Goal: Task Accomplishment & Management: Manage account settings

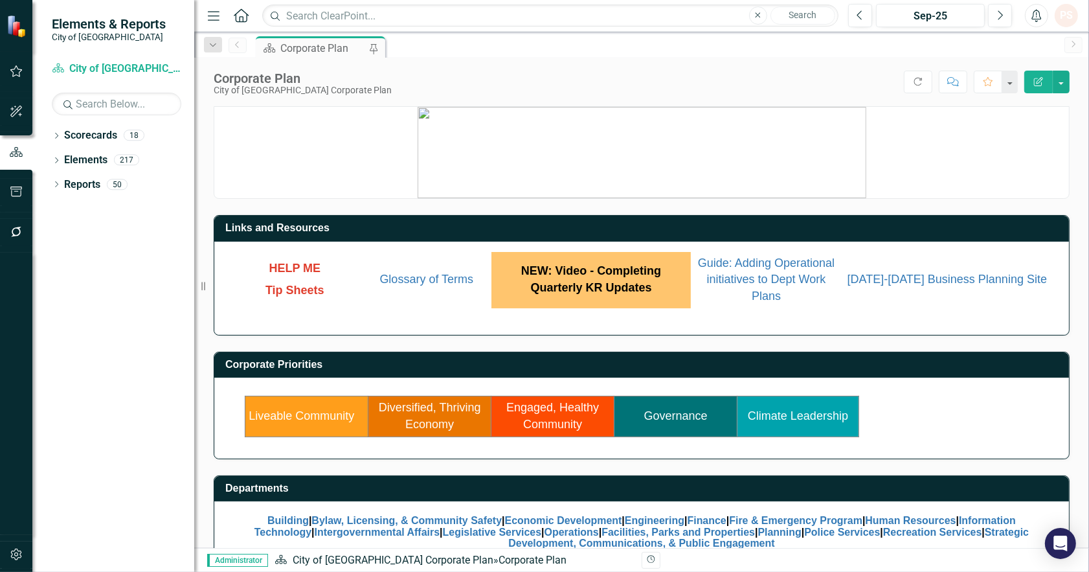
click at [421, 421] on link "Diversified, Thriving Economy" at bounding box center [430, 416] width 102 height 30
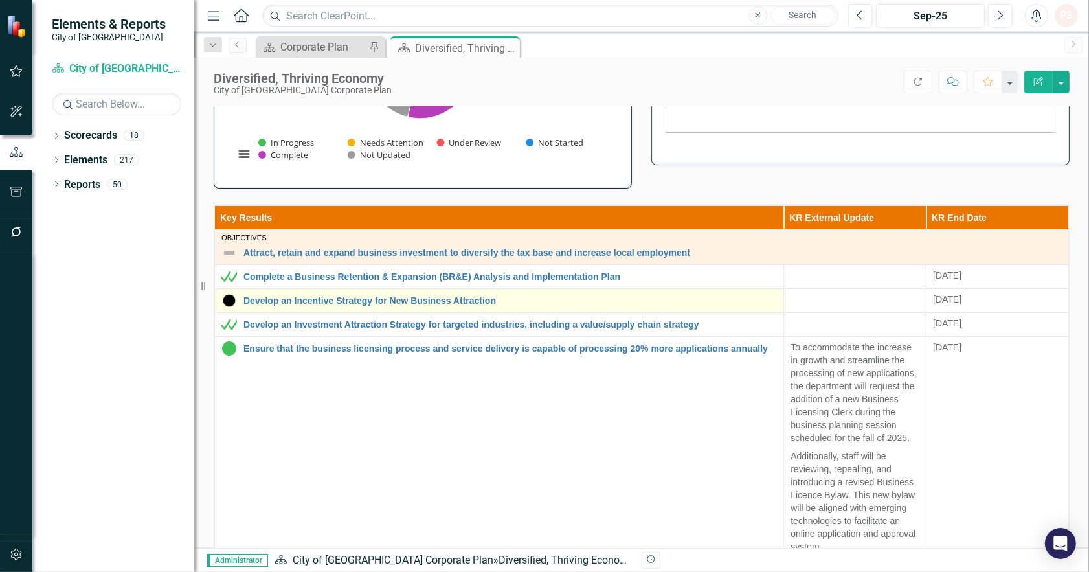
click at [282, 295] on div "Develop an Incentive Strategy for New Business Attraction" at bounding box center [498, 301] width 555 height 16
click at [280, 298] on link "Develop an Incentive Strategy for New Business Attraction" at bounding box center [509, 301] width 533 height 10
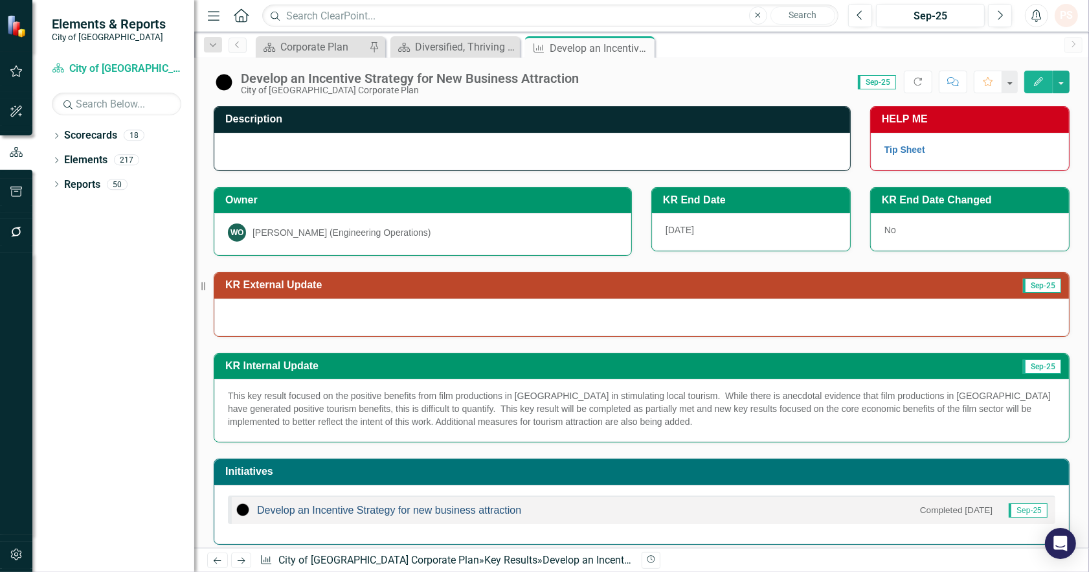
click at [469, 515] on link "Develop an Incentive Strategy for new business attraction" at bounding box center [389, 509] width 264 height 11
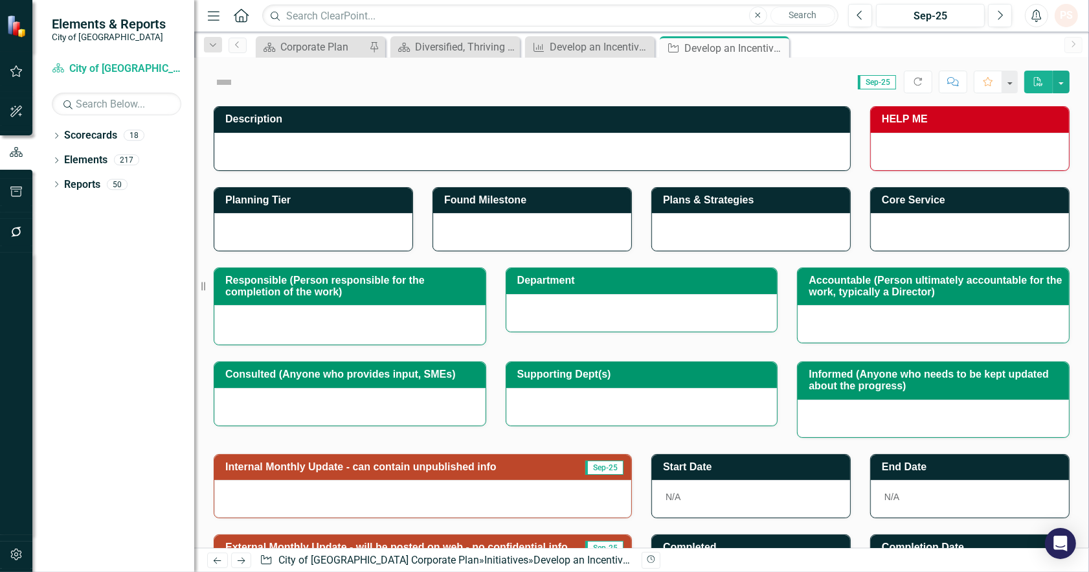
checkbox input "true"
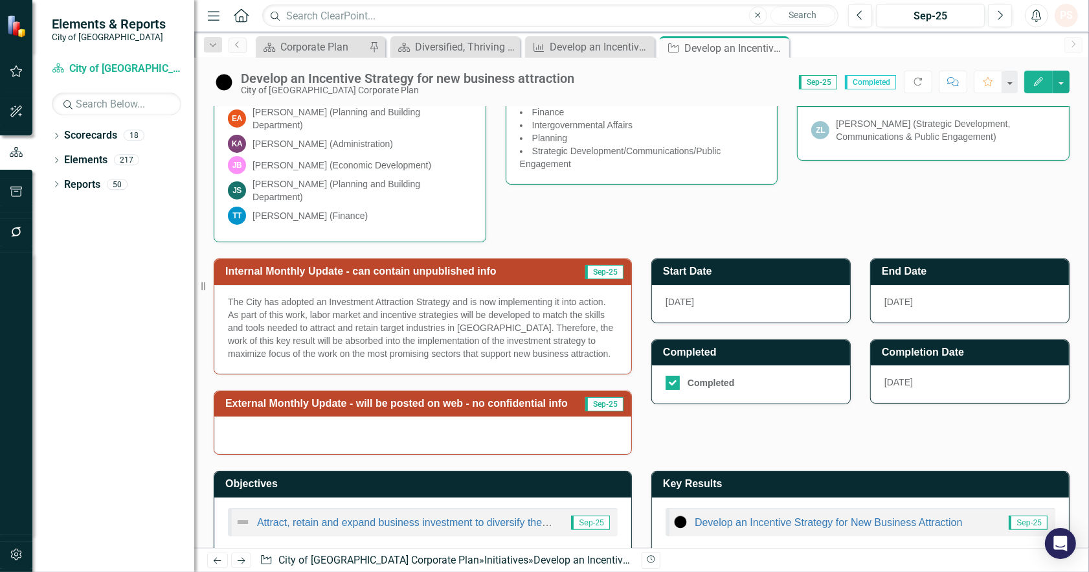
scroll to position [302, 0]
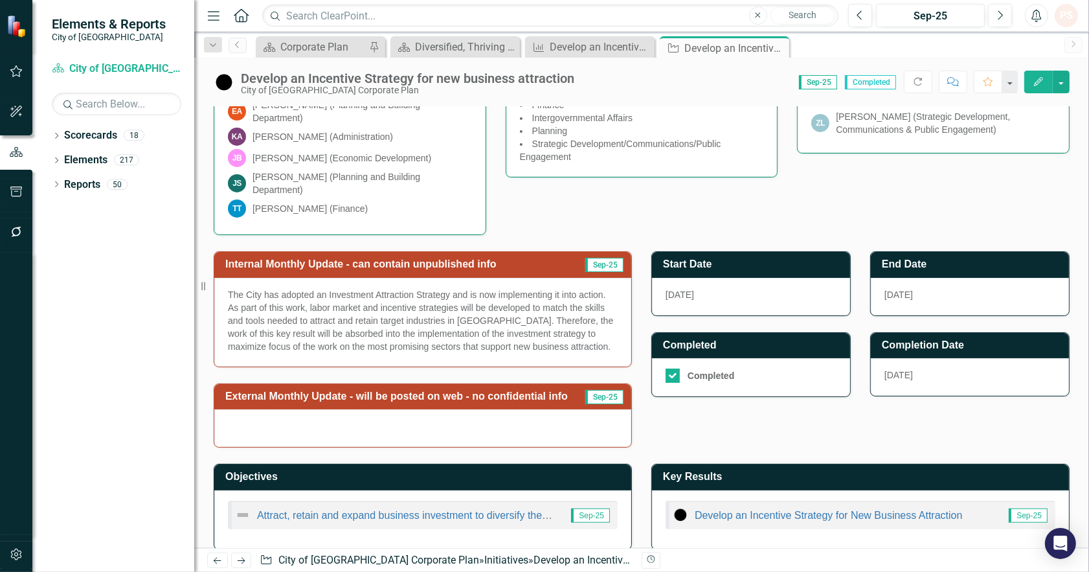
click at [578, 331] on p "The City has adopted an Investment Attraction Strategy and is now implementing …" at bounding box center [423, 320] width 390 height 65
drag, startPoint x: 572, startPoint y: 332, endPoint x: 351, endPoint y: 311, distance: 221.7
click at [352, 312] on p "The City has adopted an Investment Attraction Strategy and is now implementing …" at bounding box center [423, 320] width 390 height 65
click at [575, 288] on p "The City has adopted an Investment Attraction Strategy and is now implementing …" at bounding box center [423, 320] width 390 height 65
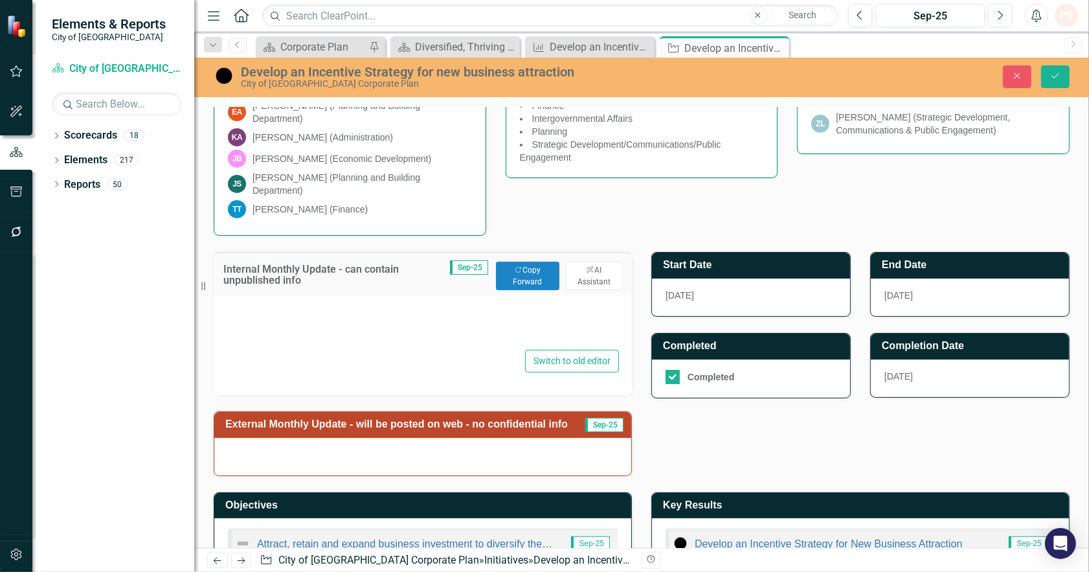
type textarea "<p>The City has adopted an Investment Attraction Strategy and is now implementi…"
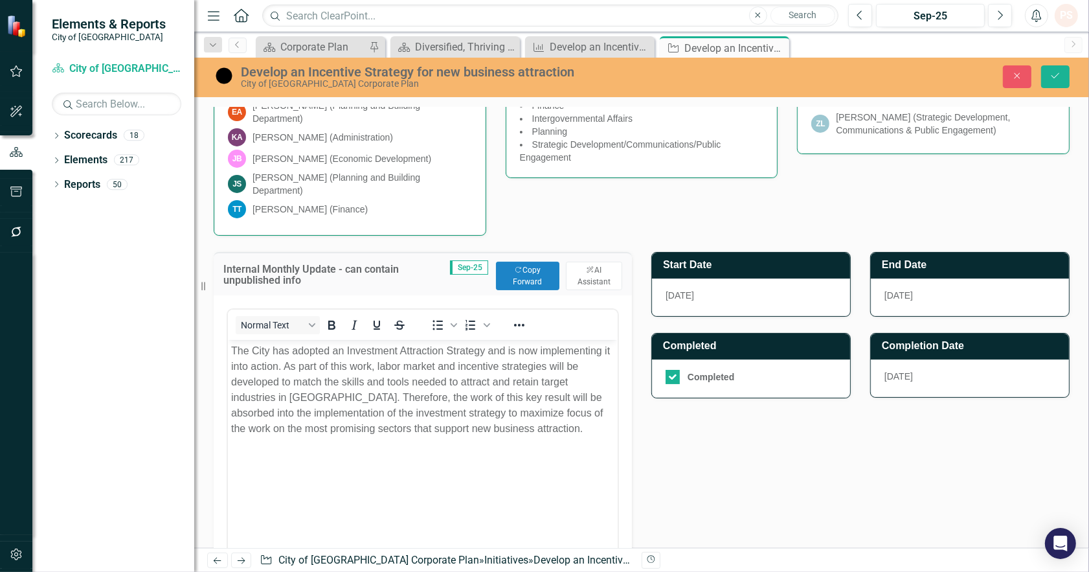
scroll to position [0, 0]
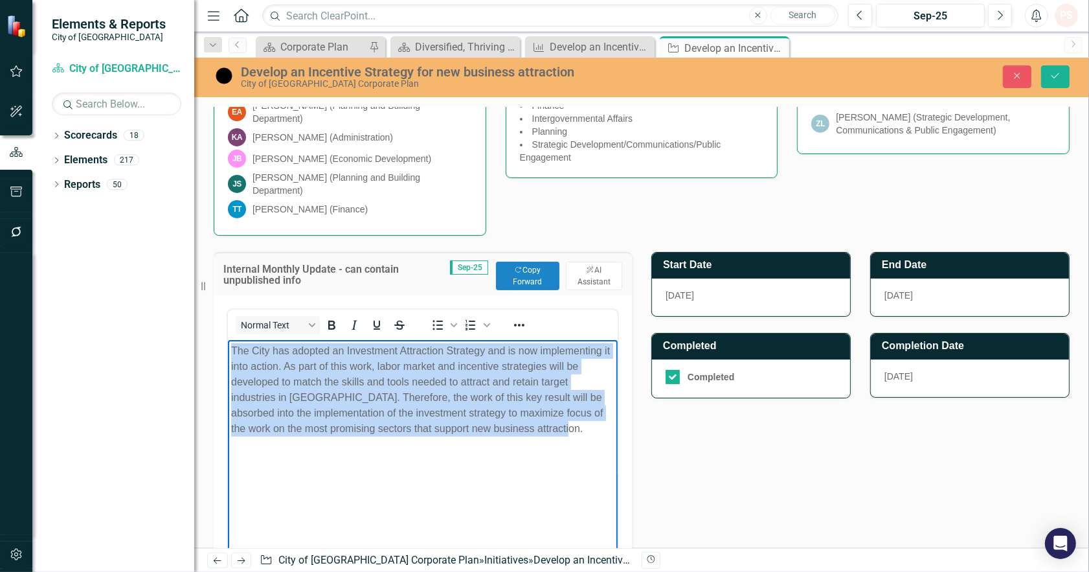
drag, startPoint x: 552, startPoint y: 429, endPoint x: 445, endPoint y: 671, distance: 265.2
click at [227, 347] on html "The City has adopted an Investment Attraction Strategy and is now implementing …" at bounding box center [422, 437] width 390 height 194
copy p "The City has adopted an Investment Attraction Strategy and is now implementing …"
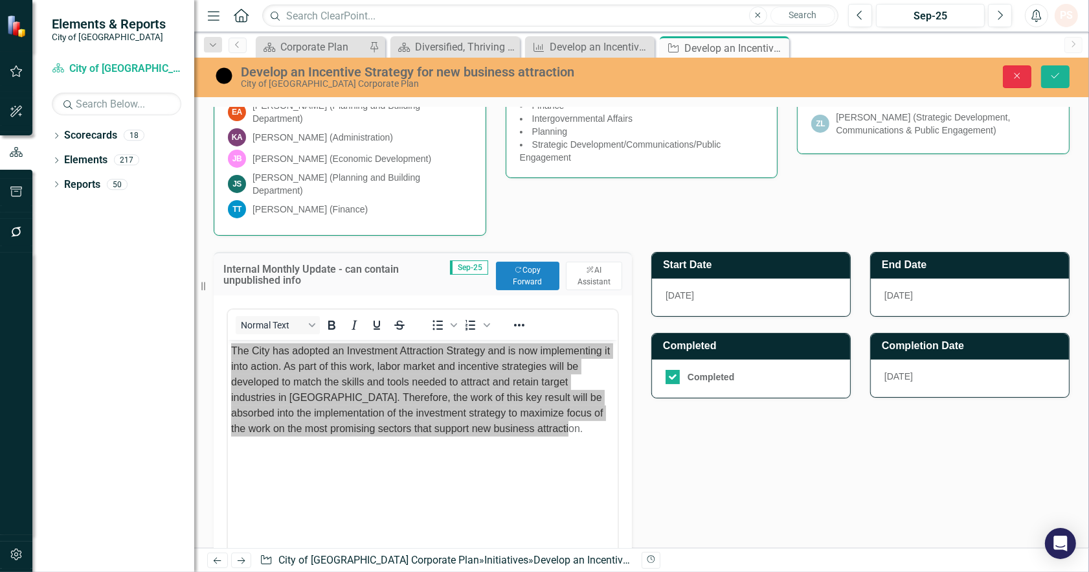
click at [1019, 78] on icon "Close" at bounding box center [1017, 75] width 12 height 9
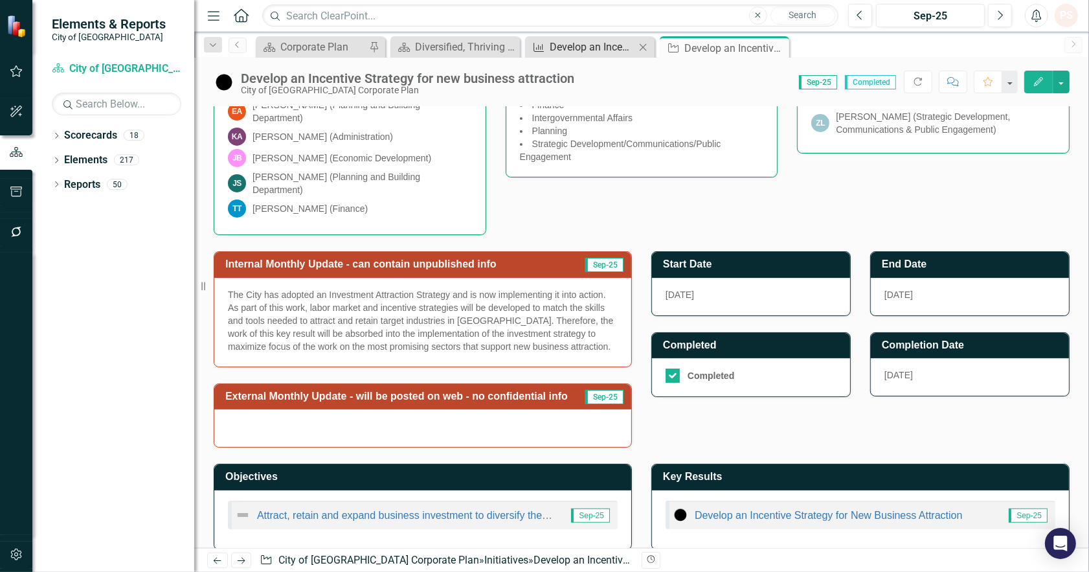
click at [614, 48] on div "Develop an Incentive Strategy for New Business Attraction" at bounding box center [592, 47] width 85 height 16
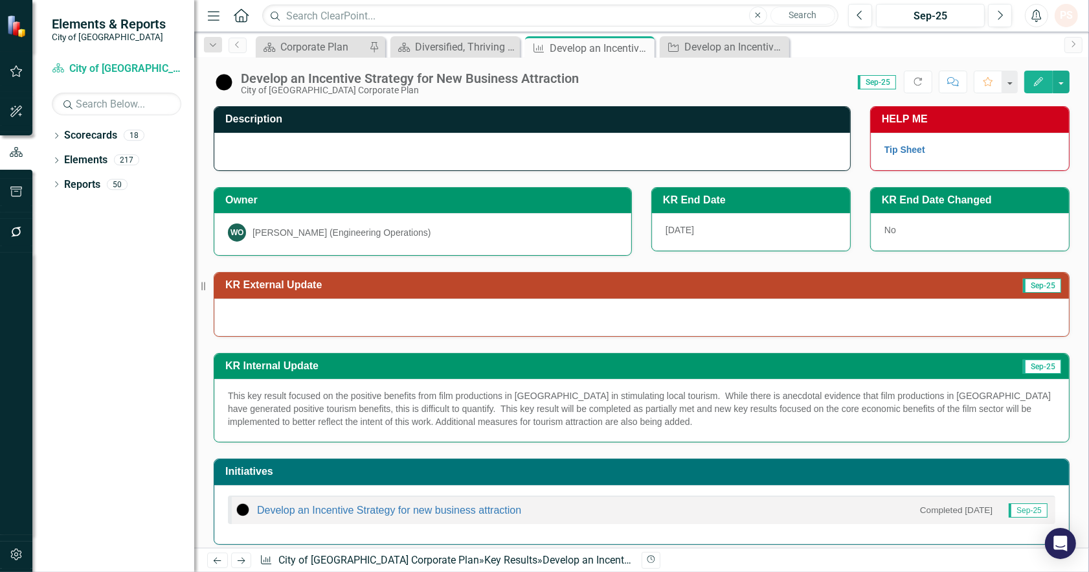
click at [291, 313] on div at bounding box center [641, 317] width 855 height 38
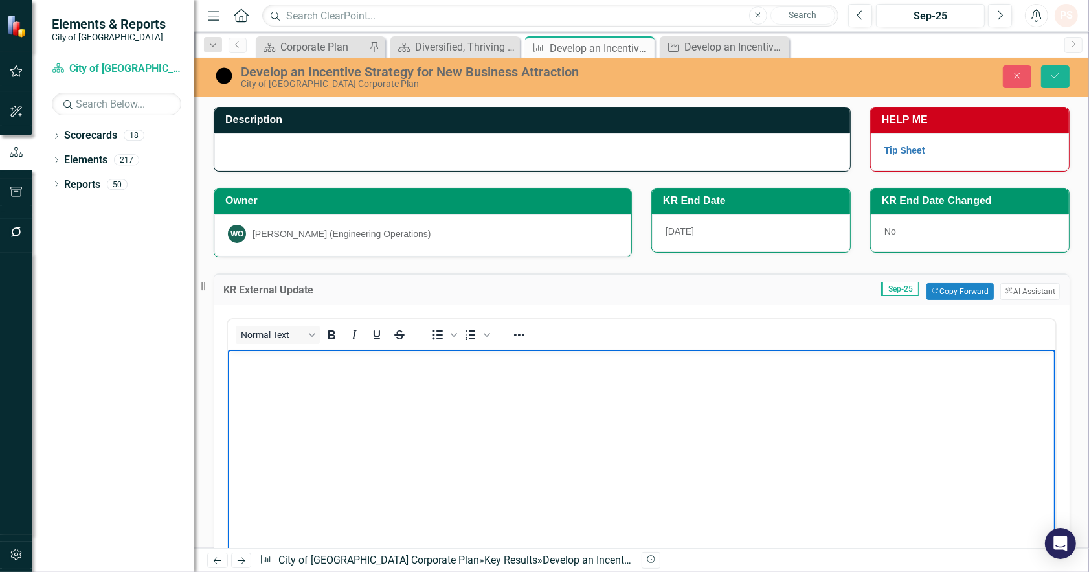
click at [278, 410] on body "Rich Text Area. Press ALT-0 for help." at bounding box center [640, 446] width 827 height 194
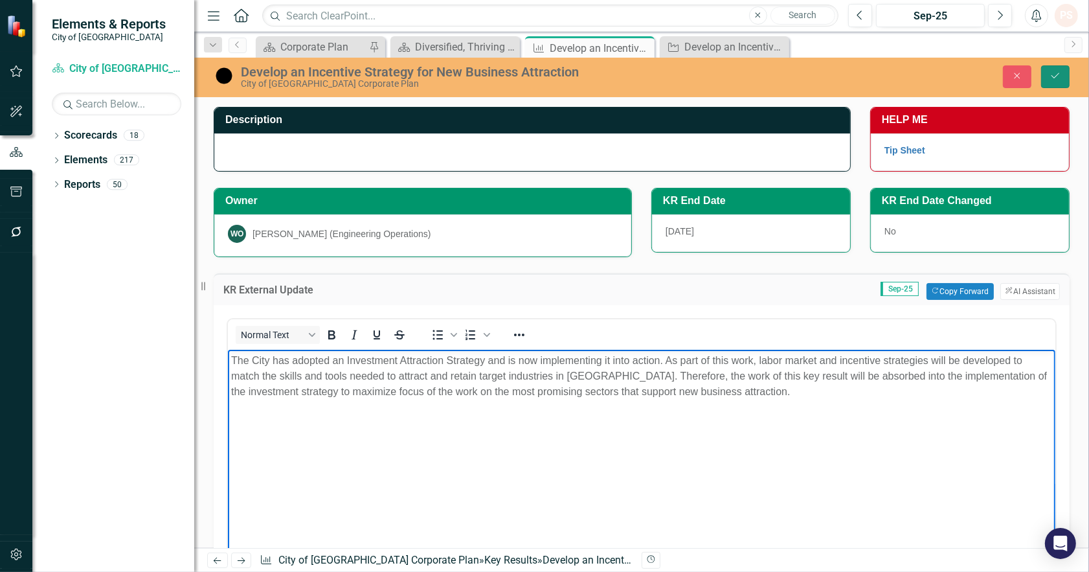
click at [1060, 71] on icon "Save" at bounding box center [1055, 75] width 12 height 9
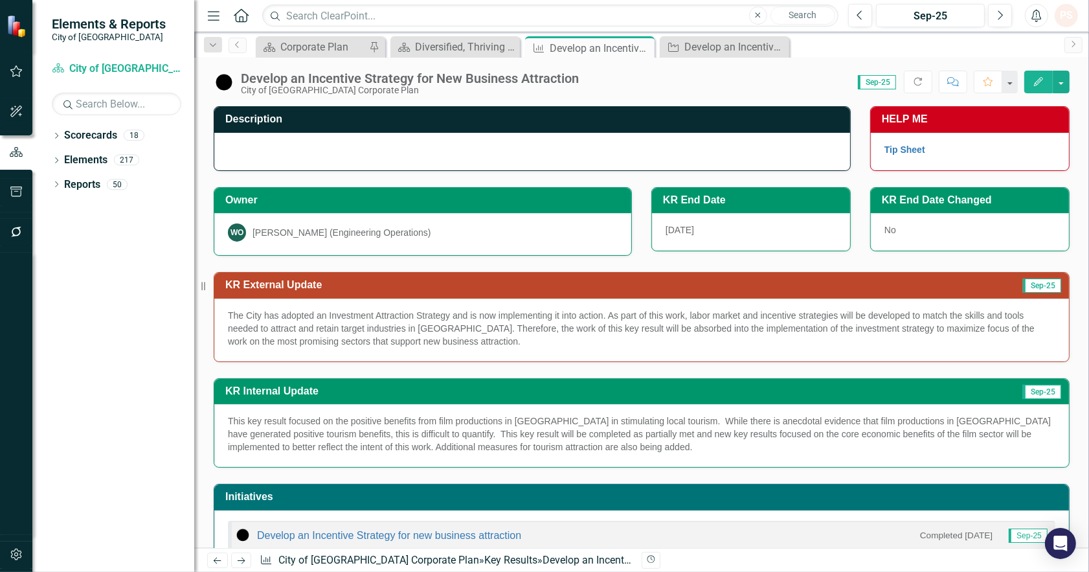
click at [1034, 421] on p "This key result focused on the positive benefits from film productions in [GEOG…" at bounding box center [641, 433] width 827 height 39
click at [1033, 421] on p "This key result focused on the positive benefits from film productions in [GEOG…" at bounding box center [641, 433] width 827 height 39
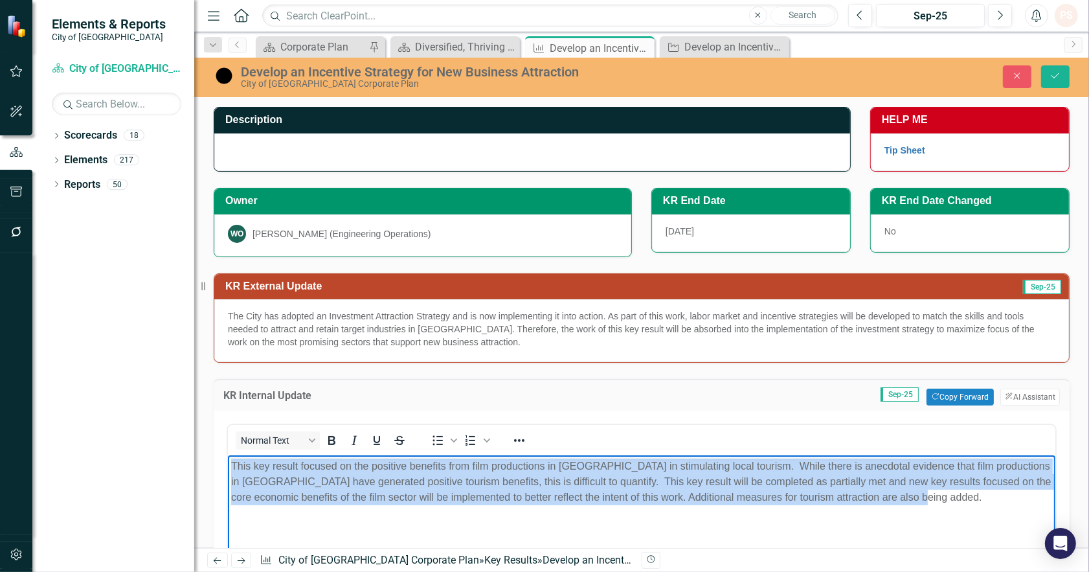
drag, startPoint x: 922, startPoint y: 498, endPoint x: 421, endPoint y: 909, distance: 648.1
click at [227, 462] on html "This key result focused on the positive benefits from film productions in [GEOG…" at bounding box center [640, 552] width 827 height 194
copy p "This key result focused on the positive benefits from film productions in [GEOG…"
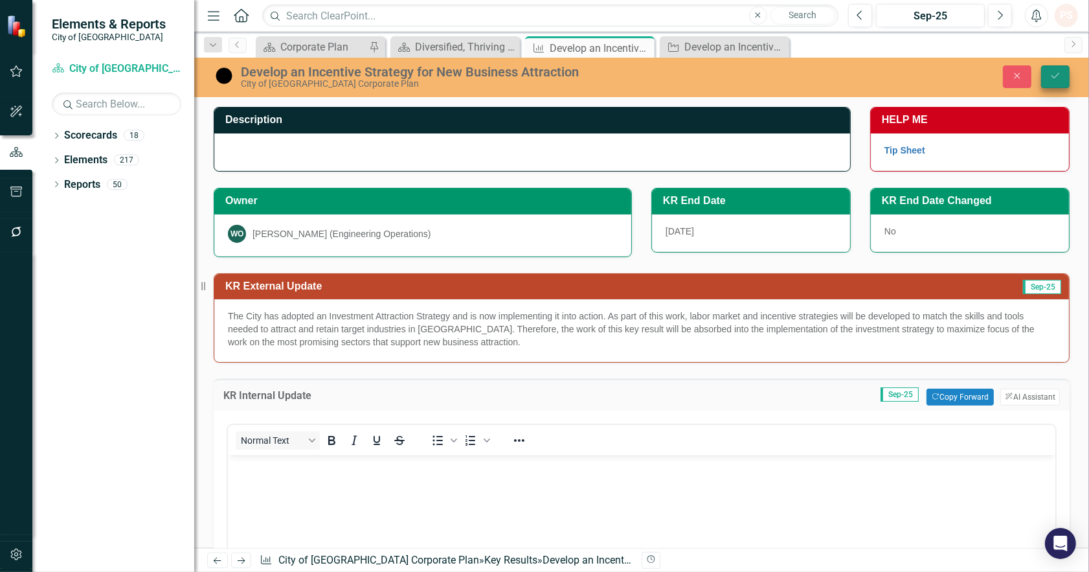
click at [1055, 80] on button "Save" at bounding box center [1055, 76] width 28 height 23
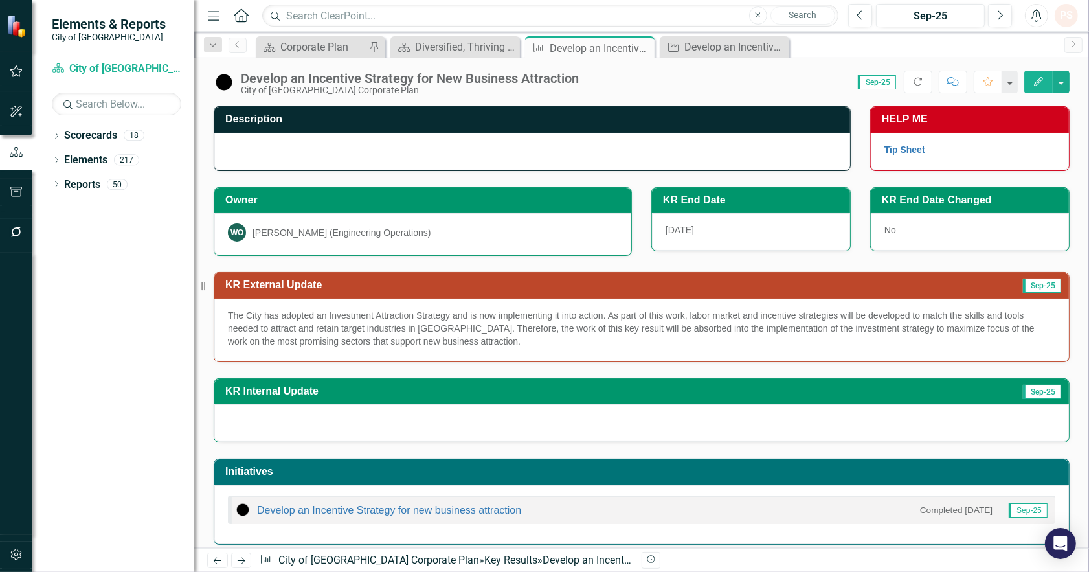
click at [454, 32] on div "Dropdown Search Scorecard Corporate Plan Pin Scorecard Diversified, Thriving Ec…" at bounding box center [641, 45] width 895 height 26
click at [448, 43] on div "Diversified, Thriving Economy" at bounding box center [457, 47] width 85 height 16
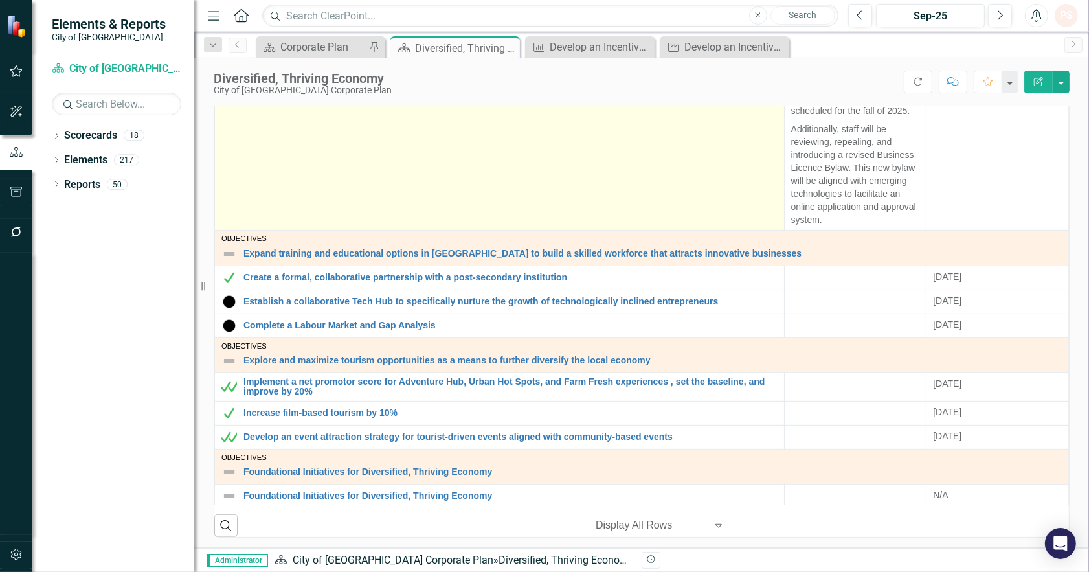
scroll to position [431, 0]
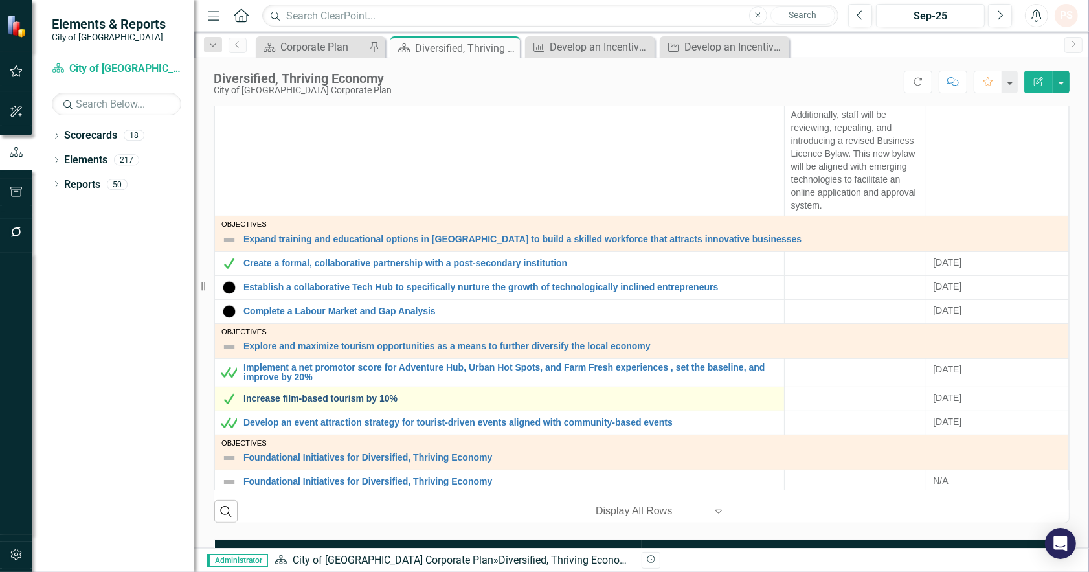
click at [335, 394] on link "Increase film-based tourism by 10%" at bounding box center [510, 399] width 534 height 10
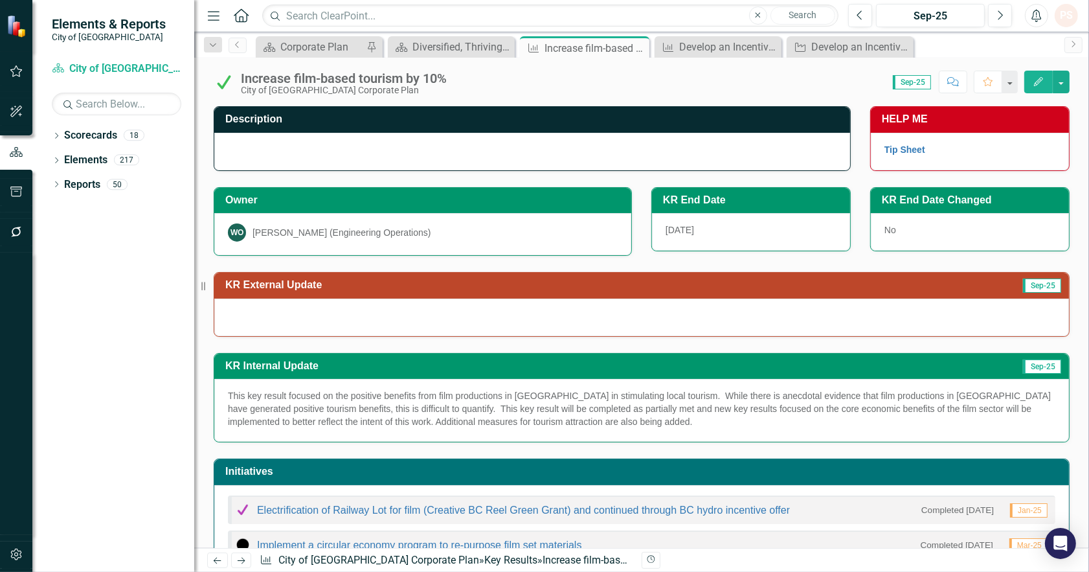
click at [283, 307] on div at bounding box center [641, 317] width 855 height 38
click at [280, 311] on div at bounding box center [641, 317] width 855 height 38
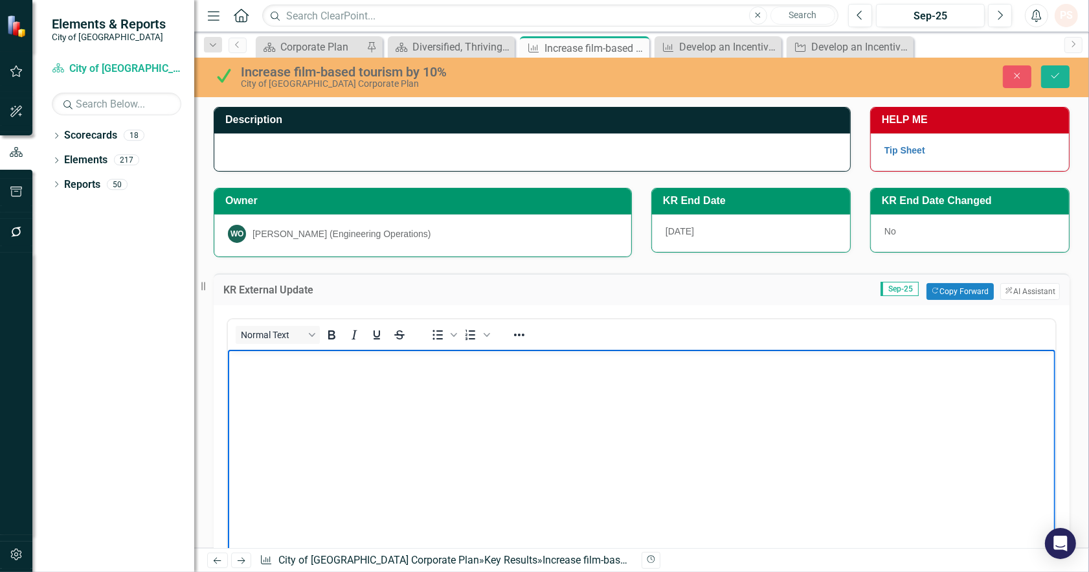
click at [262, 390] on body "Rich Text Area. Press ALT-0 for help." at bounding box center [640, 446] width 827 height 194
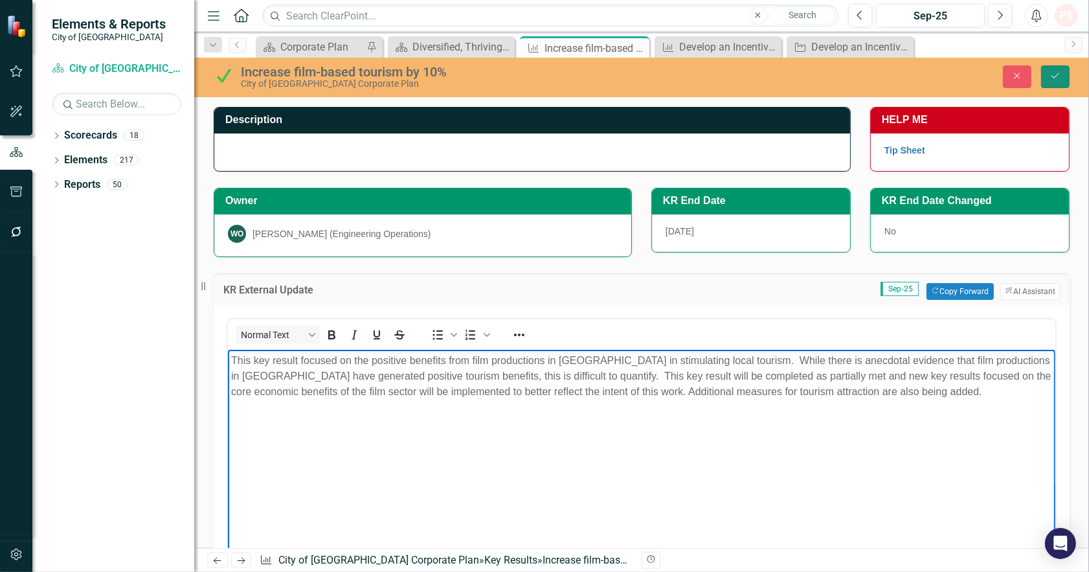
click at [1051, 78] on icon "Save" at bounding box center [1055, 75] width 12 height 9
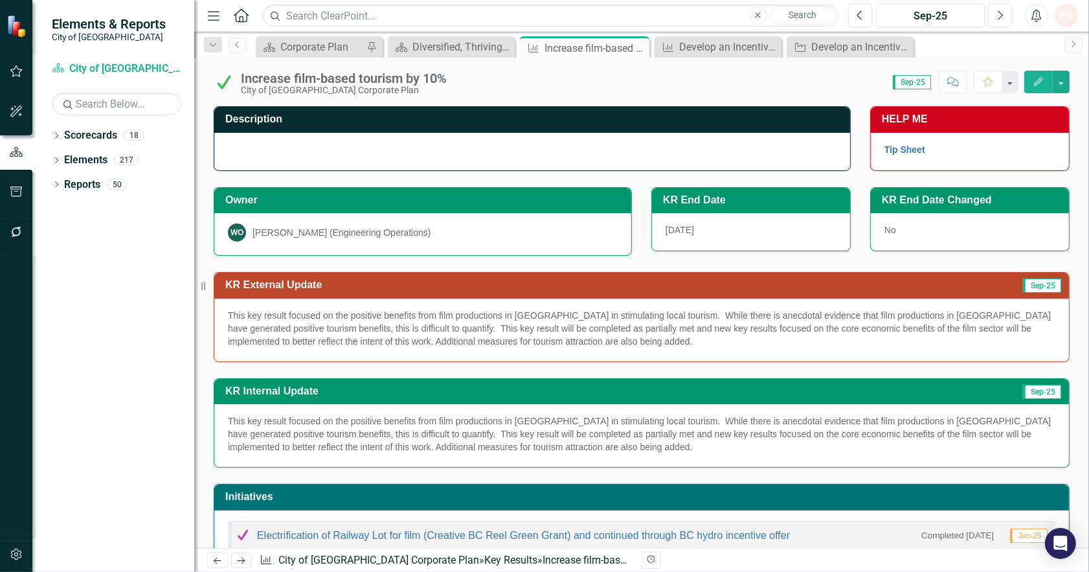
click at [625, 430] on p "This key result focused on the positive benefits from film productions in [GEOG…" at bounding box center [641, 433] width 827 height 39
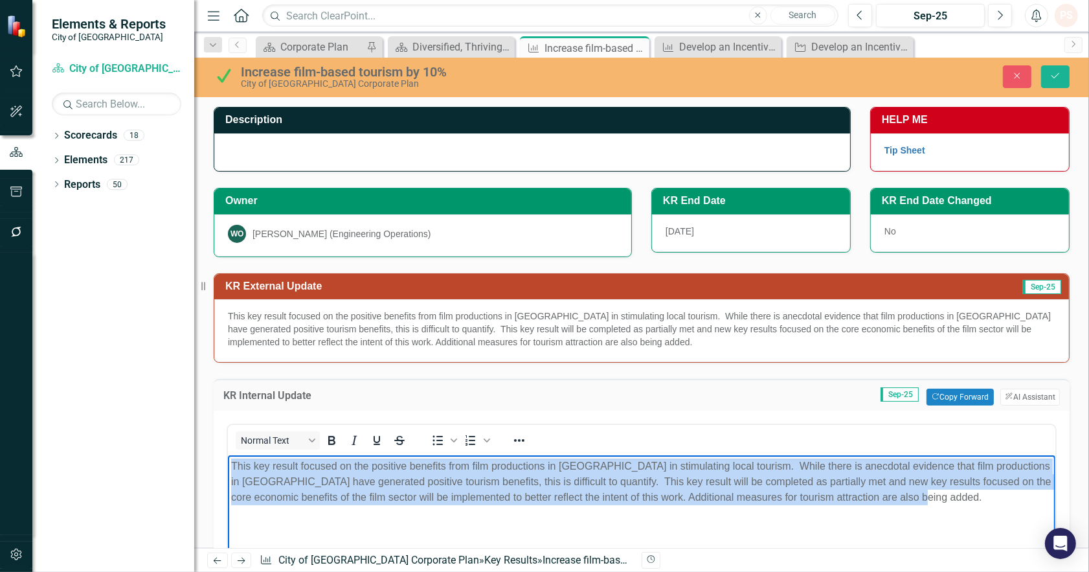
drag, startPoint x: 922, startPoint y: 497, endPoint x: 158, endPoint y: 465, distance: 765.2
click at [227, 465] on html "This key result focused on the positive benefits from film productions in [GEOG…" at bounding box center [640, 552] width 827 height 194
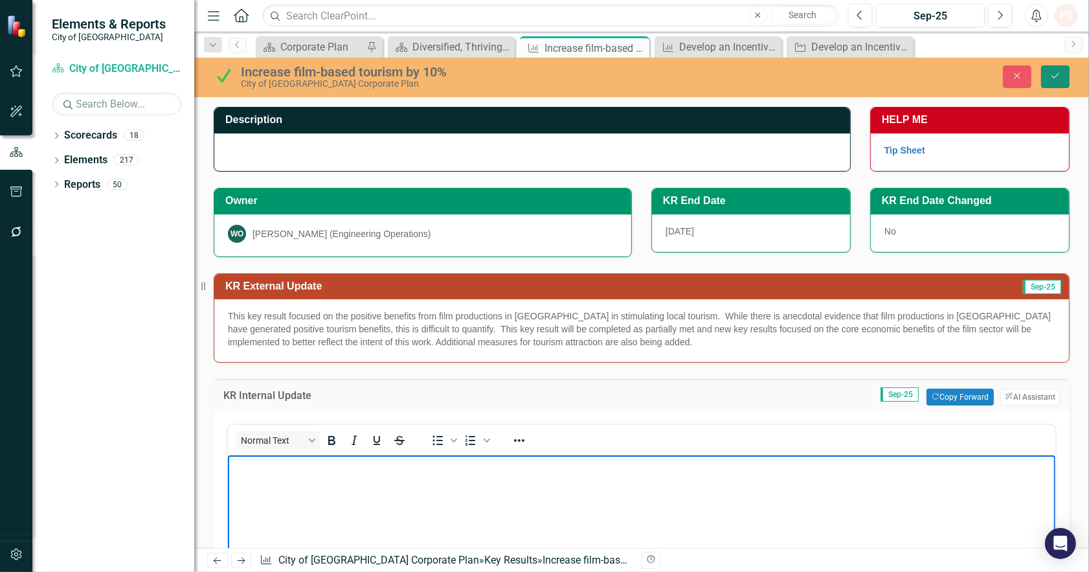
click at [1052, 73] on icon "Save" at bounding box center [1055, 75] width 12 height 9
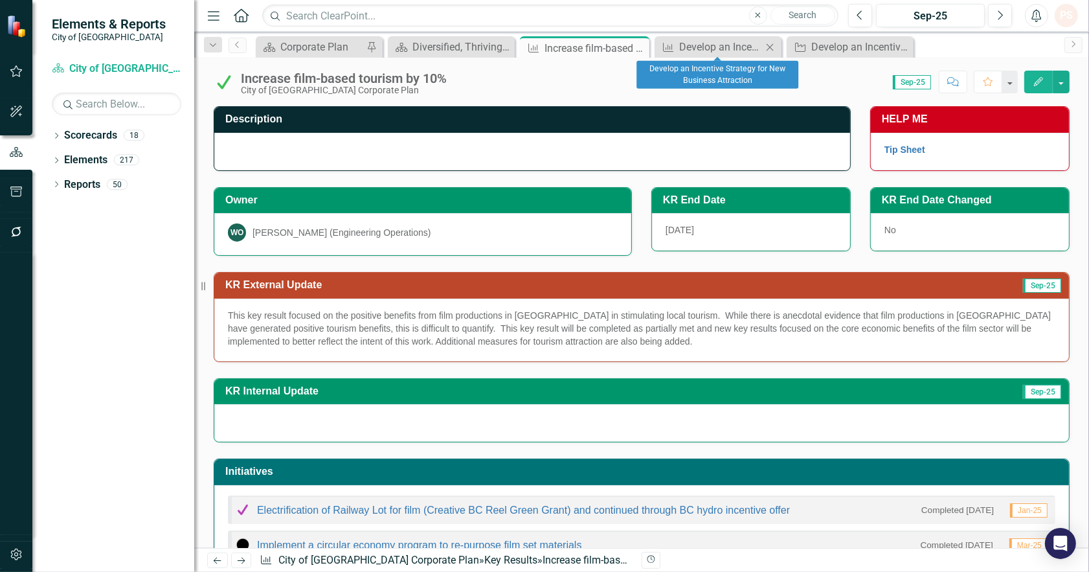
click at [766, 44] on icon "Close" at bounding box center [769, 47] width 13 height 10
click at [771, 47] on icon "Close" at bounding box center [777, 47] width 13 height 10
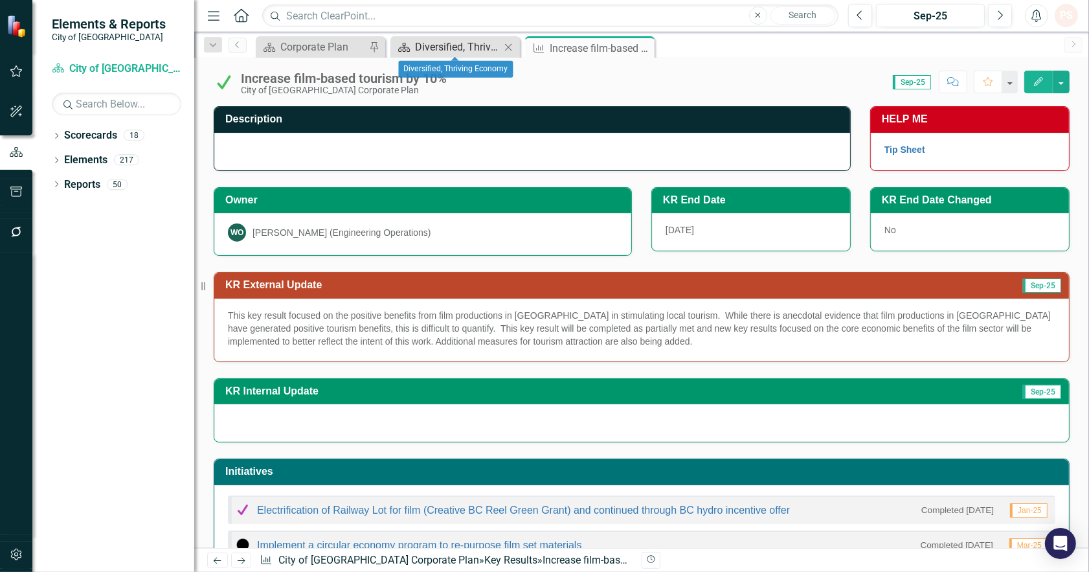
click at [432, 47] on div "Diversified, Thriving Economy" at bounding box center [457, 47] width 85 height 16
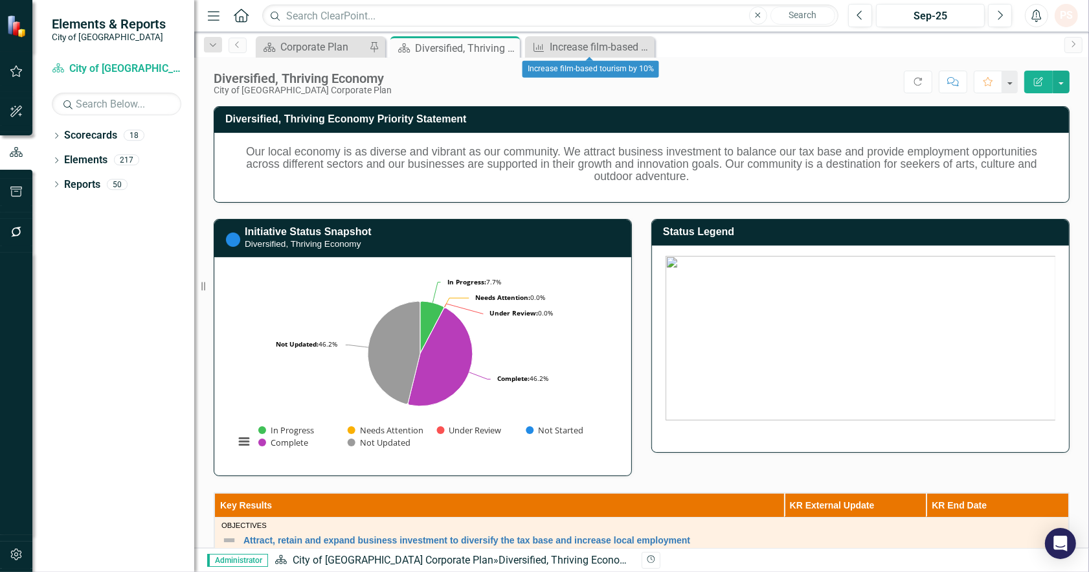
click at [0, 0] on icon "Close" at bounding box center [0, 0] width 0 height 0
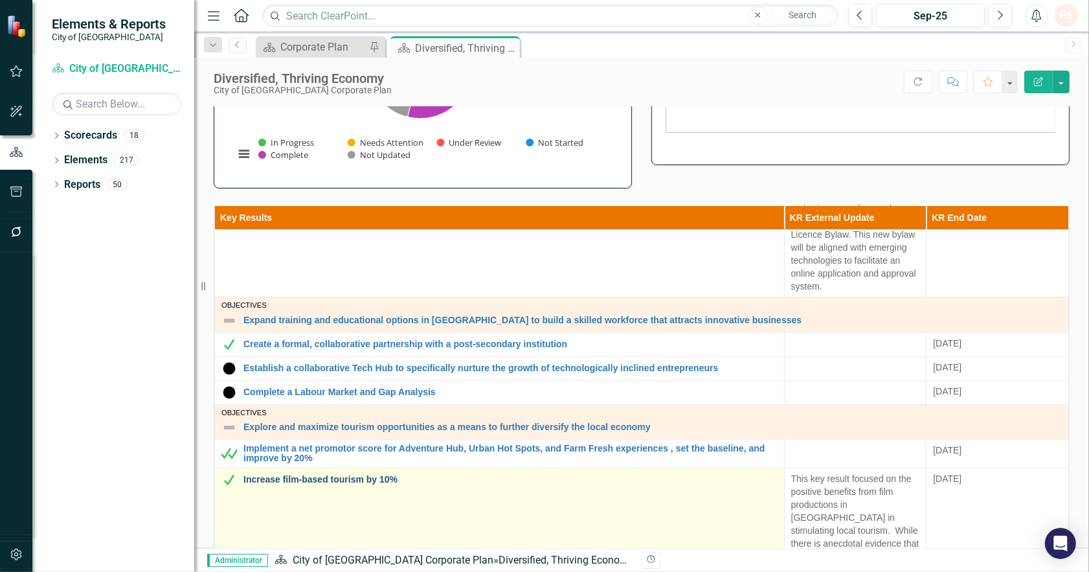
scroll to position [503, 0]
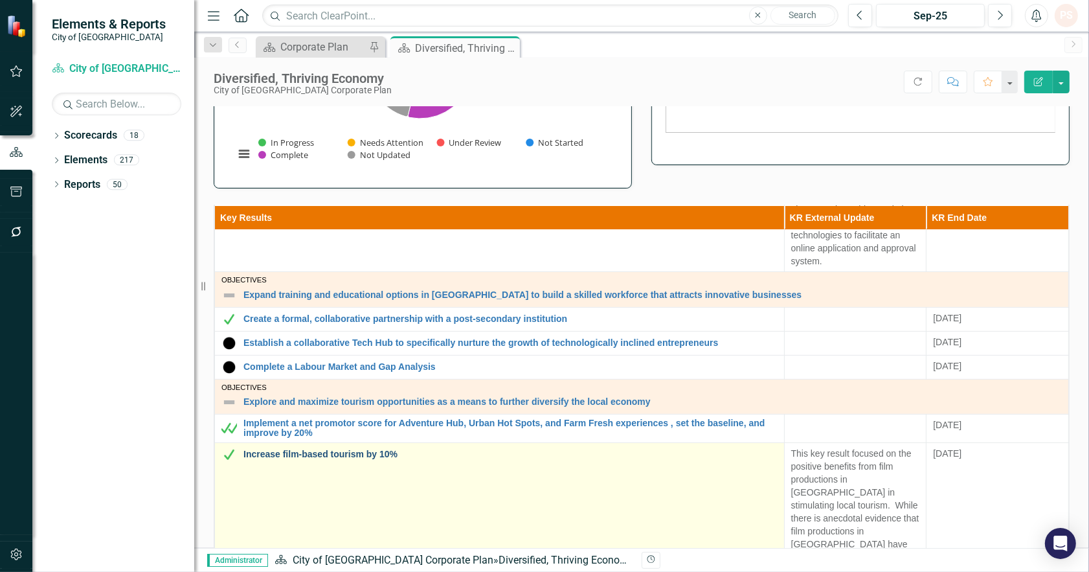
click at [319, 449] on link "Increase film-based tourism by 10%" at bounding box center [510, 454] width 534 height 10
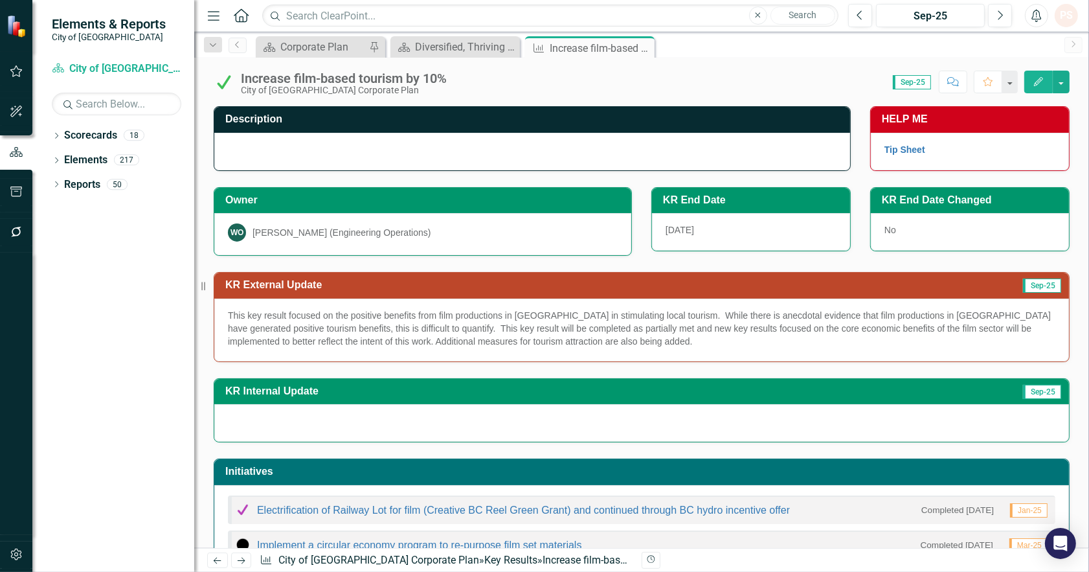
click at [0, 0] on div "Close" at bounding box center [0, 0] width 0 height 0
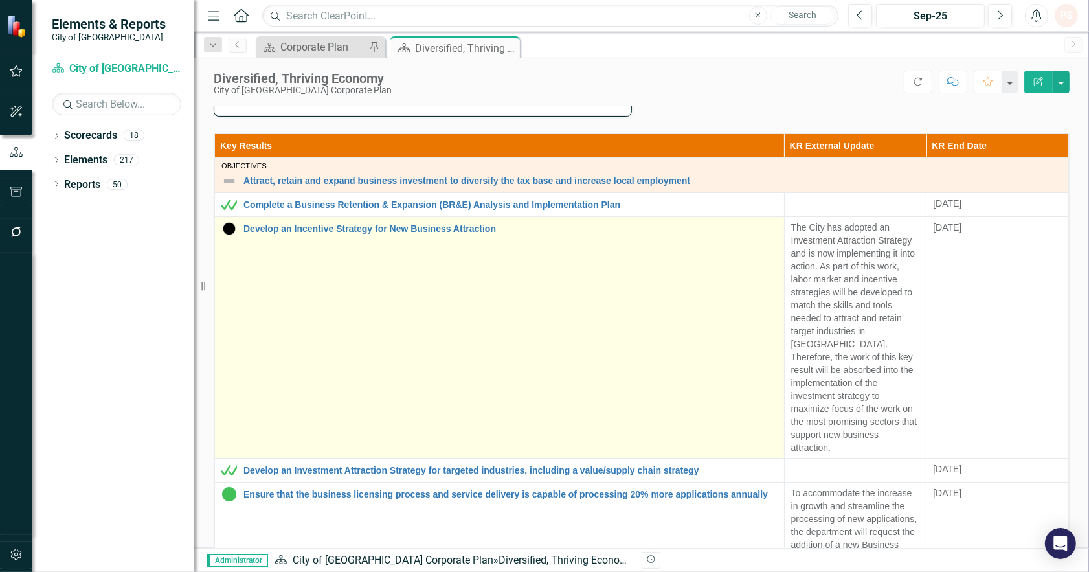
scroll to position [72, 0]
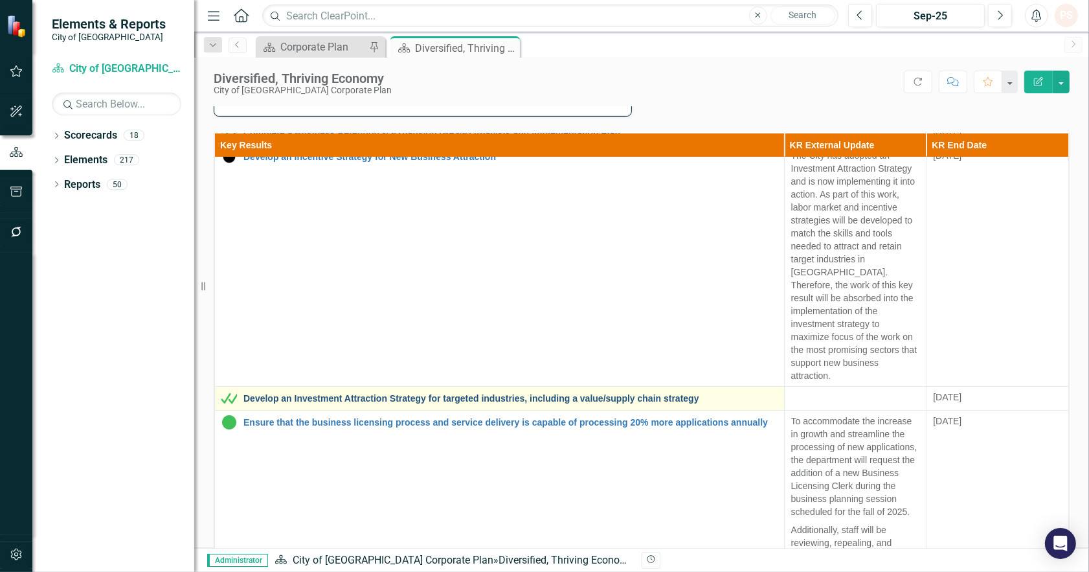
click at [409, 394] on link "Develop an Investment Attraction Strategy for targeted industries, including a …" at bounding box center [510, 399] width 534 height 10
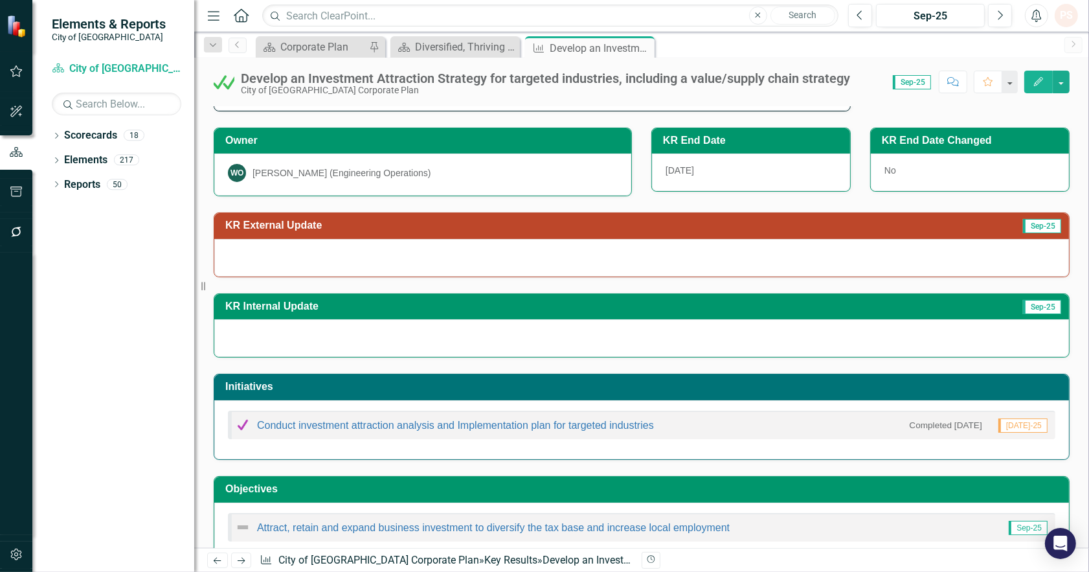
scroll to position [100, 0]
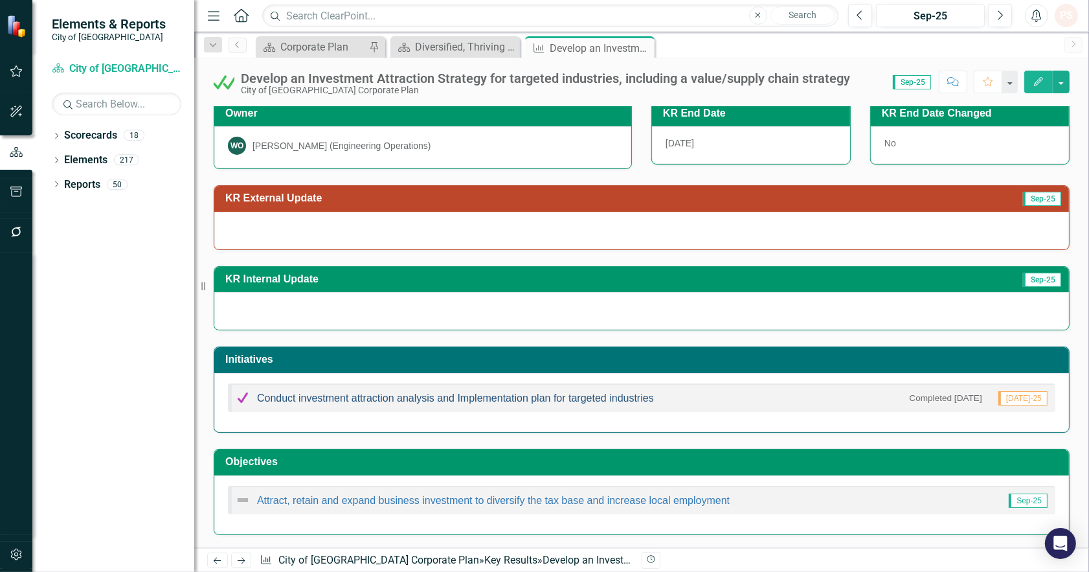
click at [378, 396] on link "Conduct investment attraction analysis and Implementation plan for targeted ind…" at bounding box center [455, 397] width 397 height 11
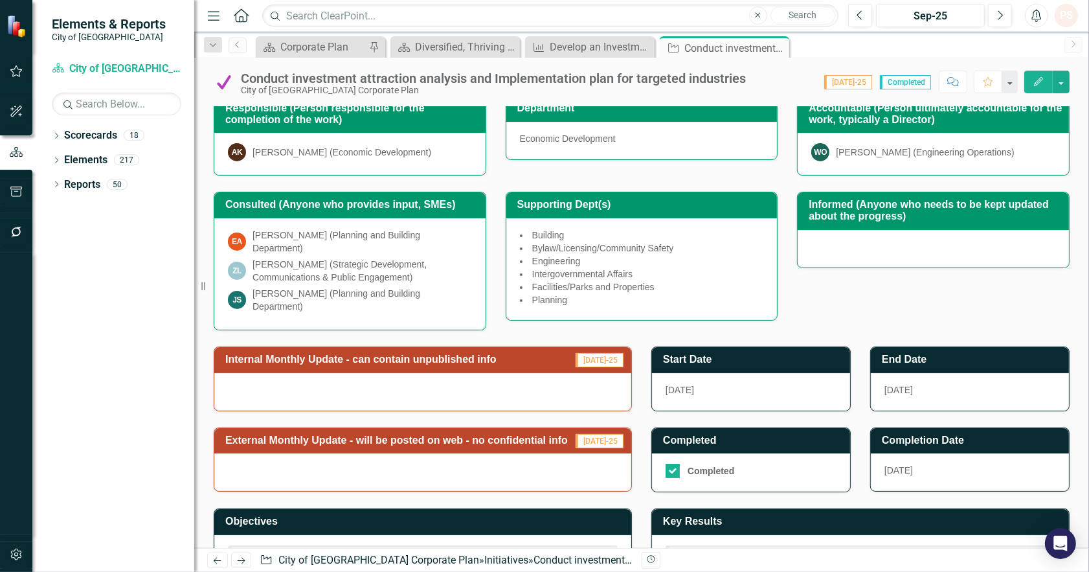
scroll to position [249, 0]
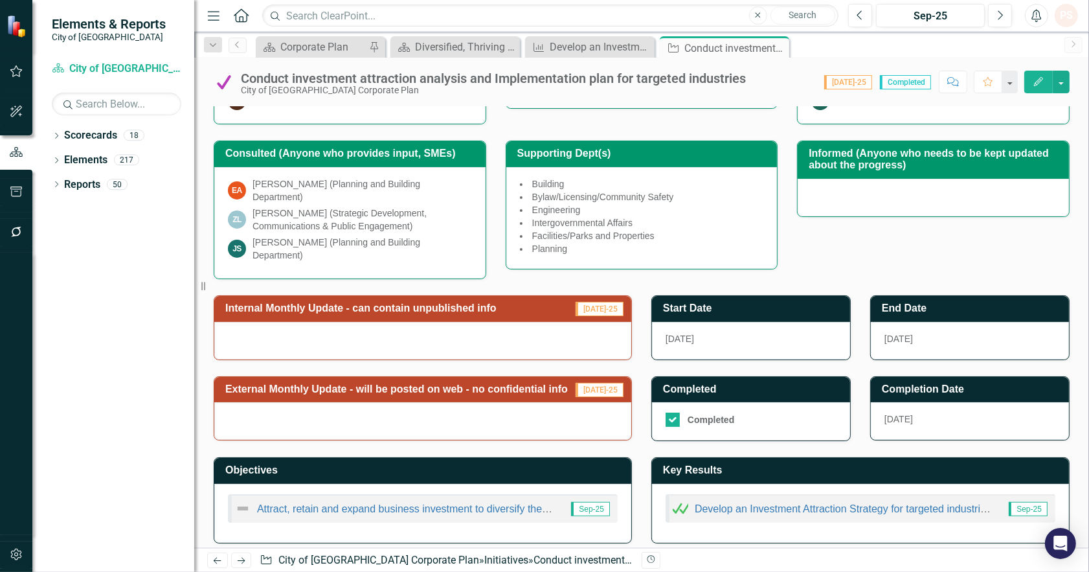
click at [473, 344] on div at bounding box center [422, 341] width 417 height 38
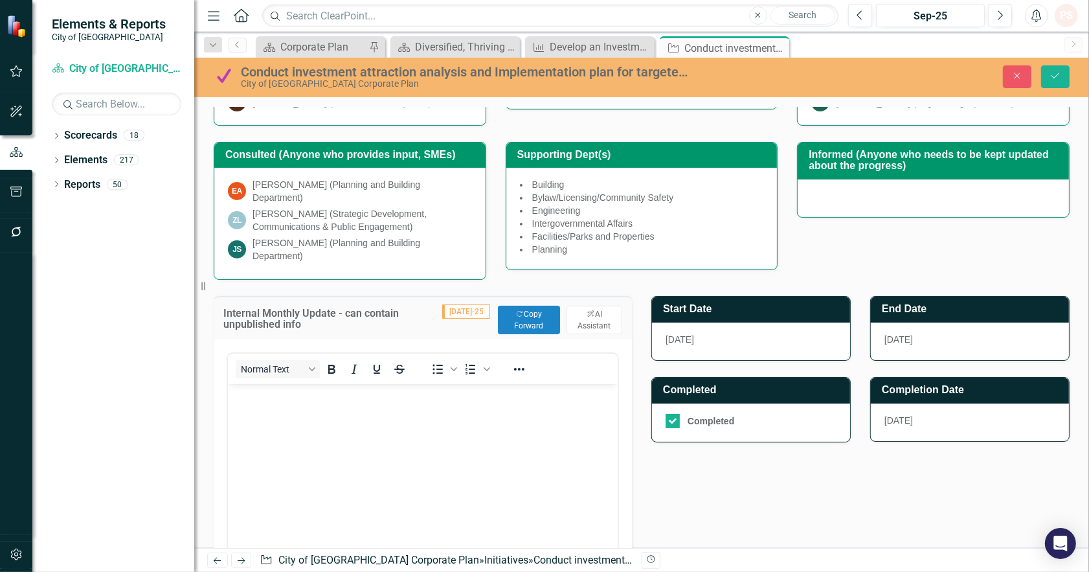
scroll to position [0, 0]
click at [541, 311] on button "Copy Forward Copy Forward" at bounding box center [529, 320] width 62 height 28
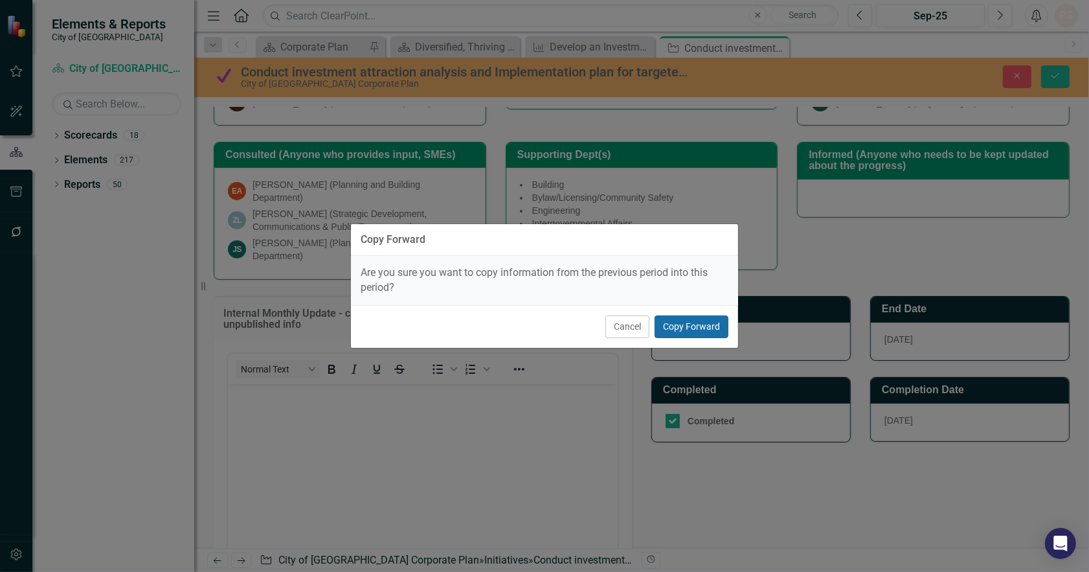
click at [693, 322] on button "Copy Forward" at bounding box center [691, 326] width 74 height 23
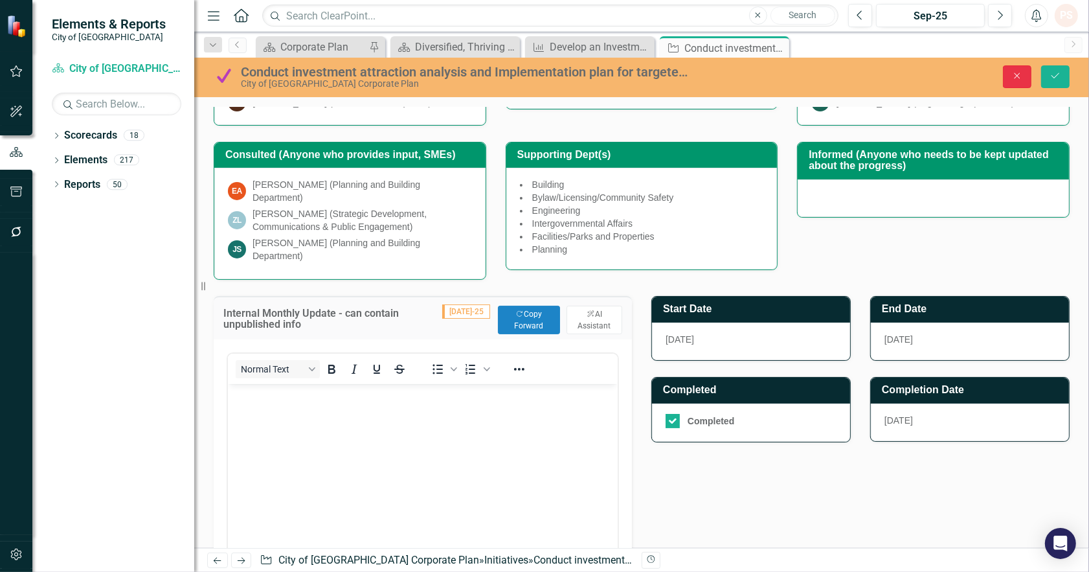
click at [1013, 73] on button "Close" at bounding box center [1017, 76] width 28 height 23
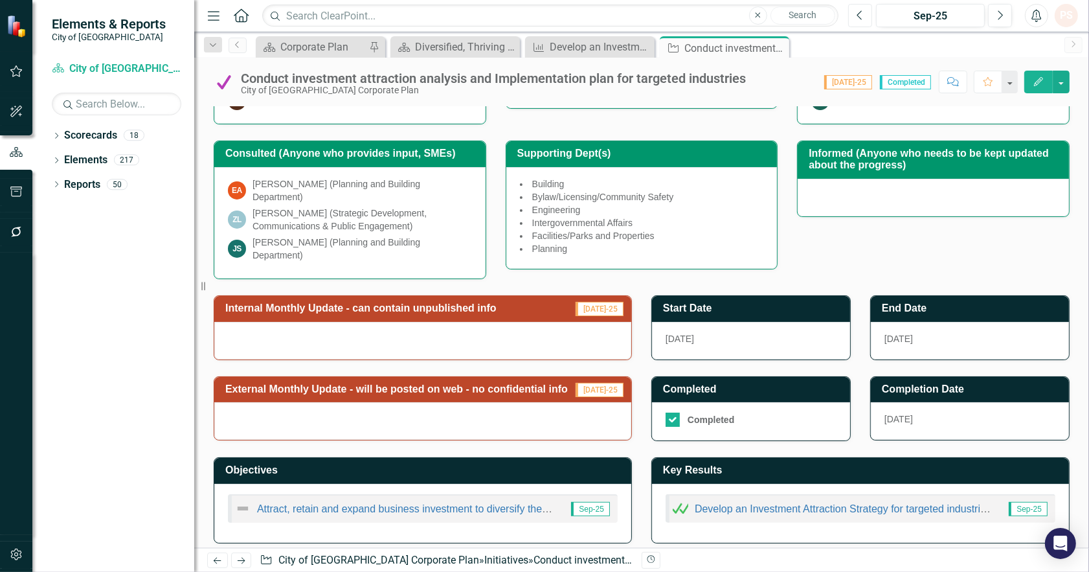
click at [863, 17] on icon "Previous" at bounding box center [859, 16] width 7 height 12
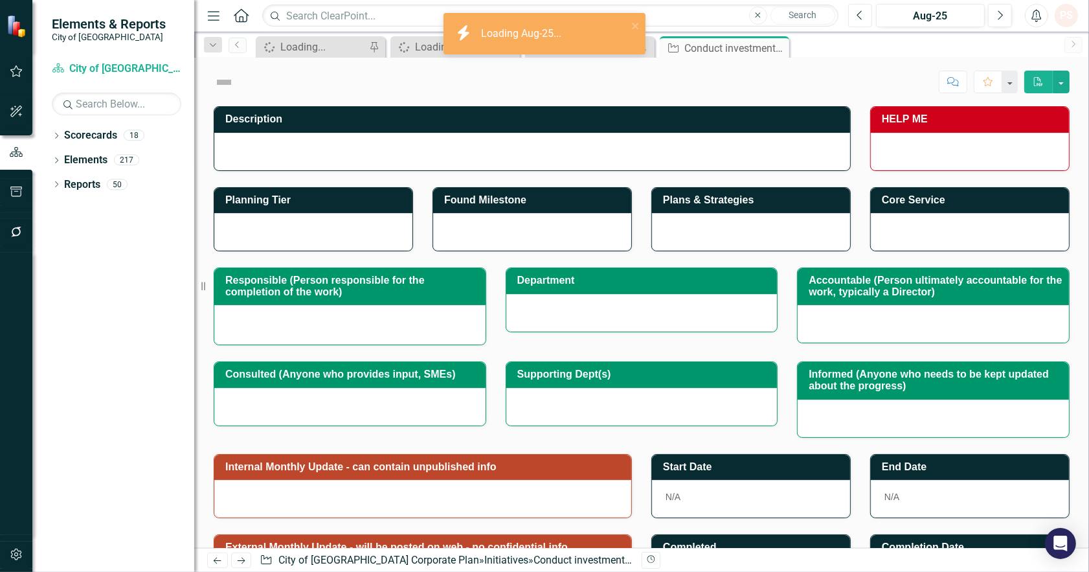
checkbox input "true"
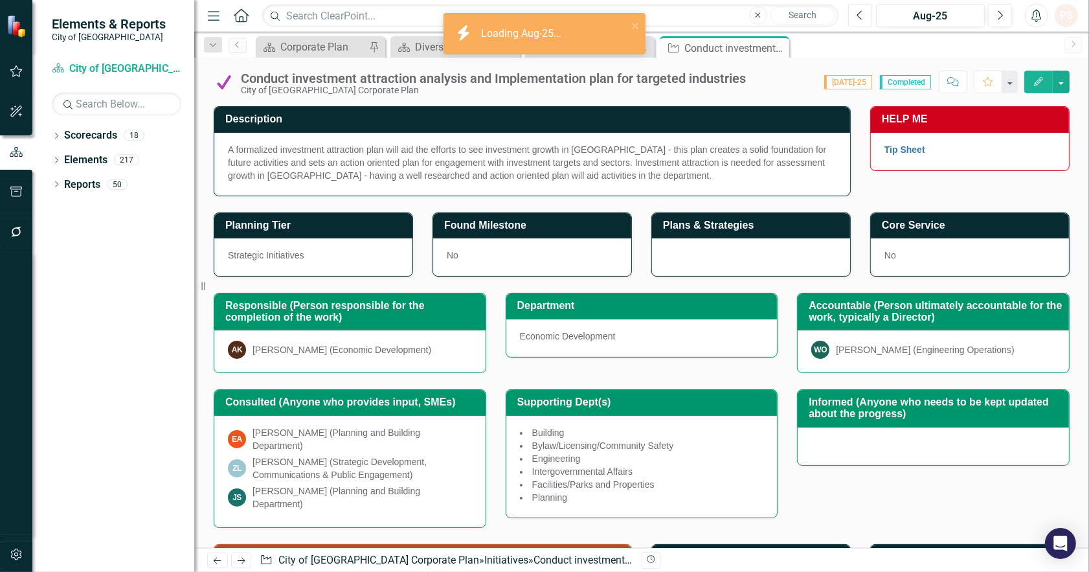
click at [863, 17] on icon "Previous" at bounding box center [859, 16] width 7 height 12
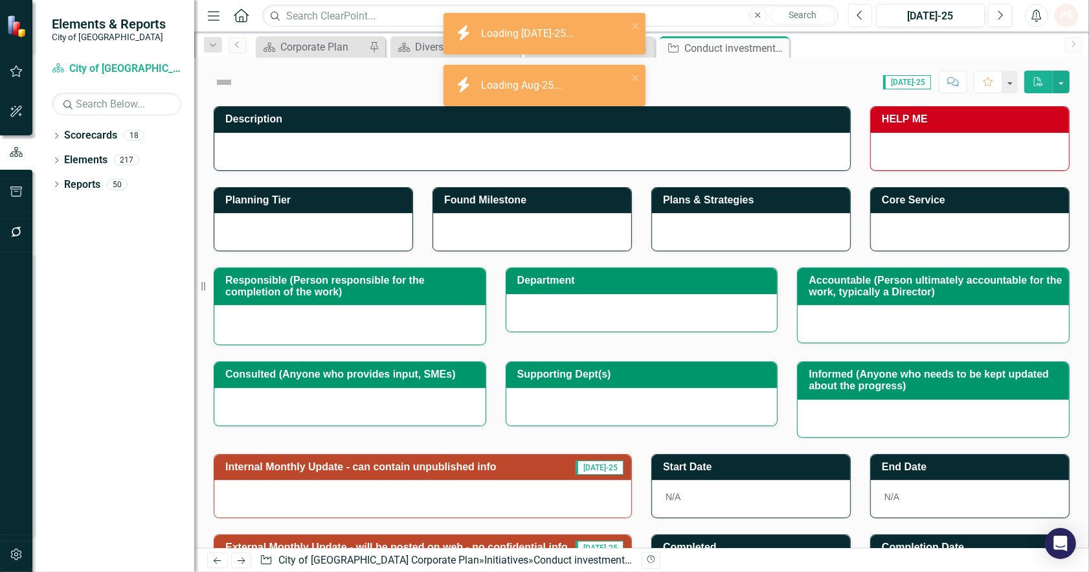
checkbox input "true"
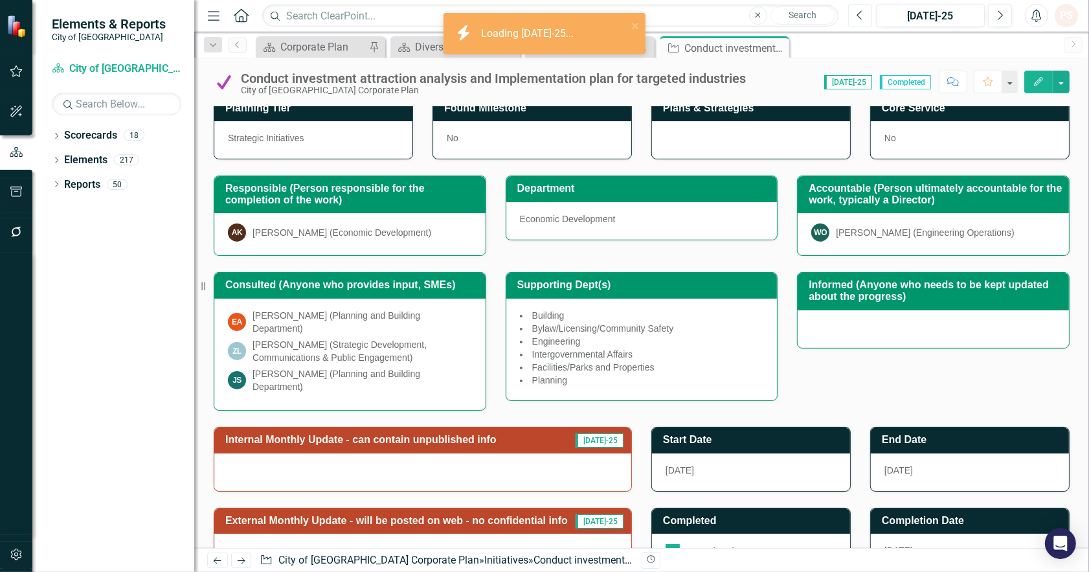
scroll to position [249, 0]
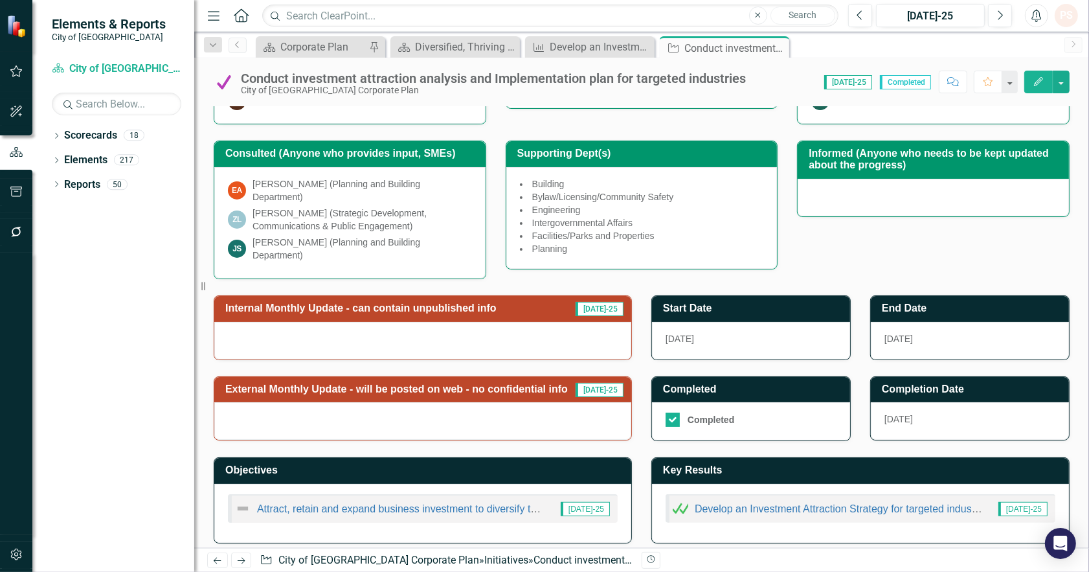
click at [388, 326] on div at bounding box center [422, 341] width 417 height 38
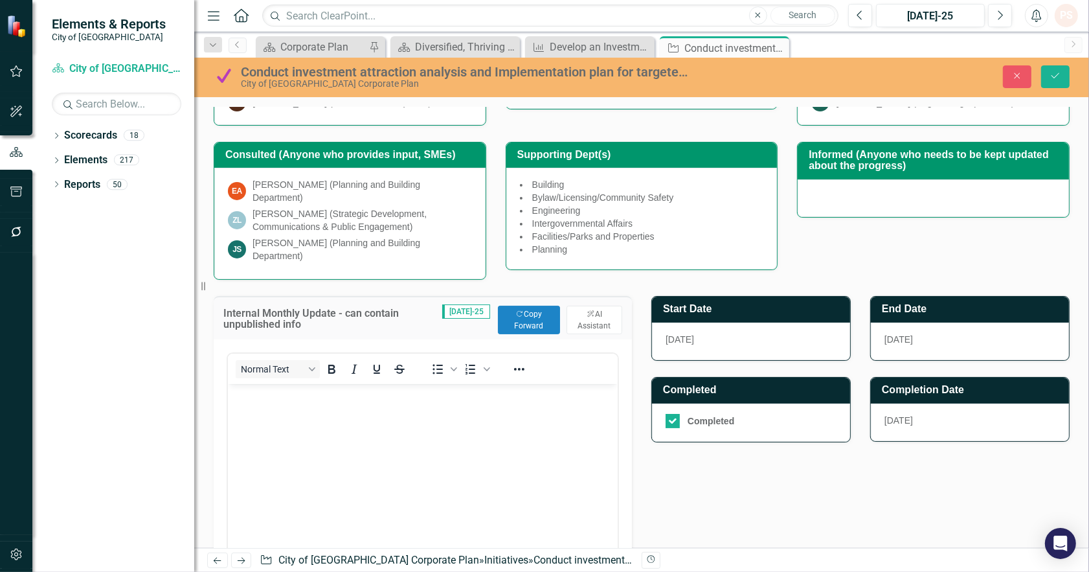
scroll to position [0, 0]
click at [529, 318] on button "Copy Forward Copy Forward" at bounding box center [529, 320] width 62 height 28
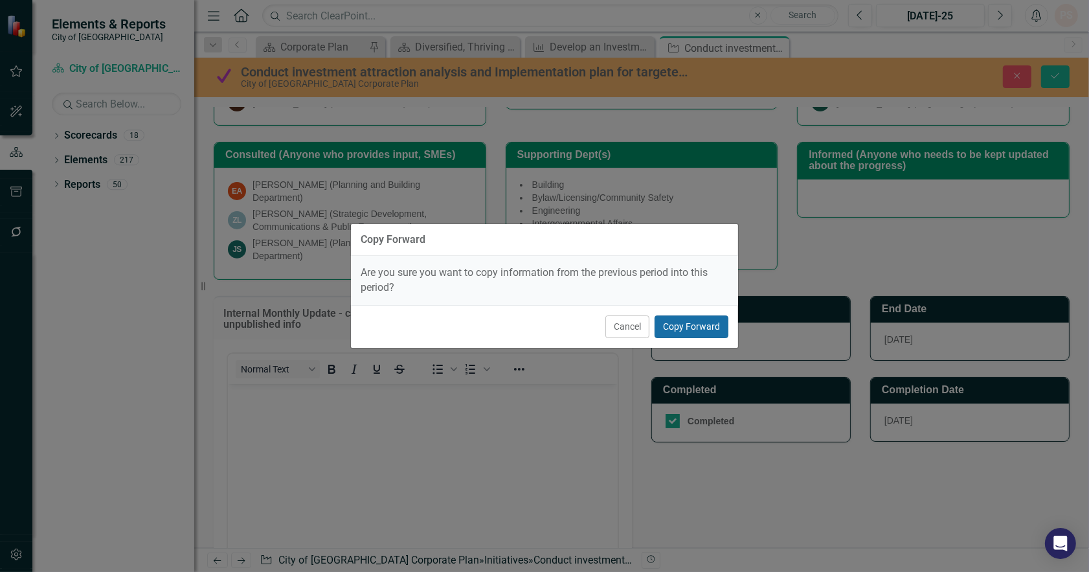
click at [703, 321] on button "Copy Forward" at bounding box center [691, 326] width 74 height 23
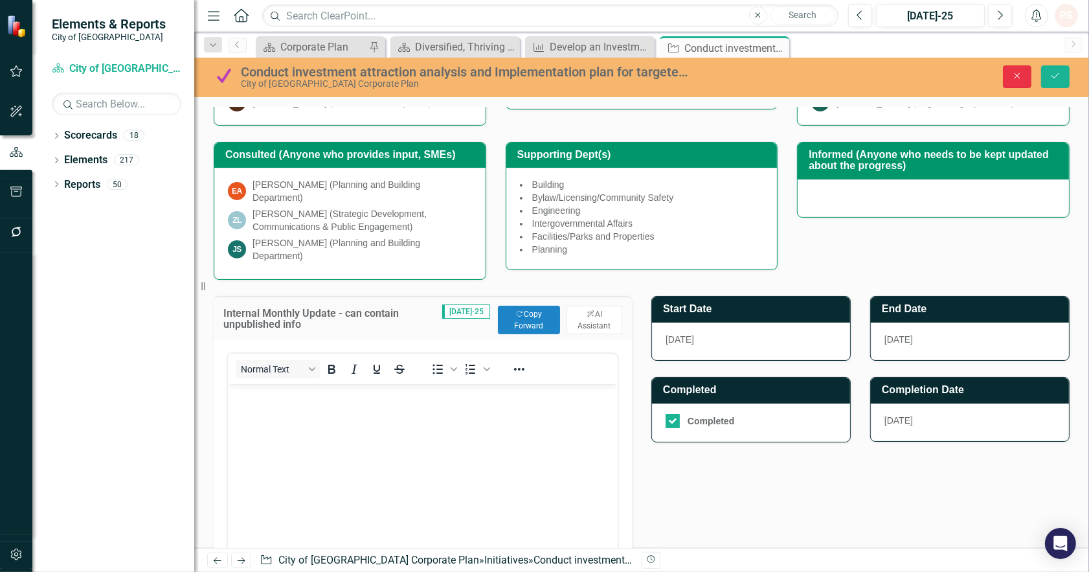
click at [1019, 76] on icon "Close" at bounding box center [1017, 75] width 12 height 9
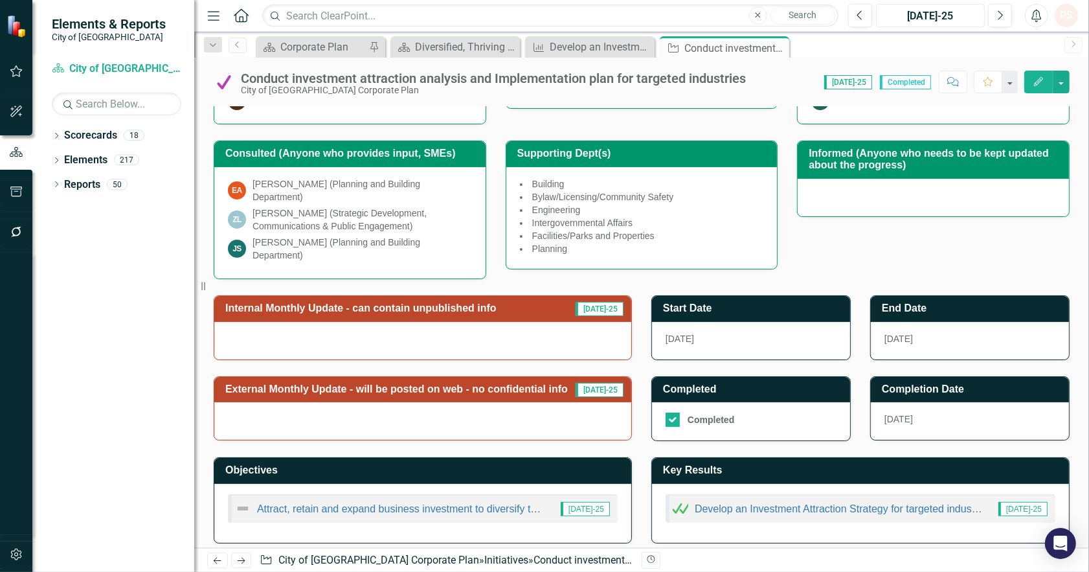
click at [934, 14] on div "[DATE]-25" at bounding box center [930, 16] width 100 height 16
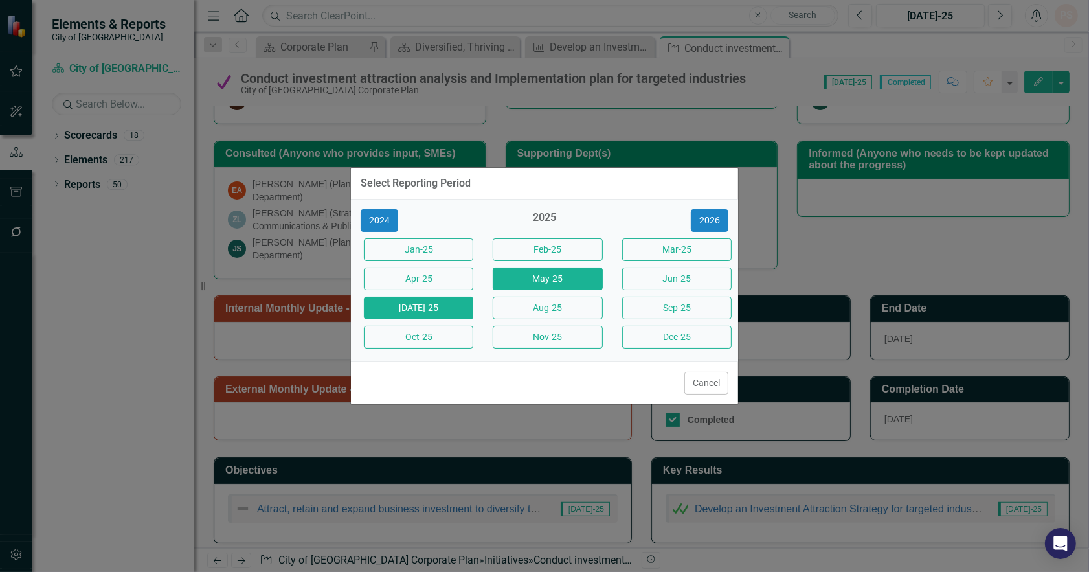
click at [554, 269] on button "May-25" at bounding box center [547, 278] width 109 height 23
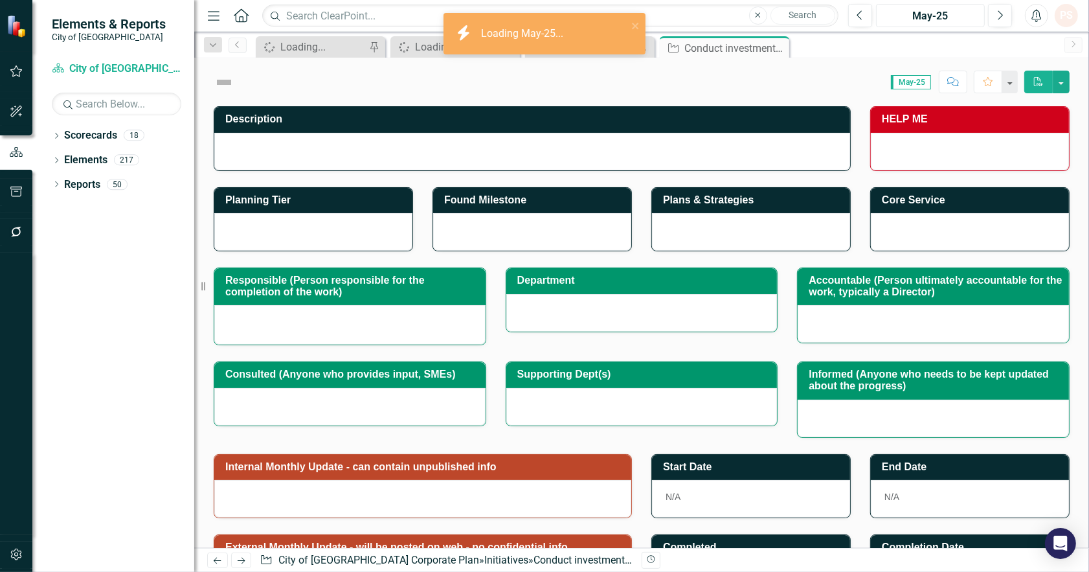
checkbox input "true"
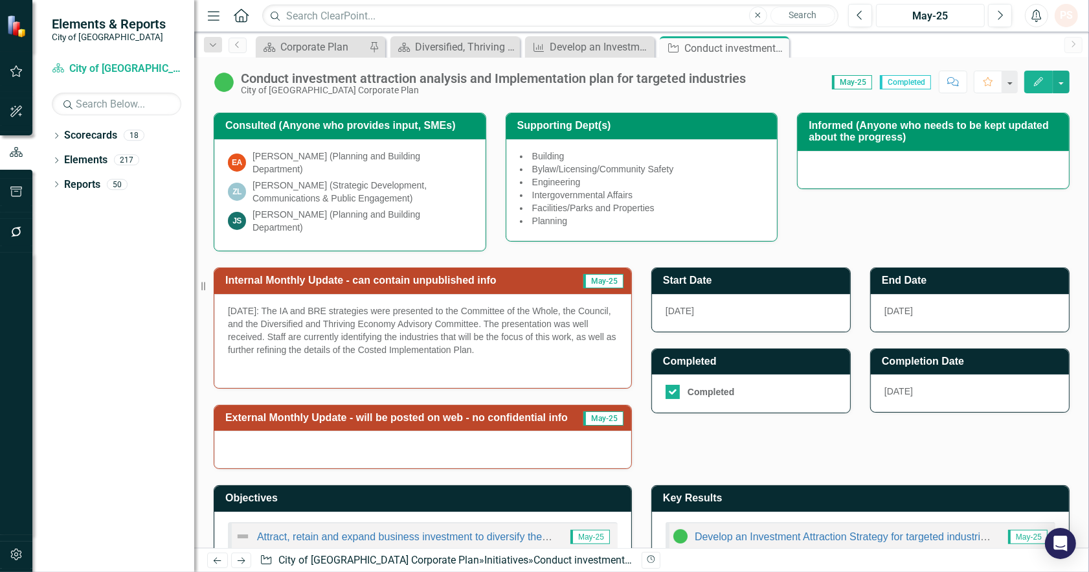
scroll to position [287, 0]
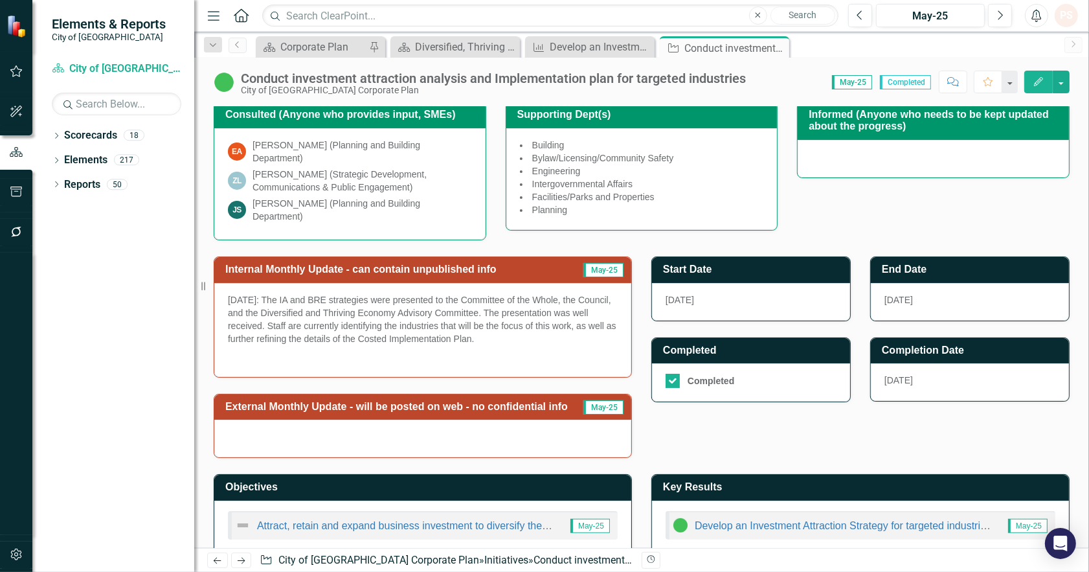
click at [533, 327] on p "[DATE]: The IA and BRE strategies were presented to the Committee of the Whole,…" at bounding box center [423, 320] width 390 height 54
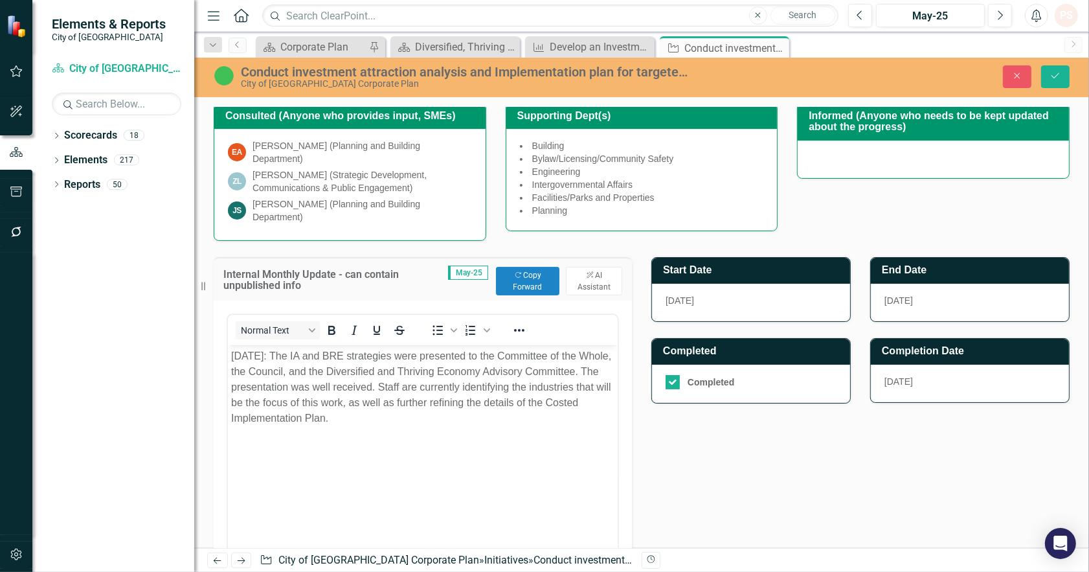
scroll to position [0, 0]
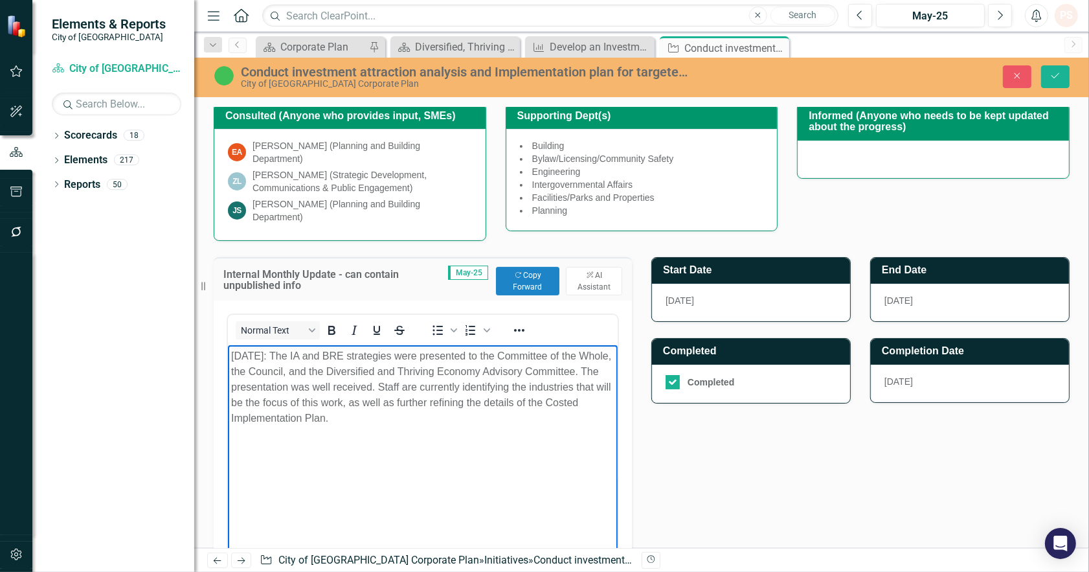
drag, startPoint x: 398, startPoint y: 421, endPoint x: 386, endPoint y: 671, distance: 250.8
click at [227, 345] on html "[DATE]: The IA and BRE strategies were presented to the Committee of the Whole,…" at bounding box center [422, 442] width 390 height 194
copy p "[DATE]: The IA and BRE strategies were presented to the Committee of the Whole,…"
click at [1049, 76] on button "Save" at bounding box center [1055, 76] width 28 height 23
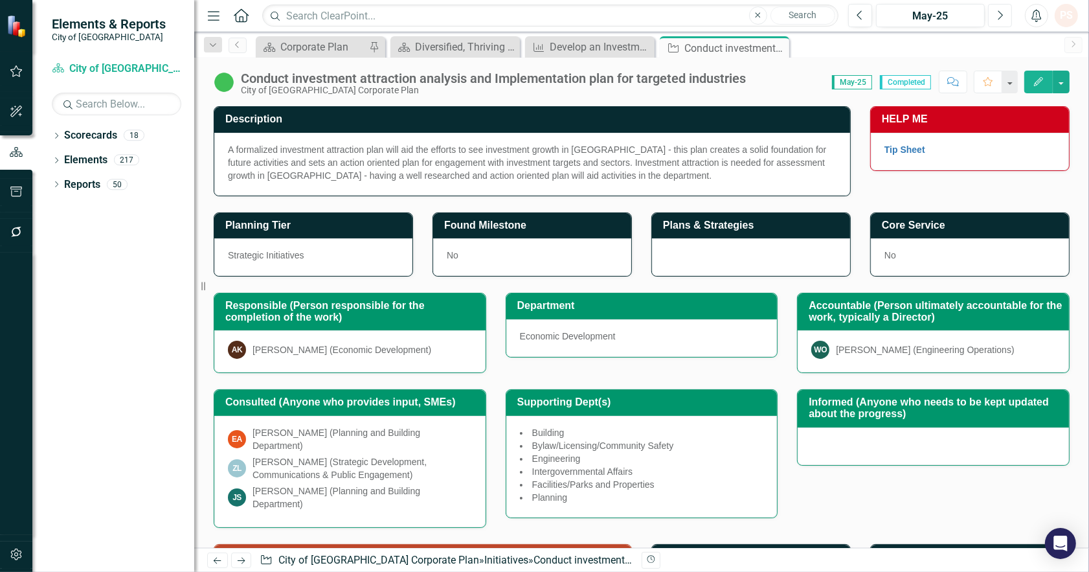
click at [998, 14] on icon "Next" at bounding box center [999, 16] width 7 height 12
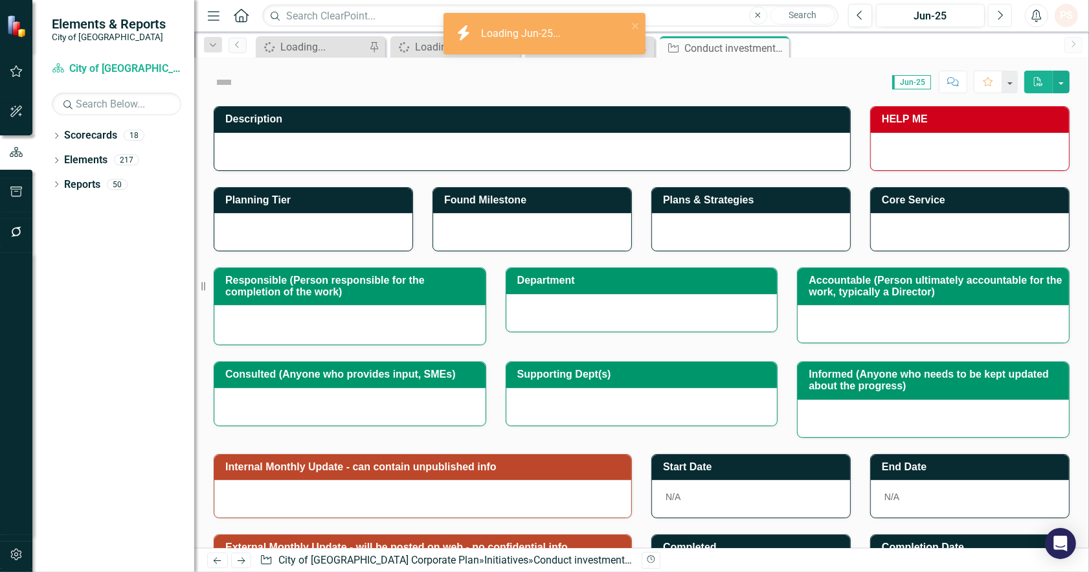
checkbox input "true"
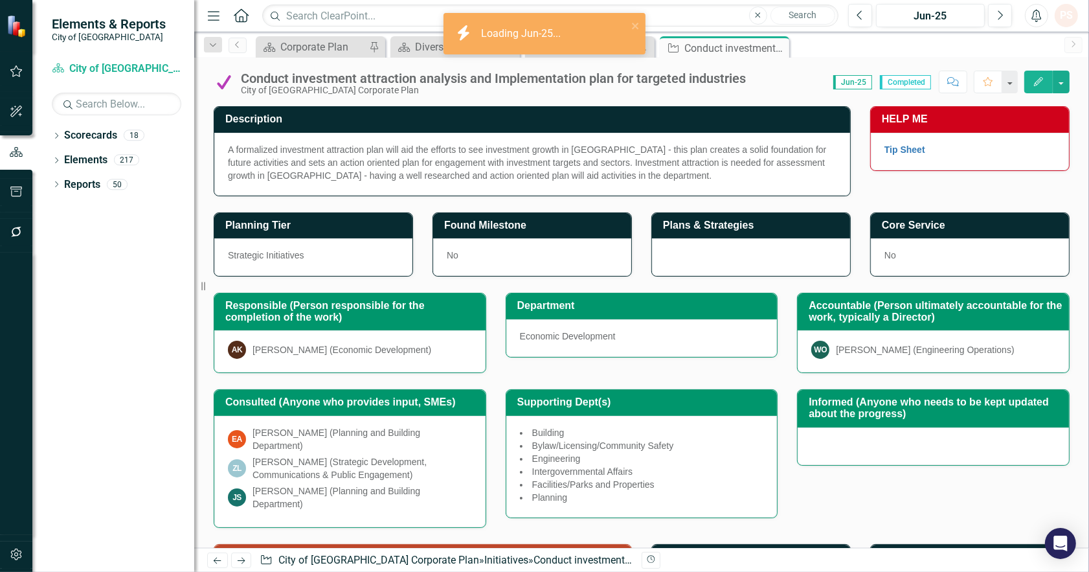
click at [360, 496] on div "EA Eric Aderneck (Planning and Building Department) ZL Zvi Lifshiz (Strategic D…" at bounding box center [349, 471] width 271 height 111
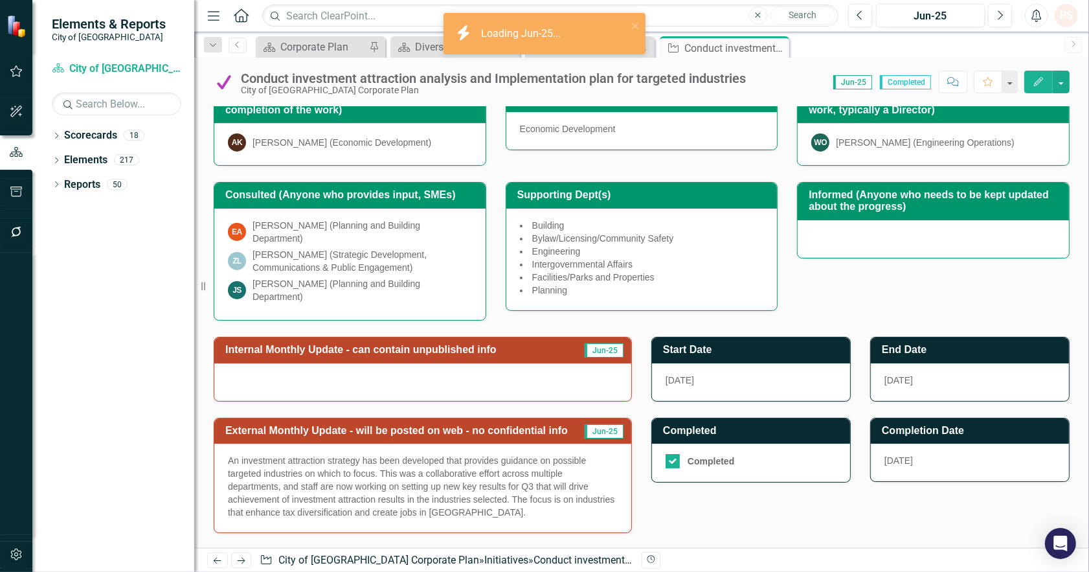
scroll to position [216, 0]
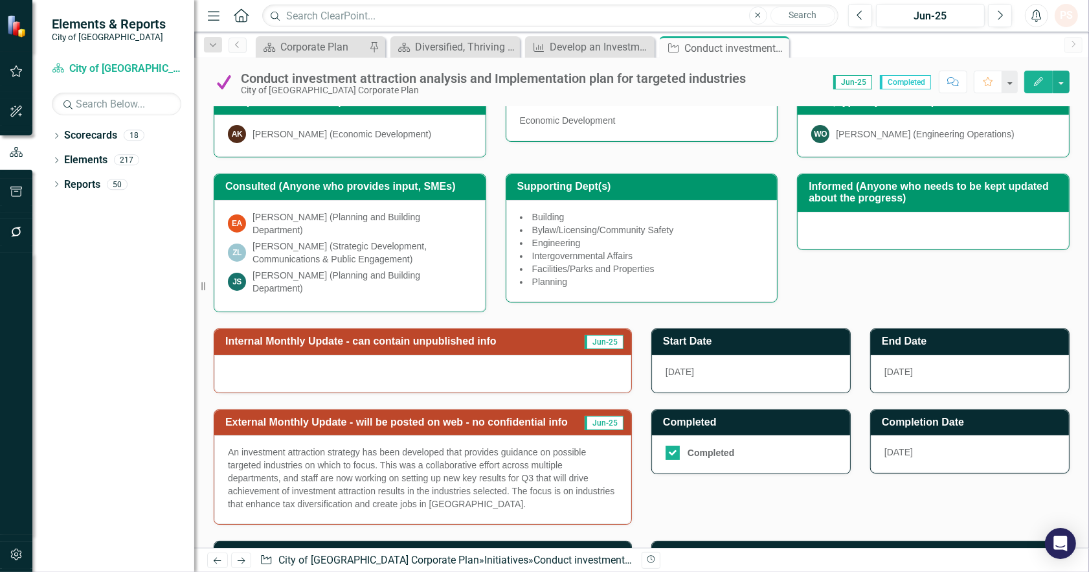
click at [269, 361] on div at bounding box center [422, 374] width 417 height 38
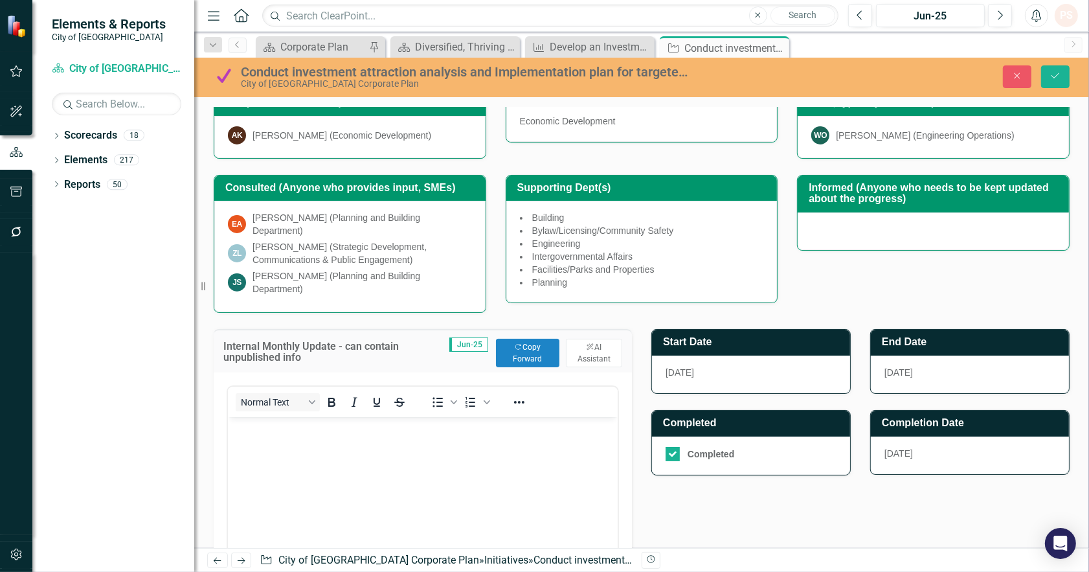
scroll to position [0, 0]
click at [293, 446] on body "Rich Text Area. Press ALT-0 for help." at bounding box center [422, 514] width 390 height 194
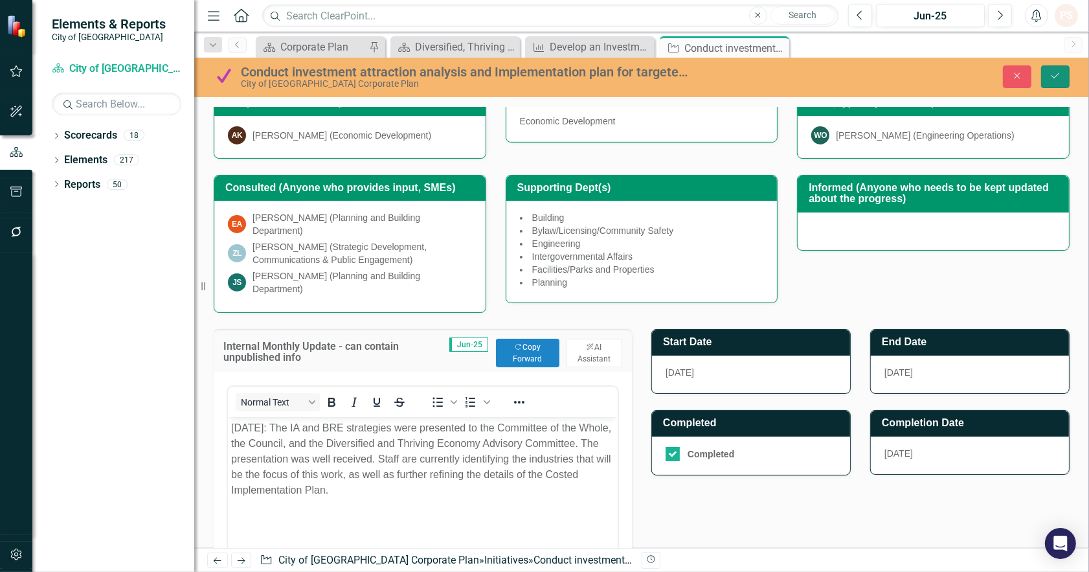
click at [1056, 82] on button "Save" at bounding box center [1055, 76] width 28 height 23
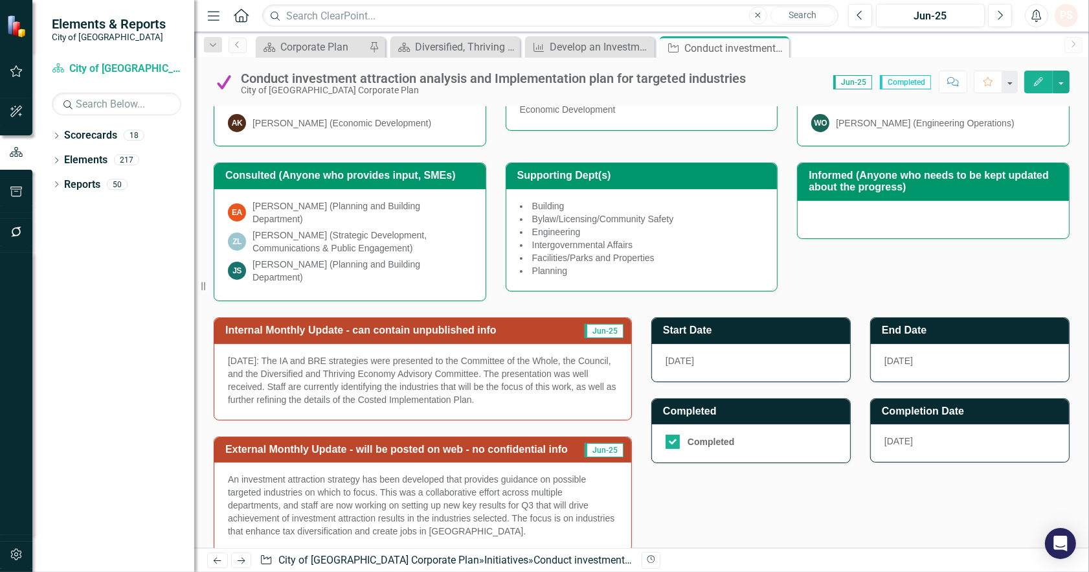
scroll to position [287, 0]
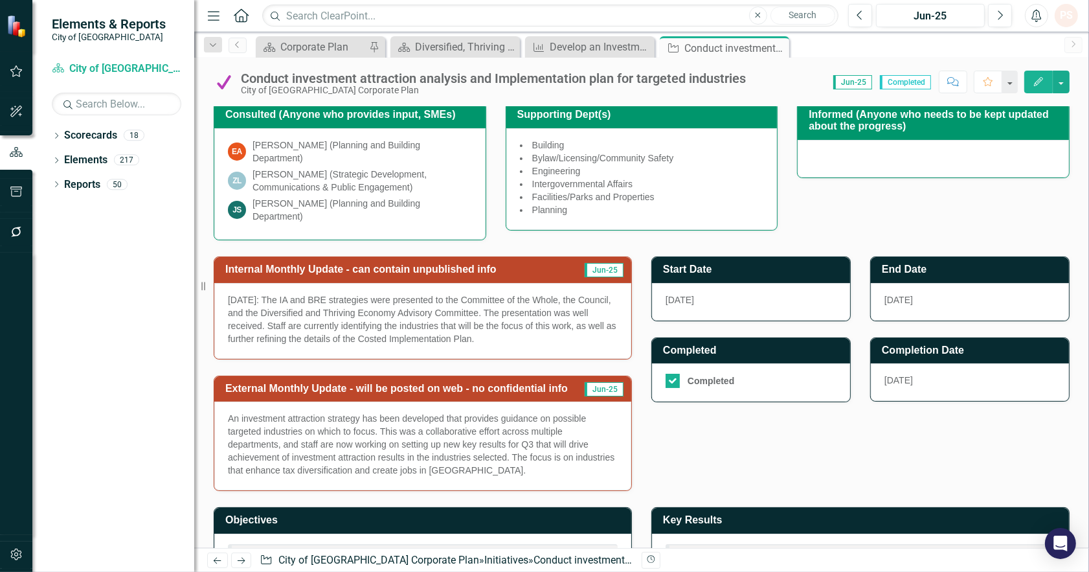
click at [551, 464] on p "An investment attraction strategy has been developed that provides guidance on …" at bounding box center [423, 444] width 390 height 65
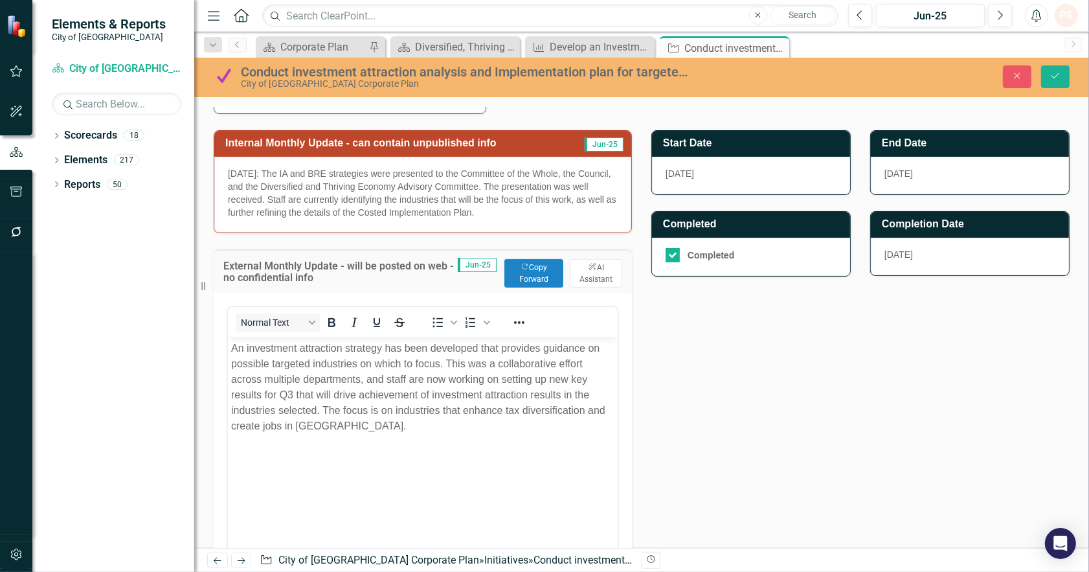
scroll to position [431, 0]
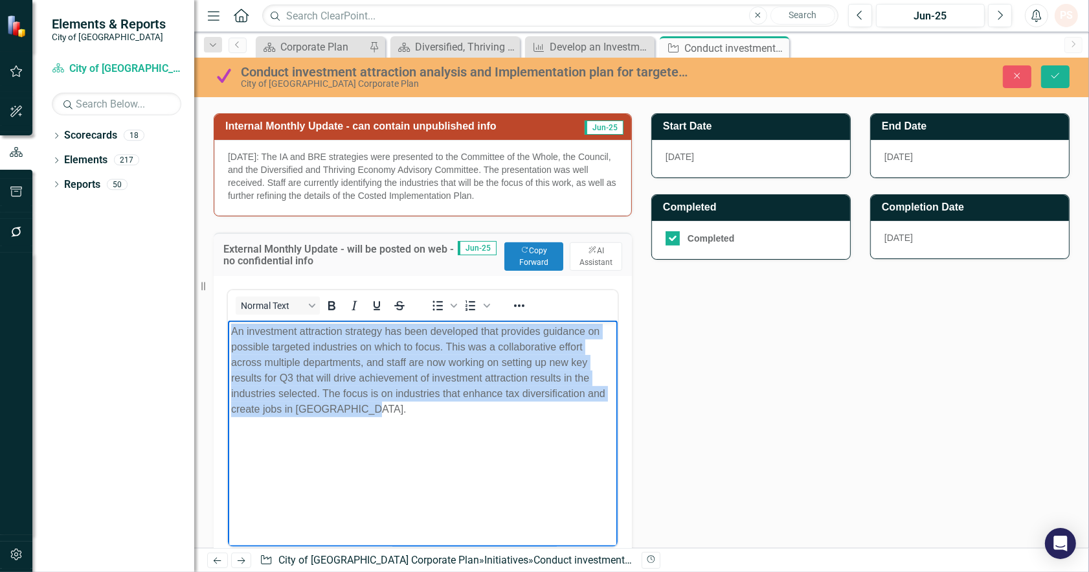
drag, startPoint x: 392, startPoint y: 410, endPoint x: 431, endPoint y: 633, distance: 226.1
click at [227, 322] on html "An investment attraction strategy has been developed that provides guidance on …" at bounding box center [422, 417] width 390 height 194
copy p "An investment attraction strategy has been developed that provides guidance on …"
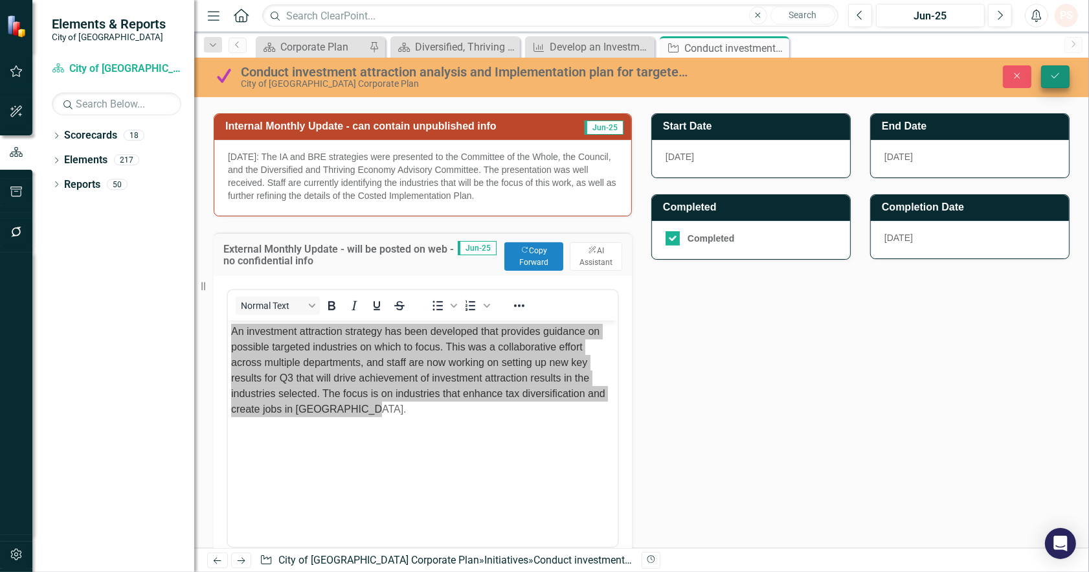
click at [1052, 71] on icon "Save" at bounding box center [1055, 75] width 12 height 9
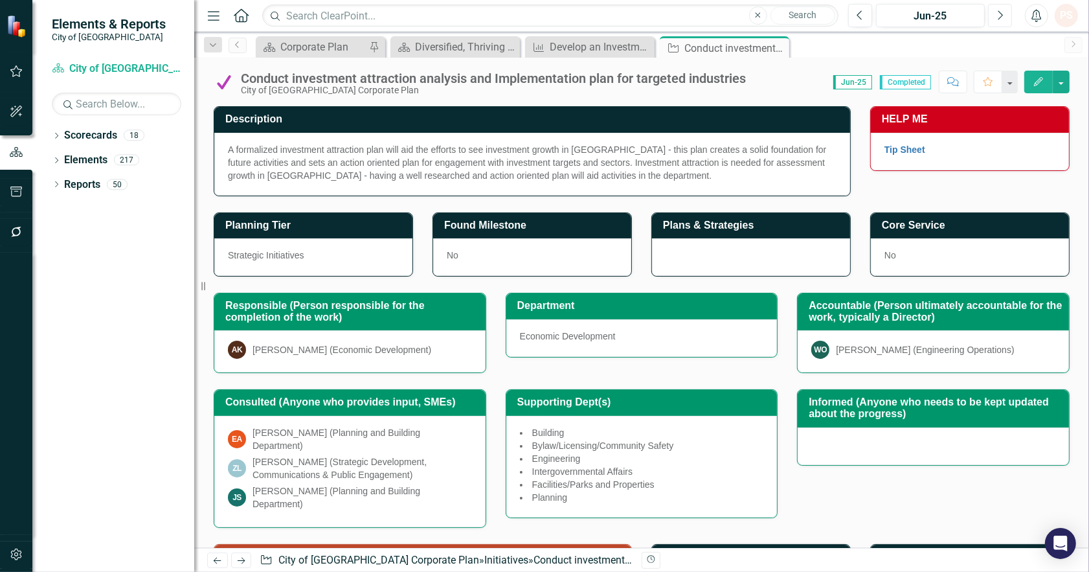
click at [988, 17] on button "Next" at bounding box center [1000, 15] width 24 height 23
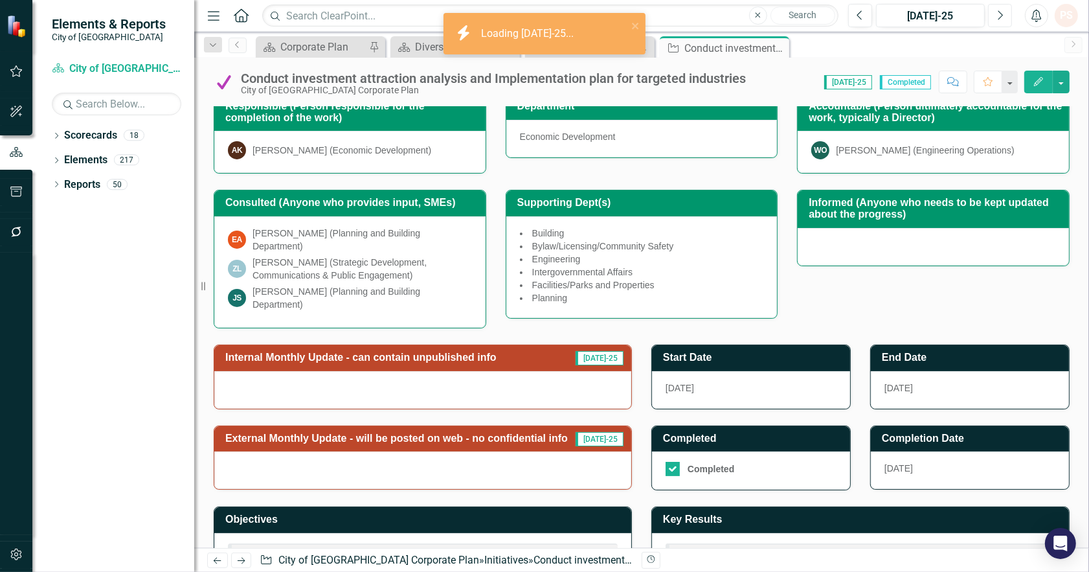
scroll to position [249, 0]
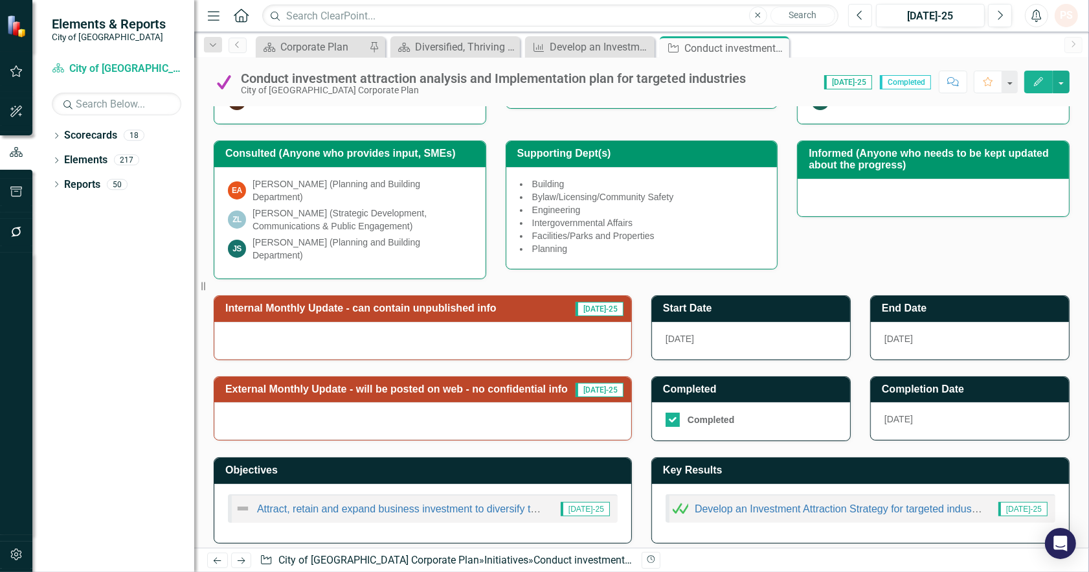
click at [852, 18] on button "Previous" at bounding box center [860, 15] width 24 height 23
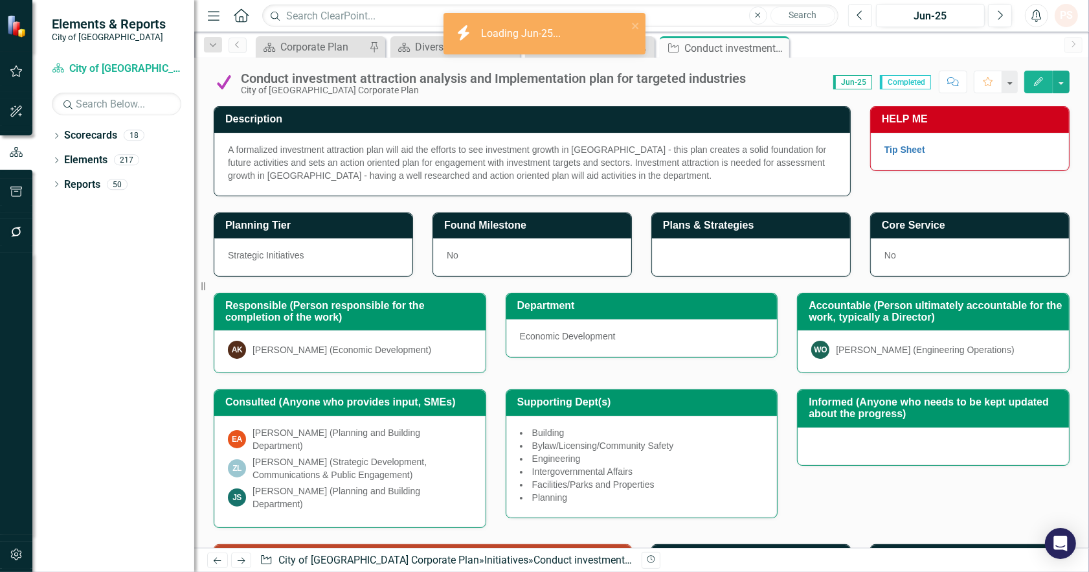
click at [852, 18] on button "Previous" at bounding box center [860, 15] width 24 height 23
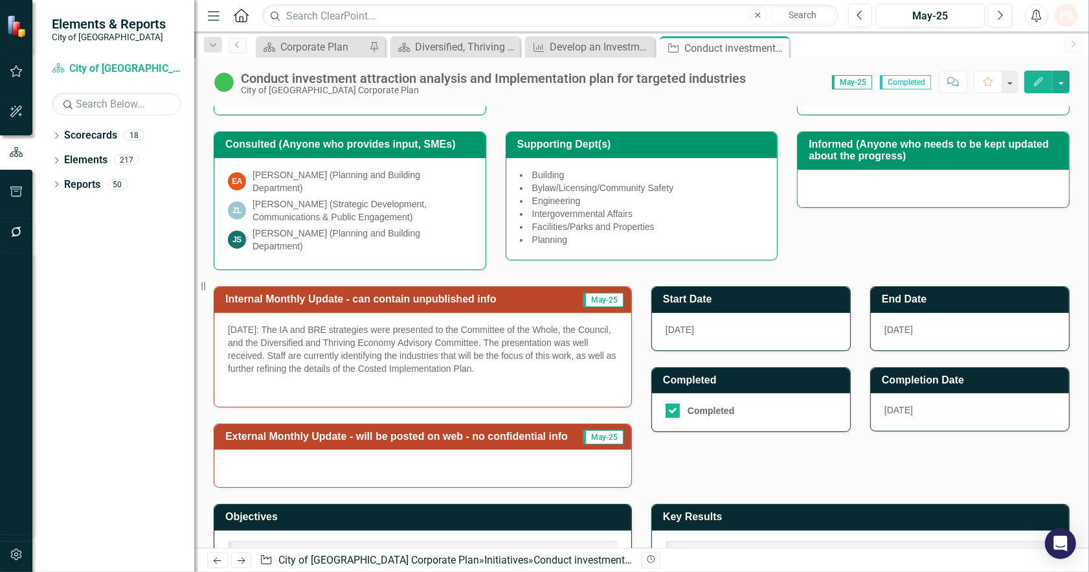
scroll to position [287, 0]
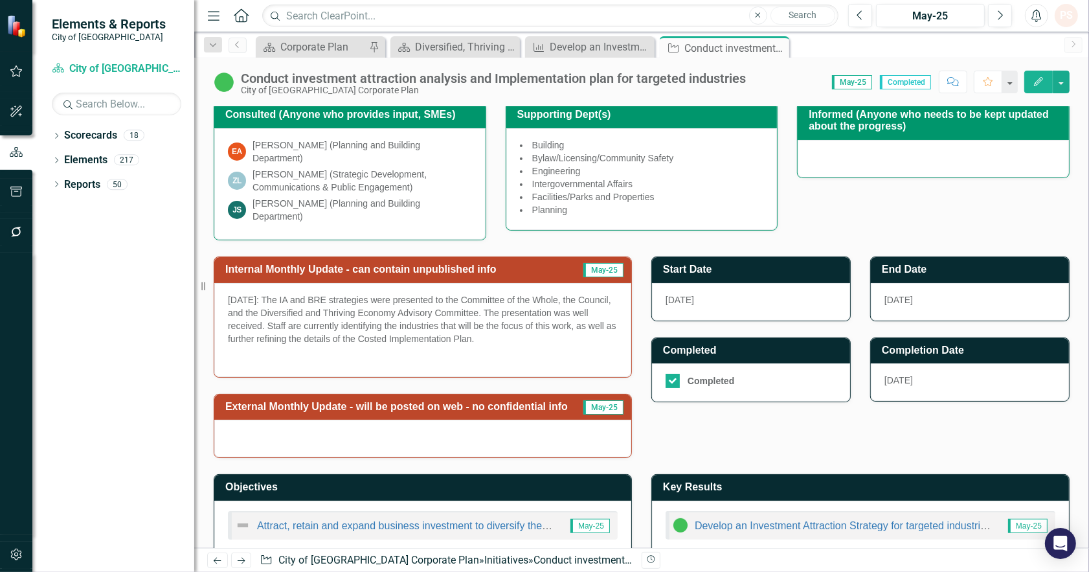
click at [309, 348] on p at bounding box center [423, 356] width 390 height 16
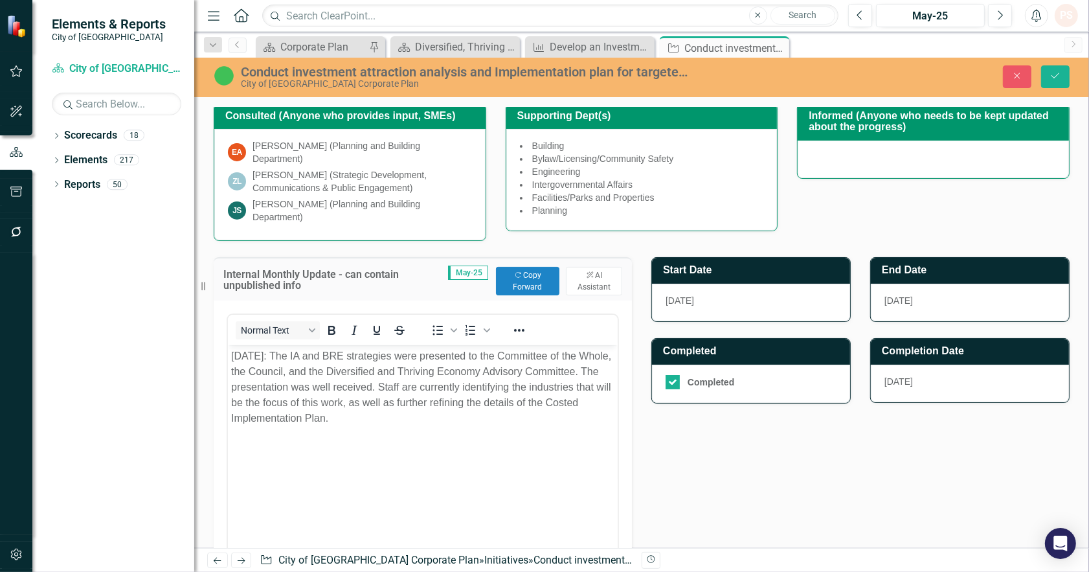
scroll to position [0, 0]
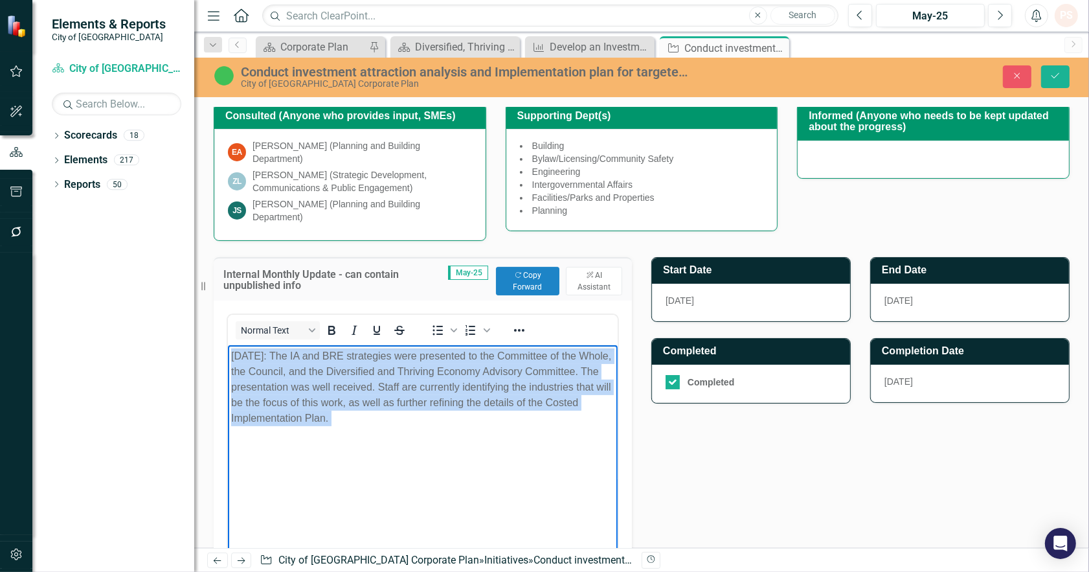
drag, startPoint x: 407, startPoint y: 427, endPoint x: 410, endPoint y: 683, distance: 255.7
click at [227, 348] on html "[DATE]: The IA and BRE strategies were presented to the Committee of the Whole,…" at bounding box center [422, 442] width 390 height 194
paste body "Rich Text Area. Press ALT-0 for help."
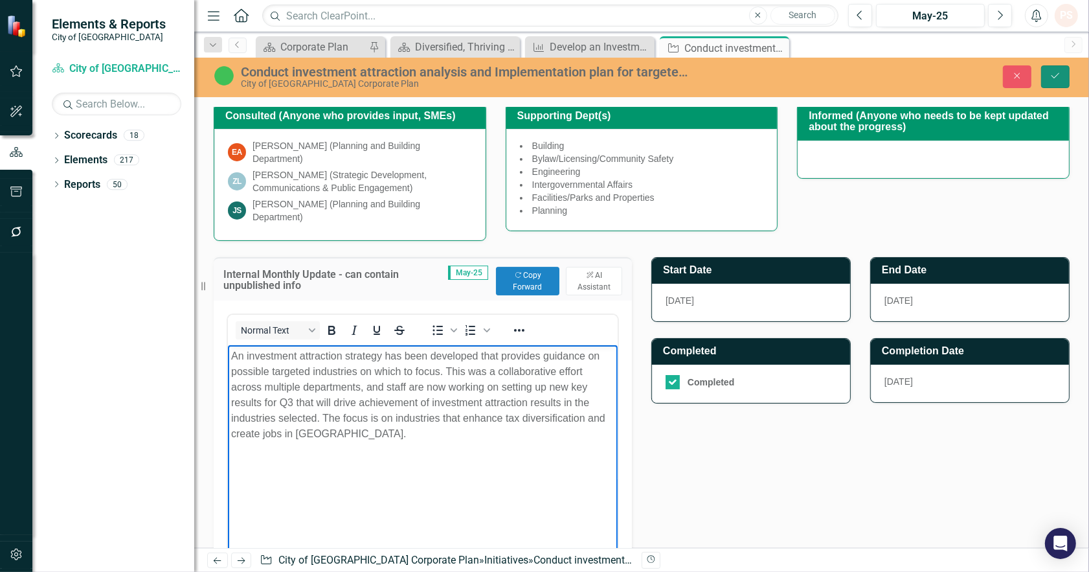
click at [1046, 74] on button "Save" at bounding box center [1055, 76] width 28 height 23
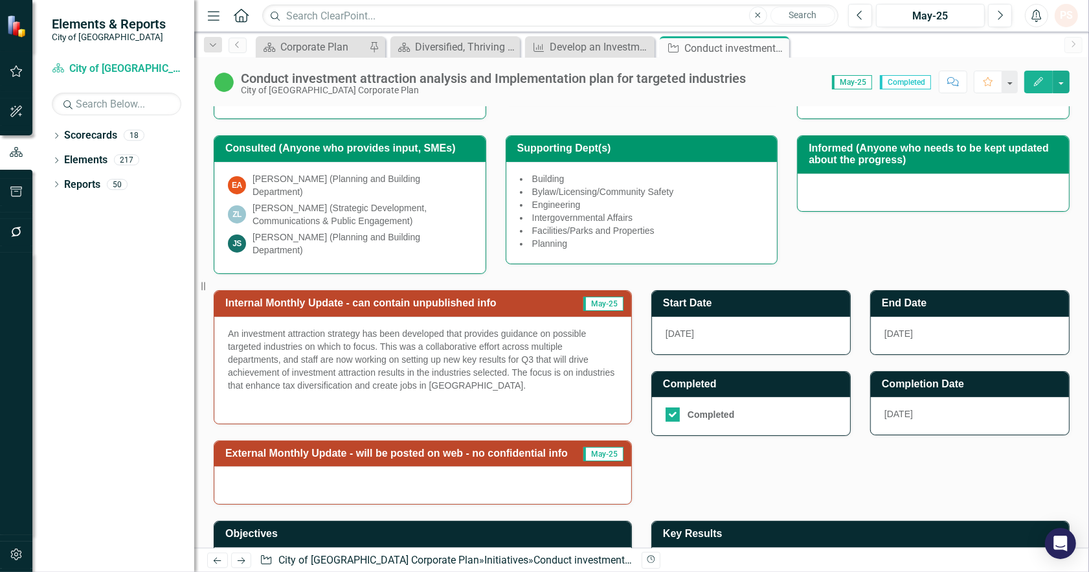
scroll to position [317, 0]
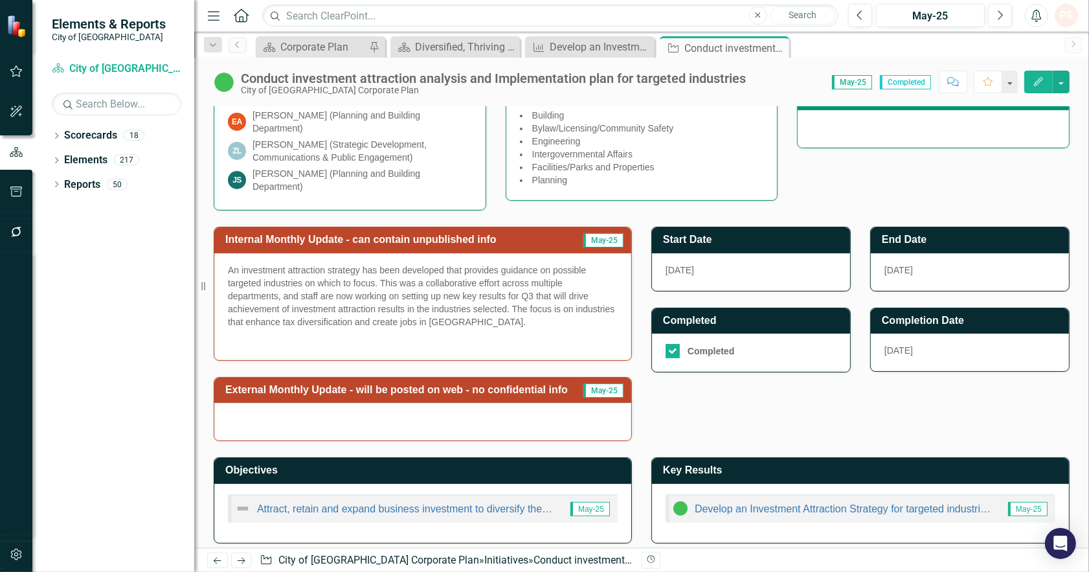
click at [272, 409] on div at bounding box center [422, 422] width 417 height 38
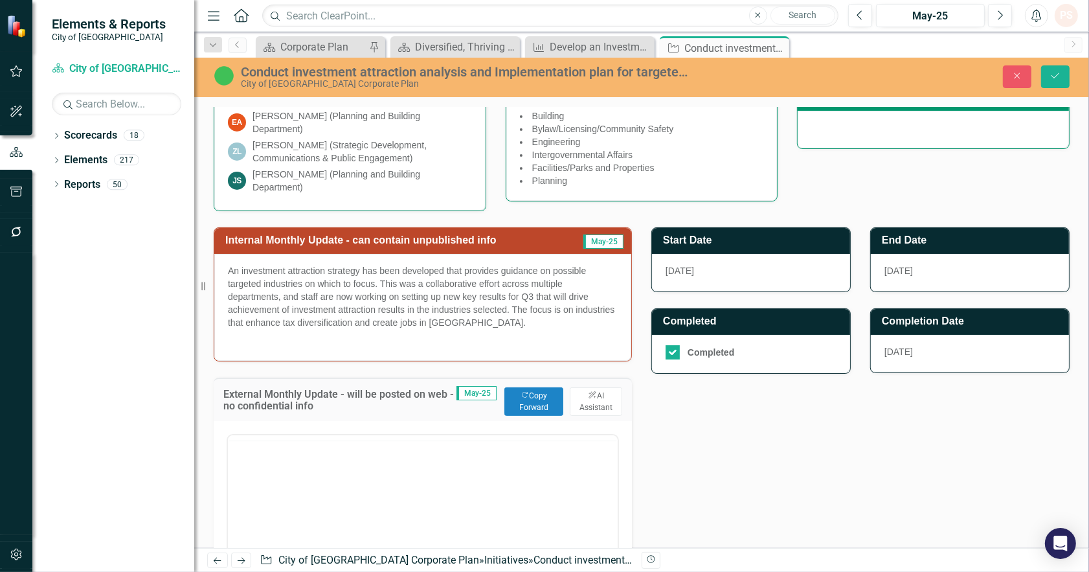
scroll to position [0, 0]
click at [256, 478] on p "Rich Text Area. Press ALT-0 for help." at bounding box center [421, 476] width 383 height 16
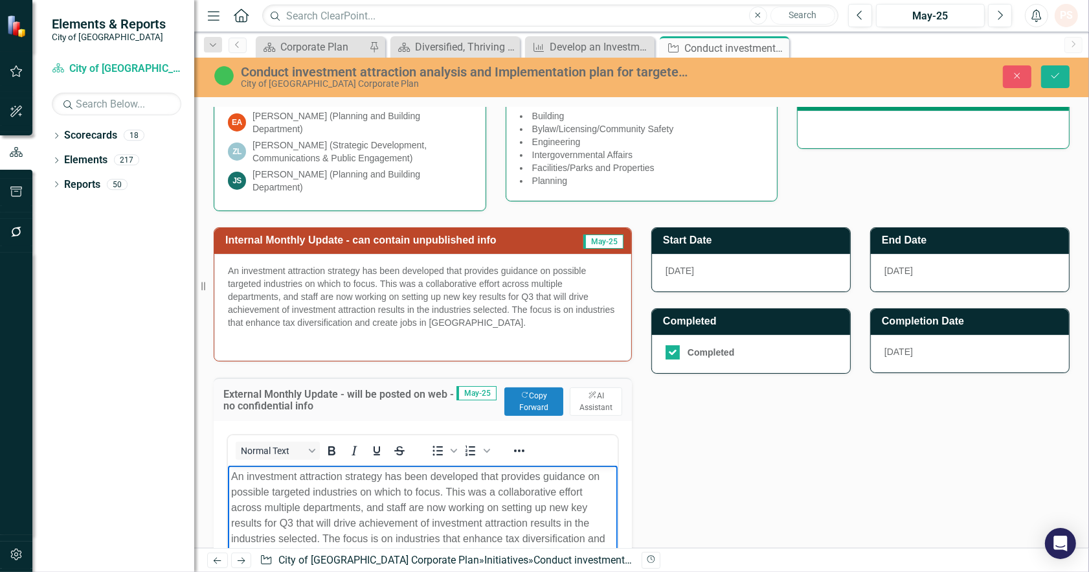
click at [535, 316] on p "An investment attraction strategy has been developed that provides guidance on …" at bounding box center [423, 297] width 390 height 67
click at [535, 318] on p "An investment attraction strategy has been developed that provides guidance on …" at bounding box center [423, 297] width 390 height 67
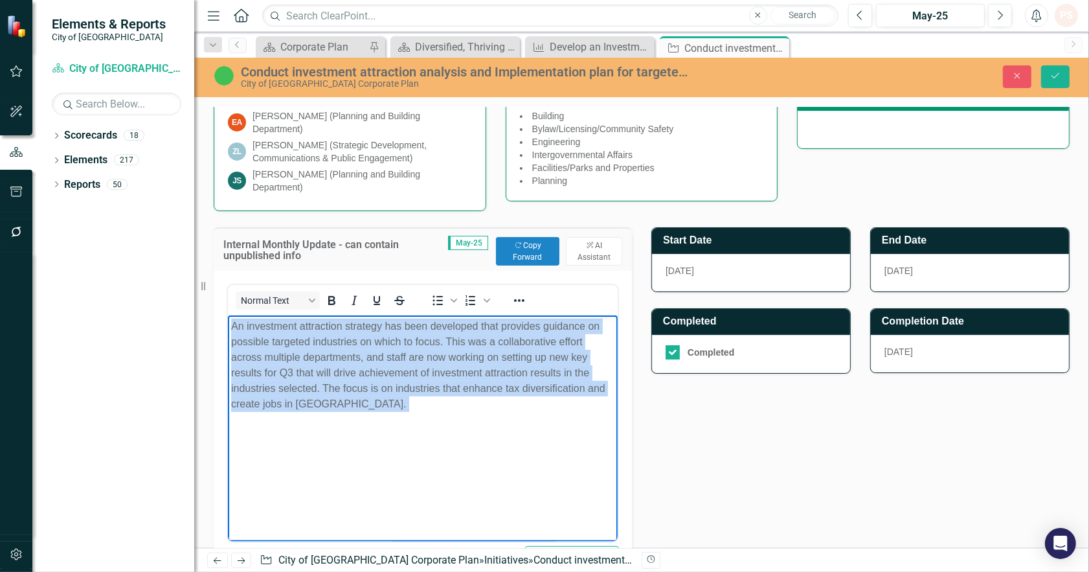
drag, startPoint x: 387, startPoint y: 413, endPoint x: 199, endPoint y: 314, distance: 212.8
click at [227, 315] on html "An investment attraction strategy has been developed that provides guidance on …" at bounding box center [422, 412] width 390 height 194
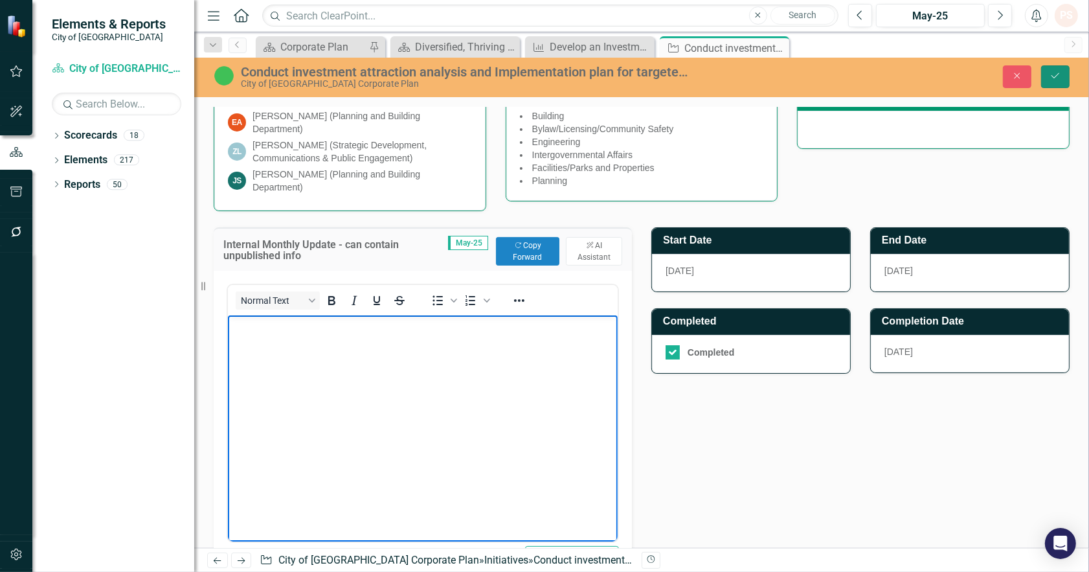
click at [1051, 80] on icon "Save" at bounding box center [1055, 75] width 12 height 9
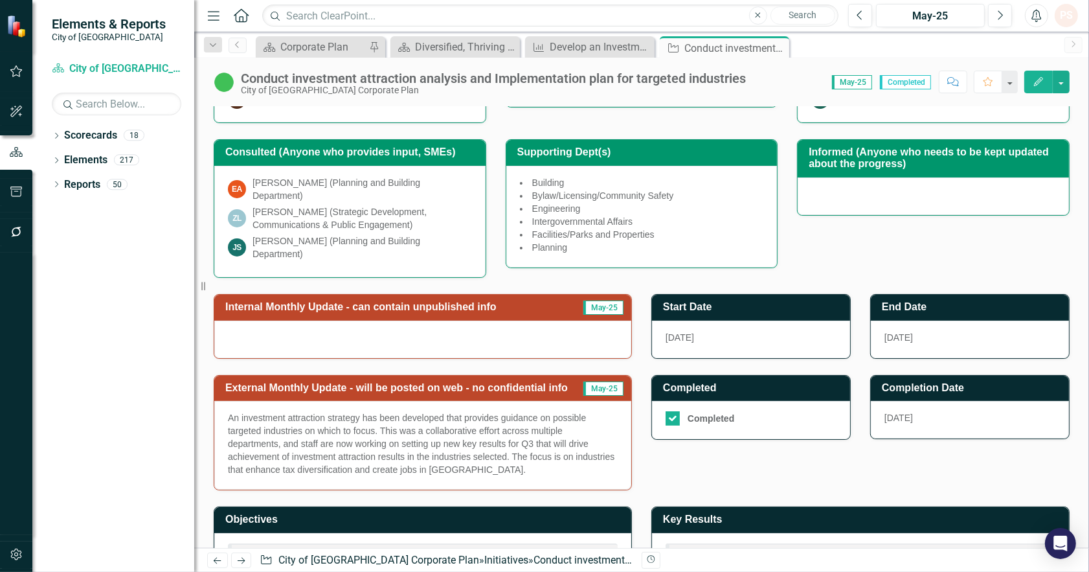
scroll to position [287, 0]
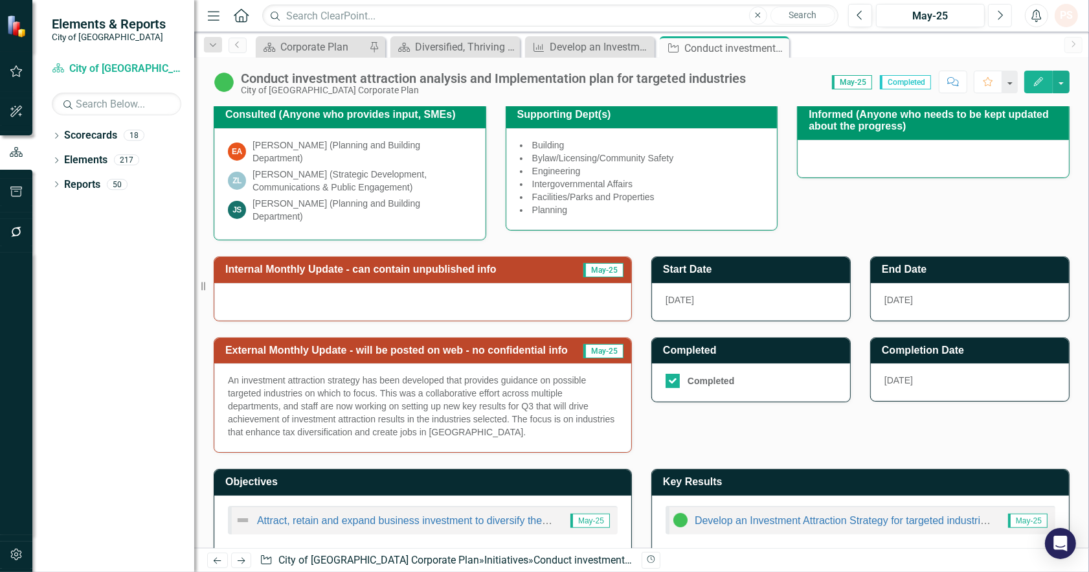
click at [996, 9] on button "Next" at bounding box center [1000, 15] width 24 height 23
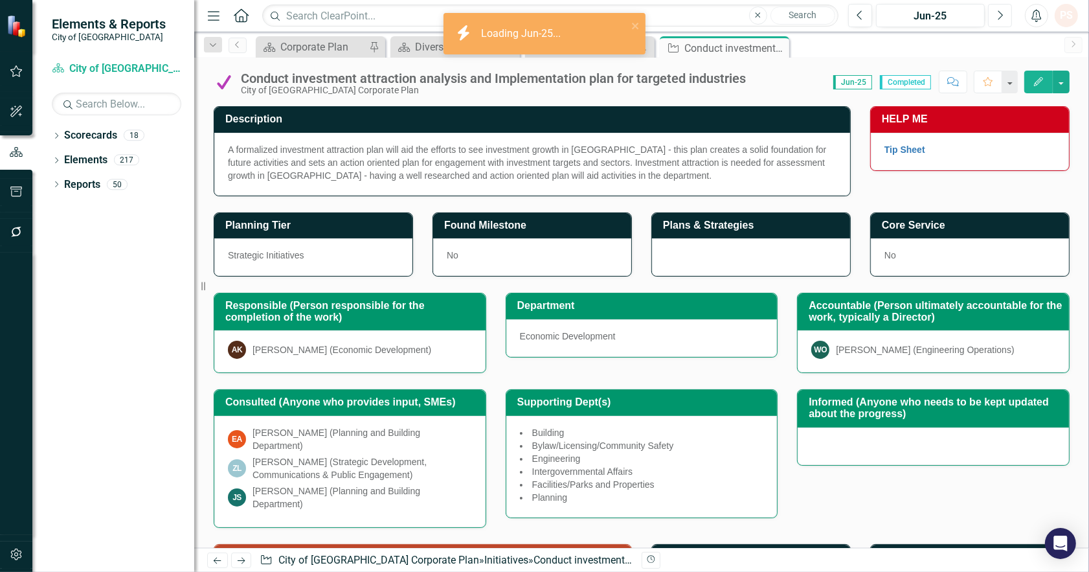
scroll to position [287, 0]
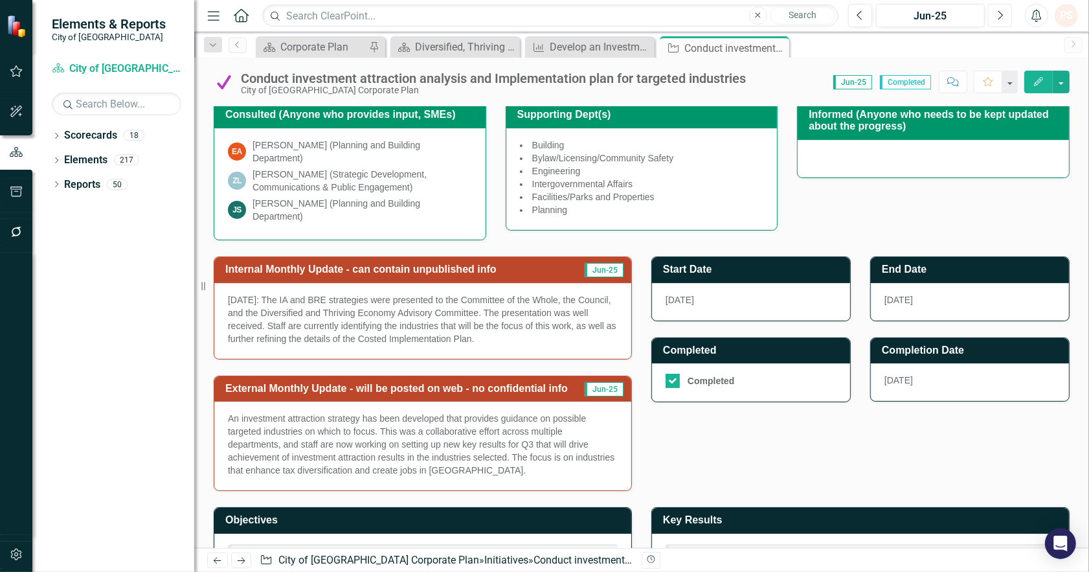
click at [997, 11] on icon "Next" at bounding box center [999, 16] width 7 height 12
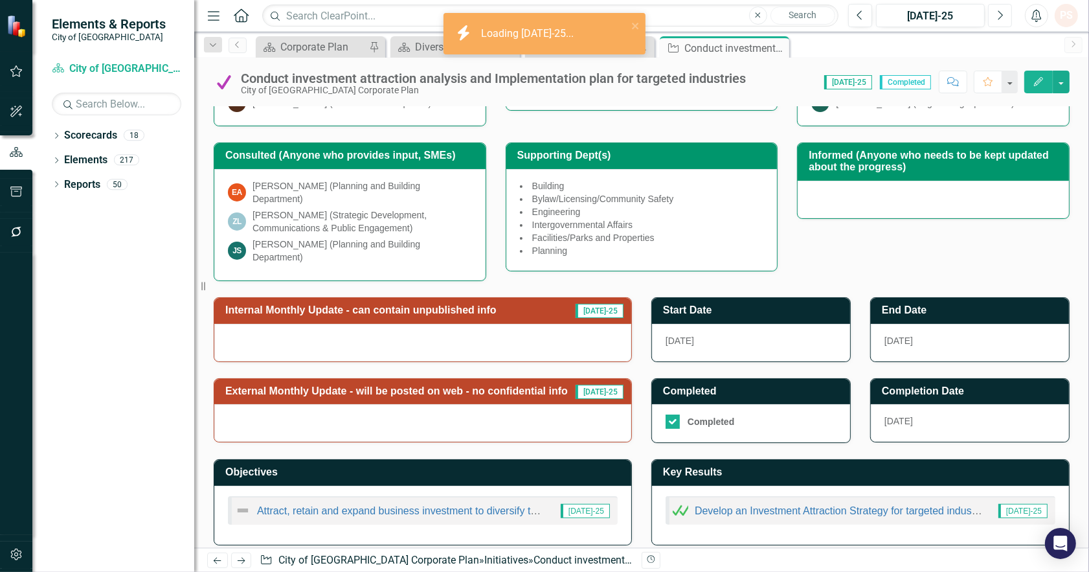
scroll to position [249, 0]
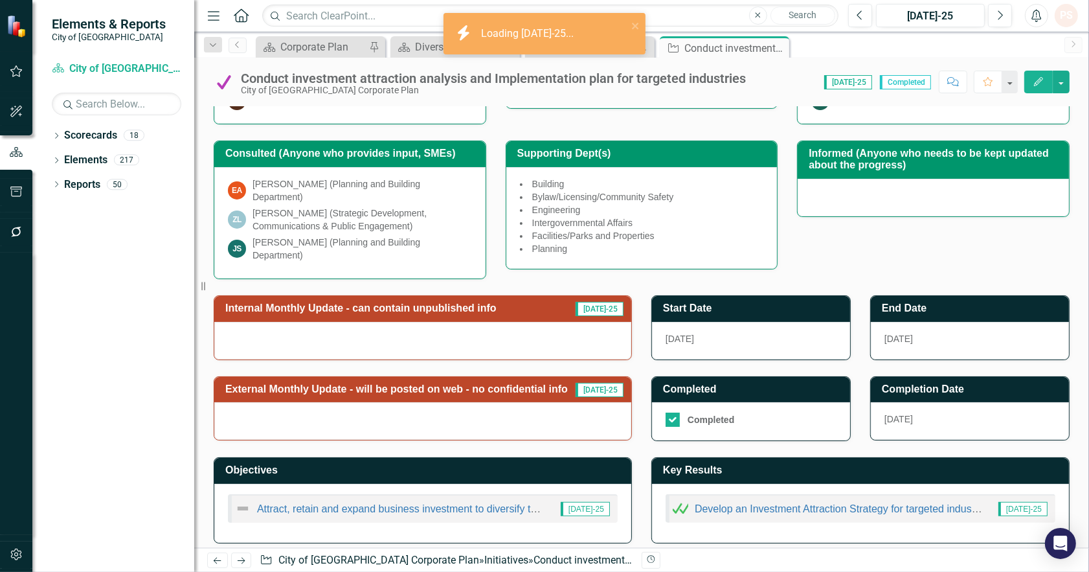
click at [544, 402] on div at bounding box center [422, 421] width 417 height 38
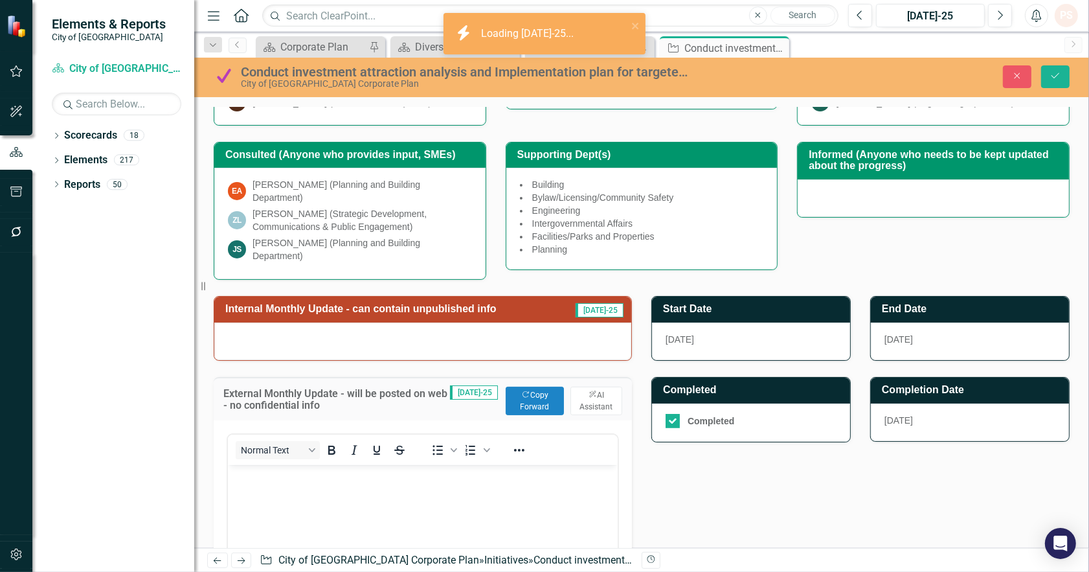
scroll to position [0, 0]
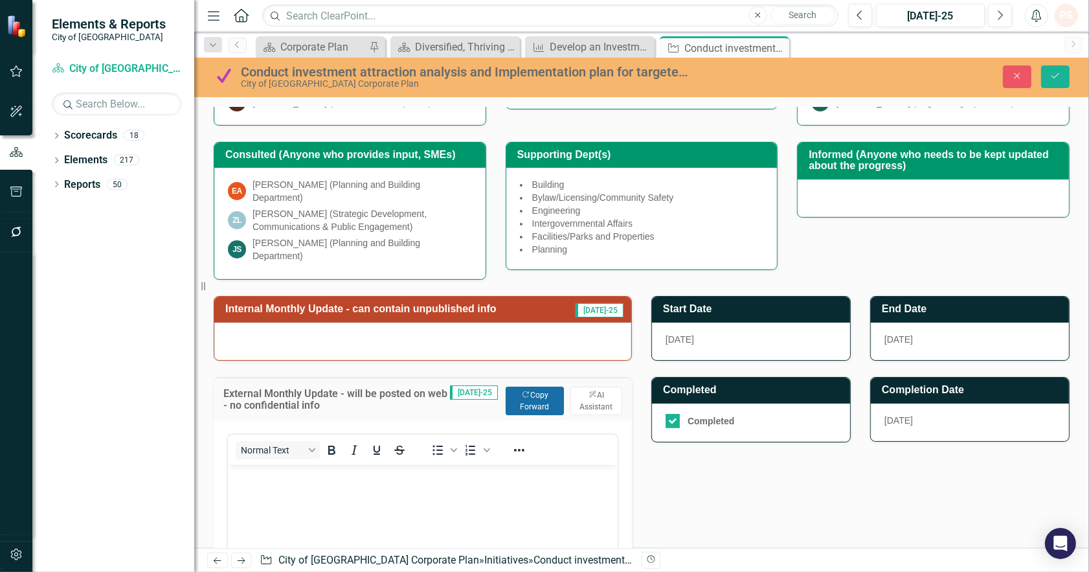
click at [526, 397] on button "Copy Forward Copy Forward" at bounding box center [535, 400] width 58 height 28
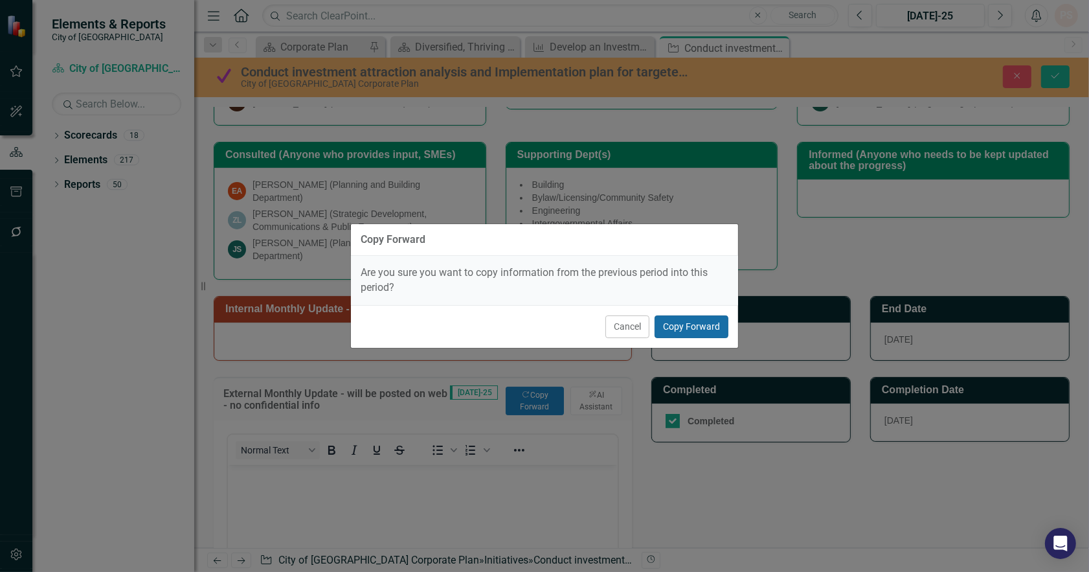
click at [696, 320] on button "Copy Forward" at bounding box center [691, 326] width 74 height 23
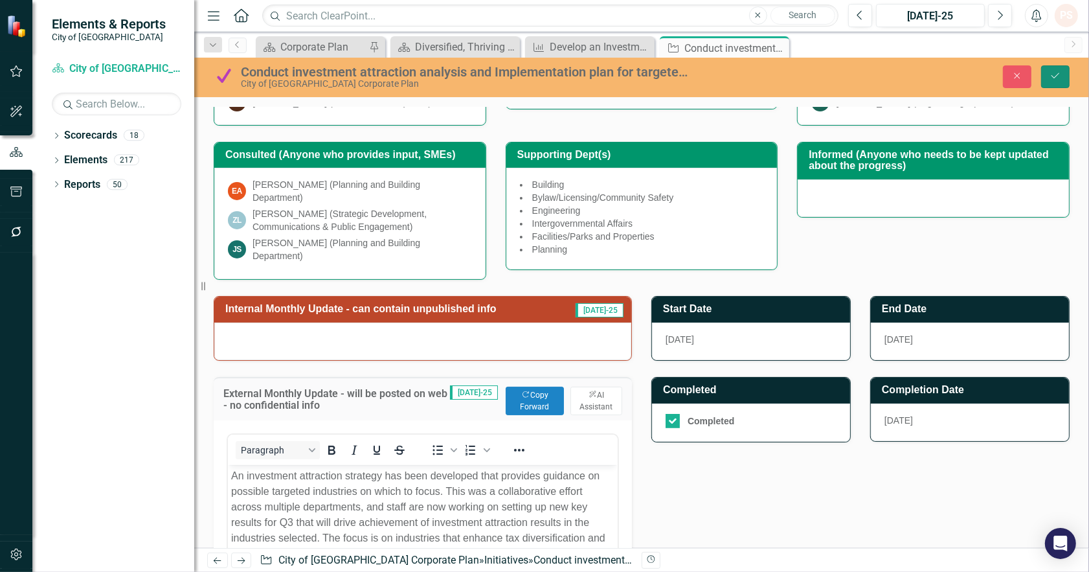
click at [1058, 76] on icon "Save" at bounding box center [1055, 75] width 12 height 9
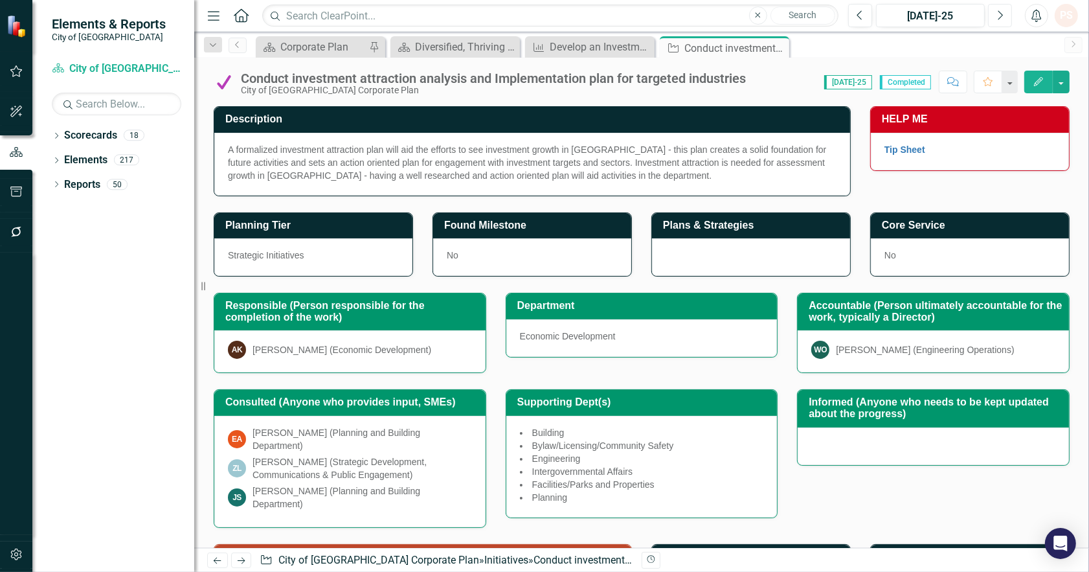
click at [989, 15] on button "Next" at bounding box center [1000, 15] width 24 height 23
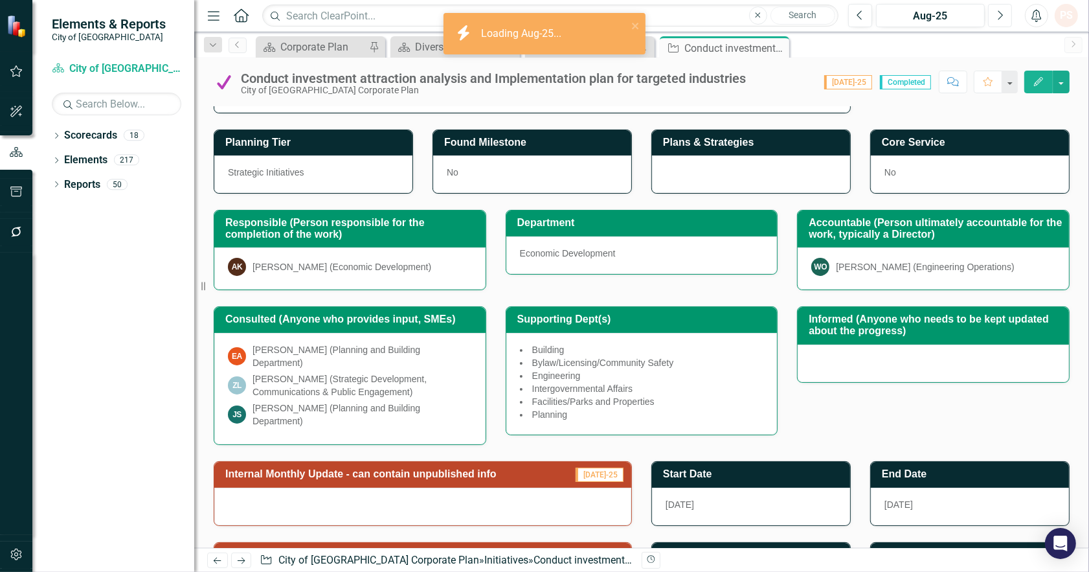
scroll to position [287, 0]
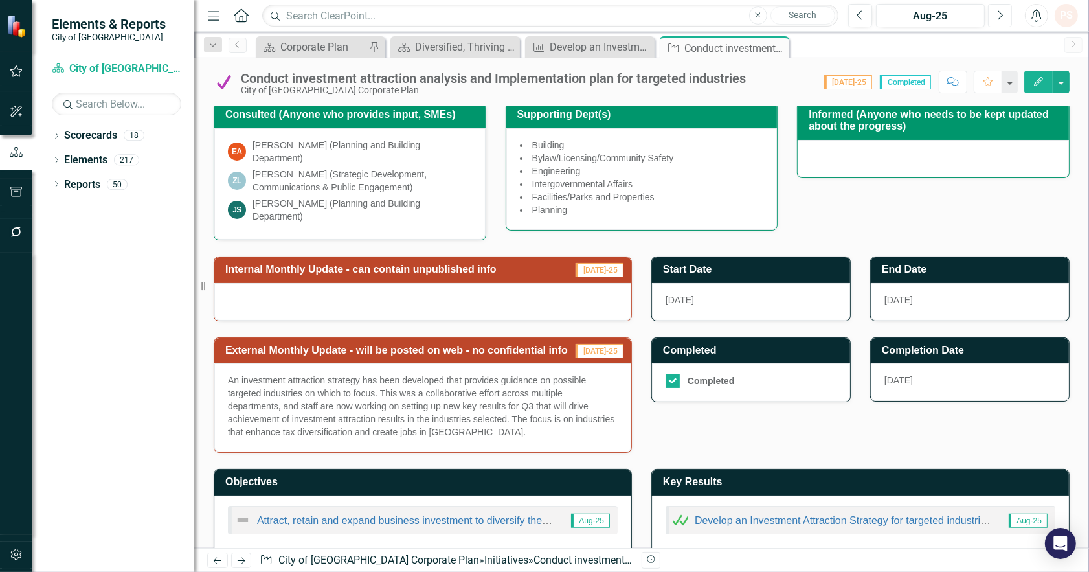
click at [1004, 10] on button "Next" at bounding box center [1000, 15] width 24 height 23
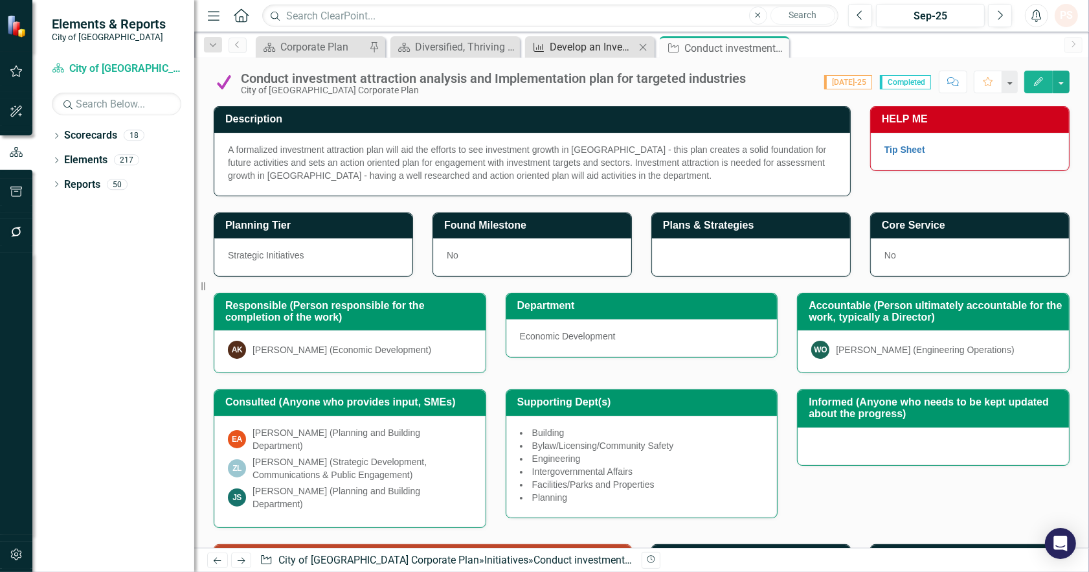
click at [585, 43] on div "Develop an Investment Attraction Strategy for targeted industries, including a …" at bounding box center [592, 47] width 85 height 16
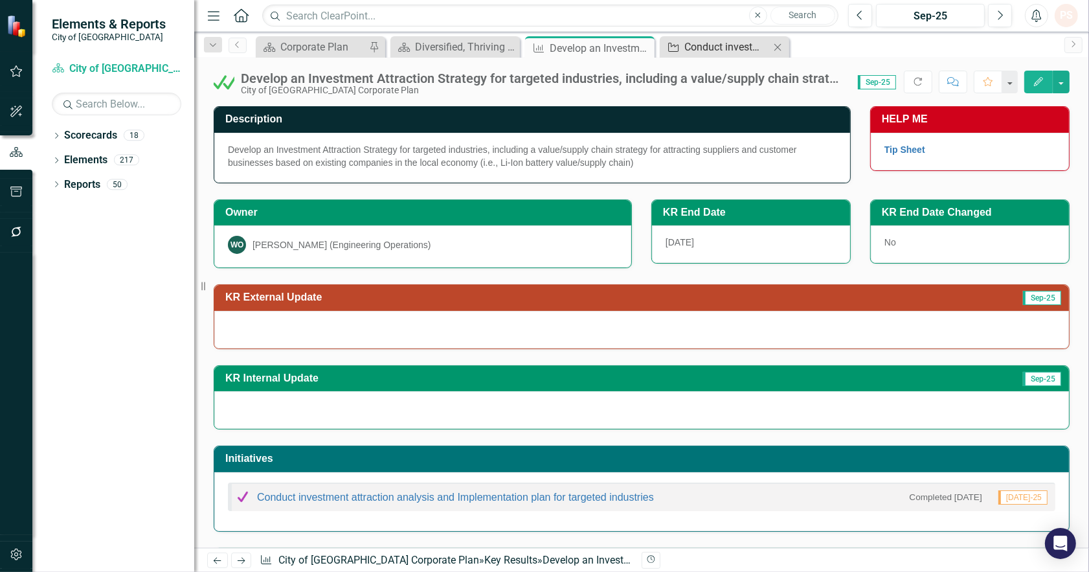
click at [725, 49] on div "Conduct investment attraction analysis and Implementation plan for targeted ind…" at bounding box center [726, 47] width 85 height 16
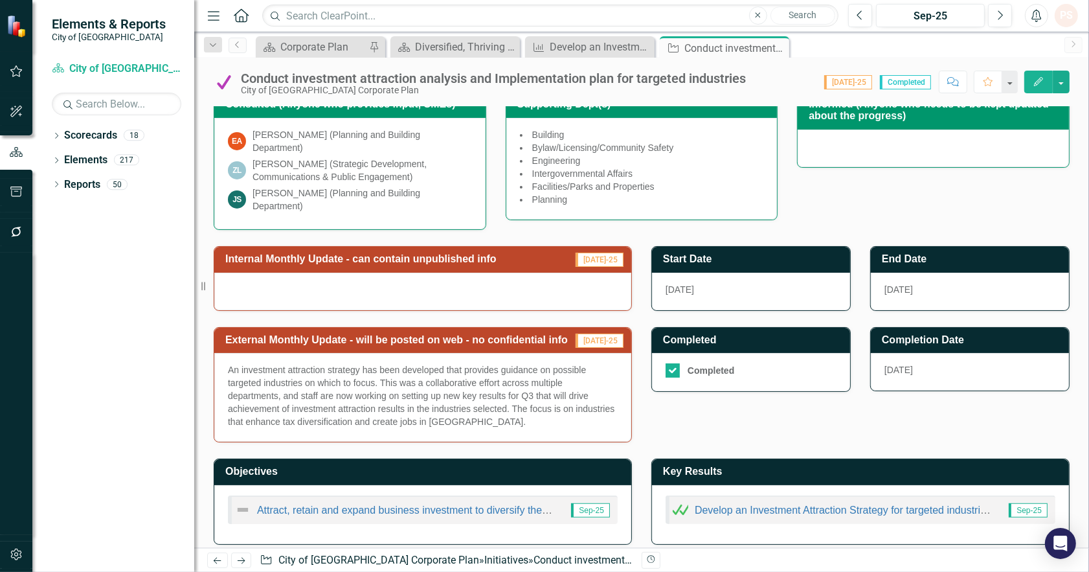
scroll to position [299, 0]
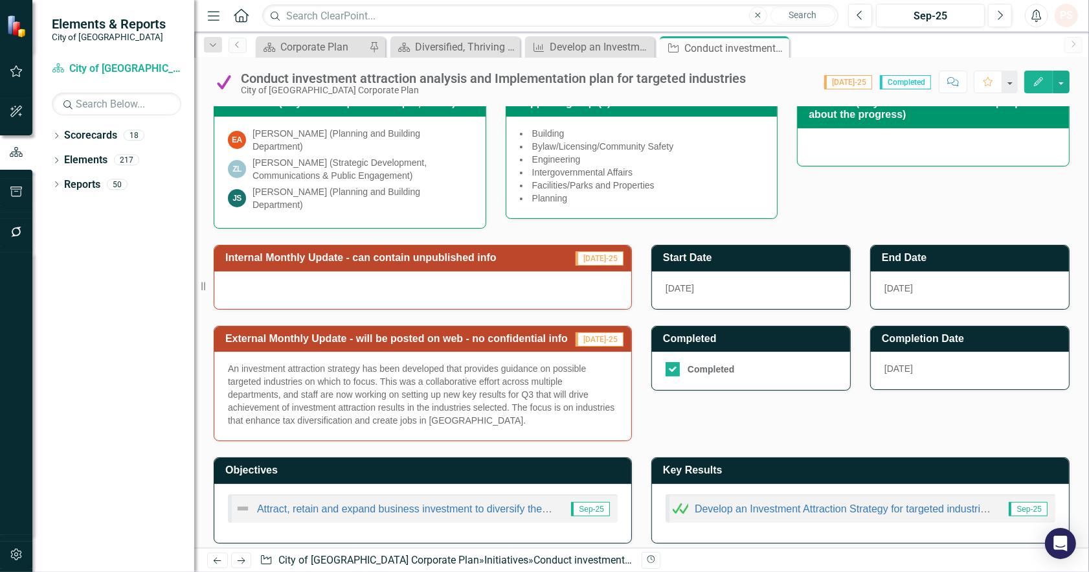
click at [531, 389] on p "An investment attraction strategy has been developed that provides guidance on …" at bounding box center [423, 394] width 390 height 65
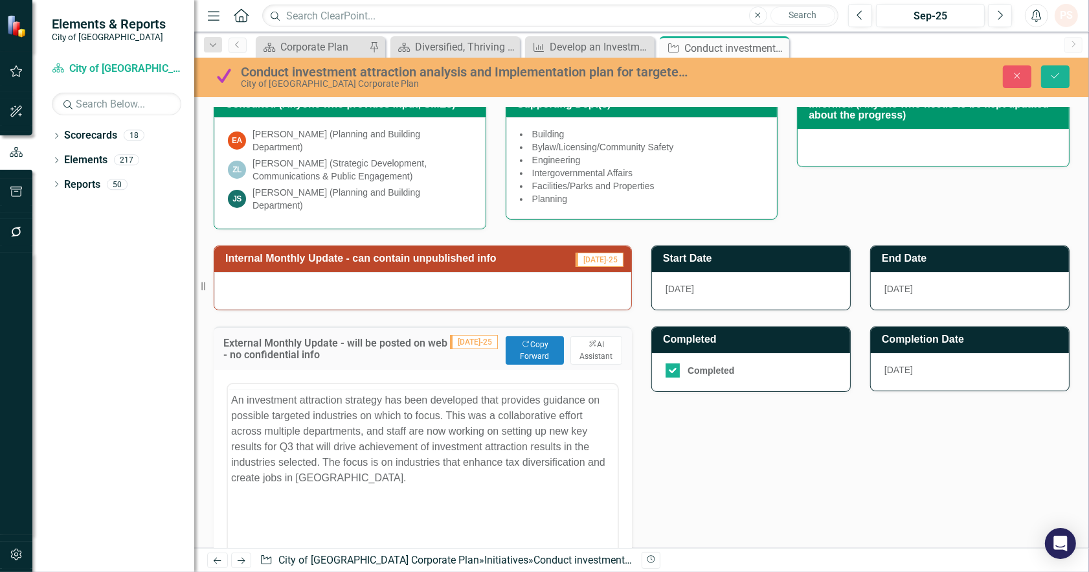
scroll to position [0, 0]
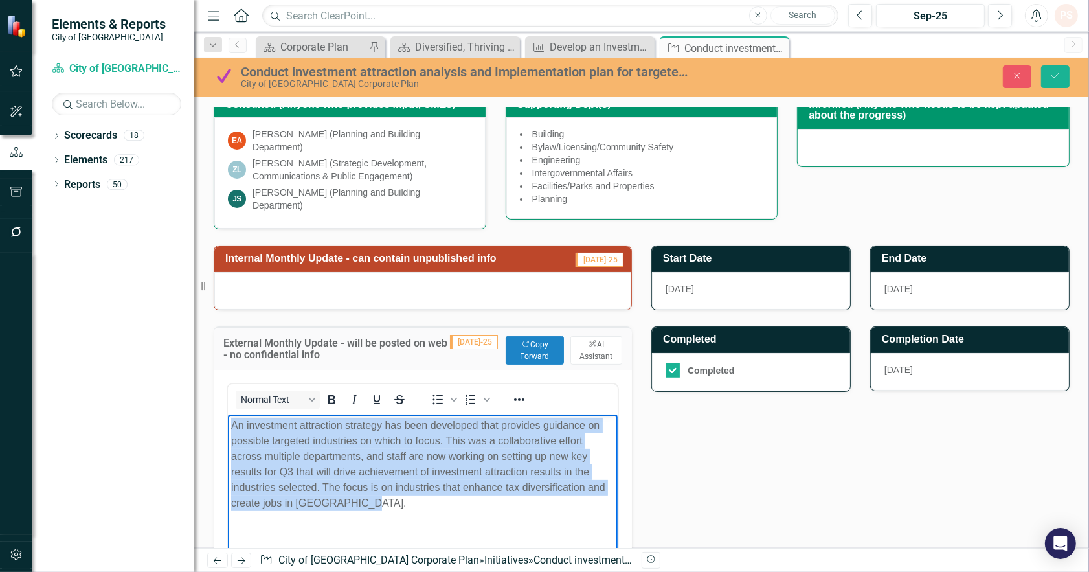
drag, startPoint x: 363, startPoint y: 508, endPoint x: 431, endPoint y: 831, distance: 330.1
click at [227, 428] on html "An investment attraction strategy has been developed that provides guidance on …" at bounding box center [422, 511] width 390 height 194
copy p "An investment attraction strategy has been developed that provides guidance on …"
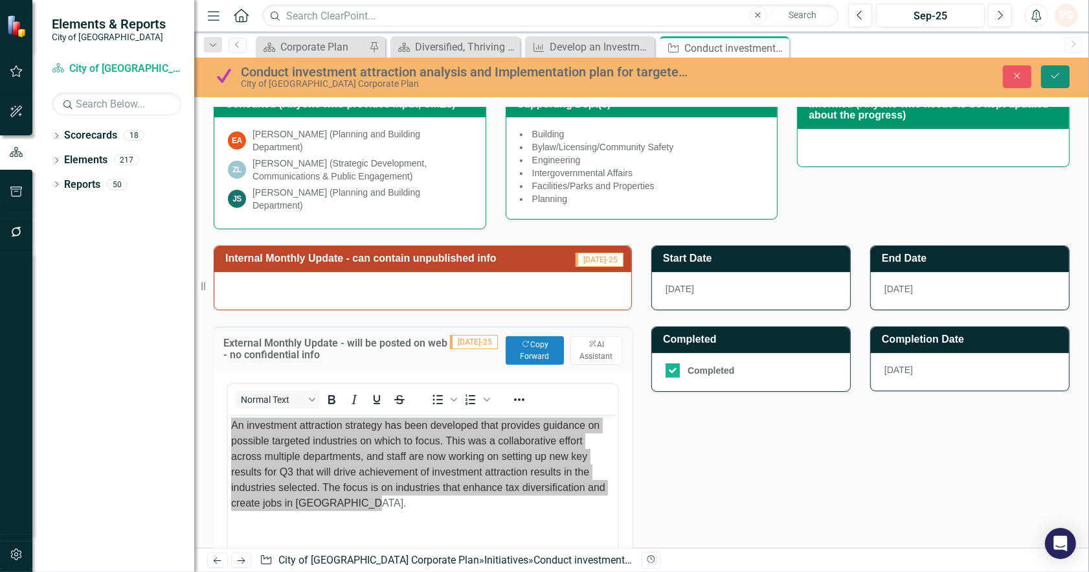
click at [1062, 70] on button "Save" at bounding box center [1055, 76] width 28 height 23
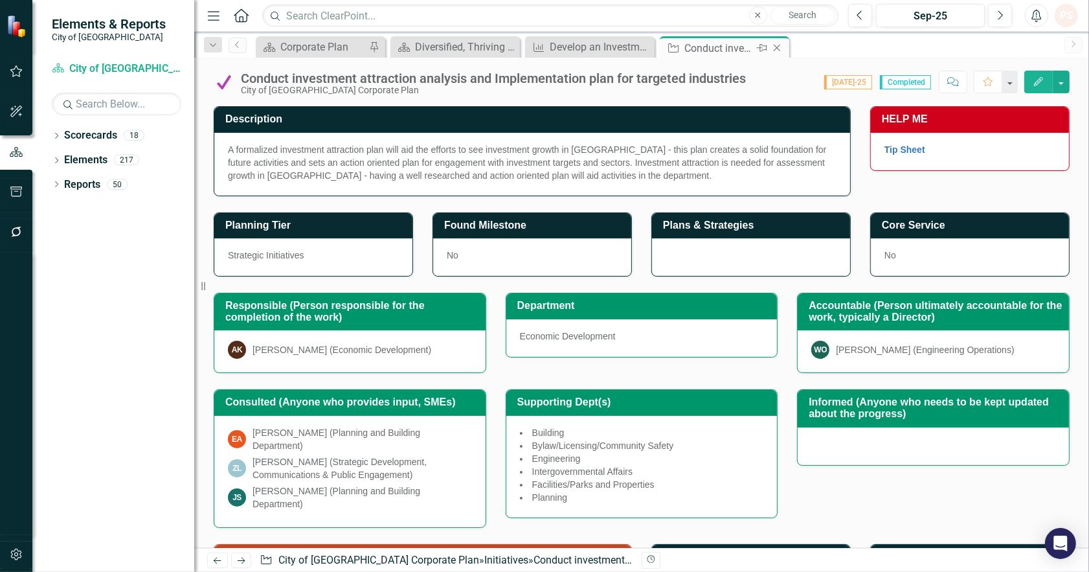
click at [777, 44] on icon "Close" at bounding box center [776, 48] width 13 height 10
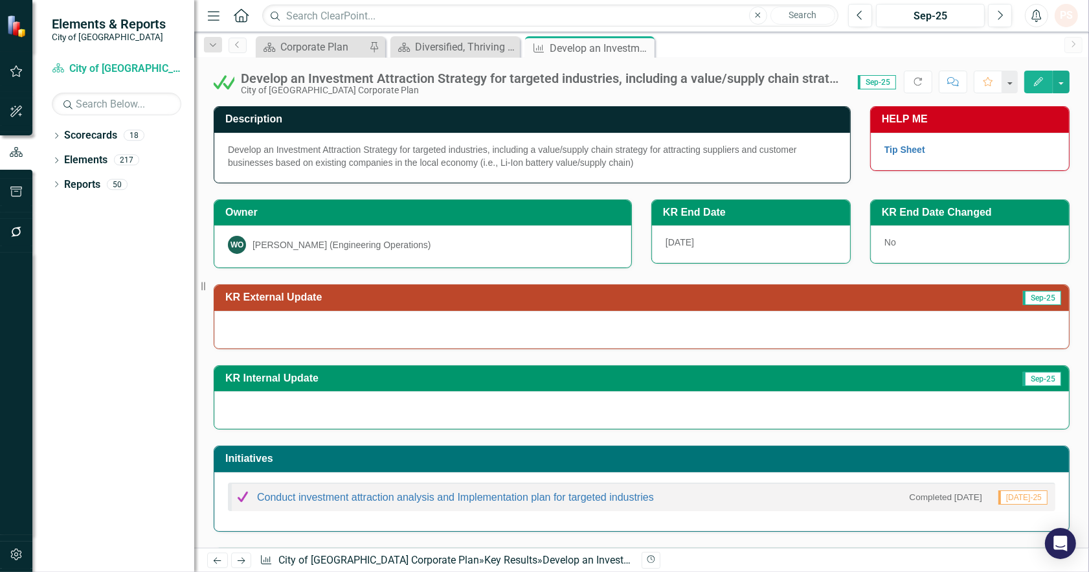
click at [306, 303] on td "KR External Update" at bounding box center [522, 298] width 594 height 21
click at [295, 330] on div at bounding box center [641, 330] width 855 height 38
click at [857, 16] on icon "Previous" at bounding box center [859, 16] width 7 height 12
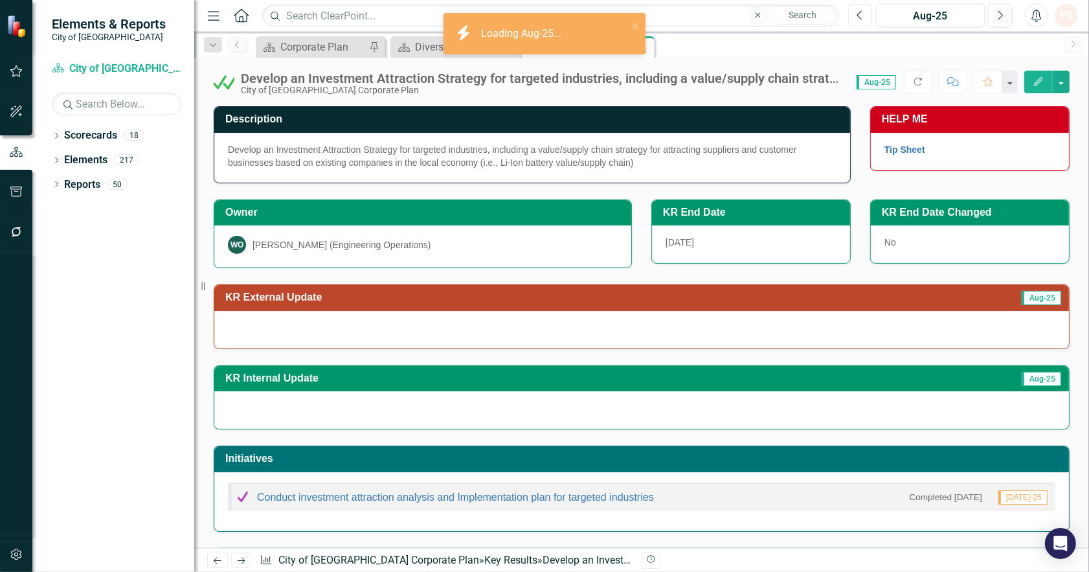
click at [857, 16] on icon "Previous" at bounding box center [859, 16] width 7 height 12
click at [315, 341] on div at bounding box center [641, 330] width 855 height 38
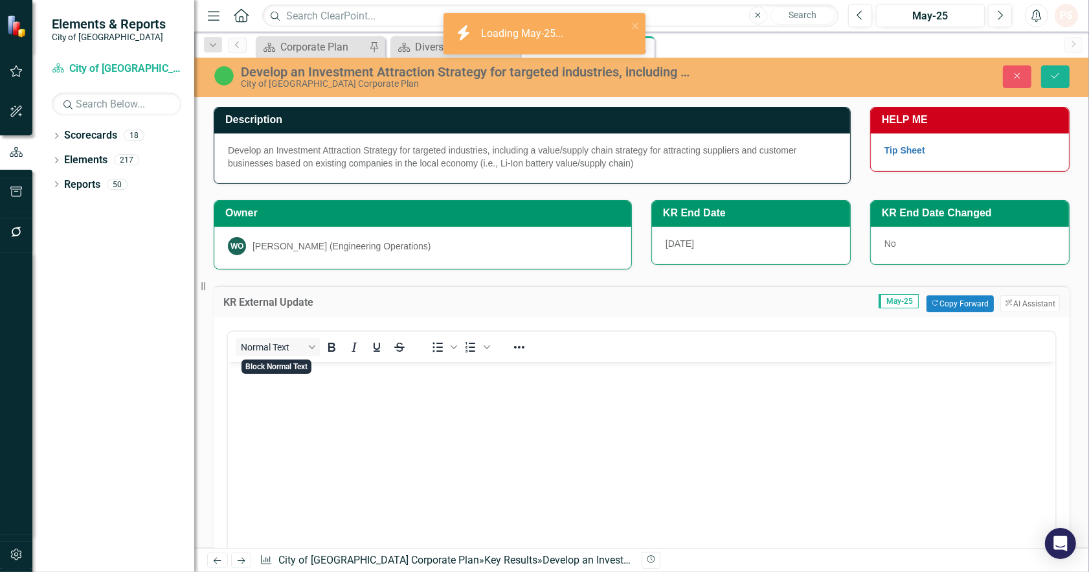
click at [252, 402] on body "Rich Text Area. Press ALT-0 for help." at bounding box center [640, 458] width 827 height 194
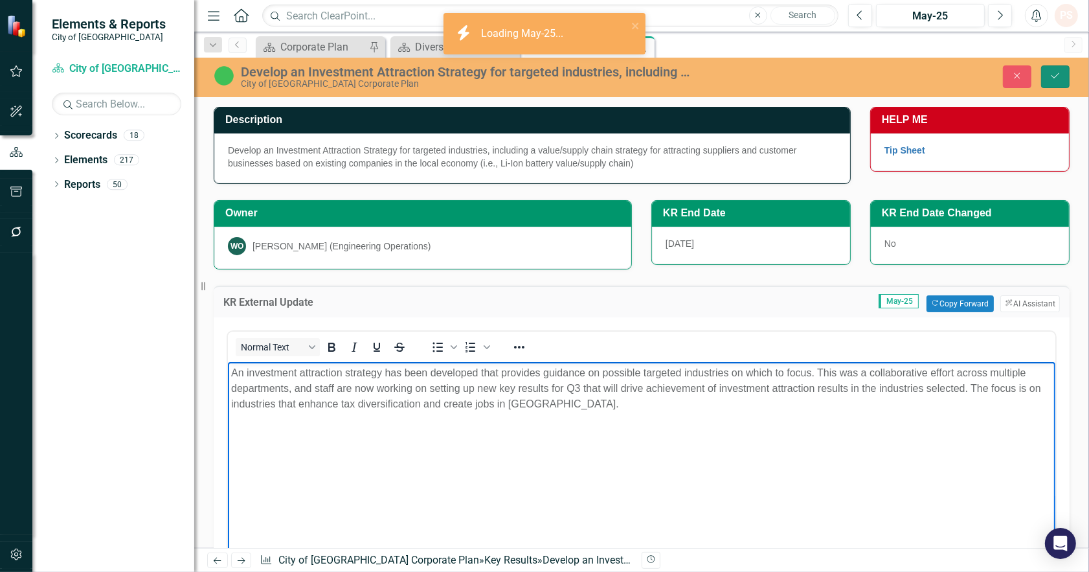
click at [1058, 80] on icon "Save" at bounding box center [1055, 75] width 12 height 9
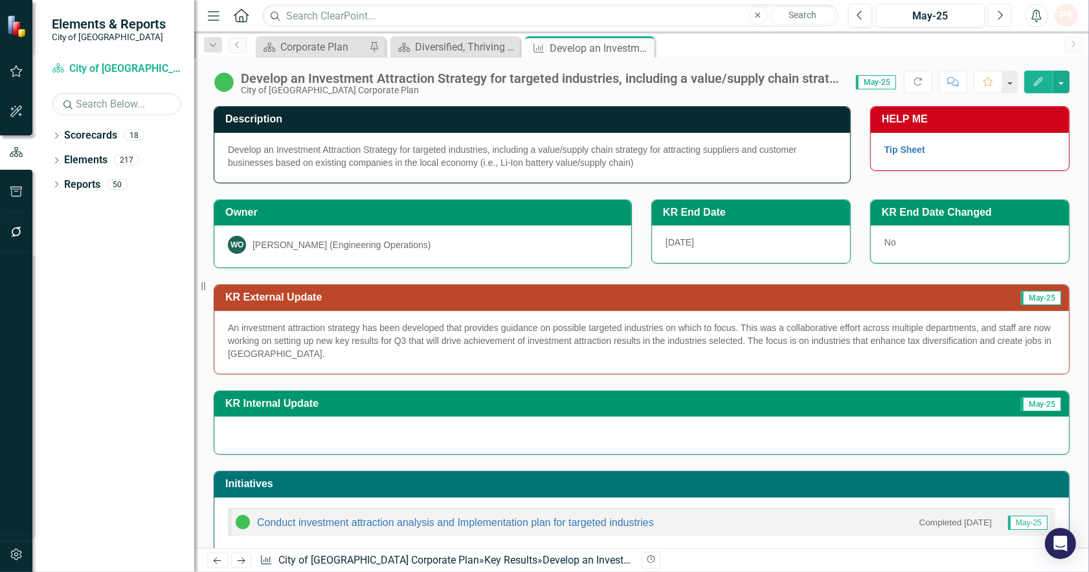
click at [998, 13] on icon "Next" at bounding box center [999, 16] width 7 height 12
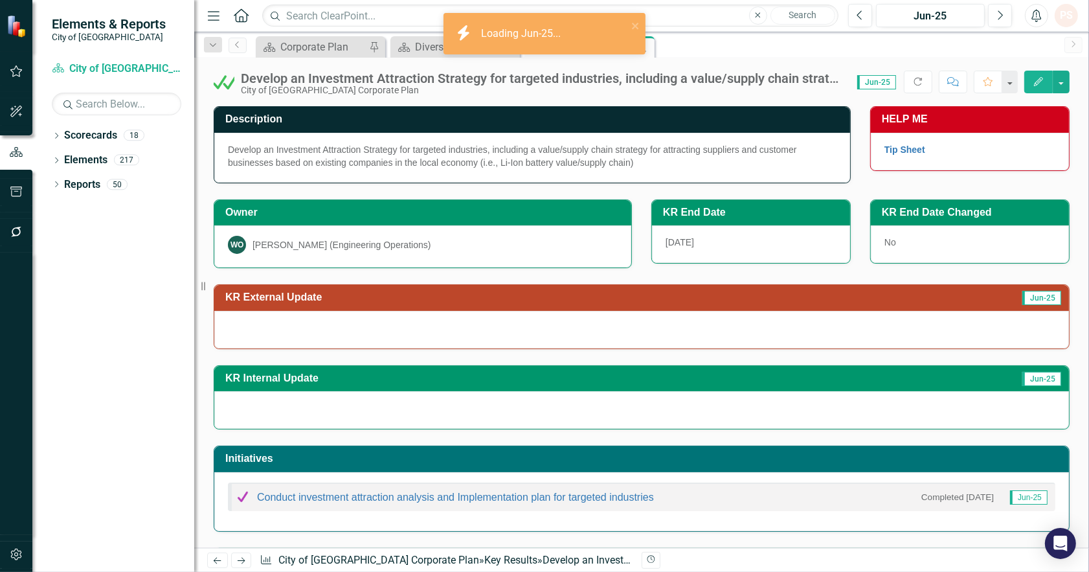
click at [577, 343] on div at bounding box center [641, 330] width 855 height 38
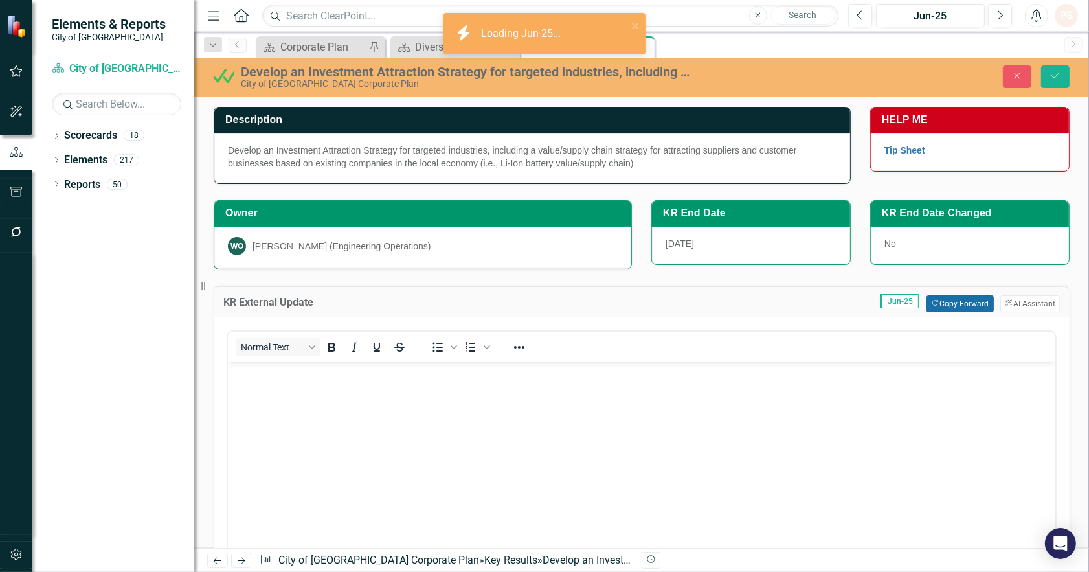
click at [937, 302] on button "Copy Forward Copy Forward" at bounding box center [959, 303] width 67 height 17
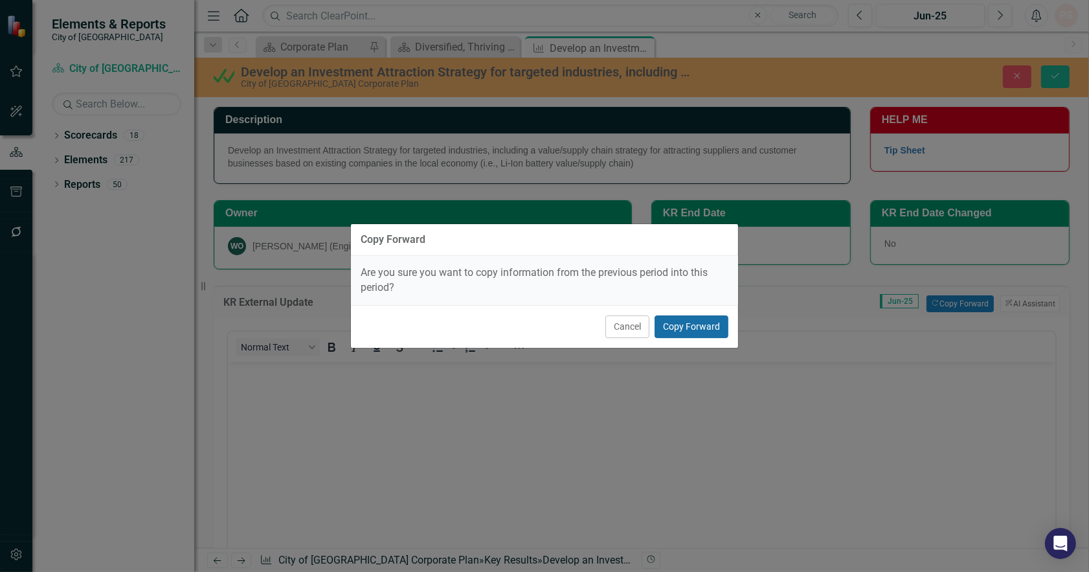
click at [708, 326] on button "Copy Forward" at bounding box center [691, 326] width 74 height 23
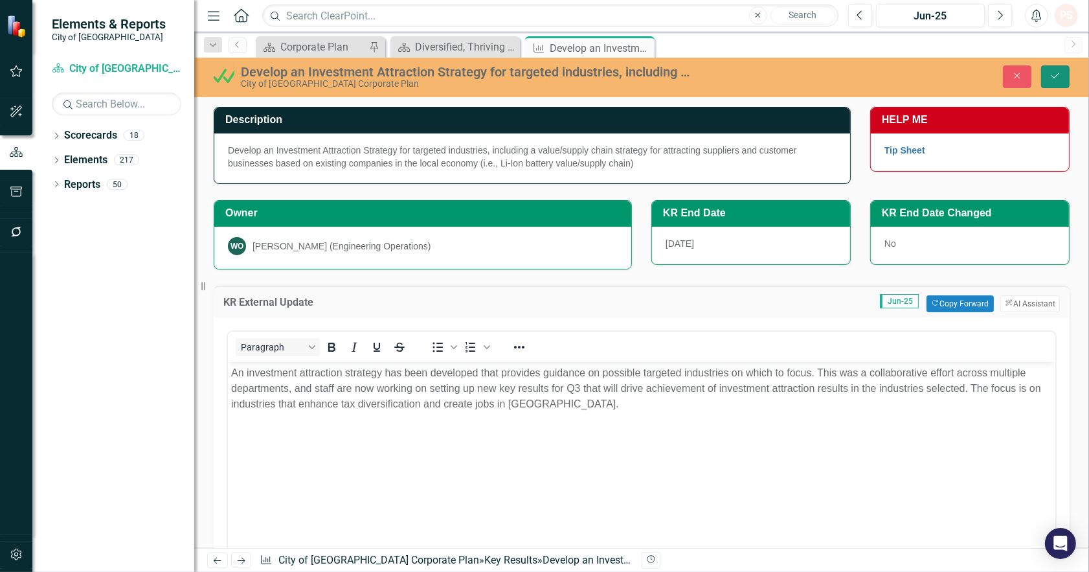
click at [1054, 72] on icon "Save" at bounding box center [1055, 75] width 12 height 9
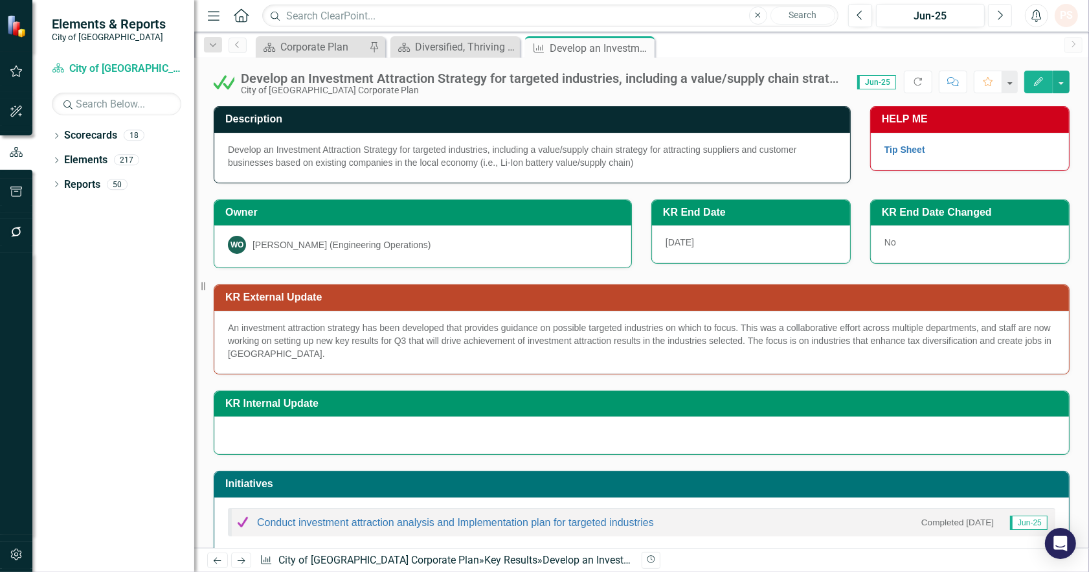
click at [993, 10] on button "Next" at bounding box center [1000, 15] width 24 height 23
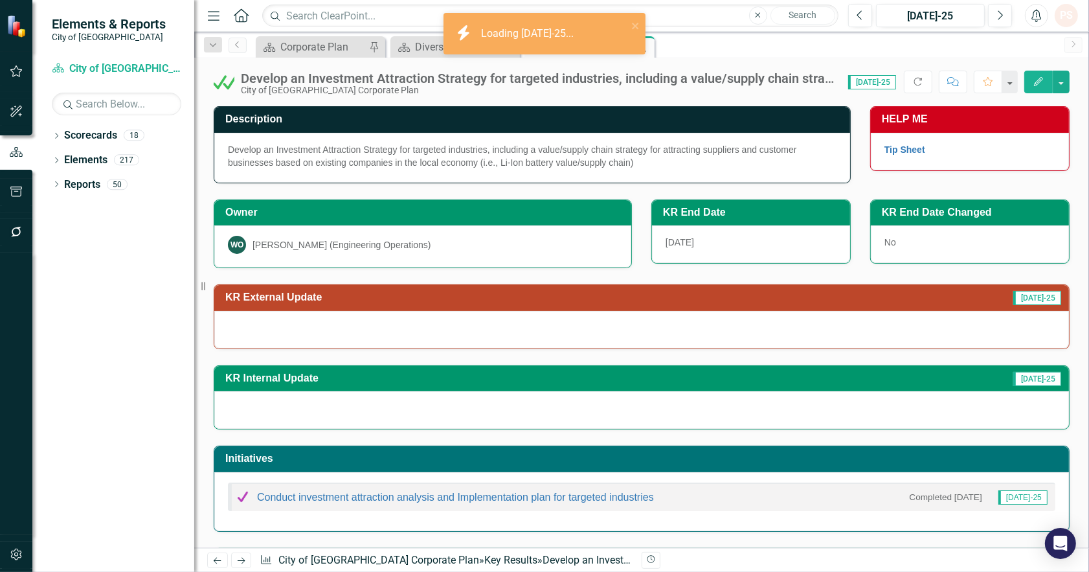
click at [377, 318] on div at bounding box center [641, 330] width 855 height 38
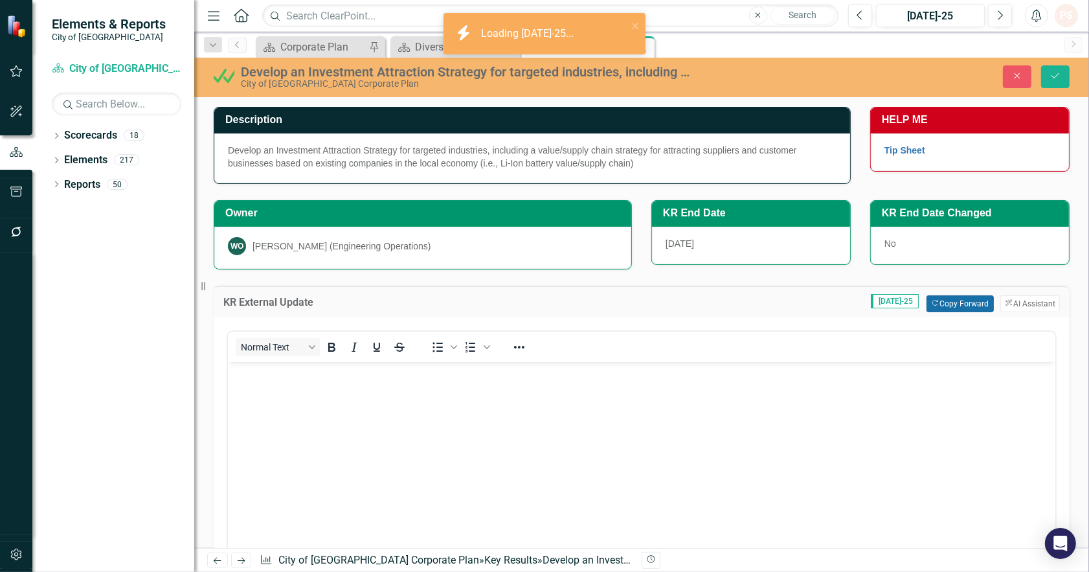
click at [949, 302] on button "Copy Forward Copy Forward" at bounding box center [959, 303] width 67 height 17
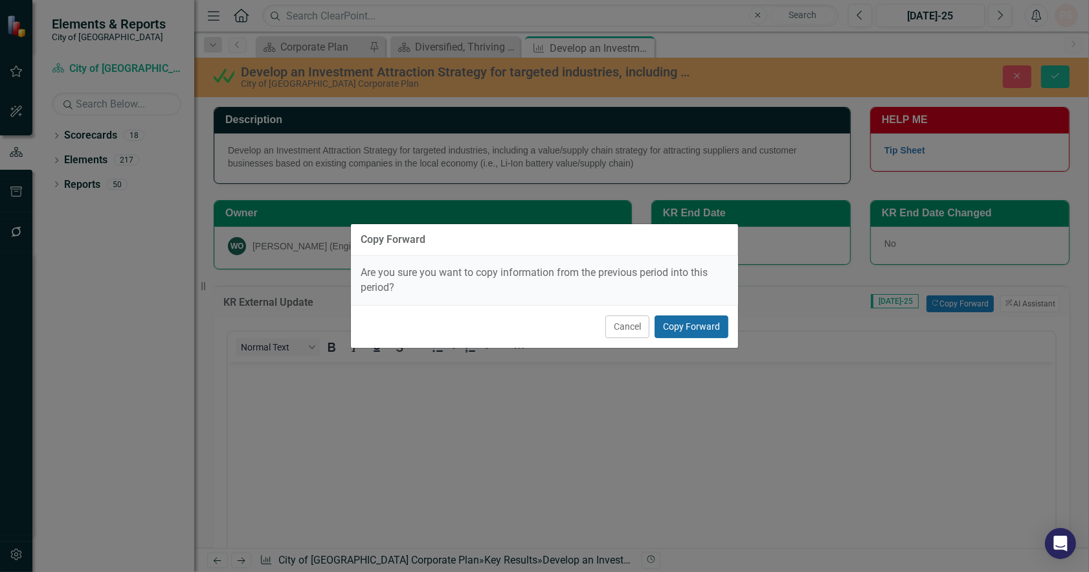
click at [709, 322] on button "Copy Forward" at bounding box center [691, 326] width 74 height 23
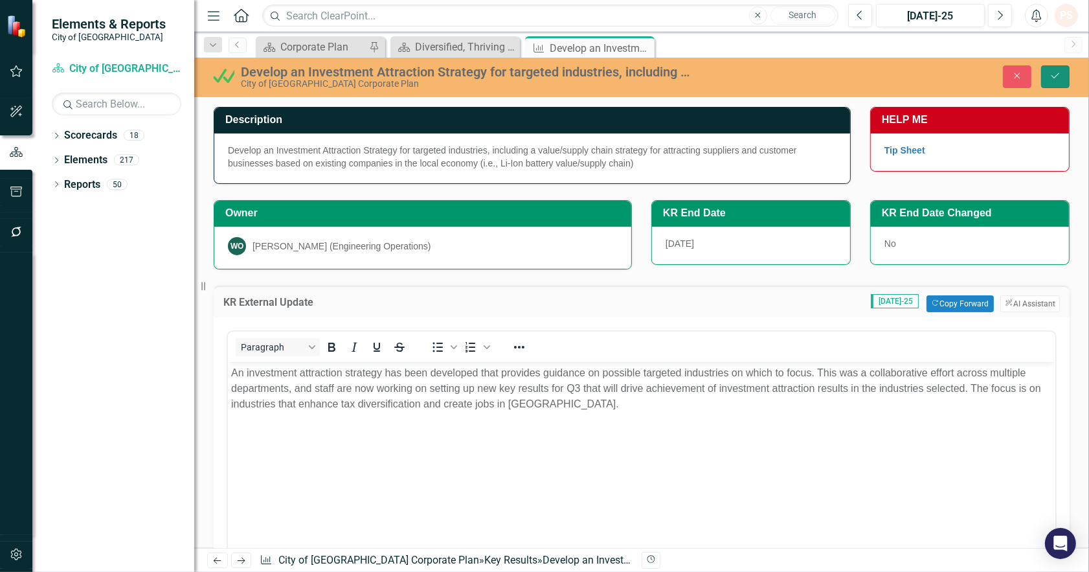
click at [1050, 71] on icon "Save" at bounding box center [1055, 75] width 12 height 9
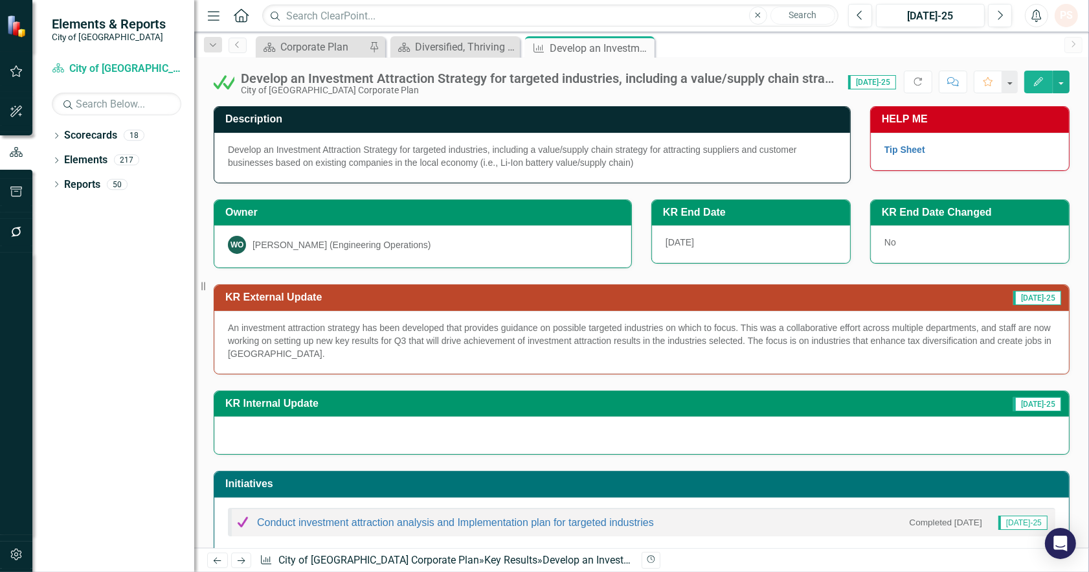
click at [986, 14] on div "Previous Jul-25 Next" at bounding box center [933, 15] width 170 height 23
click at [1002, 14] on icon "Next" at bounding box center [999, 16] width 7 height 12
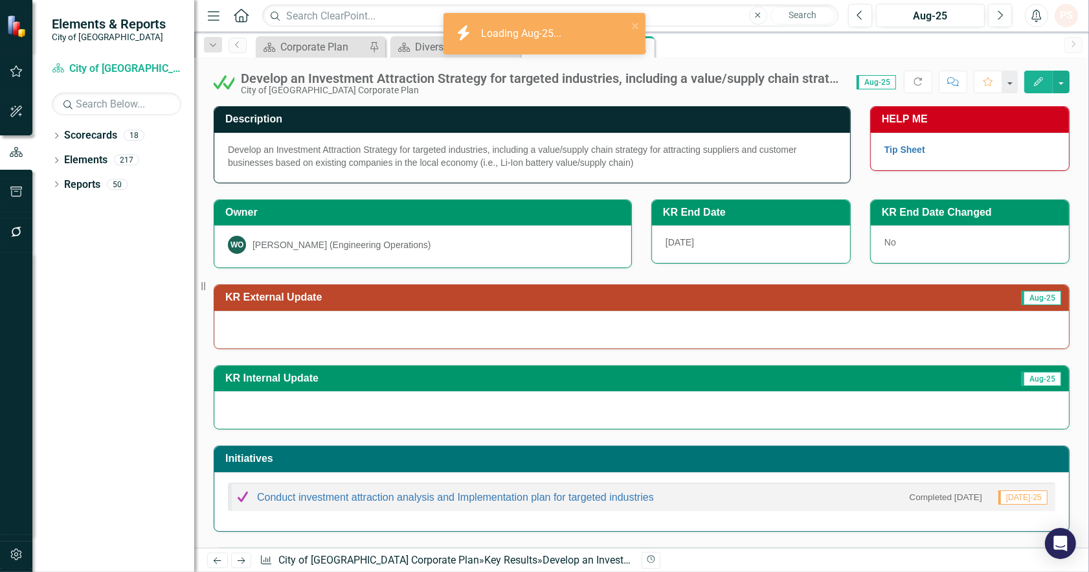
click at [307, 328] on div at bounding box center [641, 330] width 855 height 38
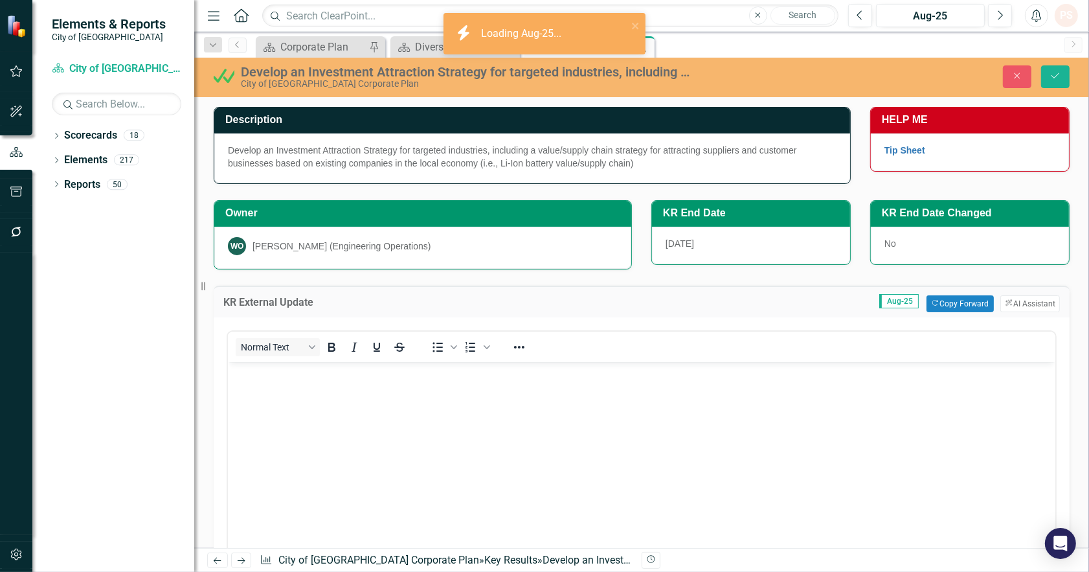
click at [765, 404] on body "Rich Text Area. Press ALT-0 for help." at bounding box center [640, 458] width 827 height 194
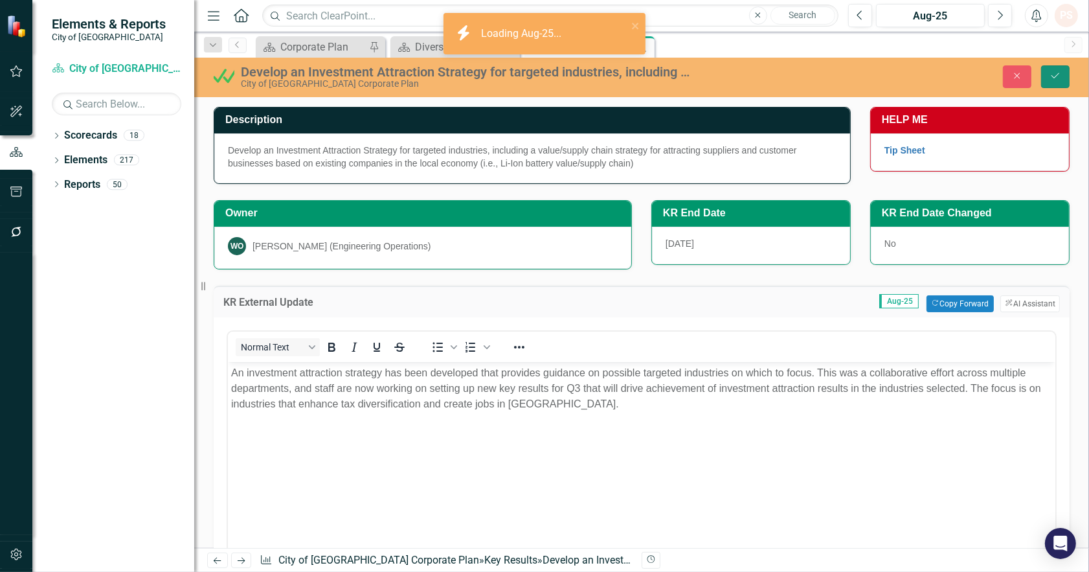
click at [1051, 74] on icon "Save" at bounding box center [1055, 75] width 12 height 9
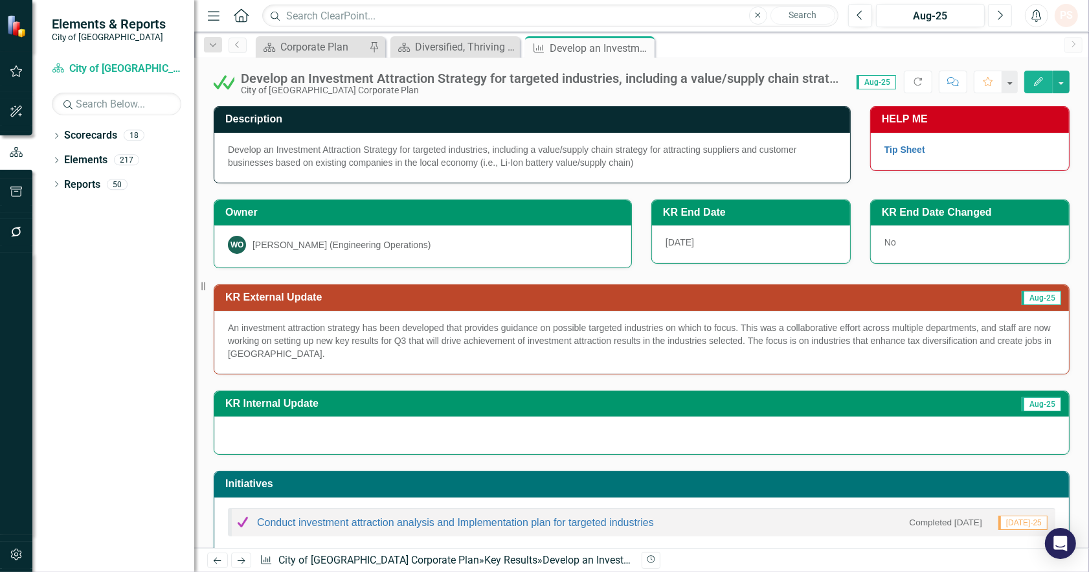
click at [1001, 14] on icon "Next" at bounding box center [999, 16] width 7 height 12
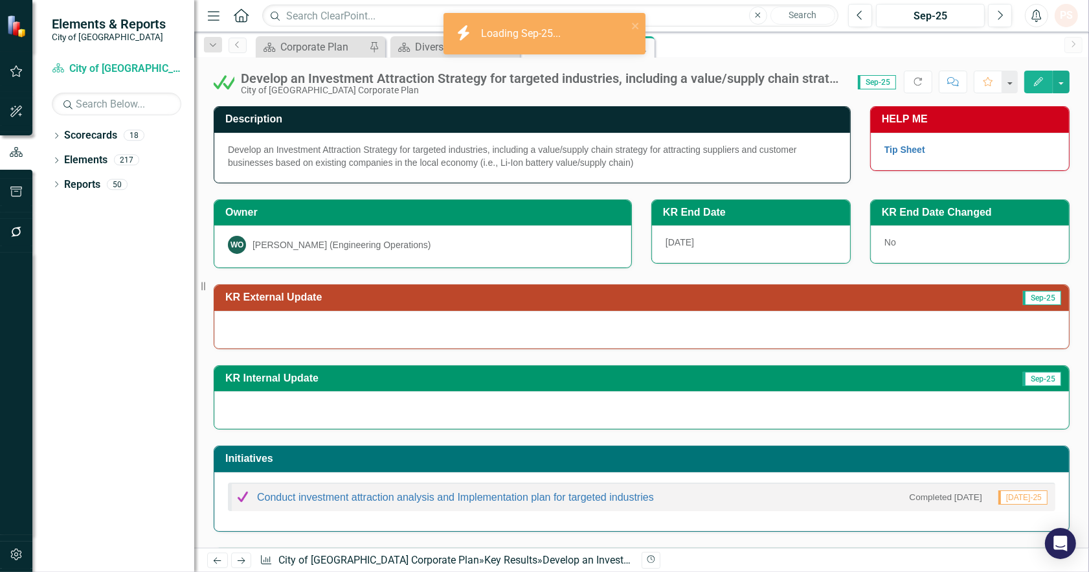
click at [339, 324] on div at bounding box center [641, 330] width 855 height 38
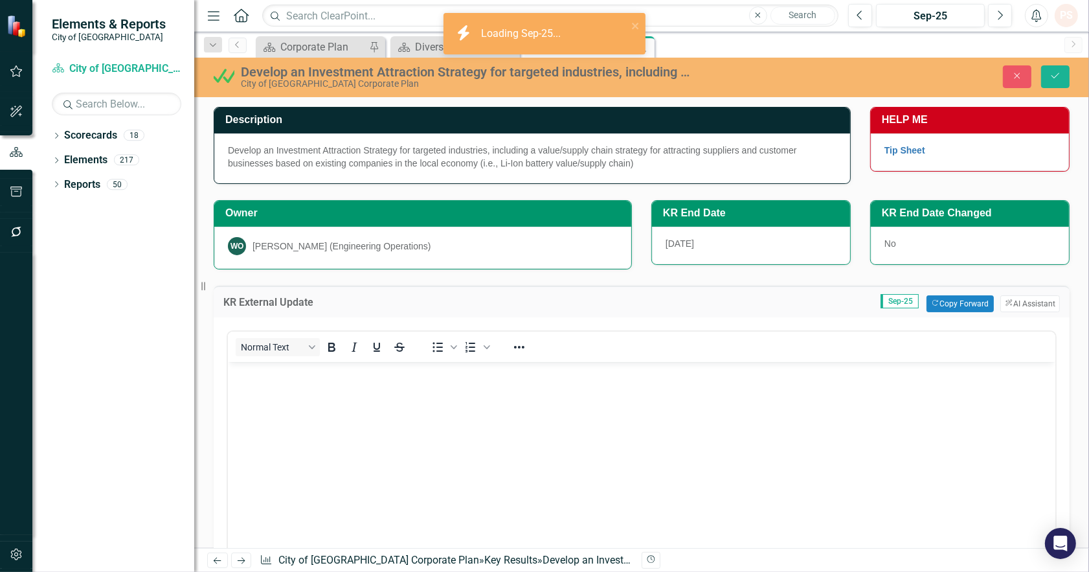
click at [737, 408] on body "Rich Text Area. Press ALT-0 for help." at bounding box center [640, 458] width 827 height 194
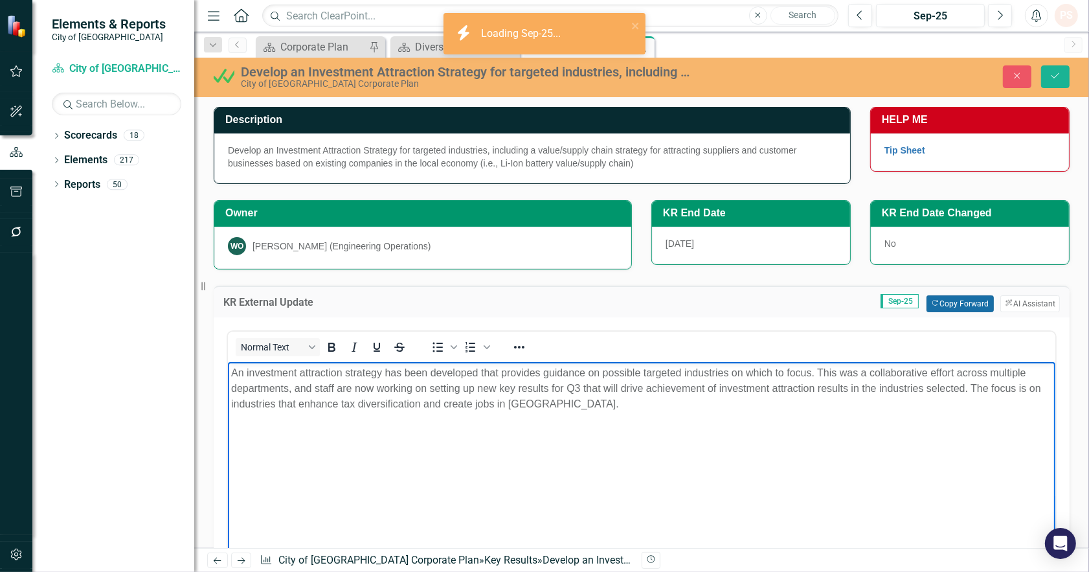
click at [966, 300] on button "Copy Forward Copy Forward" at bounding box center [959, 303] width 67 height 17
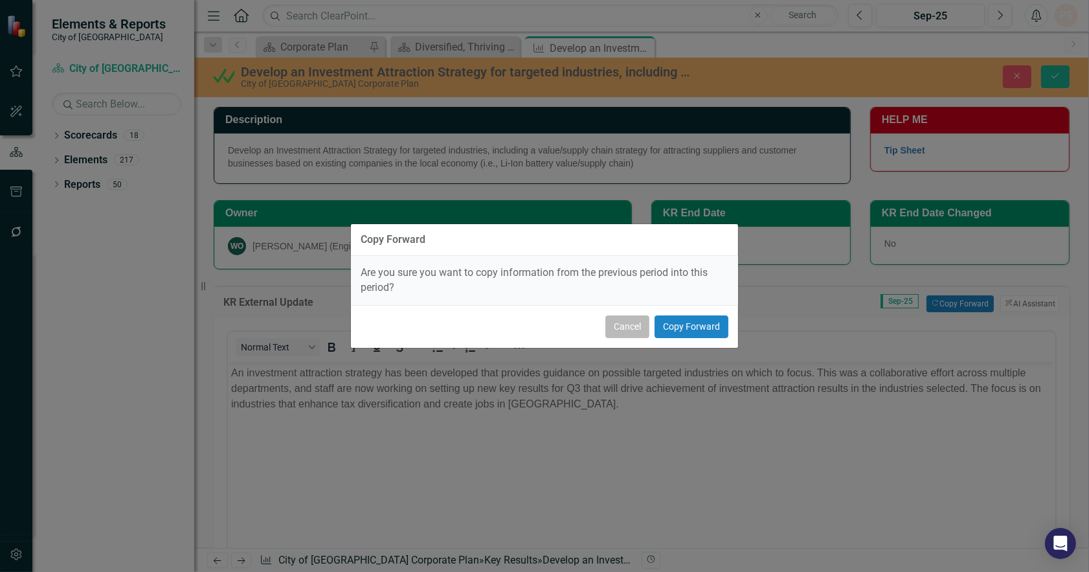
click at [636, 330] on button "Cancel" at bounding box center [627, 326] width 44 height 23
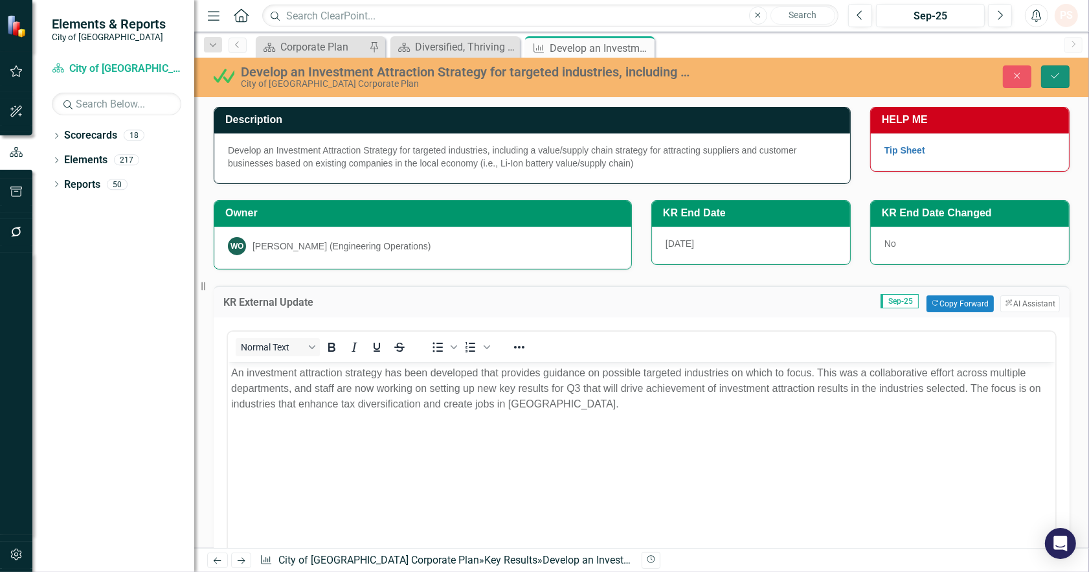
click at [1058, 80] on icon "Save" at bounding box center [1055, 75] width 12 height 9
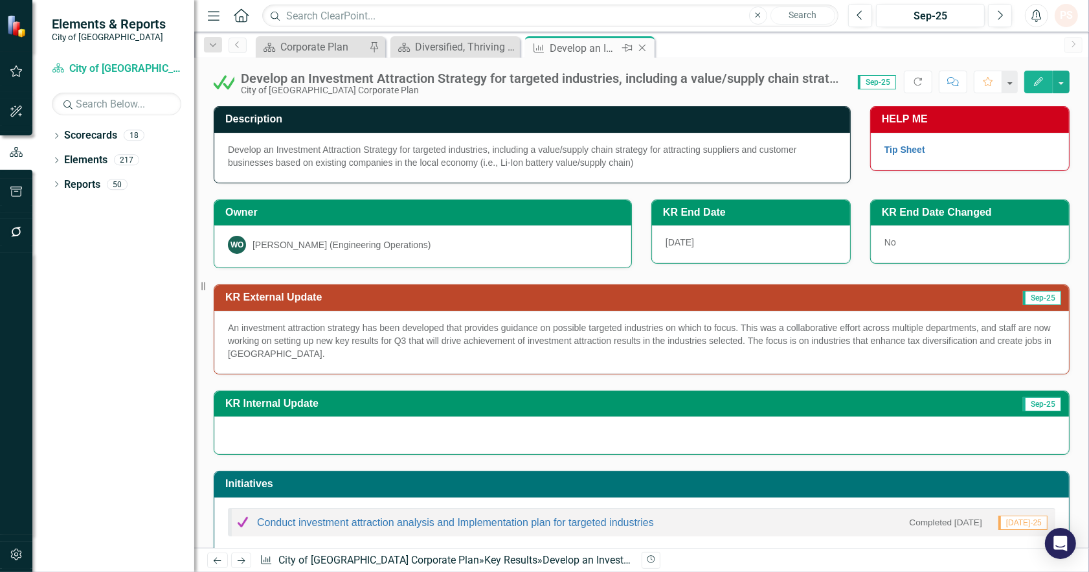
click at [644, 48] on icon "Close" at bounding box center [642, 48] width 13 height 10
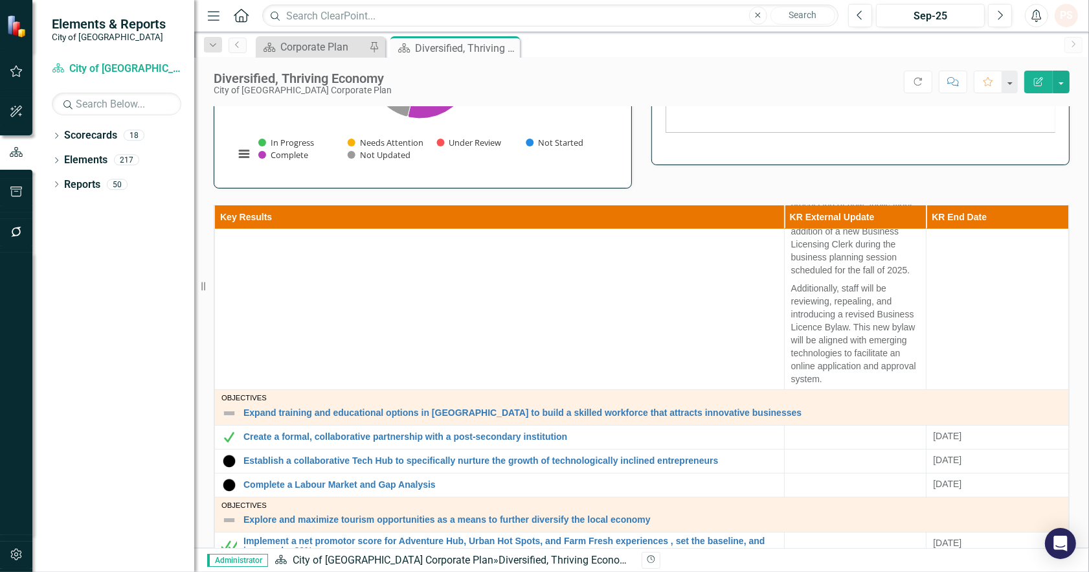
scroll to position [389, 0]
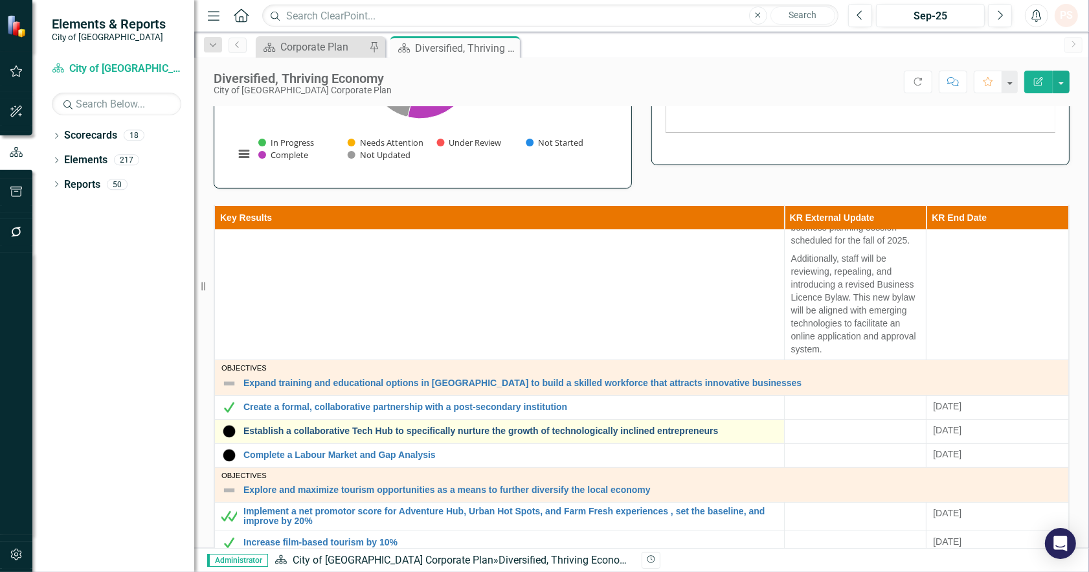
click at [524, 426] on link "Establish a collaborative Tech Hub to specifically nurture the growth of techno…" at bounding box center [510, 431] width 534 height 10
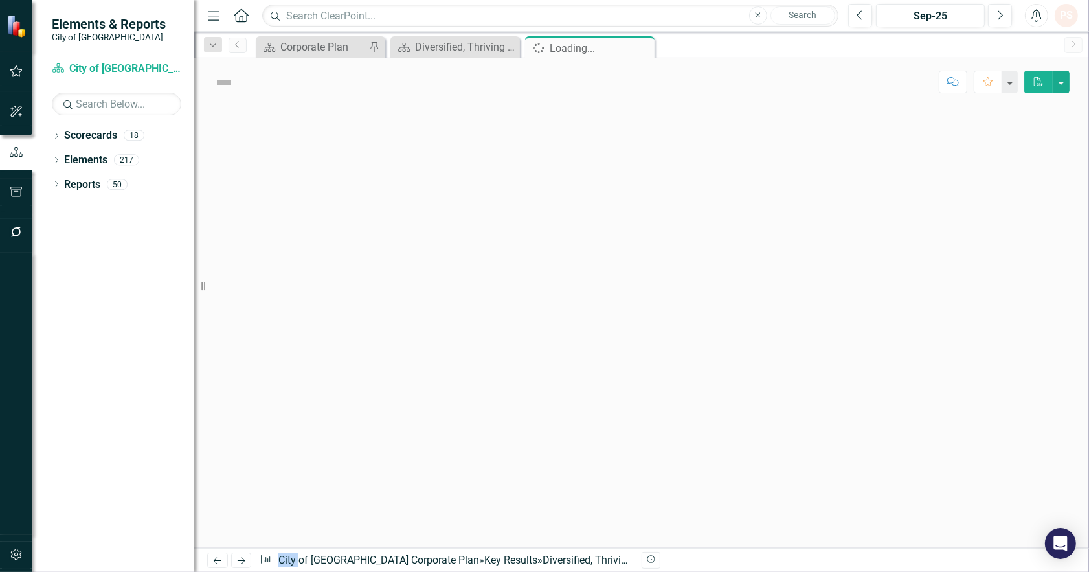
click at [524, 416] on div at bounding box center [641, 326] width 895 height 441
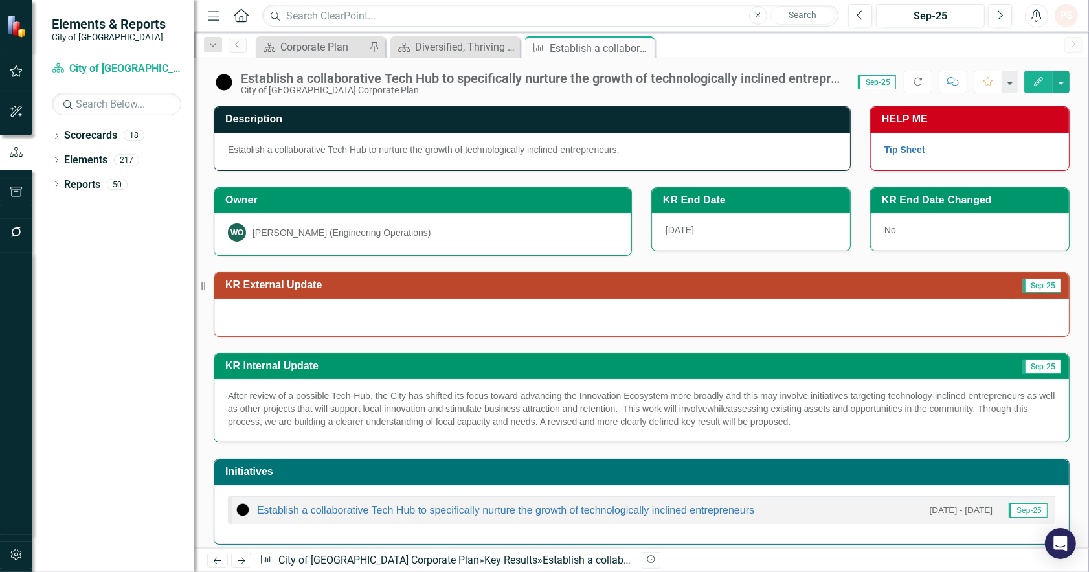
click at [832, 417] on p "After review of a possible Tech-Hub, the City has shifted its focus toward adva…" at bounding box center [641, 408] width 827 height 39
drag, startPoint x: 806, startPoint y: 423, endPoint x: 385, endPoint y: 410, distance: 421.6
click at [385, 410] on p "After review of a possible Tech-Hub, the City has shifted its focus toward adva…" at bounding box center [641, 408] width 827 height 39
drag, startPoint x: 840, startPoint y: 423, endPoint x: 372, endPoint y: 417, distance: 468.1
click at [372, 417] on p "After review of a possible Tech-Hub, the City has shifted its focus toward adva…" at bounding box center [641, 408] width 827 height 39
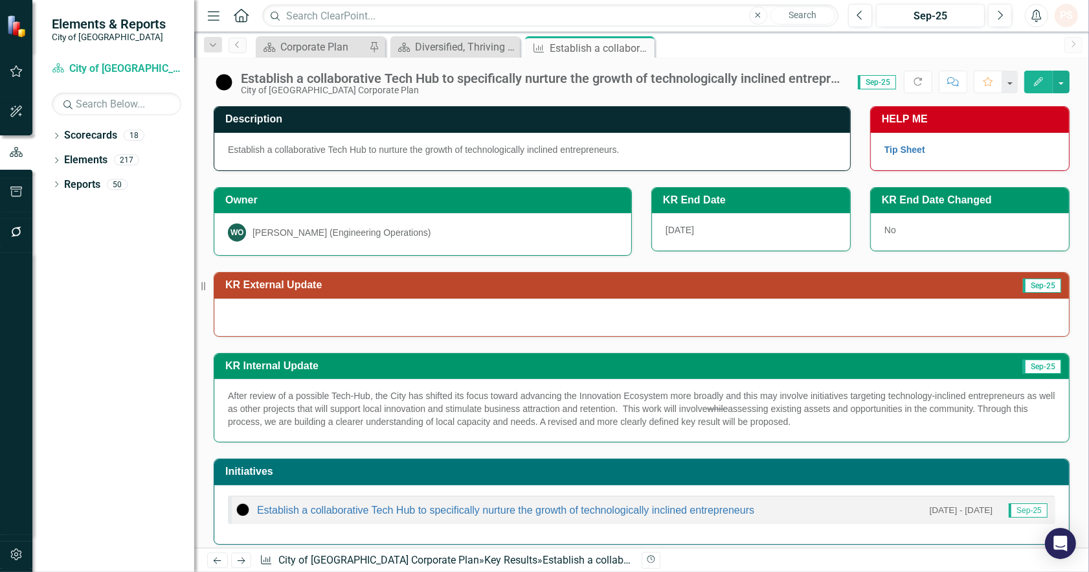
click at [810, 412] on p "After review of a possible Tech-Hub, the City has shifted its focus toward adva…" at bounding box center [641, 408] width 827 height 39
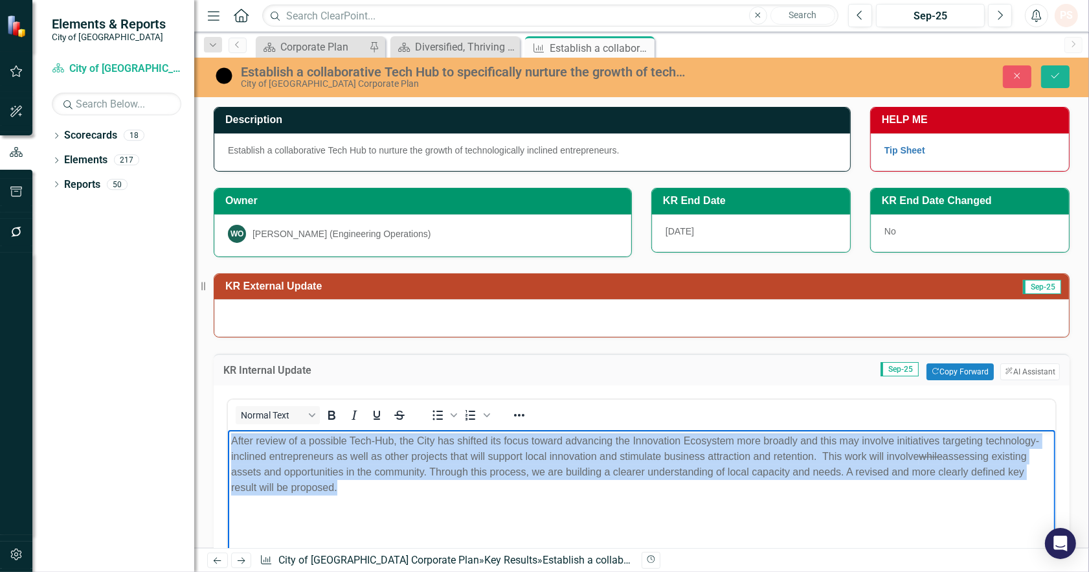
drag, startPoint x: 355, startPoint y: 495, endPoint x: 411, endPoint y: 855, distance: 364.2
click at [227, 431] on html "After review of a possible Tech-Hub, the City has shifted its focus toward adva…" at bounding box center [640, 527] width 827 height 194
copy p "After review of a possible Tech-Hub, the City has shifted its focus toward adva…"
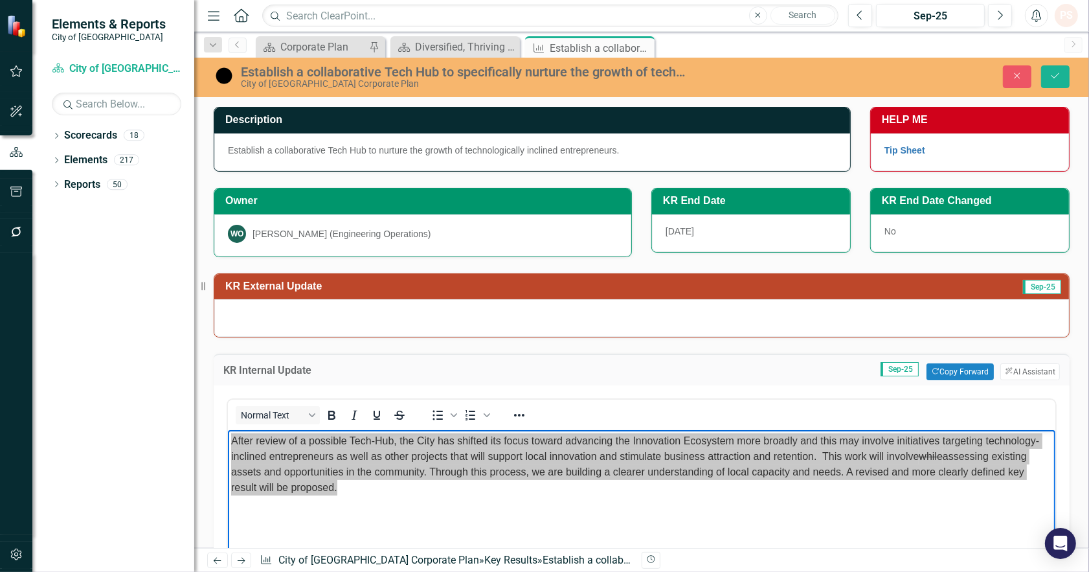
click at [254, 311] on div at bounding box center [641, 318] width 855 height 38
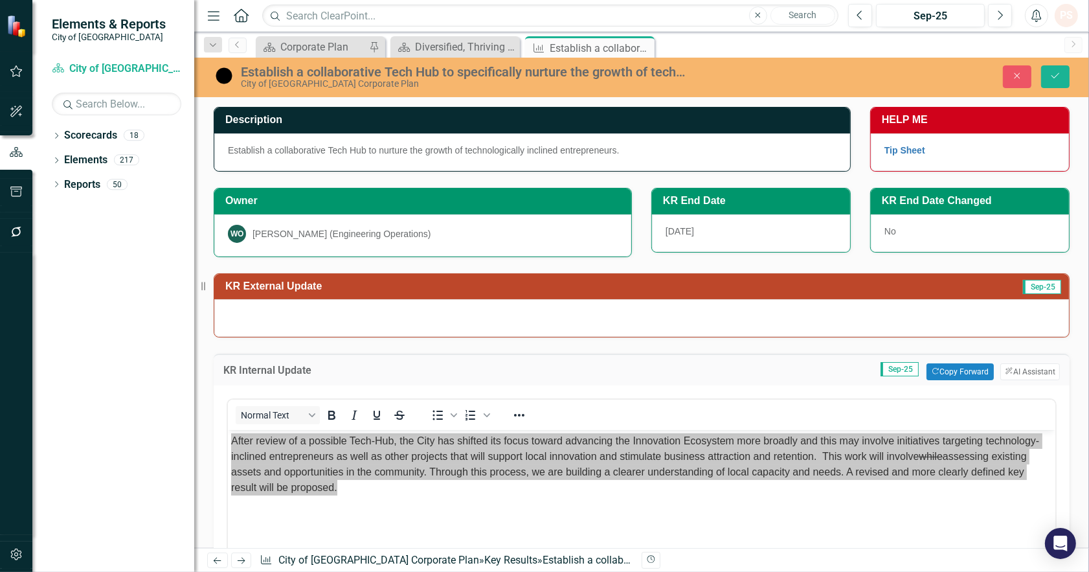
click at [254, 311] on div at bounding box center [641, 318] width 855 height 38
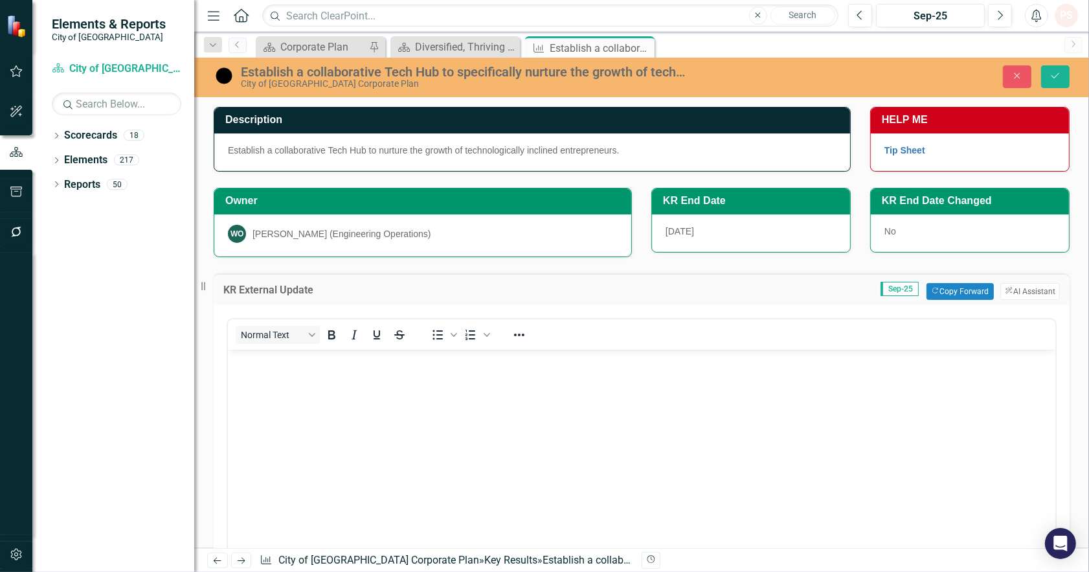
click at [262, 376] on body "Rich Text Area. Press ALT-0 for help." at bounding box center [640, 446] width 827 height 194
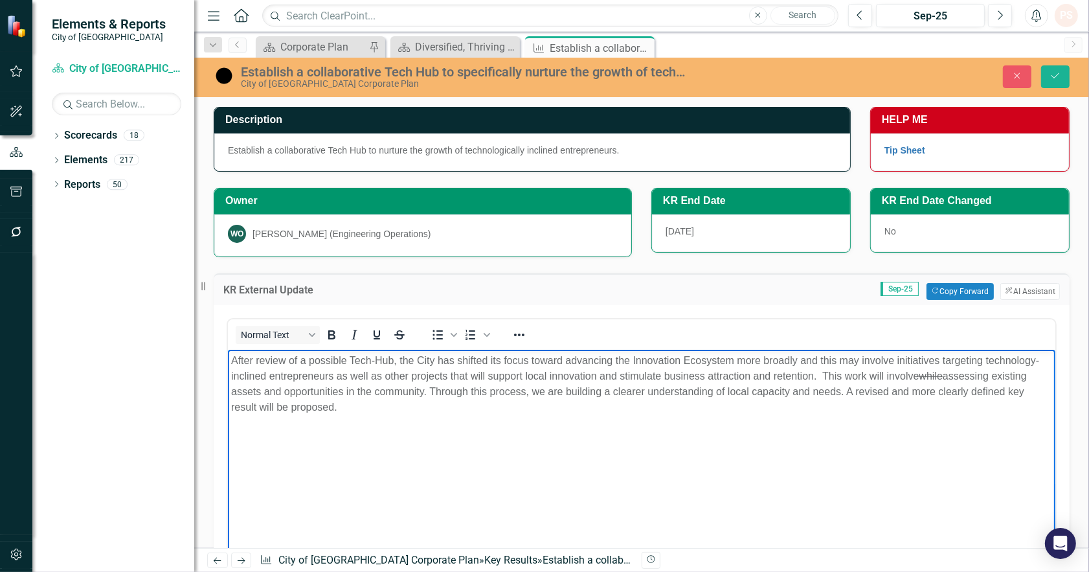
click at [471, 447] on body "After review of a possible Tech-Hub, the City has shifted its focus toward adva…" at bounding box center [640, 446] width 827 height 194
click at [941, 372] on s "while" at bounding box center [929, 375] width 23 height 11
click at [914, 460] on body "After review of a possible Tech-Hub, the City has shifted its focus toward adva…" at bounding box center [640, 446] width 827 height 194
click at [1056, 82] on button "Save" at bounding box center [1055, 76] width 28 height 23
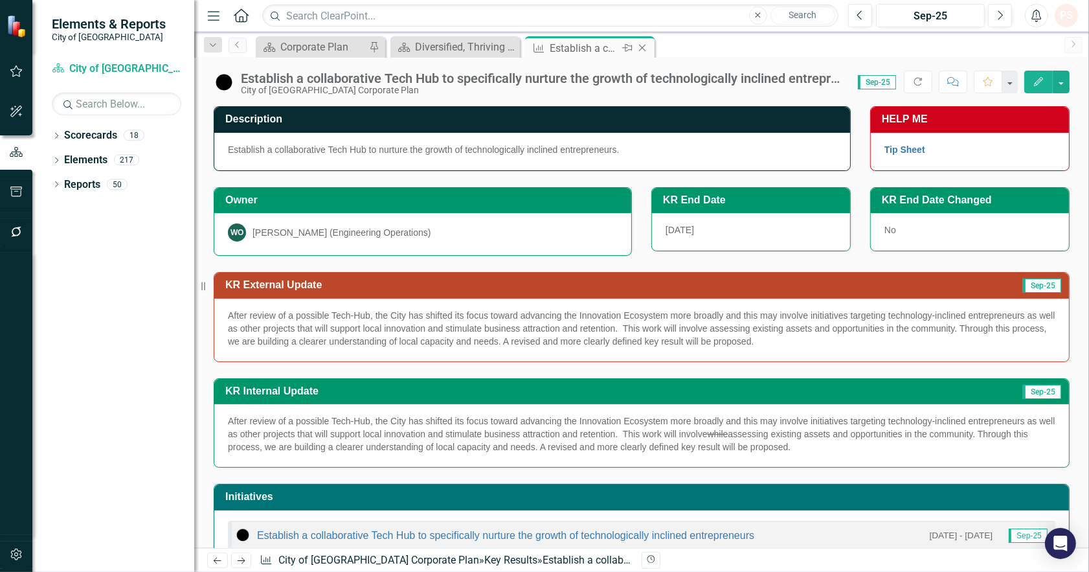
click at [645, 46] on icon "Close" at bounding box center [642, 48] width 13 height 10
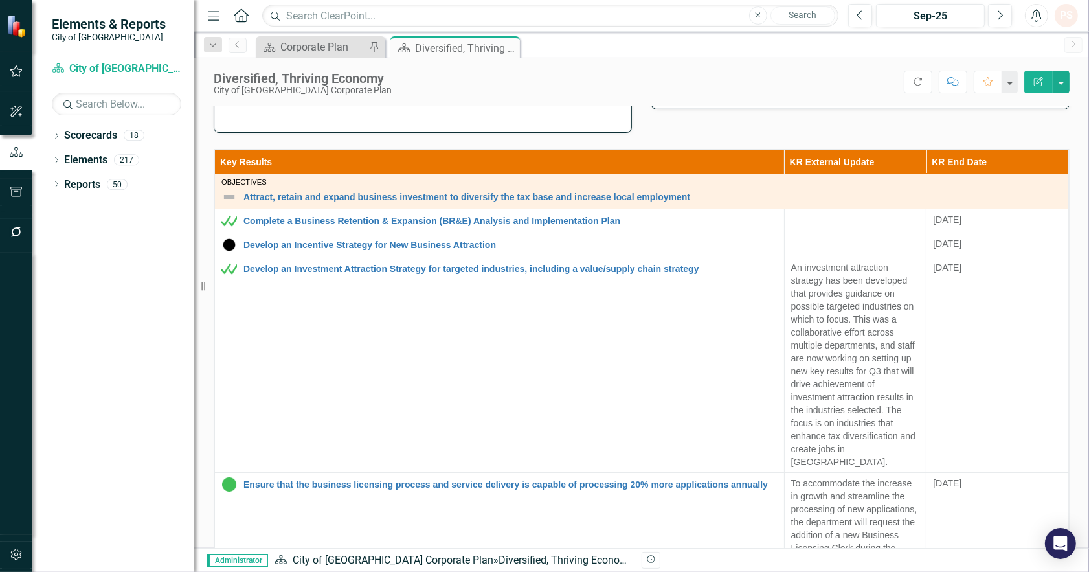
scroll to position [359, 0]
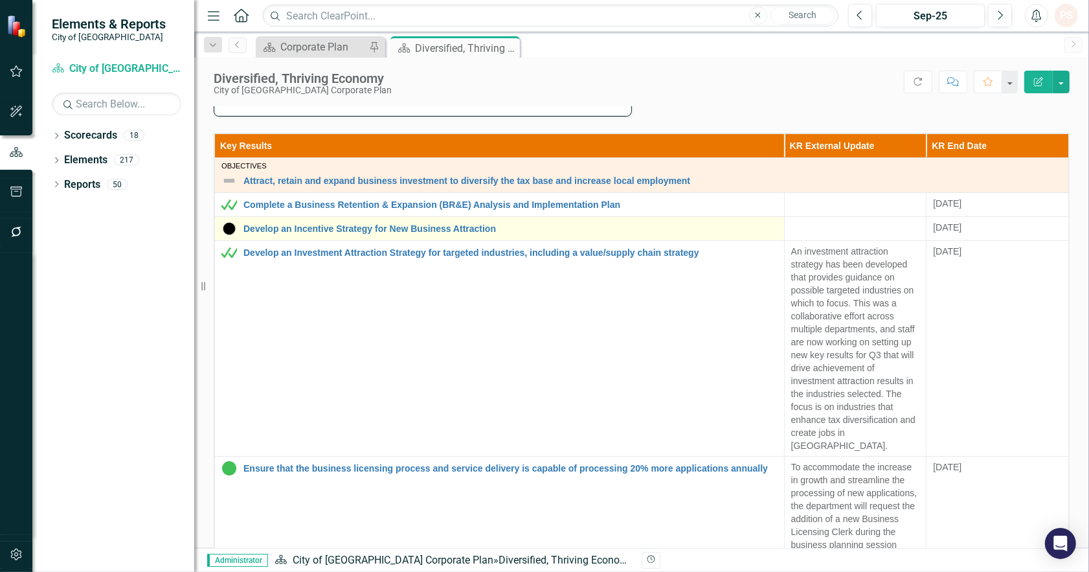
click at [443, 223] on div "Develop an Incentive Strategy for New Business Attraction" at bounding box center [499, 229] width 556 height 16
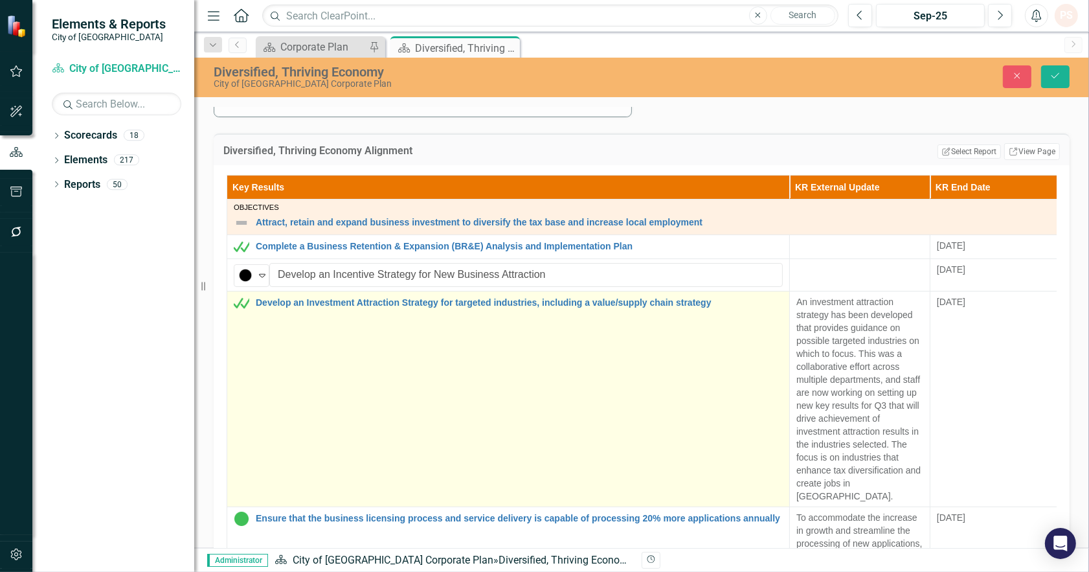
click at [693, 385] on td "Develop an Investment Attraction Strategy for targeted industries, including a …" at bounding box center [508, 399] width 563 height 216
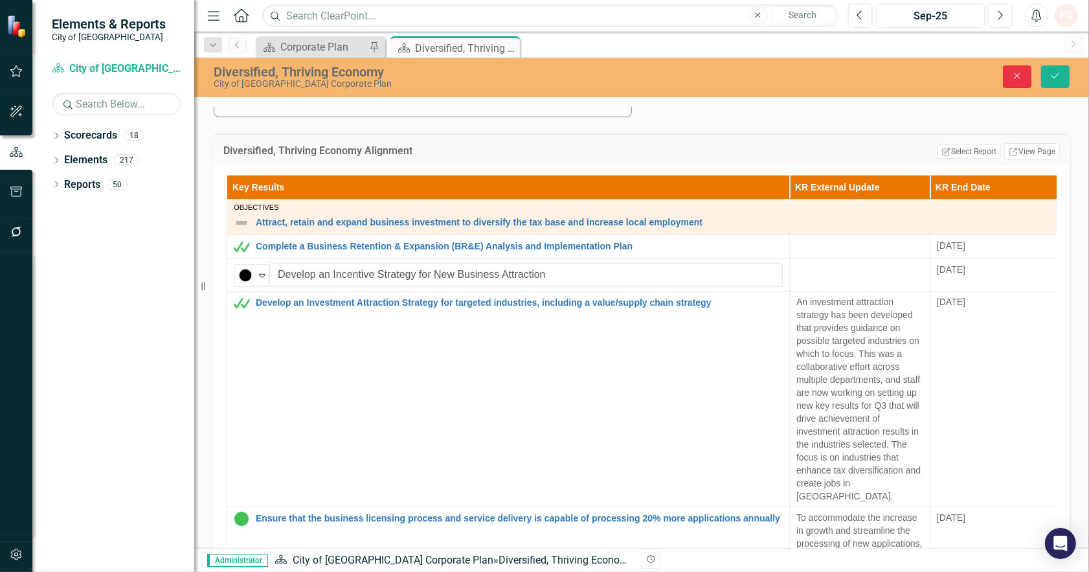
click at [1013, 74] on icon "Close" at bounding box center [1017, 75] width 12 height 9
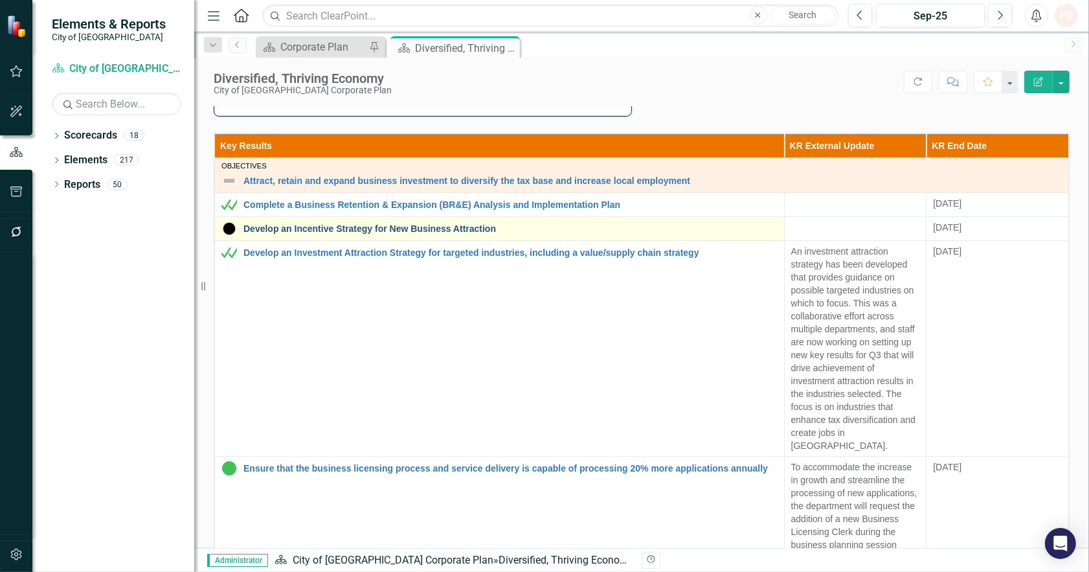
click at [328, 229] on link "Develop an Incentive Strategy for New Business Attraction" at bounding box center [510, 229] width 534 height 10
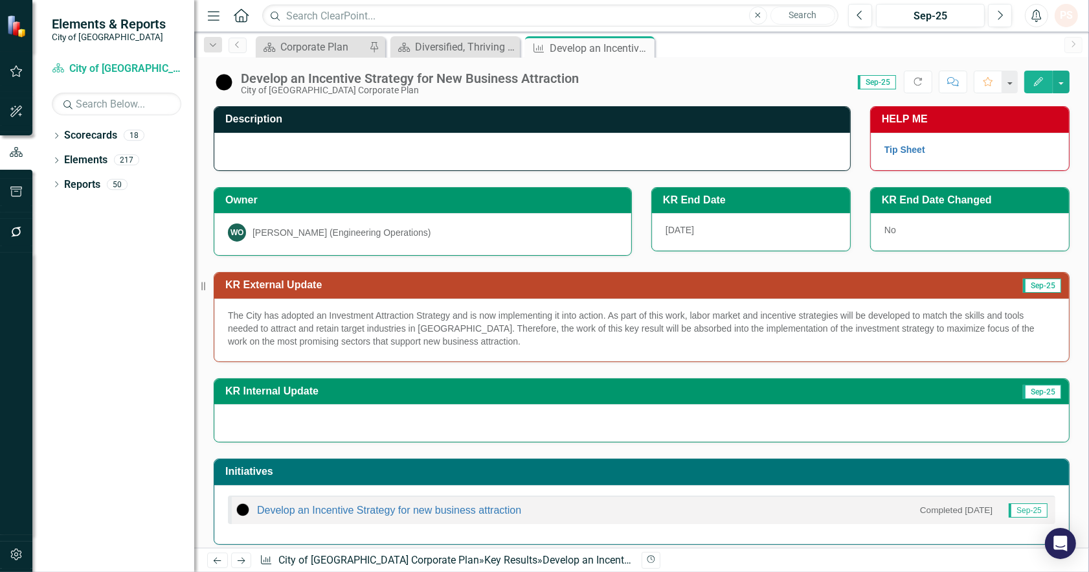
click at [0, 0] on icon at bounding box center [0, 0] width 0 height 0
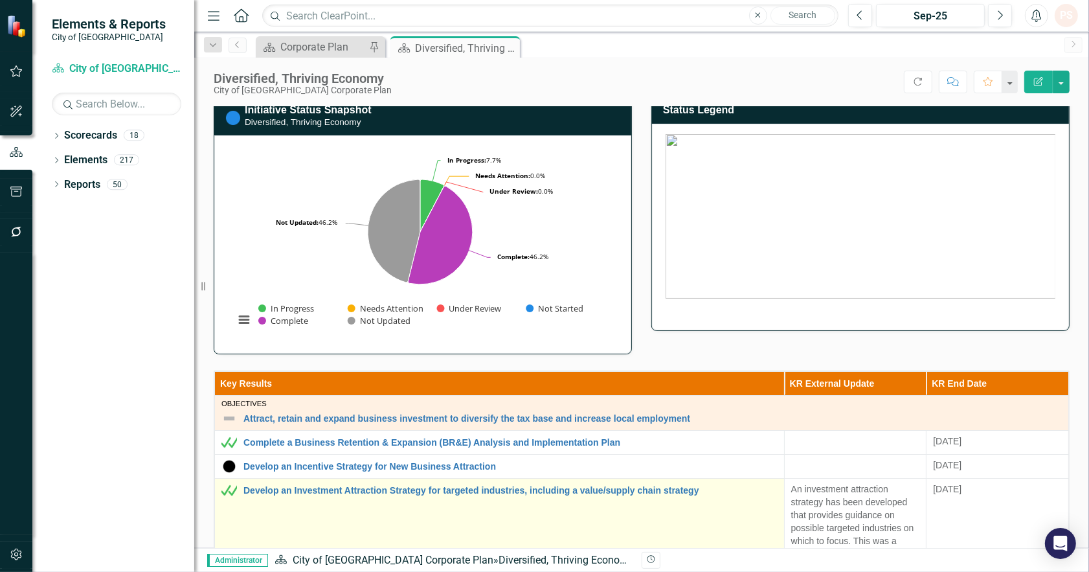
scroll to position [359, 0]
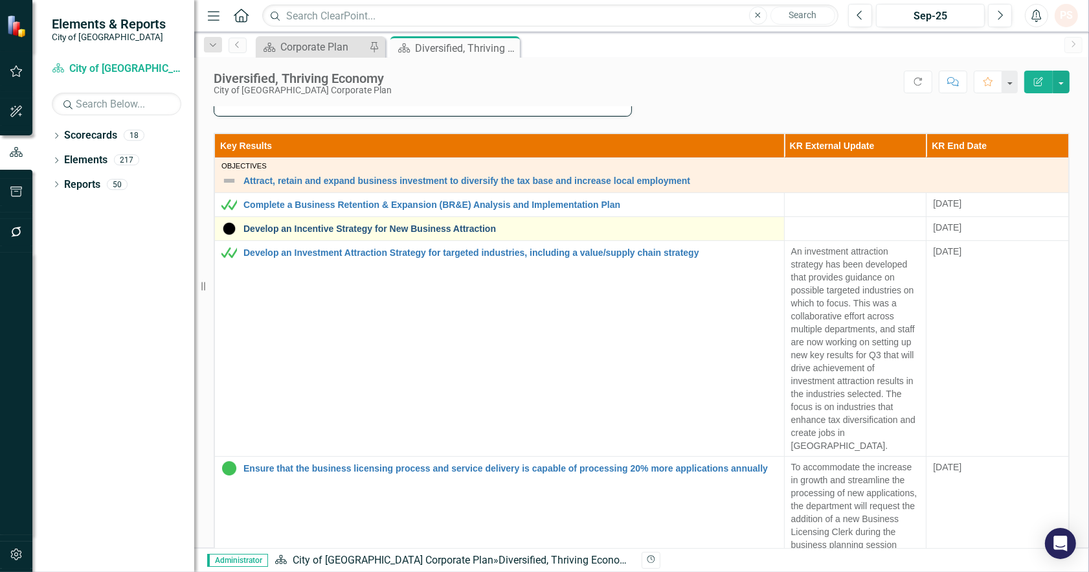
click at [466, 229] on link "Develop an Incentive Strategy for New Business Attraction" at bounding box center [510, 229] width 534 height 10
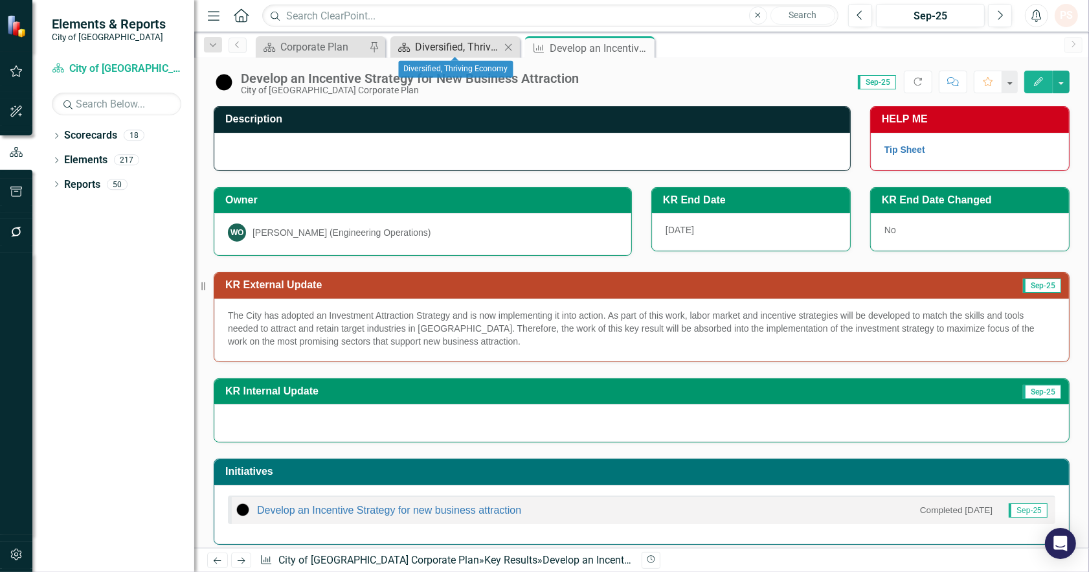
click at [477, 39] on div "Diversified, Thriving Economy" at bounding box center [457, 47] width 85 height 16
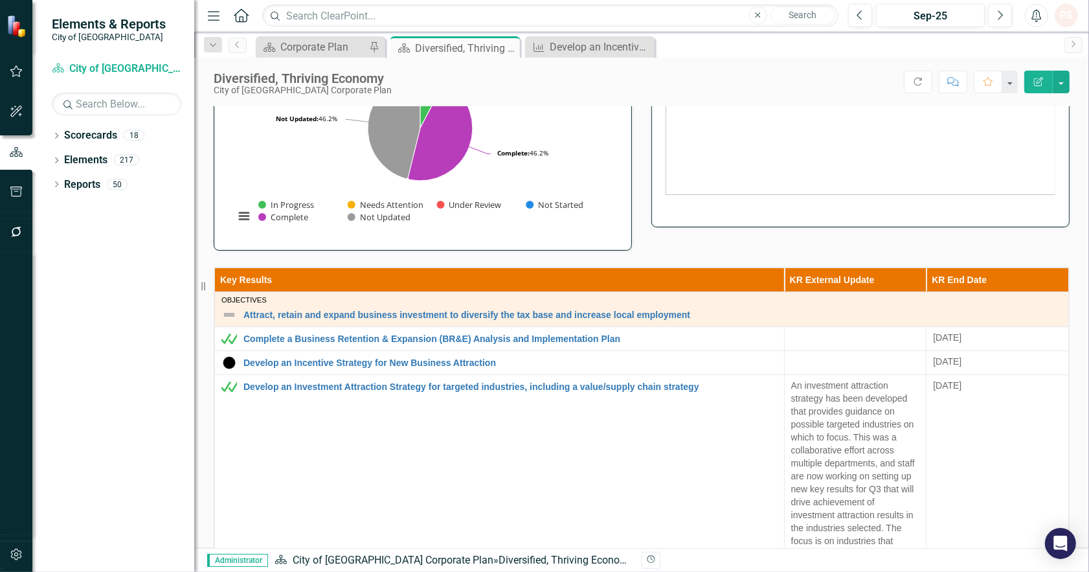
scroll to position [287, 0]
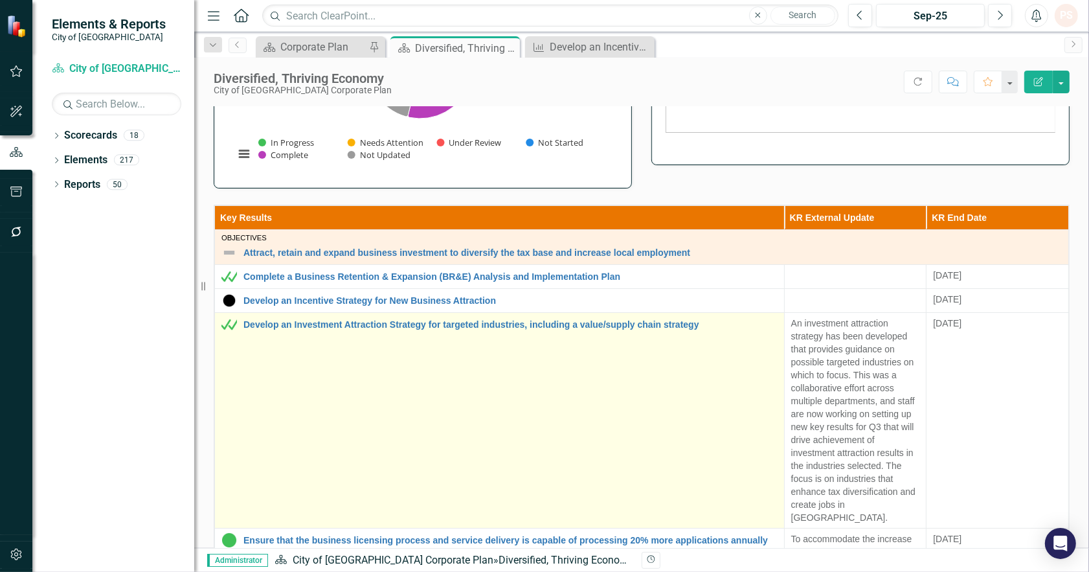
click at [496, 399] on td "Develop an Investment Attraction Strategy for targeted industries, including a …" at bounding box center [500, 421] width 570 height 216
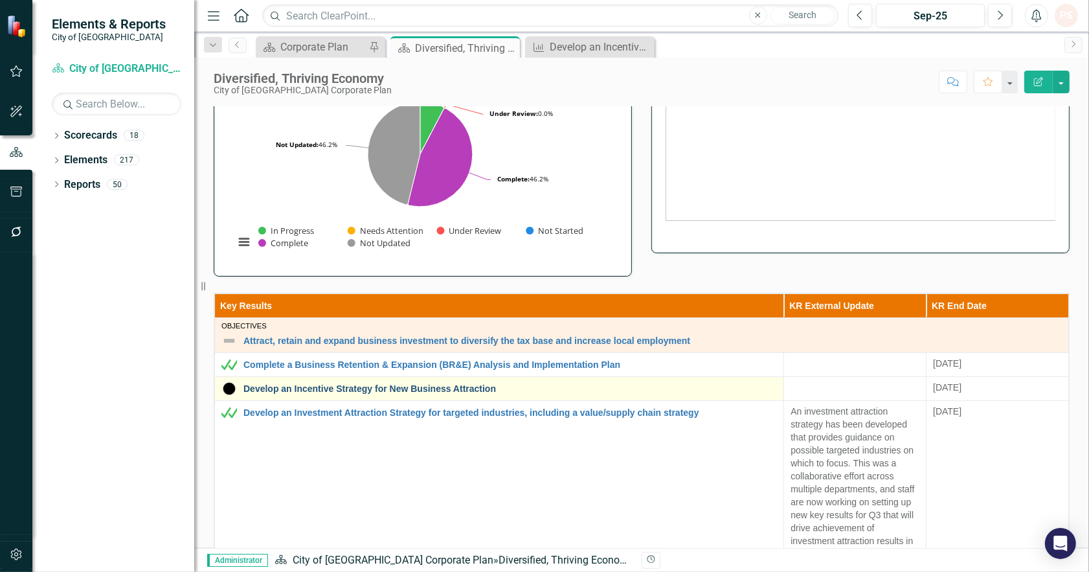
click at [455, 384] on link "Develop an Incentive Strategy for New Business Attraction" at bounding box center [509, 389] width 533 height 10
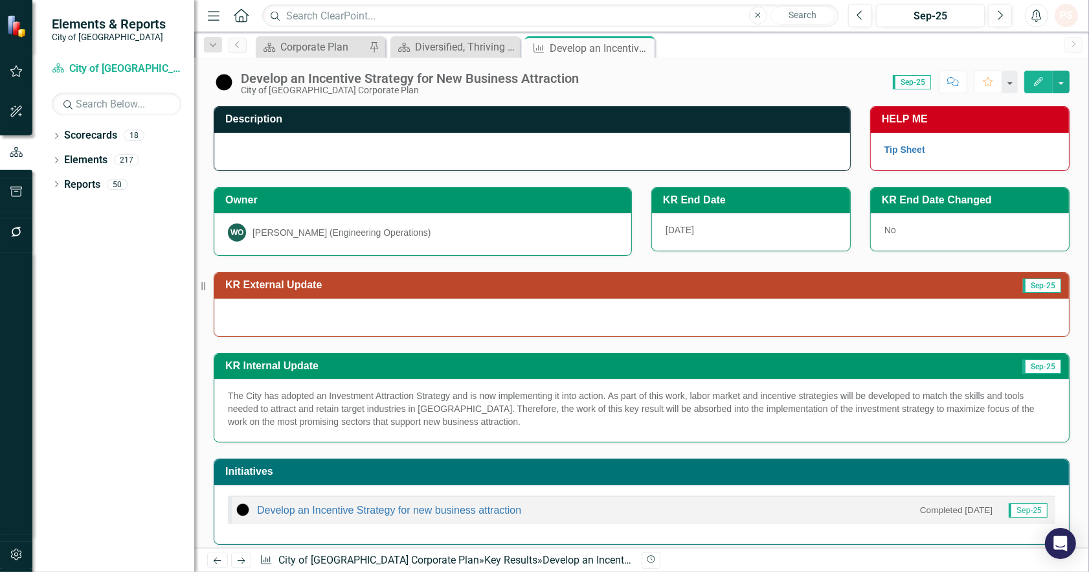
click at [499, 423] on p "The City has adopted an Investment Attraction Strategy and is now implementing …" at bounding box center [641, 408] width 827 height 39
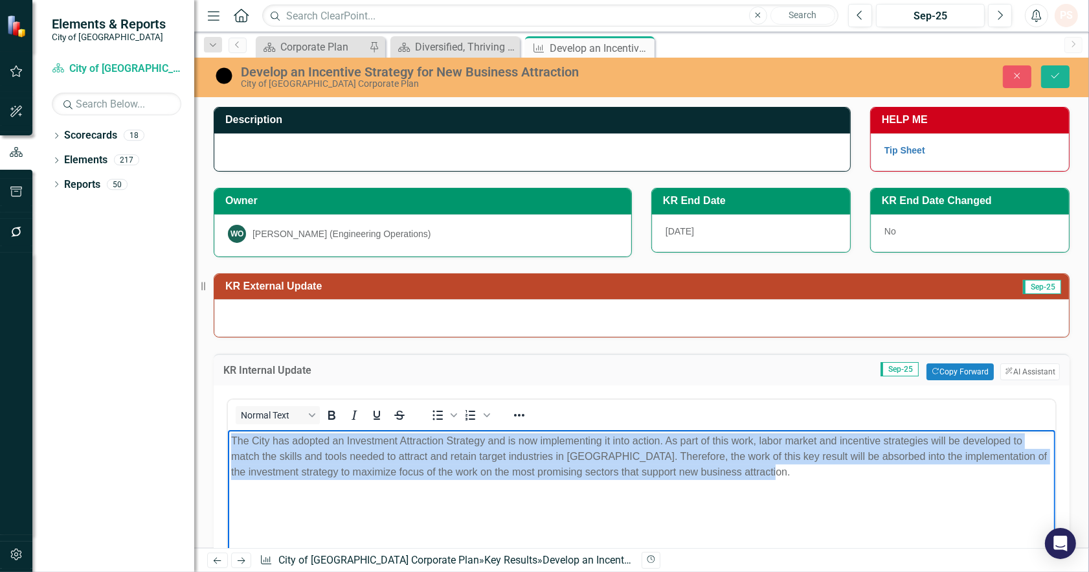
drag, startPoint x: 782, startPoint y: 476, endPoint x: 440, endPoint y: 864, distance: 516.8
click at [227, 434] on html "The City has adopted an Investment Attraction Strategy and is now implementing …" at bounding box center [640, 527] width 827 height 194
copy p "The City has adopted an Investment Attraction Strategy and is now implementing …"
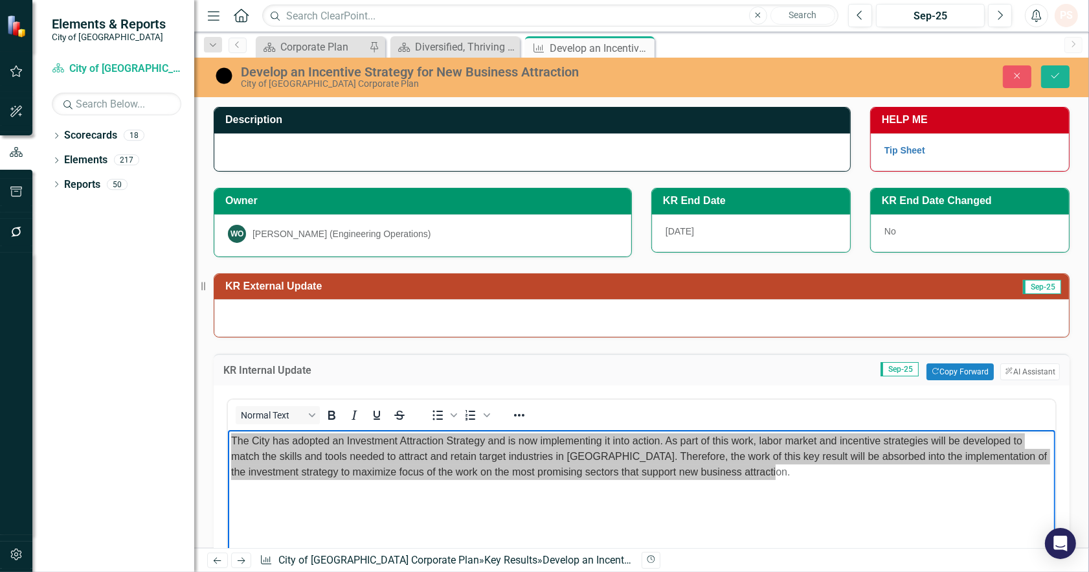
click at [276, 322] on div at bounding box center [641, 318] width 855 height 38
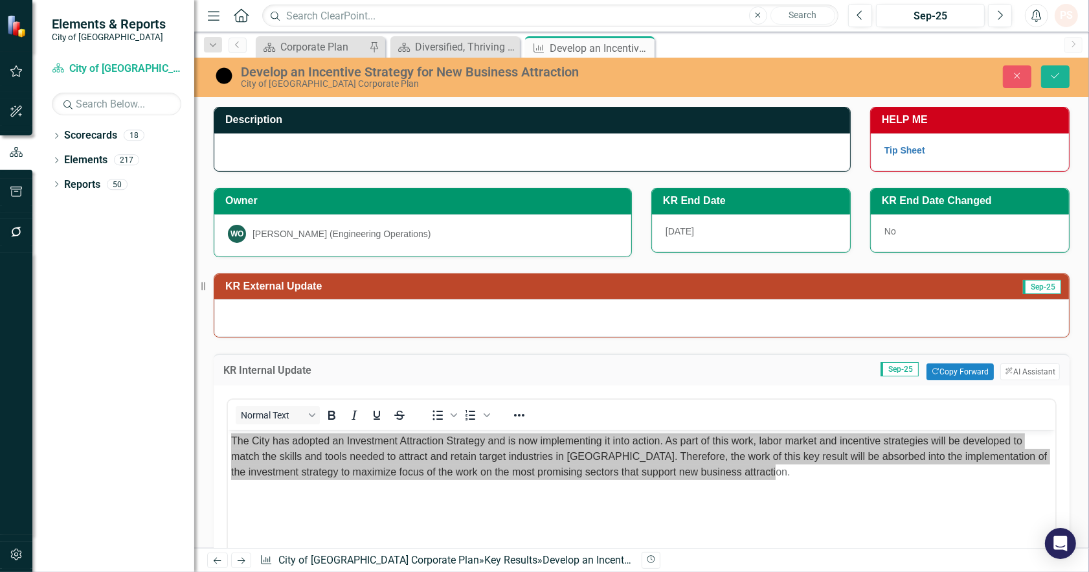
click at [277, 321] on div at bounding box center [641, 318] width 855 height 38
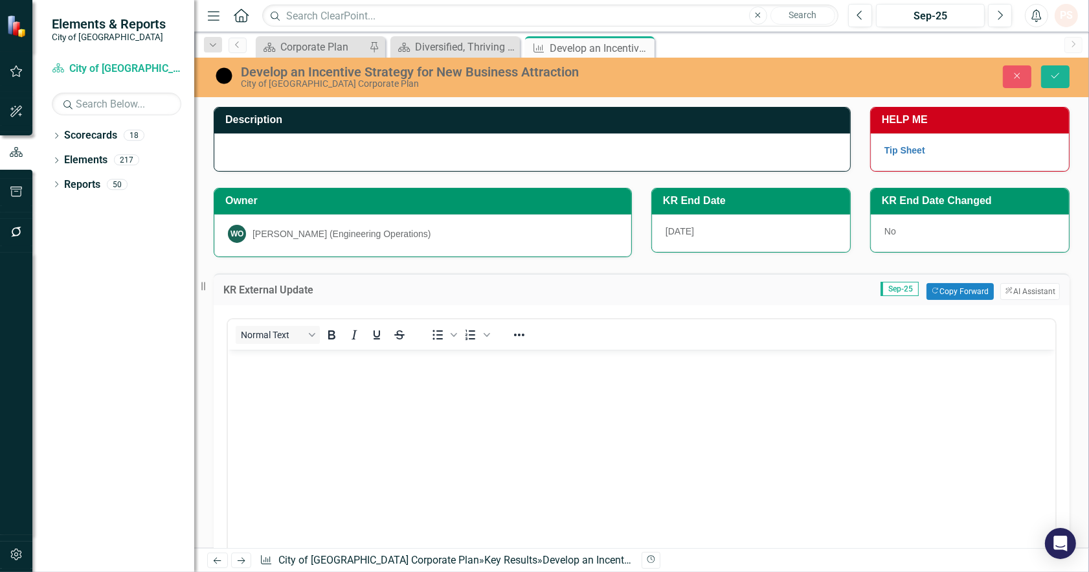
click at [283, 397] on body "Rich Text Area. Press ALT-0 for help." at bounding box center [640, 446] width 827 height 194
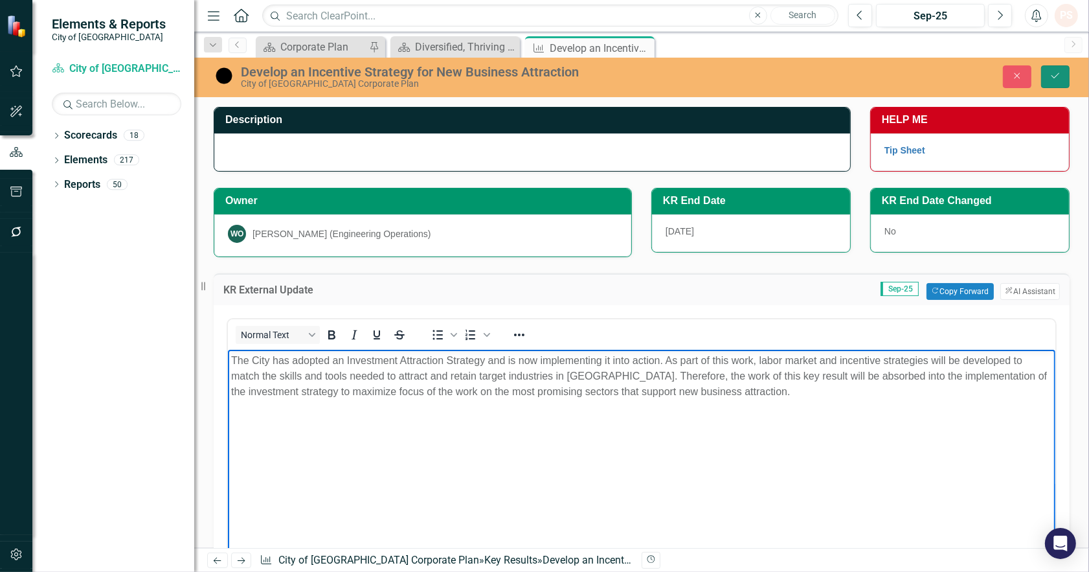
click at [1058, 66] on button "Save" at bounding box center [1055, 76] width 28 height 23
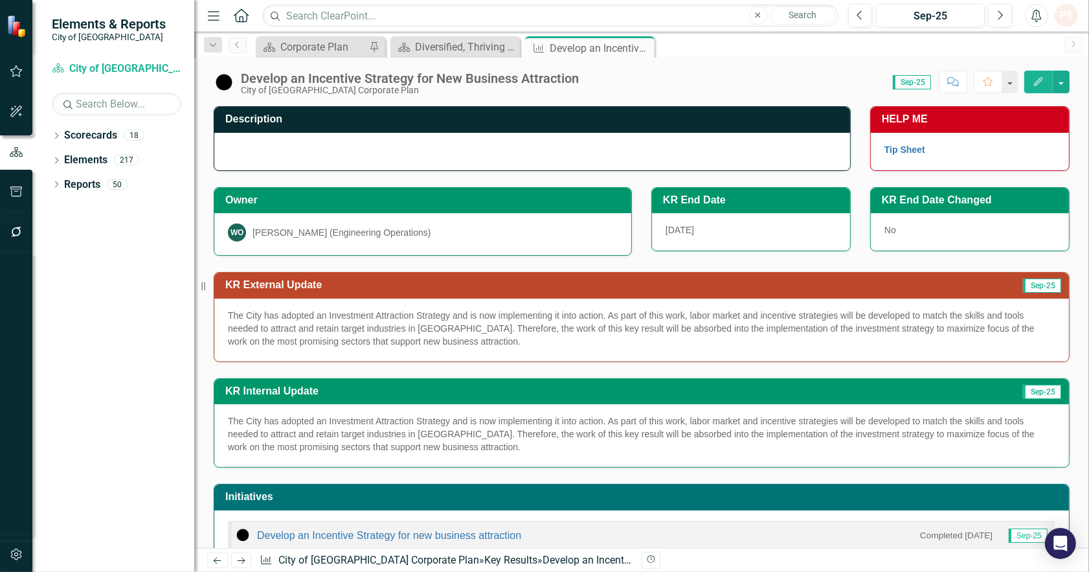
click at [477, 445] on p "The City has adopted an Investment Attraction Strategy and is now implementing …" at bounding box center [641, 433] width 827 height 39
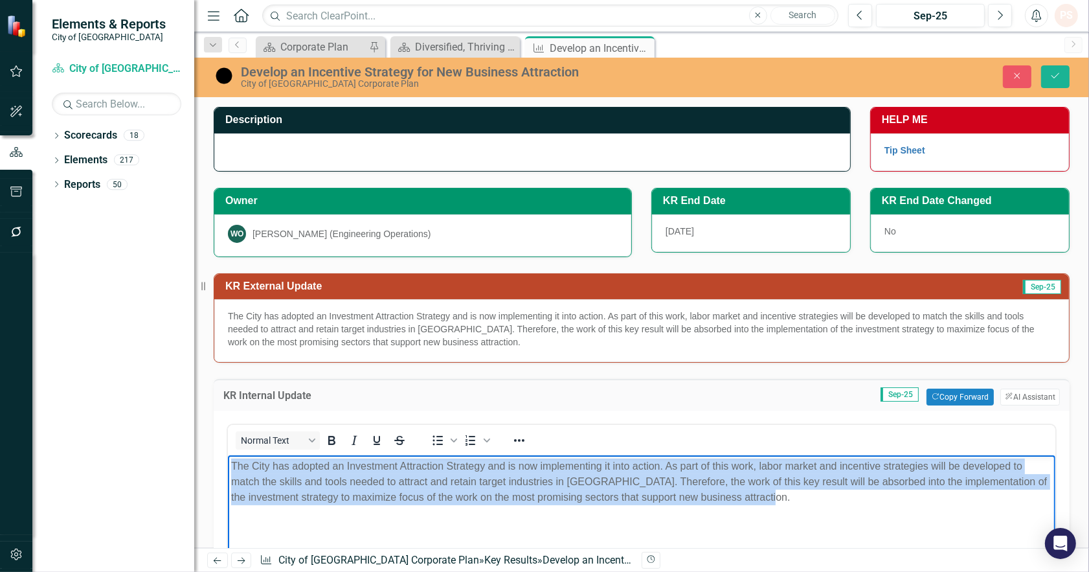
drag, startPoint x: 788, startPoint y: 496, endPoint x: 139, endPoint y: 452, distance: 651.4
click at [227, 455] on html "The City has adopted an Investment Attraction Strategy and is now implementing …" at bounding box center [640, 552] width 827 height 194
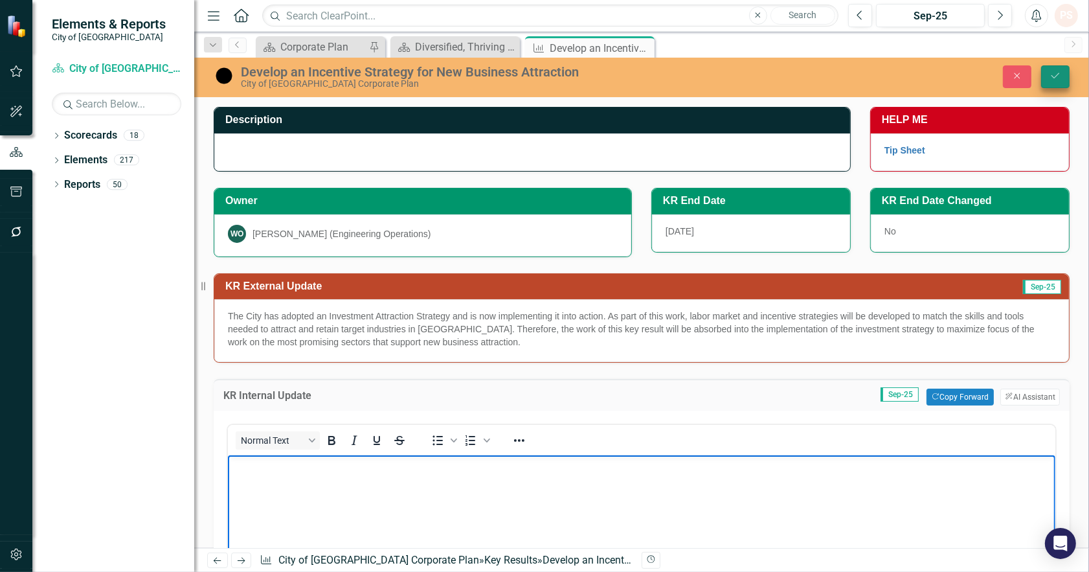
click at [1066, 75] on button "Save" at bounding box center [1055, 76] width 28 height 23
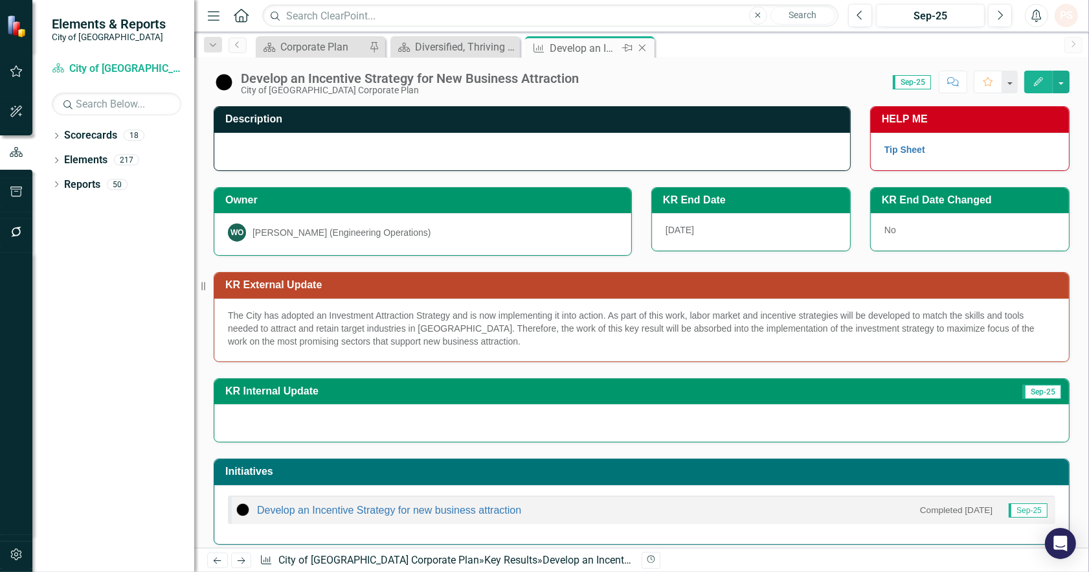
click at [639, 47] on icon "Close" at bounding box center [642, 48] width 13 height 10
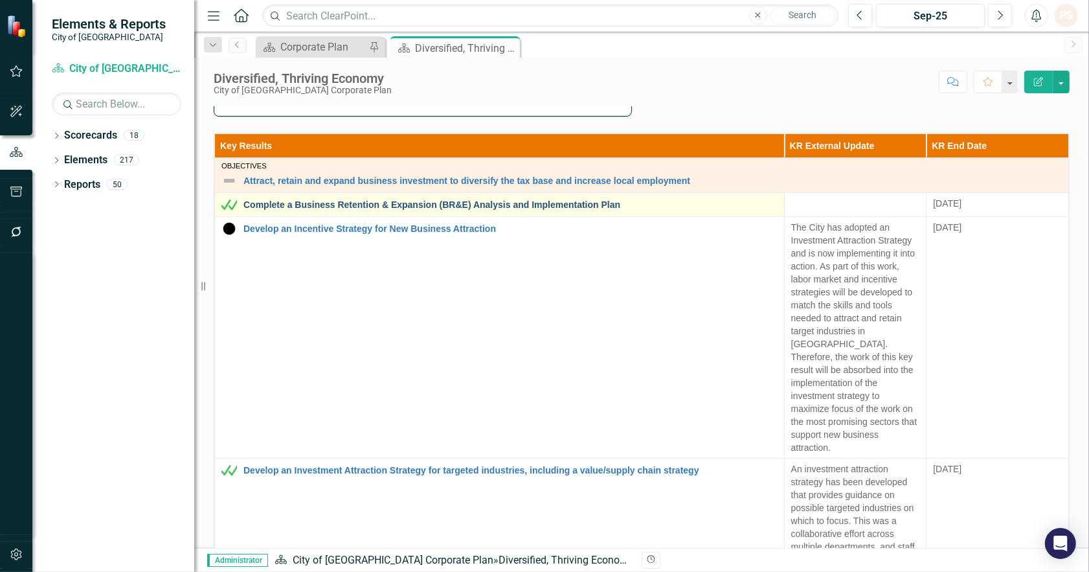
click at [429, 202] on link "Complete a Business Retention & Expansion (BR&E) Analysis and Implementation Pl…" at bounding box center [510, 205] width 534 height 10
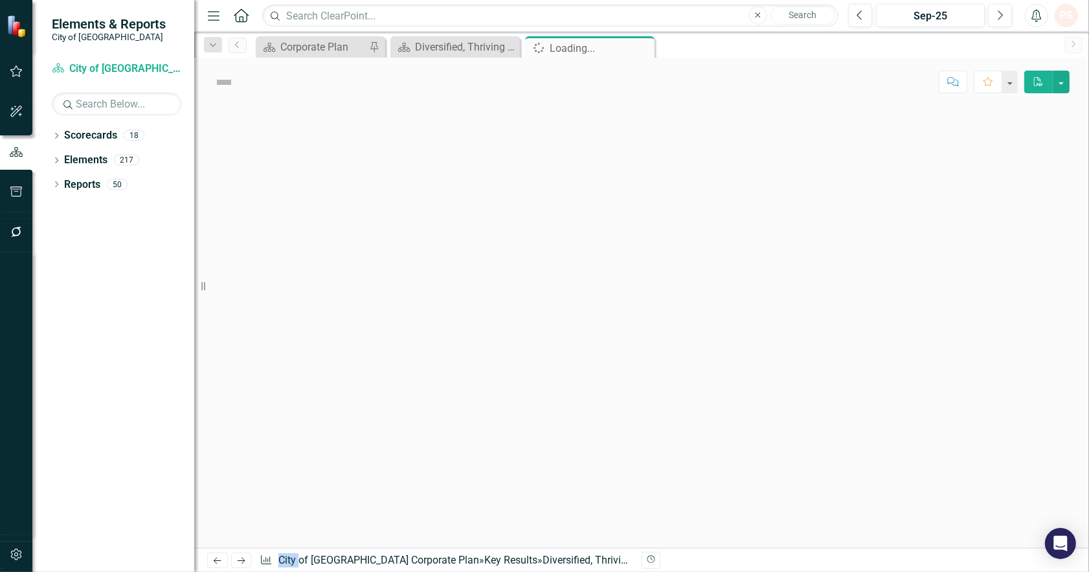
click at [429, 202] on div at bounding box center [641, 326] width 895 height 441
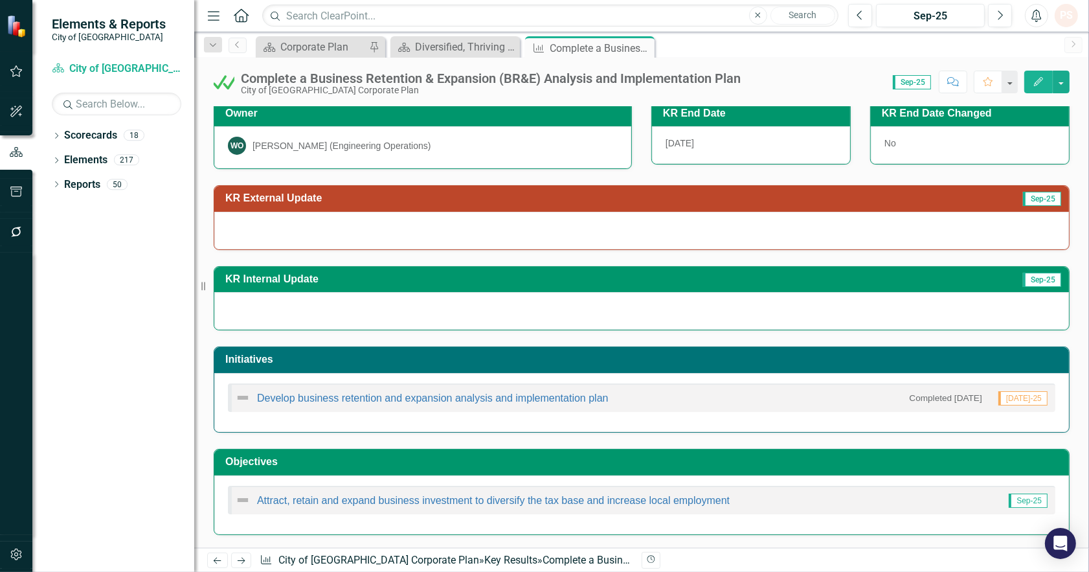
scroll to position [16, 0]
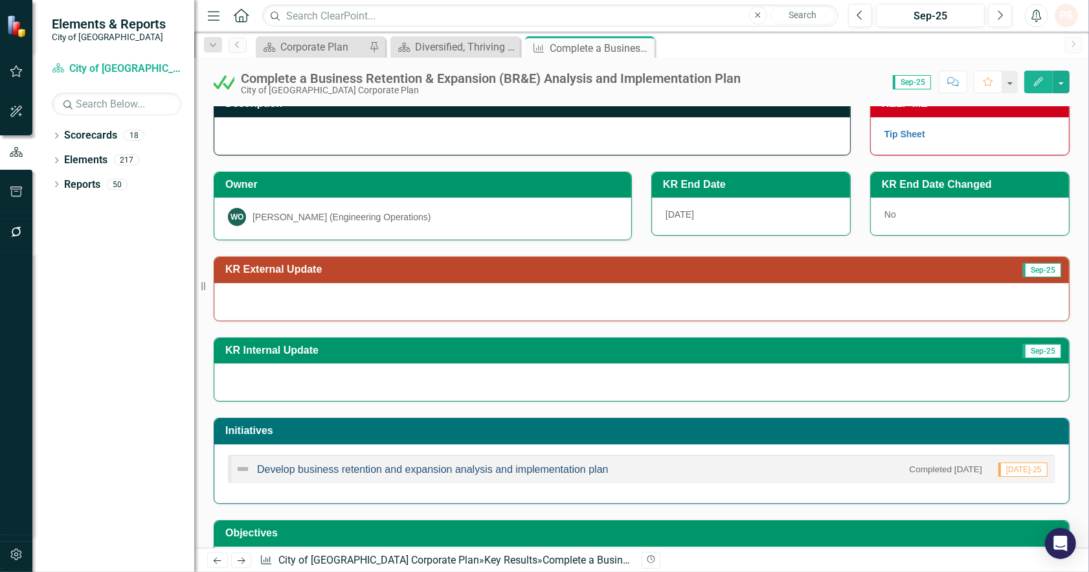
click at [497, 473] on link "Develop business retention and expansion analysis and implementation plan" at bounding box center [433, 469] width 352 height 11
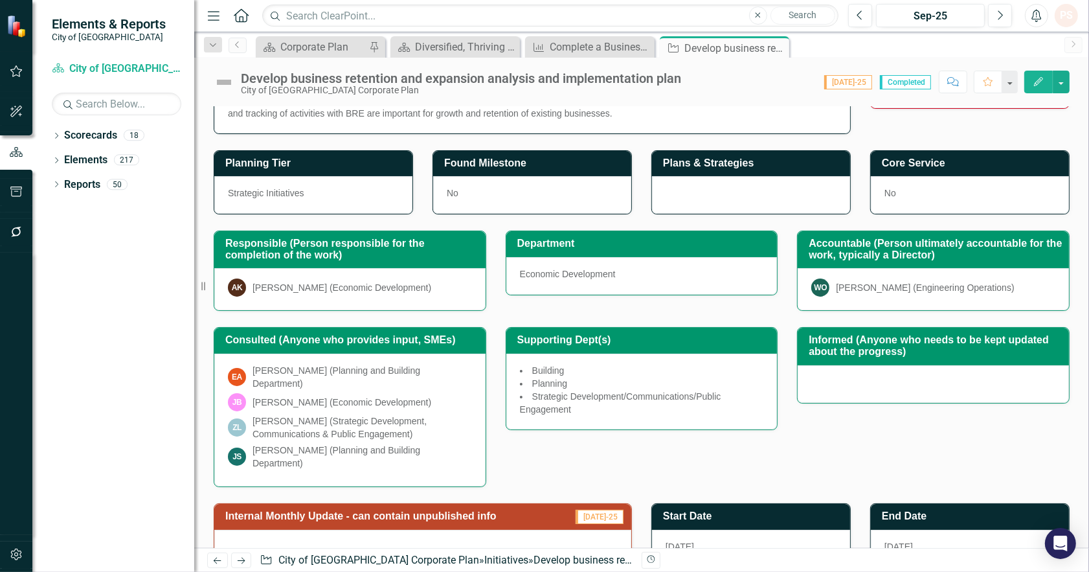
scroll to position [263, 0]
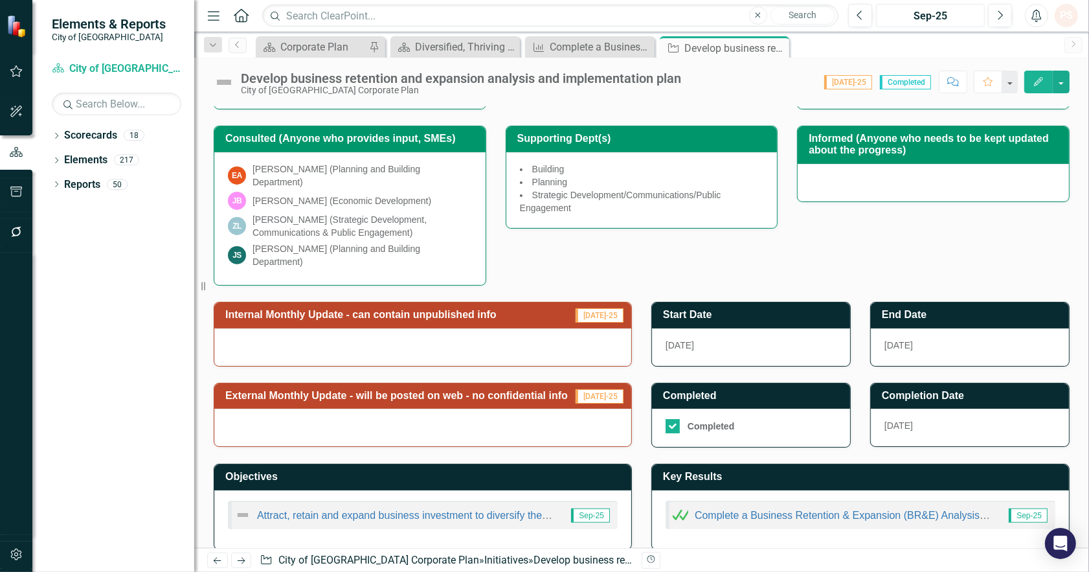
click at [945, 15] on div "Sep-25" at bounding box center [930, 16] width 100 height 16
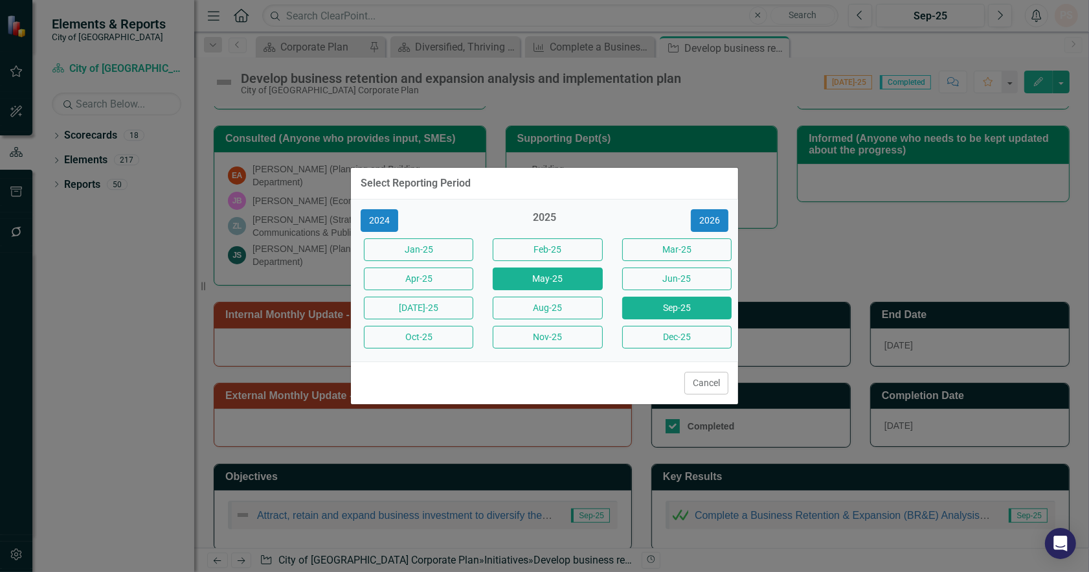
click at [558, 273] on button "May-25" at bounding box center [547, 278] width 109 height 23
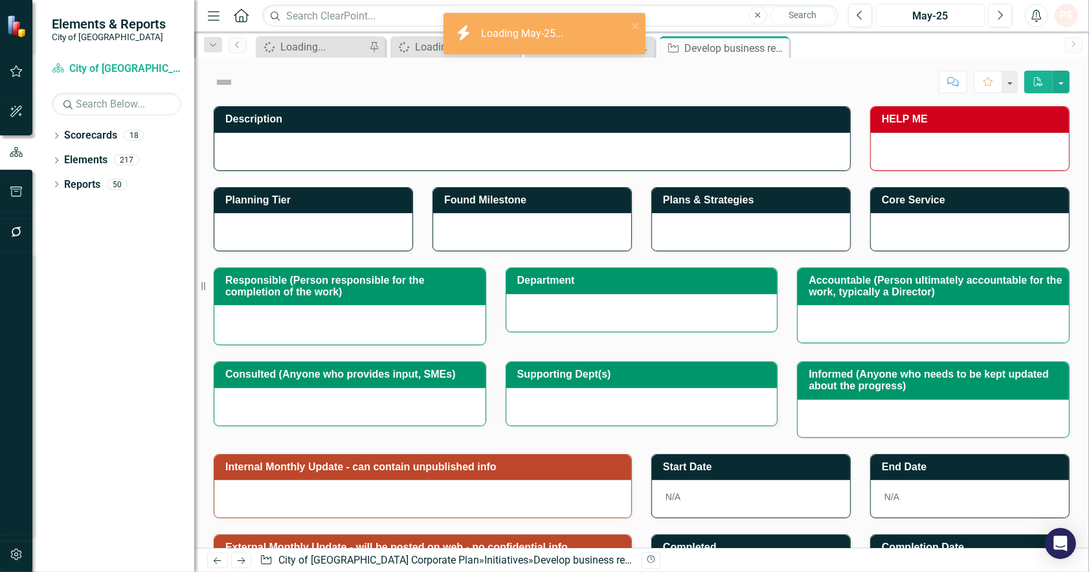
checkbox input "true"
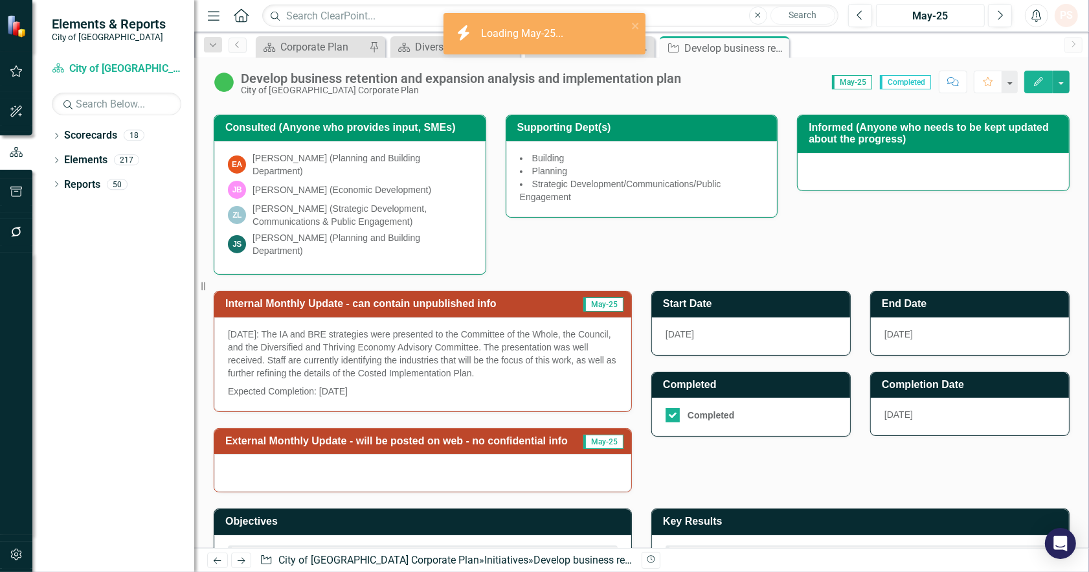
scroll to position [320, 0]
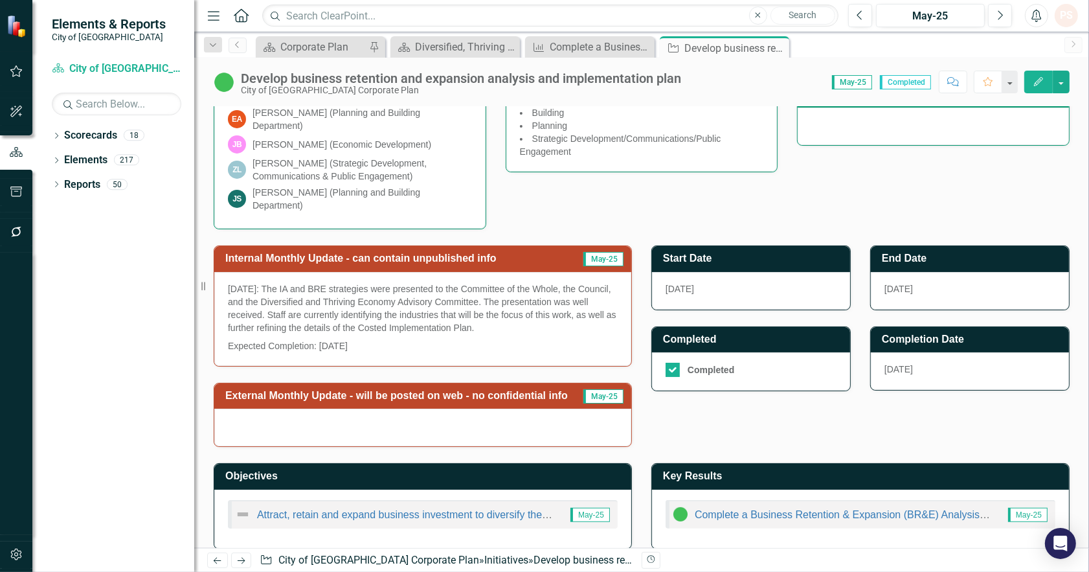
click at [377, 337] on p "Expected Completion: [DATE]" at bounding box center [423, 345] width 390 height 16
click at [376, 337] on p "Expected Completion: [DATE]" at bounding box center [423, 345] width 390 height 16
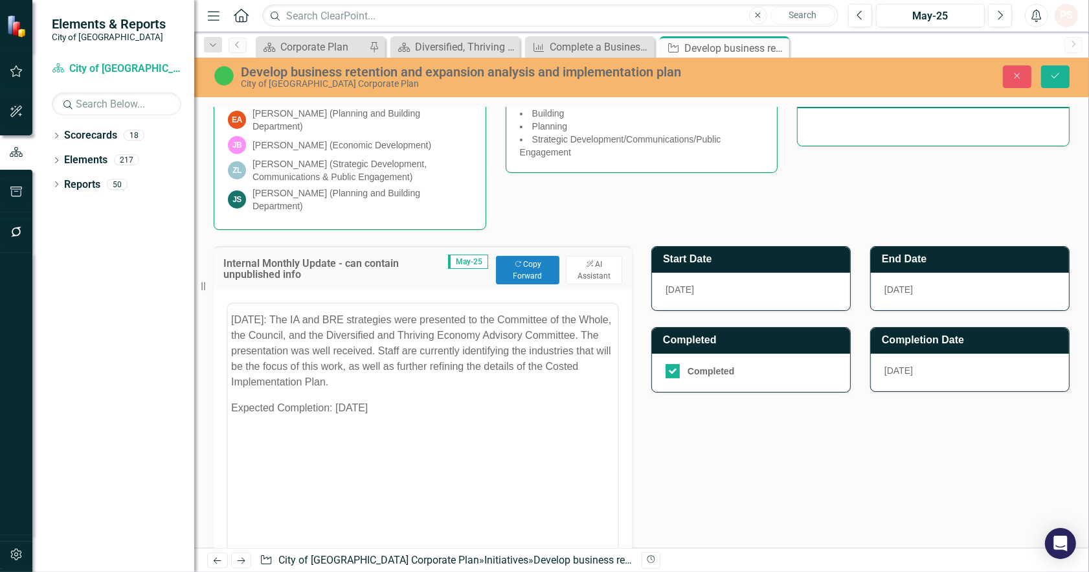
scroll to position [0, 0]
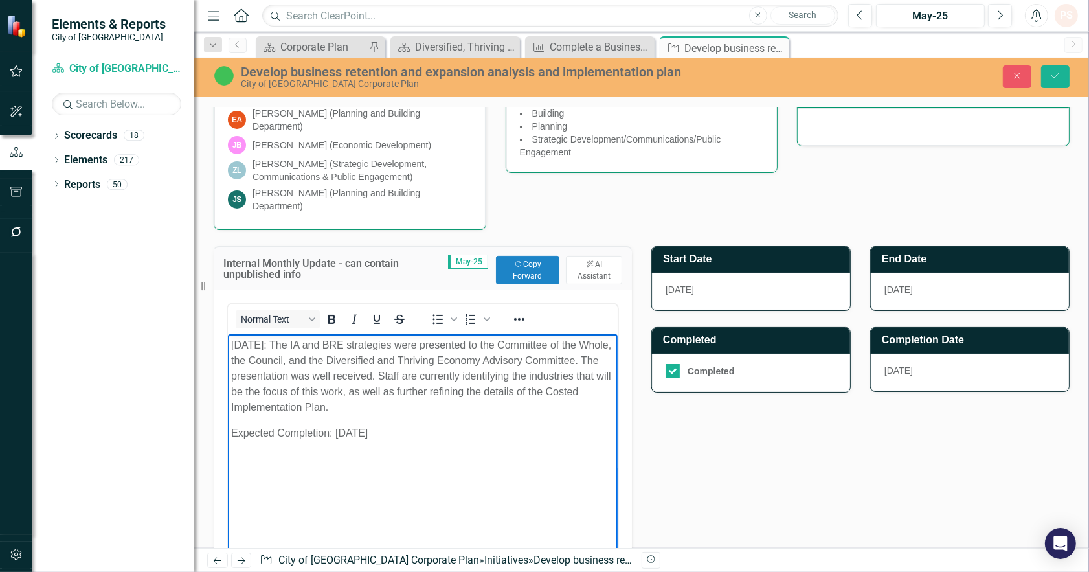
drag, startPoint x: 390, startPoint y: 409, endPoint x: 218, endPoint y: 341, distance: 184.8
click at [227, 341] on html "[DATE]: The IA and BRE strategies were presented to the Committee of the Whole,…" at bounding box center [422, 431] width 390 height 194
copy p "[DATE]: The IA and BRE strategies were presented to the Committee of the Whole,…"
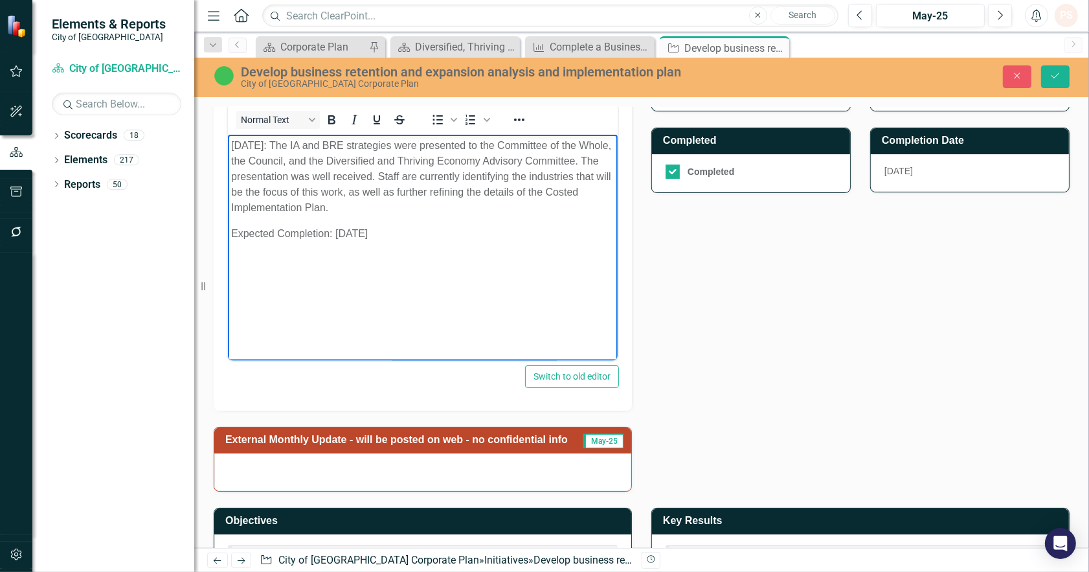
scroll to position [564, 0]
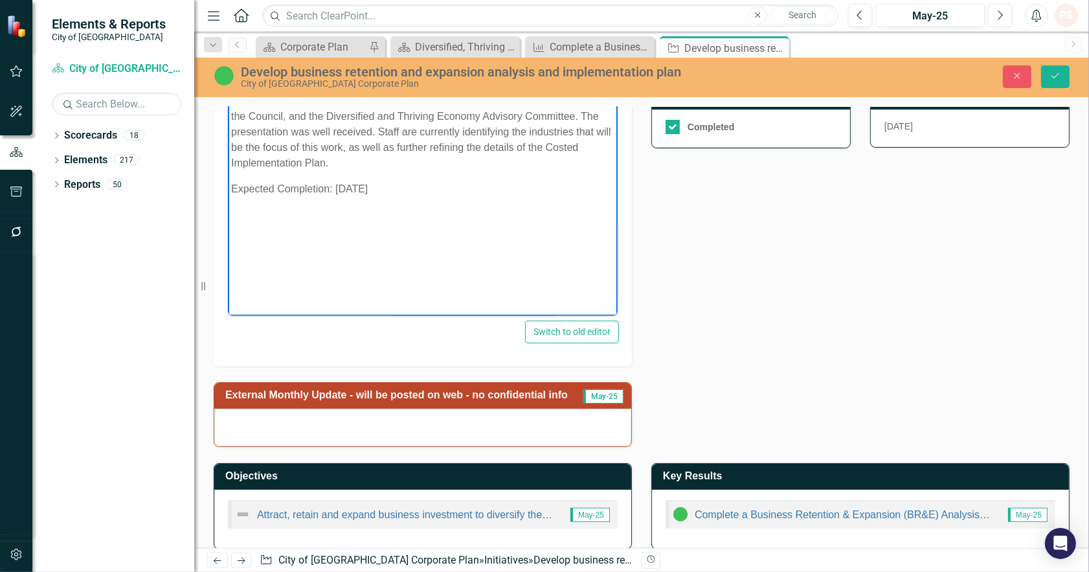
click at [270, 408] on div at bounding box center [422, 427] width 417 height 38
click at [269, 429] on div at bounding box center [422, 427] width 417 height 38
click at [271, 416] on div at bounding box center [422, 427] width 417 height 38
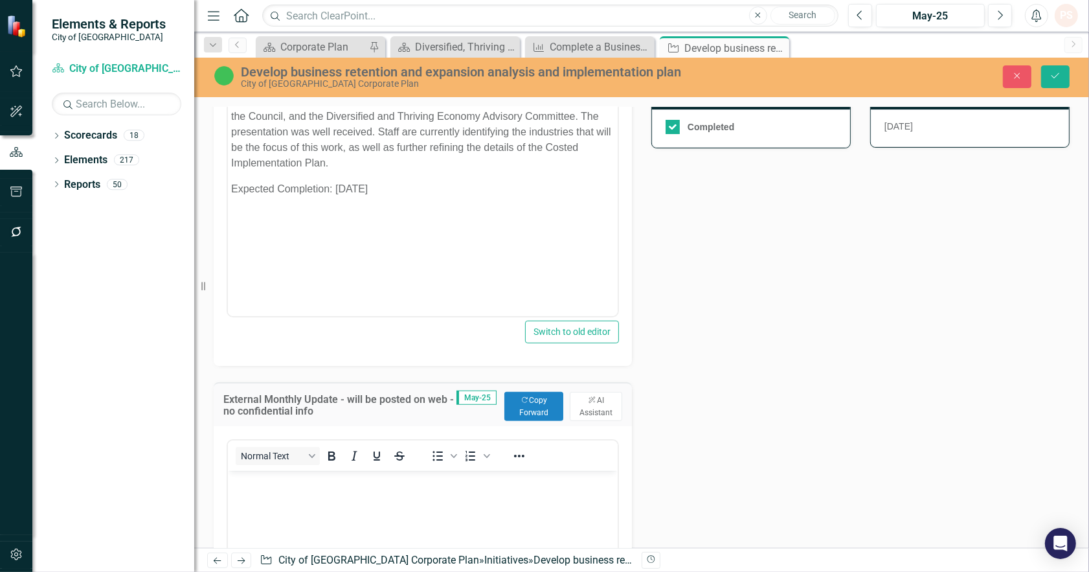
scroll to position [0, 0]
click at [277, 496] on body "Rich Text Area. Press ALT-0 for help." at bounding box center [422, 567] width 390 height 194
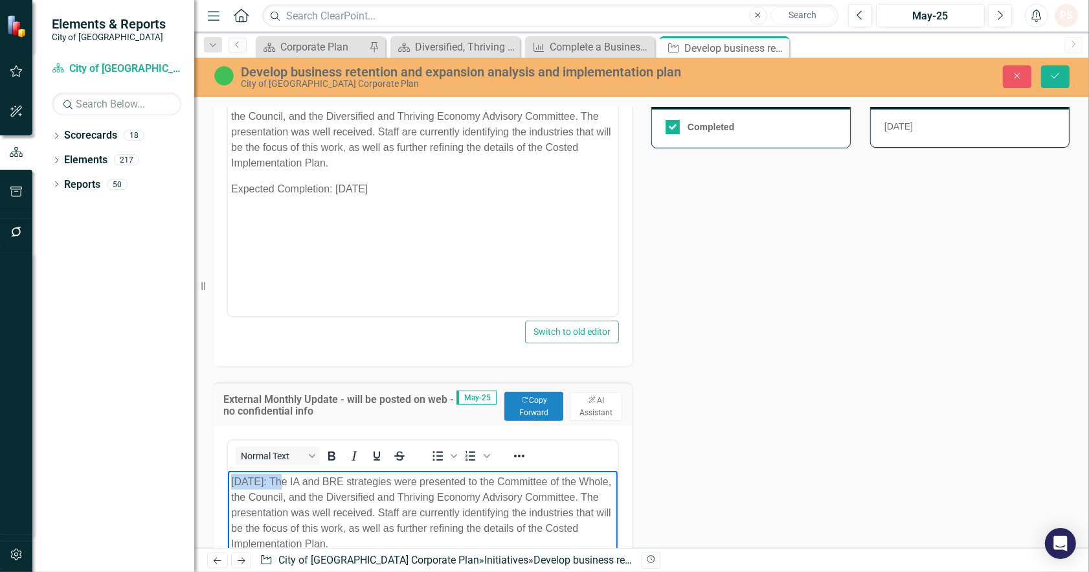
drag, startPoint x: 282, startPoint y: 483, endPoint x: 165, endPoint y: 483, distance: 116.5
click at [227, 483] on html "[DATE]: The IA and BRE strategies were presented to the Committee of the Whole,…" at bounding box center [422, 567] width 390 height 194
click at [251, 482] on p "The IA and BRE strategies were presented to the Committee of the Whole, the Cou…" at bounding box center [421, 512] width 383 height 78
drag, startPoint x: 232, startPoint y: 478, endPoint x: 304, endPoint y: 478, distance: 71.2
click at [304, 478] on p "The IA and BRE strategies were presented to the Committee of the Whole, the Cou…" at bounding box center [421, 512] width 383 height 78
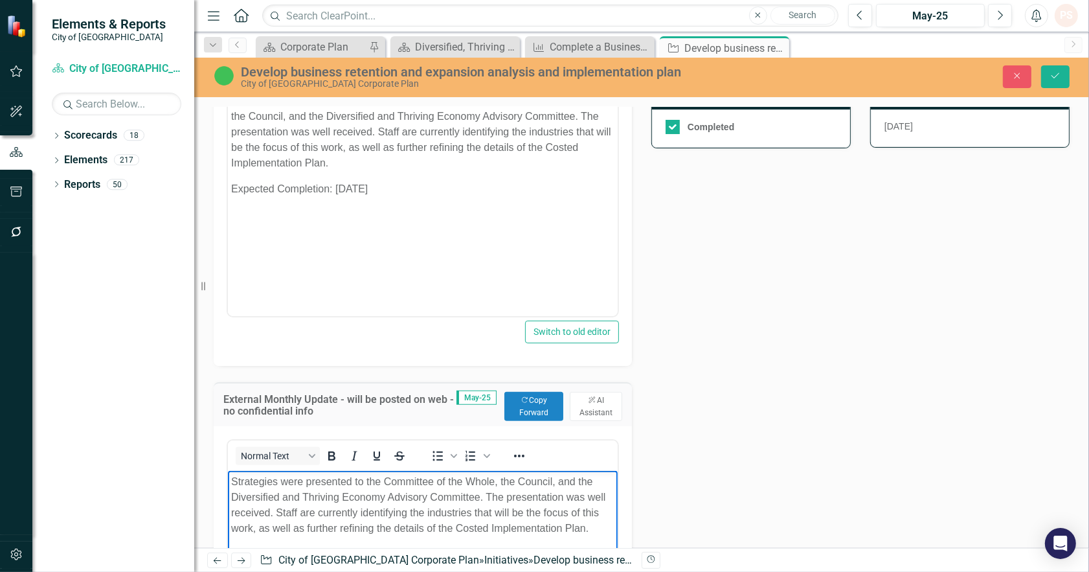
click at [277, 478] on p "Strategies were presented to the Committee of the Whole, the Council, and the D…" at bounding box center [421, 504] width 383 height 62
click at [477, 510] on p "Strategies for Investment Attraction and Business Retention and Expansion (BR&E…" at bounding box center [421, 512] width 383 height 78
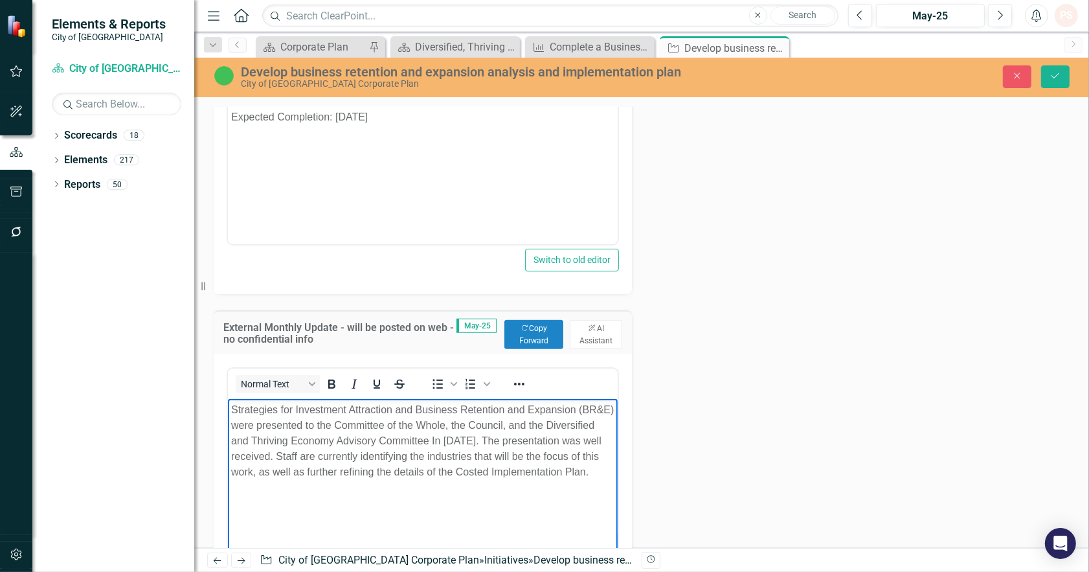
click at [491, 479] on p "Strategies for Investment Attraction and Business Retention and Expansion (BR&E…" at bounding box center [421, 440] width 383 height 78
click at [425, 517] on body "Strategies for Investment Attraction and Business Retention and Expansion (BR&E…" at bounding box center [422, 495] width 390 height 194
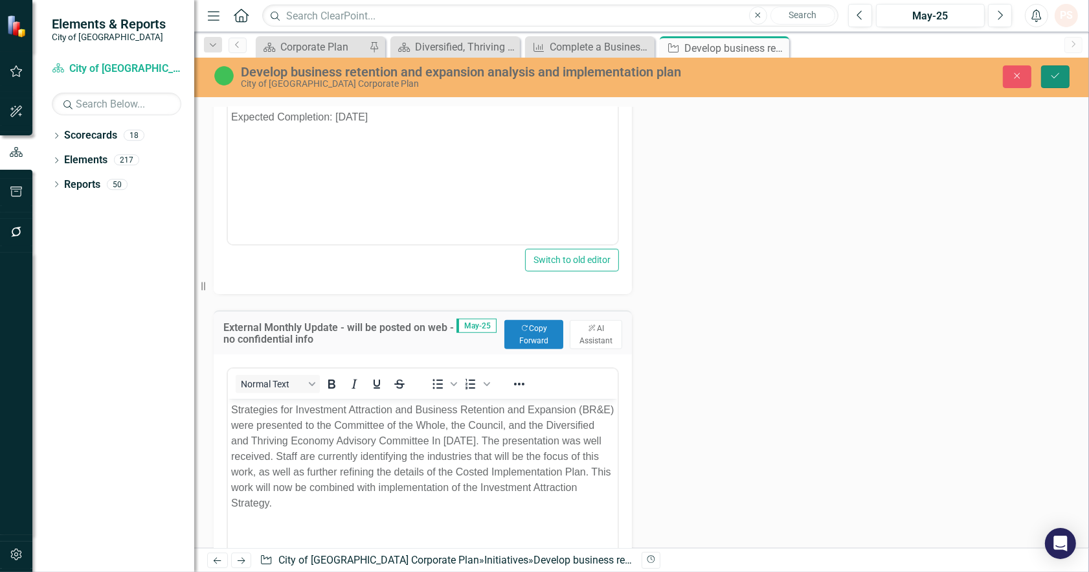
click at [1066, 70] on button "Save" at bounding box center [1055, 76] width 28 height 23
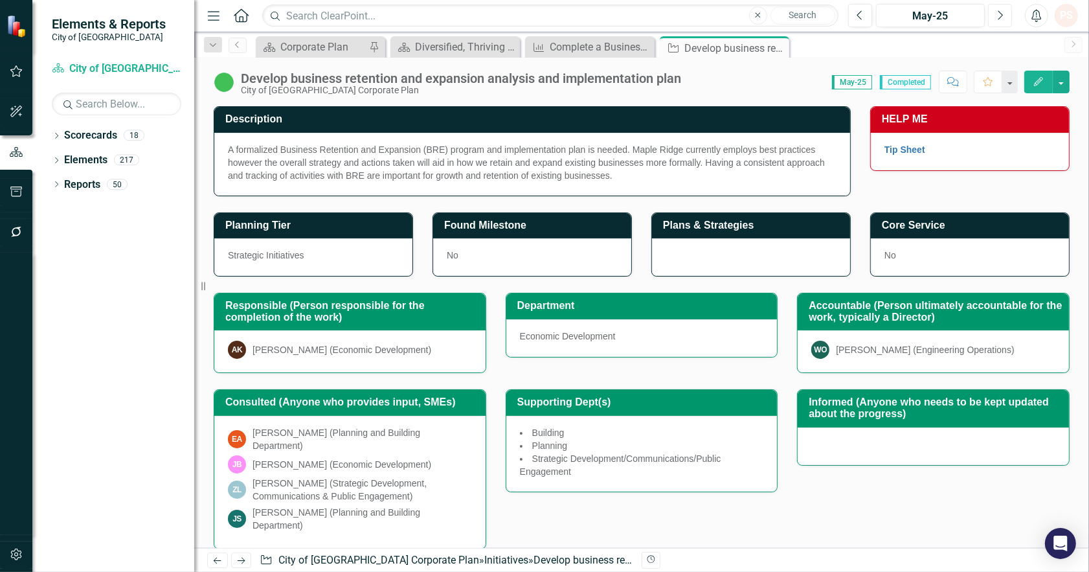
click at [1005, 8] on button "Next" at bounding box center [1000, 15] width 24 height 23
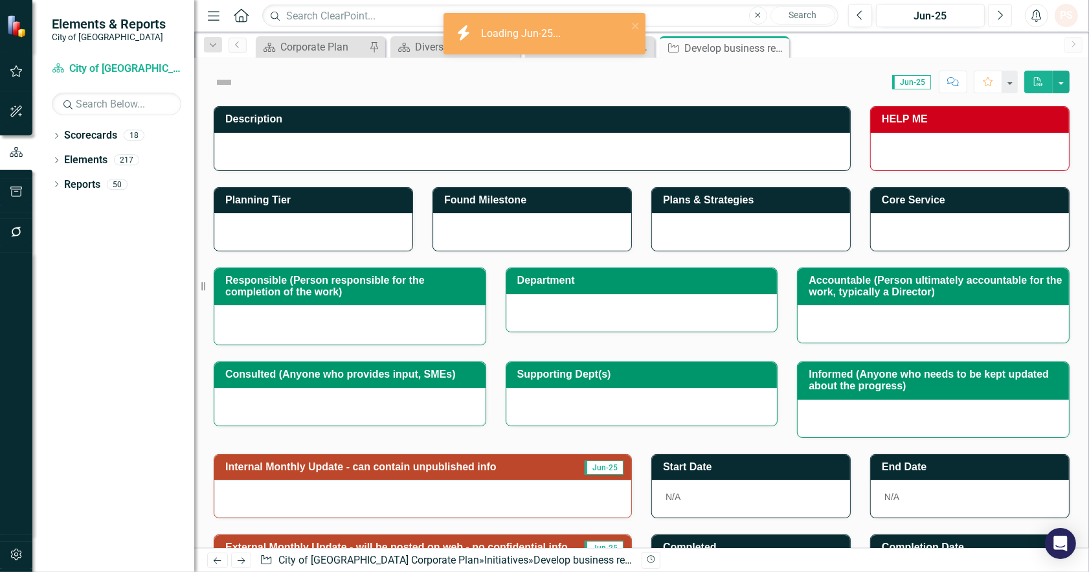
checkbox input "true"
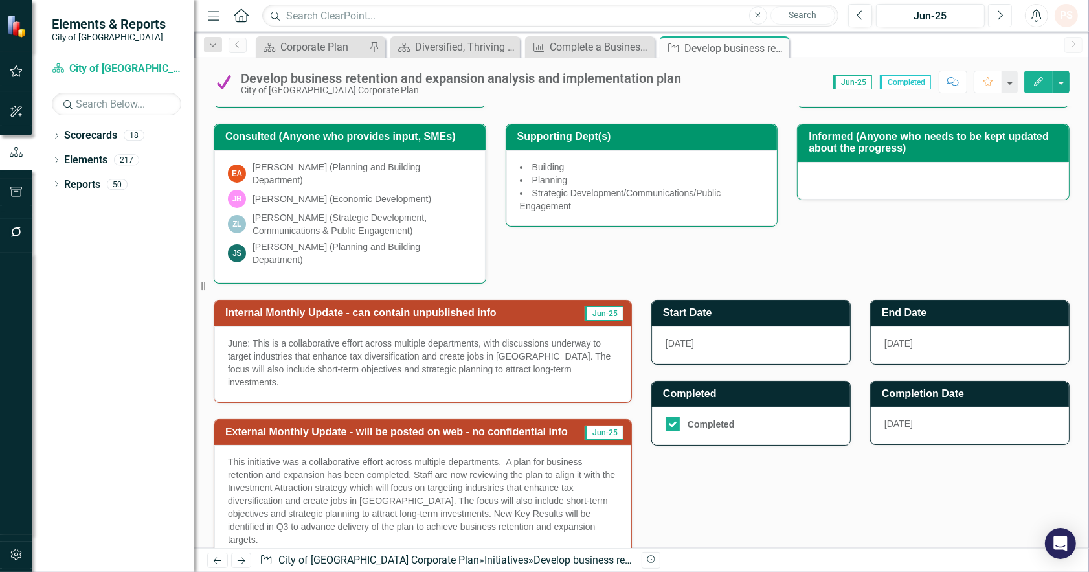
scroll to position [287, 0]
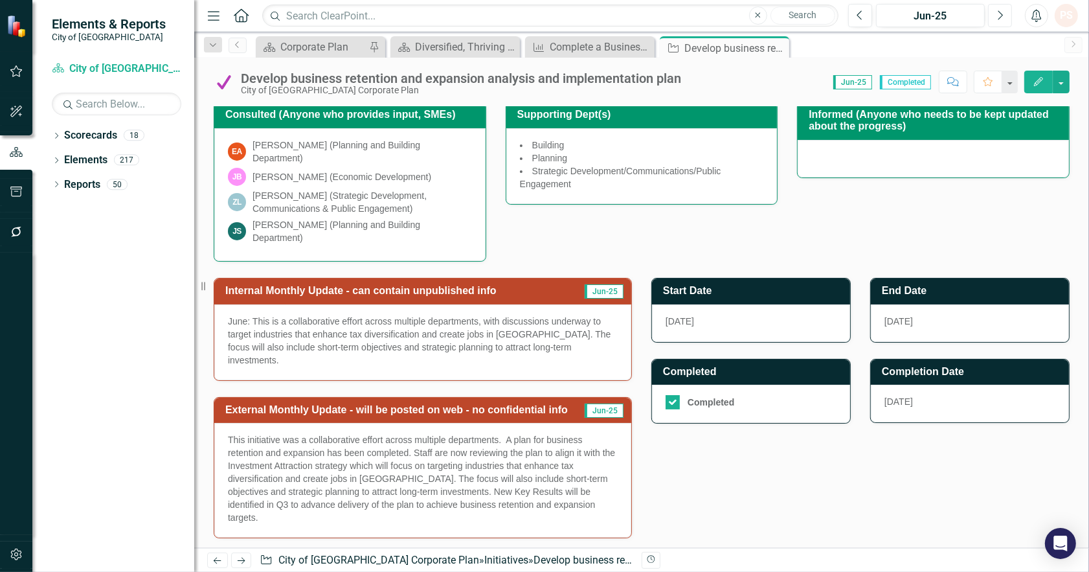
click at [997, 12] on icon "Next" at bounding box center [999, 16] width 7 height 12
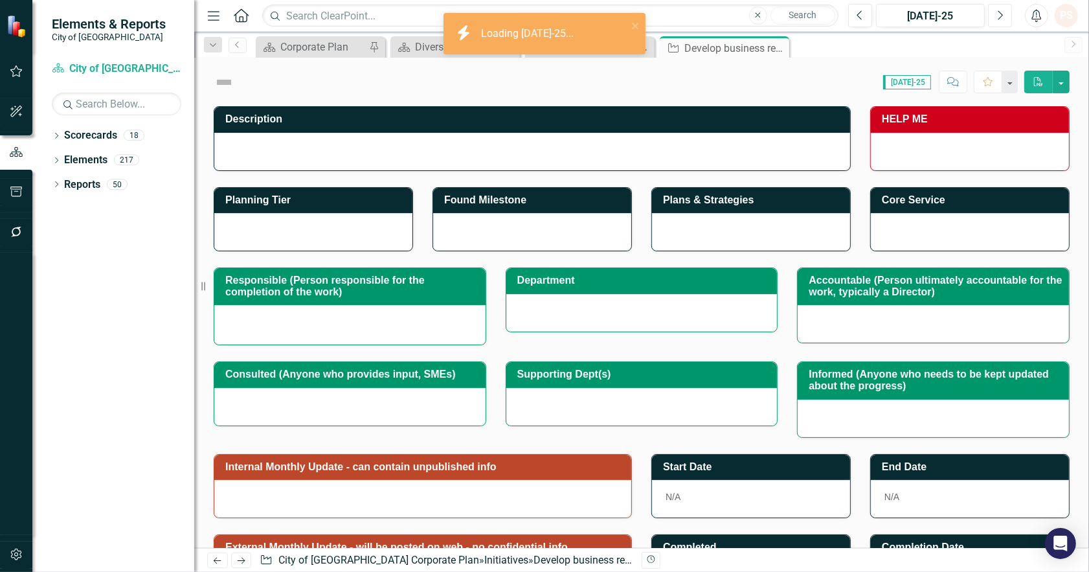
checkbox input "true"
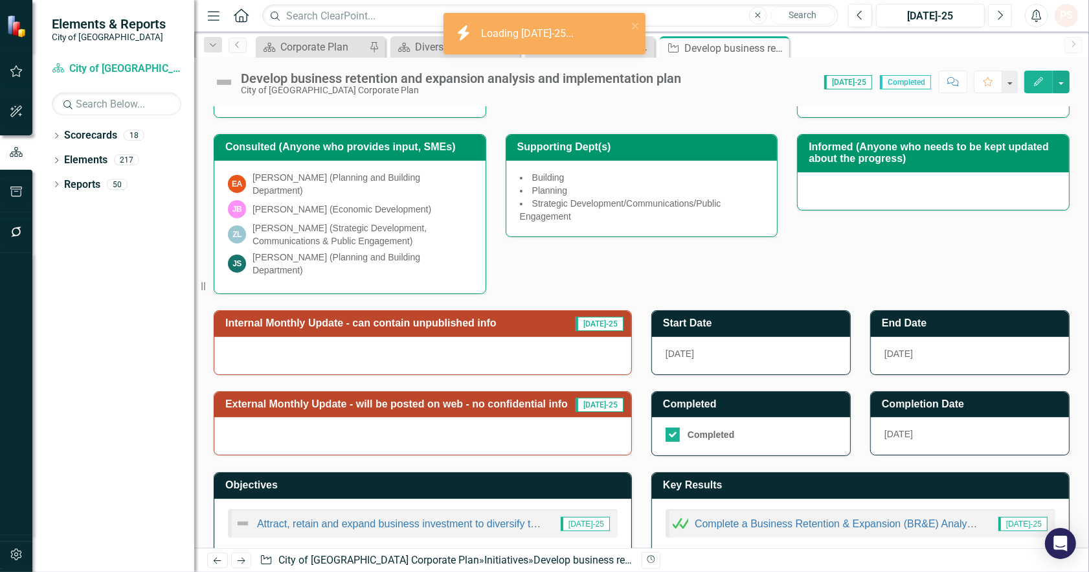
scroll to position [263, 0]
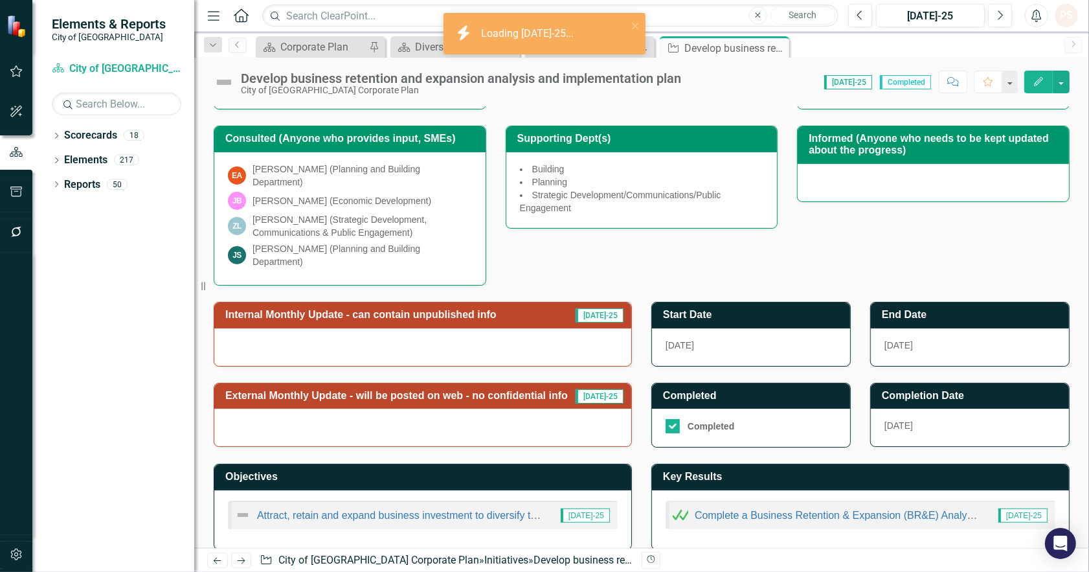
click at [480, 418] on div at bounding box center [422, 427] width 417 height 38
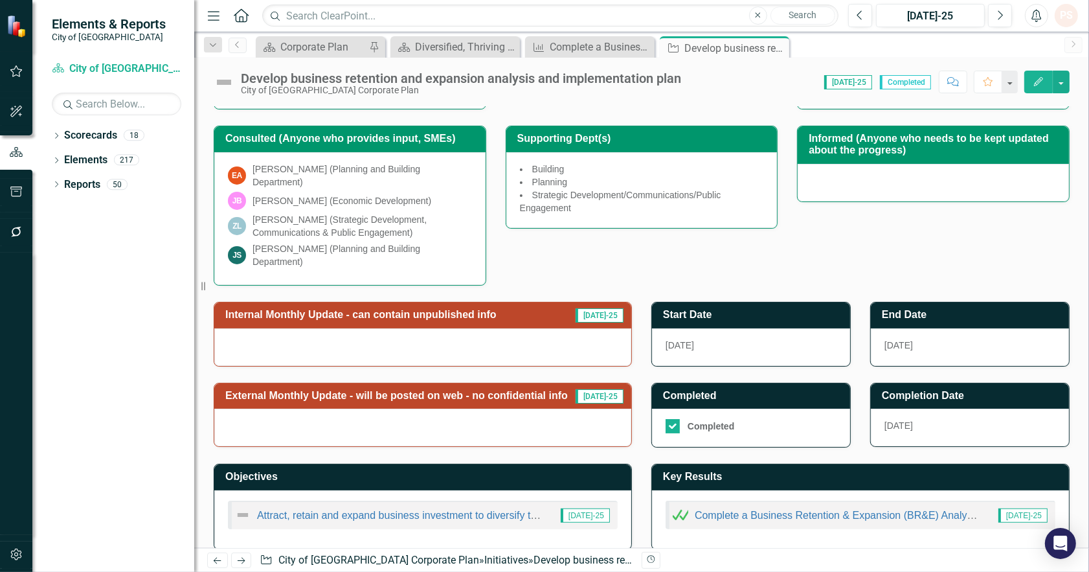
click at [480, 418] on div at bounding box center [422, 427] width 417 height 38
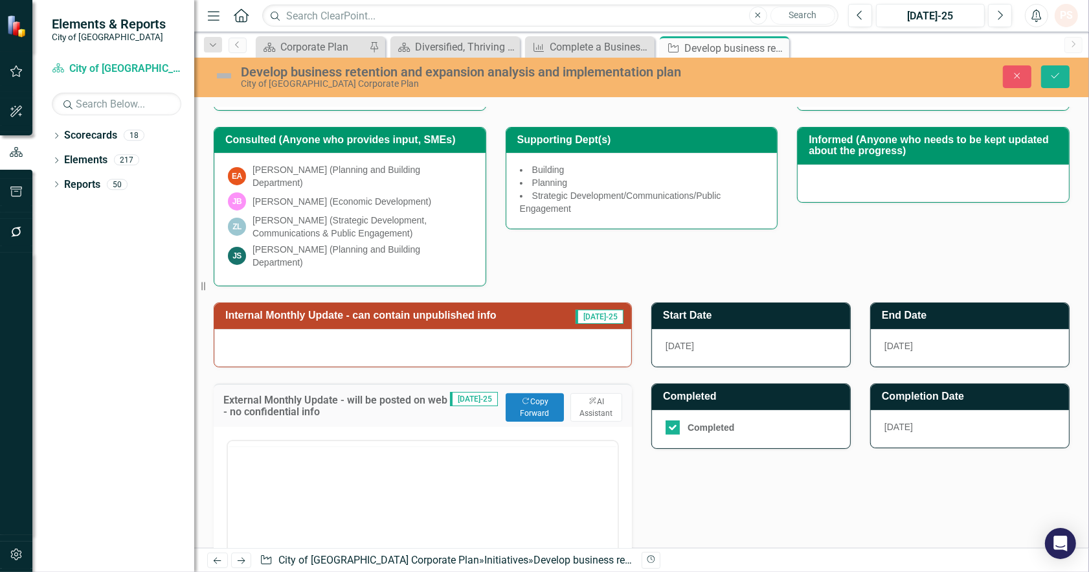
scroll to position [0, 0]
click at [531, 393] on button "Copy Forward Copy Forward" at bounding box center [535, 407] width 58 height 28
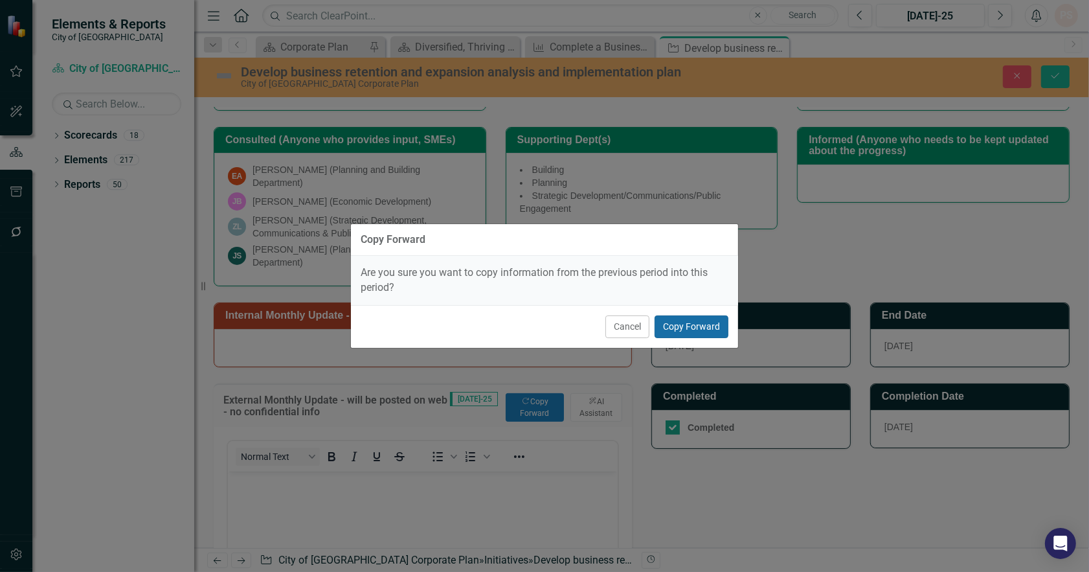
click at [680, 326] on button "Copy Forward" at bounding box center [691, 326] width 74 height 23
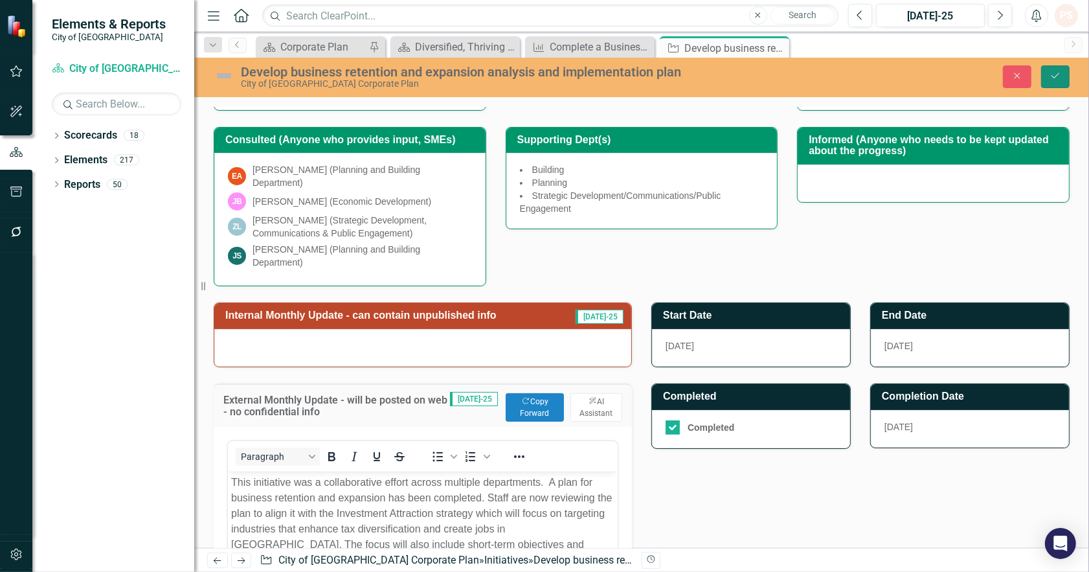
drag, startPoint x: 1054, startPoint y: 74, endPoint x: 1037, endPoint y: 91, distance: 23.8
click at [1055, 74] on icon "Save" at bounding box center [1055, 75] width 12 height 9
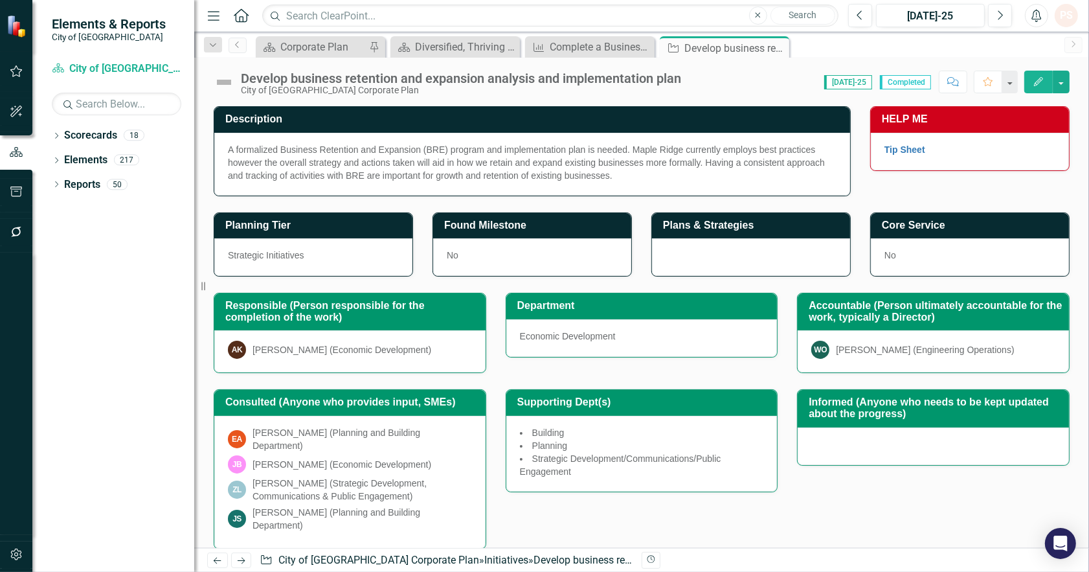
click at [225, 82] on img at bounding box center [224, 82] width 21 height 21
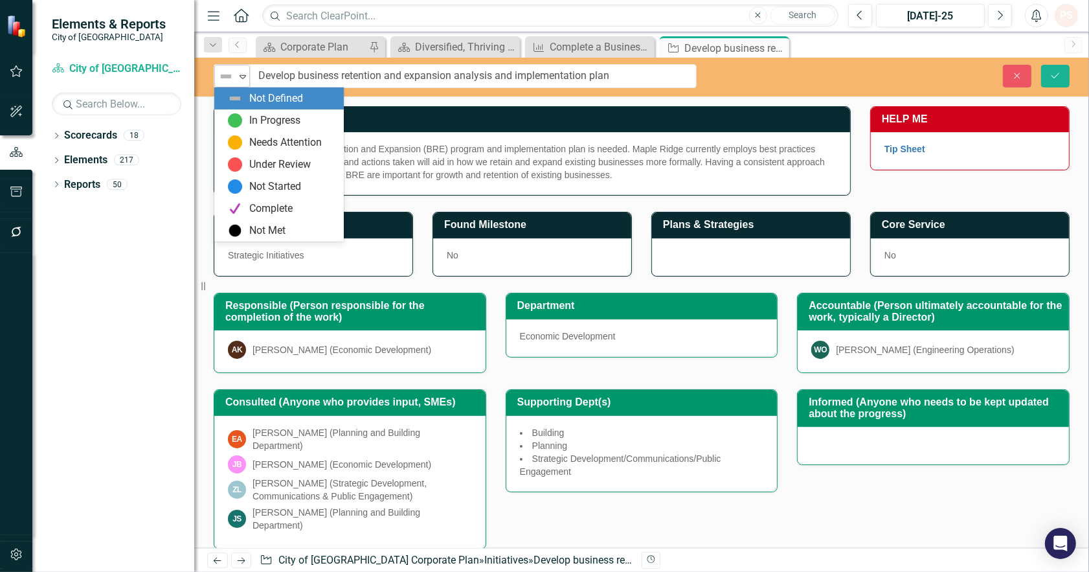
click at [240, 76] on icon "Expand" at bounding box center [242, 76] width 13 height 10
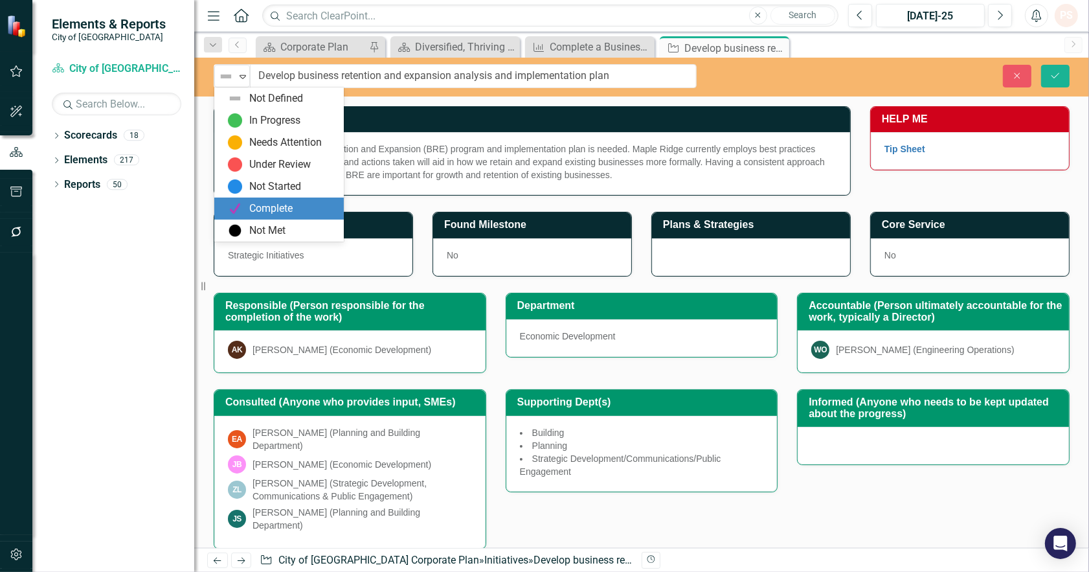
click at [267, 214] on div "Complete" at bounding box center [270, 208] width 43 height 15
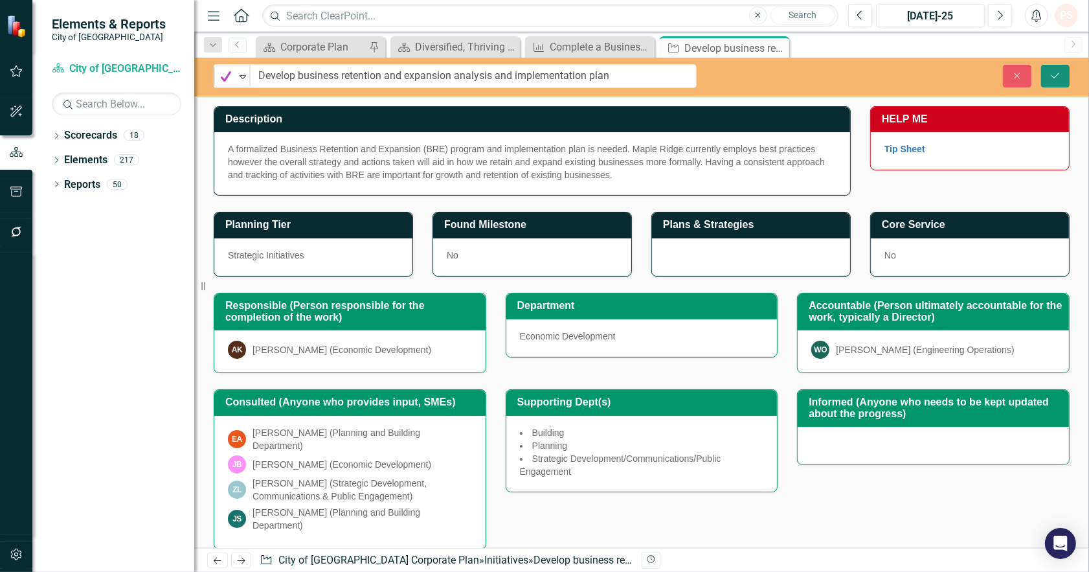
click at [1056, 69] on button "Save" at bounding box center [1055, 76] width 28 height 23
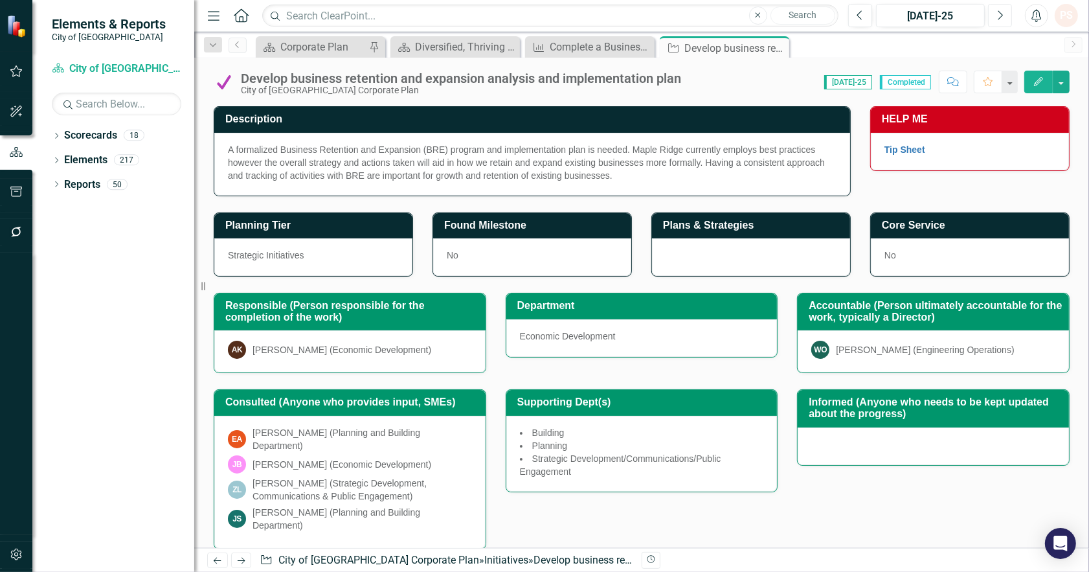
click at [994, 11] on button "Next" at bounding box center [1000, 15] width 24 height 23
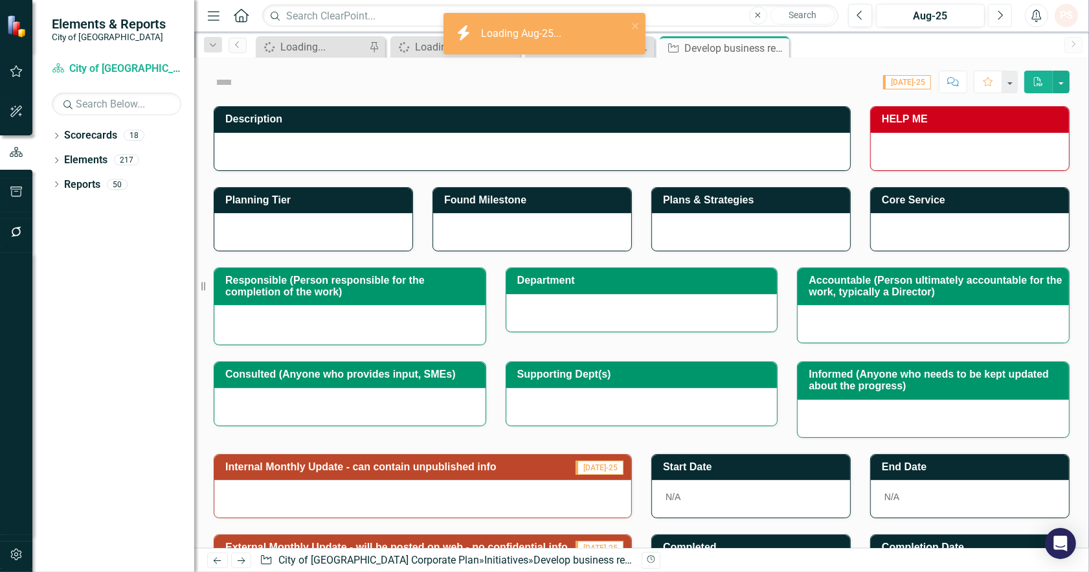
checkbox input "true"
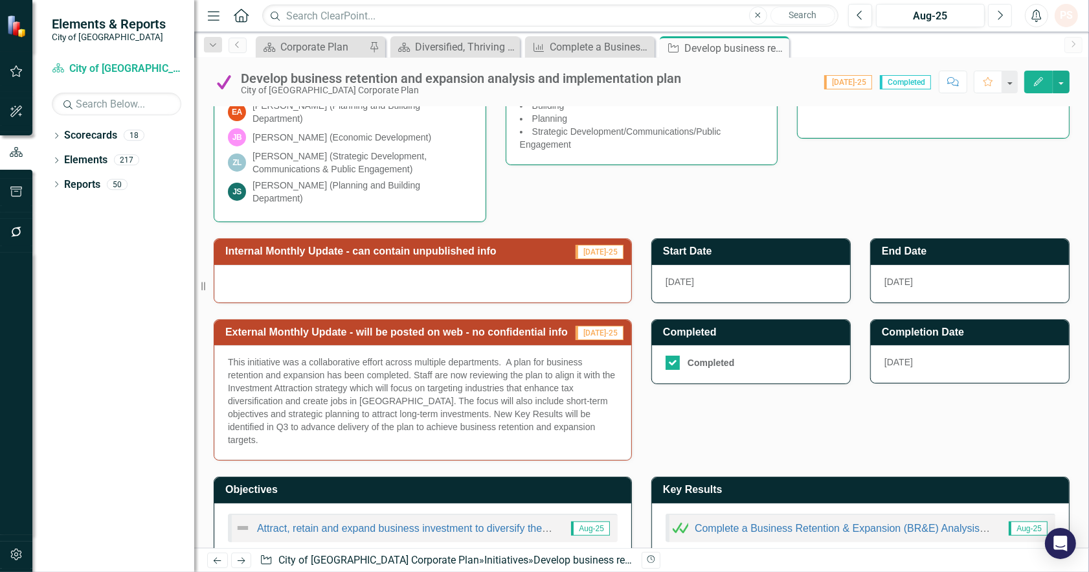
scroll to position [39, 0]
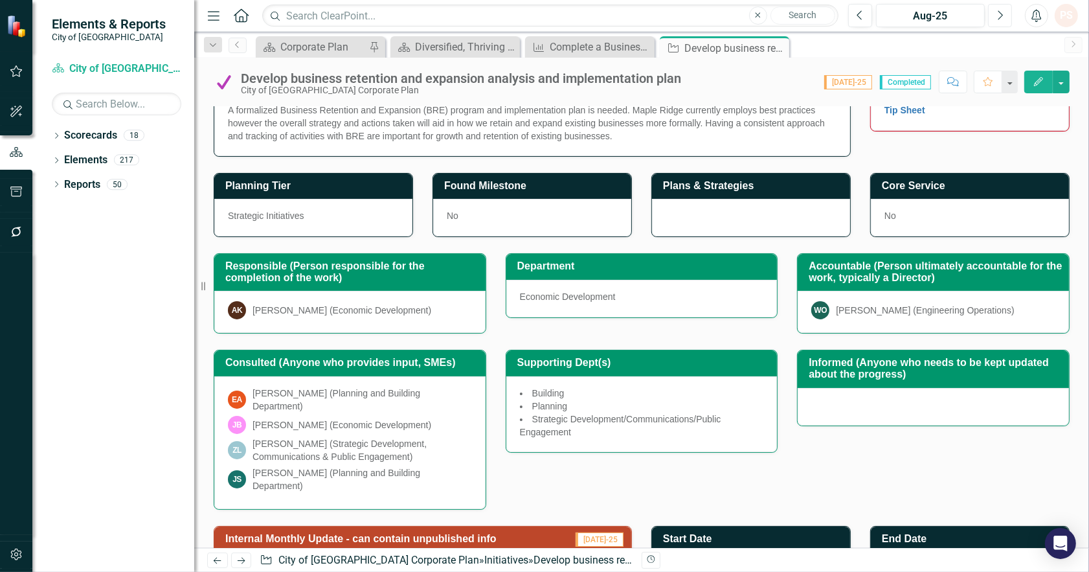
click at [997, 14] on button "Next" at bounding box center [1000, 15] width 24 height 23
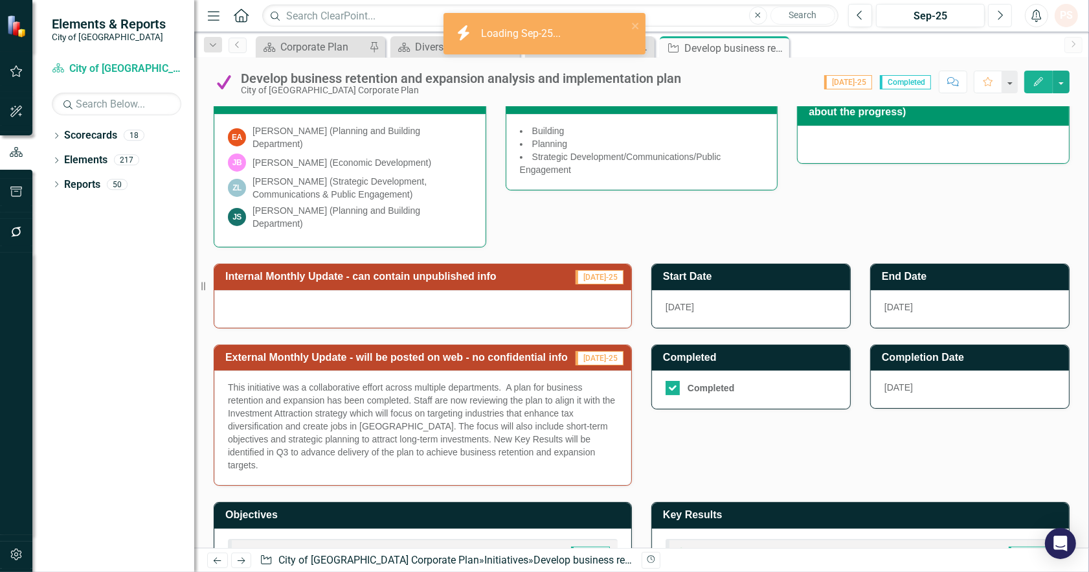
scroll to position [327, 0]
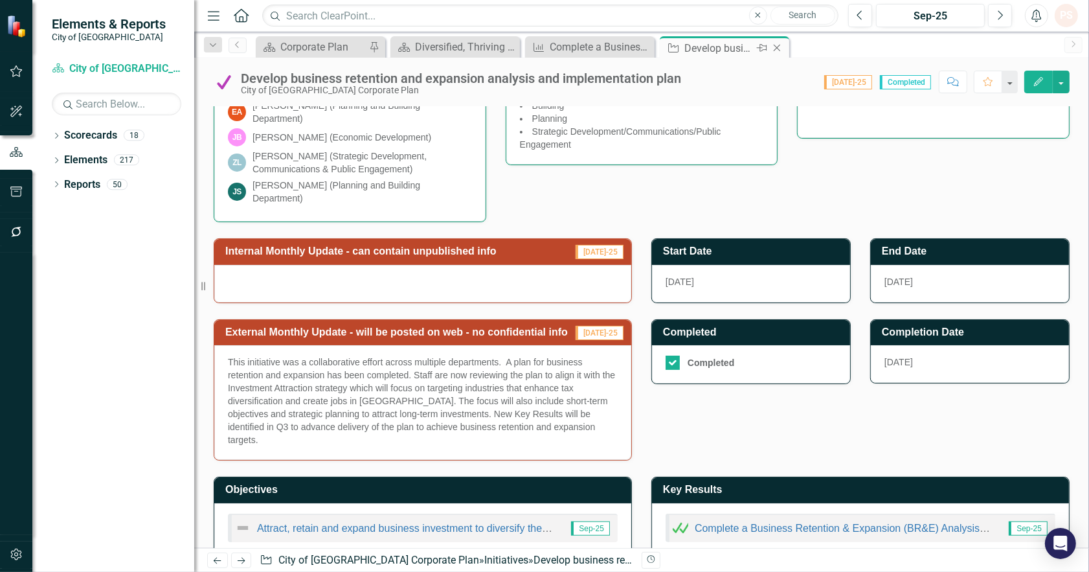
click at [781, 47] on icon "Close" at bounding box center [776, 48] width 13 height 10
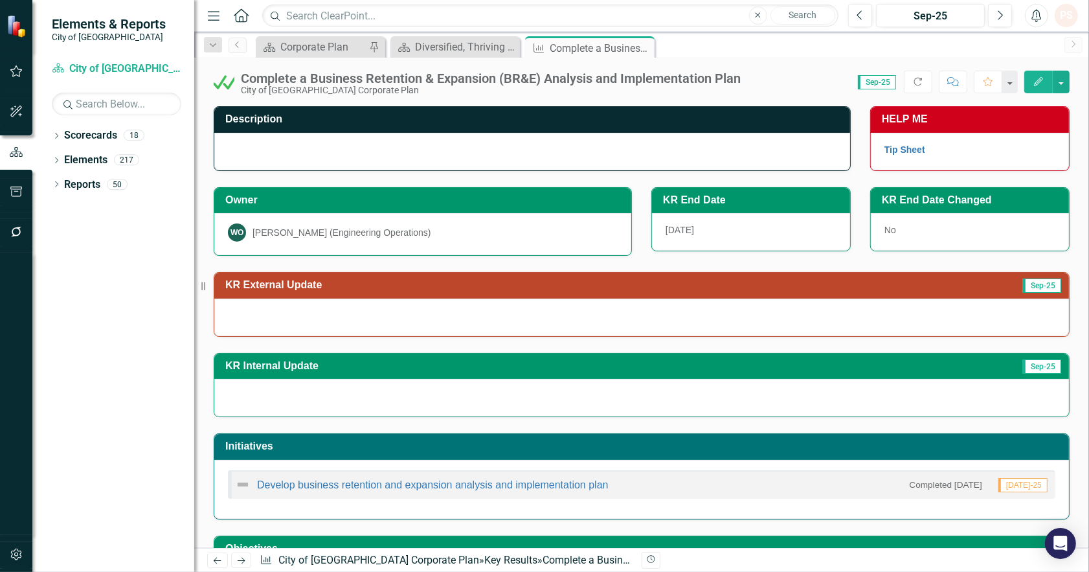
click at [390, 315] on div at bounding box center [641, 317] width 855 height 38
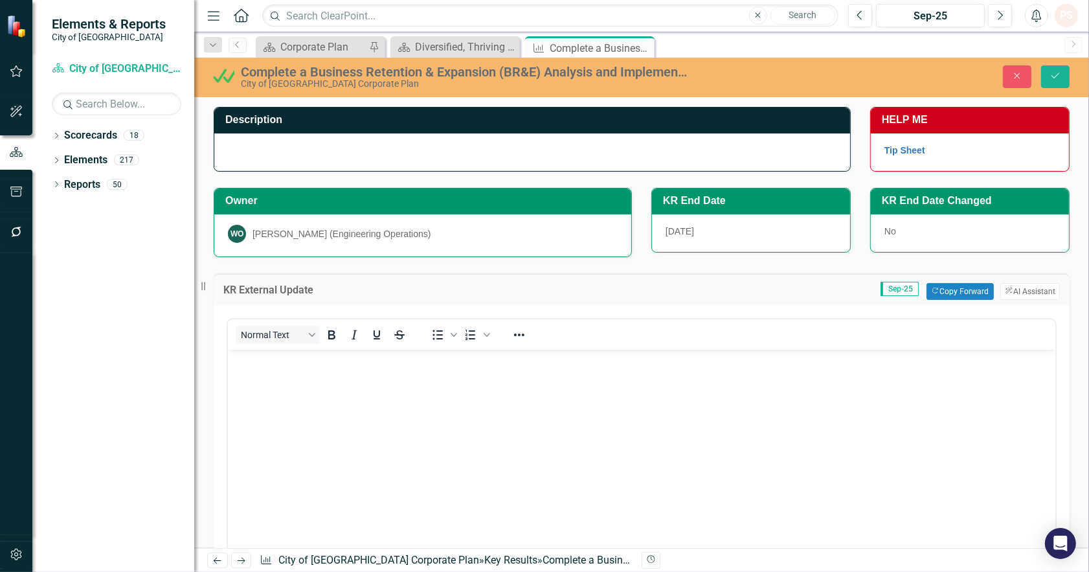
click at [336, 375] on body "Rich Text Area. Press ALT-0 for help." at bounding box center [640, 446] width 827 height 194
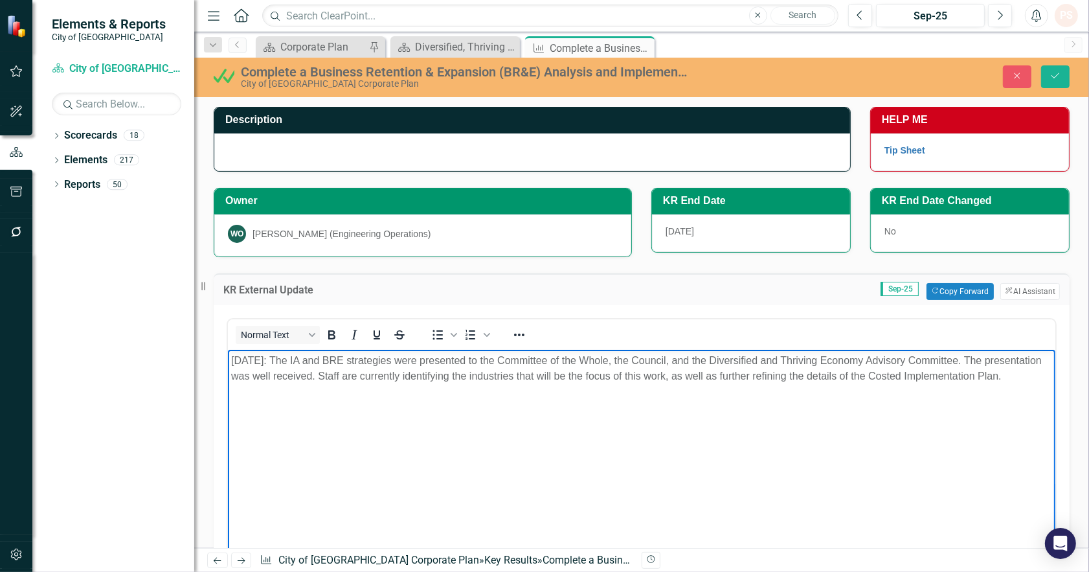
drag, startPoint x: 285, startPoint y: 403, endPoint x: 405, endPoint y: 693, distance: 314.4
click at [227, 349] on html "[DATE]: The IA and BRE strategies were presented to the Committee of the Whole,…" at bounding box center [640, 446] width 827 height 194
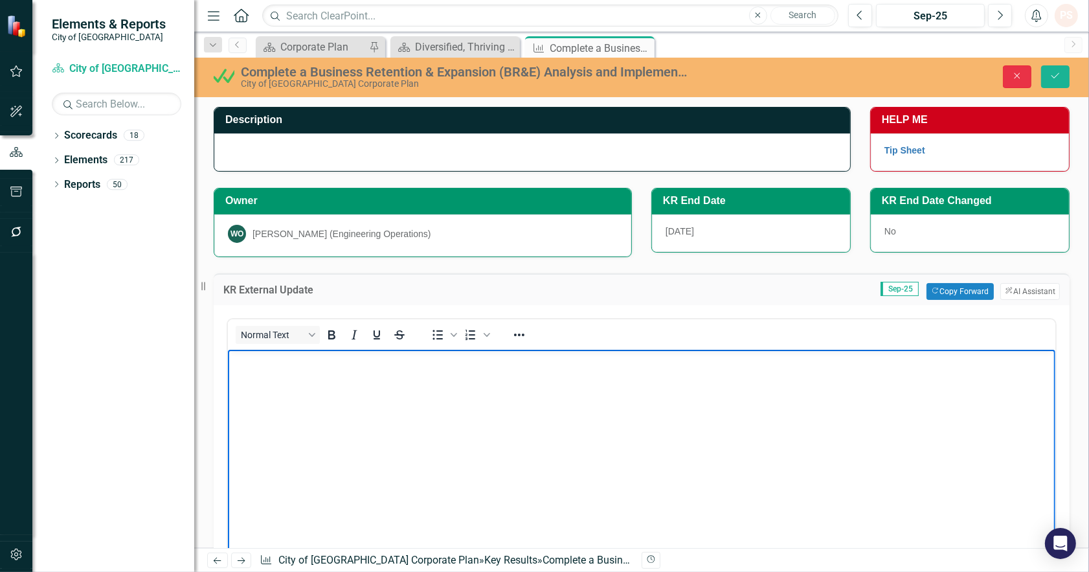
click at [1018, 75] on icon "Close" at bounding box center [1017, 75] width 12 height 9
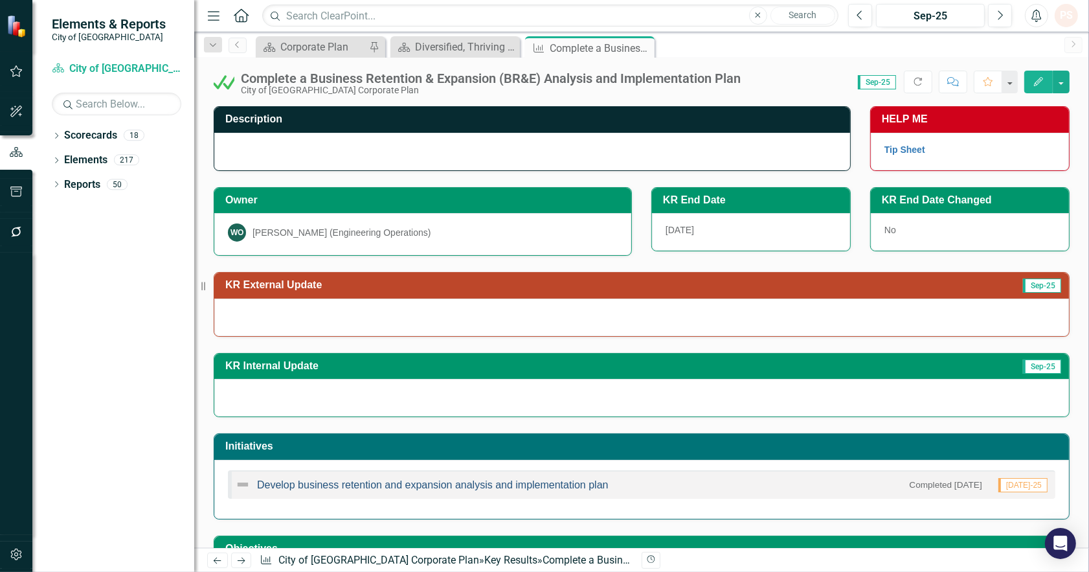
click at [378, 483] on link "Develop business retention and expansion analysis and implementation plan" at bounding box center [433, 484] width 352 height 11
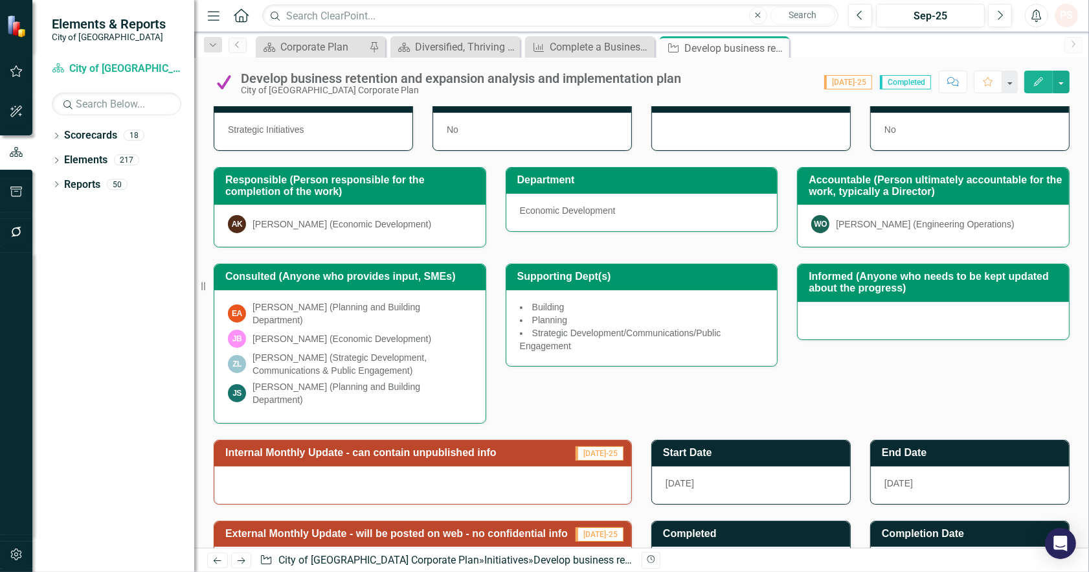
scroll to position [327, 0]
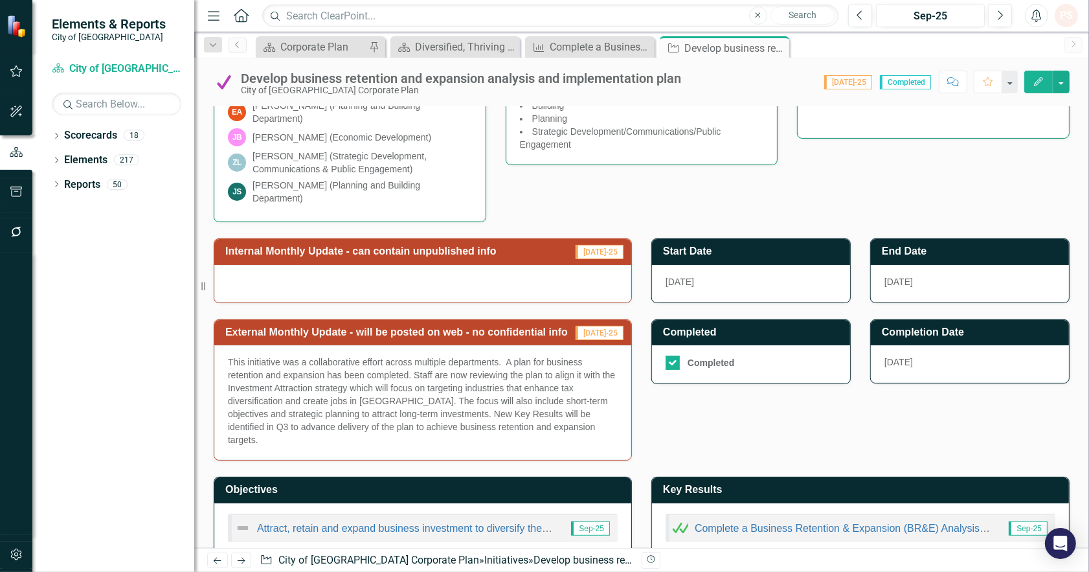
click at [352, 405] on p "This initiative was a collaborative effort across multiple departments. A plan …" at bounding box center [423, 400] width 390 height 91
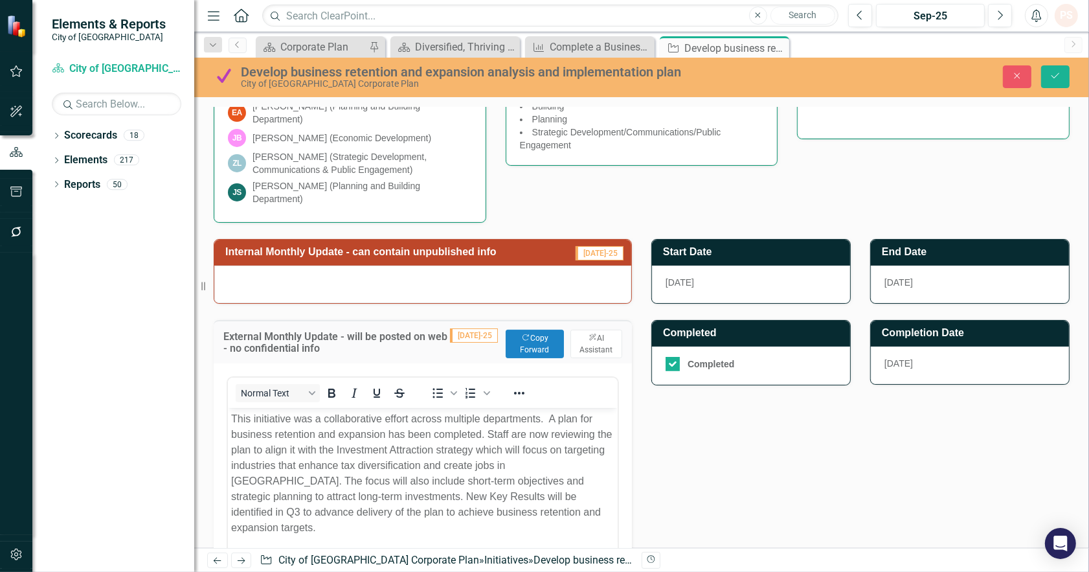
scroll to position [0, 0]
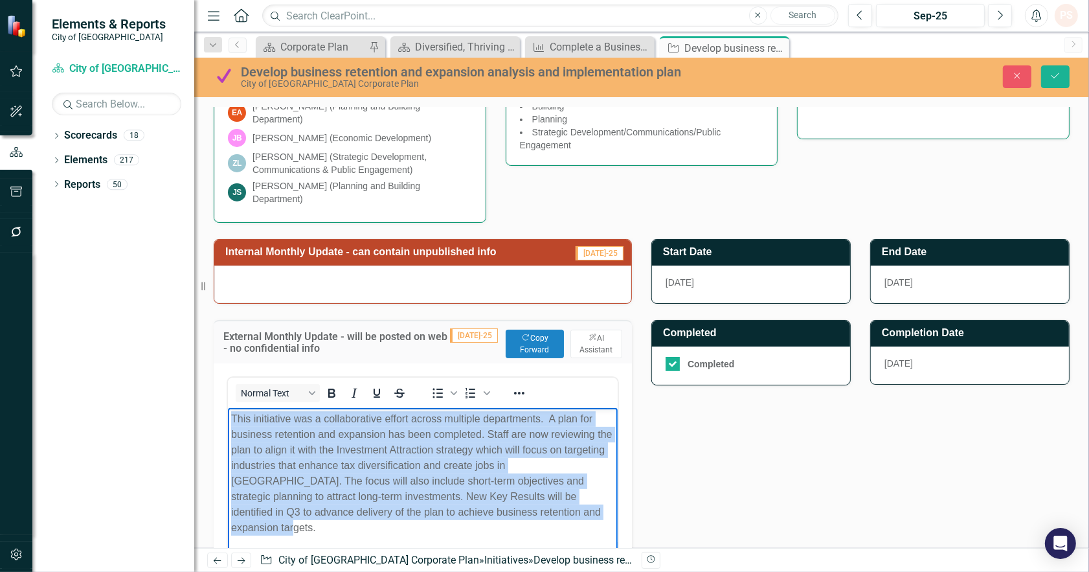
drag, startPoint x: 565, startPoint y: 510, endPoint x: 436, endPoint y: 807, distance: 323.5
click at [227, 417] on html "This initiative was a collaborative effort across multiple departments. A plan …" at bounding box center [422, 505] width 390 height 194
copy p "This initiative was a collaborative effort across multiple departments. A plan …"
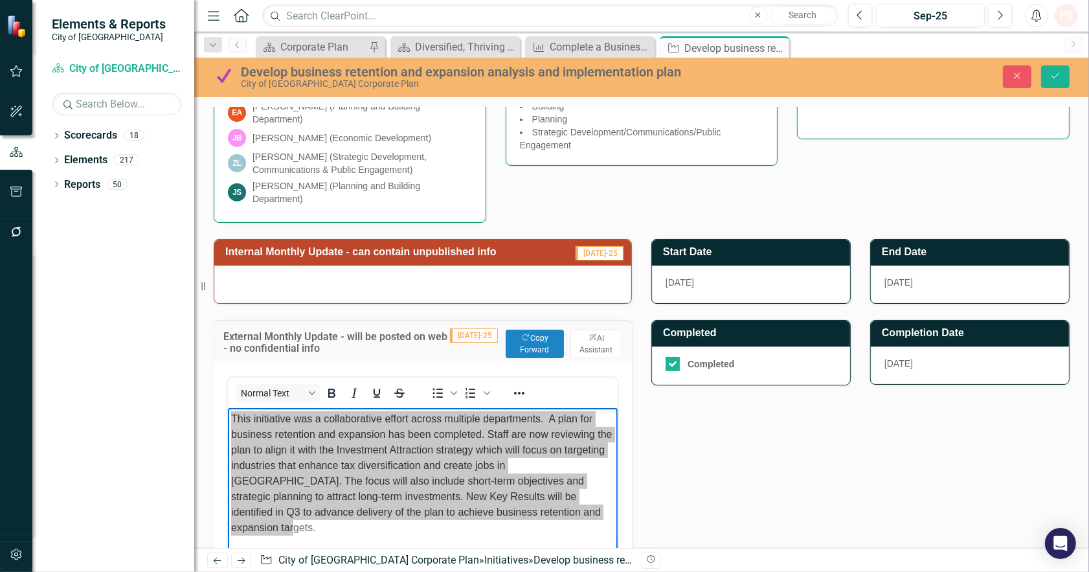
click at [1071, 74] on div "Close Save" at bounding box center [902, 76] width 353 height 23
click at [1064, 73] on button "Save" at bounding box center [1055, 76] width 28 height 23
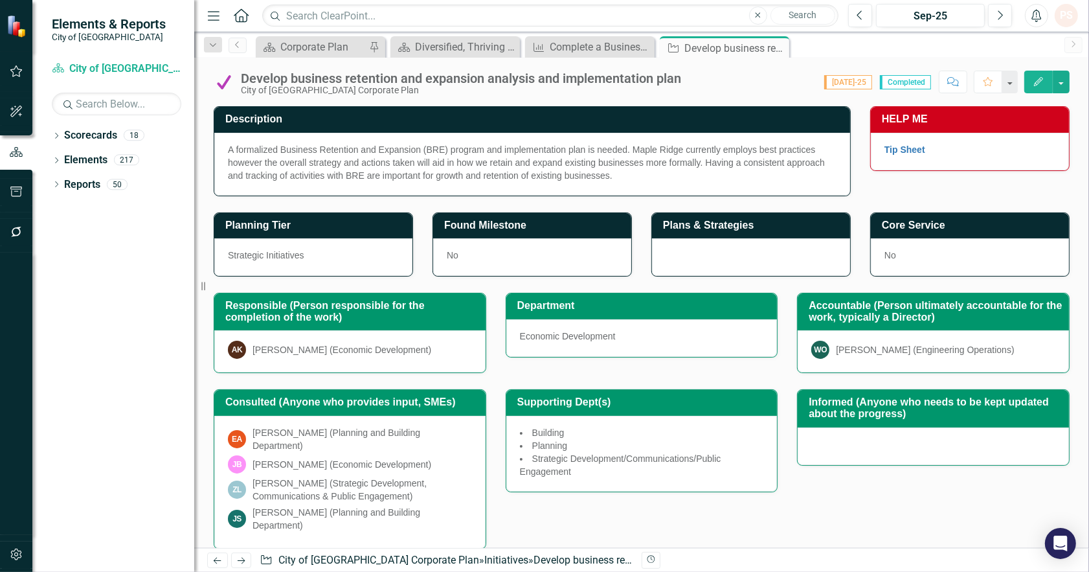
drag, startPoint x: 781, startPoint y: 47, endPoint x: 764, endPoint y: 56, distance: 18.8
click at [0, 0] on icon "Close" at bounding box center [0, 0] width 0 height 0
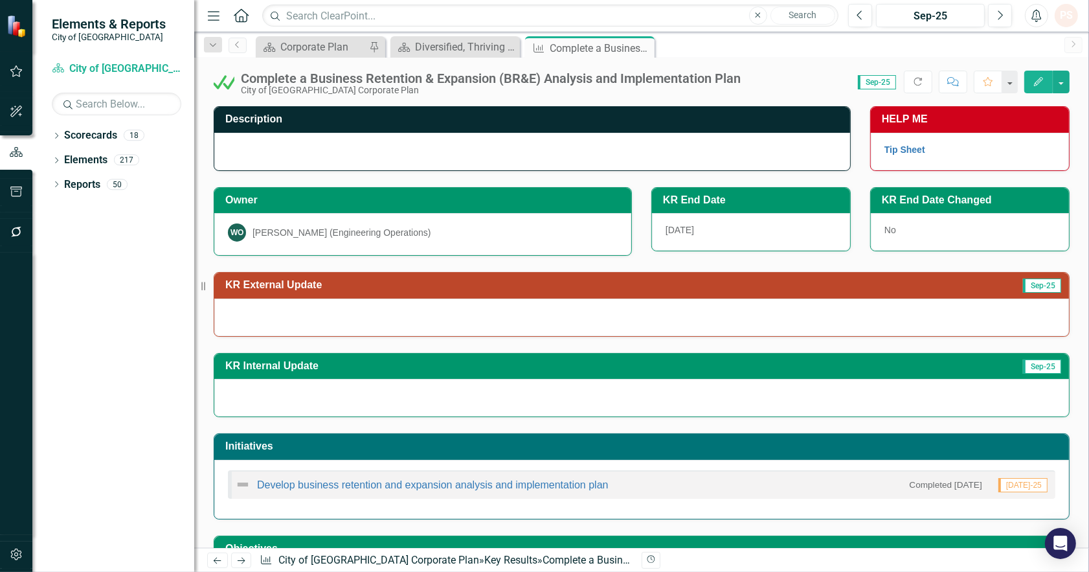
click at [331, 313] on div at bounding box center [641, 317] width 855 height 38
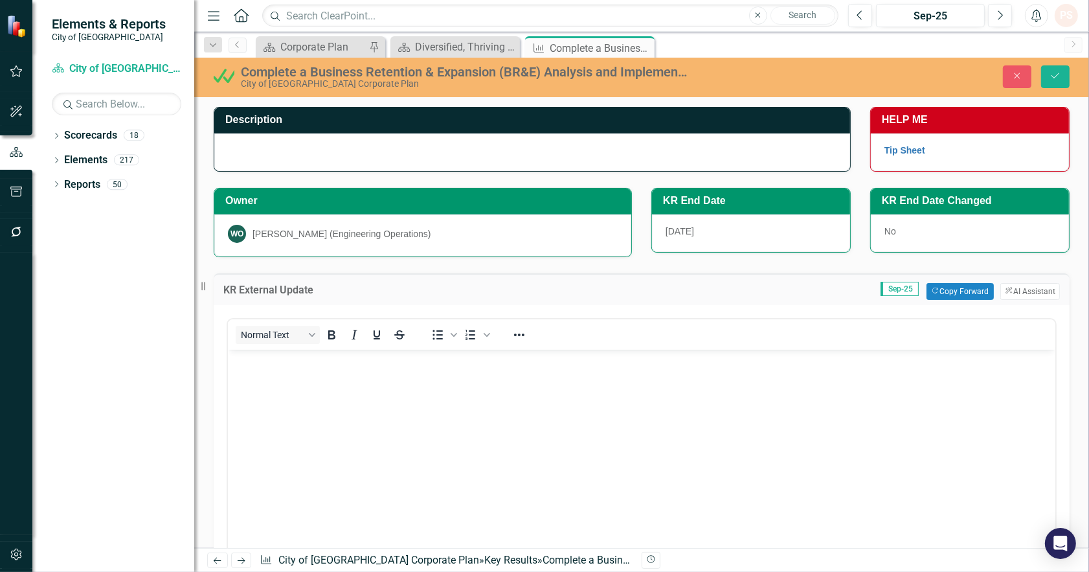
click at [301, 420] on body "Rich Text Area. Press ALT-0 for help." at bounding box center [640, 446] width 827 height 194
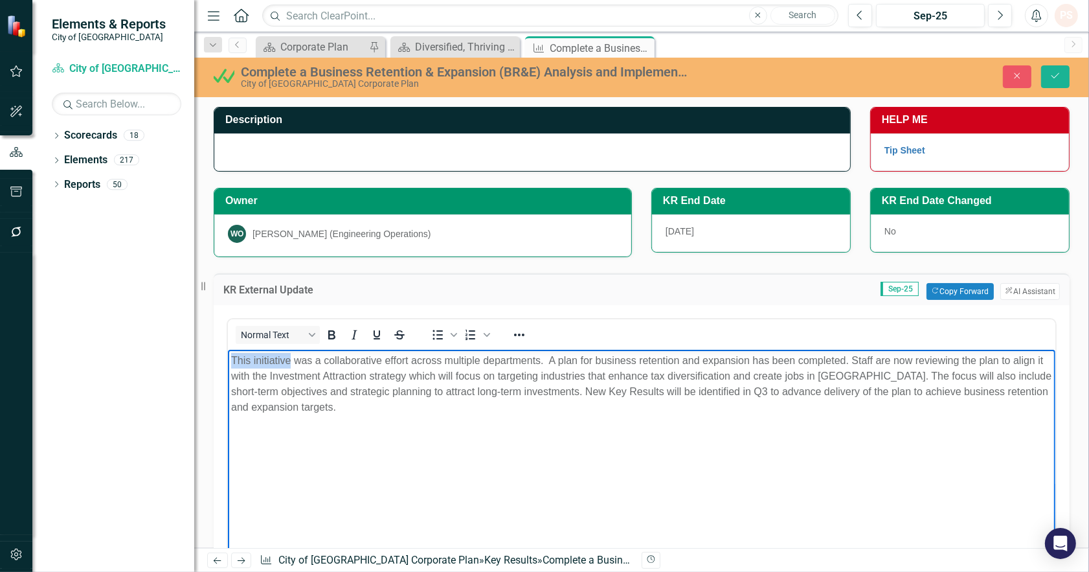
drag, startPoint x: 232, startPoint y: 359, endPoint x: 289, endPoint y: 359, distance: 57.0
click at [289, 359] on p "This initiative was a collaborative effort across multiple departments. A plan …" at bounding box center [640, 383] width 821 height 62
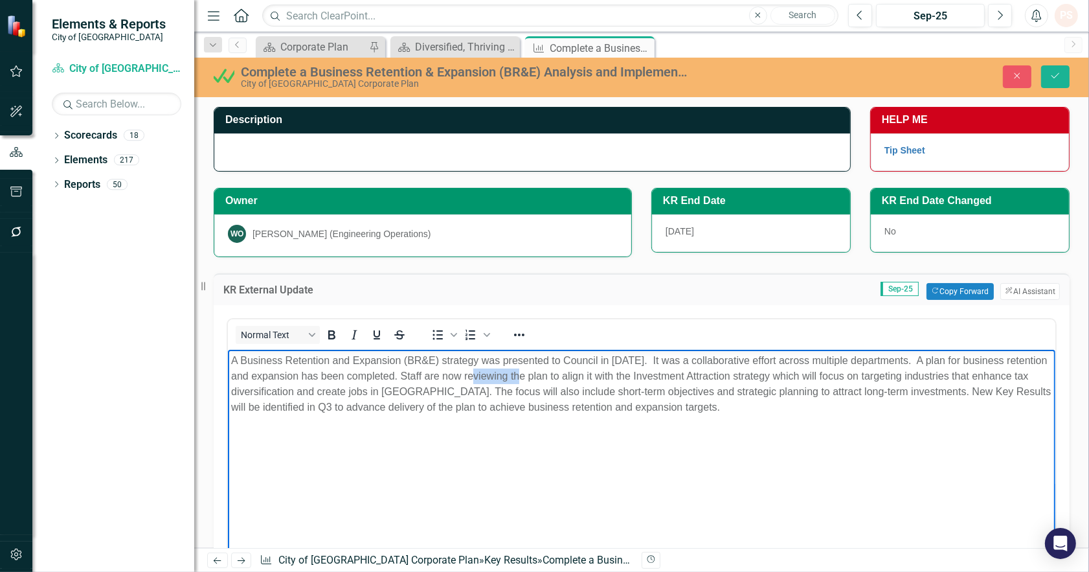
drag, startPoint x: 506, startPoint y: 375, endPoint x: 552, endPoint y: 375, distance: 46.0
click at [552, 375] on p "A Business Retention and Expansion (BR&E) strategy was presented to Council in …" at bounding box center [640, 383] width 821 height 62
drag, startPoint x: 565, startPoint y: 372, endPoint x: 508, endPoint y: 376, distance: 57.1
click at [508, 376] on p "A Business Retention and Expansion (BR&E) strategy was presented to Council in …" at bounding box center [640, 383] width 821 height 62
click at [682, 453] on body "A Business Retention and Expansion (BR&E) strategy was presented to Council in …" at bounding box center [640, 446] width 827 height 194
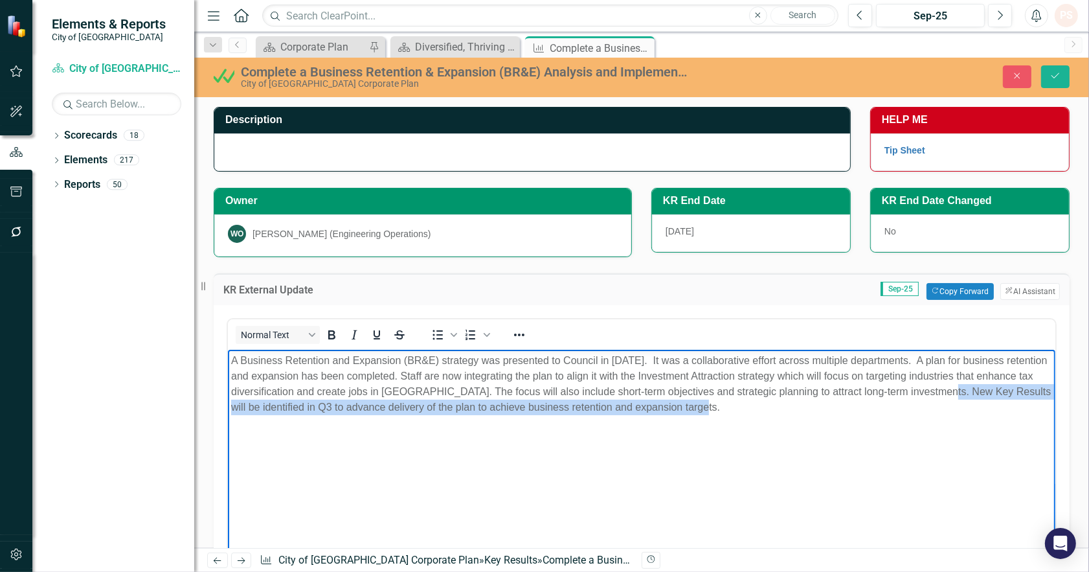
drag, startPoint x: 981, startPoint y: 390, endPoint x: 991, endPoint y: 405, distance: 18.3
click at [991, 405] on p "A Business Retention and Expansion (BR&E) strategy was presented to Council in …" at bounding box center [640, 383] width 821 height 62
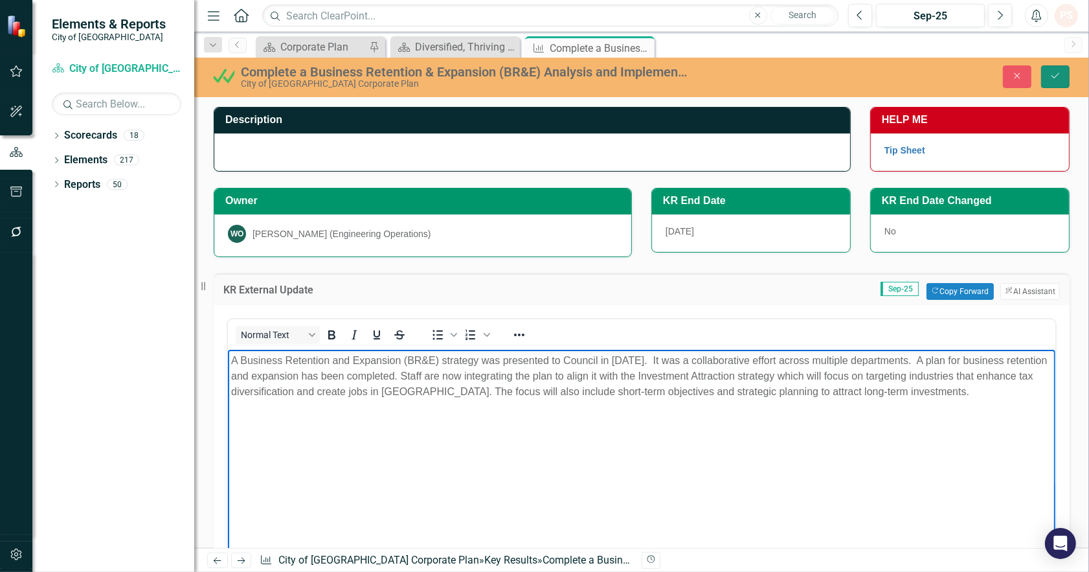
click at [1058, 73] on icon "Save" at bounding box center [1055, 75] width 12 height 9
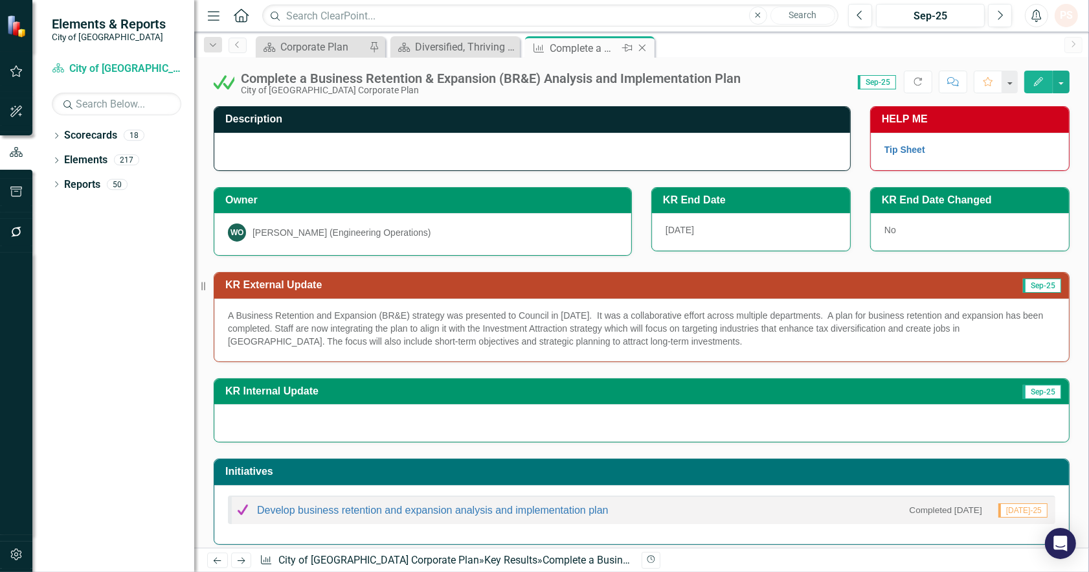
click at [639, 48] on icon "Close" at bounding box center [642, 48] width 13 height 10
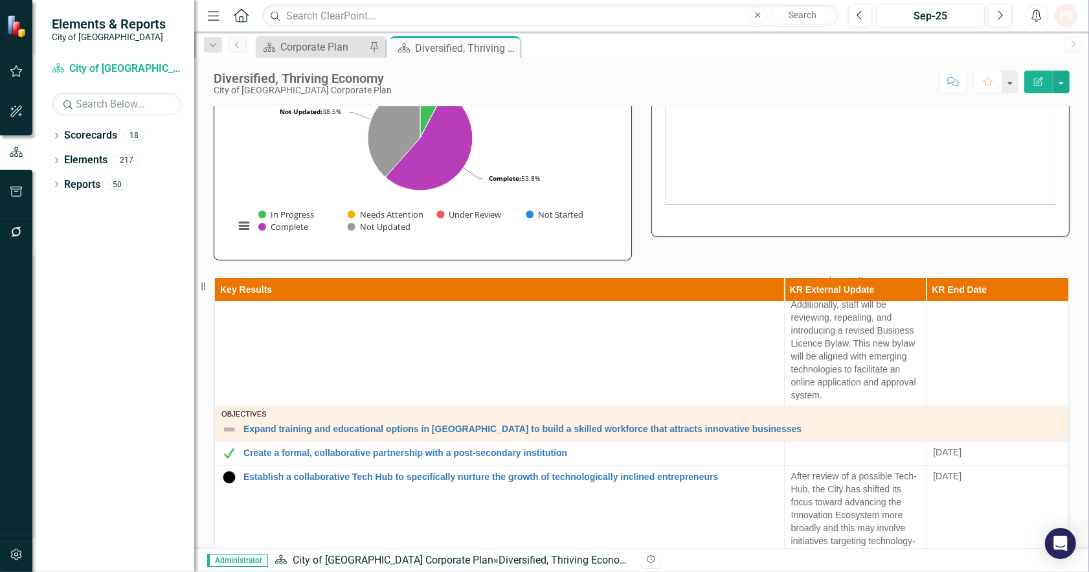
scroll to position [935, 0]
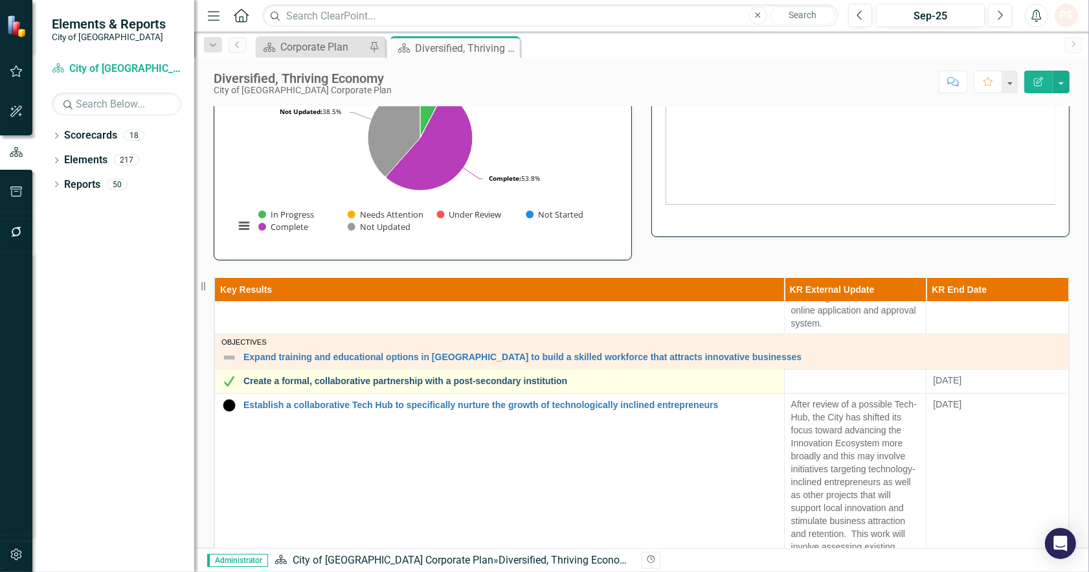
click at [544, 376] on link "Create a formal, collaborative partnership with a post-secondary institution" at bounding box center [510, 381] width 534 height 10
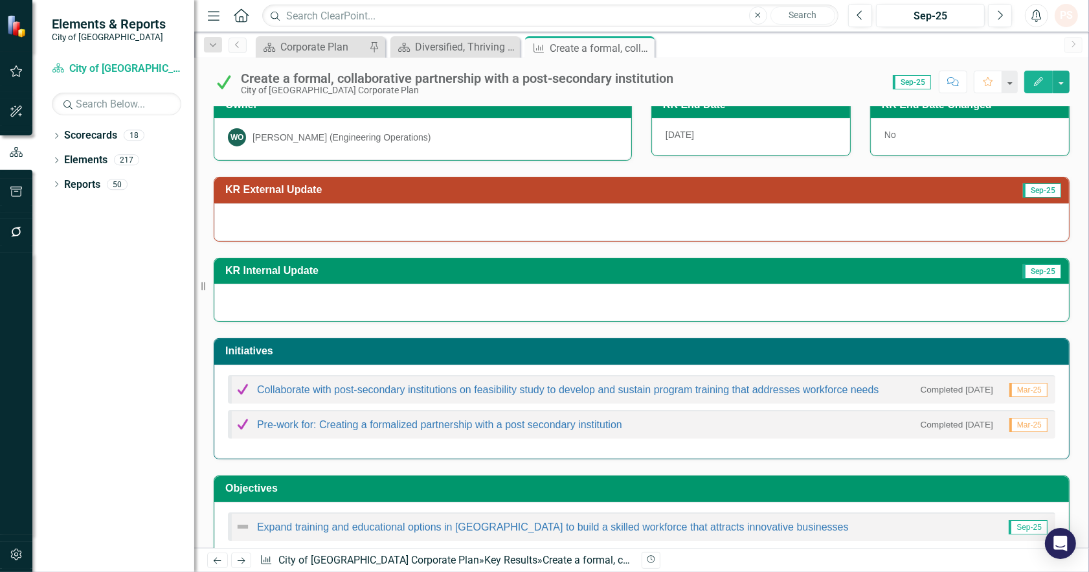
scroll to position [135, 0]
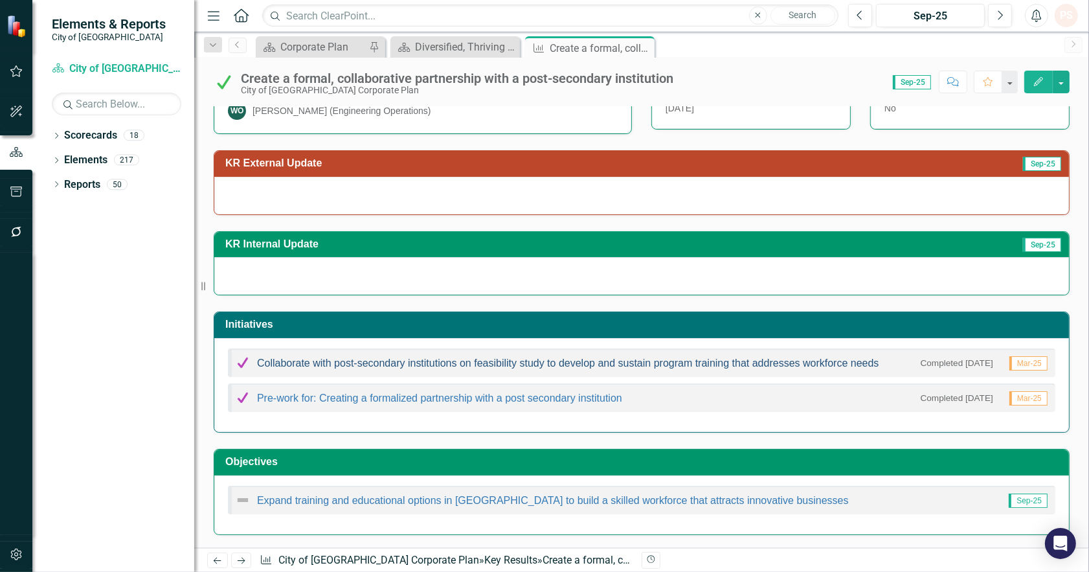
click at [361, 359] on link "Collaborate with post-secondary institutions on feasibility study to develop an…" at bounding box center [568, 362] width 622 height 11
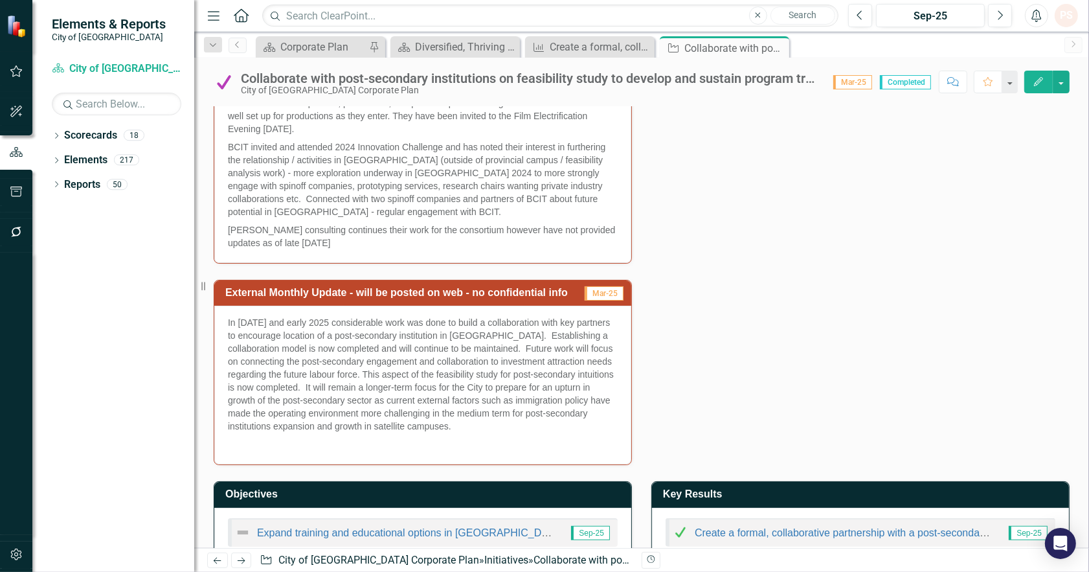
scroll to position [1053, 0]
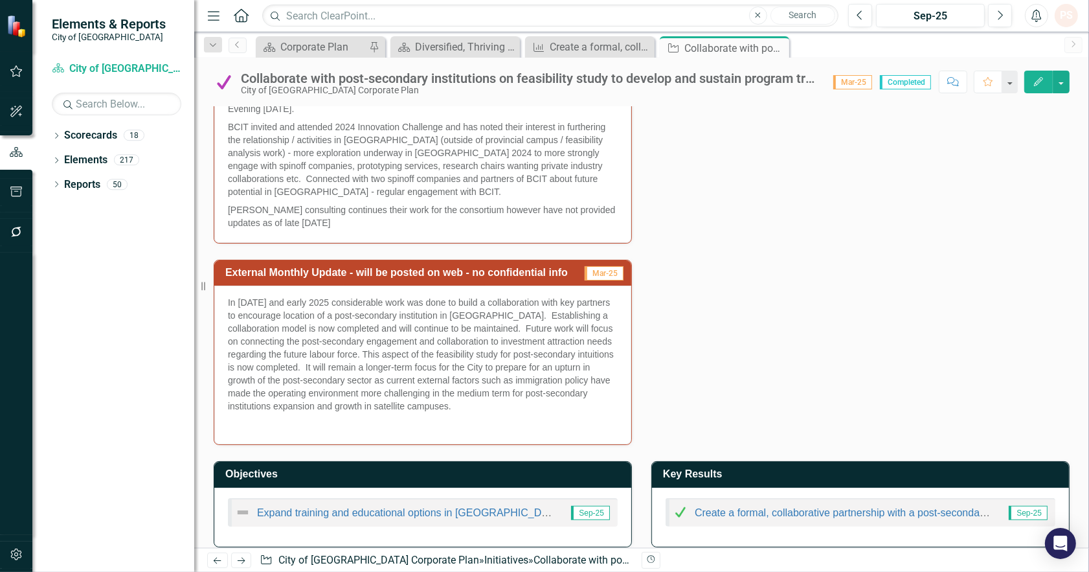
click at [367, 392] on p "In [DATE] and early 2025 considerable work was done to build a collaboration wi…" at bounding box center [423, 355] width 390 height 119
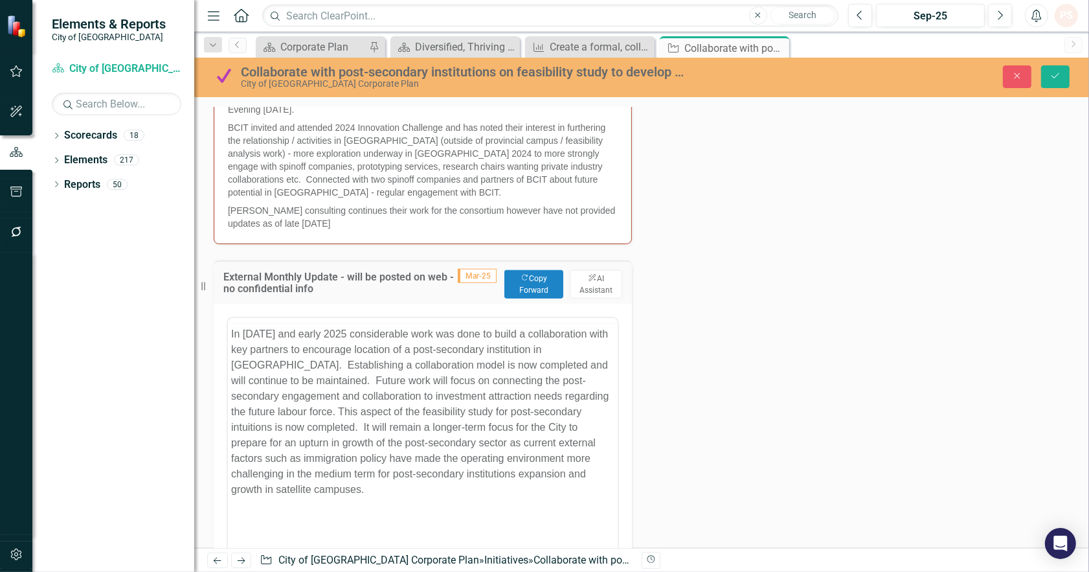
scroll to position [0, 0]
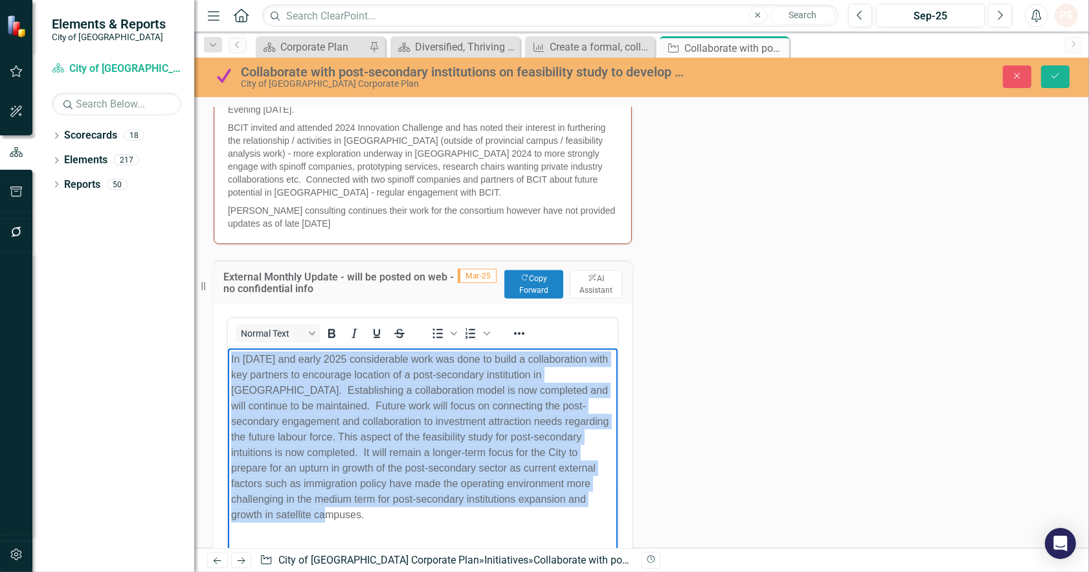
drag, startPoint x: 561, startPoint y: 502, endPoint x: 226, endPoint y: 363, distance: 363.3
click at [227, 363] on html "In [DATE] and early 2025 considerable work was done to build a collaboration wi…" at bounding box center [422, 455] width 390 height 214
copy p "In [DATE] and early 2025 considerable work was done to build a collaboration wi…"
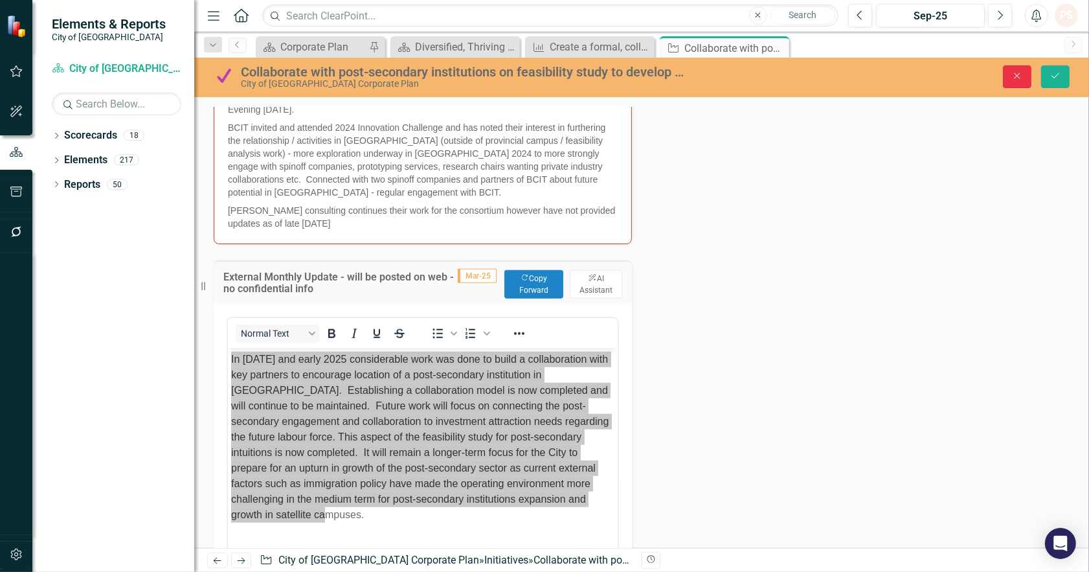
click at [1018, 78] on icon "Close" at bounding box center [1017, 75] width 12 height 9
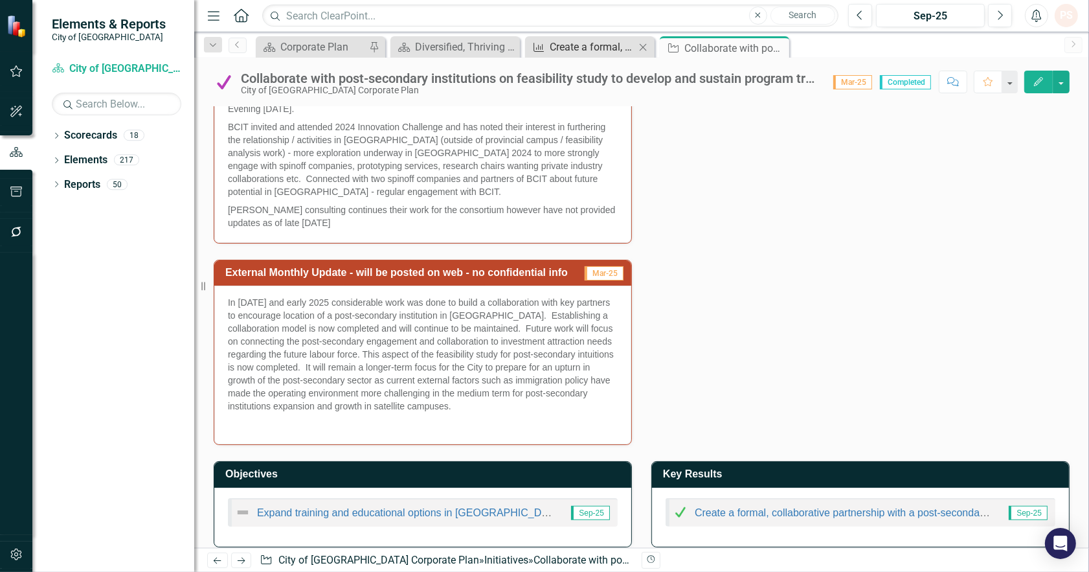
click at [599, 52] on div "Create a formal, collaborative partnership with a post-secondary institution" at bounding box center [592, 47] width 85 height 16
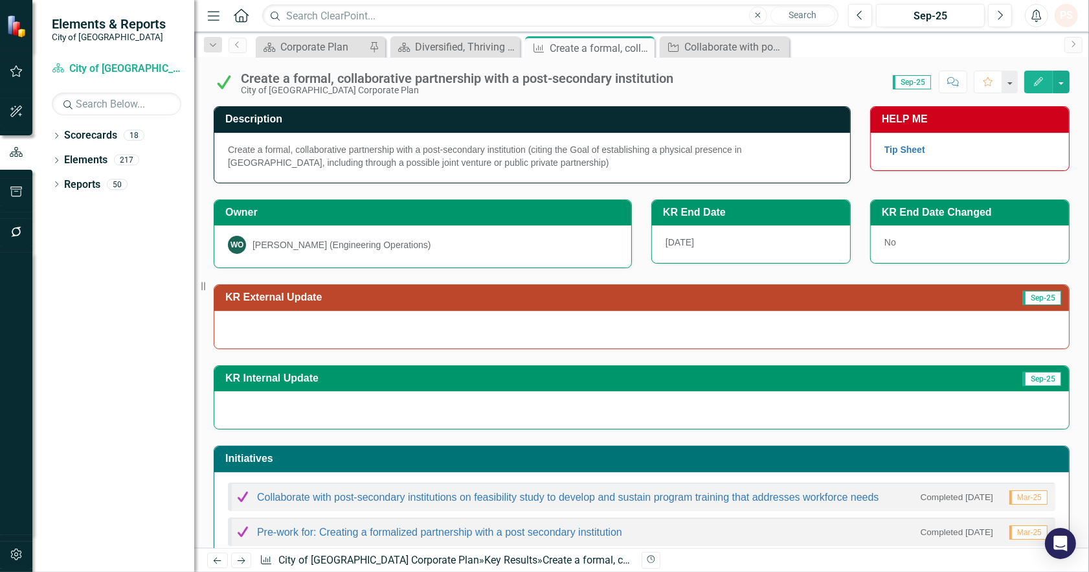
click at [264, 320] on div at bounding box center [641, 330] width 855 height 38
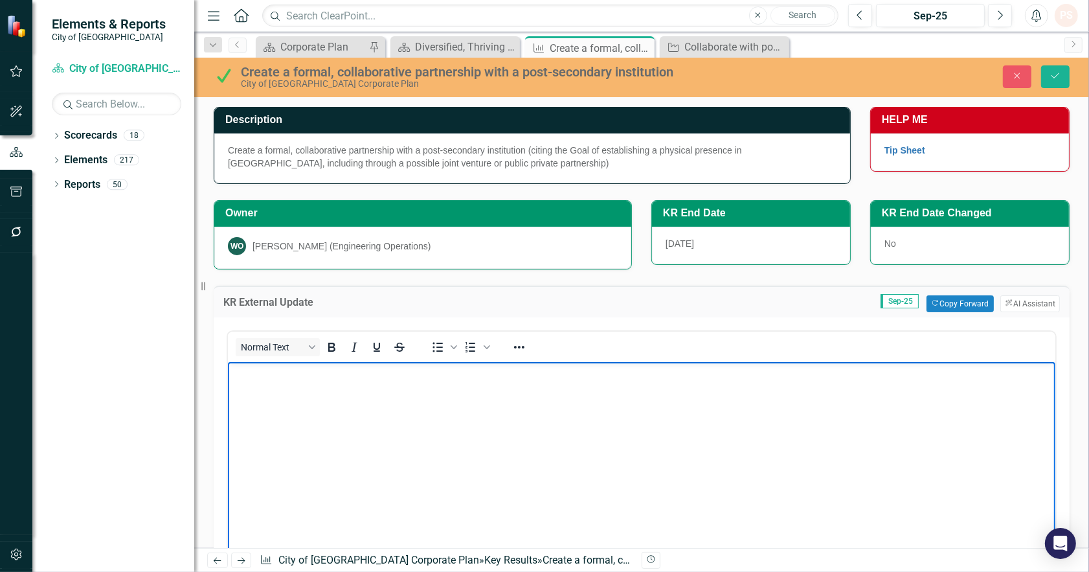
click at [273, 417] on body "Rich Text Area. Press ALT-0 for help." at bounding box center [640, 458] width 827 height 194
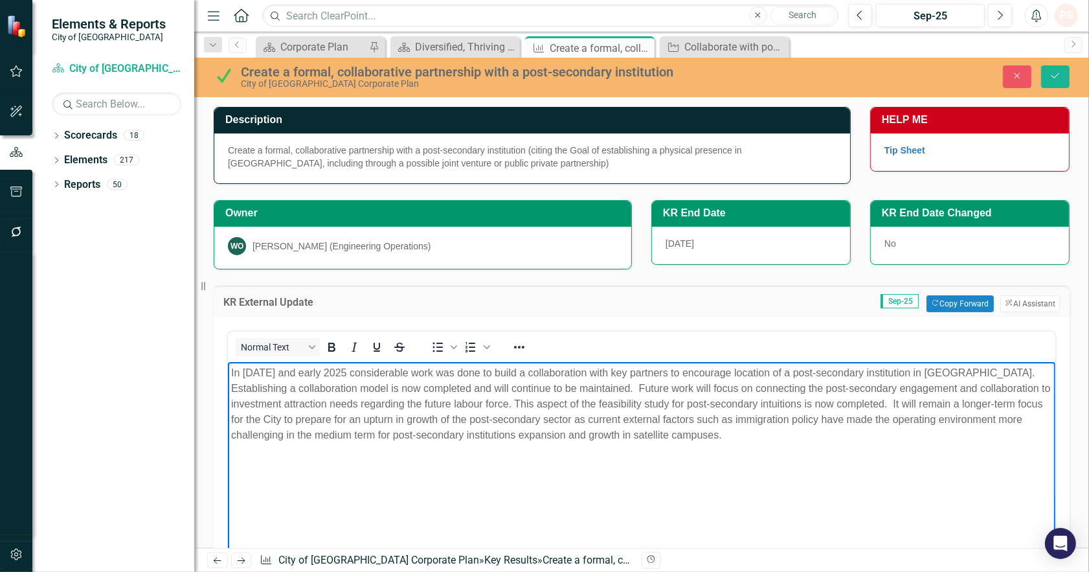
click at [443, 464] on body "In [DATE] and early 2025 considerable work was done to build a collaboration wi…" at bounding box center [640, 458] width 827 height 194
click at [1059, 71] on icon "Save" at bounding box center [1055, 75] width 12 height 9
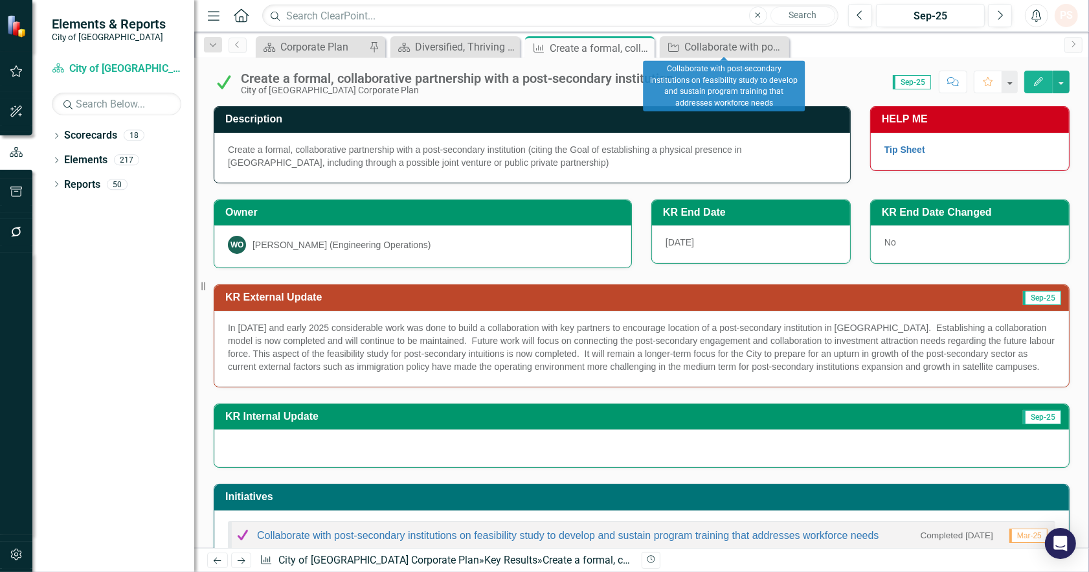
click at [0, 0] on icon "Close" at bounding box center [0, 0] width 0 height 0
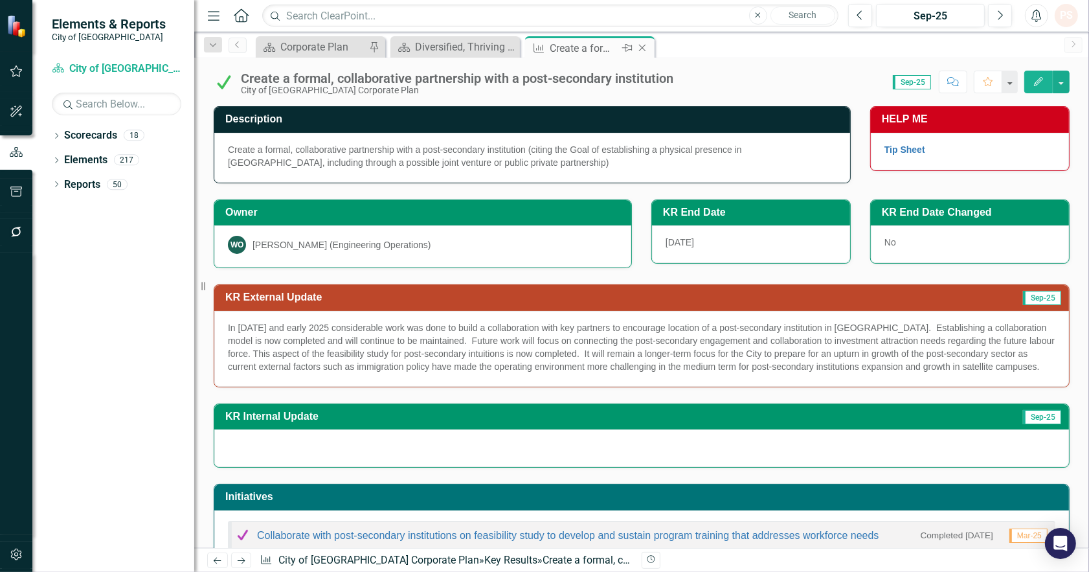
click at [645, 48] on icon "Close" at bounding box center [642, 48] width 13 height 10
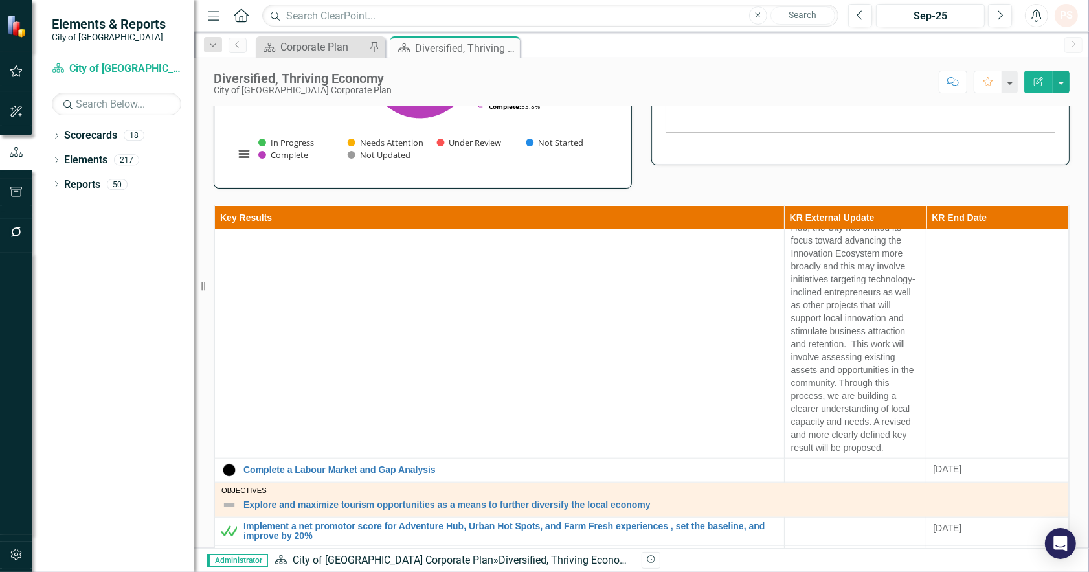
scroll to position [1401, 0]
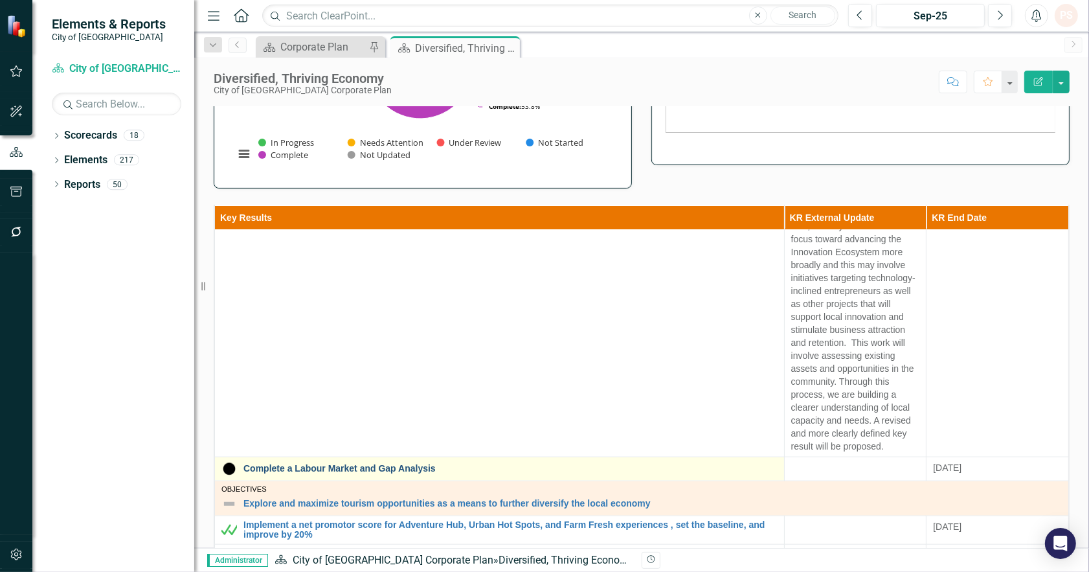
click at [386, 464] on link "Complete a Labour Market and Gap Analysis" at bounding box center [510, 469] width 534 height 10
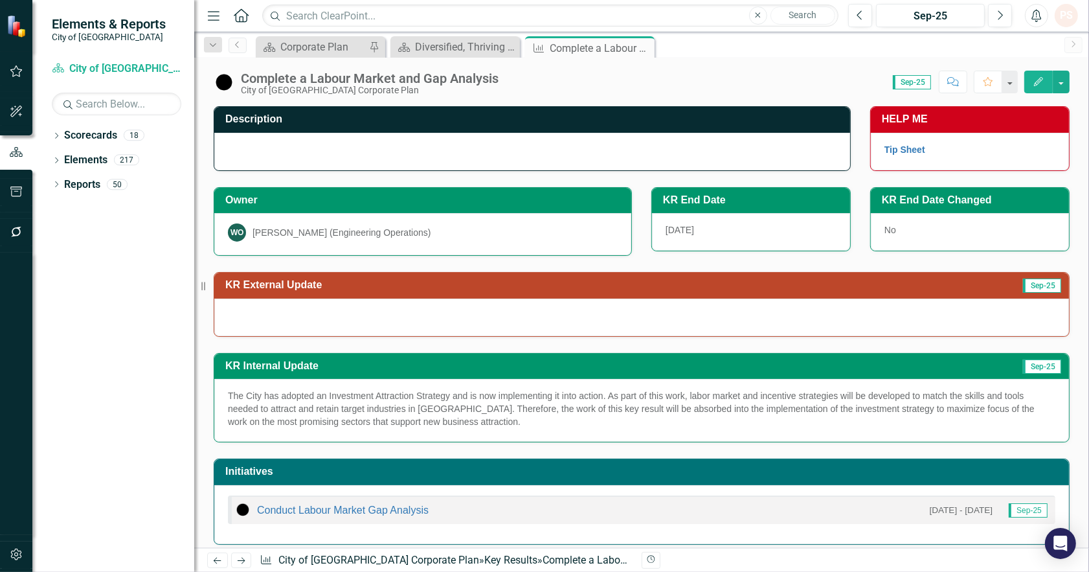
click at [438, 424] on p "The City has adopted an Investment Attraction Strategy and is now implementing …" at bounding box center [641, 408] width 827 height 39
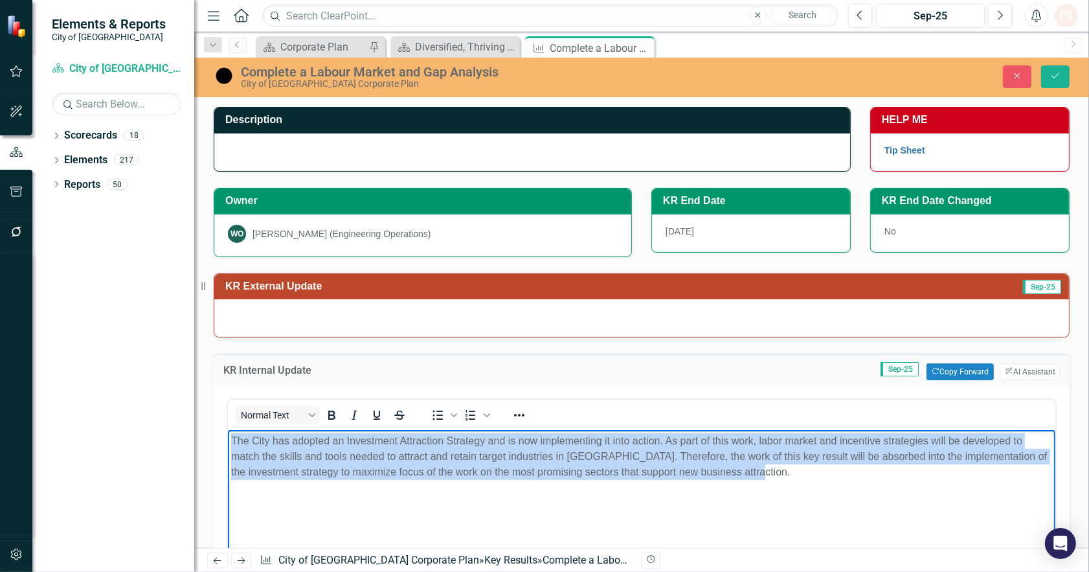
drag, startPoint x: 791, startPoint y: 475, endPoint x: 423, endPoint y: 873, distance: 542.4
click at [227, 444] on html "The City has adopted an Investment Attraction Strategy and is now implementing …" at bounding box center [640, 527] width 827 height 194
copy p "The City has adopted an Investment Attraction Strategy and is now implementing …"
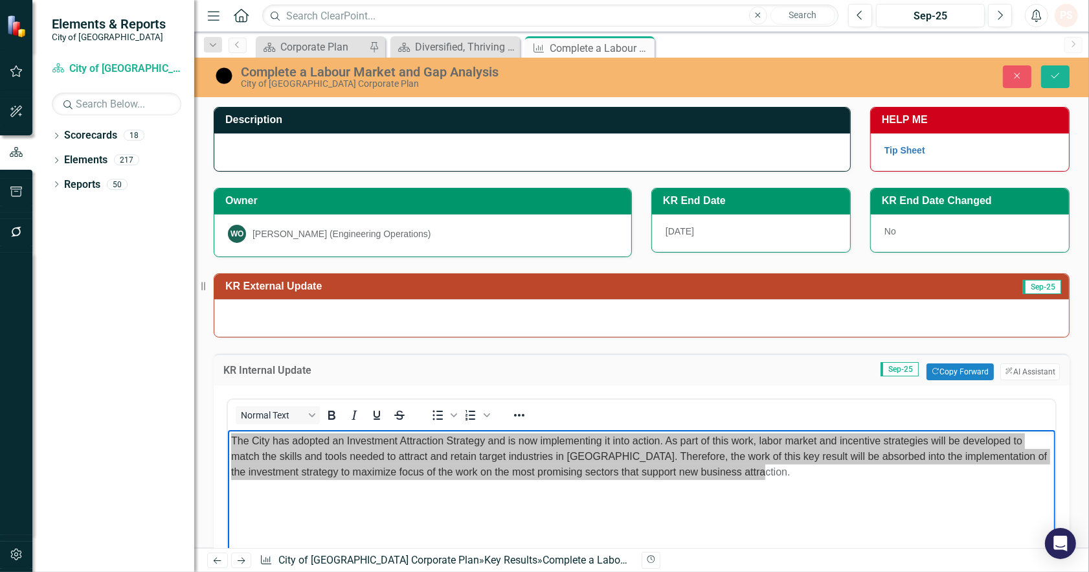
click at [299, 307] on div at bounding box center [641, 318] width 855 height 38
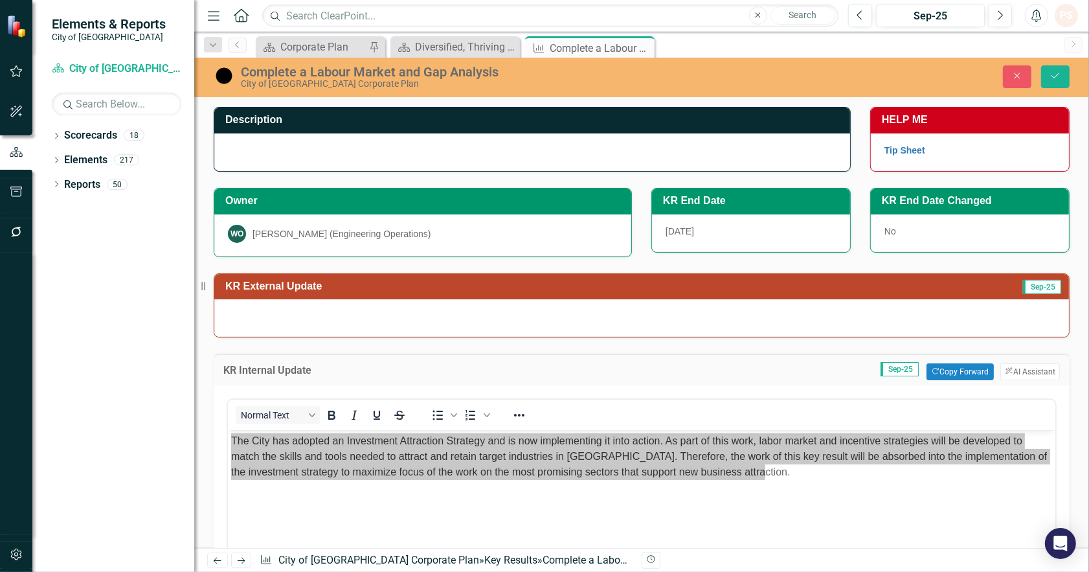
click at [296, 315] on div at bounding box center [641, 318] width 855 height 38
click at [296, 316] on div at bounding box center [641, 318] width 855 height 38
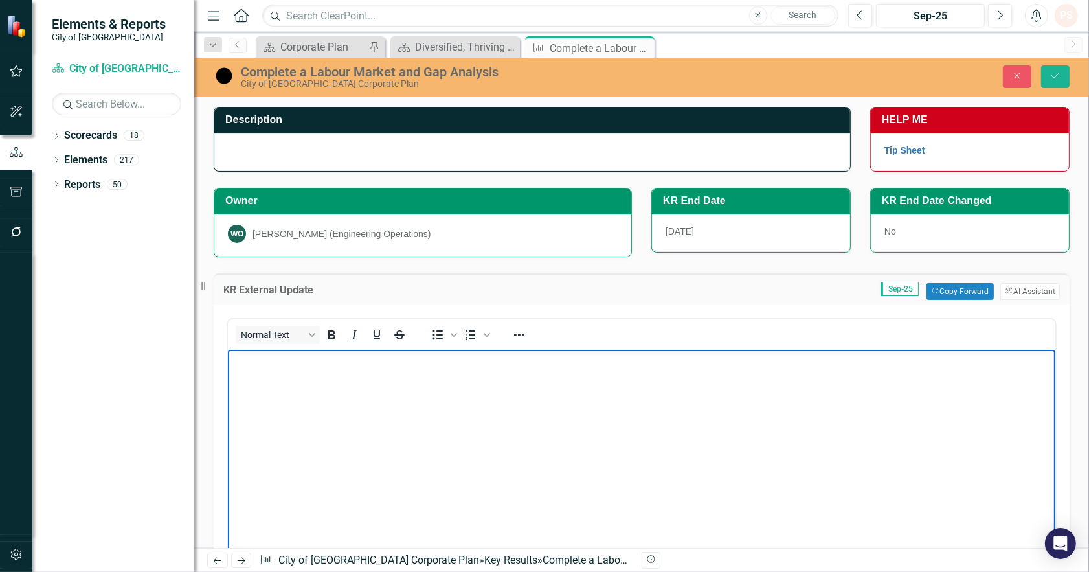
click at [287, 383] on body "Rich Text Area. Press ALT-0 for help." at bounding box center [640, 446] width 827 height 194
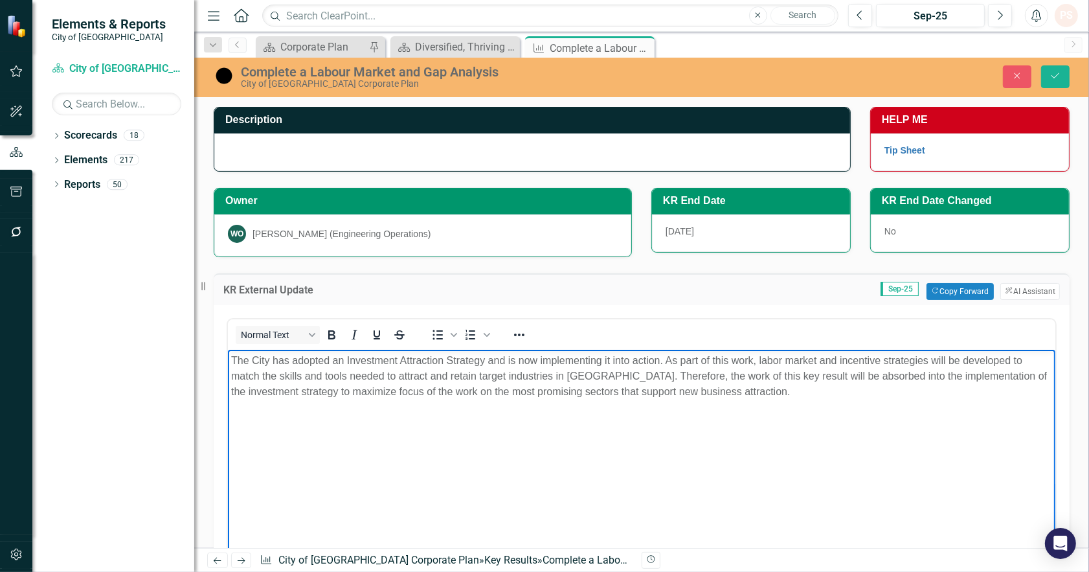
click at [354, 452] on body "The City has adopted an Investment Attraction Strategy and is now implementing …" at bounding box center [640, 446] width 827 height 194
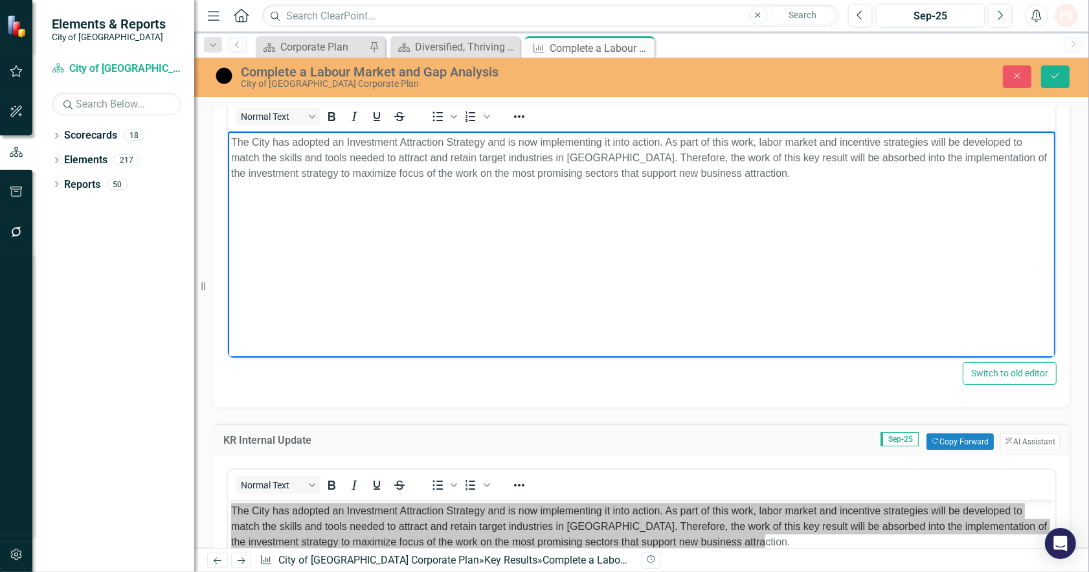
scroll to position [287, 0]
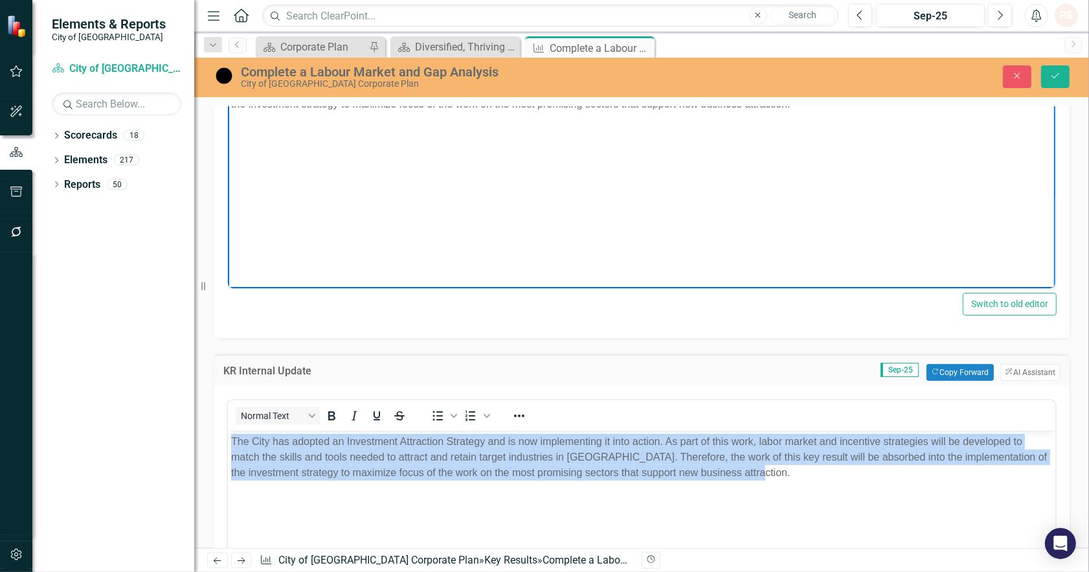
click at [788, 487] on body "The City has adopted an Investment Attraction Strategy and is now implementing …" at bounding box center [640, 527] width 827 height 194
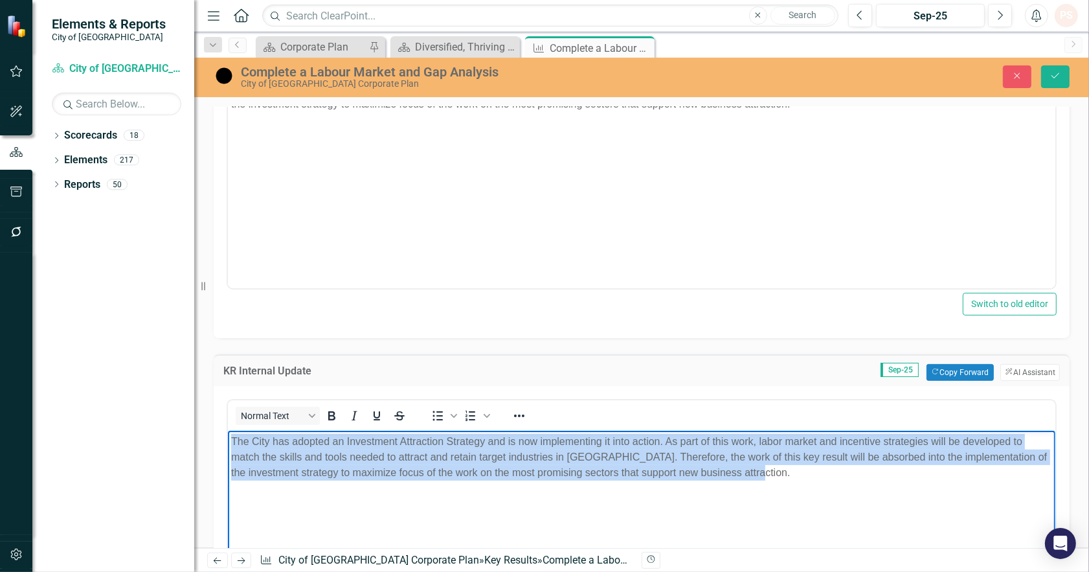
drag, startPoint x: 785, startPoint y: 478, endPoint x: 218, endPoint y: 430, distance: 568.4
click at [227, 430] on html "The City has adopted an Investment Attraction Strategy and is now implementing …" at bounding box center [640, 527] width 827 height 194
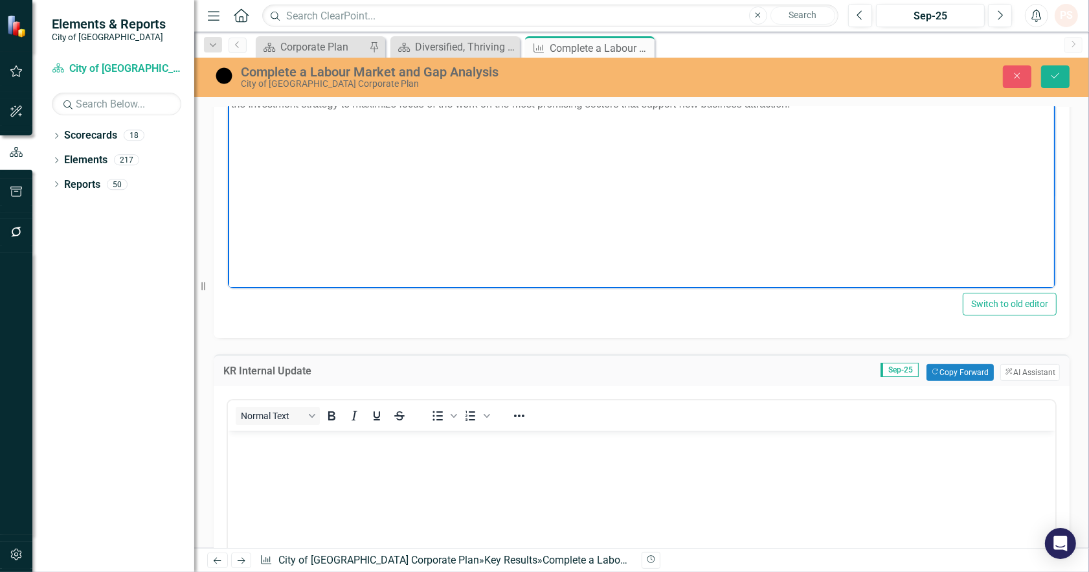
click at [377, 199] on body "The City has adopted an Investment Attraction Strategy and is now implementing …" at bounding box center [640, 158] width 827 height 194
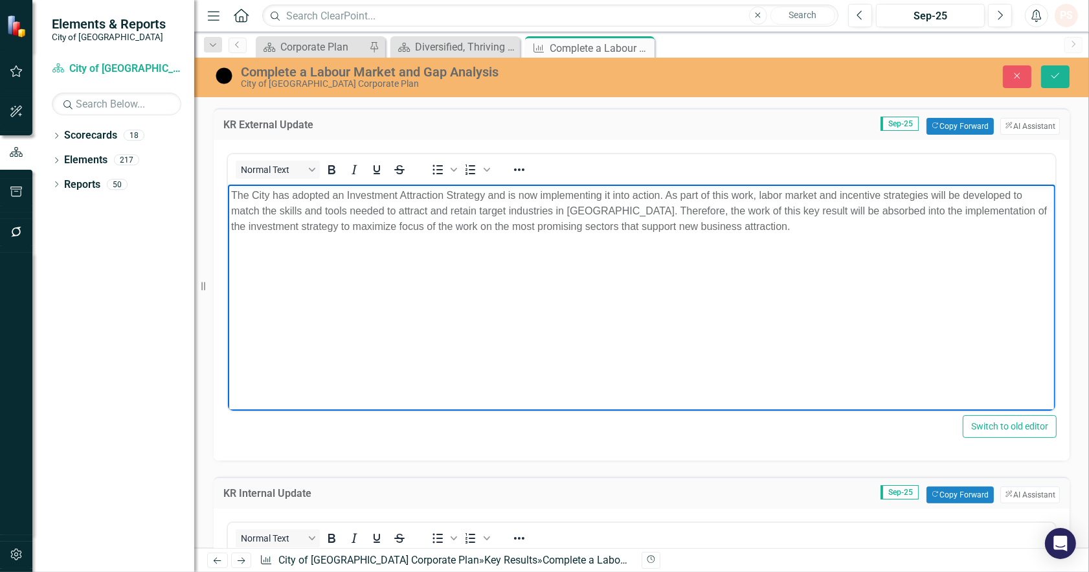
scroll to position [0, 0]
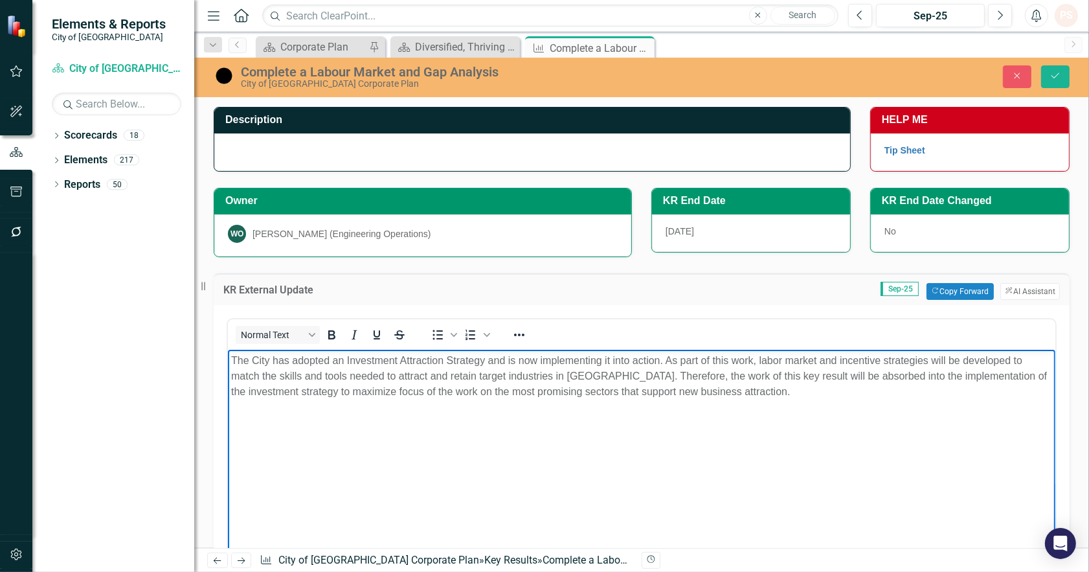
click at [817, 391] on p "The City has adopted an Investment Attraction Strategy and is now implementing …" at bounding box center [640, 375] width 821 height 47
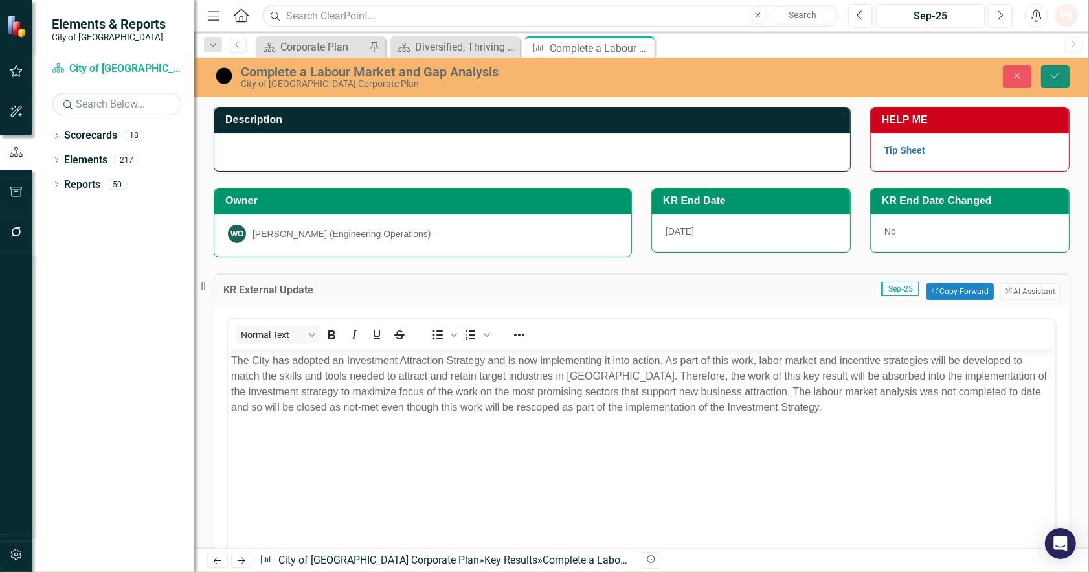
click at [1045, 73] on button "Save" at bounding box center [1055, 76] width 28 height 23
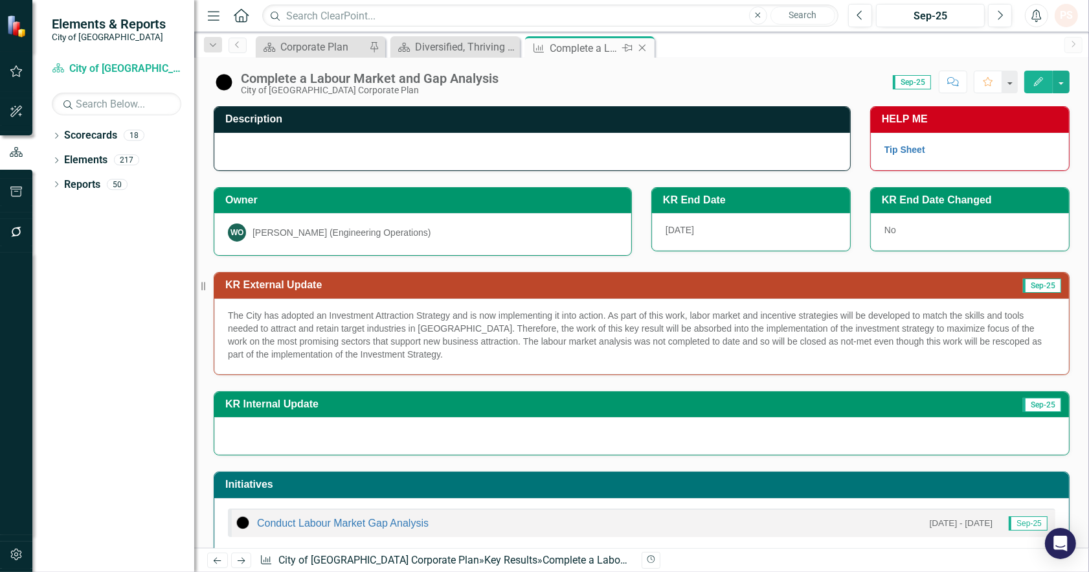
click at [645, 47] on icon "Close" at bounding box center [642, 48] width 13 height 10
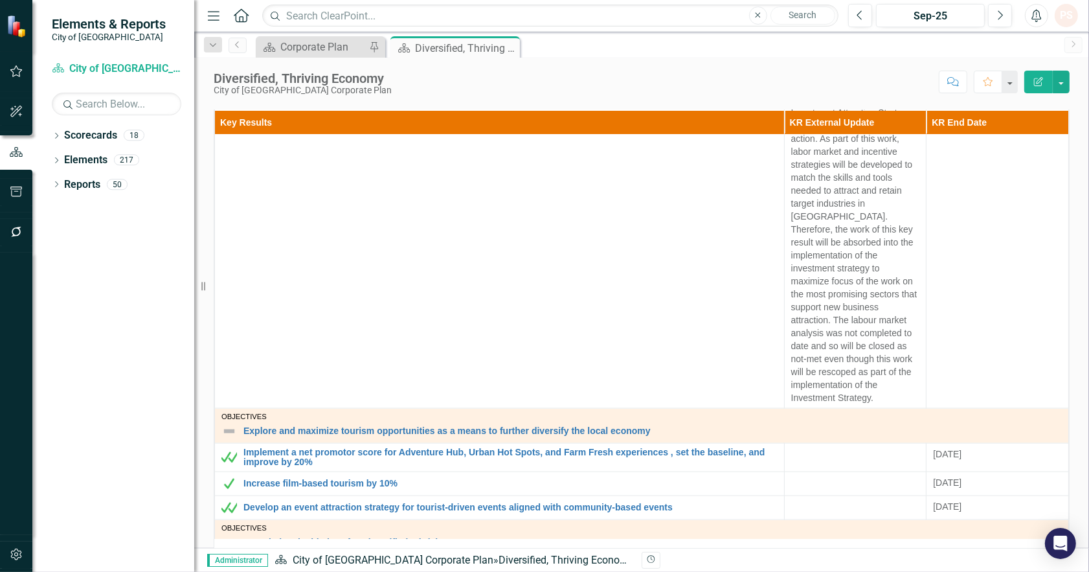
scroll to position [1683, 0]
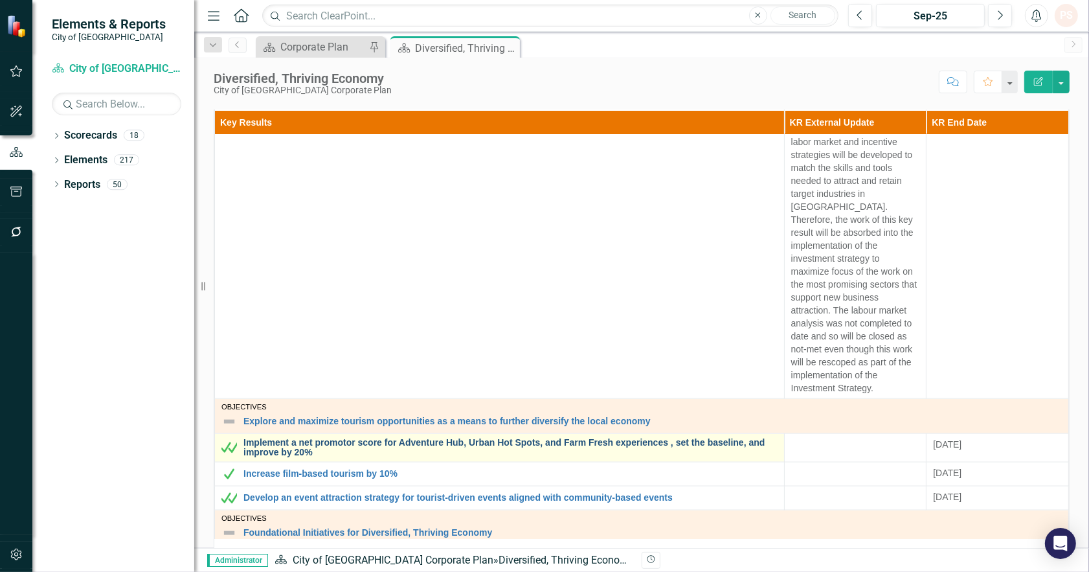
click at [587, 438] on link "Implement a net promotor score for Adventure Hub, Urban Hot Spots, and Farm Fre…" at bounding box center [510, 448] width 534 height 20
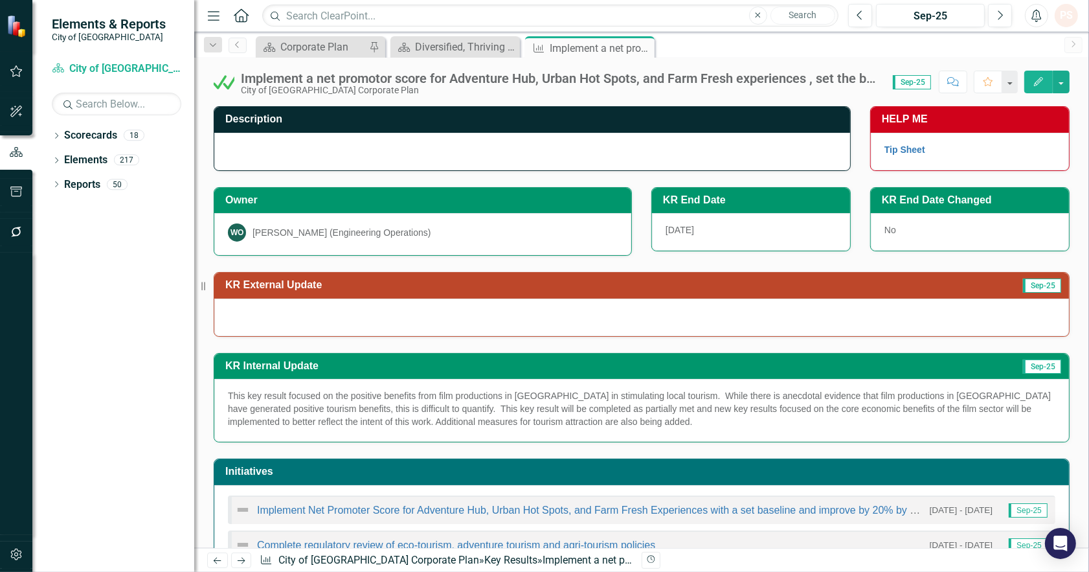
click at [649, 415] on p "This key result focused on the positive benefits from film productions in [GEOG…" at bounding box center [641, 408] width 827 height 39
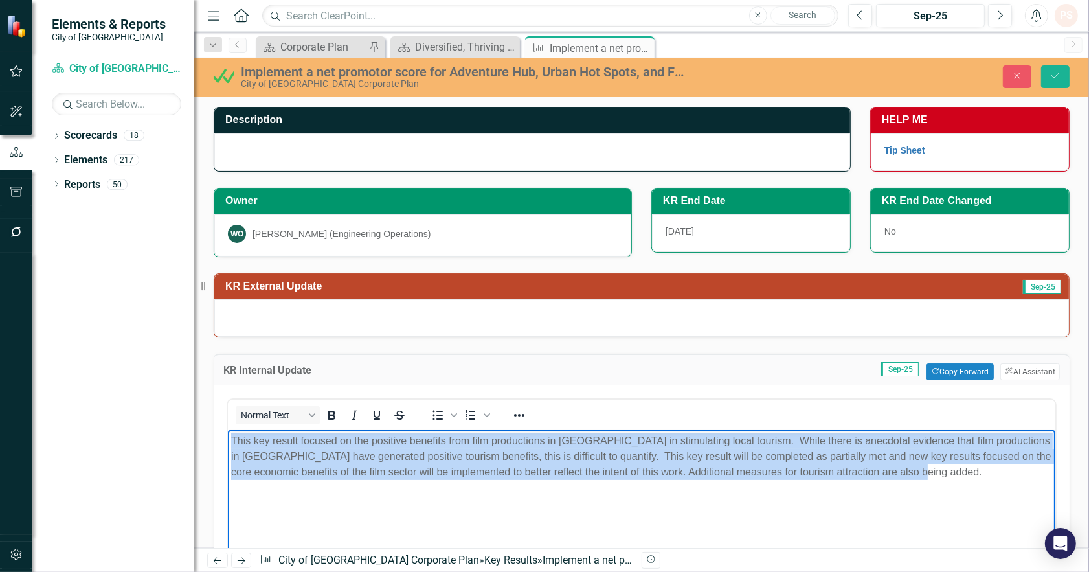
drag, startPoint x: 928, startPoint y: 478, endPoint x: 307, endPoint y: 853, distance: 725.7
click at [227, 430] on html "This key result focused on the positive benefits from film productions in [GEOG…" at bounding box center [640, 527] width 827 height 194
copy p "This key result focused on the positive benefits from film productions in [GEOG…"
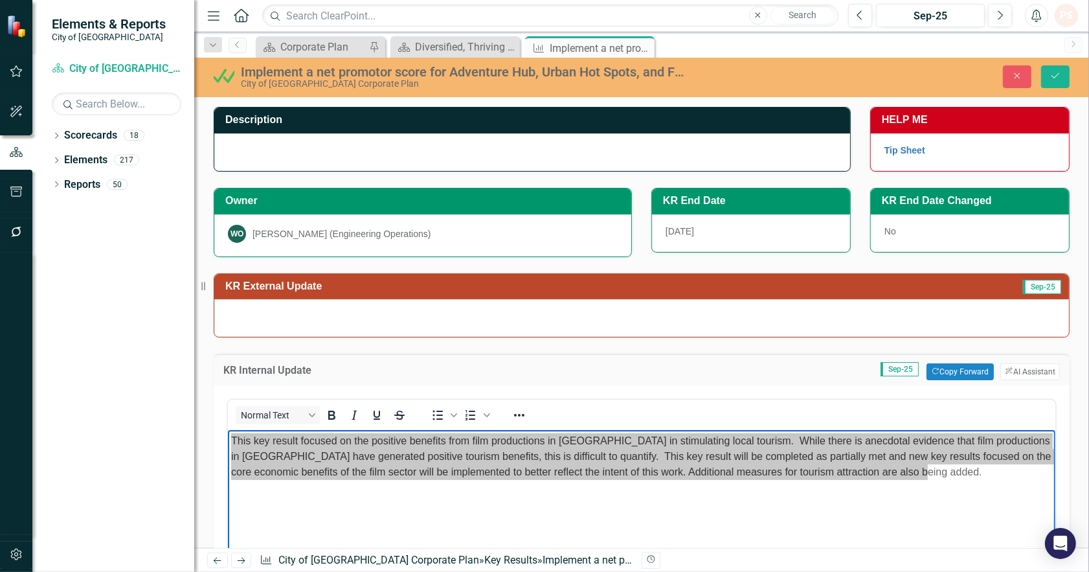
click at [287, 313] on div at bounding box center [641, 318] width 855 height 38
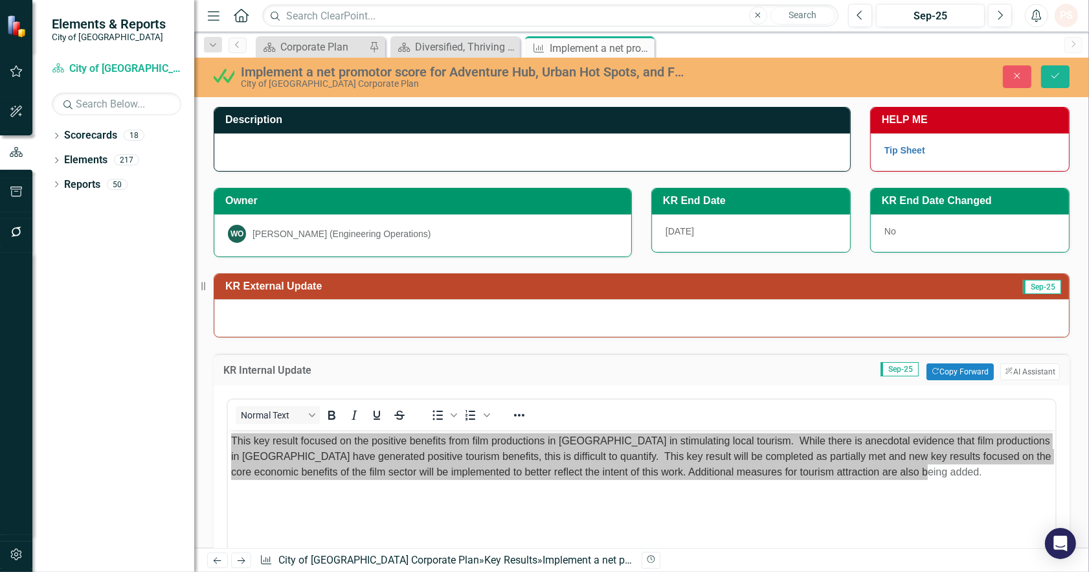
click at [287, 313] on div at bounding box center [641, 318] width 855 height 38
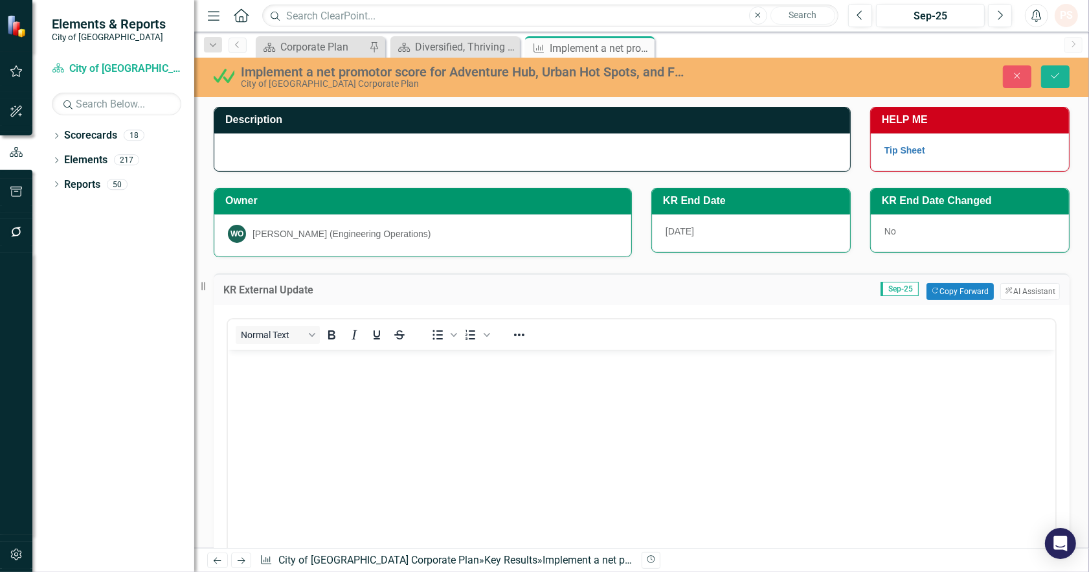
click at [293, 388] on body "Rich Text Area. Press ALT-0 for help." at bounding box center [640, 446] width 827 height 194
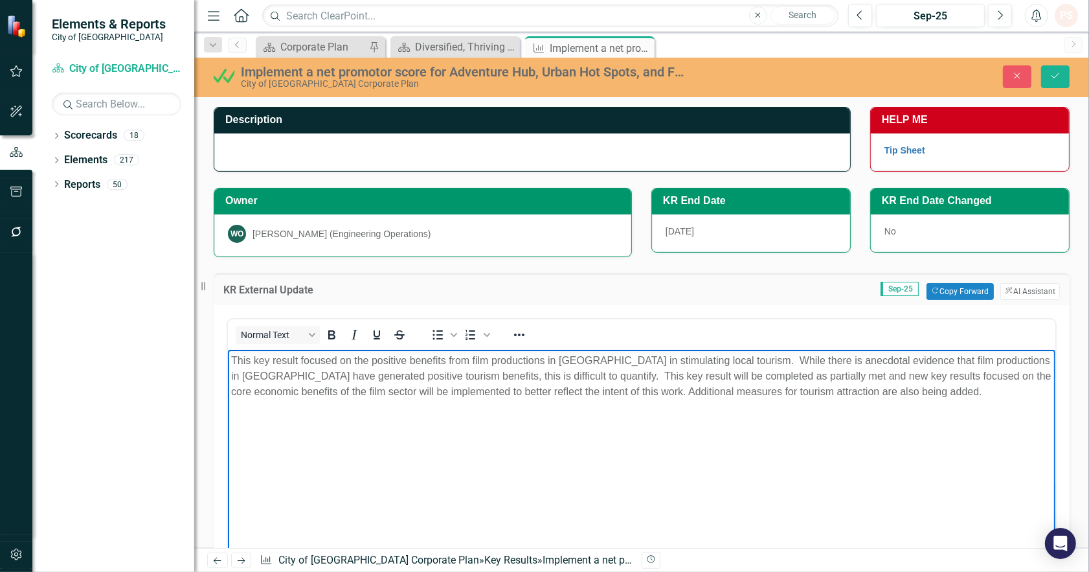
click at [351, 454] on body "This key result focused on the positive benefits from film productions in [GEOG…" at bounding box center [640, 446] width 827 height 194
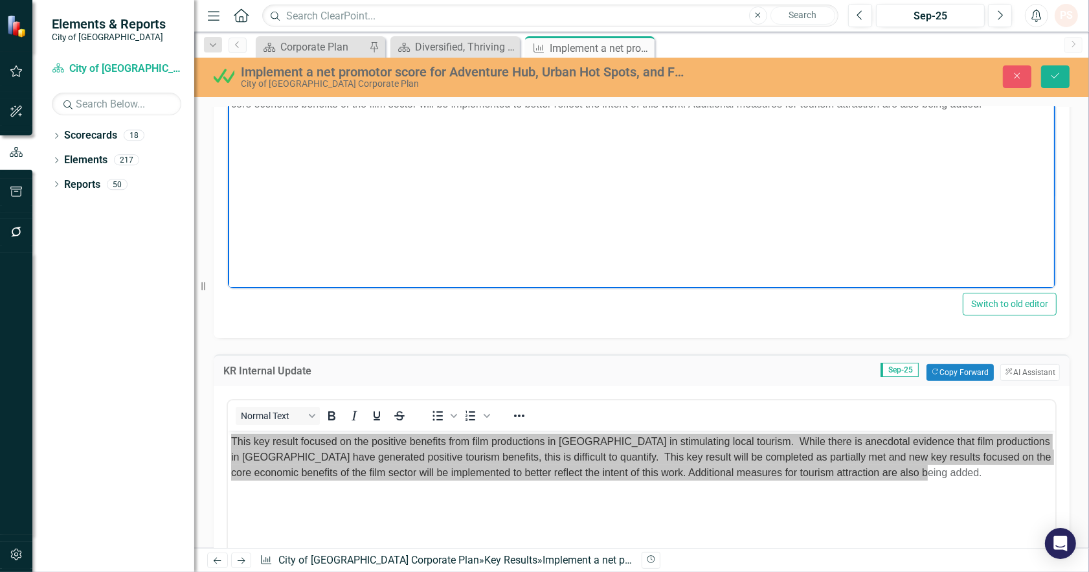
scroll to position [359, 0]
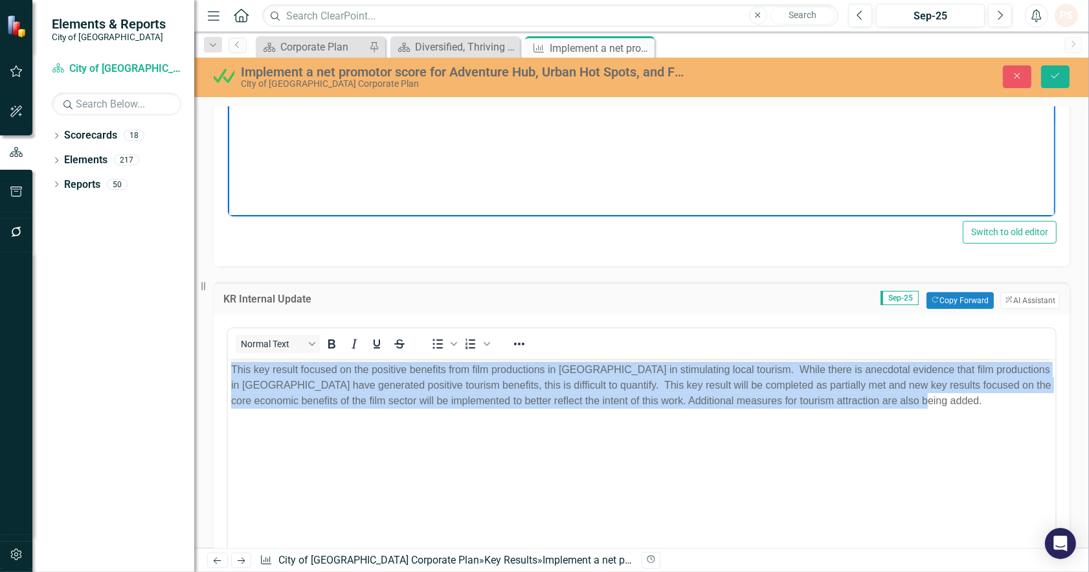
click at [938, 436] on body "This key result focused on the positive benefits from film productions in [GEOG…" at bounding box center [640, 455] width 827 height 194
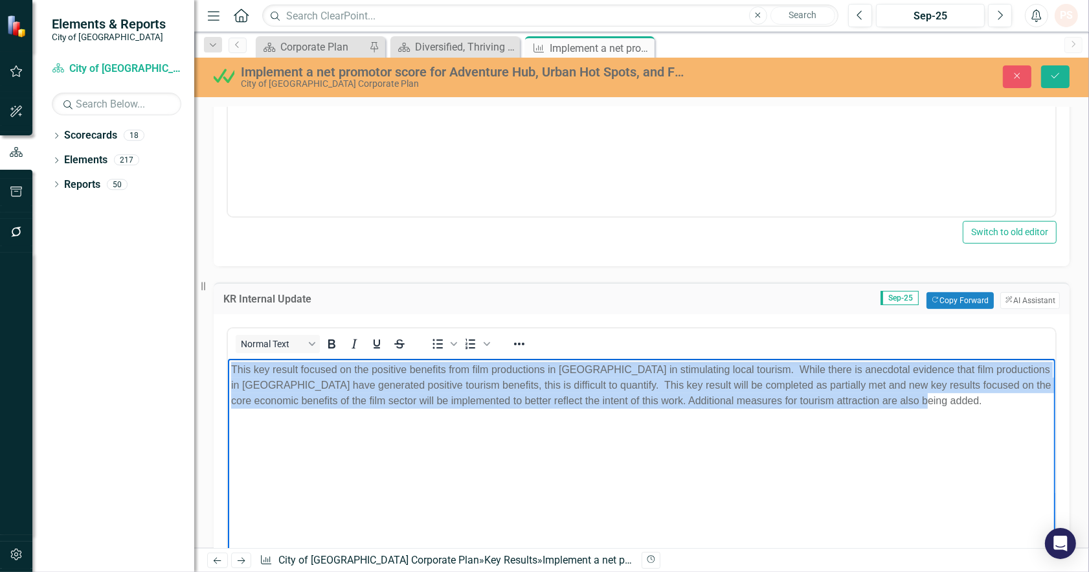
drag, startPoint x: 937, startPoint y: 410, endPoint x: 188, endPoint y: 376, distance: 749.8
click at [227, 376] on html "This key result focused on the positive benefits from film productions in [GEOG…" at bounding box center [640, 455] width 827 height 194
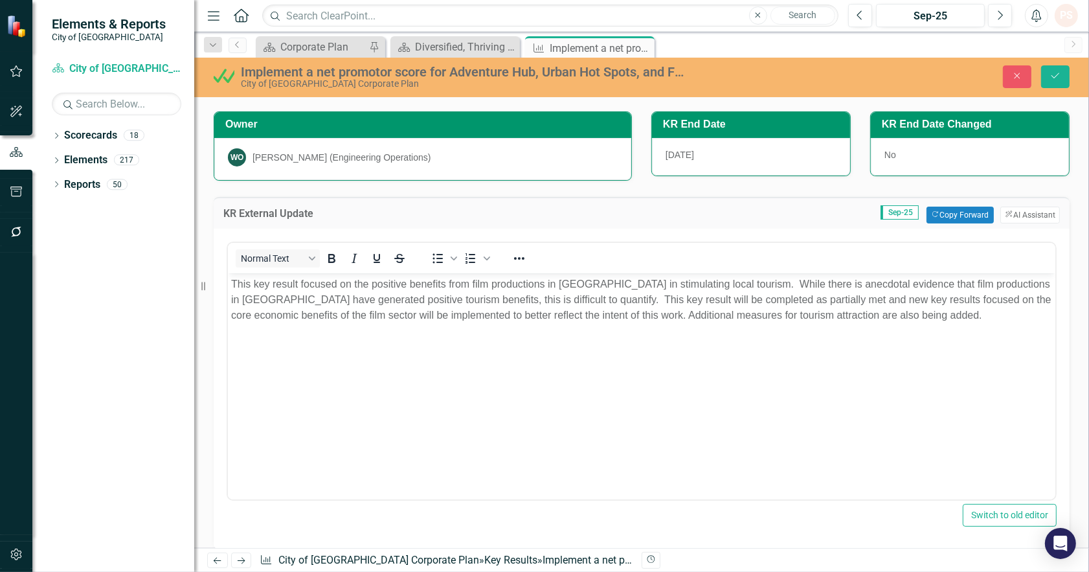
scroll to position [72, 0]
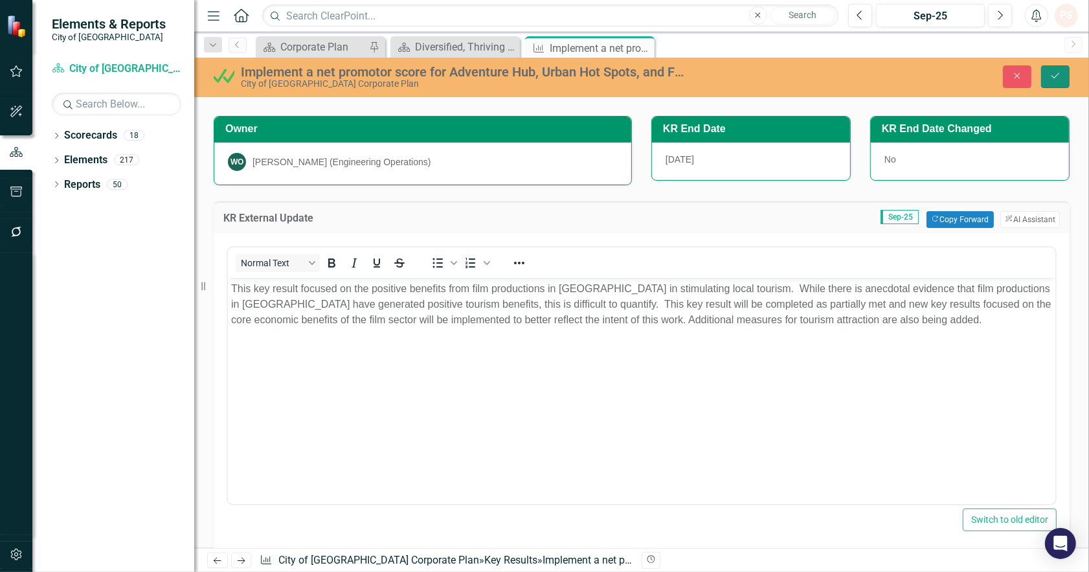
click at [1060, 75] on icon "Save" at bounding box center [1055, 75] width 12 height 9
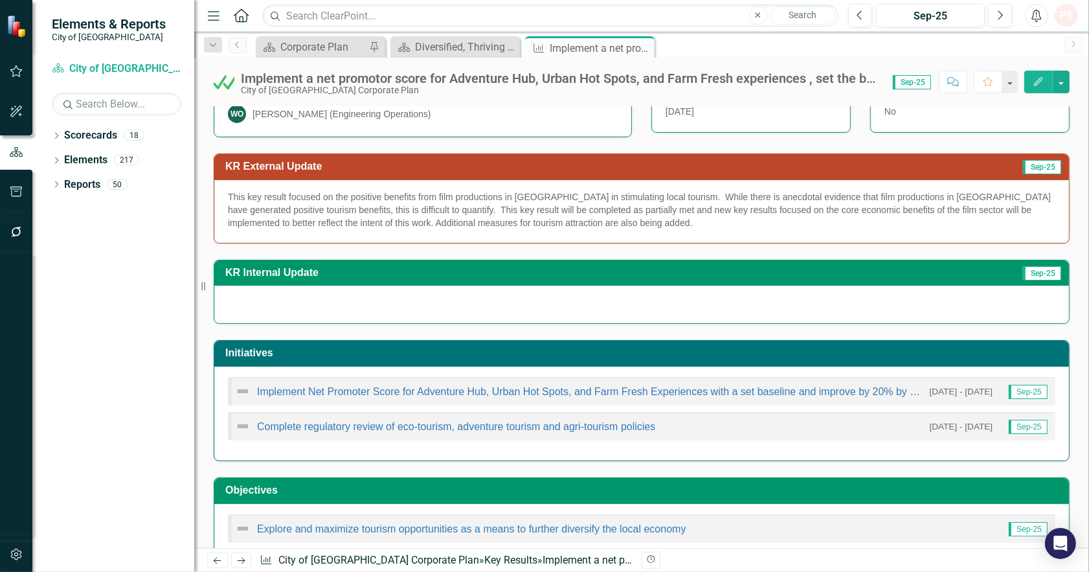
scroll to position [144, 0]
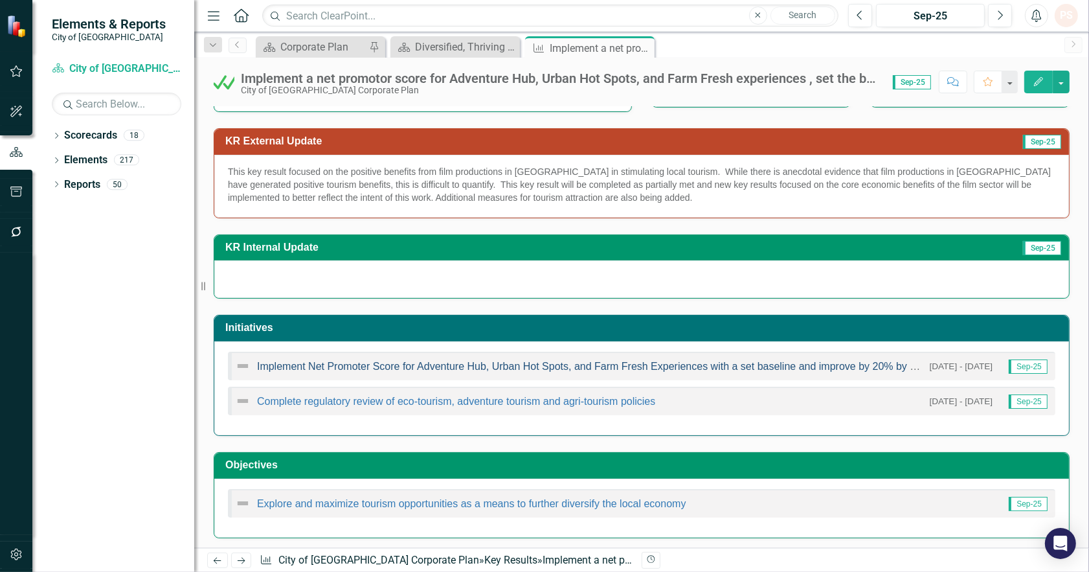
click at [416, 365] on link "Implement Net Promoter Score for Adventure Hub, Urban Hot Spots, and Farm Fresh…" at bounding box center [619, 366] width 725 height 11
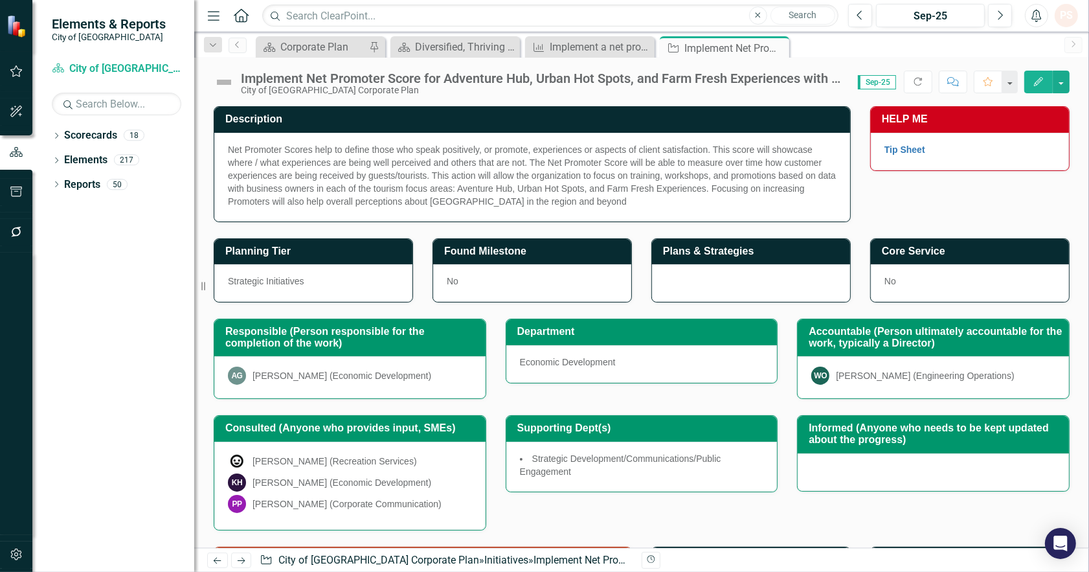
click at [216, 89] on img at bounding box center [224, 82] width 21 height 21
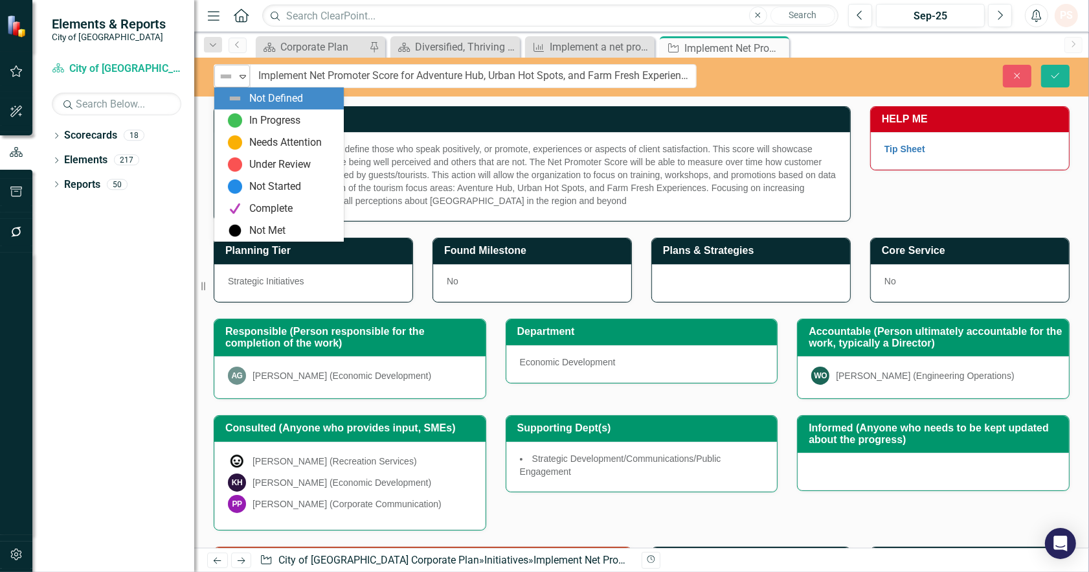
click at [241, 78] on icon "Expand" at bounding box center [242, 76] width 13 height 10
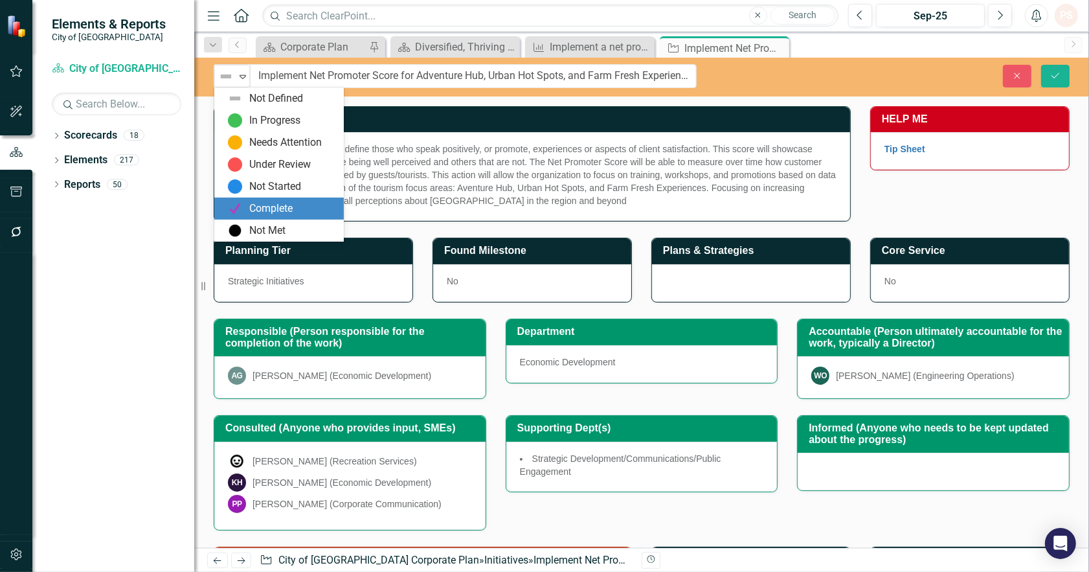
click at [273, 205] on div "Complete" at bounding box center [270, 208] width 43 height 15
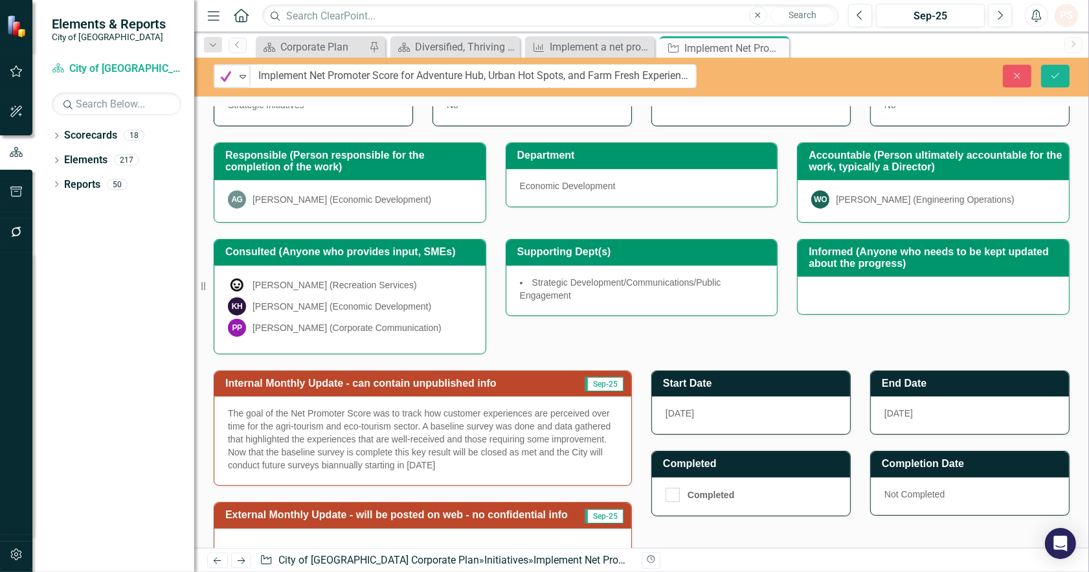
scroll to position [216, 0]
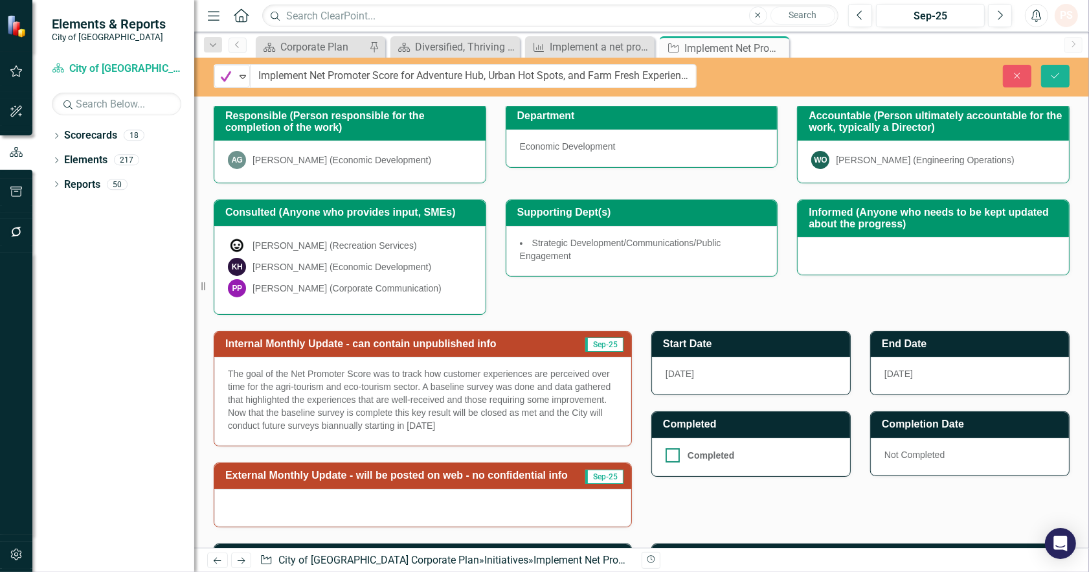
click at [668, 454] on input "Completed" at bounding box center [669, 452] width 8 height 8
checkbox input "true"
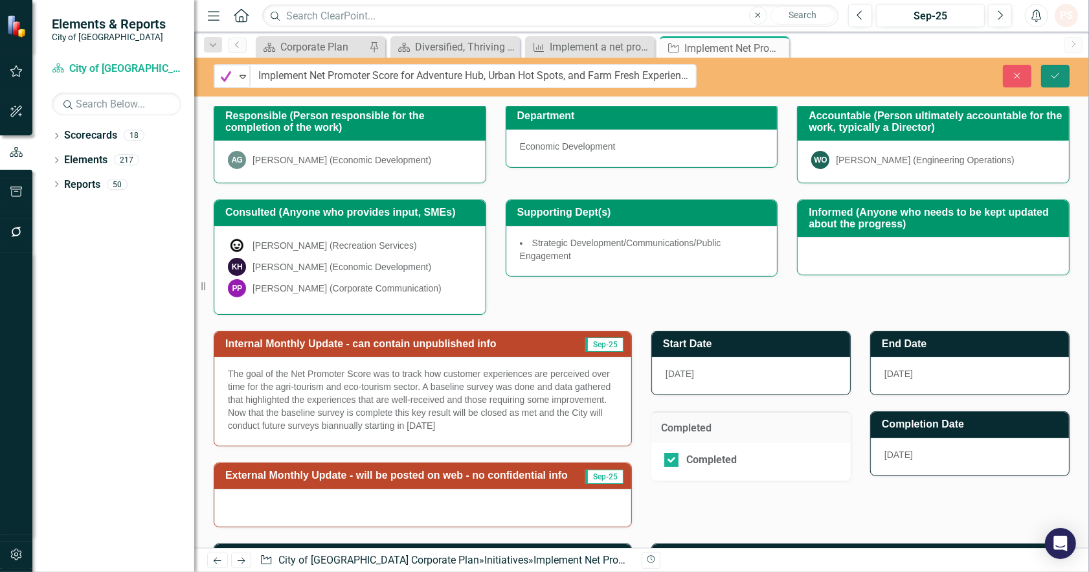
click at [1053, 73] on icon "Save" at bounding box center [1055, 75] width 12 height 9
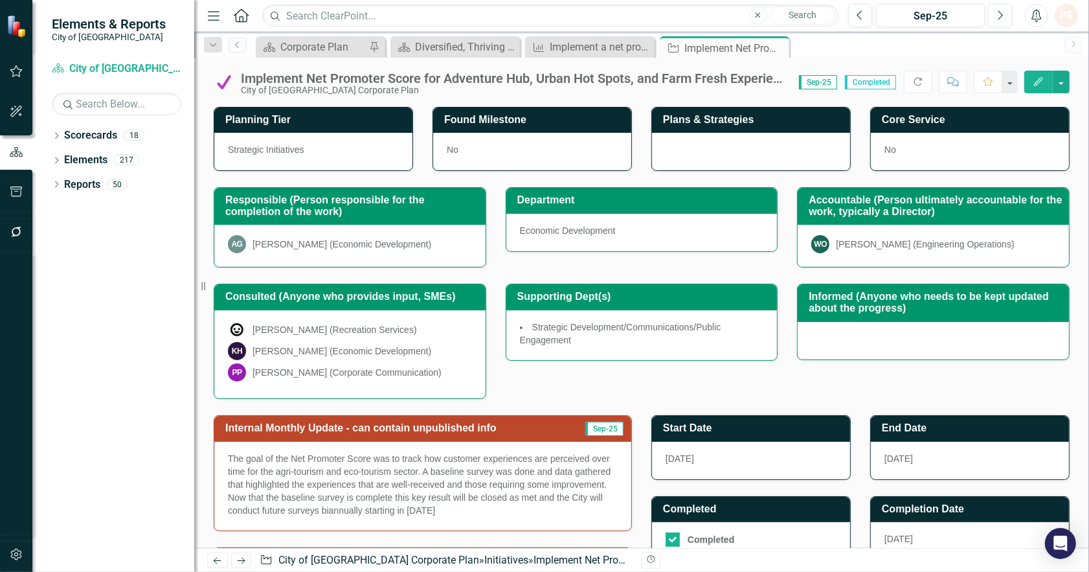
scroll to position [287, 0]
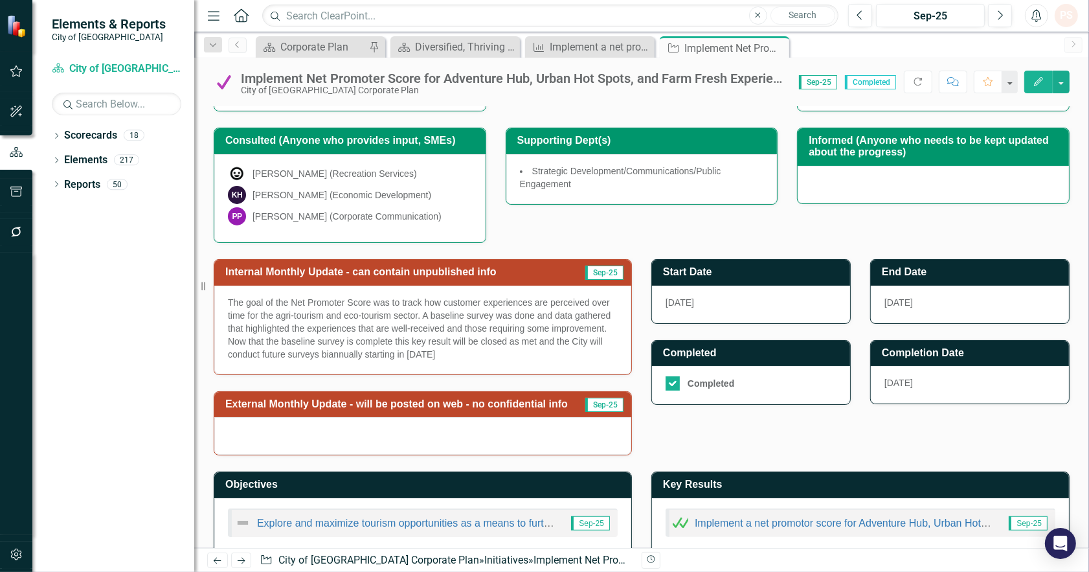
click at [443, 351] on p "The goal of the Net Promoter Score was to track how customer experiences are pe…" at bounding box center [423, 328] width 390 height 65
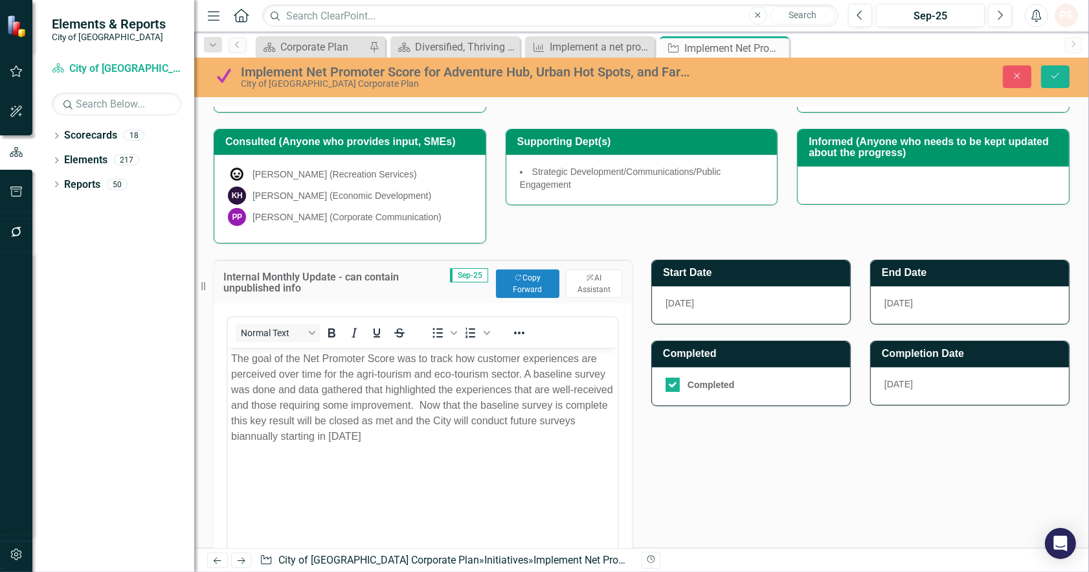
scroll to position [0, 0]
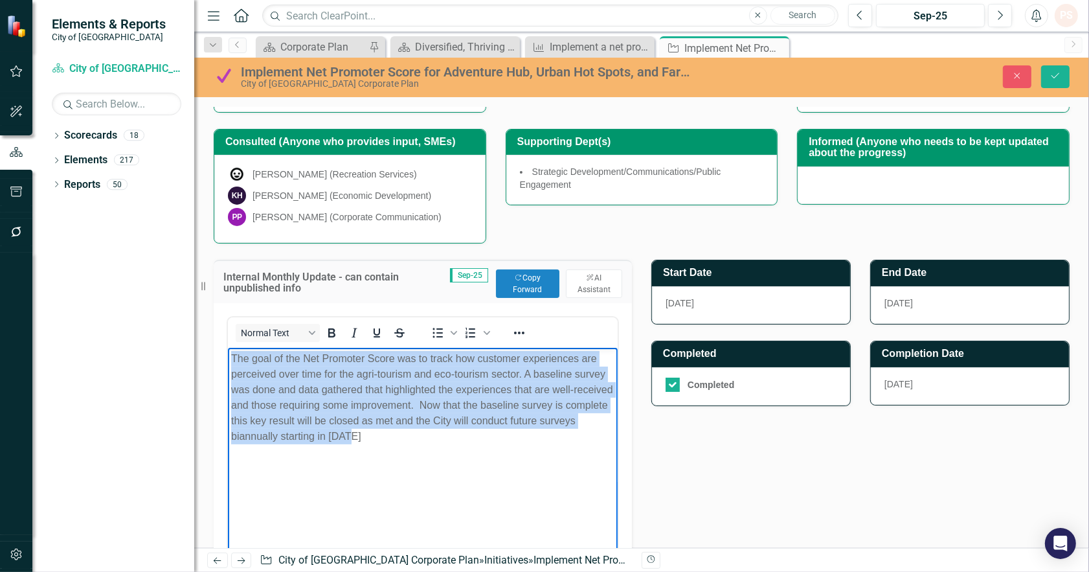
drag, startPoint x: 416, startPoint y: 452, endPoint x: 185, endPoint y: 342, distance: 255.4
click at [227, 348] on html "The goal of the Net Promoter Score was to track how customer experiences are pe…" at bounding box center [422, 445] width 390 height 194
copy p "The goal of the Net Promoter Score was to track how customer experiences are pe…"
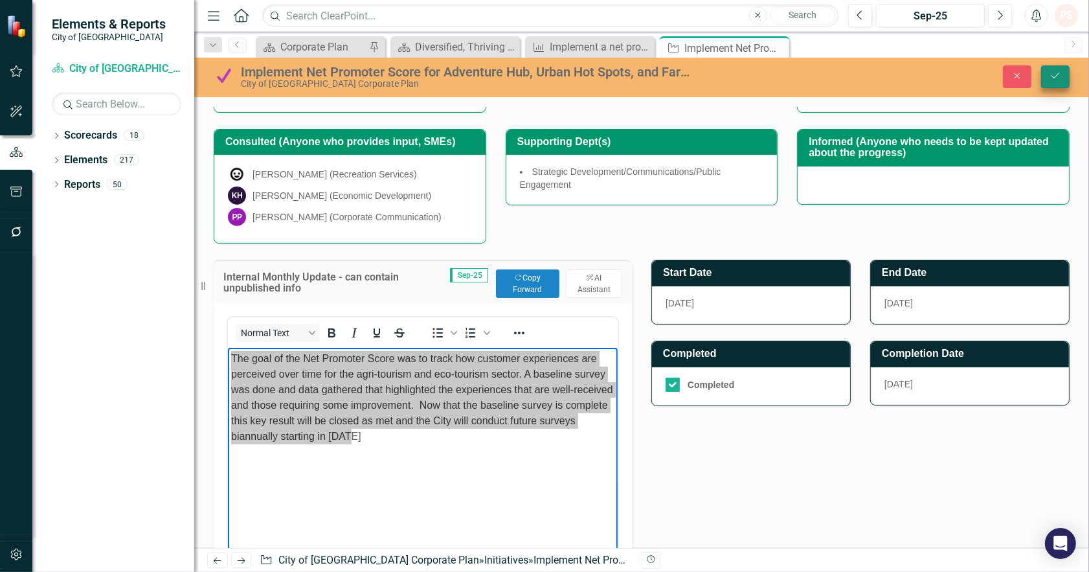
drag, startPoint x: 1062, startPoint y: 60, endPoint x: 1054, endPoint y: 68, distance: 11.0
click at [1062, 61] on div "Implement Net Promoter Score for Adventure Hub, Urban Hot Spots, and Farm Fresh…" at bounding box center [641, 77] width 895 height 39
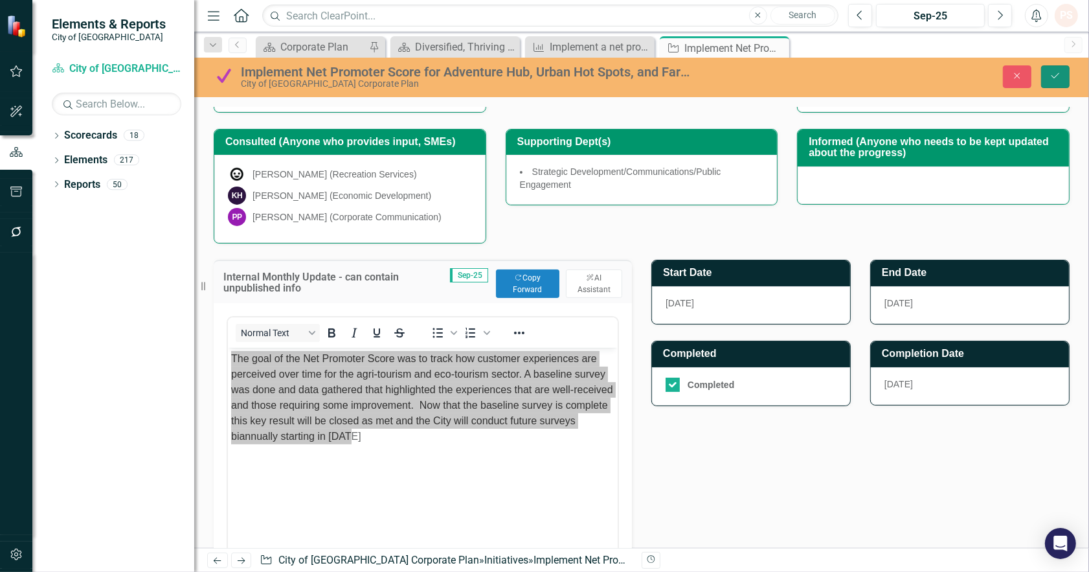
click at [1053, 69] on button "Save" at bounding box center [1055, 76] width 28 height 23
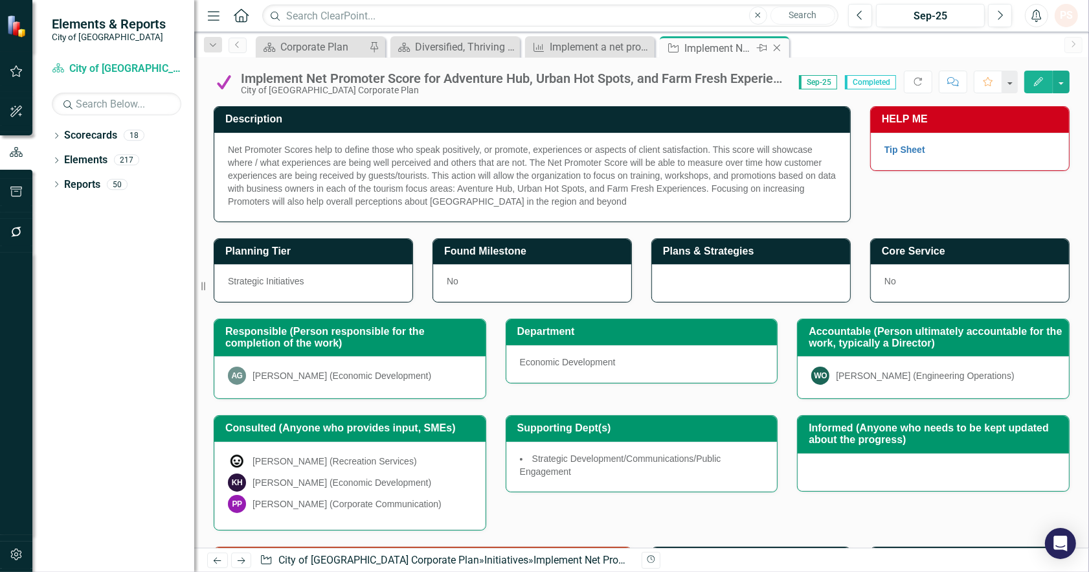
click at [770, 47] on div "Close" at bounding box center [778, 48] width 16 height 16
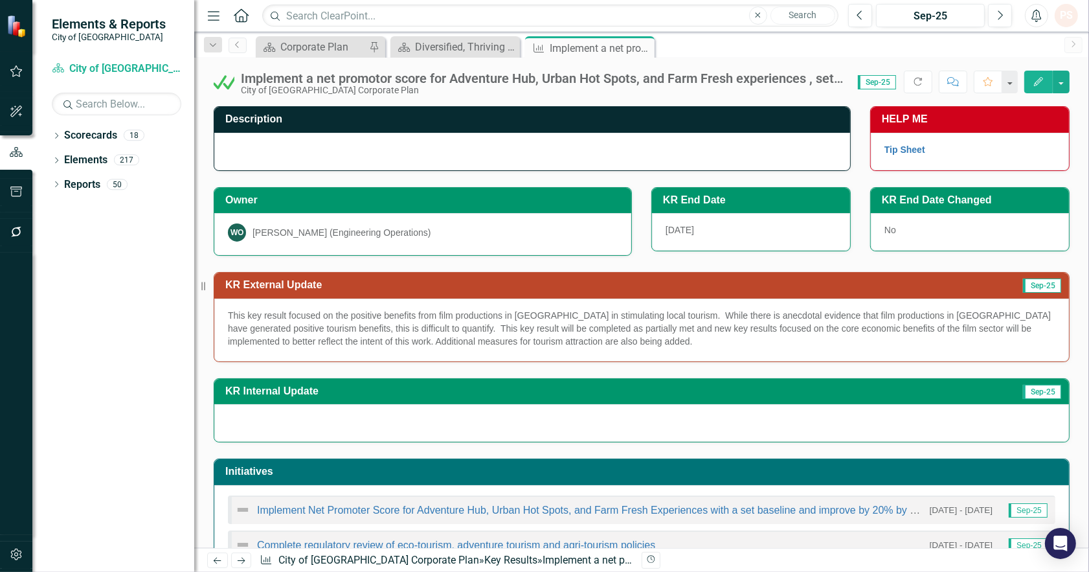
click at [416, 337] on p "This key result focused on the positive benefits from film productions in [GEOG…" at bounding box center [641, 328] width 827 height 39
click at [631, 355] on div "This key result focused on the positive benefits from film productions in [GEOG…" at bounding box center [641, 329] width 855 height 63
click at [631, 353] on div "This key result focused on the positive benefits from film productions in [GEOG…" at bounding box center [641, 329] width 855 height 63
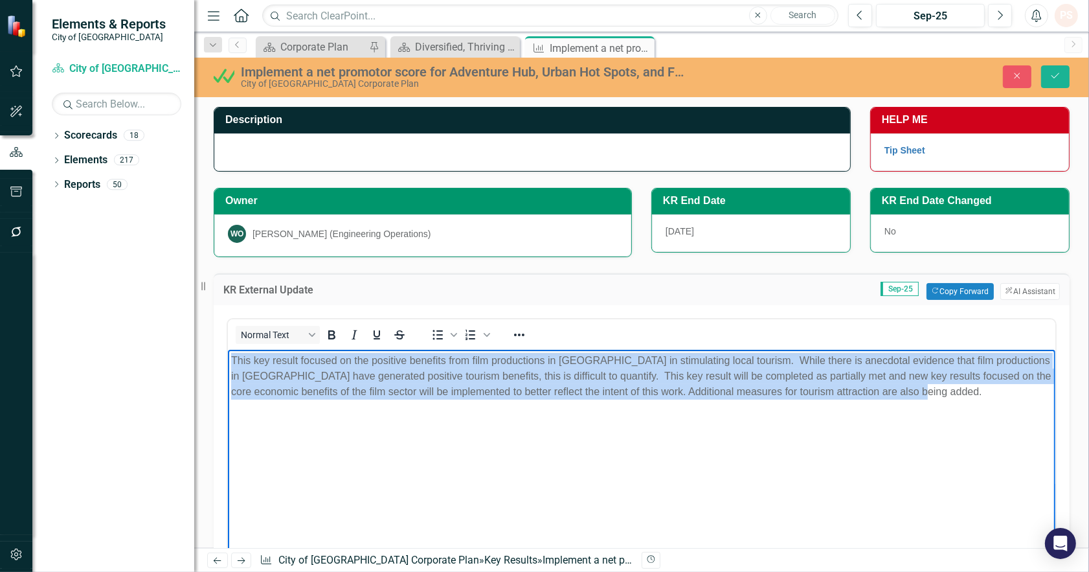
drag, startPoint x: 935, startPoint y: 395, endPoint x: 331, endPoint y: 702, distance: 676.9
click at [227, 355] on html "This key result focused on the positive benefits from film productions in [GEOG…" at bounding box center [640, 446] width 827 height 194
paste body "Rich Text Area. Press ALT-0 for help."
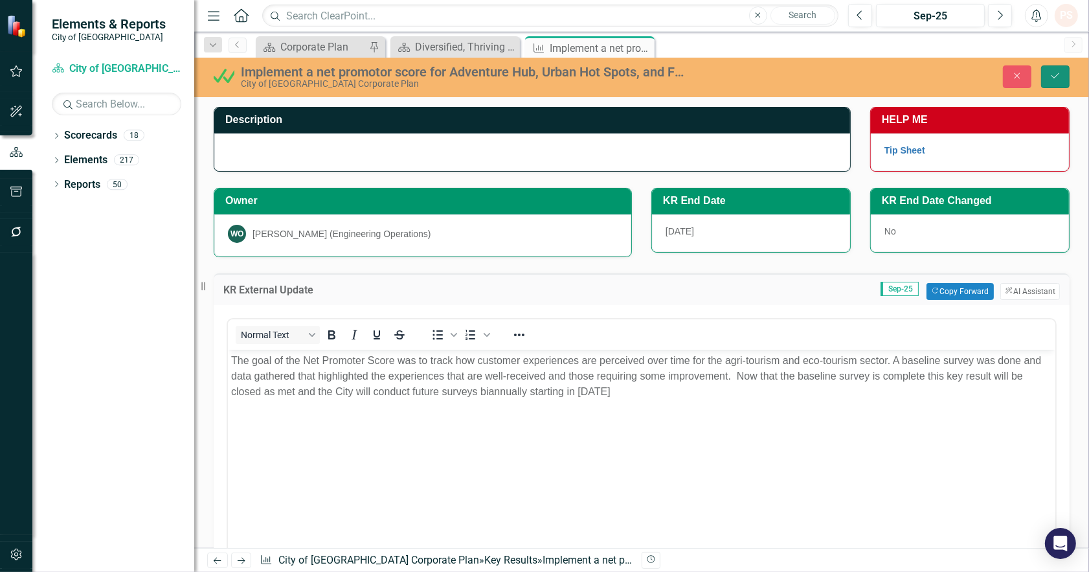
click at [1051, 73] on icon "Save" at bounding box center [1055, 75] width 12 height 9
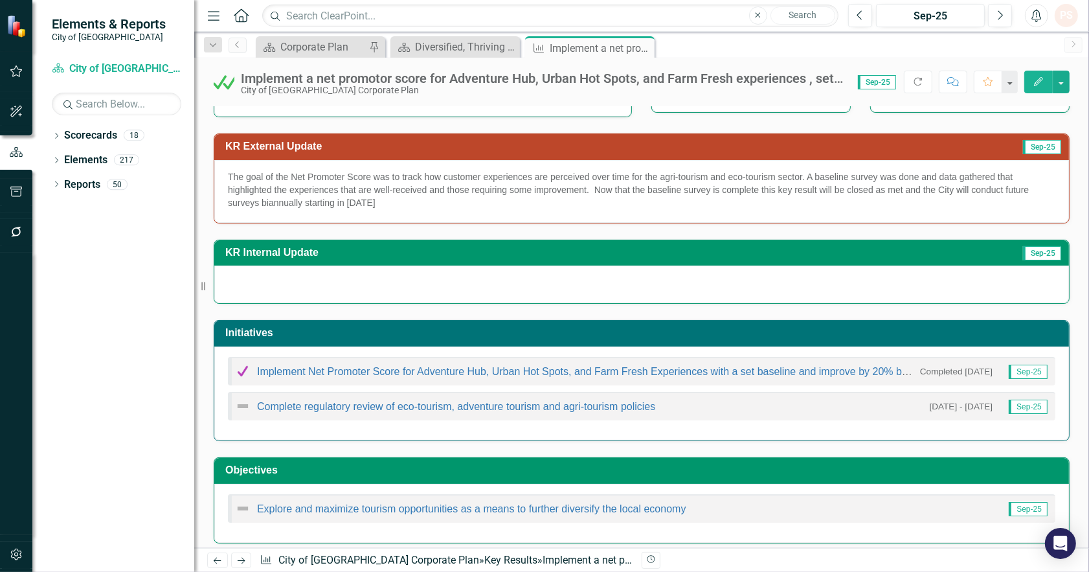
scroll to position [144, 0]
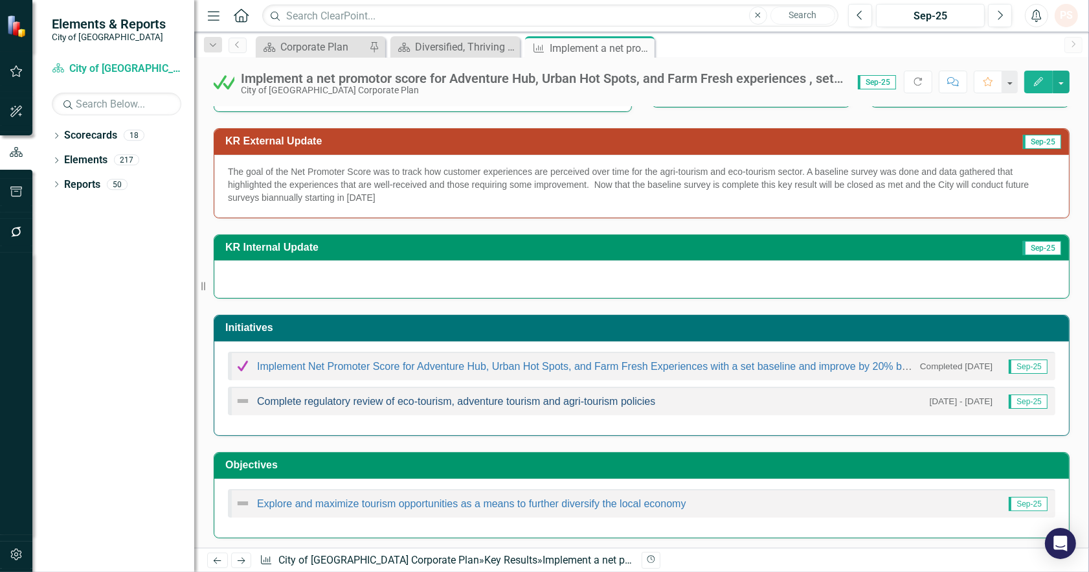
click at [450, 402] on link "Complete regulatory review of eco-tourism, adventure tourism and agri-tourism p…" at bounding box center [456, 401] width 398 height 11
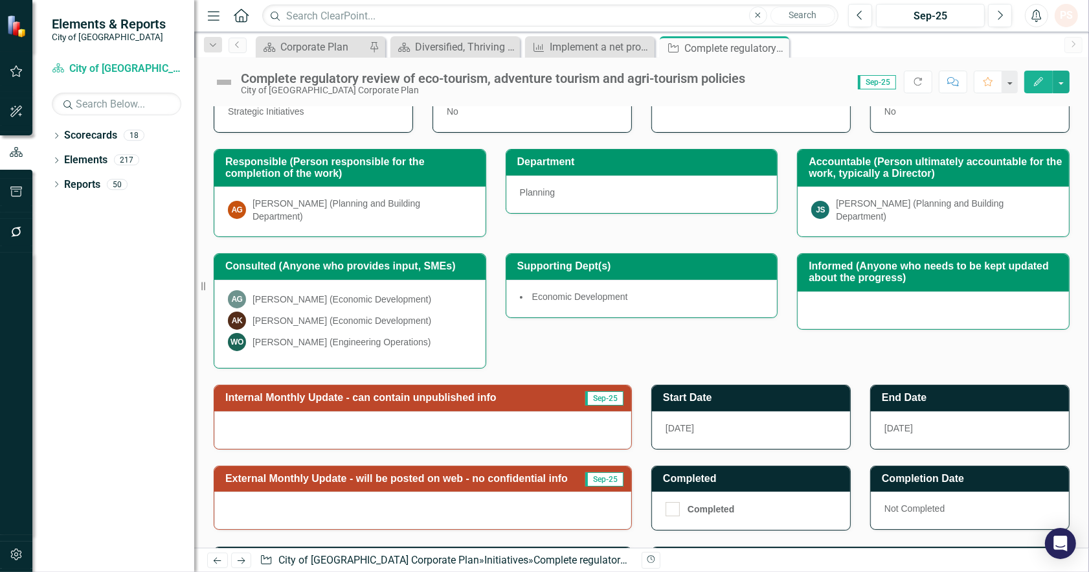
scroll to position [216, 0]
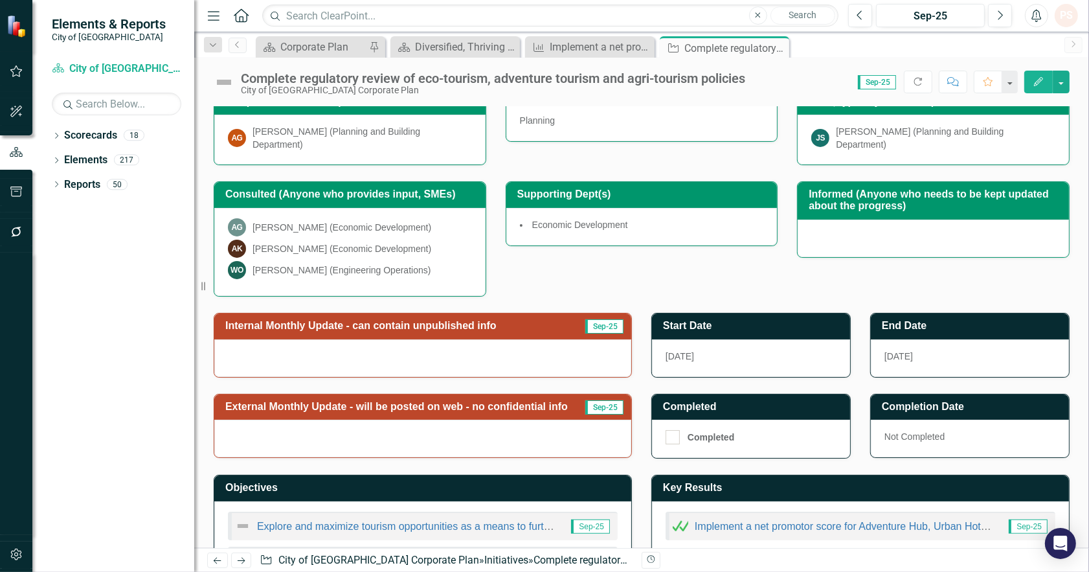
click at [365, 427] on div at bounding box center [422, 438] width 417 height 38
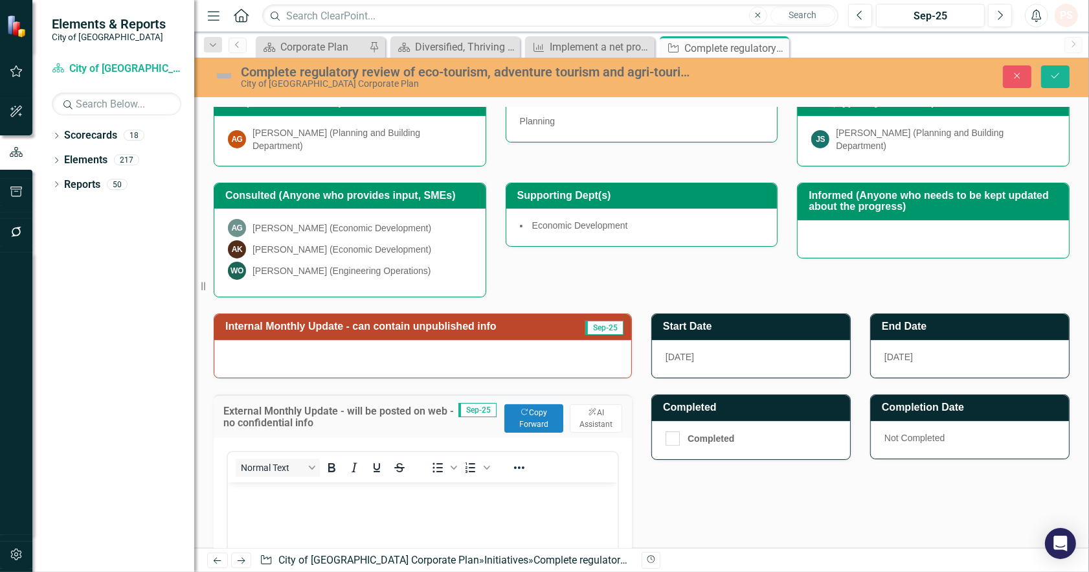
scroll to position [0, 0]
click at [528, 425] on button "Copy Forward Copy Forward" at bounding box center [533, 418] width 59 height 28
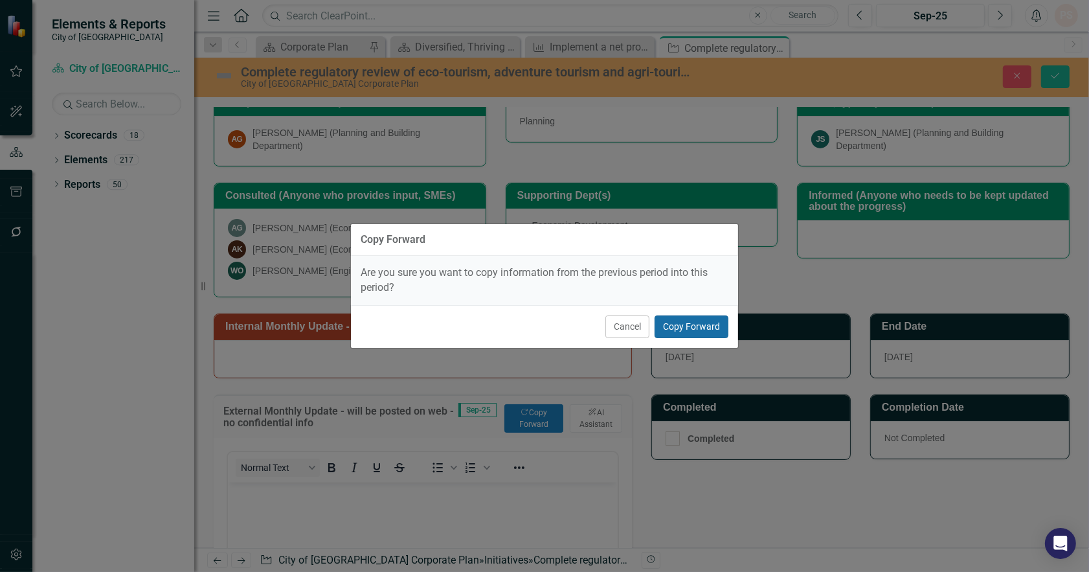
click at [720, 325] on button "Copy Forward" at bounding box center [691, 326] width 74 height 23
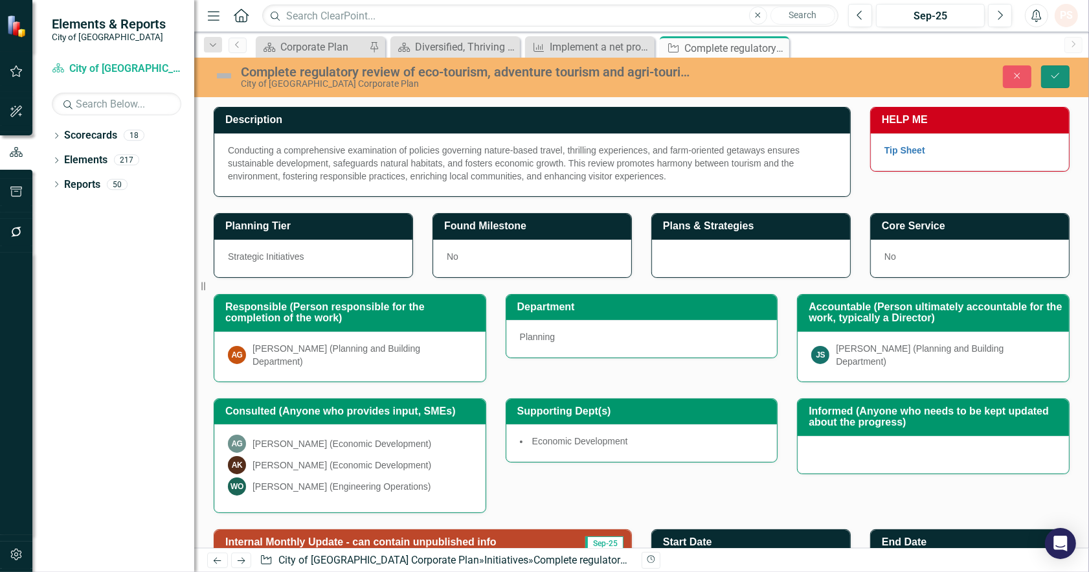
click at [1054, 71] on icon "Save" at bounding box center [1055, 75] width 12 height 9
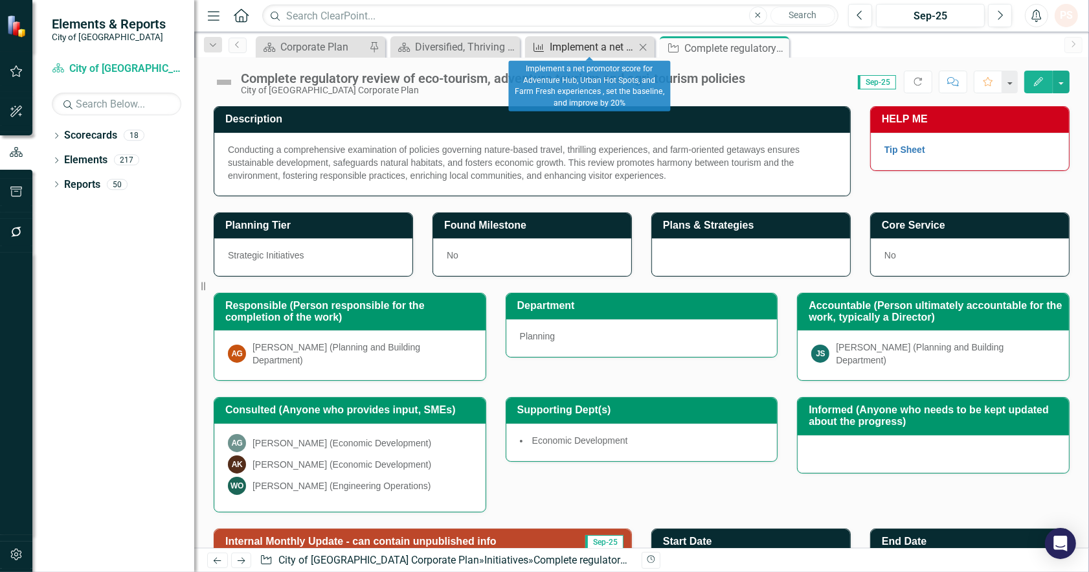
click at [586, 50] on div "Implement a net promotor score for Adventure Hub, Urban Hot Spots, and Farm Fre…" at bounding box center [592, 47] width 85 height 16
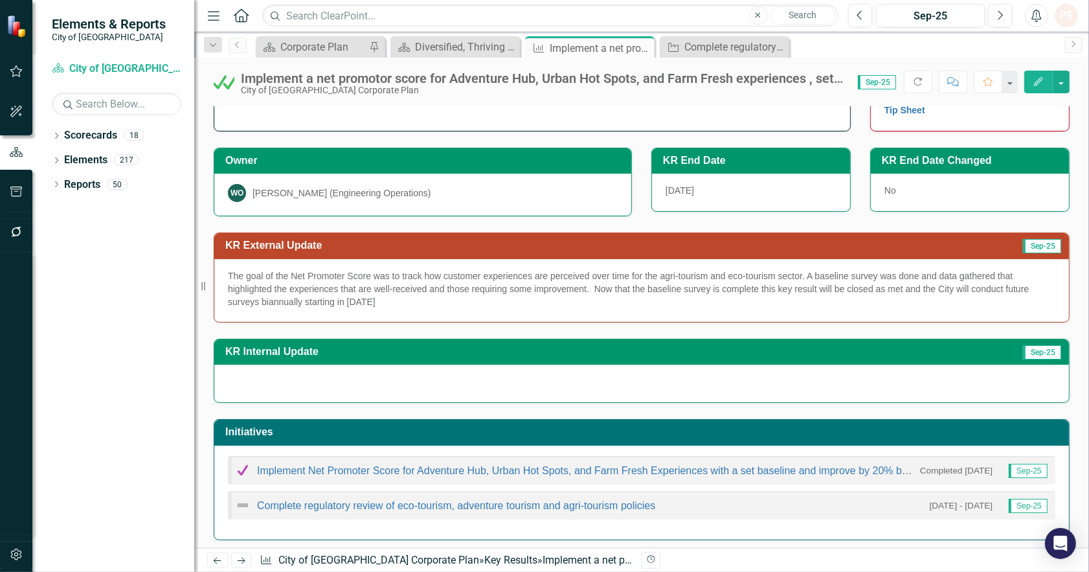
scroll to position [72, 0]
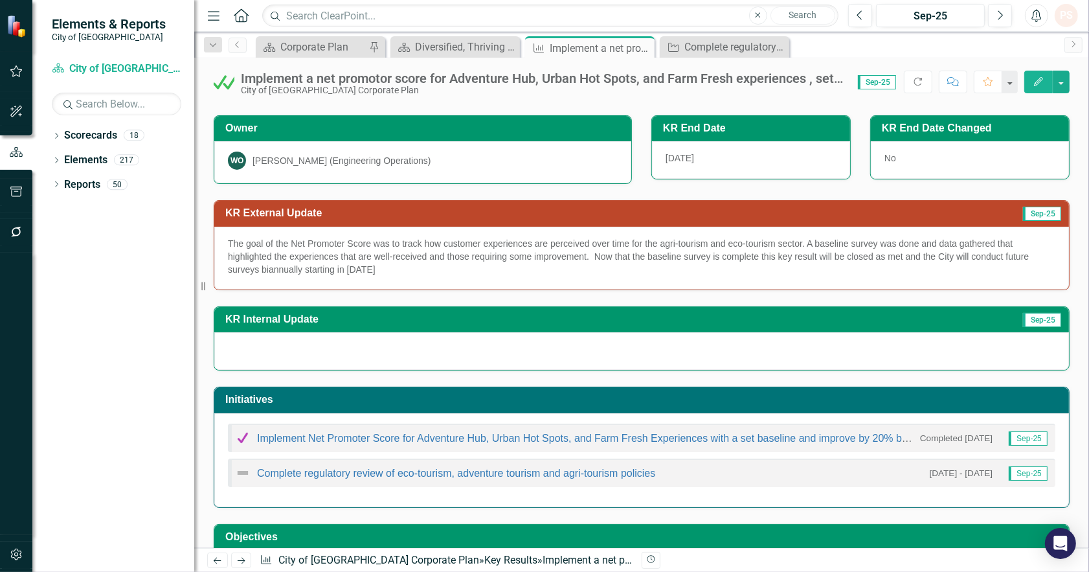
click at [437, 82] on div "Implement a net promotor score for Adventure Hub, Urban Hot Spots, and Farm Fre…" at bounding box center [543, 78] width 604 height 14
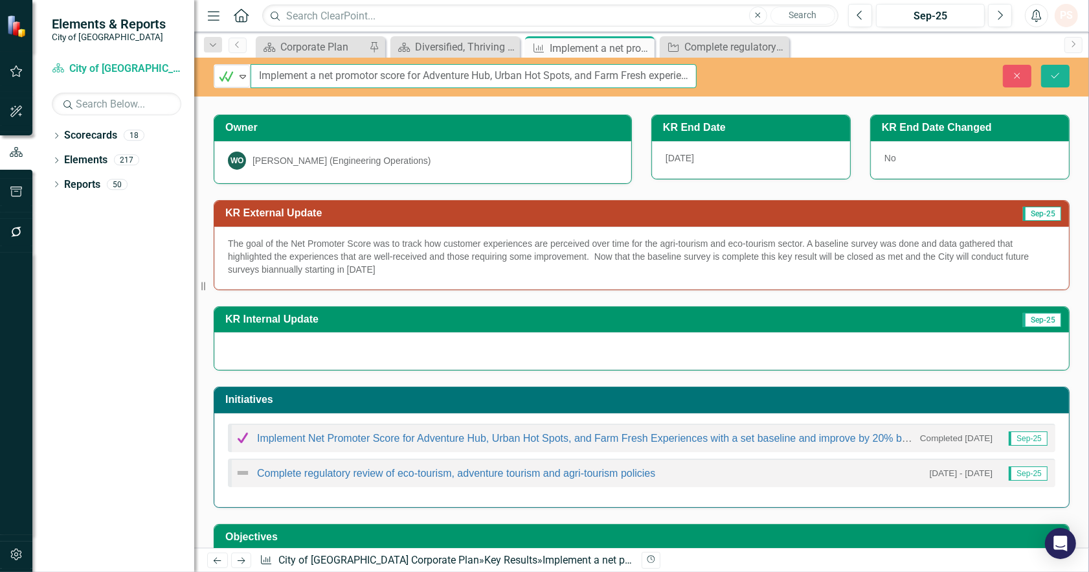
click at [564, 70] on input "Implement a net promotor score for Adventure Hub, Urban Hot Spots, and Farm Fre…" at bounding box center [474, 76] width 446 height 24
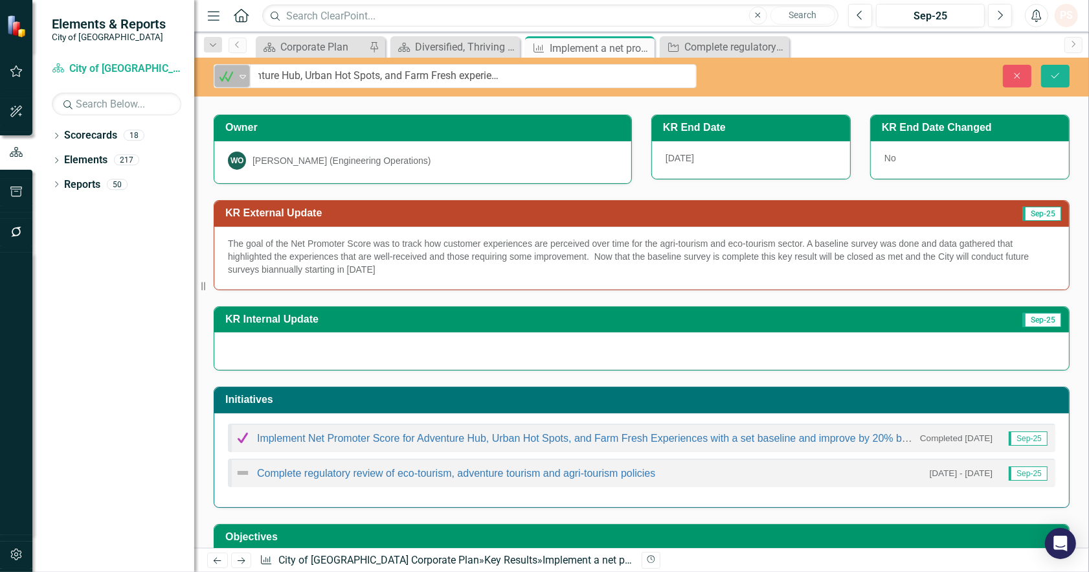
scroll to position [0, 0]
click at [247, 82] on div "Expand" at bounding box center [242, 75] width 13 height 21
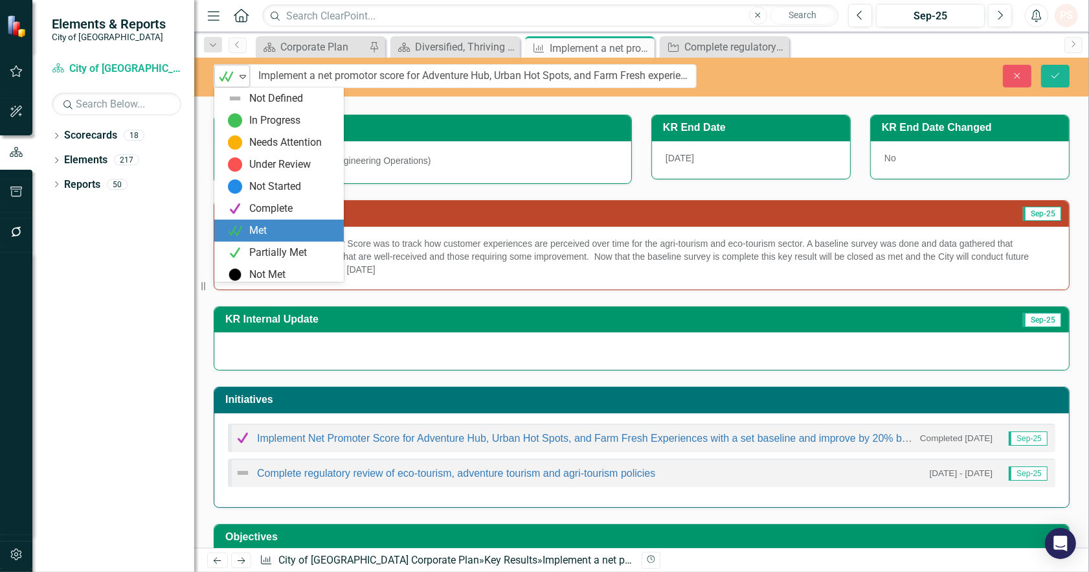
scroll to position [3, 0]
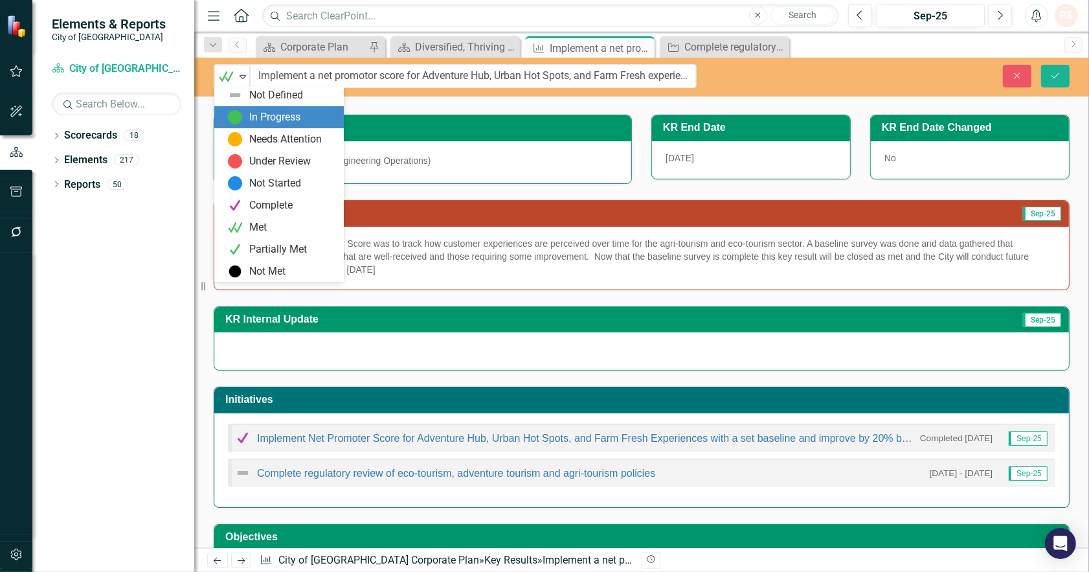
click at [254, 121] on div "In Progress" at bounding box center [274, 117] width 51 height 15
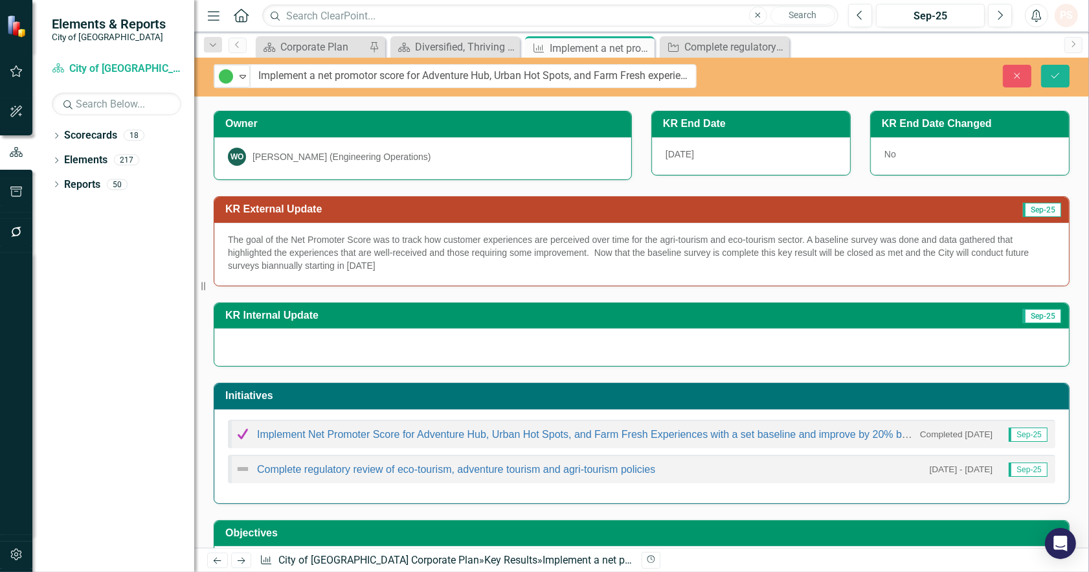
scroll to position [4, 0]
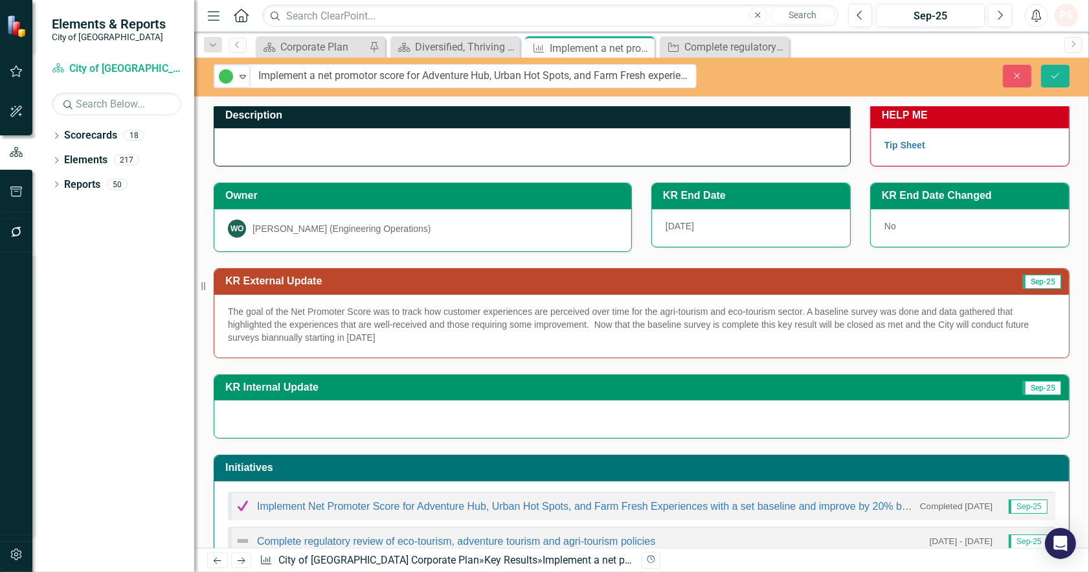
click at [1069, 67] on div "Close Save" at bounding box center [902, 76] width 353 height 23
click at [1052, 76] on icon "Save" at bounding box center [1055, 75] width 12 height 9
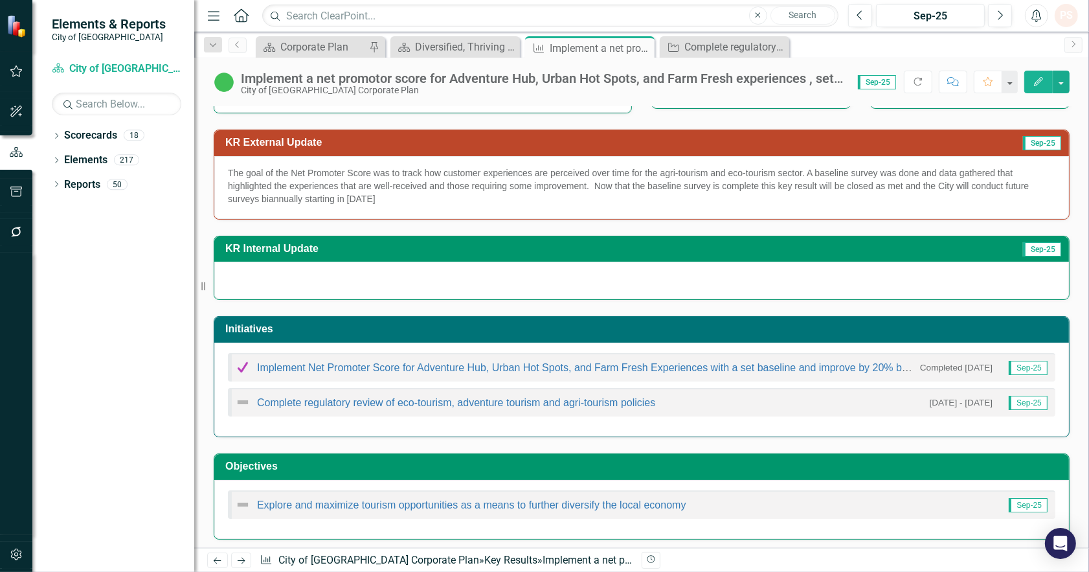
scroll to position [148, 0]
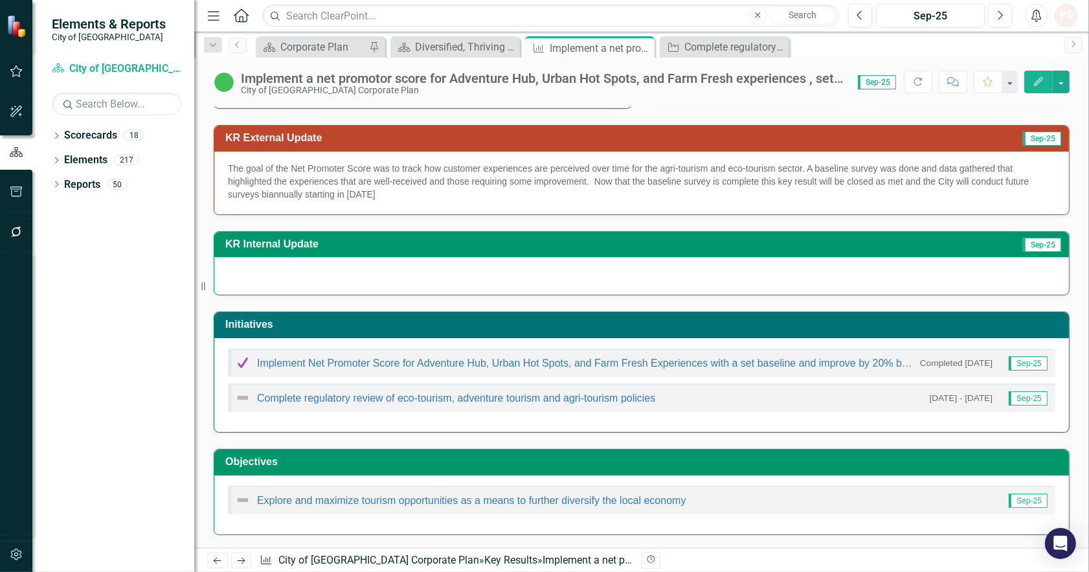
drag, startPoint x: 643, startPoint y: 45, endPoint x: 735, endPoint y: 55, distance: 92.4
click at [0, 0] on icon "Close" at bounding box center [0, 0] width 0 height 0
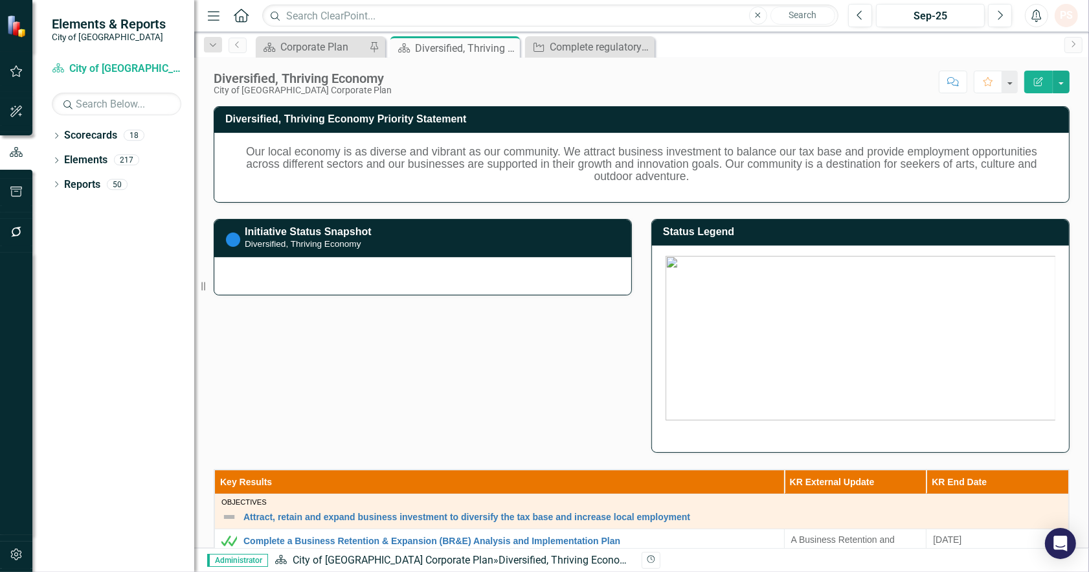
drag, startPoint x: 637, startPoint y: 47, endPoint x: 643, endPoint y: 95, distance: 48.3
click at [0, 0] on icon "Close" at bounding box center [0, 0] width 0 height 0
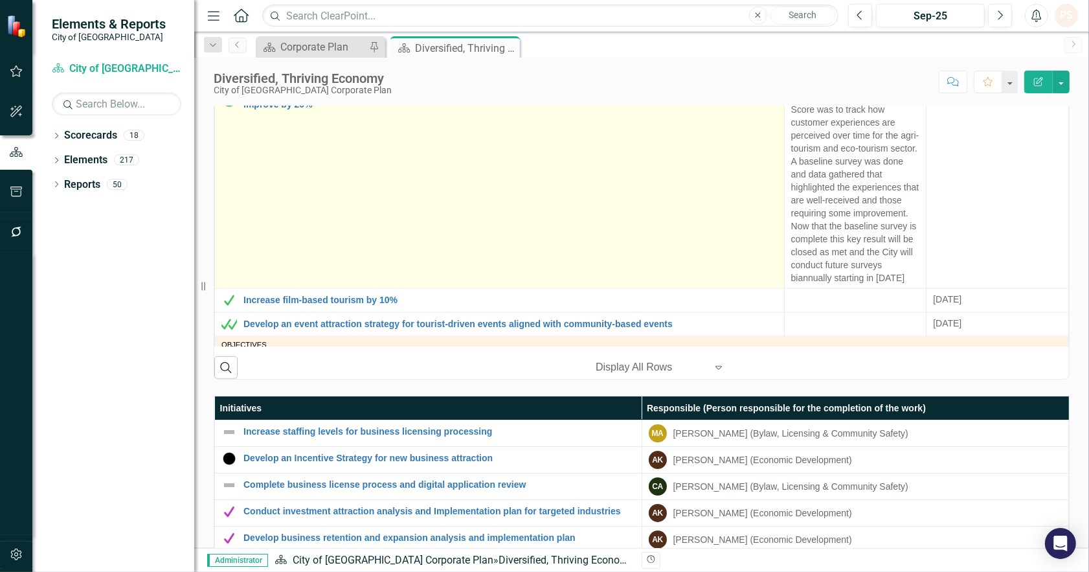
scroll to position [1870, 0]
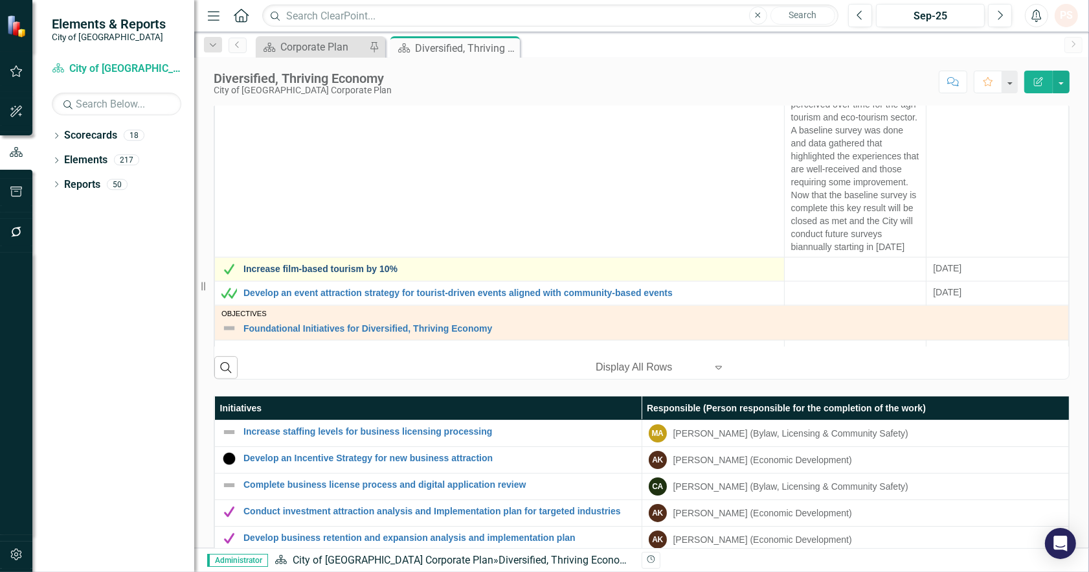
click at [385, 264] on link "Increase film-based tourism by 10%" at bounding box center [510, 269] width 534 height 10
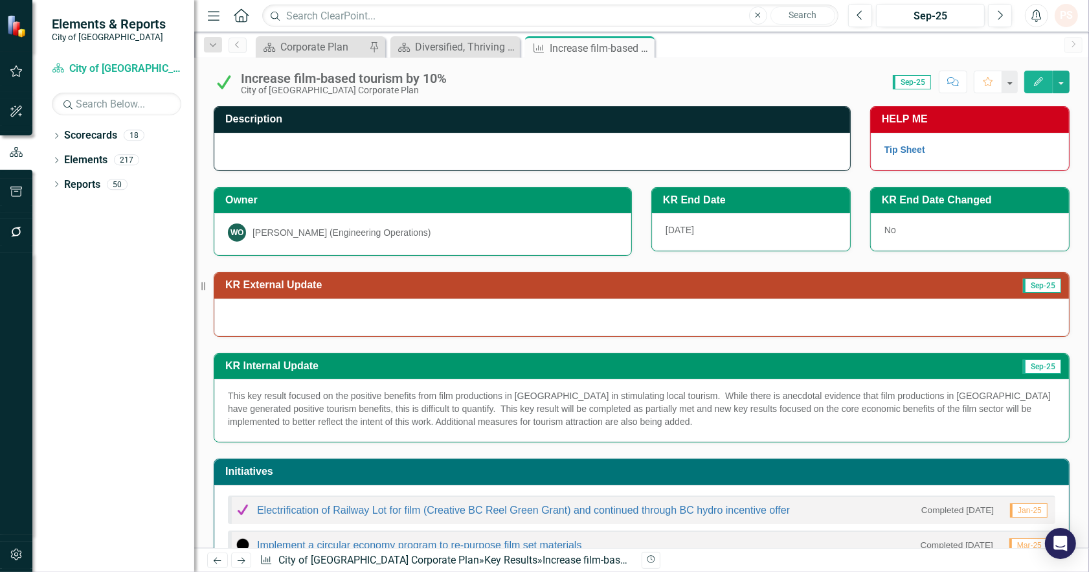
click at [658, 425] on p "This key result focused on the positive benefits from film productions in [GEOG…" at bounding box center [641, 408] width 827 height 39
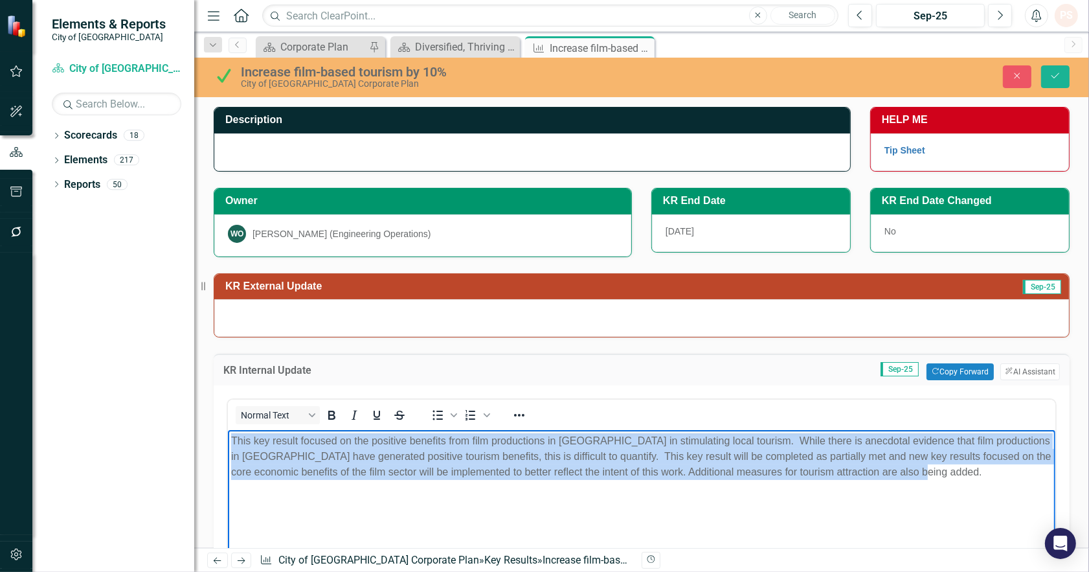
drag, startPoint x: 918, startPoint y: 476, endPoint x: 166, endPoint y: 435, distance: 752.7
click at [227, 435] on html "This key result focused on the positive benefits from film productions in [GEOG…" at bounding box center [640, 527] width 827 height 194
copy p "This key result focused on the positive benefits from film productions in [GEOG…"
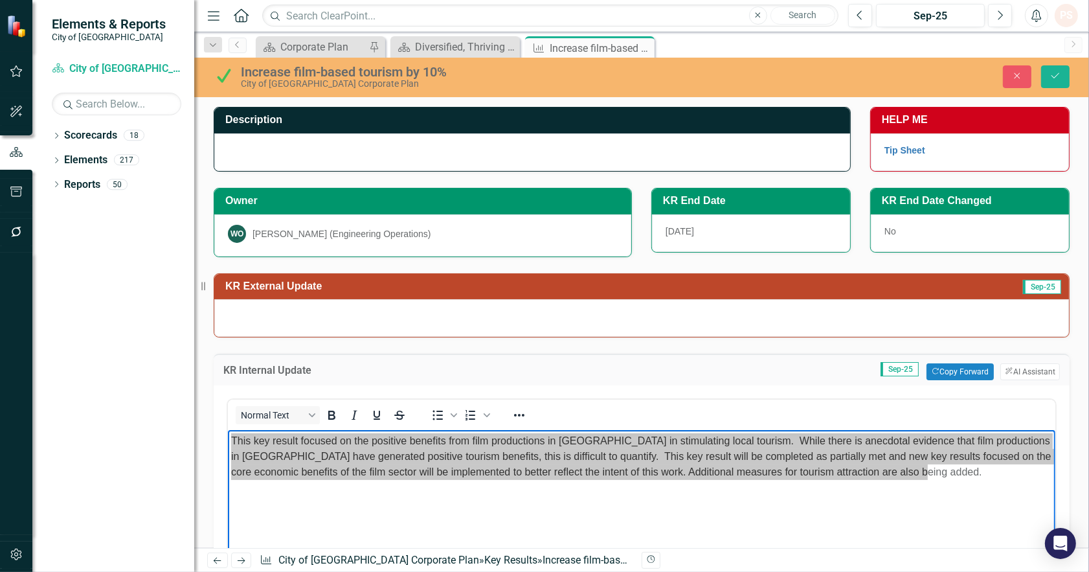
click at [296, 321] on div at bounding box center [641, 318] width 855 height 38
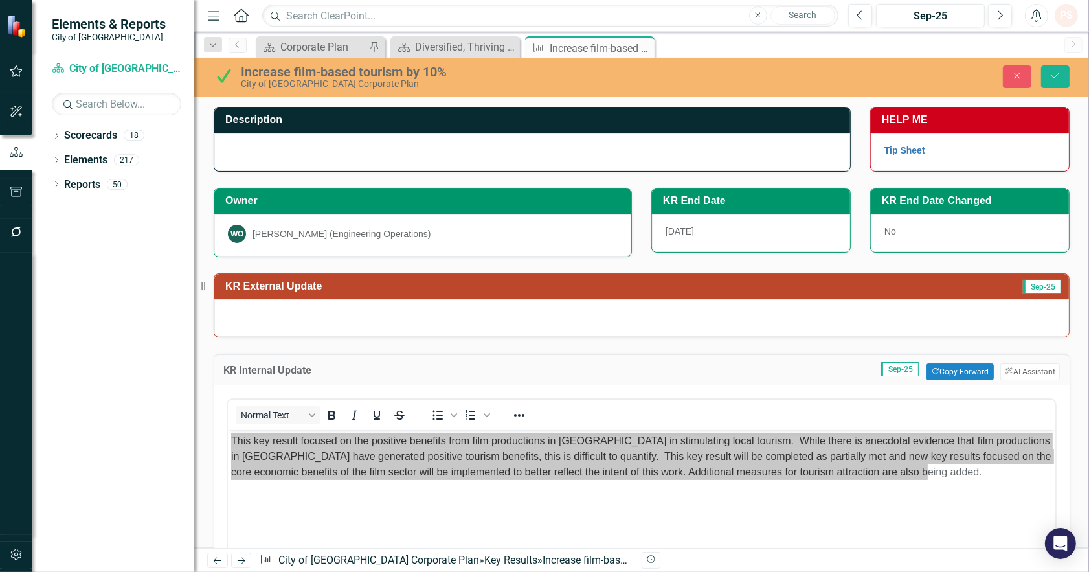
click at [296, 321] on div at bounding box center [641, 318] width 855 height 38
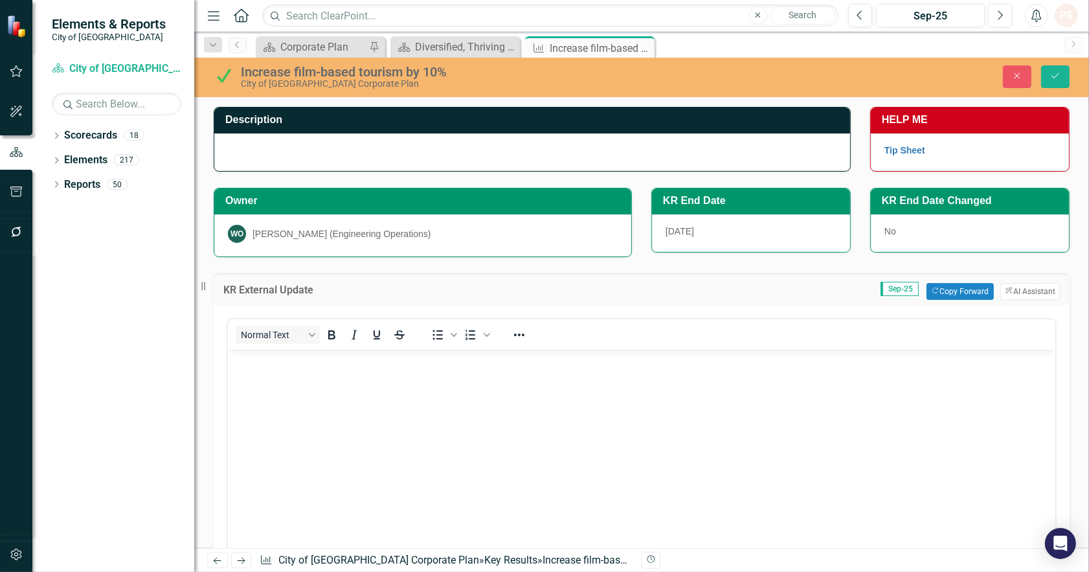
click at [287, 410] on body "Rich Text Area. Press ALT-0 for help." at bounding box center [640, 446] width 827 height 194
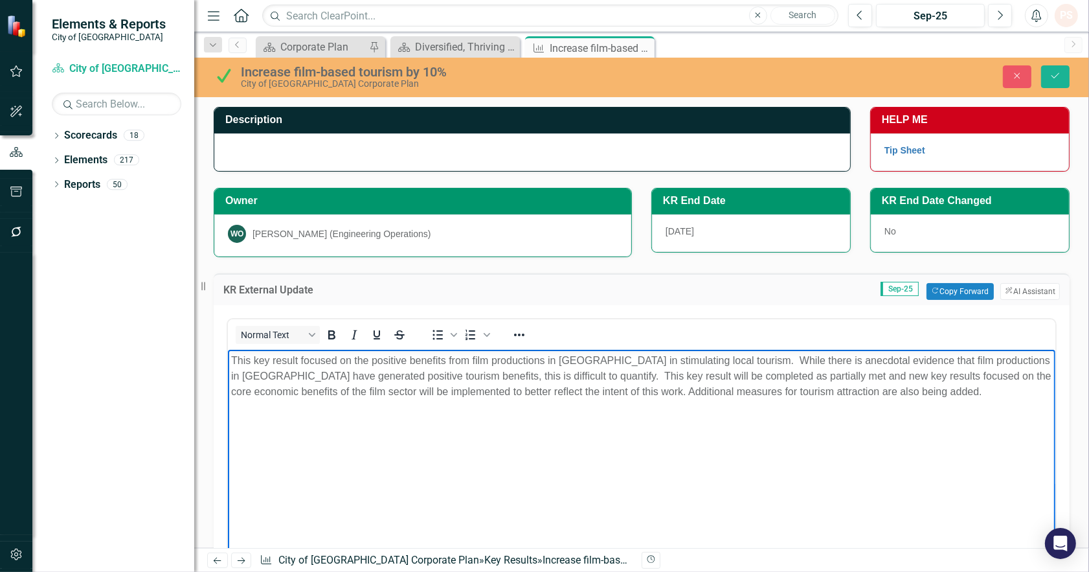
scroll to position [72, 0]
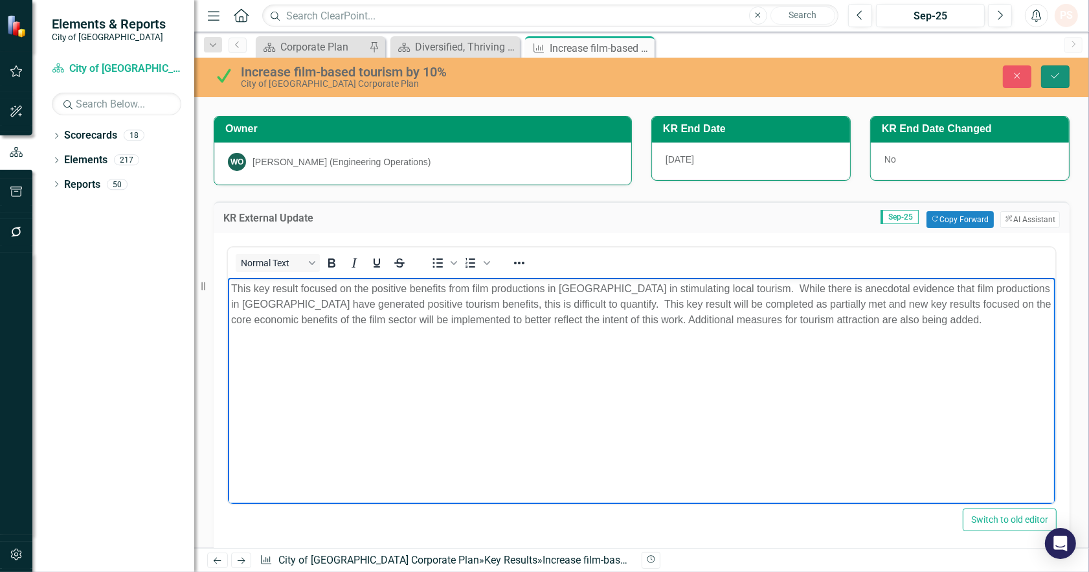
click at [1049, 75] on icon "Save" at bounding box center [1055, 75] width 12 height 9
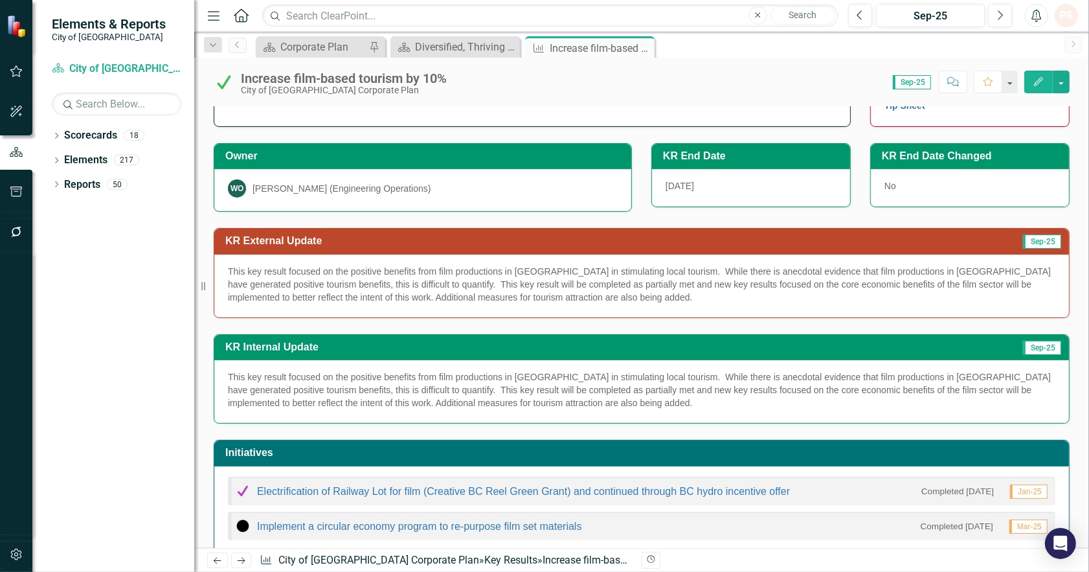
scroll to position [0, 0]
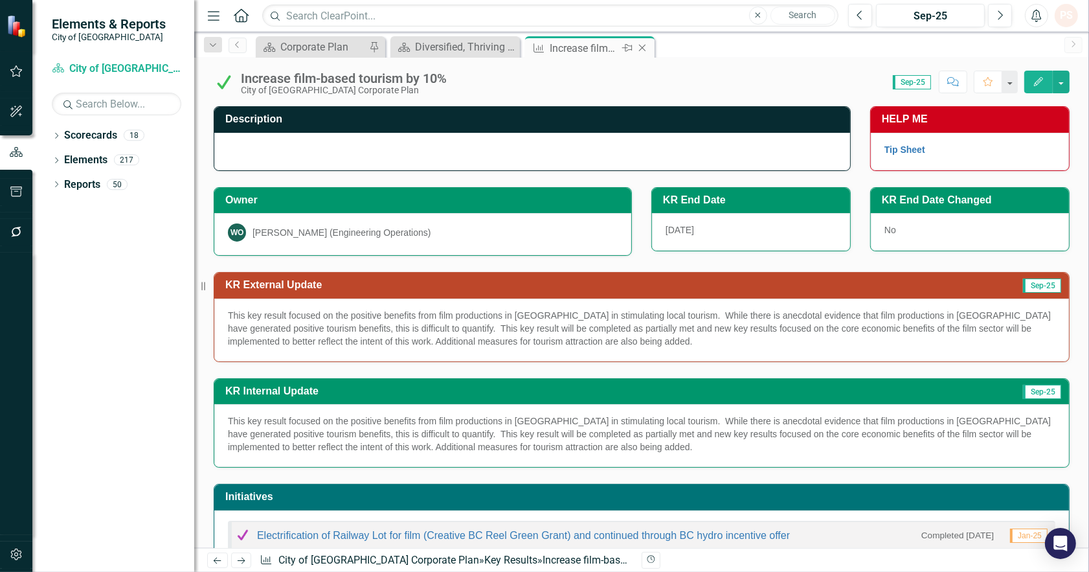
click at [639, 45] on icon at bounding box center [642, 48] width 7 height 7
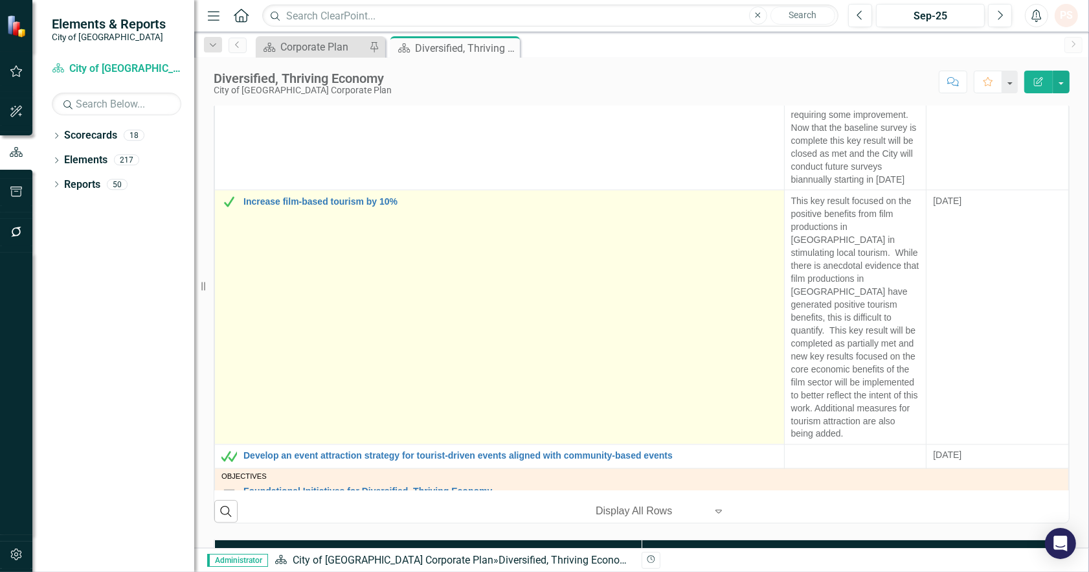
scroll to position [2087, 0]
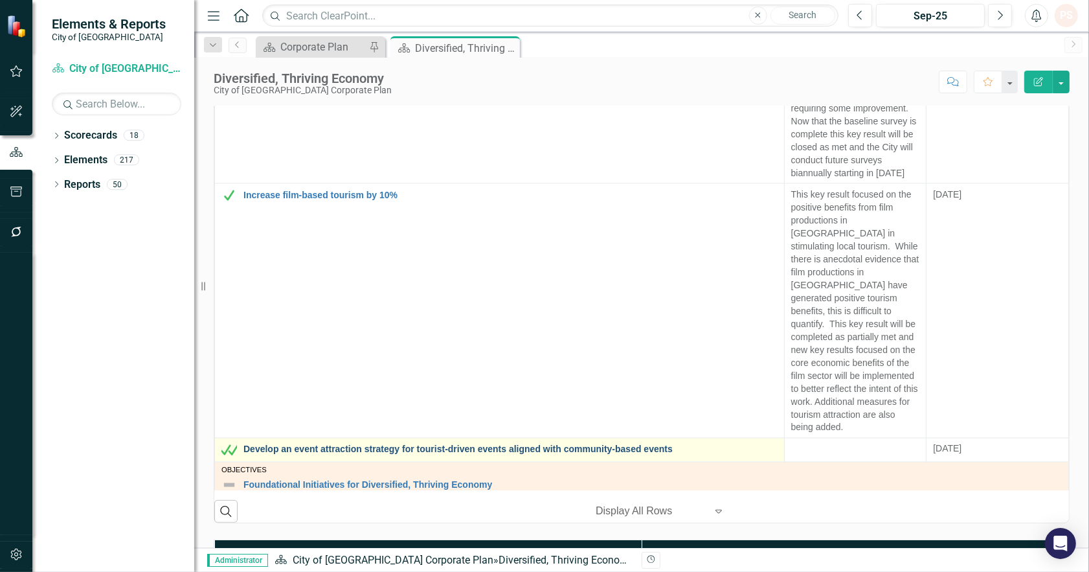
click at [517, 445] on link "Develop an event attraction strategy for tourist-driven events aligned with com…" at bounding box center [510, 450] width 534 height 10
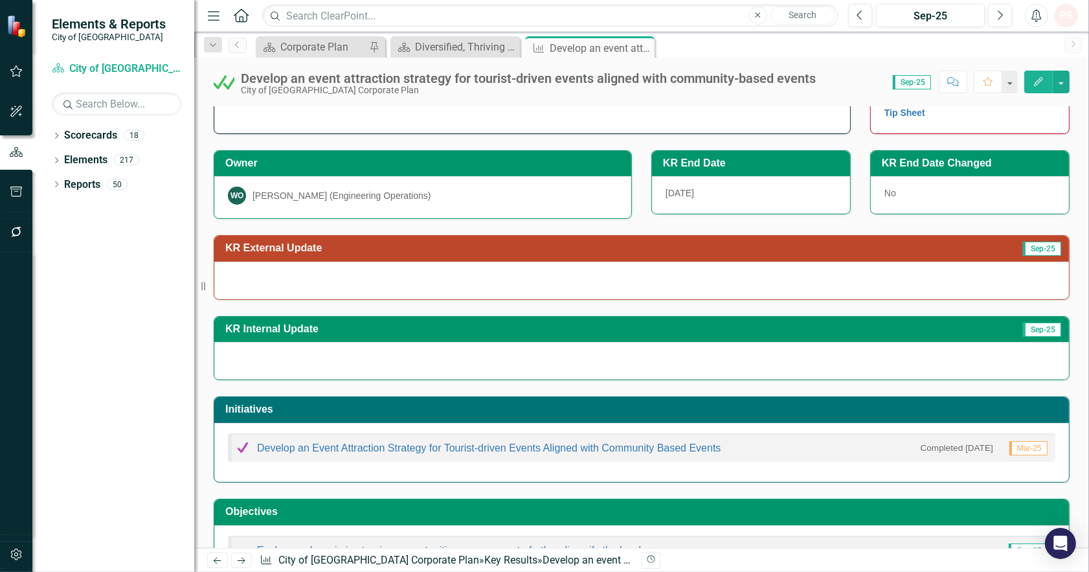
scroll to position [72, 0]
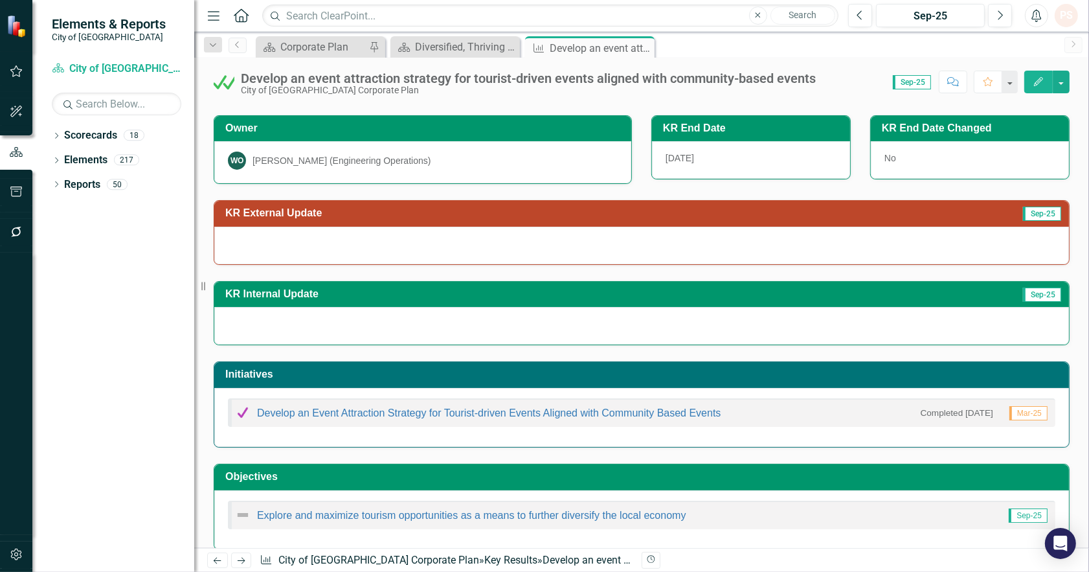
click at [407, 420] on div "Develop an Event Attraction Strategy for Tourist-driven Events Aligned with Com…" at bounding box center [478, 413] width 486 height 16
click at [410, 413] on link "Develop an Event Attraction Strategy for Tourist-driven Events Aligned with Com…" at bounding box center [489, 412] width 464 height 11
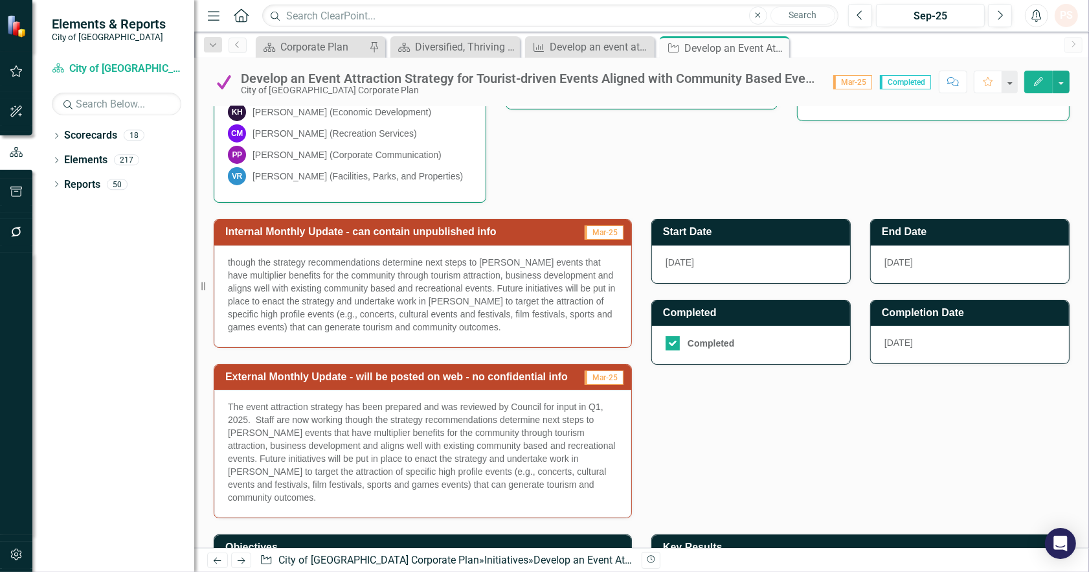
scroll to position [359, 0]
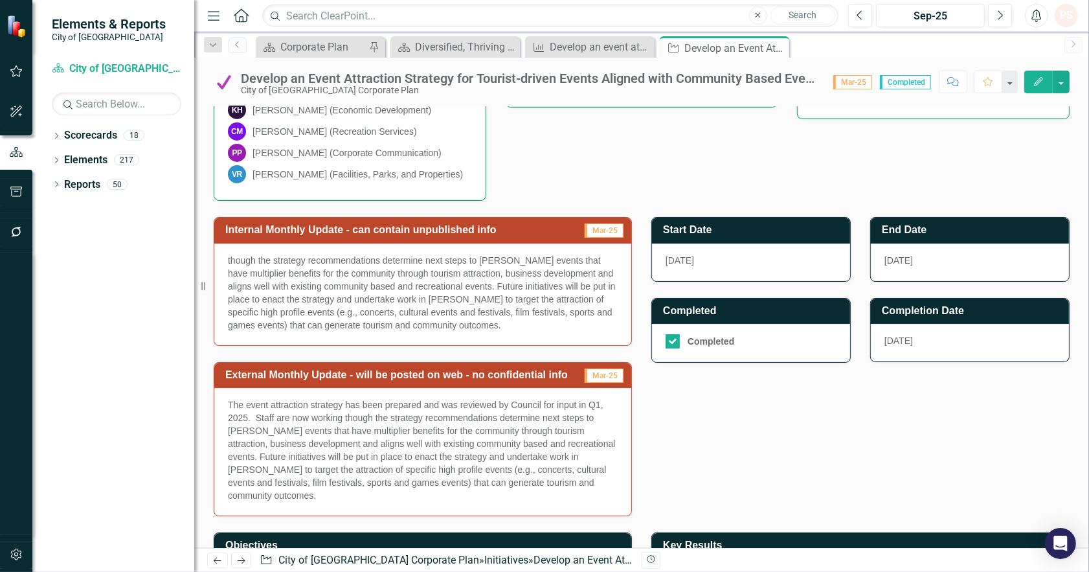
click at [392, 441] on span "The event attraction strategy has been prepared and was reviewed by Council for…" at bounding box center [421, 449] width 387 height 101
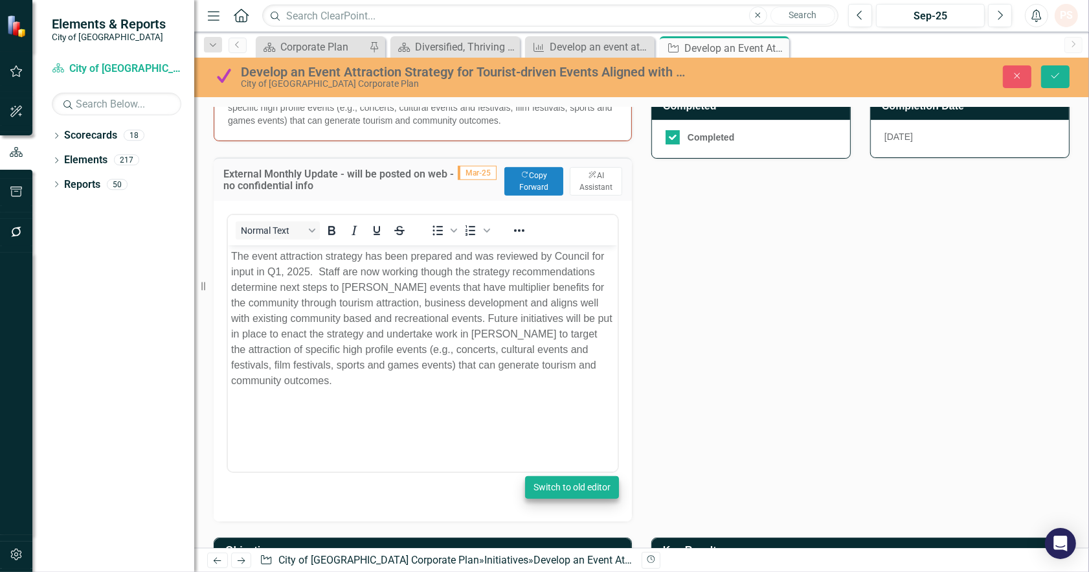
scroll to position [575, 0]
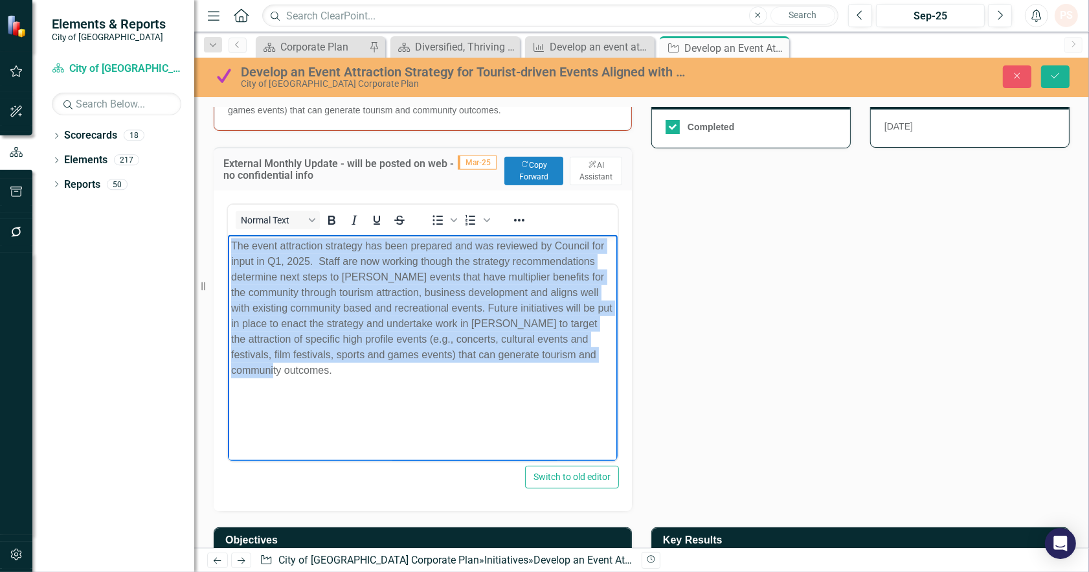
drag, startPoint x: 314, startPoint y: 382, endPoint x: 215, endPoint y: 239, distance: 174.0
click at [227, 239] on html "The event attraction strategy has been prepared and was reviewed by Council for…" at bounding box center [422, 332] width 390 height 194
copy span "The event attraction strategy has been prepared and was reviewed by Council for…"
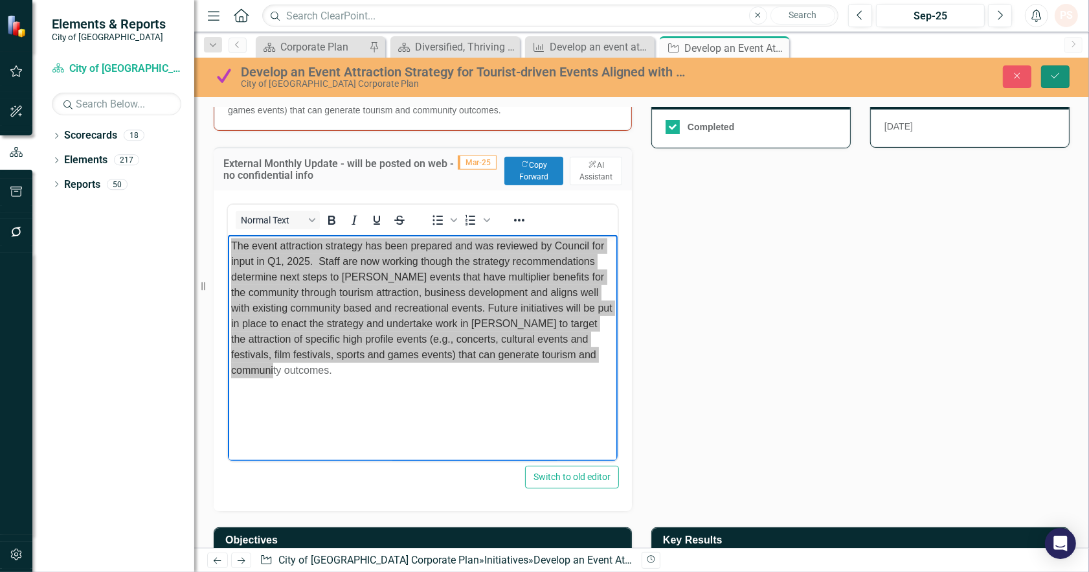
click at [1045, 78] on button "Save" at bounding box center [1055, 76] width 28 height 23
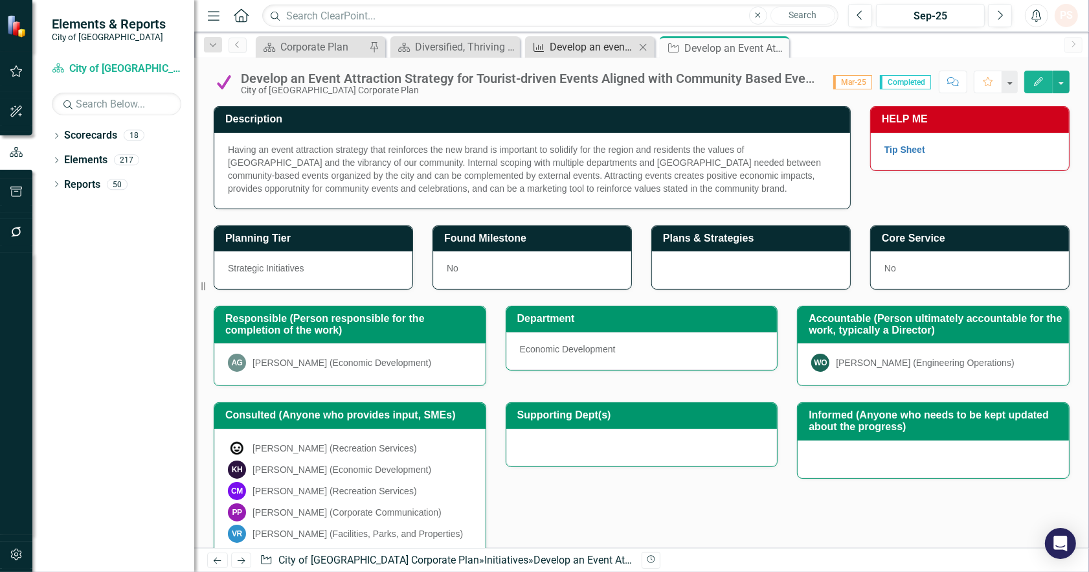
click at [583, 45] on div "Develop an event attraction strategy for tourist-driven events aligned with com…" at bounding box center [592, 47] width 85 height 16
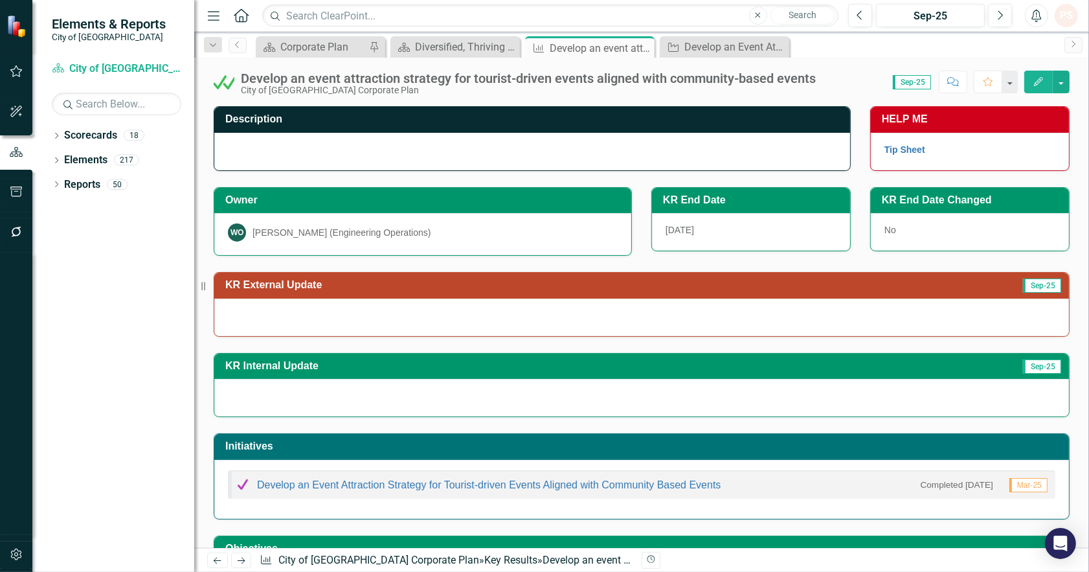
click at [256, 316] on div at bounding box center [641, 317] width 855 height 38
click at [256, 315] on div at bounding box center [641, 317] width 855 height 38
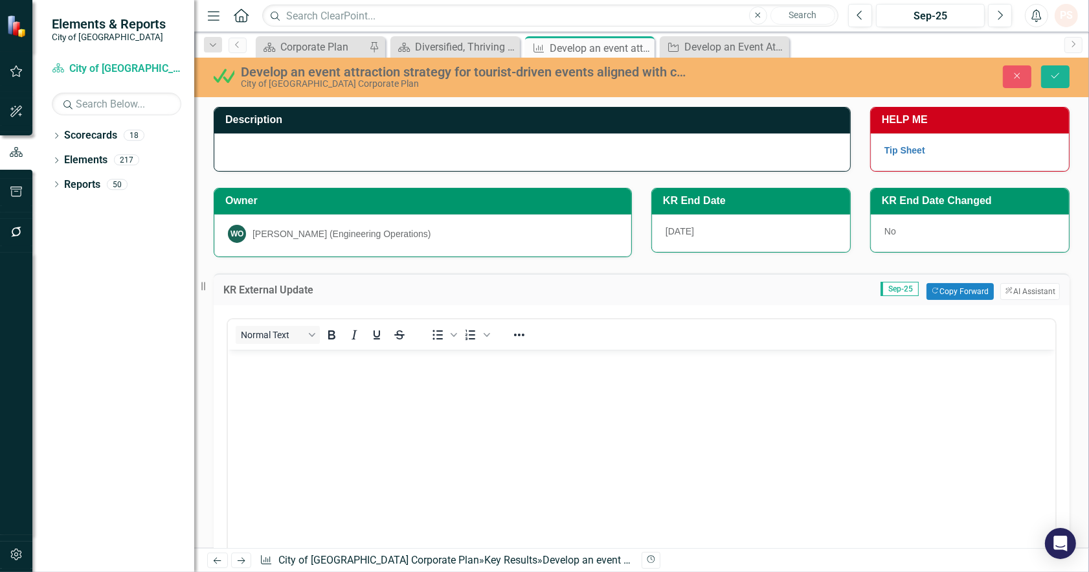
click at [257, 388] on body "Rich Text Area. Press ALT-0 for help." at bounding box center [640, 446] width 827 height 194
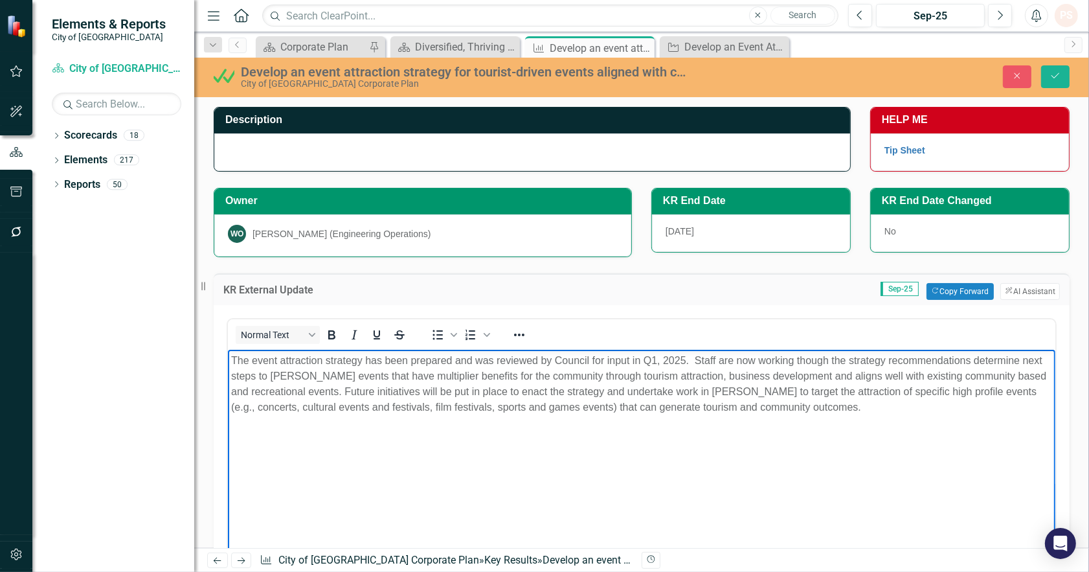
click at [364, 475] on body "The event attraction strategy has been prepared and was reviewed by Council for…" at bounding box center [640, 446] width 827 height 194
click at [365, 359] on span "The event attraction strategy has been prepared and was reviewed by Council for…" at bounding box center [637, 383] width 815 height 58
click at [760, 359] on span "The event attraction strategy for tourism driven events has been prepared and w…" at bounding box center [635, 383] width 811 height 58
click at [666, 468] on body "The event attraction strategy for tourism driven events has been prepared and w…" at bounding box center [640, 446] width 827 height 194
click at [609, 453] on body "The event attraction strategy for tourism driven events has been prepared and w…" at bounding box center [640, 446] width 827 height 194
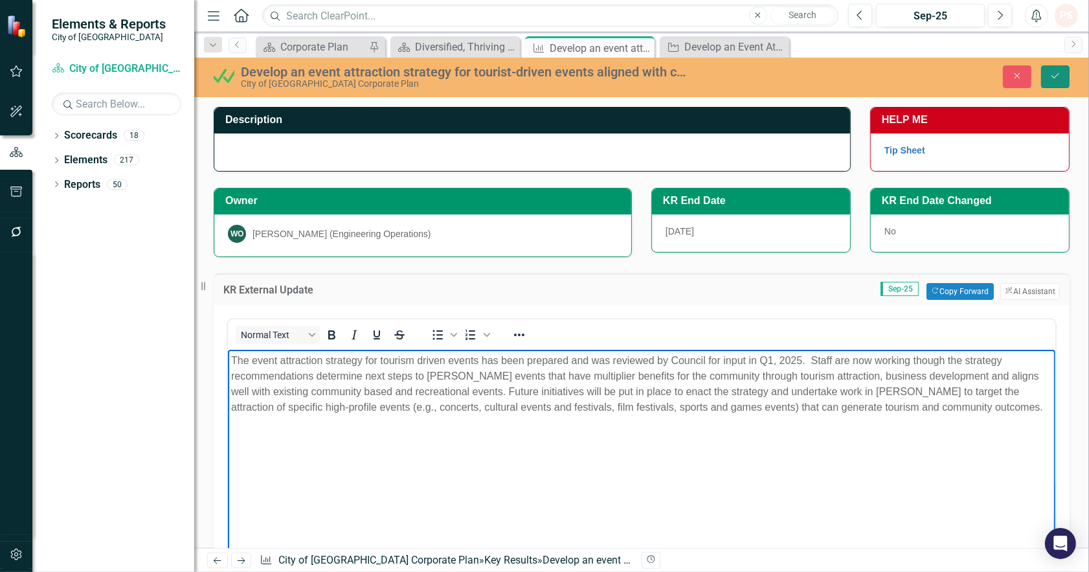
click at [1053, 74] on icon "Save" at bounding box center [1055, 75] width 12 height 9
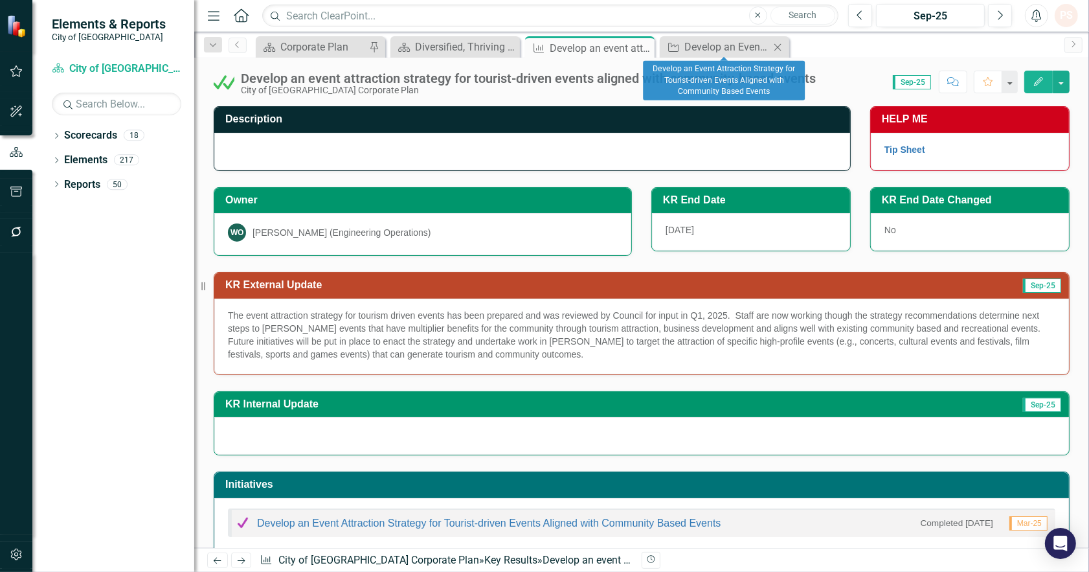
click at [779, 47] on icon "Close" at bounding box center [777, 47] width 13 height 10
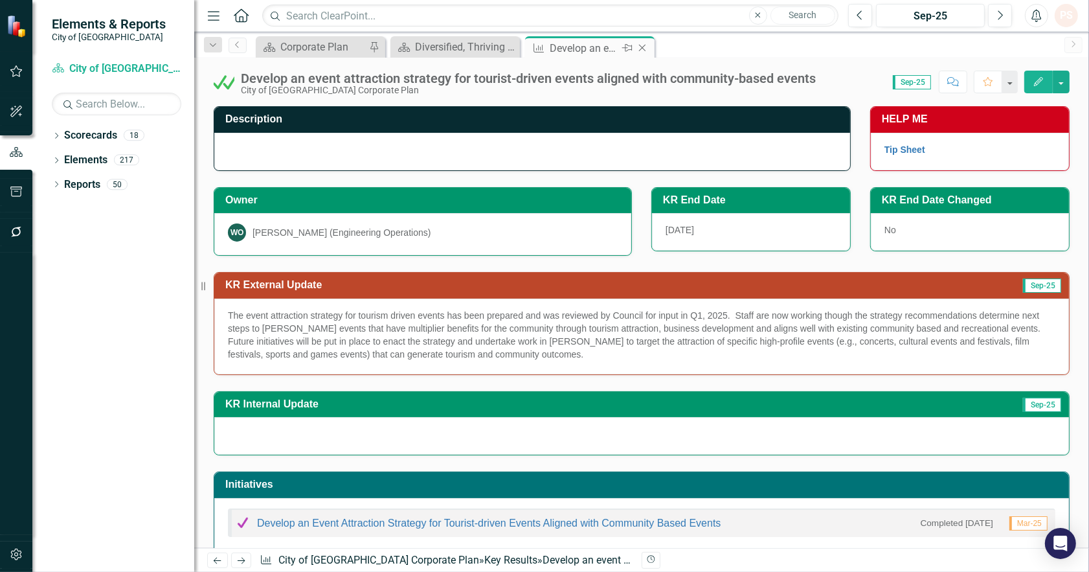
click at [645, 46] on icon "Close" at bounding box center [642, 48] width 13 height 10
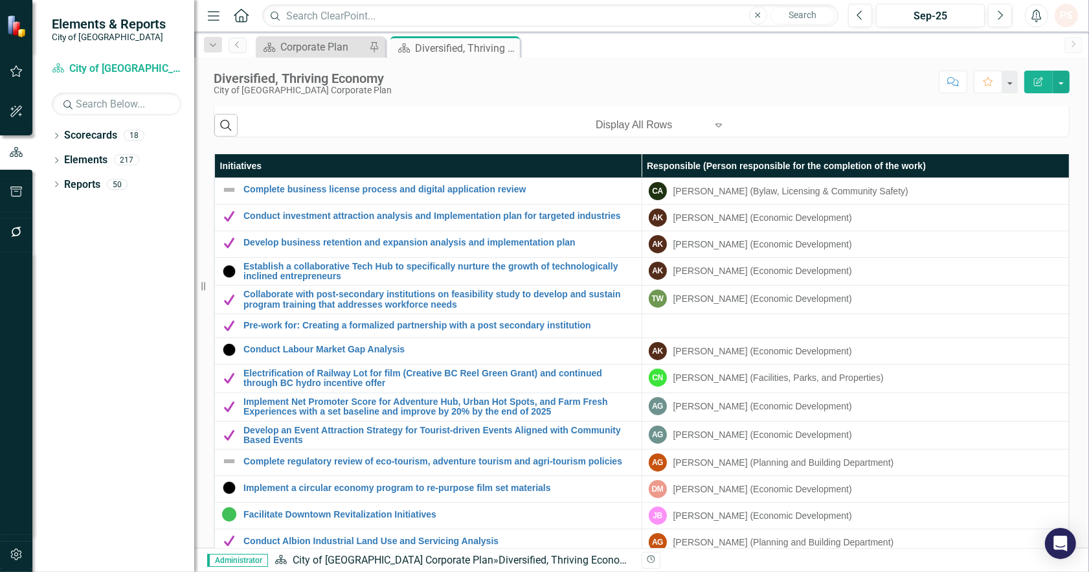
scroll to position [791, 0]
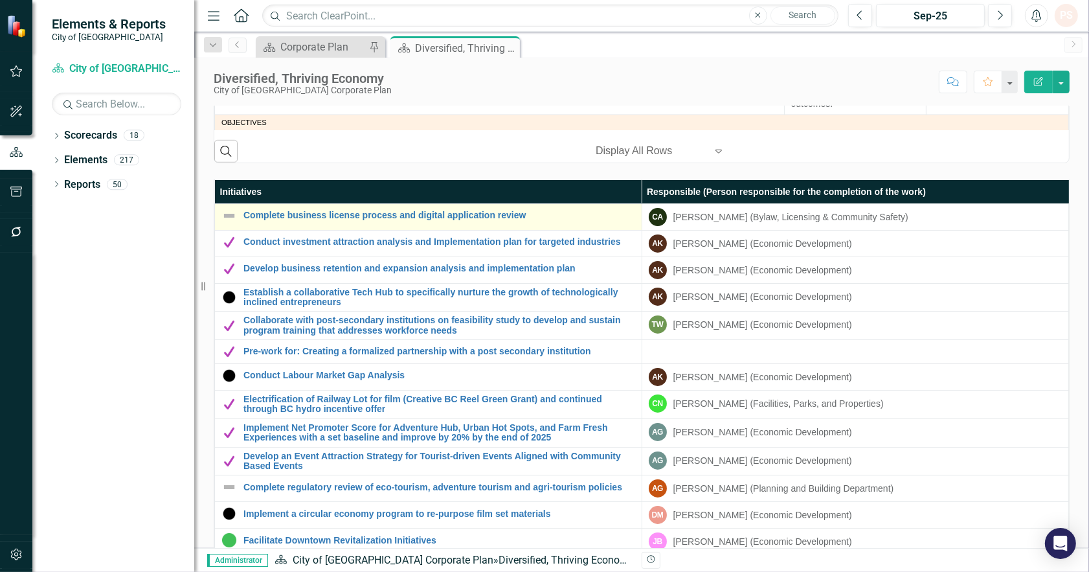
click at [387, 208] on div "Complete business license process and digital application review" at bounding box center [428, 216] width 414 height 16
click at [388, 216] on link "Complete business license process and digital application review" at bounding box center [439, 215] width 392 height 10
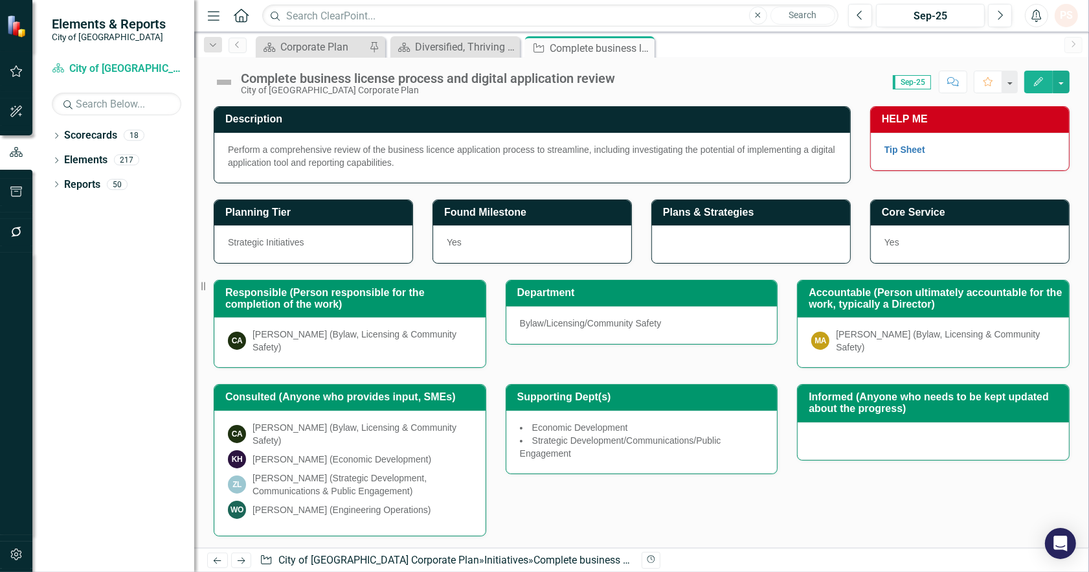
scroll to position [267, 0]
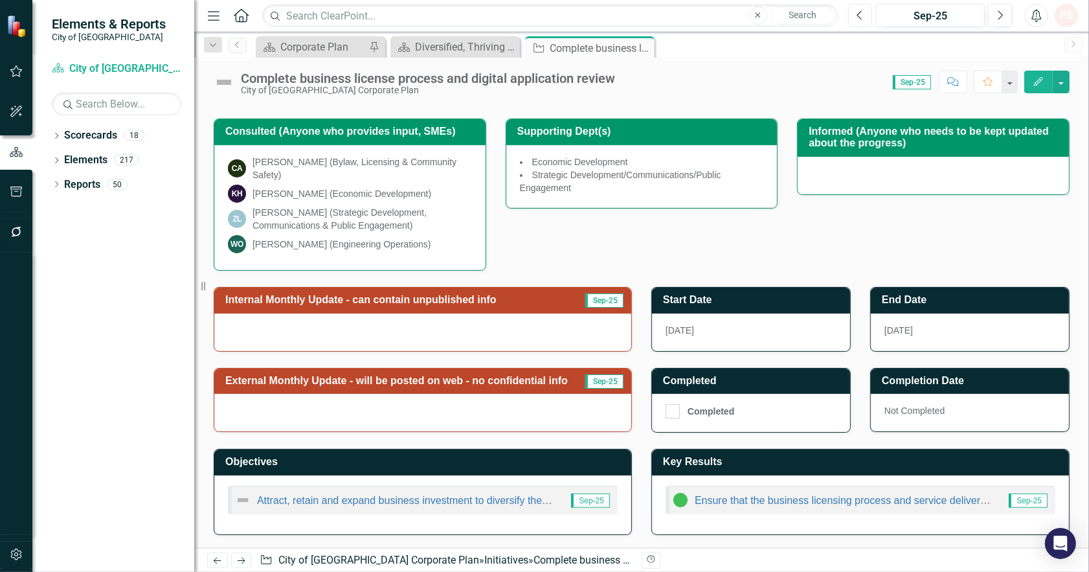
click at [860, 15] on icon "Previous" at bounding box center [859, 16] width 7 height 12
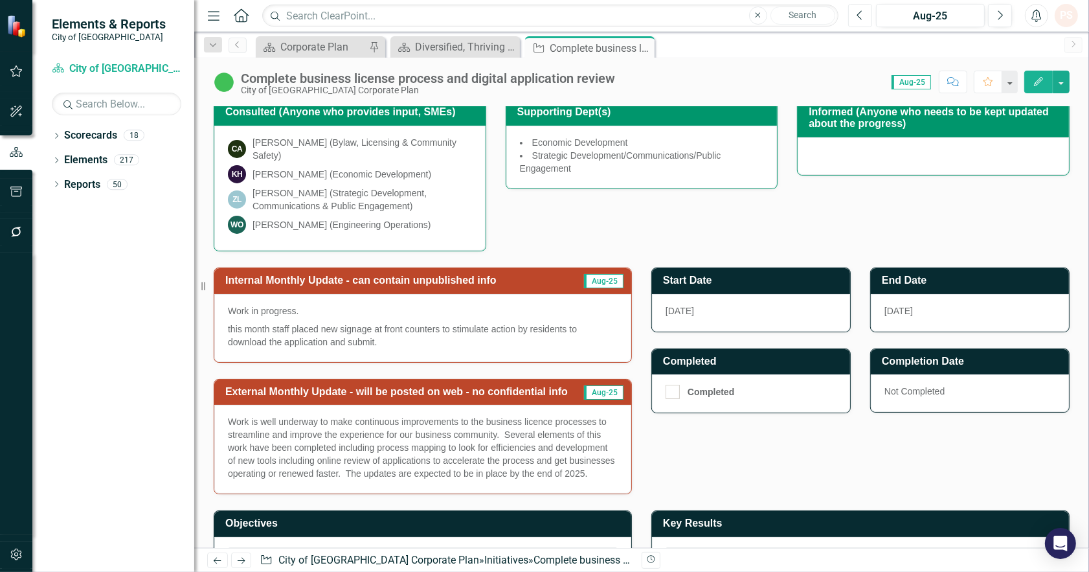
scroll to position [359, 0]
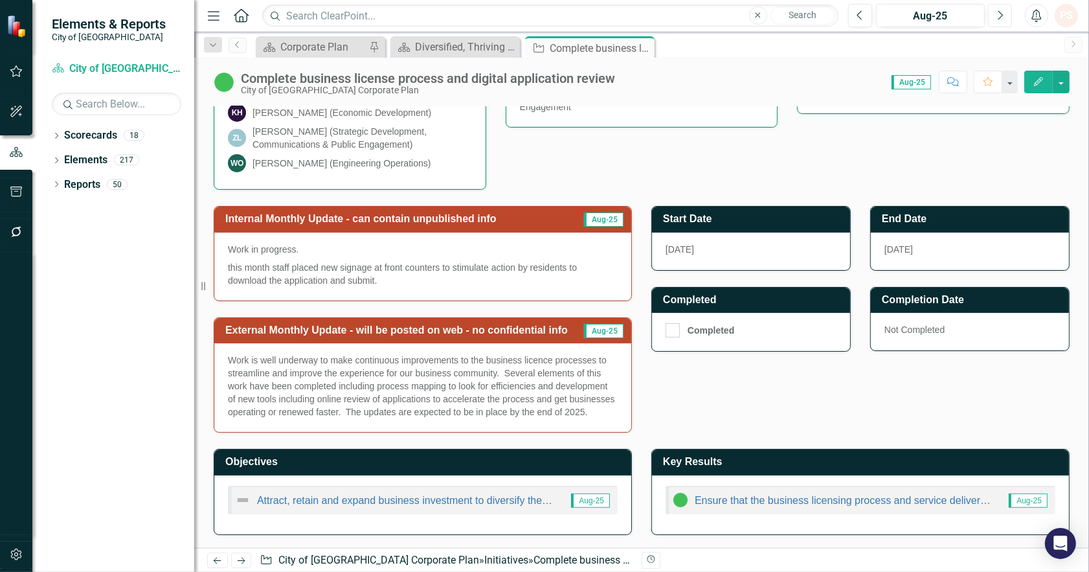
click at [997, 18] on icon "Next" at bounding box center [999, 16] width 7 height 12
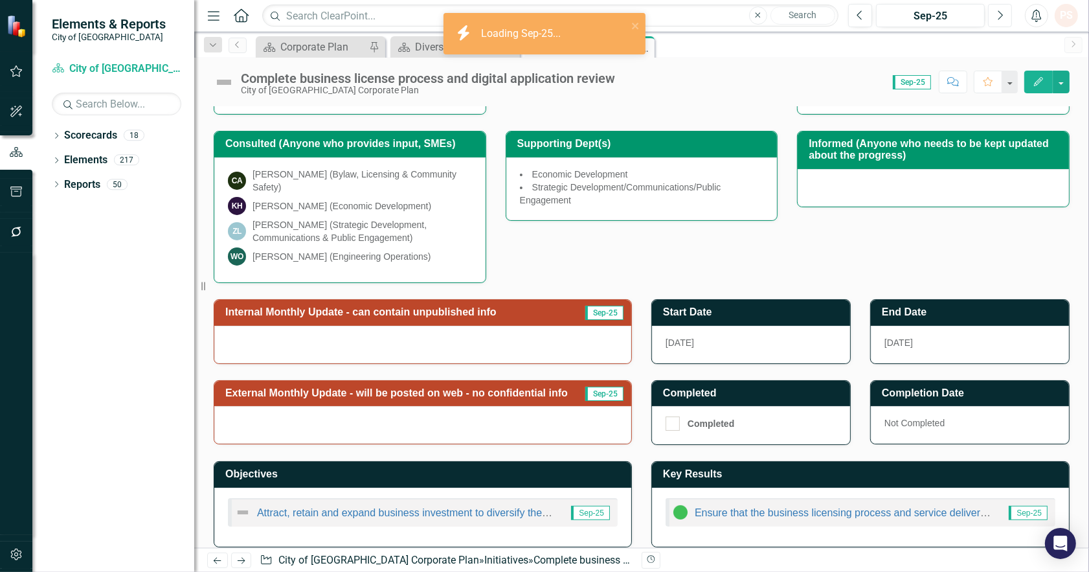
scroll to position [267, 0]
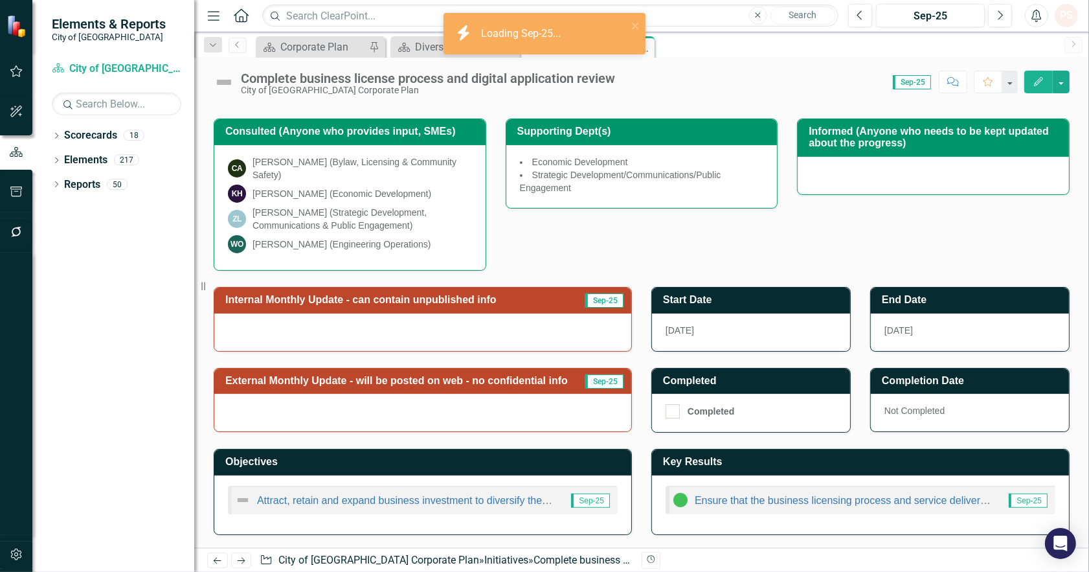
click at [397, 409] on div at bounding box center [422, 413] width 417 height 38
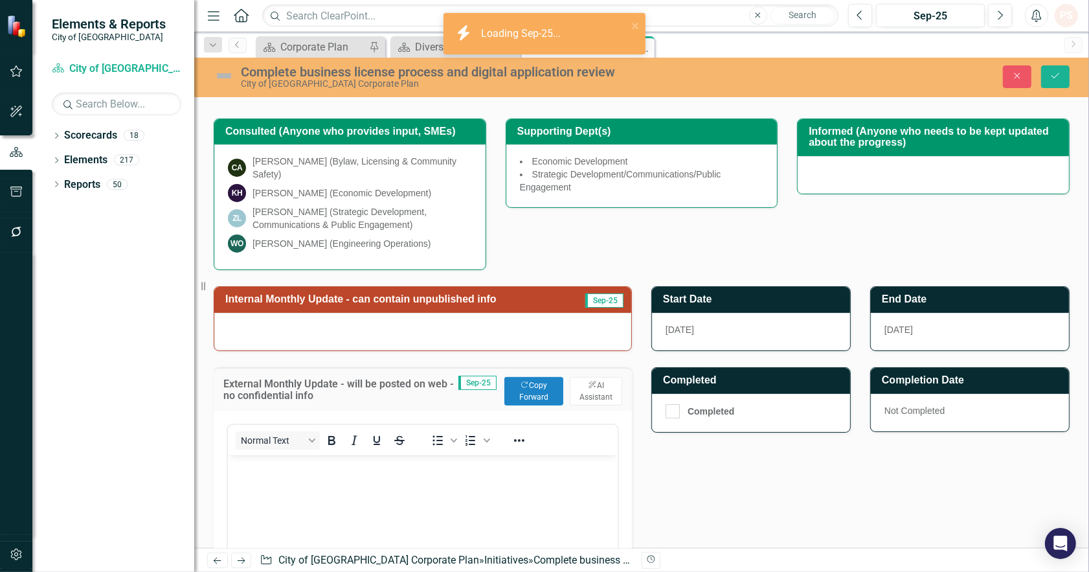
scroll to position [0, 0]
click at [525, 384] on button "Copy Forward Copy Forward" at bounding box center [533, 391] width 59 height 28
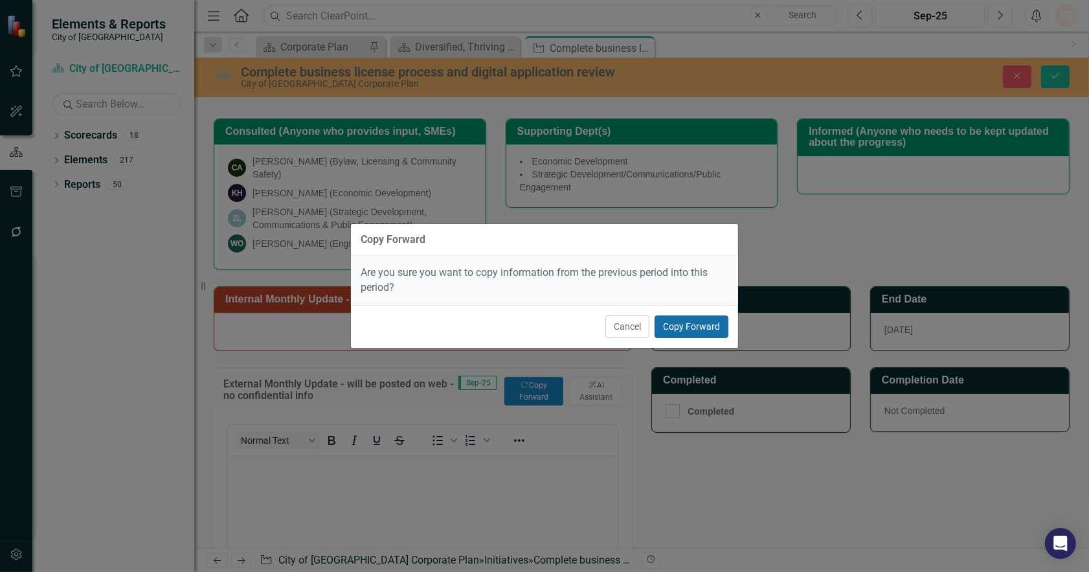
click at [701, 324] on button "Copy Forward" at bounding box center [691, 326] width 74 height 23
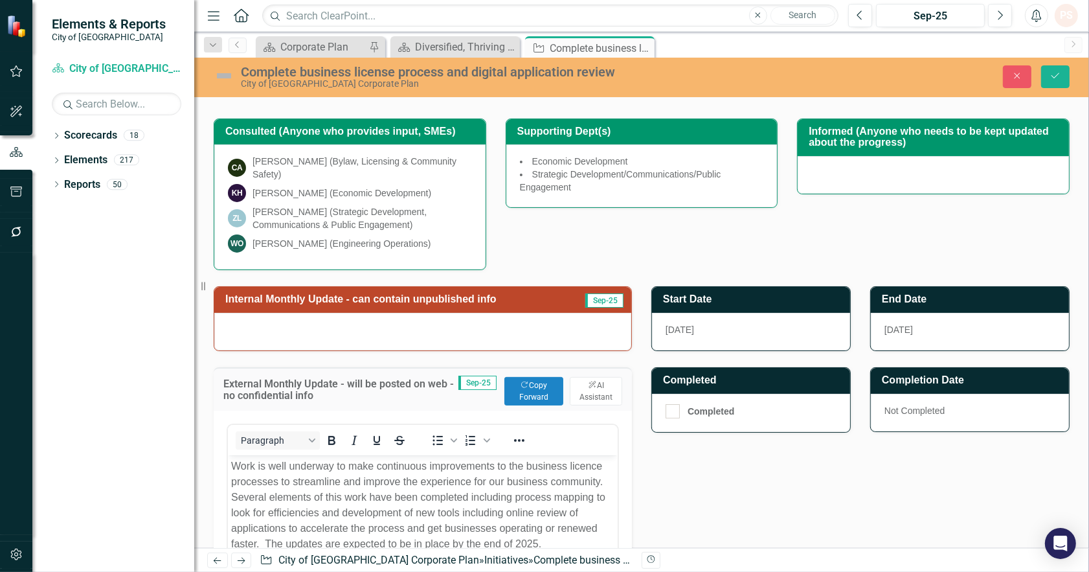
click at [224, 79] on img at bounding box center [224, 75] width 21 height 21
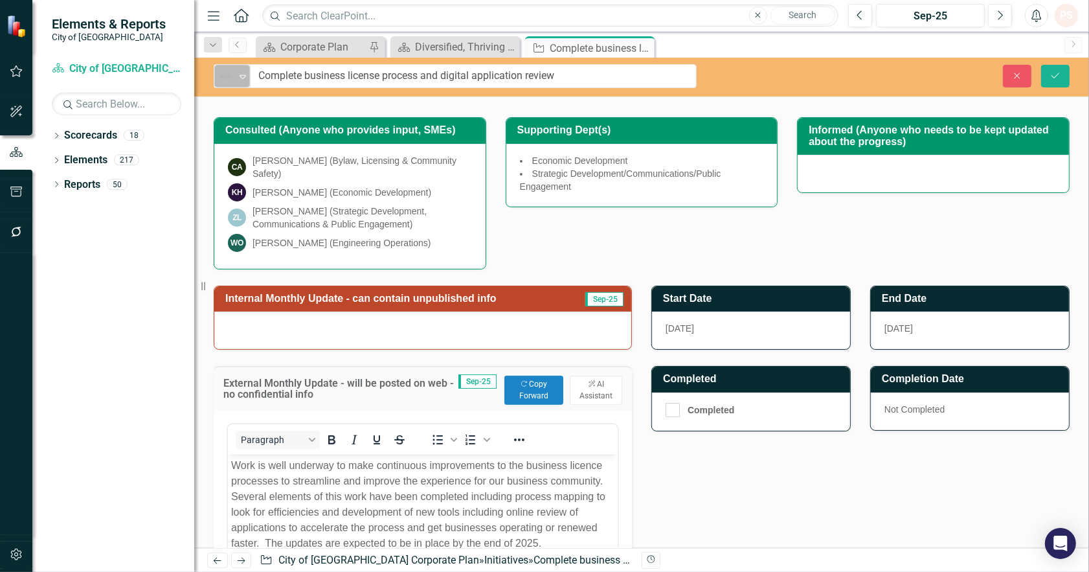
click at [249, 78] on icon "Expand" at bounding box center [242, 76] width 13 height 10
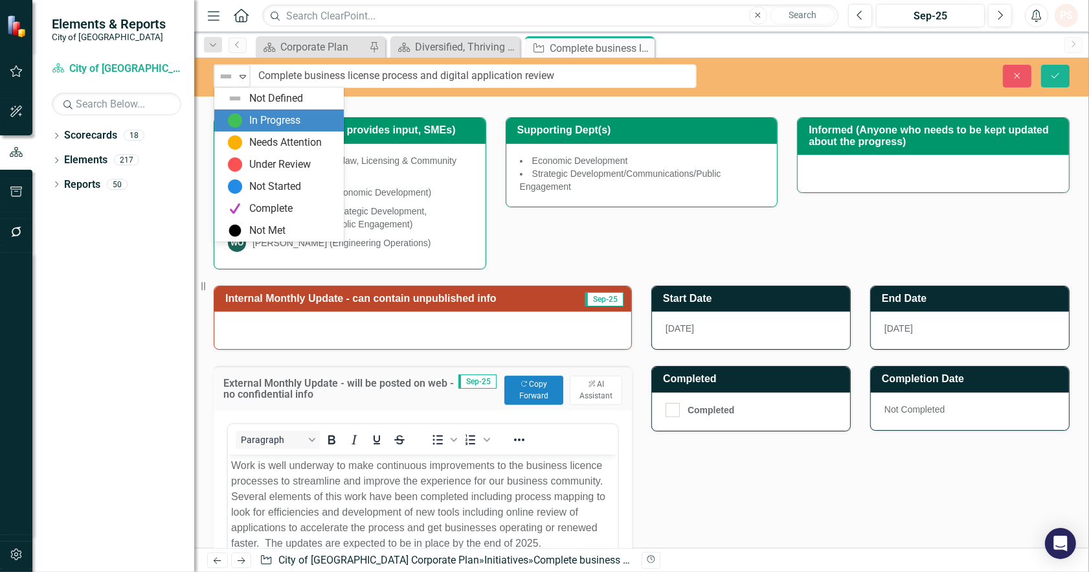
click at [232, 126] on img at bounding box center [235, 121] width 16 height 16
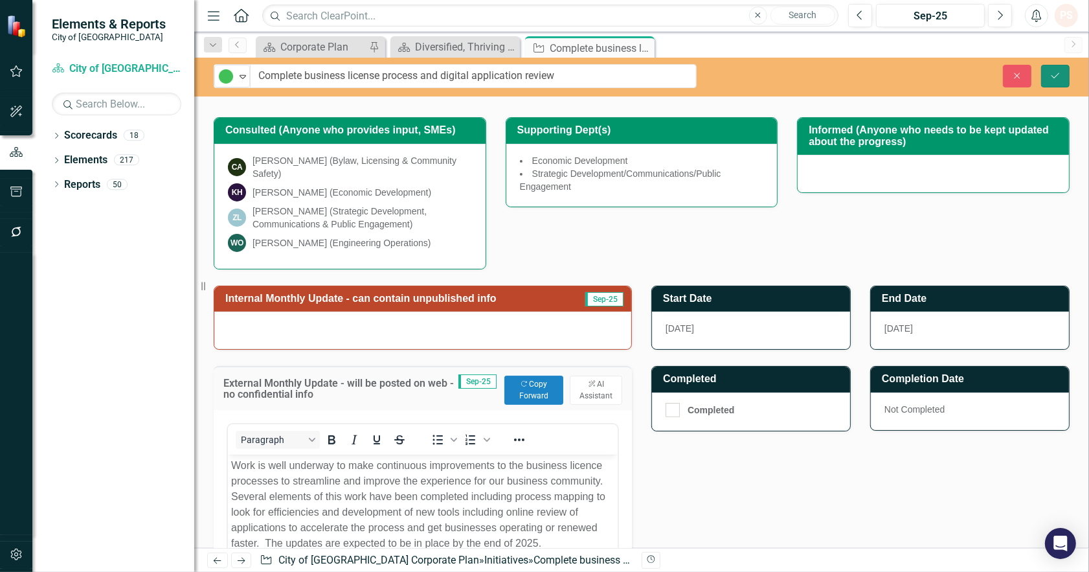
click at [1053, 76] on icon "Save" at bounding box center [1055, 75] width 12 height 9
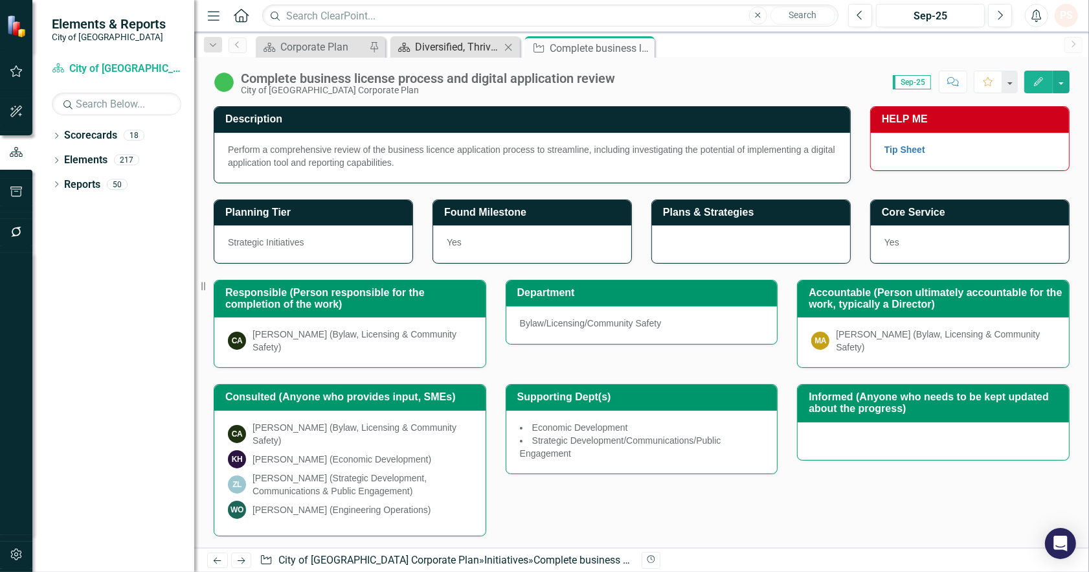
click at [462, 44] on div "Diversified, Thriving Economy" at bounding box center [457, 47] width 85 height 16
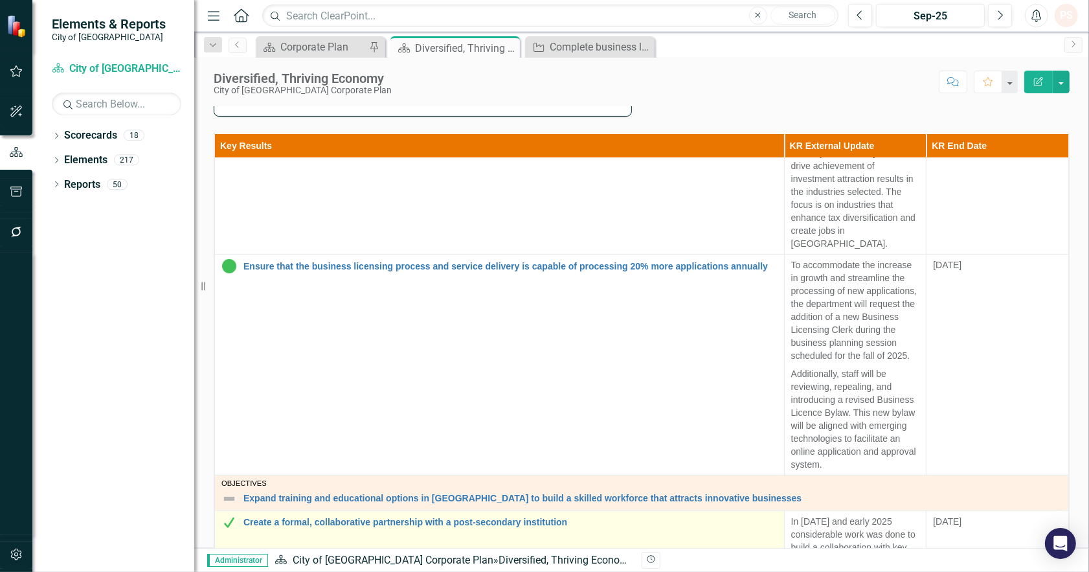
scroll to position [647, 0]
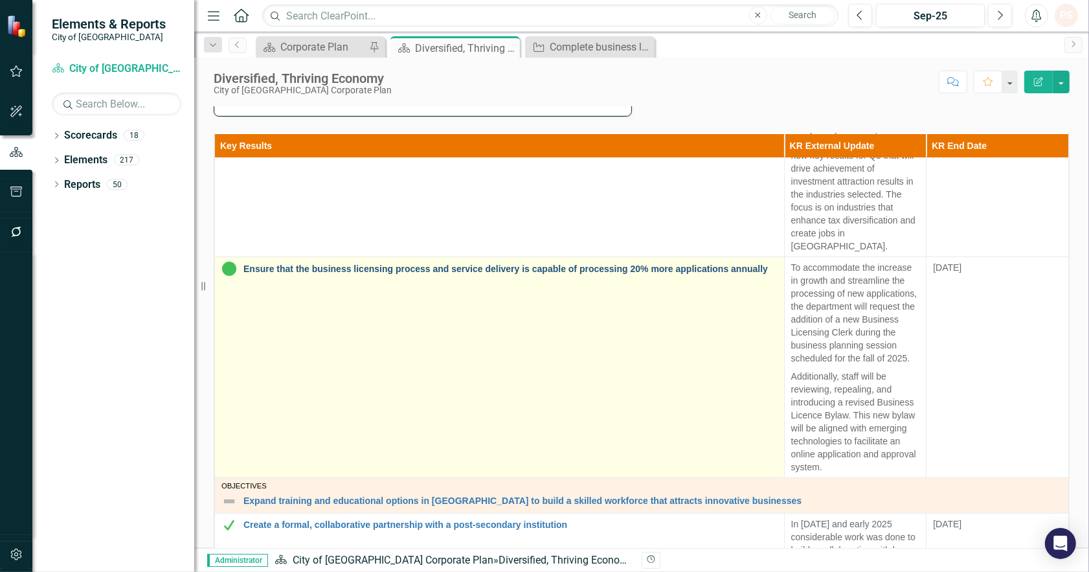
click at [423, 264] on link "Ensure that the business licensing process and service delivery is capable of p…" at bounding box center [510, 269] width 534 height 10
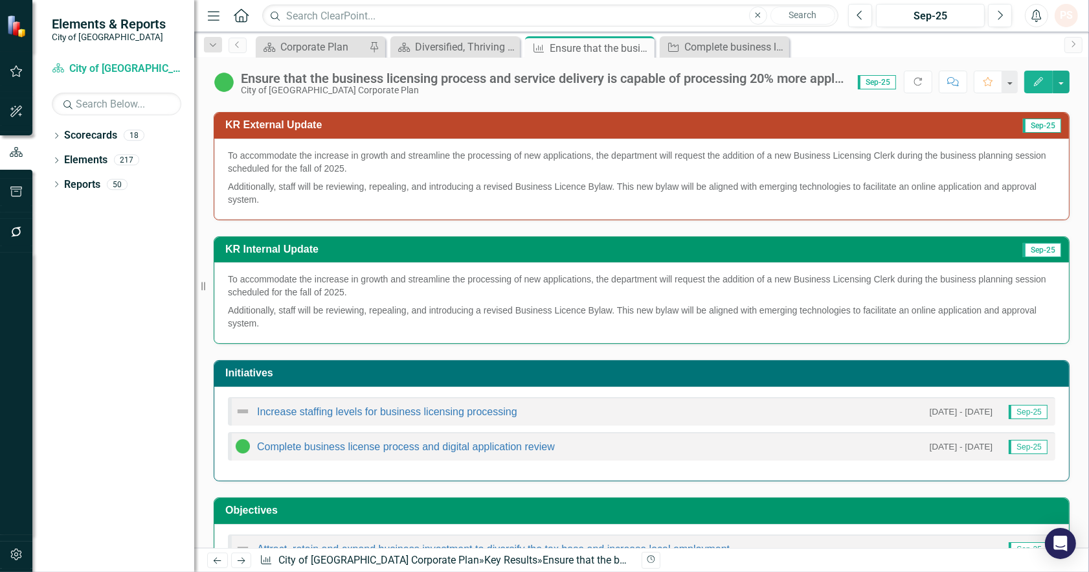
scroll to position [138, 0]
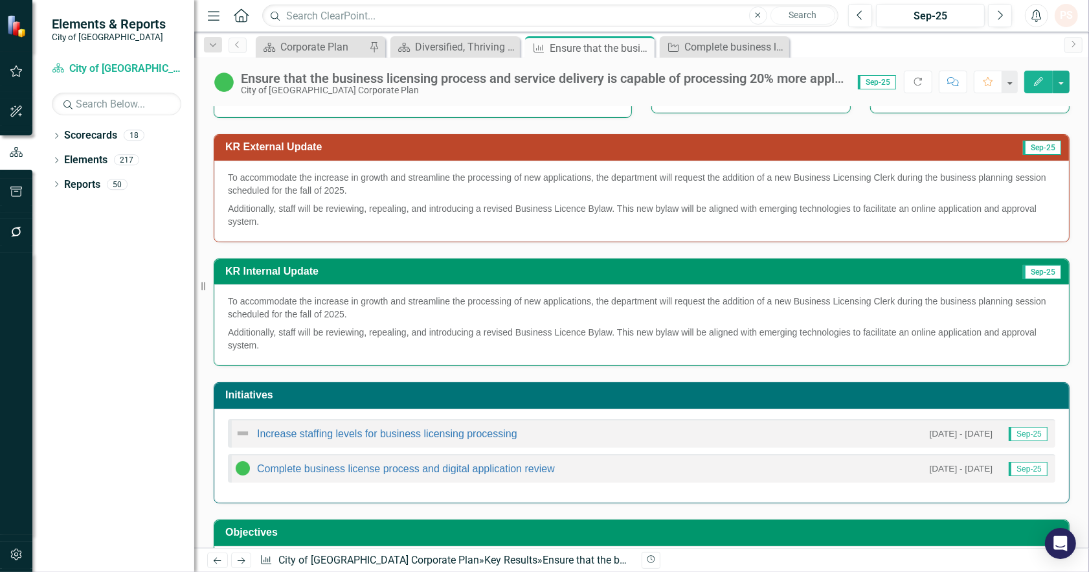
click at [436, 221] on p "Additionally, staff will be reviewing, repealing, and introducing a revised Bus…" at bounding box center [641, 213] width 827 height 28
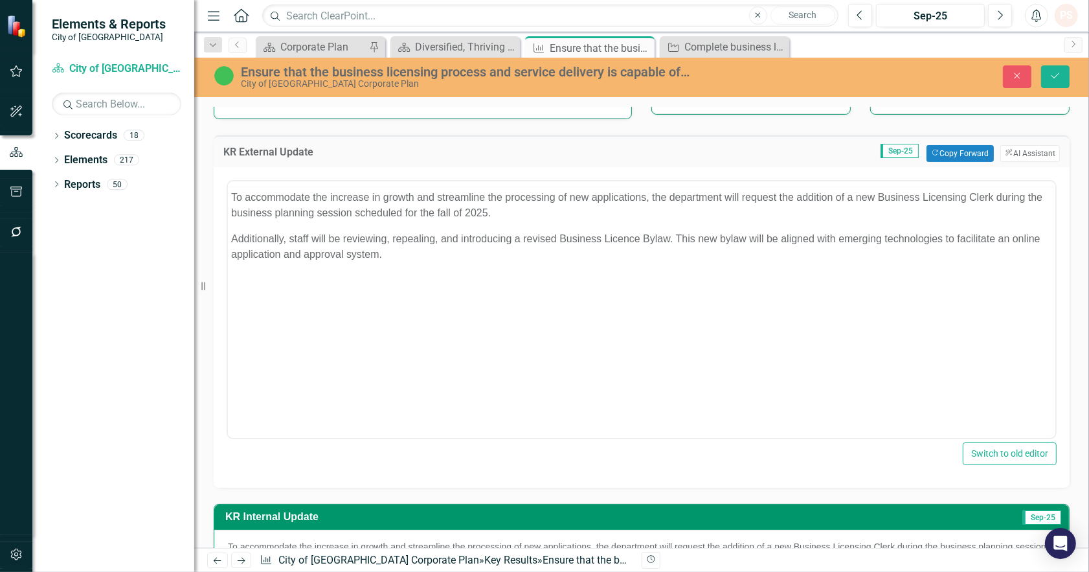
scroll to position [0, 0]
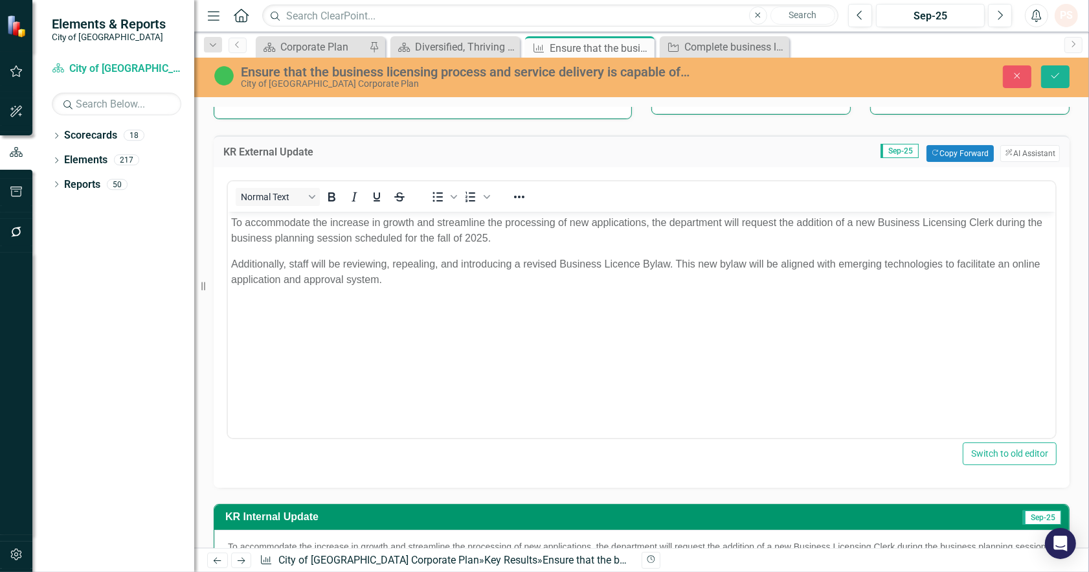
click at [403, 289] on body "To accommodate the increase in growth and streamline the processing of new appl…" at bounding box center [640, 308] width 827 height 194
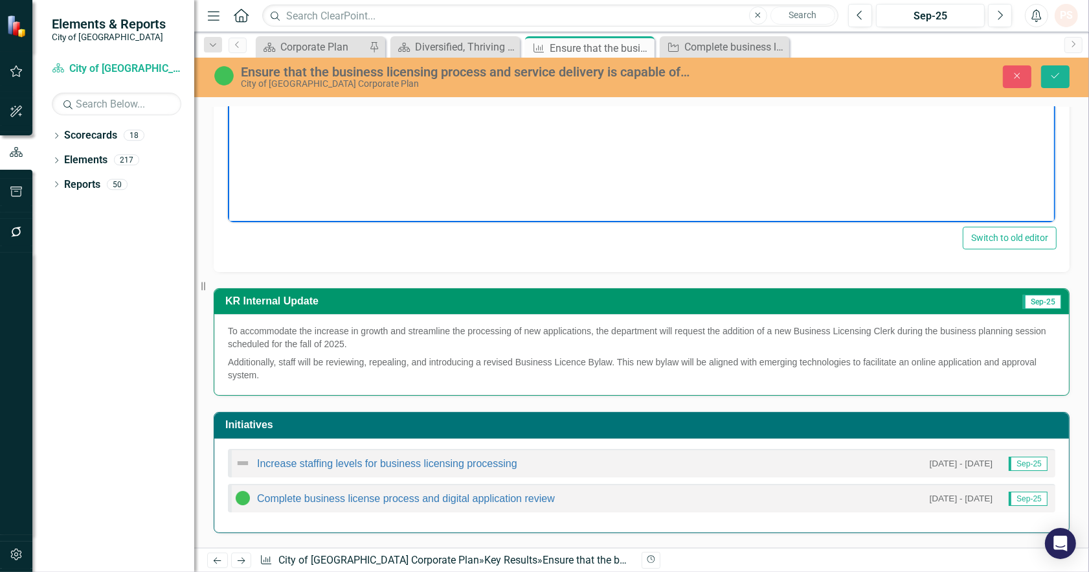
scroll to position [328, 0]
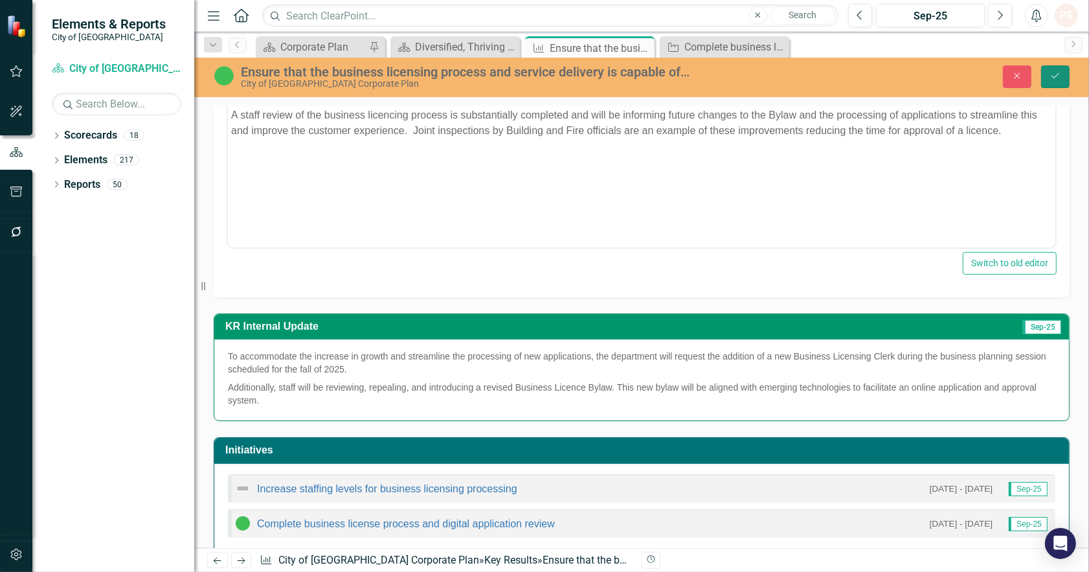
click at [1056, 74] on icon "Save" at bounding box center [1055, 75] width 12 height 9
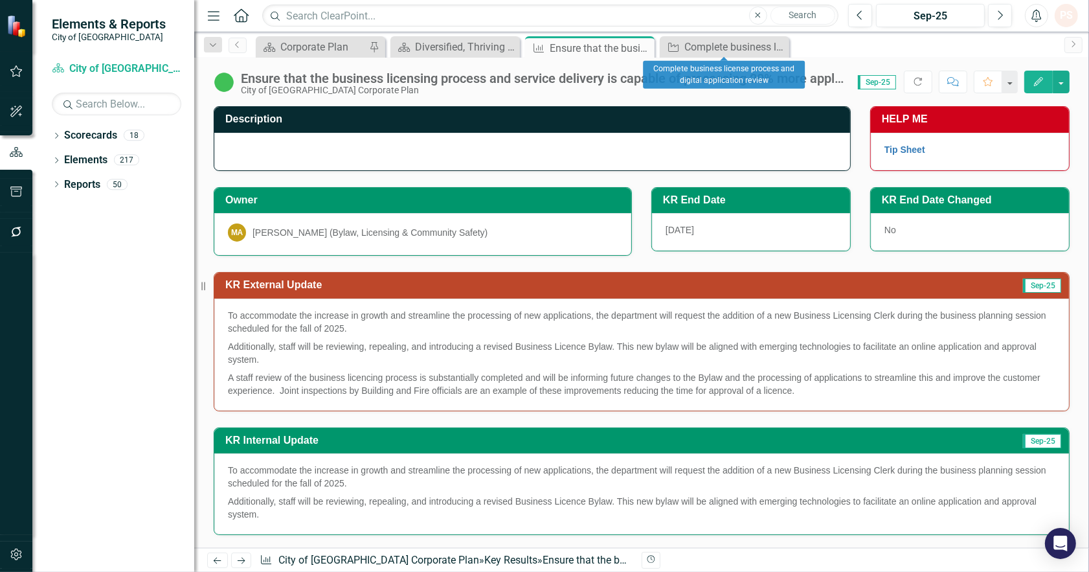
drag, startPoint x: 773, startPoint y: 43, endPoint x: 764, endPoint y: 47, distance: 9.9
click at [0, 0] on icon "Close" at bounding box center [0, 0] width 0 height 0
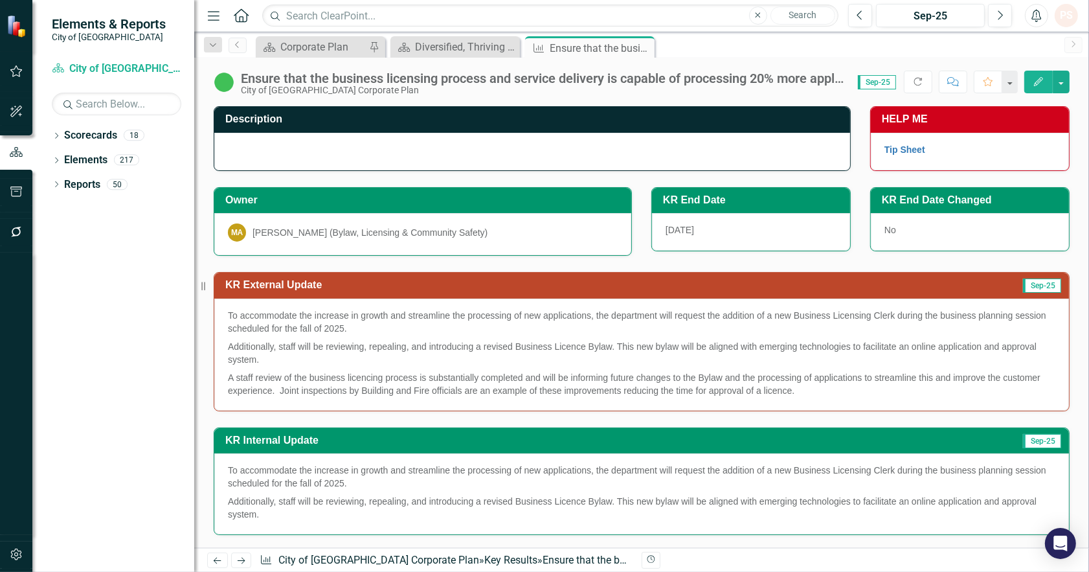
drag, startPoint x: 638, startPoint y: 47, endPoint x: 624, endPoint y: 52, distance: 14.8
click at [0, 0] on icon "Close" at bounding box center [0, 0] width 0 height 0
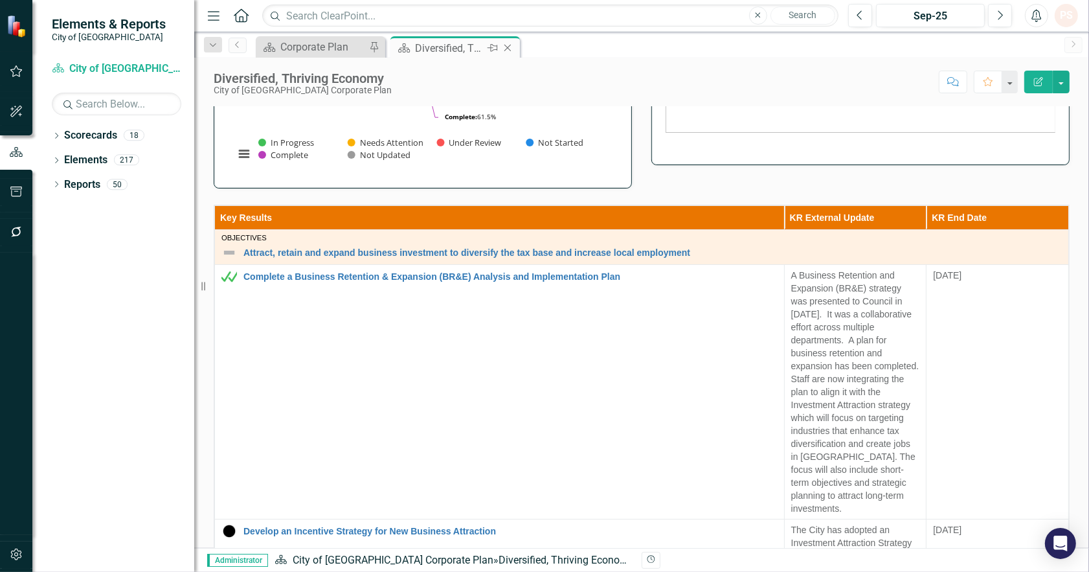
click at [501, 47] on icon "Close" at bounding box center [507, 48] width 13 height 10
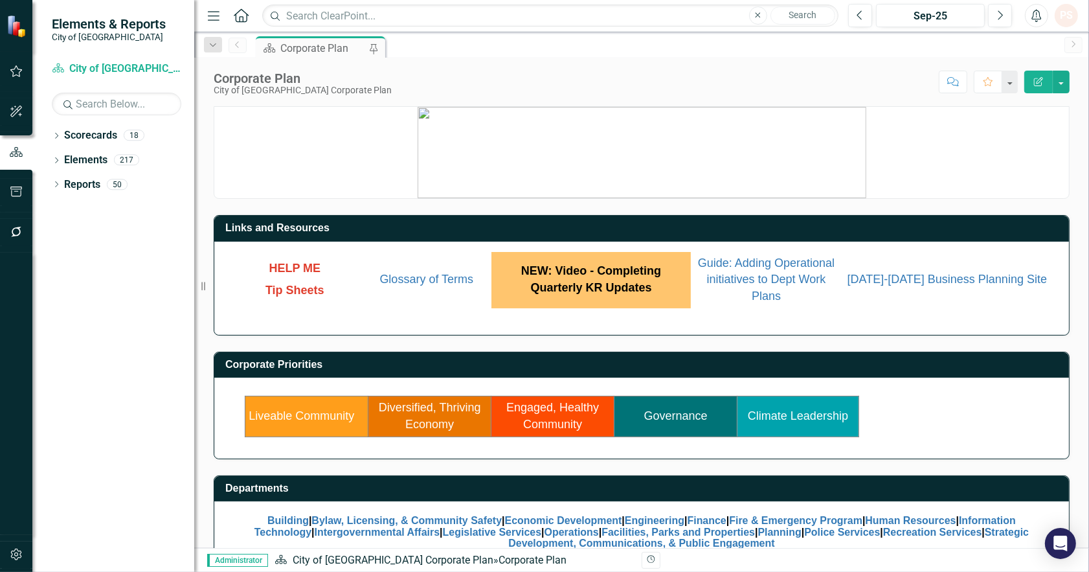
click at [579, 416] on td "Engaged, Healthy Community" at bounding box center [552, 416] width 123 height 40
click at [564, 419] on link "Engaged, Healthy Community" at bounding box center [552, 416] width 93 height 30
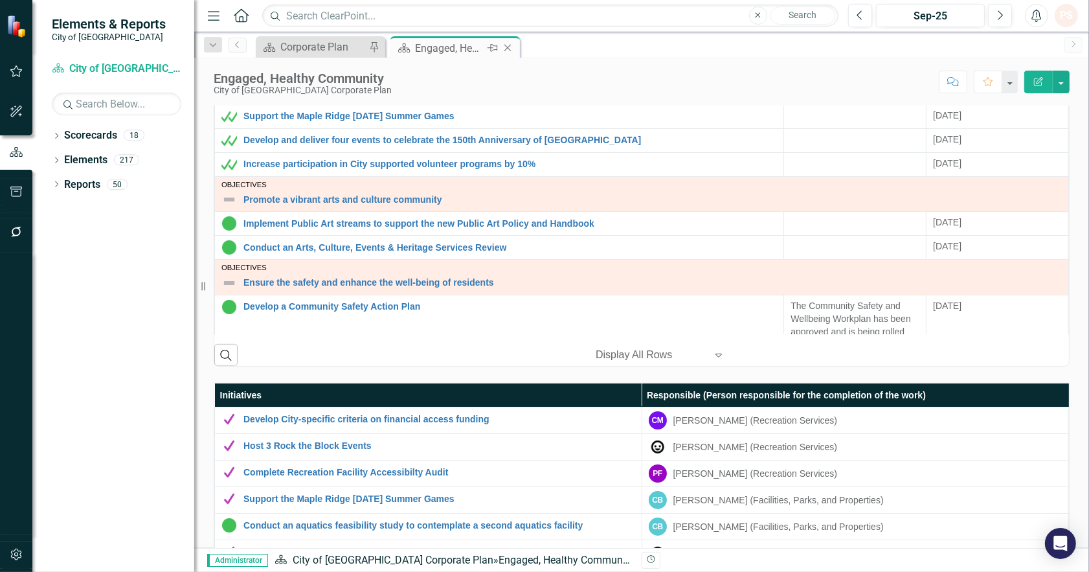
click at [511, 50] on icon "Close" at bounding box center [507, 48] width 13 height 10
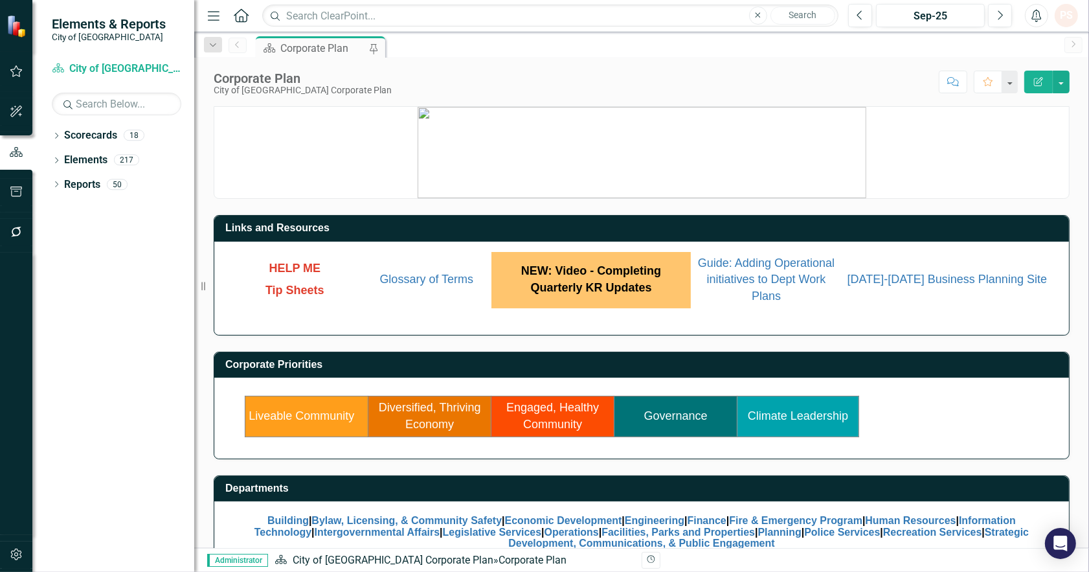
click at [697, 409] on link "Governance" at bounding box center [675, 415] width 63 height 13
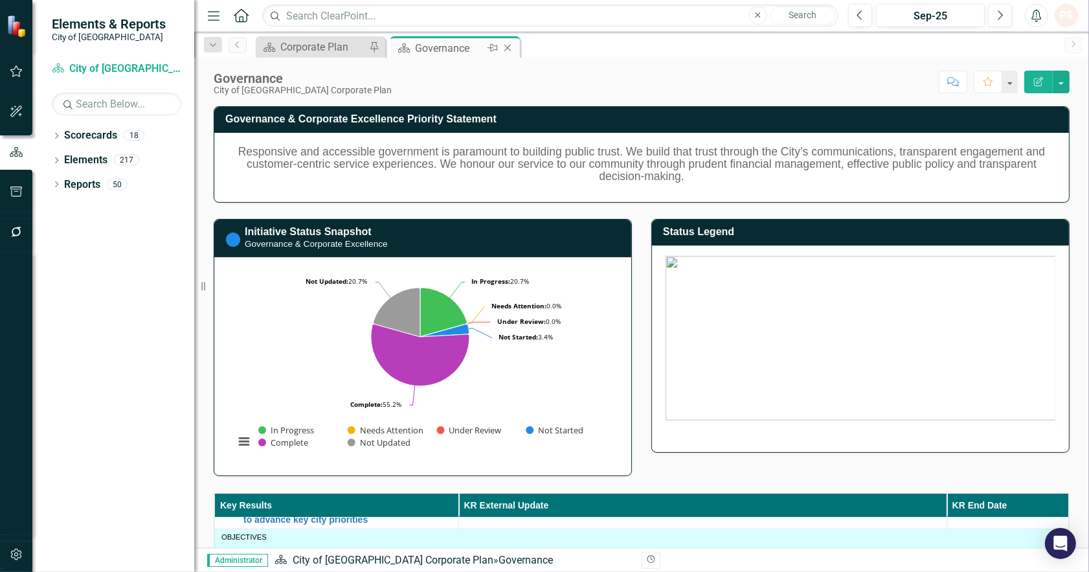
click at [505, 46] on icon "Close" at bounding box center [507, 48] width 13 height 10
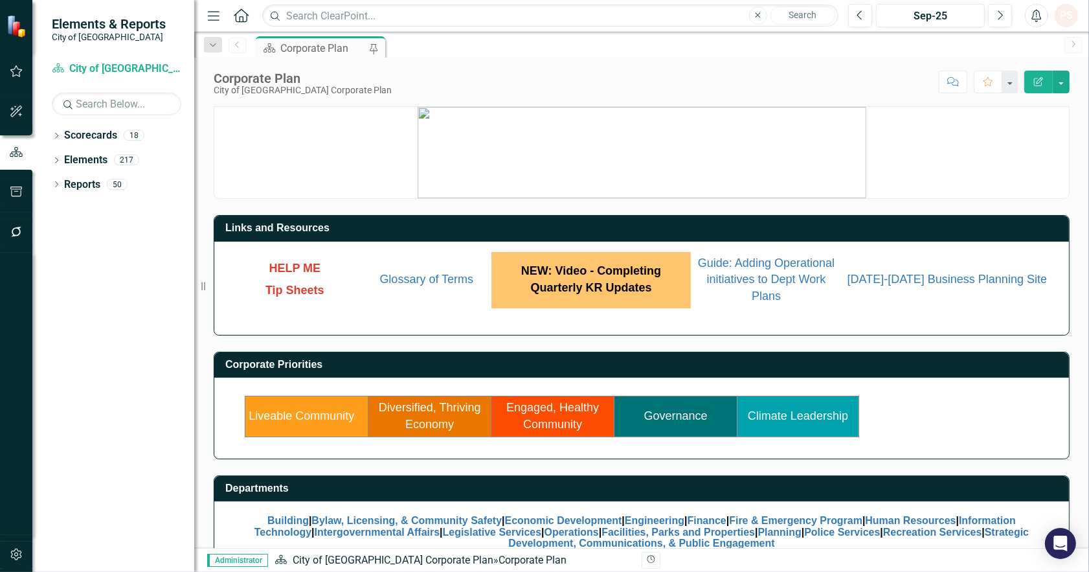
click at [798, 415] on link "Climate Leadership" at bounding box center [798, 415] width 100 height 13
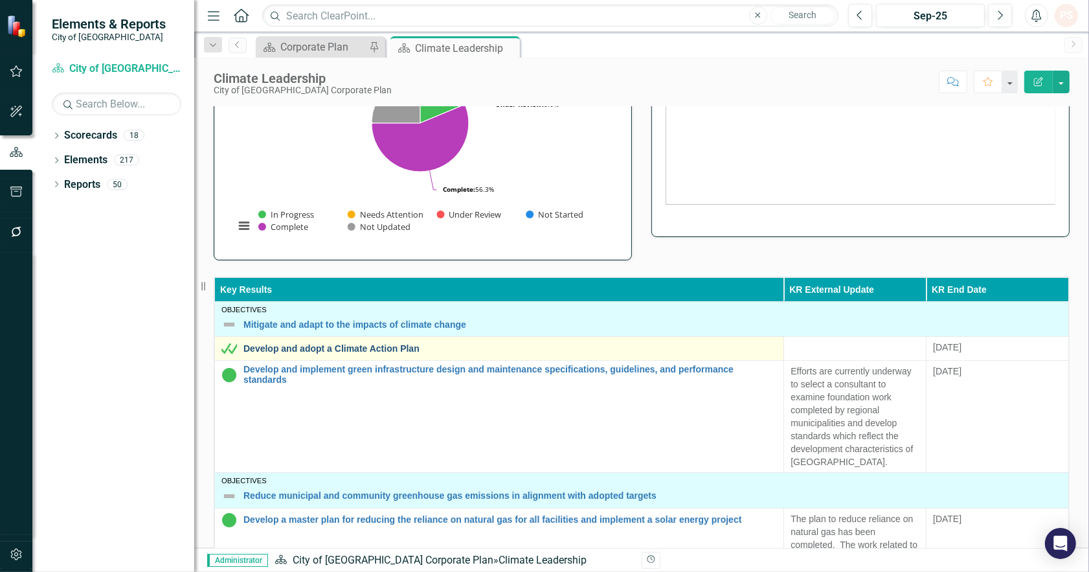
click at [386, 348] on link "Develop and adopt a Climate Action Plan" at bounding box center [509, 349] width 533 height 10
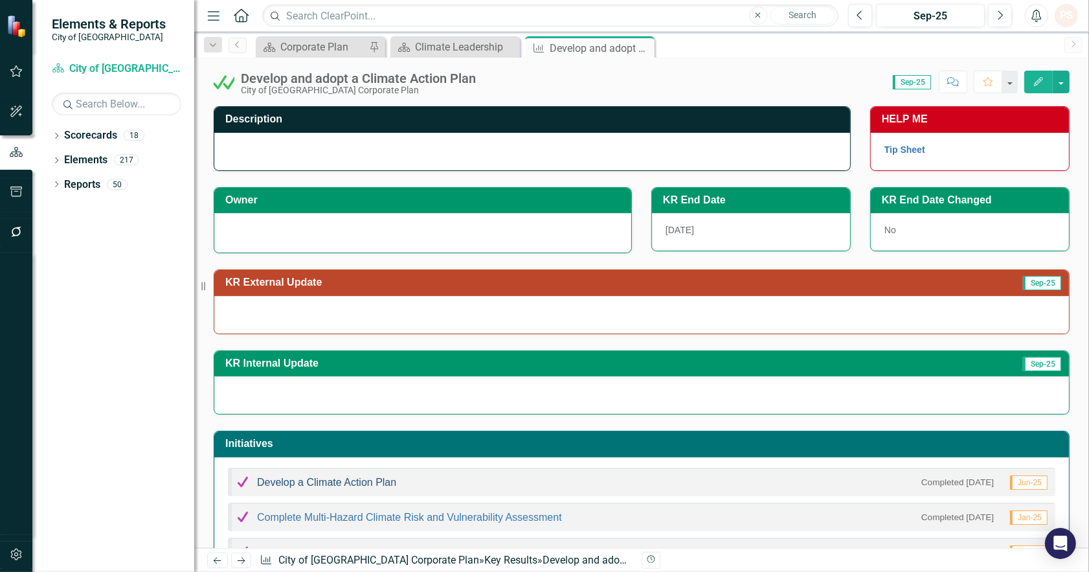
click at [315, 482] on link "Develop a Climate Action Plan" at bounding box center [326, 481] width 139 height 11
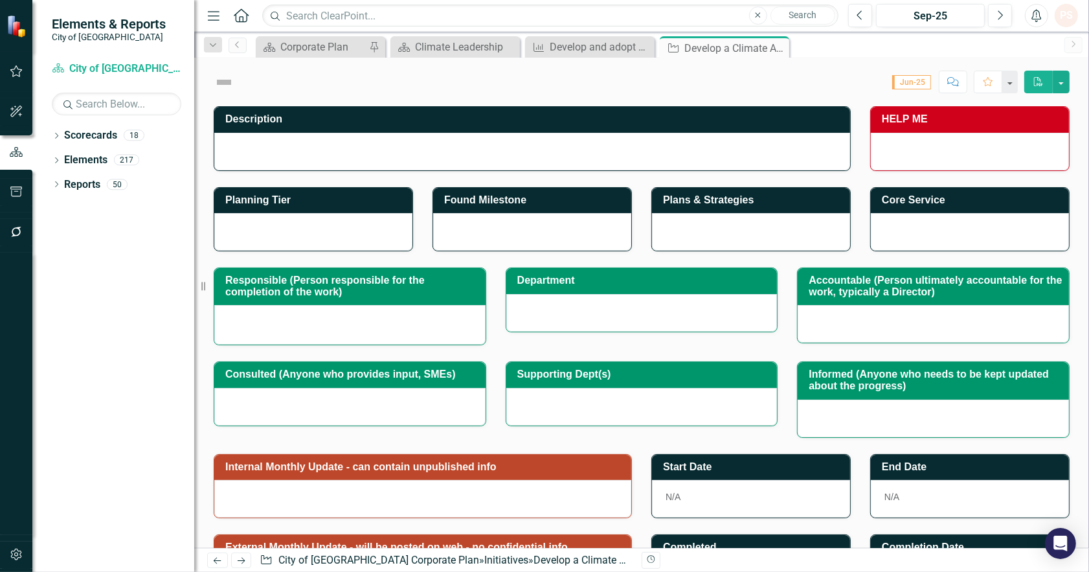
checkbox input "true"
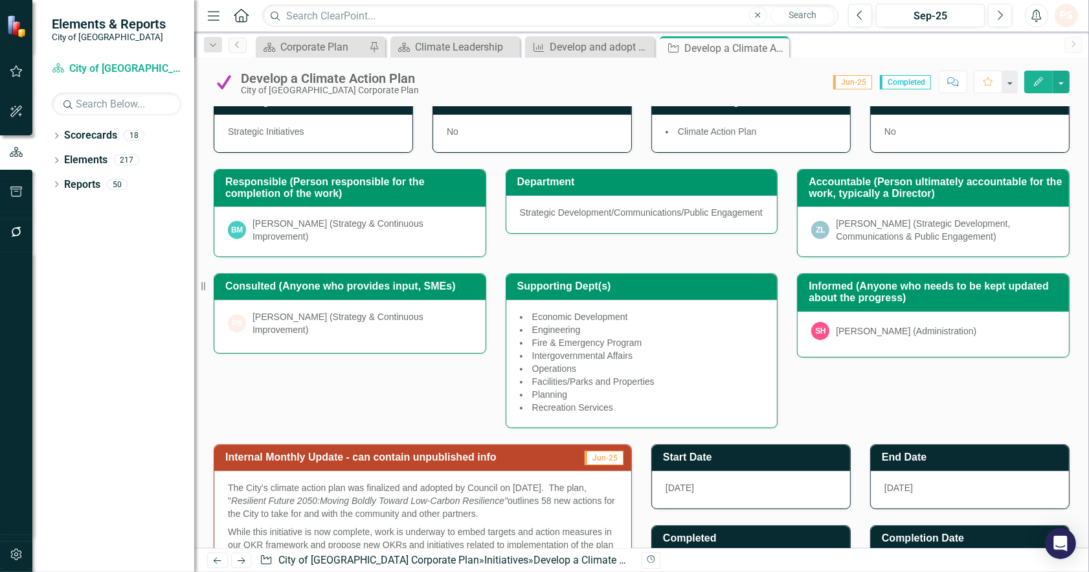
scroll to position [359, 0]
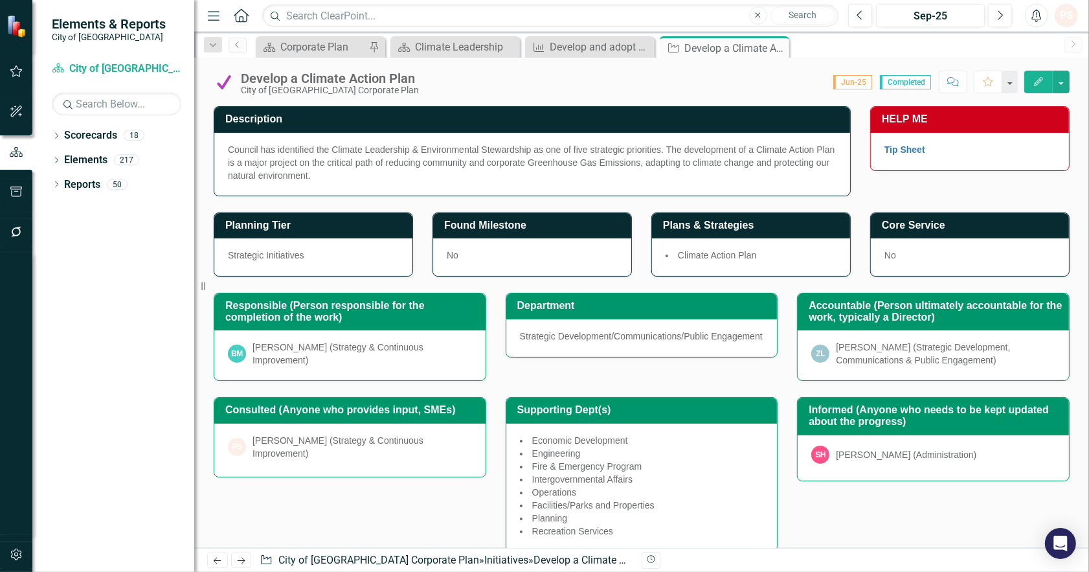
scroll to position [359, 0]
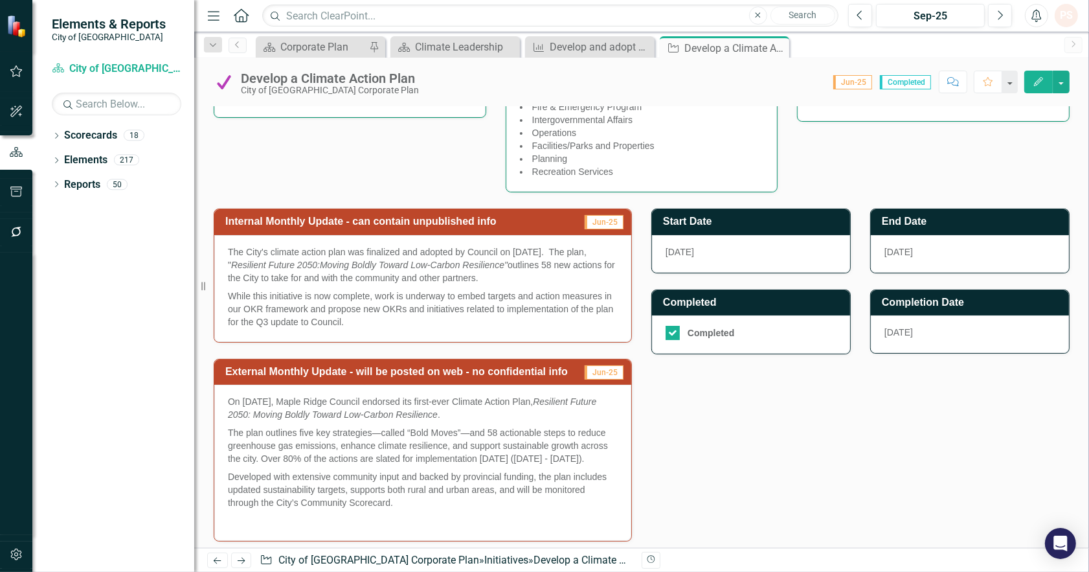
click at [403, 515] on p at bounding box center [423, 519] width 390 height 16
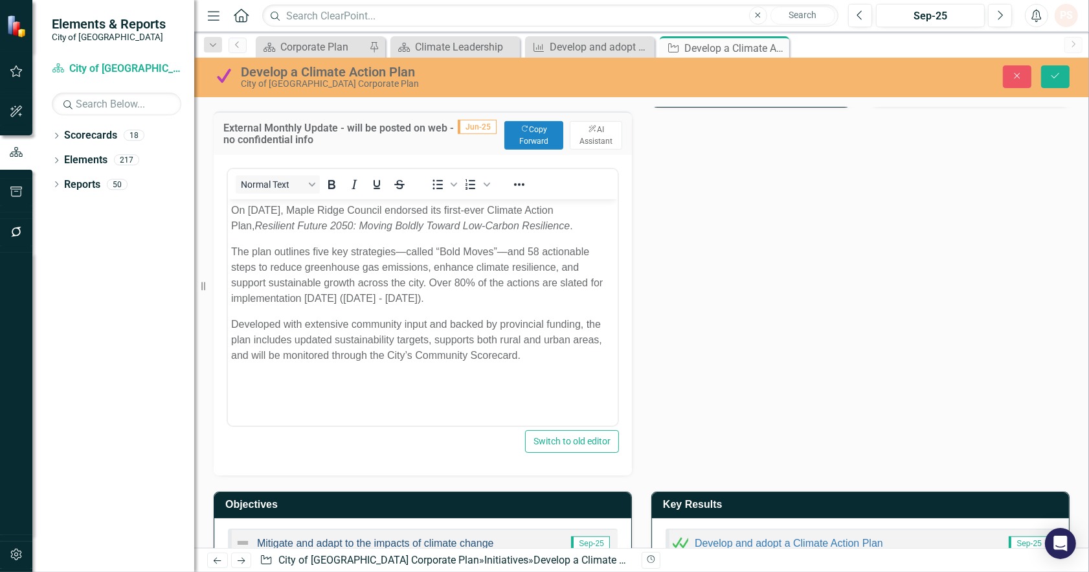
scroll to position [647, 0]
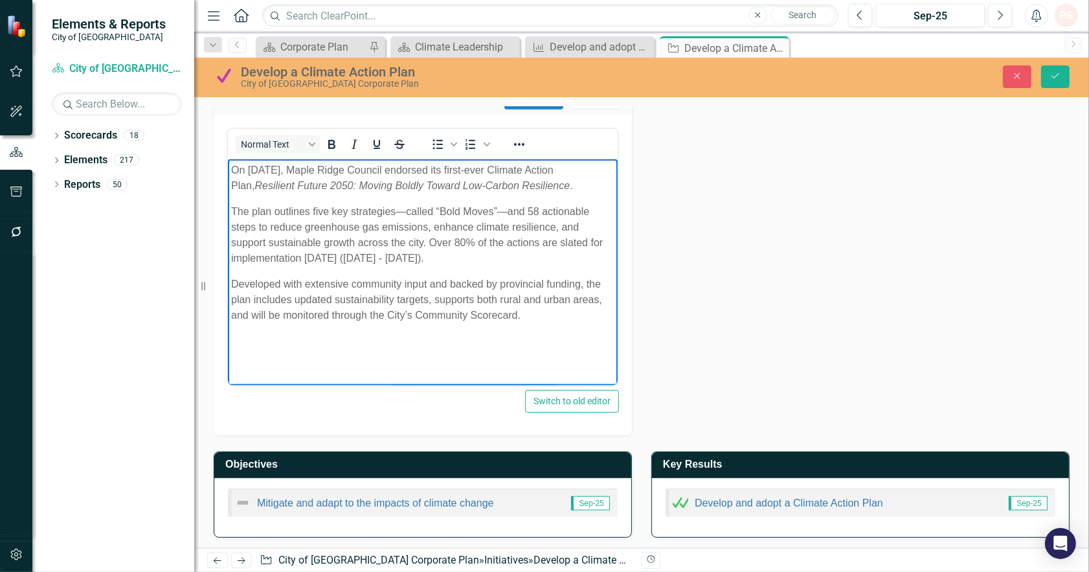
drag, startPoint x: 525, startPoint y: 318, endPoint x: 216, endPoint y: 163, distance: 346.2
click at [227, 163] on html "On [DATE], Maple Ridge Council endorsed its first-ever Climate Action Plan, Res…" at bounding box center [422, 260] width 390 height 203
copy body "On [DATE], Maple Ridge Council endorsed its first-ever Climate Action Plan, Res…"
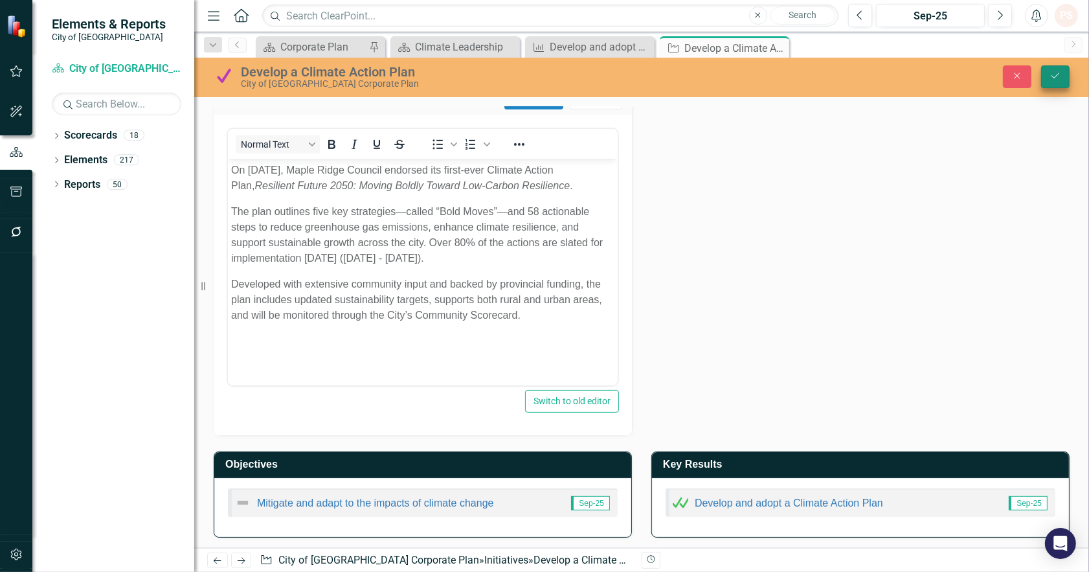
click at [1056, 74] on icon "Save" at bounding box center [1055, 75] width 12 height 9
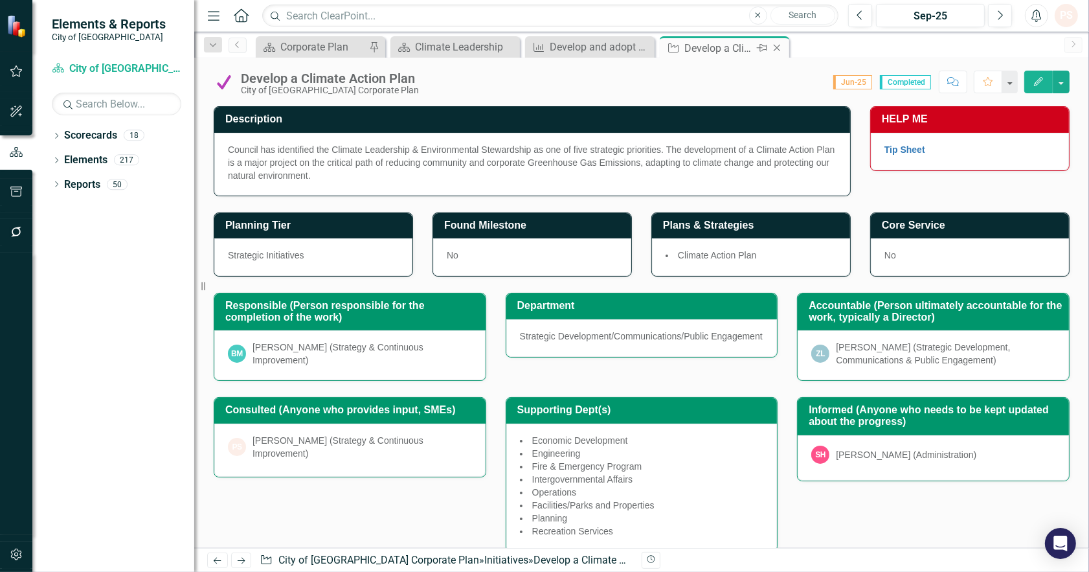
click at [777, 46] on icon "Close" at bounding box center [776, 48] width 13 height 10
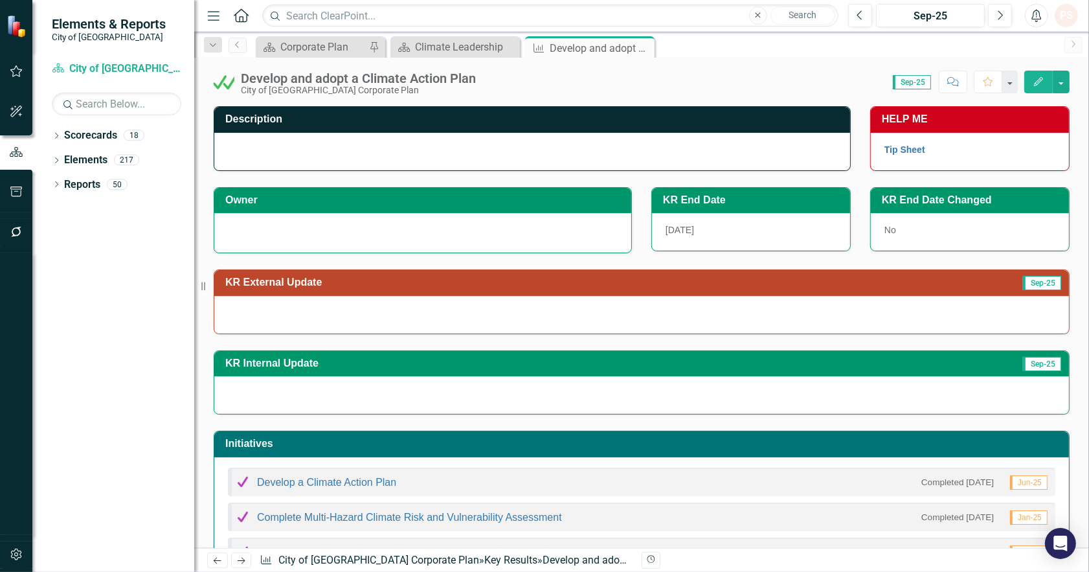
click at [358, 307] on div at bounding box center [641, 315] width 855 height 38
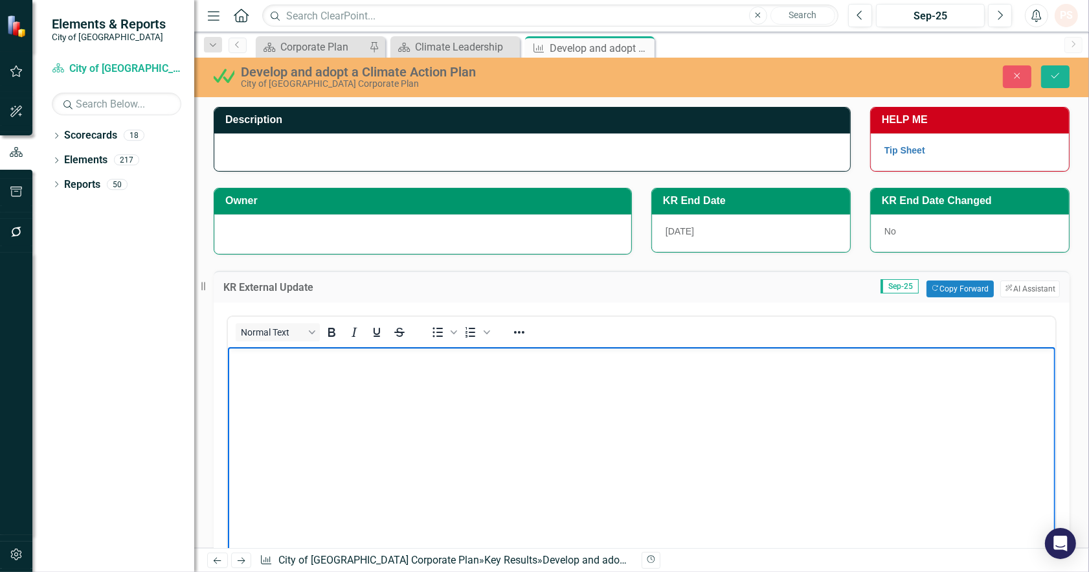
click at [307, 379] on body "Rich Text Area. Press ALT-0 for help." at bounding box center [640, 443] width 827 height 194
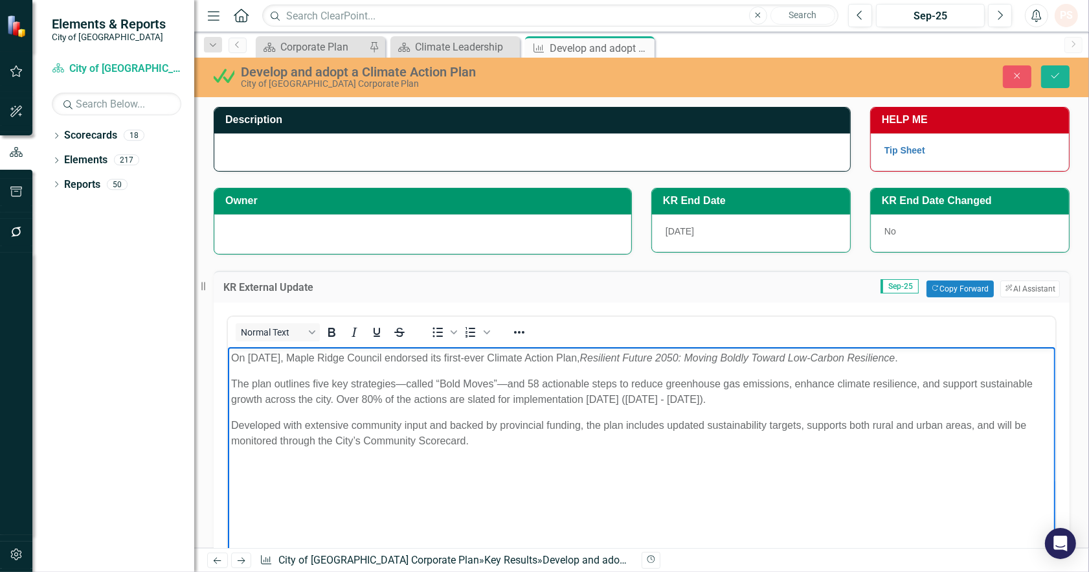
click at [234, 423] on p "Developed with extensive community input and backed by provincial funding, the …" at bounding box center [640, 432] width 821 height 31
click at [497, 439] on p "Developed with extensive community input and backed by provincial funding, the …" at bounding box center [640, 432] width 821 height 31
click at [482, 437] on p "Developed with extensive community input and backed by provincial funding, the …" at bounding box center [640, 432] width 821 height 31
click at [689, 436] on p "Developed with extensive community input and backed by provincial funding, the …" at bounding box center [640, 432] width 821 height 31
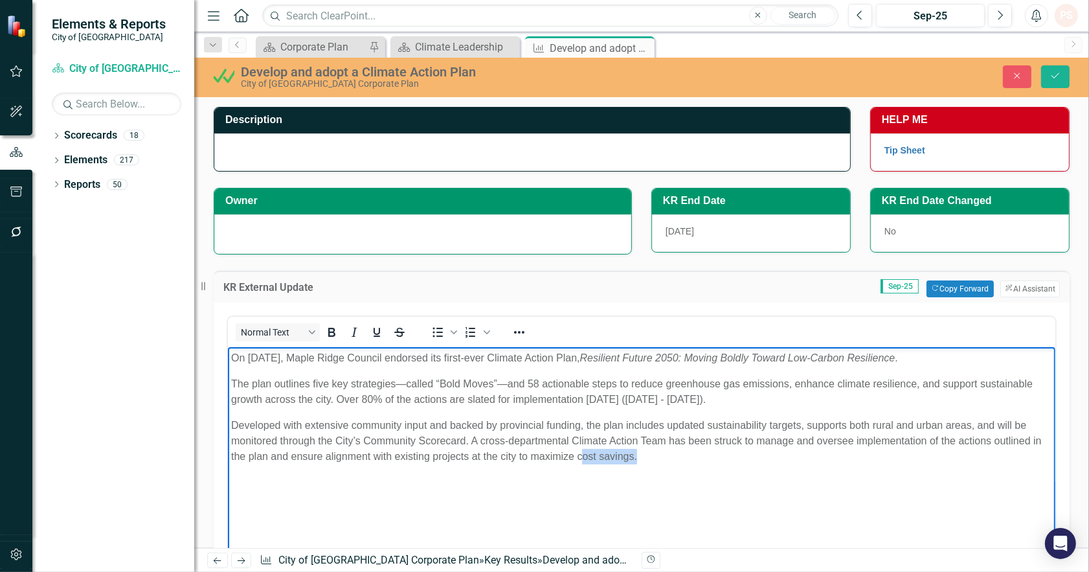
drag, startPoint x: 583, startPoint y: 453, endPoint x: 719, endPoint y: 458, distance: 136.0
click at [719, 458] on p "Developed with extensive community input and backed by provincial funding, the …" at bounding box center [640, 440] width 821 height 47
click at [1046, 75] on button "Save" at bounding box center [1055, 76] width 28 height 23
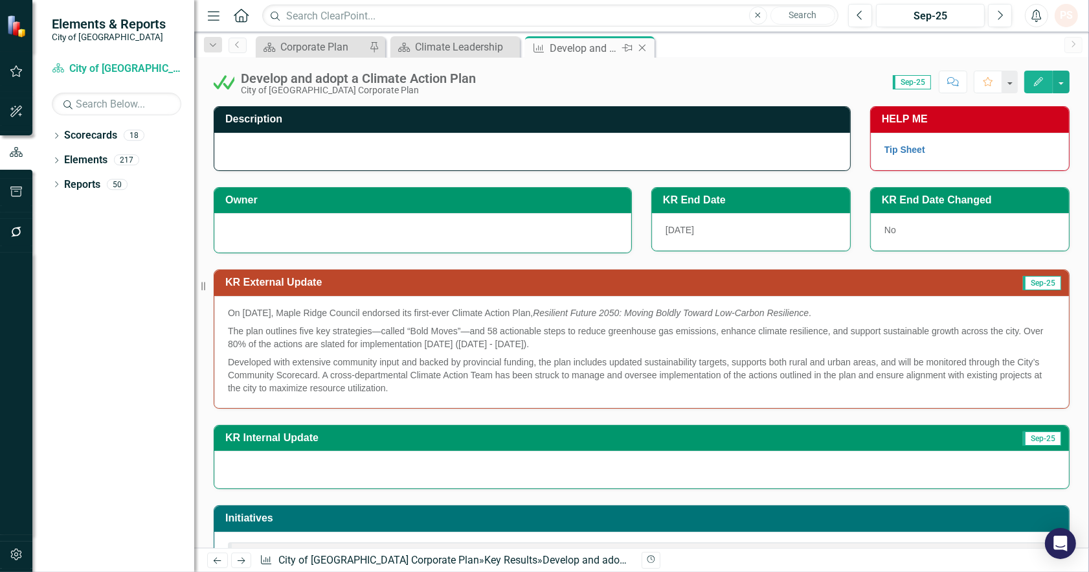
click at [644, 47] on icon "Close" at bounding box center [642, 48] width 13 height 10
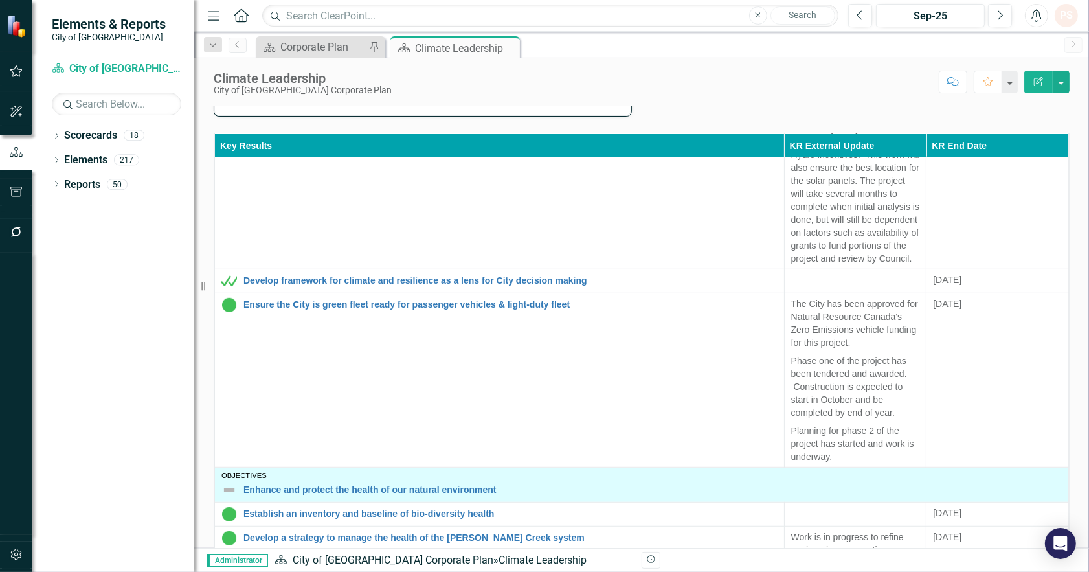
scroll to position [791, 0]
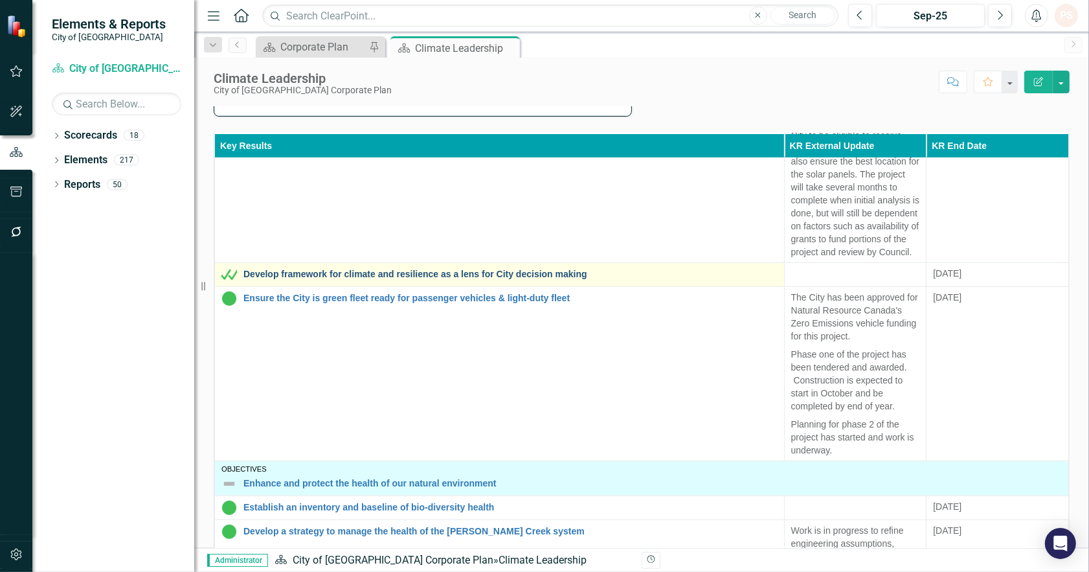
click at [549, 279] on link "Develop framework for climate and resilience as a lens for City decision making" at bounding box center [510, 274] width 534 height 10
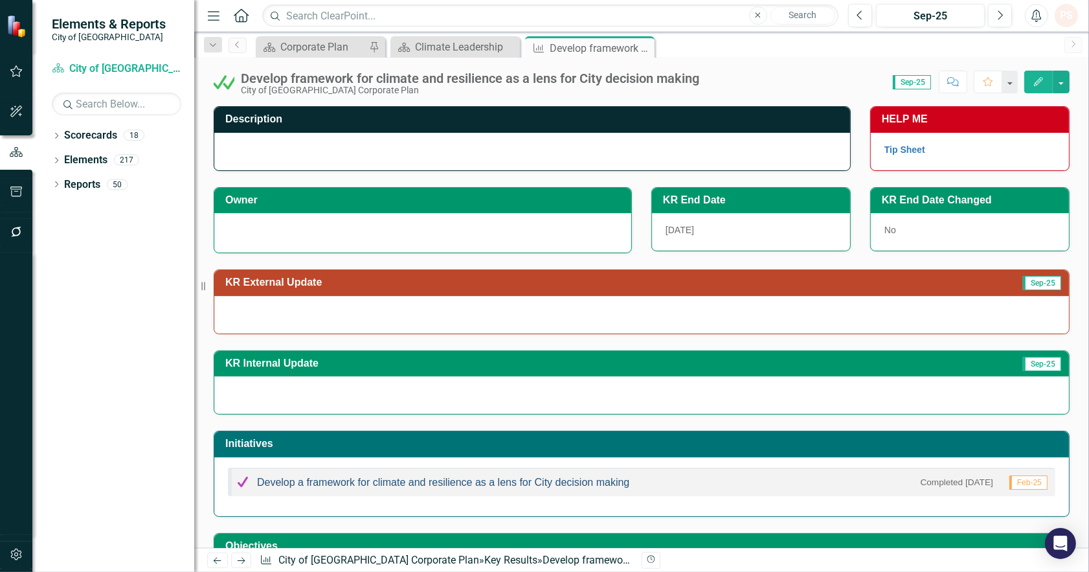
click at [511, 480] on div "Develop a framework for climate and resilience as a lens for City decision maki…" at bounding box center [432, 482] width 394 height 16
click at [506, 484] on link "Develop a framework for climate and resilience as a lens for City decision maki…" at bounding box center [443, 481] width 372 height 11
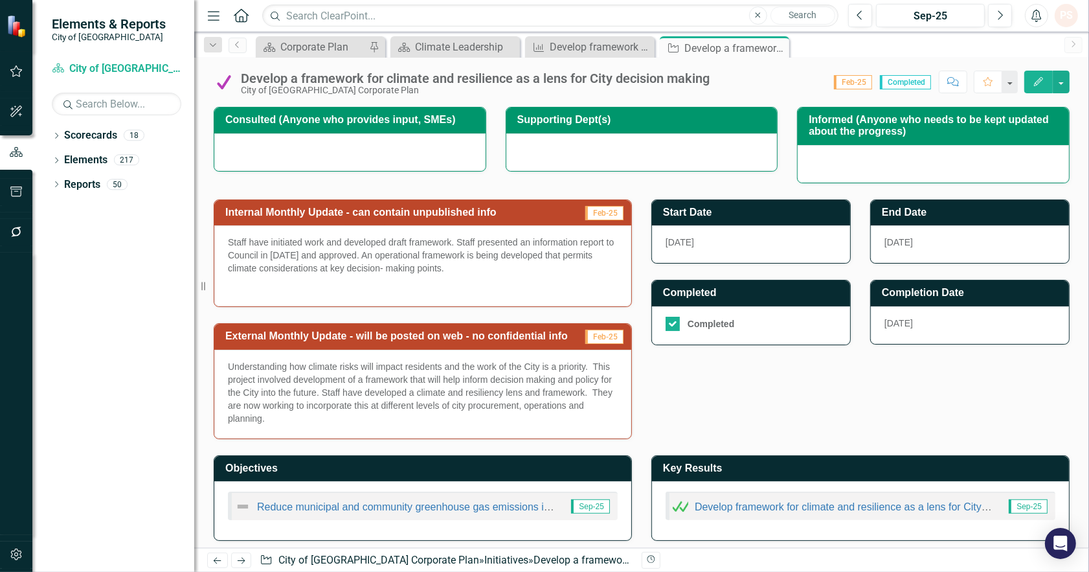
scroll to position [298, 0]
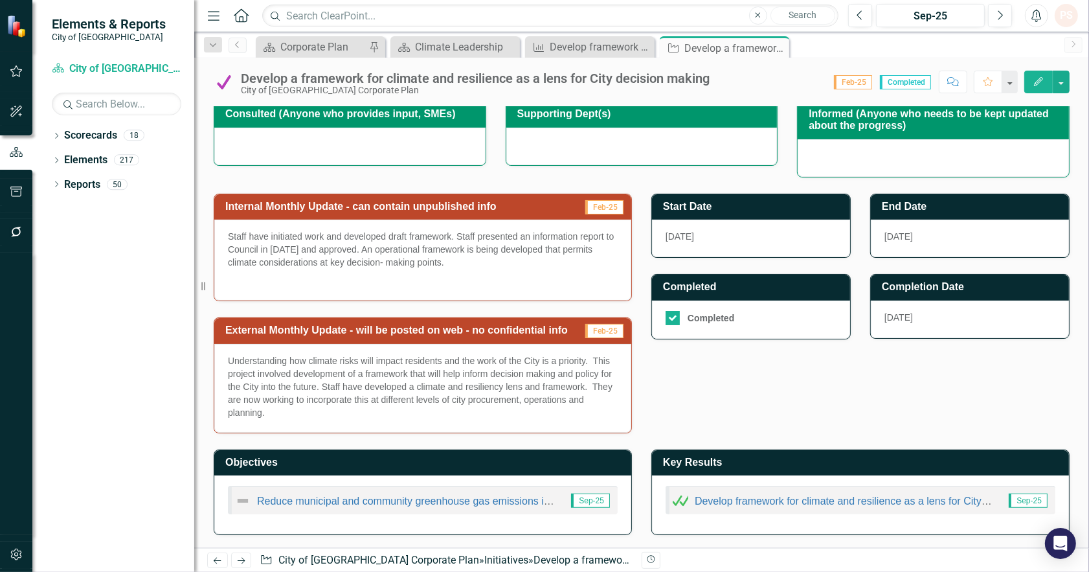
click at [366, 386] on p "Understanding how climate risks will impact residents and the work of the City …" at bounding box center [423, 386] width 390 height 65
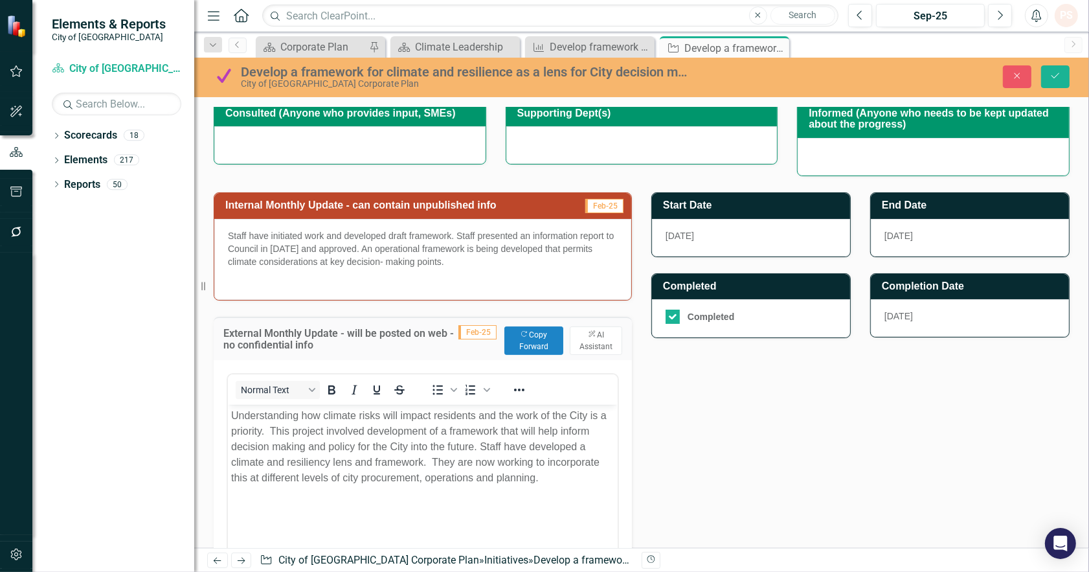
scroll to position [0, 0]
drag, startPoint x: 564, startPoint y: 478, endPoint x: 207, endPoint y: 406, distance: 363.9
click at [227, 406] on html "Understanding how climate risks will impact residents and the work of the City …" at bounding box center [422, 501] width 390 height 194
copy p "Understanding how climate risks will impact residents and the work of the City …"
click at [1059, 71] on icon "Save" at bounding box center [1055, 75] width 12 height 9
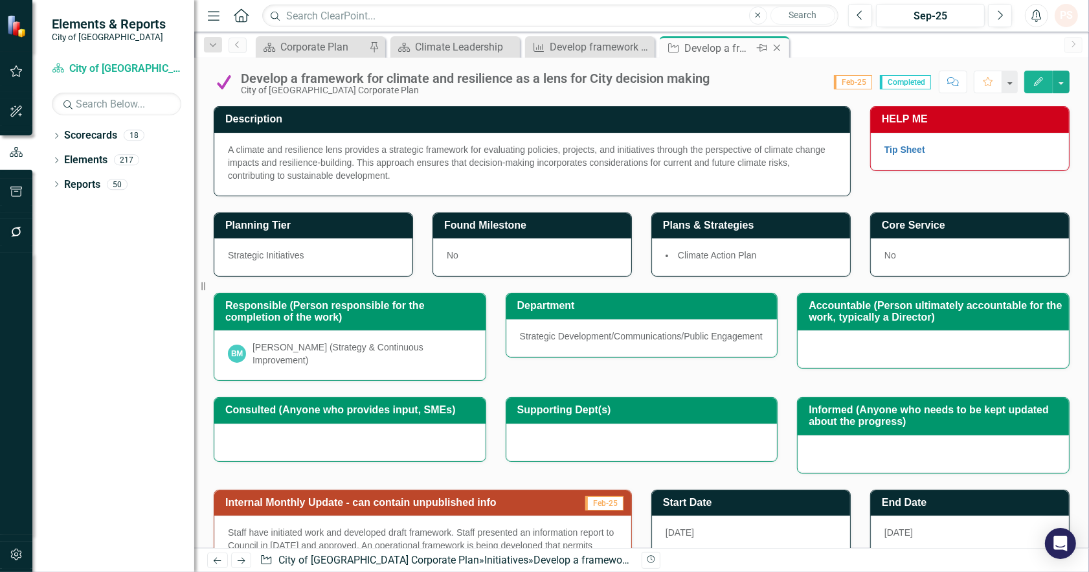
click at [778, 45] on icon "Close" at bounding box center [776, 48] width 13 height 10
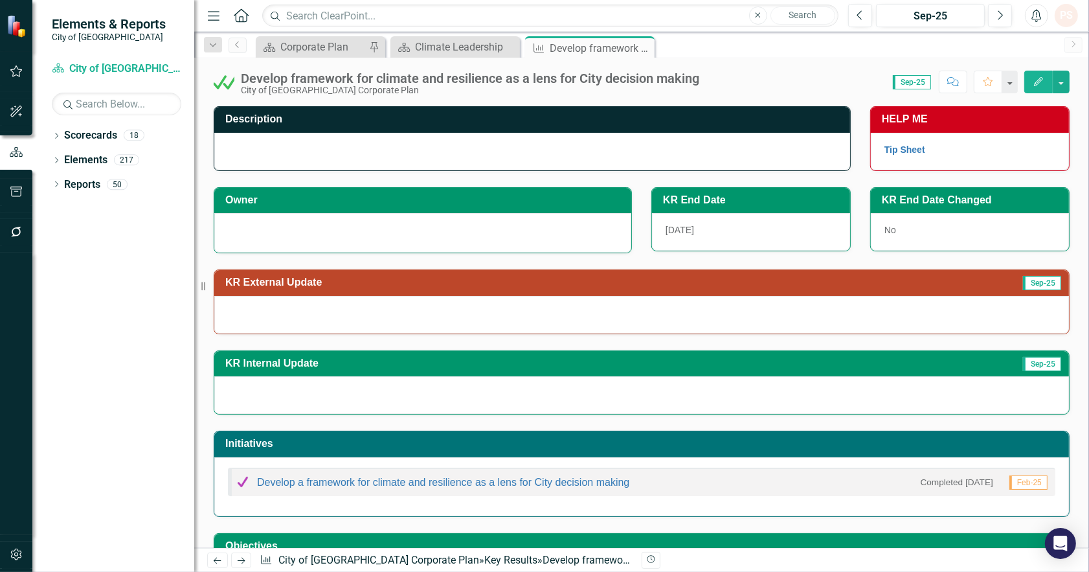
click at [302, 329] on div at bounding box center [641, 315] width 855 height 38
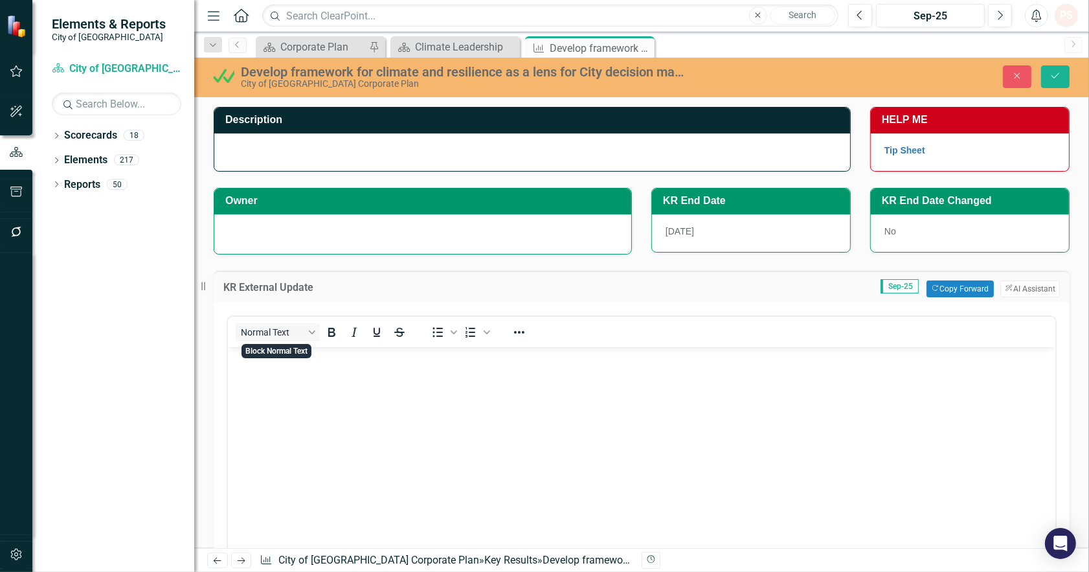
click at [293, 408] on body "Rich Text Area. Press ALT-0 for help." at bounding box center [640, 443] width 827 height 194
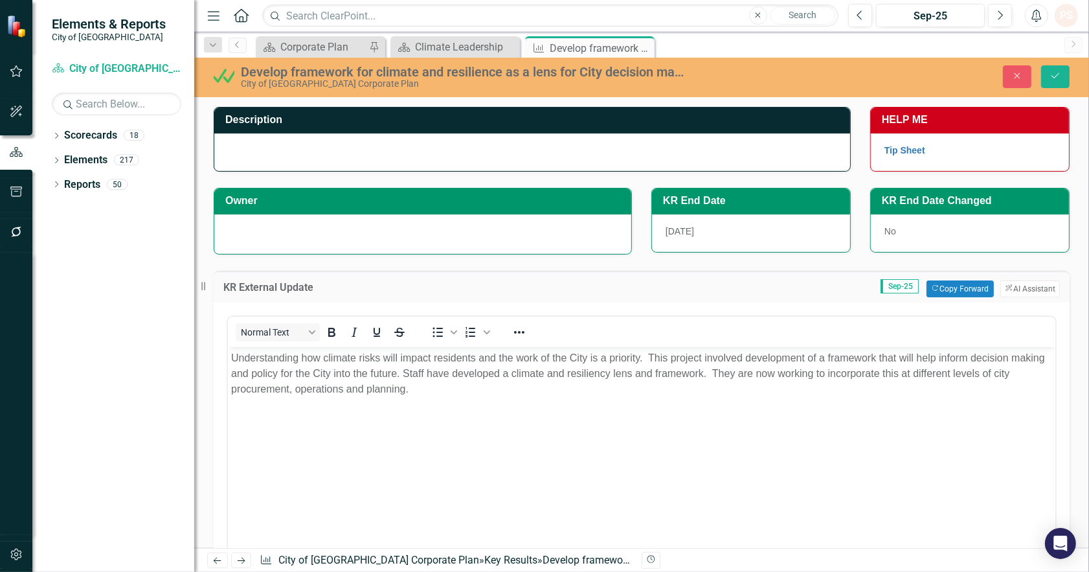
click at [398, 233] on div at bounding box center [423, 233] width 390 height 16
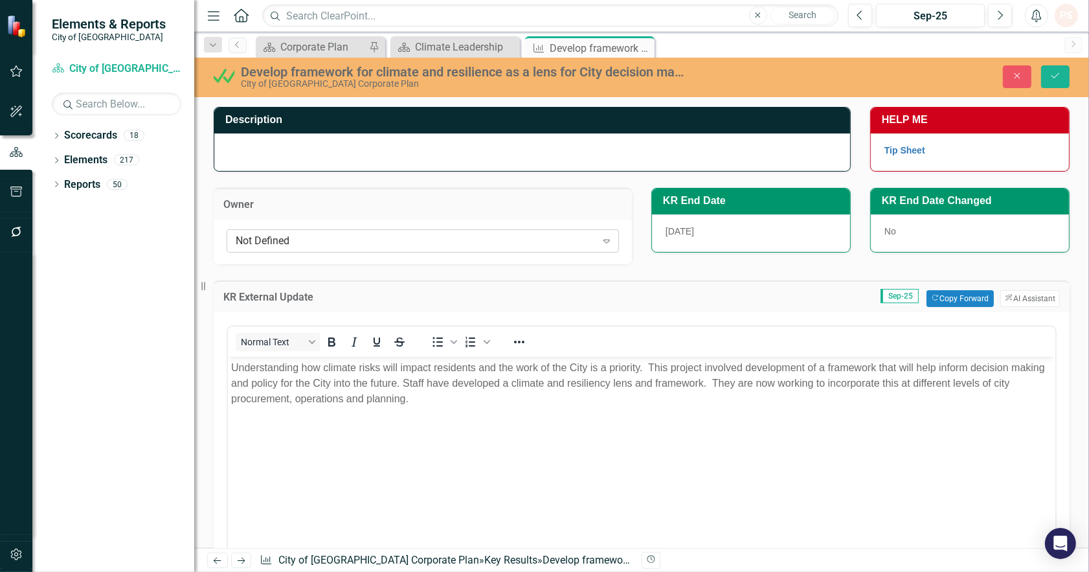
click at [372, 246] on div "Not Defined" at bounding box center [416, 240] width 361 height 15
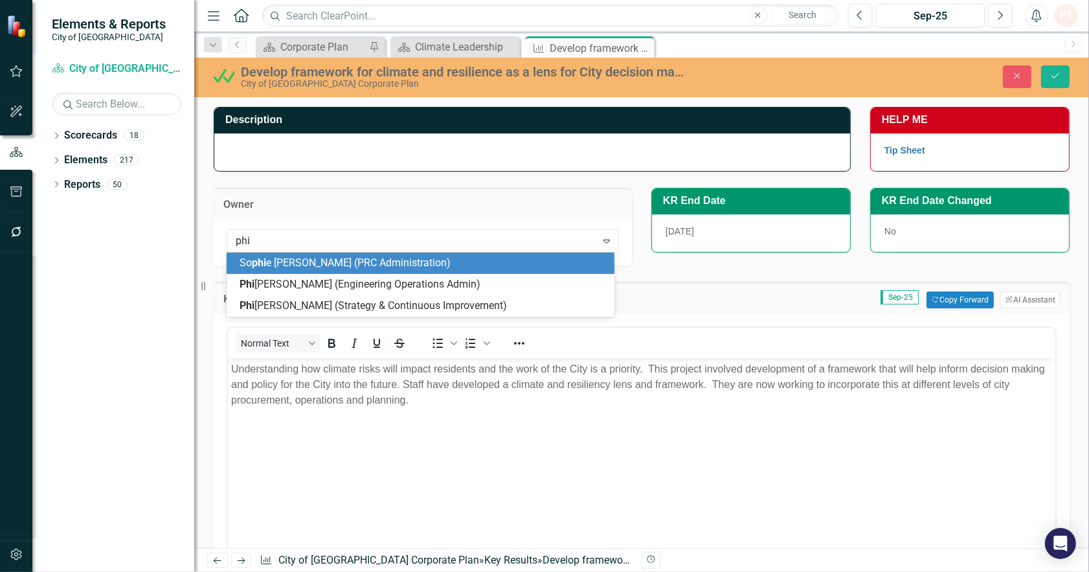
type input "phil"
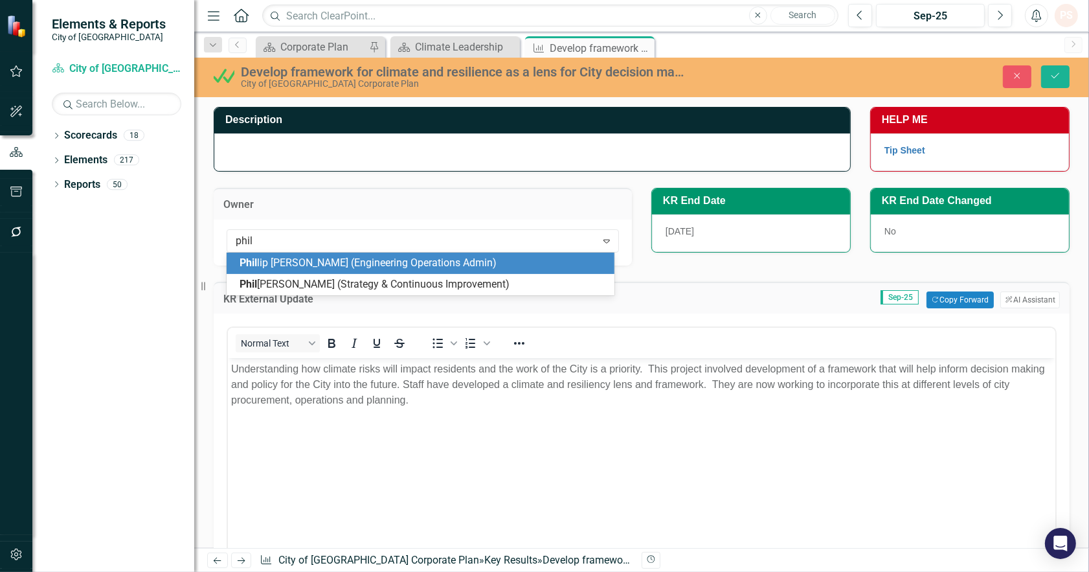
click at [348, 278] on div "Phil Sanderson (Strategy & Continuous Improvement)" at bounding box center [423, 284] width 367 height 15
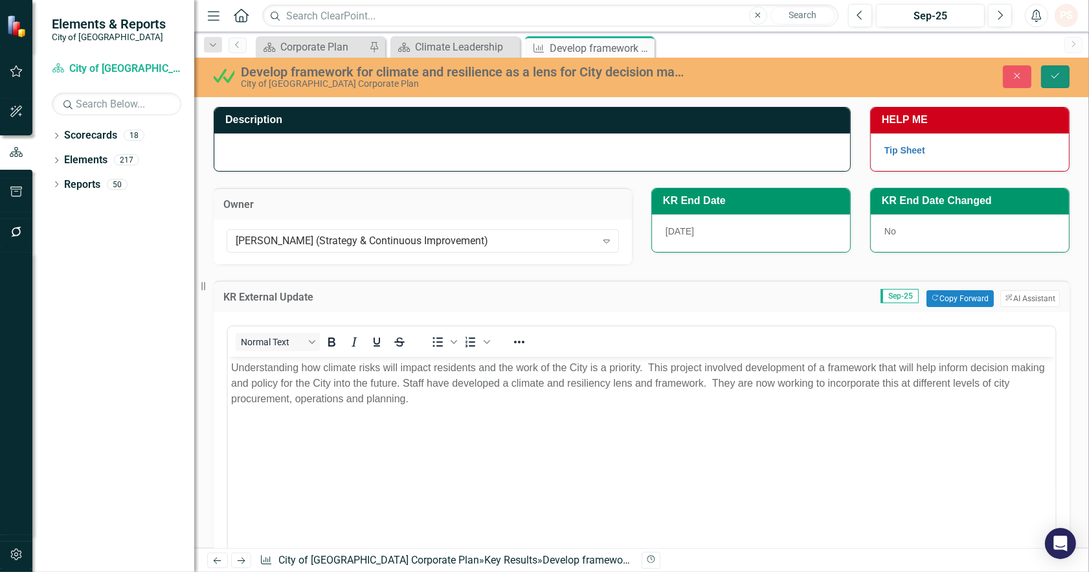
click at [1055, 79] on icon "Save" at bounding box center [1055, 75] width 12 height 9
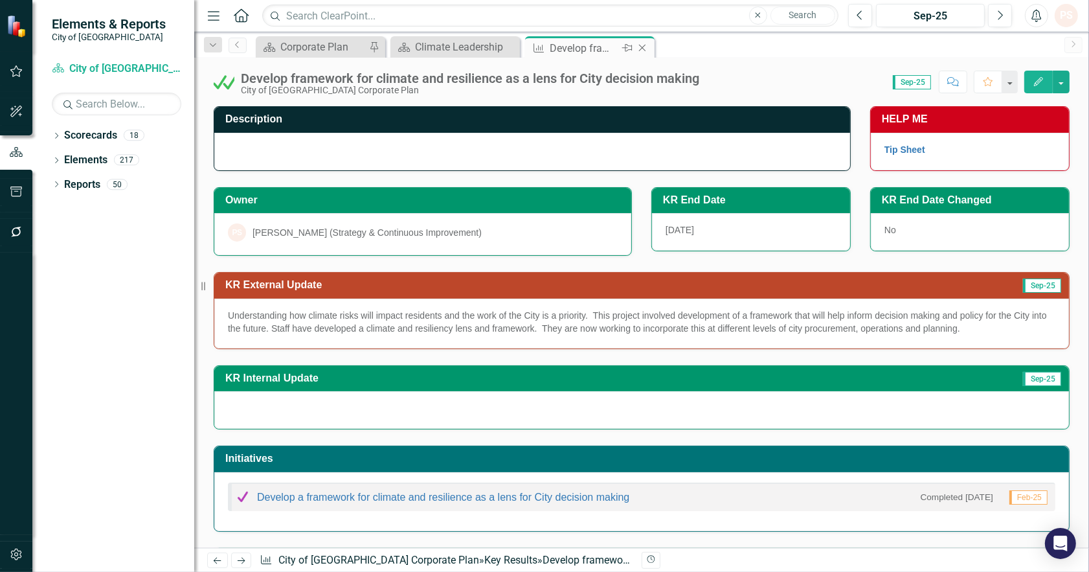
click at [644, 50] on icon at bounding box center [642, 48] width 7 height 7
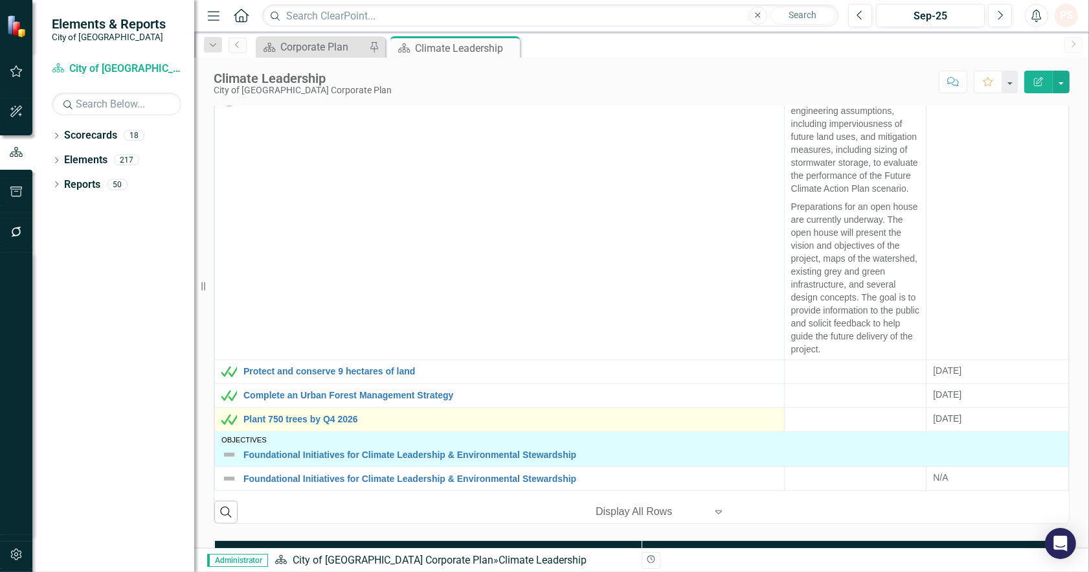
scroll to position [431, 0]
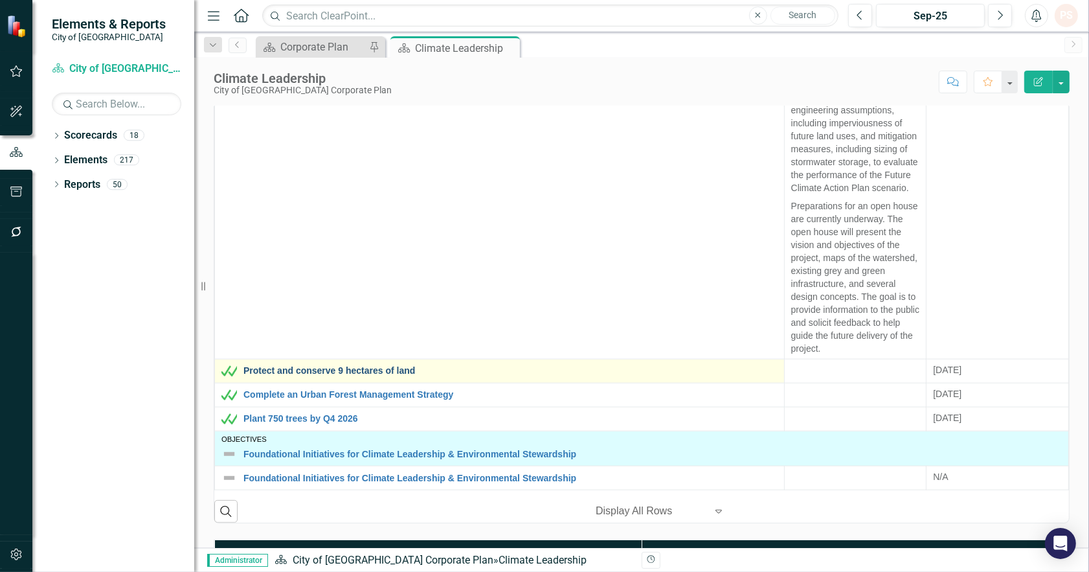
click at [357, 366] on link "Protect and conserve 9 hectares of land" at bounding box center [510, 371] width 534 height 10
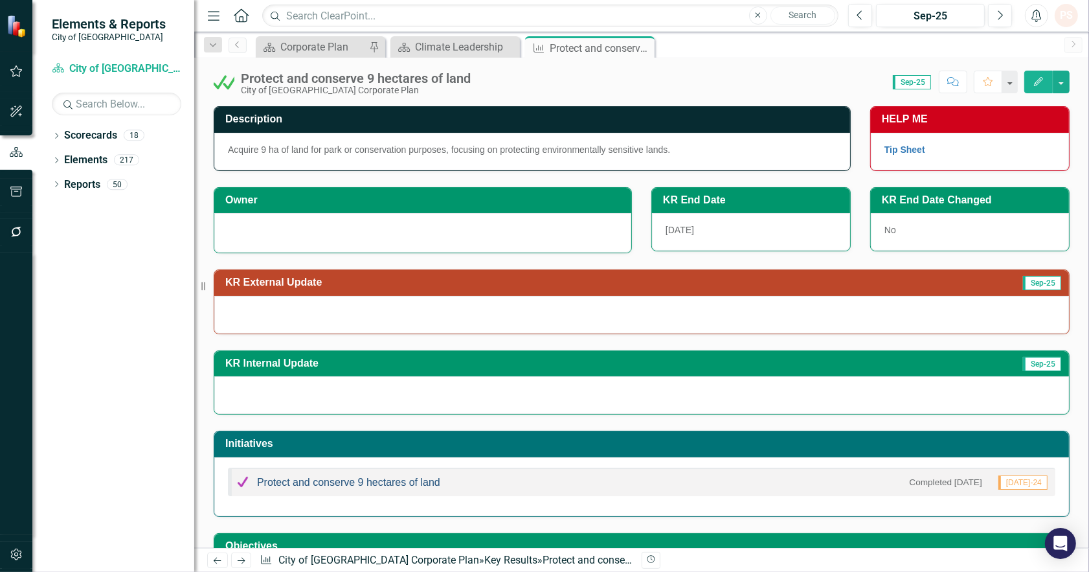
click at [311, 487] on link "Protect and conserve 9 hectares of land" at bounding box center [348, 481] width 183 height 11
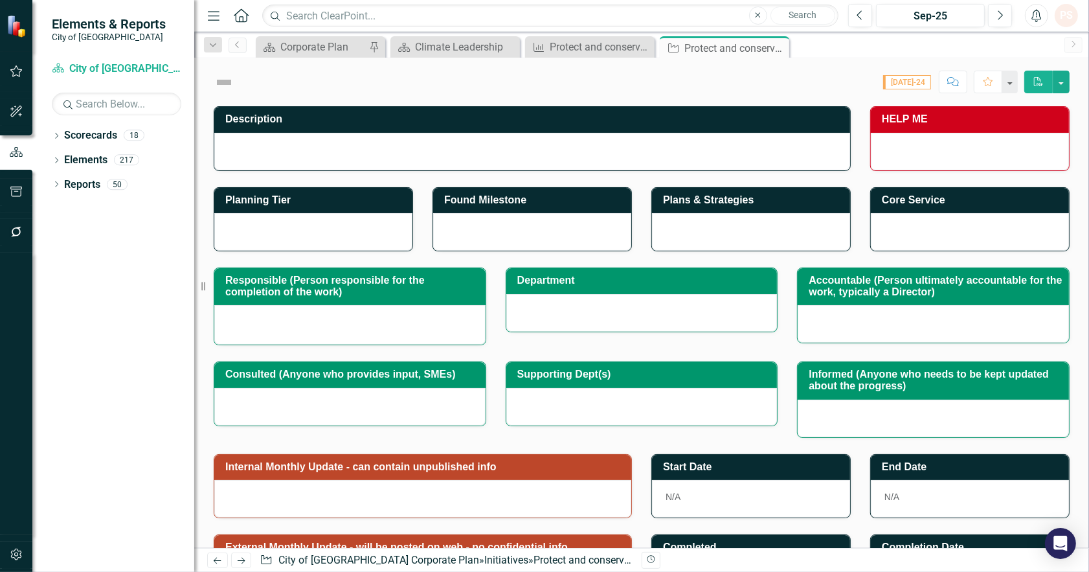
checkbox input "true"
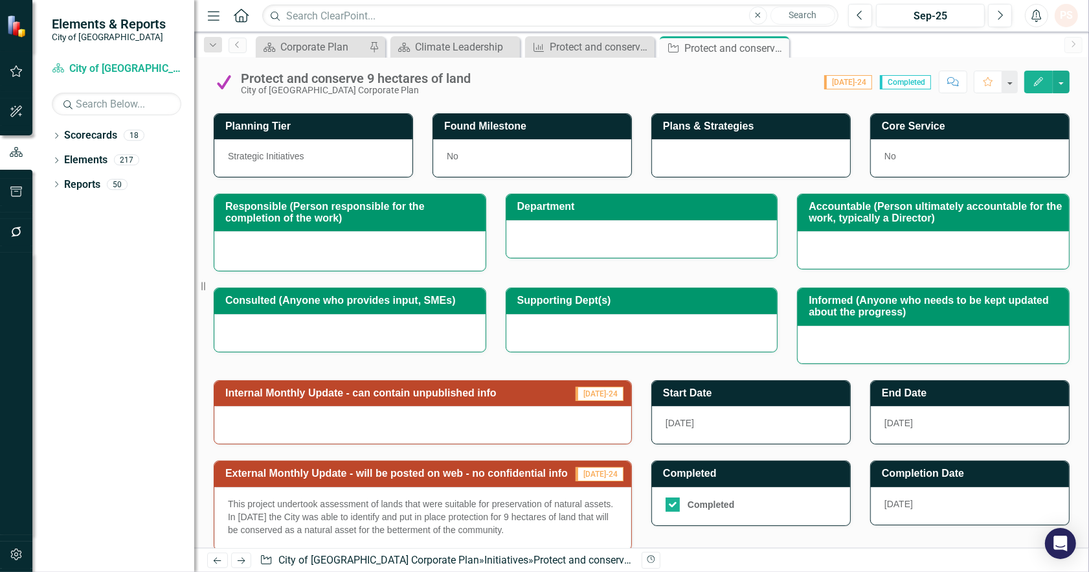
scroll to position [192, 0]
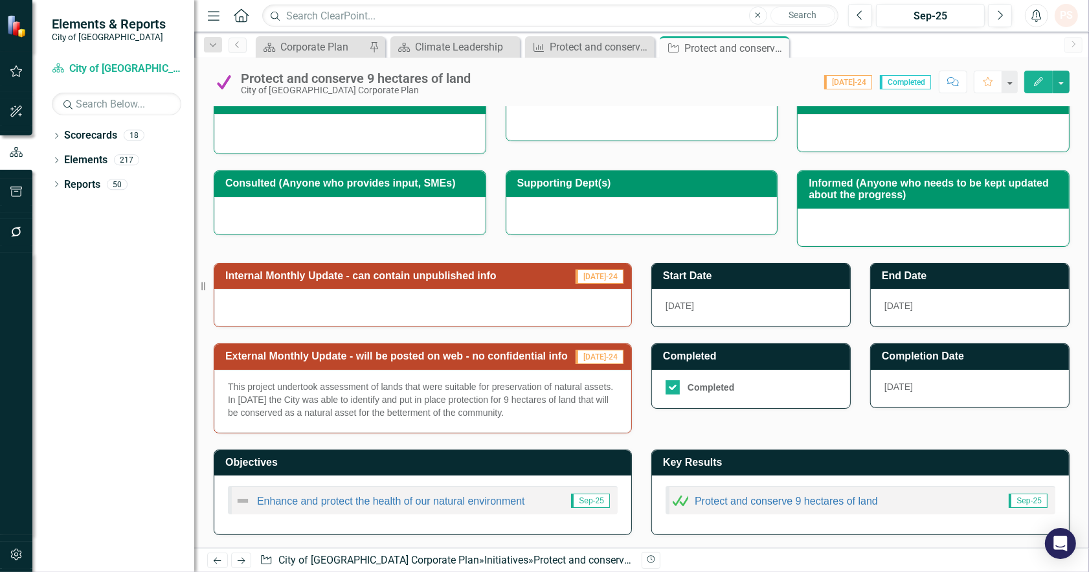
click at [345, 422] on div "This project undertook assessment of lands that were suitable for preservation …" at bounding box center [422, 401] width 417 height 63
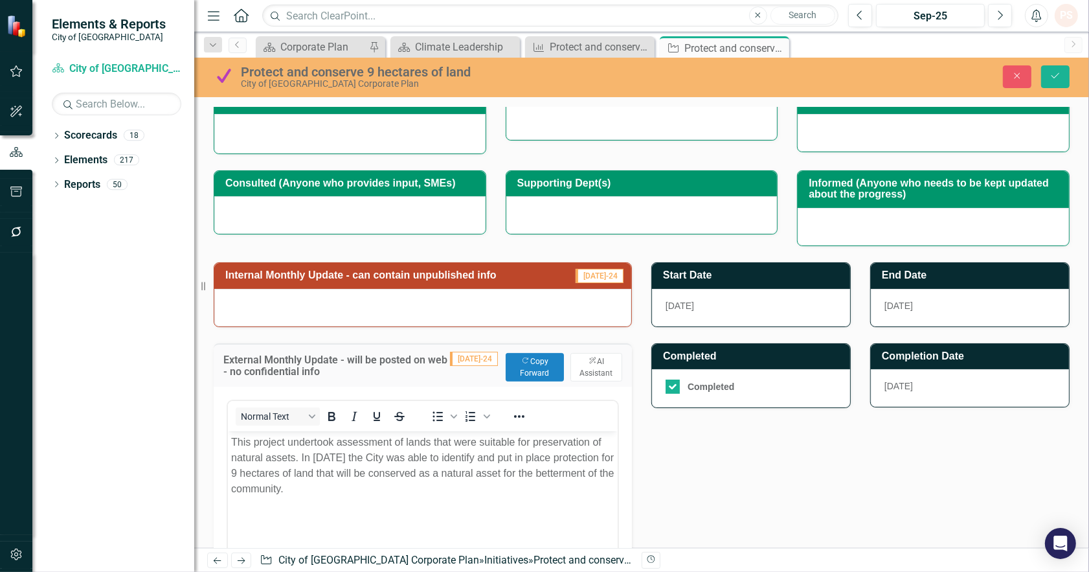
scroll to position [0, 0]
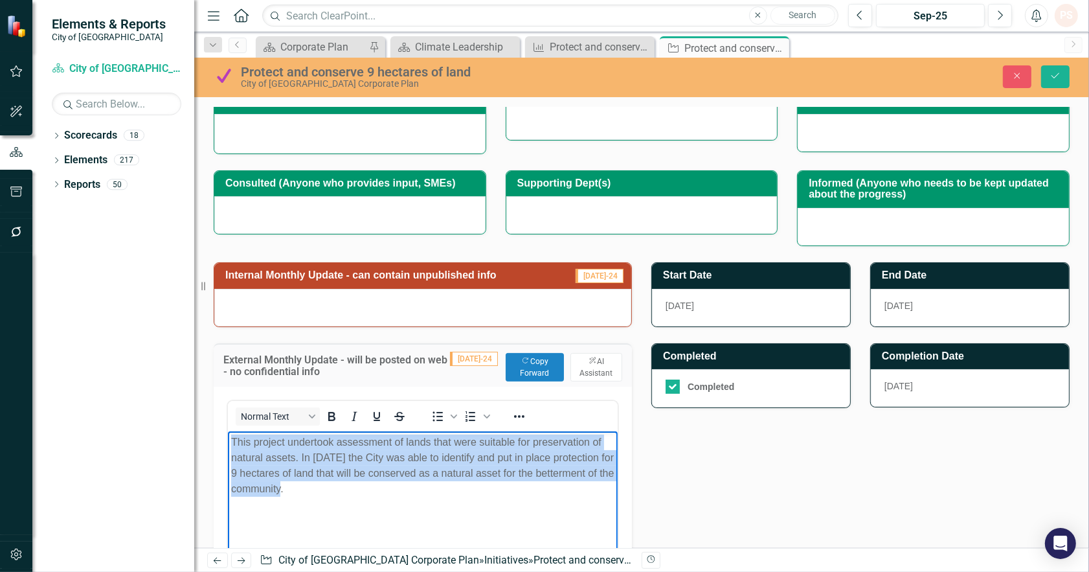
drag, startPoint x: 324, startPoint y: 507, endPoint x: 191, endPoint y: 437, distance: 150.6
click at [227, 437] on html "This project undertook assessment of lands that were suitable for preservation …" at bounding box center [422, 527] width 390 height 194
copy p "This project undertook assessment of lands that were suitable for preservation …"
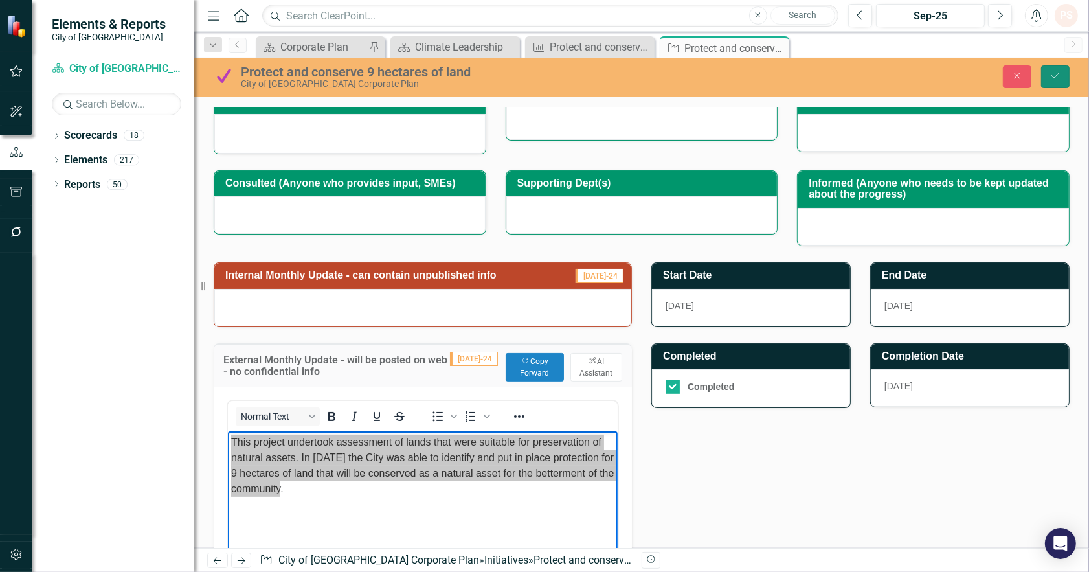
click at [1054, 79] on icon "Save" at bounding box center [1055, 75] width 12 height 9
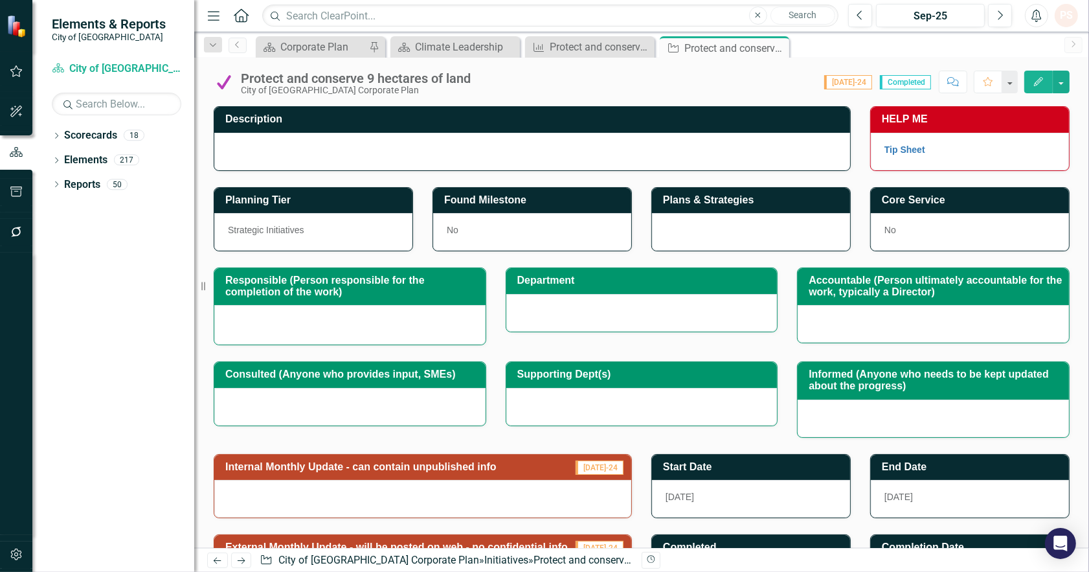
drag, startPoint x: 779, startPoint y: 46, endPoint x: 754, endPoint y: 55, distance: 26.8
click at [0, 0] on icon "Close" at bounding box center [0, 0] width 0 height 0
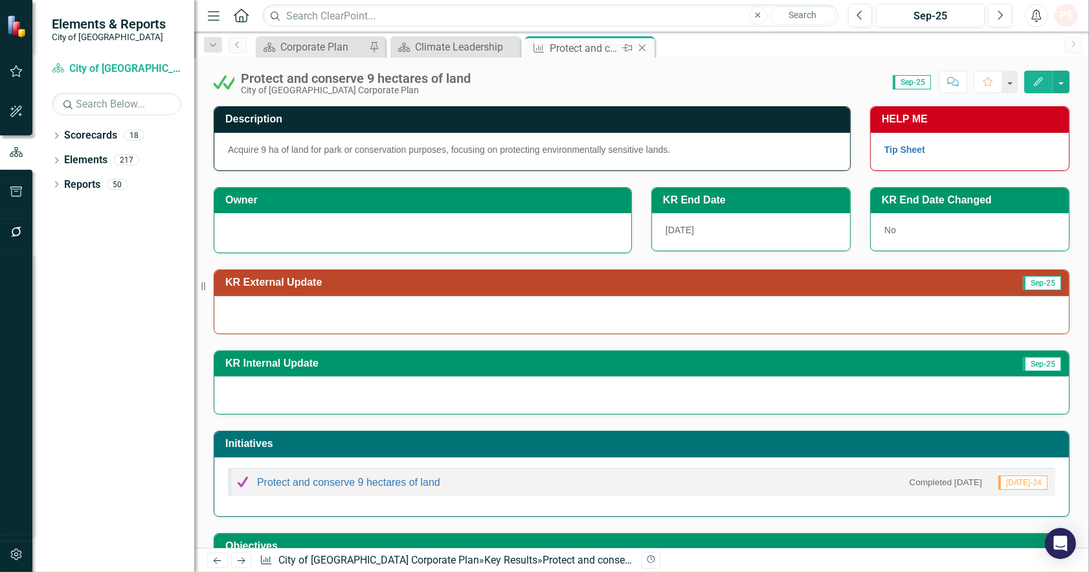
click at [570, 49] on div "Protect and conserve 9 hectares of land" at bounding box center [584, 48] width 69 height 16
click at [258, 312] on div at bounding box center [641, 315] width 855 height 38
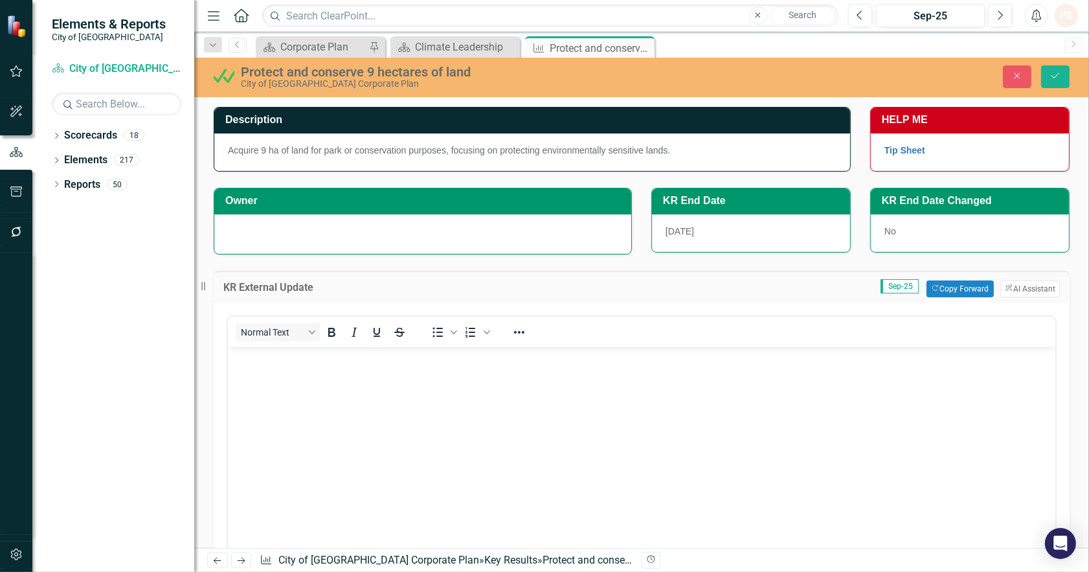
click at [269, 396] on body "Rich Text Area. Press ALT-0 for help." at bounding box center [640, 443] width 827 height 194
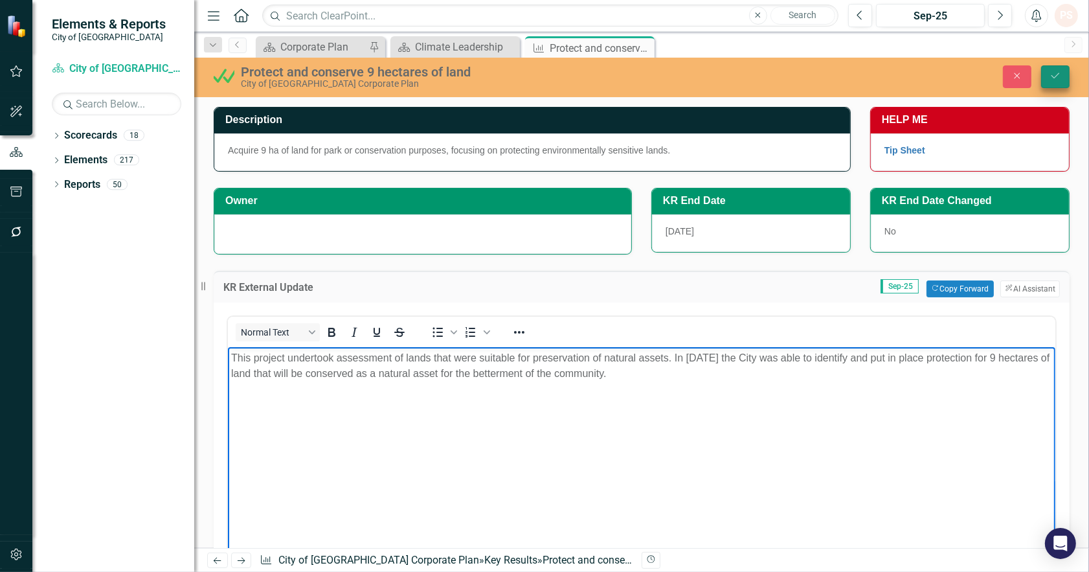
click at [1058, 67] on button "Save" at bounding box center [1055, 76] width 28 height 23
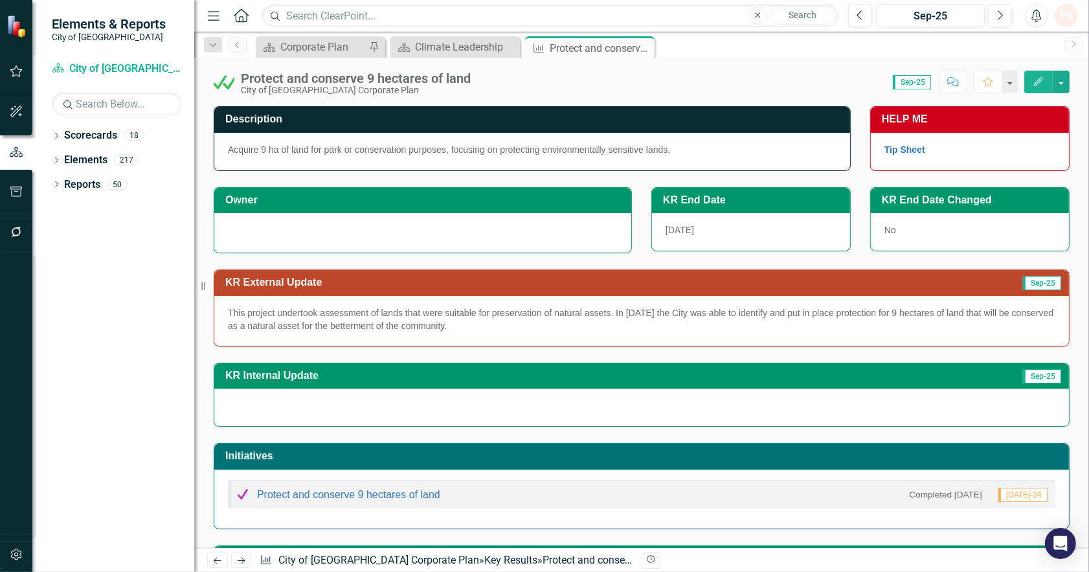
click at [392, 231] on div at bounding box center [423, 231] width 390 height 16
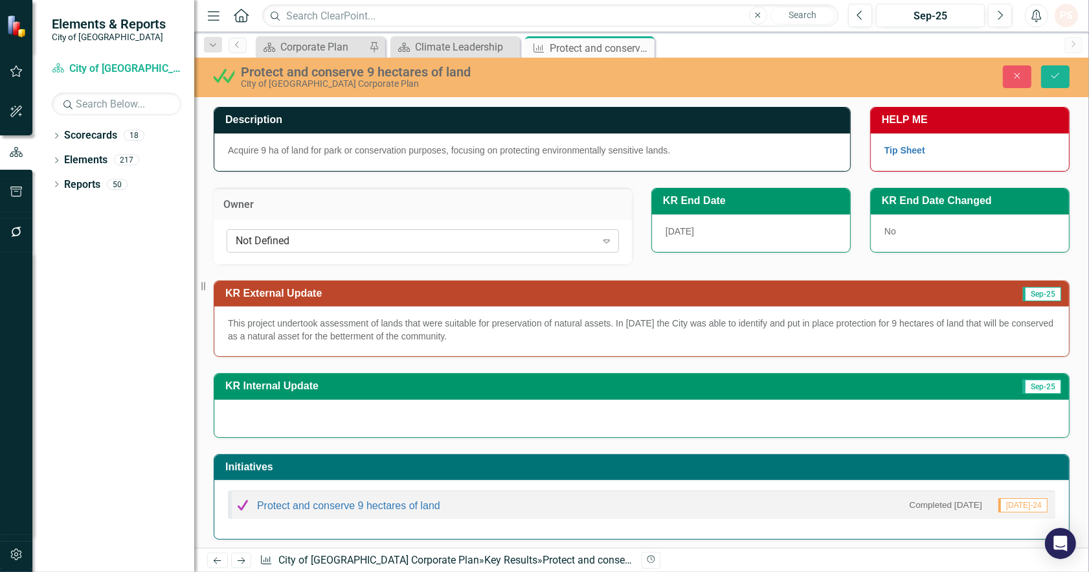
click at [334, 245] on div "Not Defined" at bounding box center [416, 240] width 361 height 15
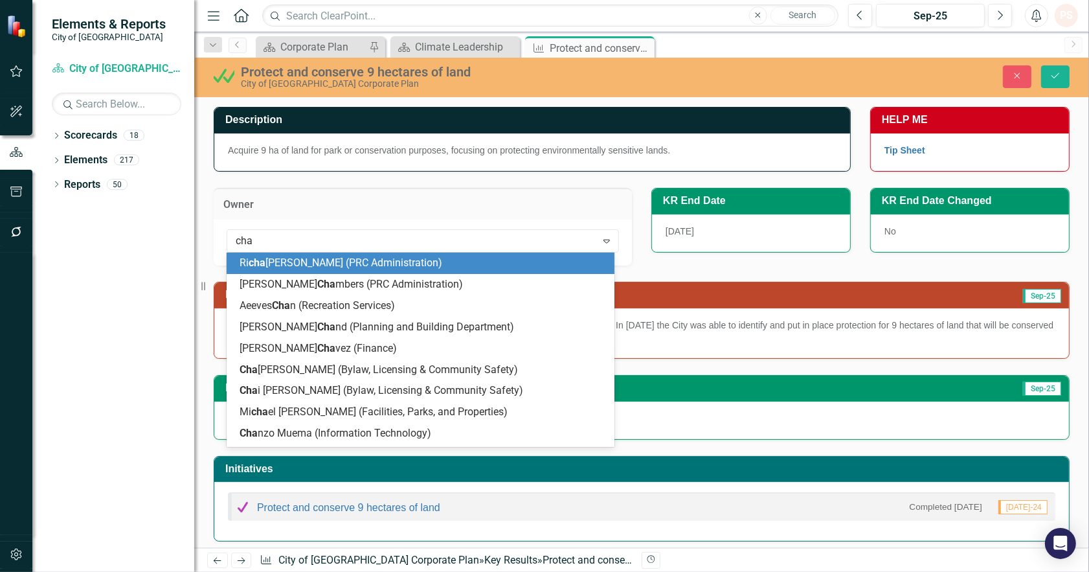
type input "chad"
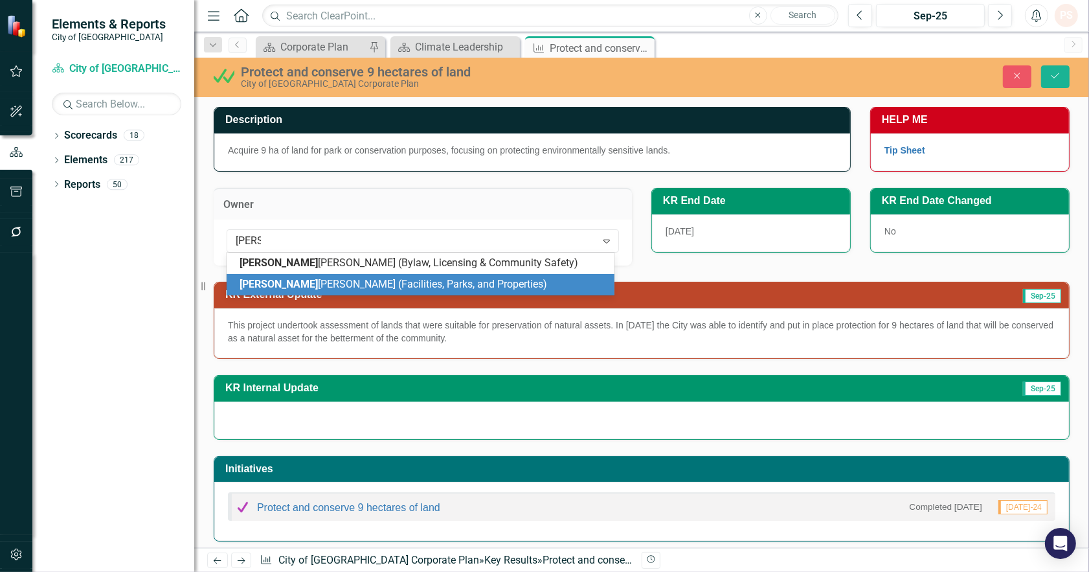
click at [322, 279] on span "Chad Neufeld (Facilities, Parks, and Properties)" at bounding box center [393, 284] width 307 height 12
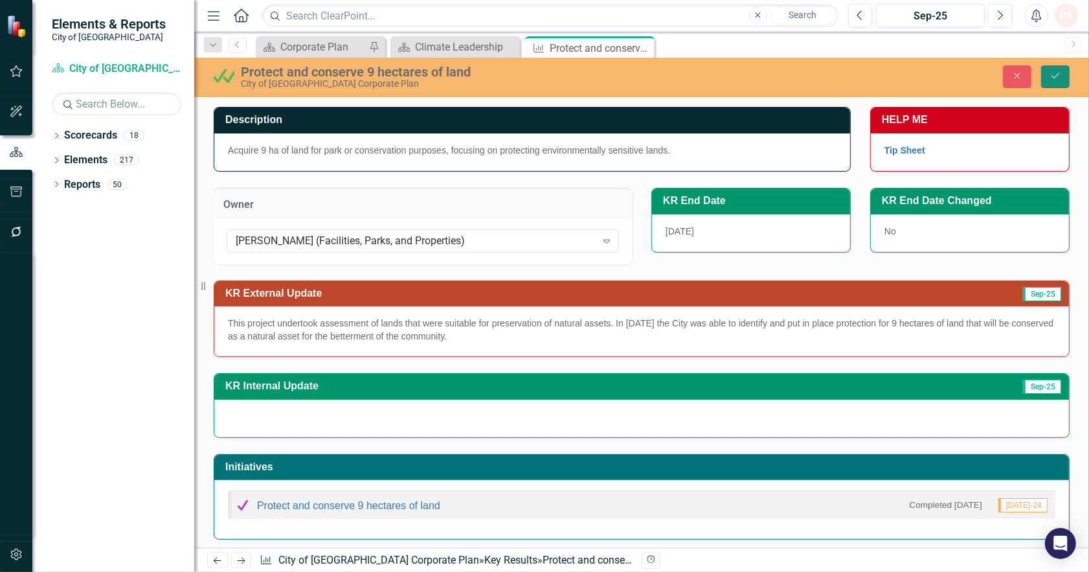
click at [1049, 69] on button "Save" at bounding box center [1055, 76] width 28 height 23
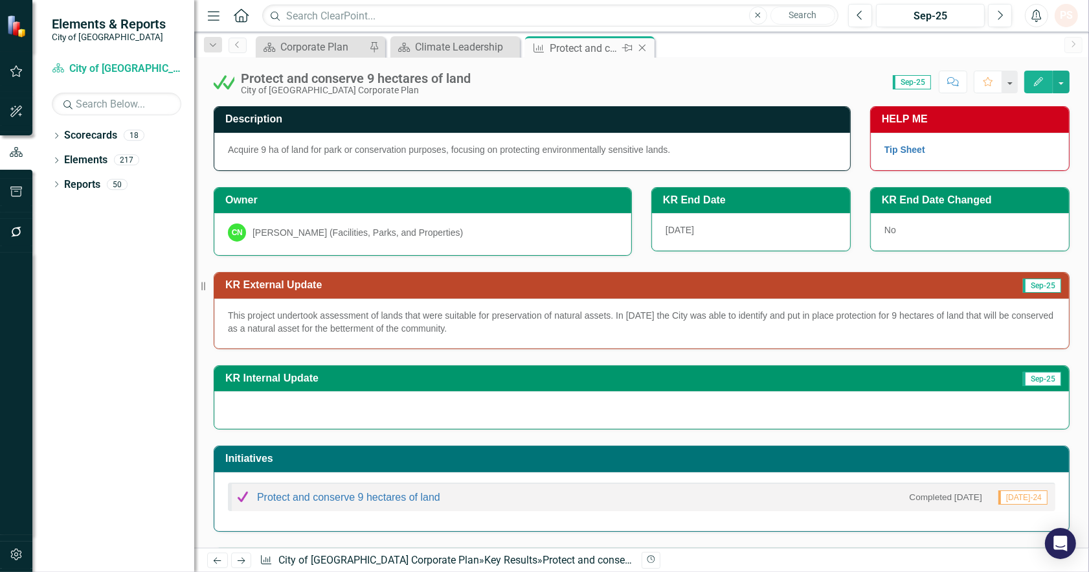
click at [646, 44] on icon "Close" at bounding box center [642, 48] width 13 height 10
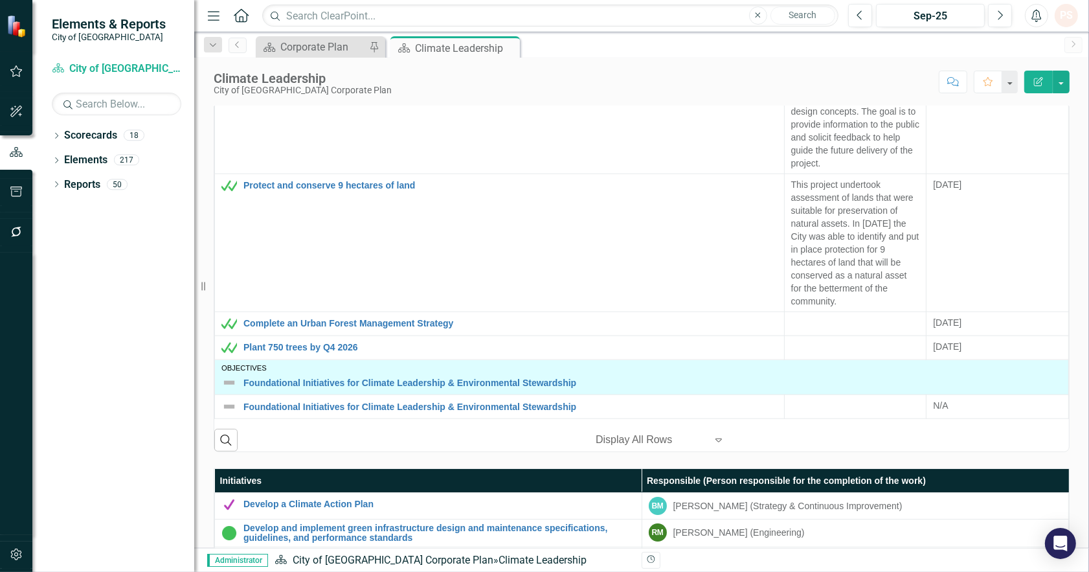
scroll to position [503, 0]
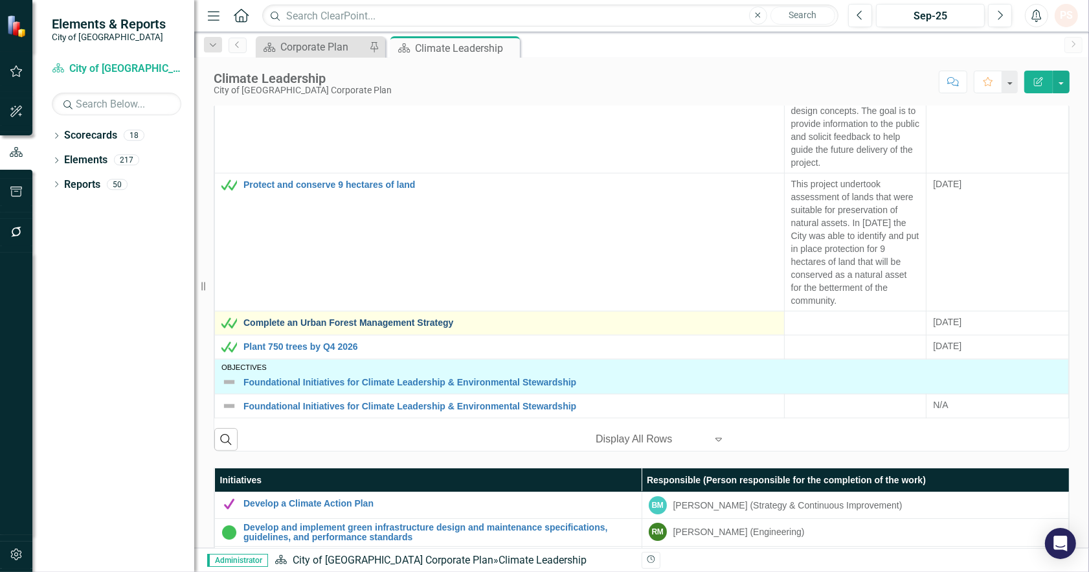
click at [378, 318] on link "Complete an Urban Forest Management Strategy" at bounding box center [510, 323] width 534 height 10
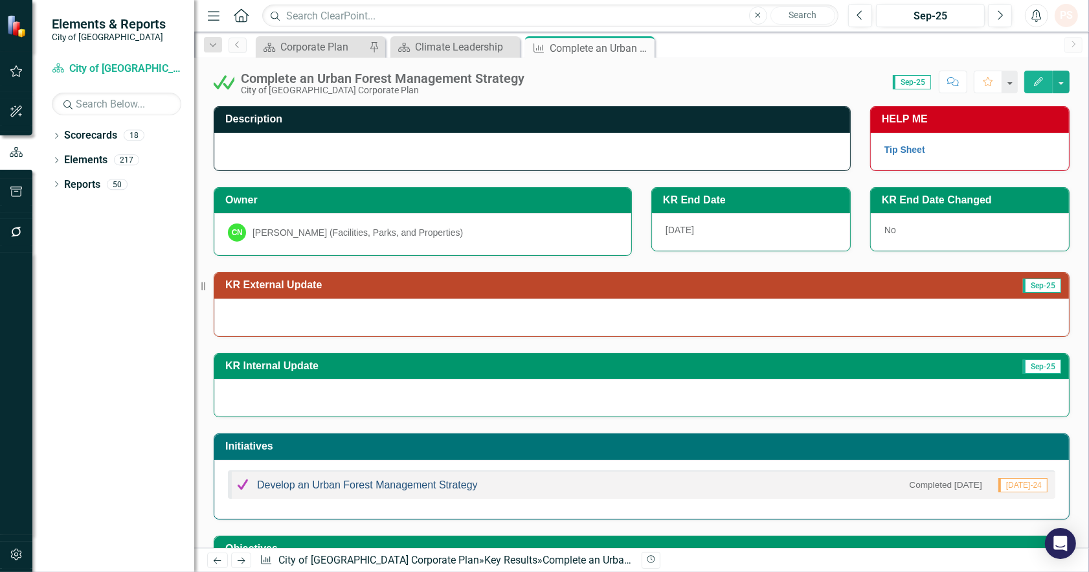
click at [374, 481] on link "Develop an Urban Forest Management Strategy" at bounding box center [367, 484] width 221 height 11
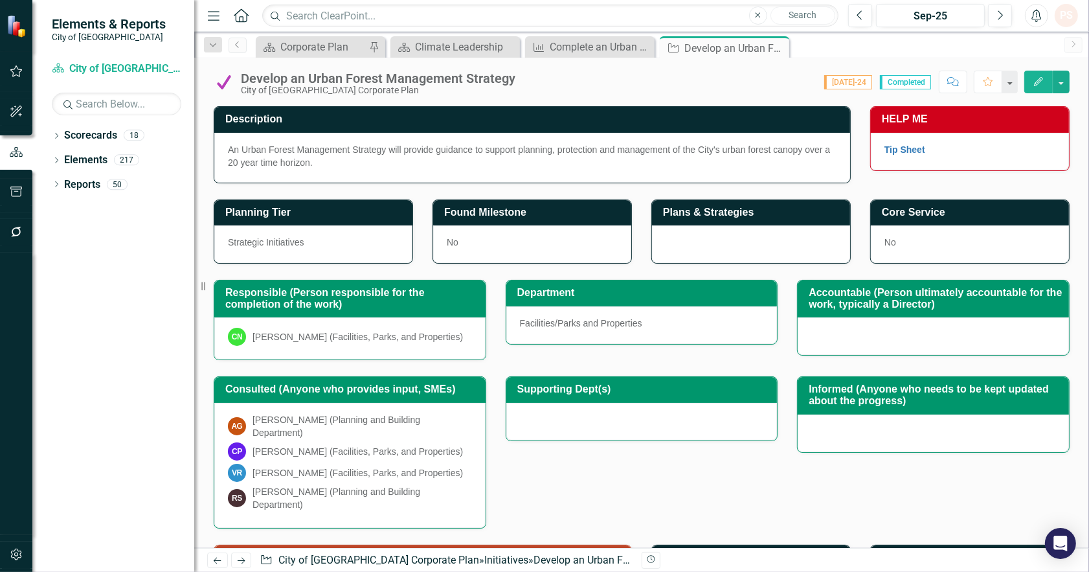
scroll to position [359, 0]
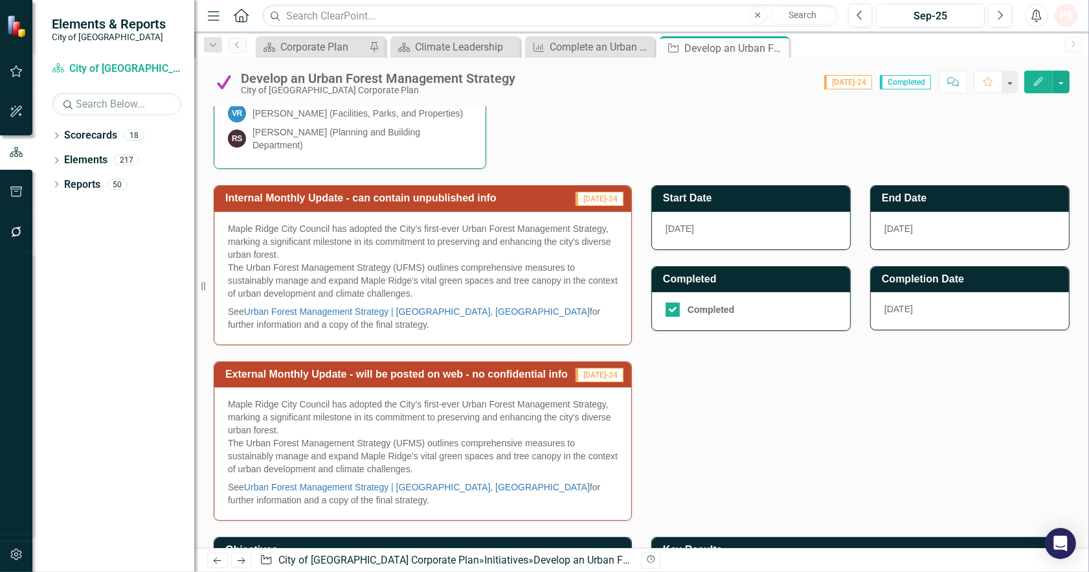
click at [352, 452] on p "The Urban Forest Management Strategy (UFMS) outlines comprehensive measures to …" at bounding box center [423, 456] width 390 height 41
click at [300, 495] on p "See Urban Forest Management Strategy | Maple Ridge, BC for further information …" at bounding box center [423, 492] width 390 height 28
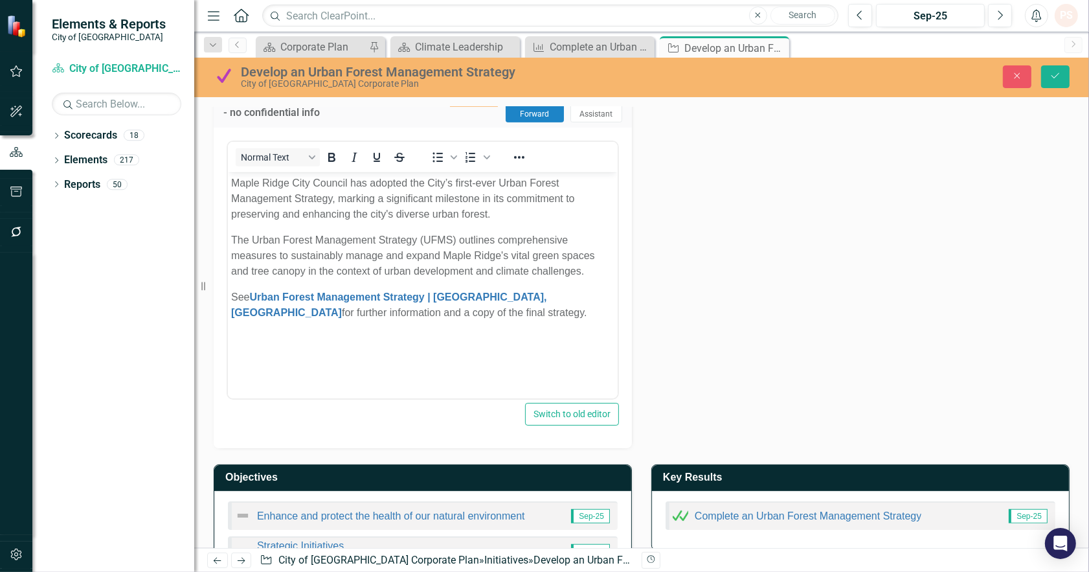
scroll to position [647, 0]
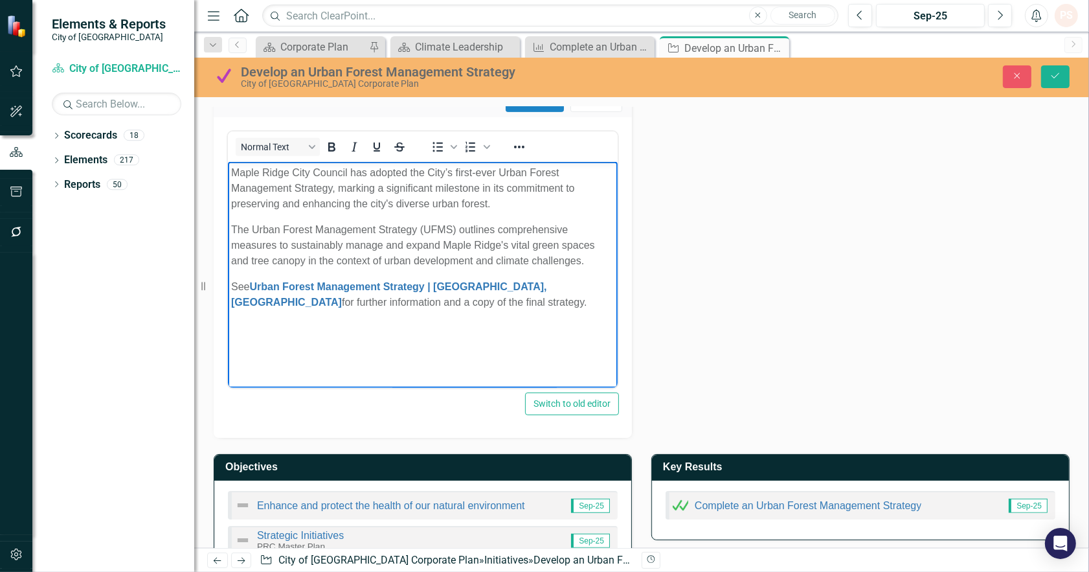
drag, startPoint x: 379, startPoint y: 296, endPoint x: 459, endPoint y: 312, distance: 81.3
click at [232, 162] on html "Maple Ridge City Council has adopted the City’s first-ever Urban Forest Managem…" at bounding box center [422, 259] width 390 height 194
copy body "Maple Ridge City Council has adopted the City’s first-ever Urban Forest Managem…"
click at [1049, 72] on icon "Save" at bounding box center [1055, 75] width 12 height 9
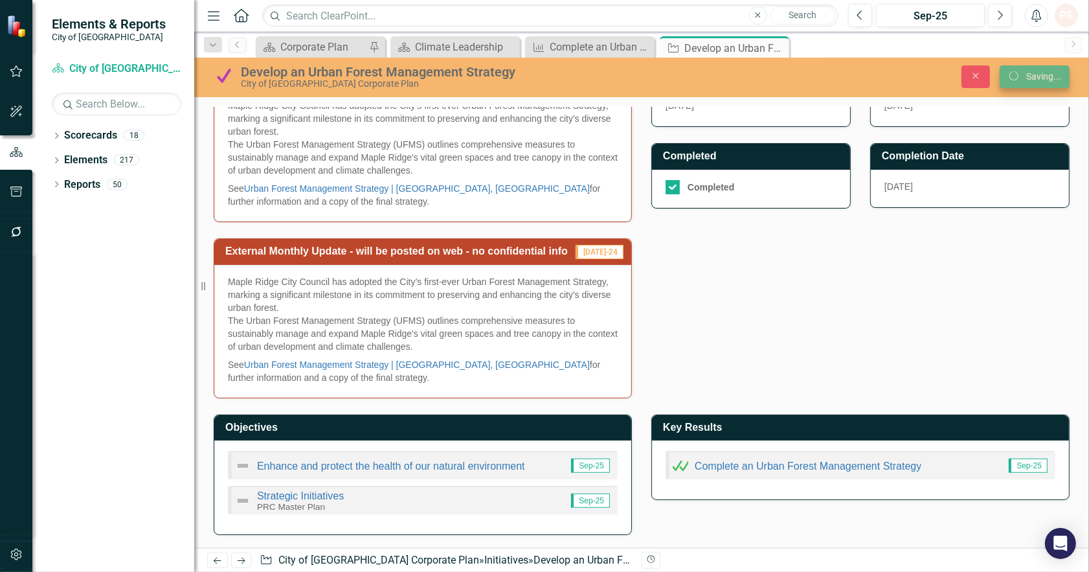
scroll to position [0, 0]
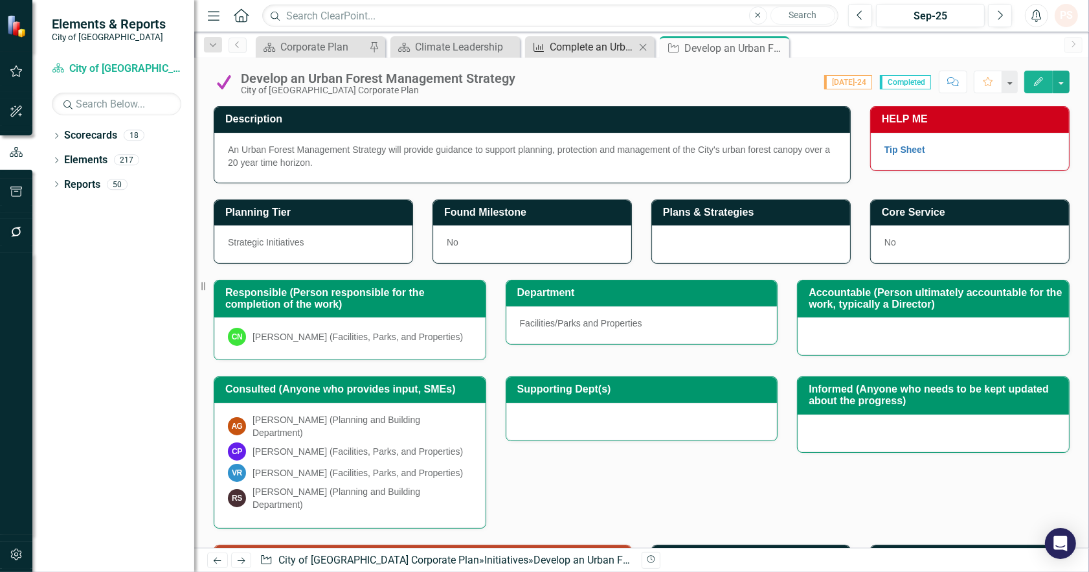
click at [604, 47] on div "Complete an Urban Forest Management Strategy" at bounding box center [592, 47] width 85 height 16
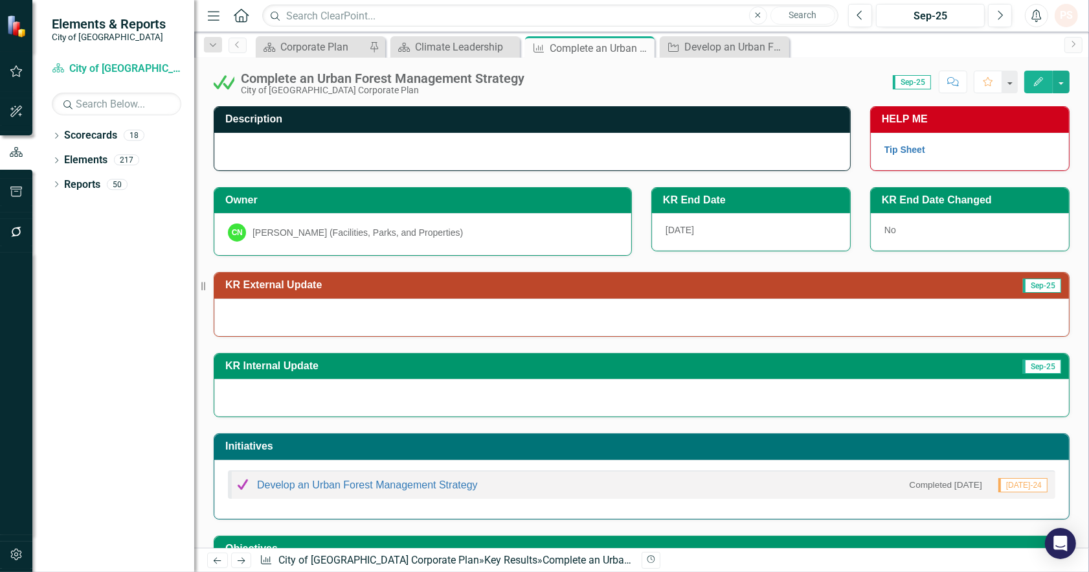
click at [267, 318] on div at bounding box center [641, 317] width 855 height 38
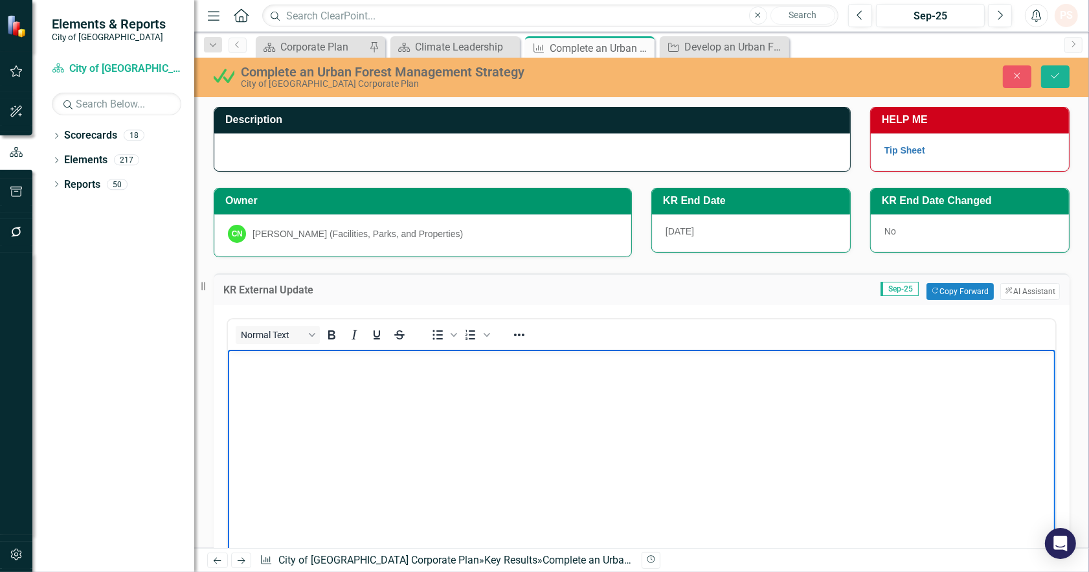
click at [289, 392] on body "Rich Text Area. Press ALT-0 for help." at bounding box center [640, 446] width 827 height 194
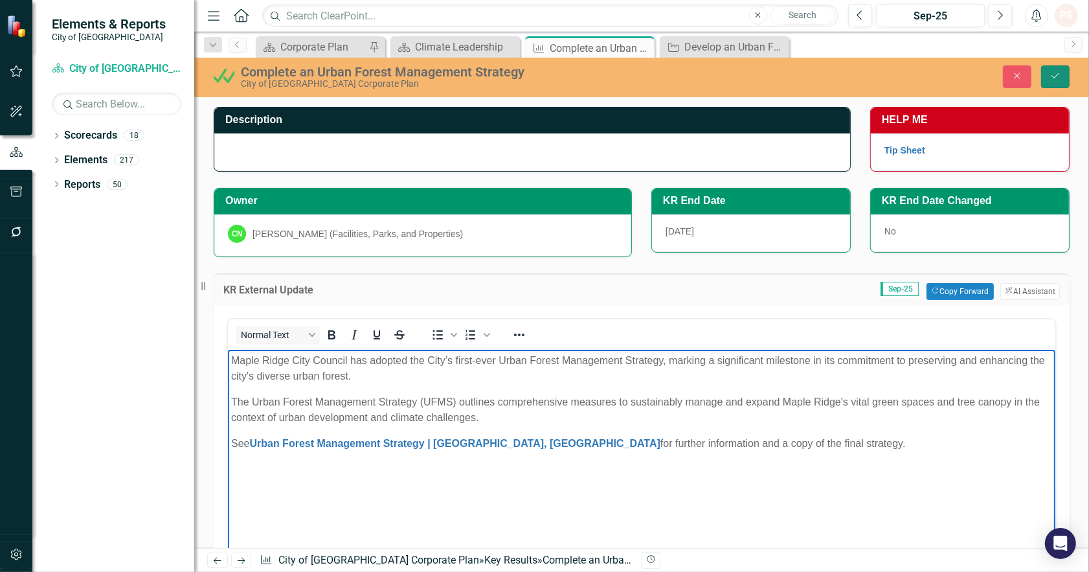
click at [1058, 72] on icon "Save" at bounding box center [1055, 75] width 12 height 9
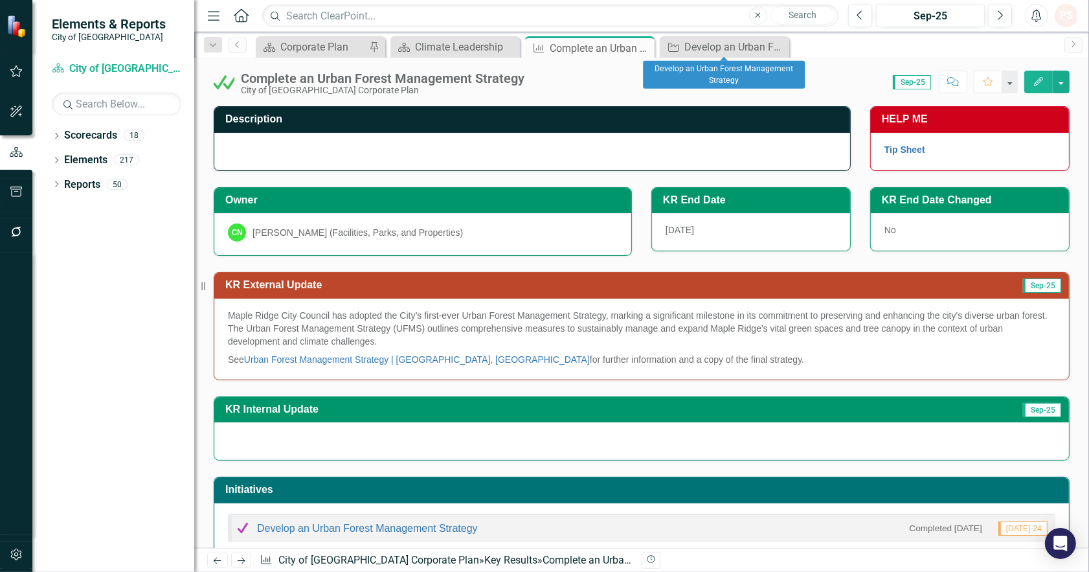
click at [0, 0] on icon "Close" at bounding box center [0, 0] width 0 height 0
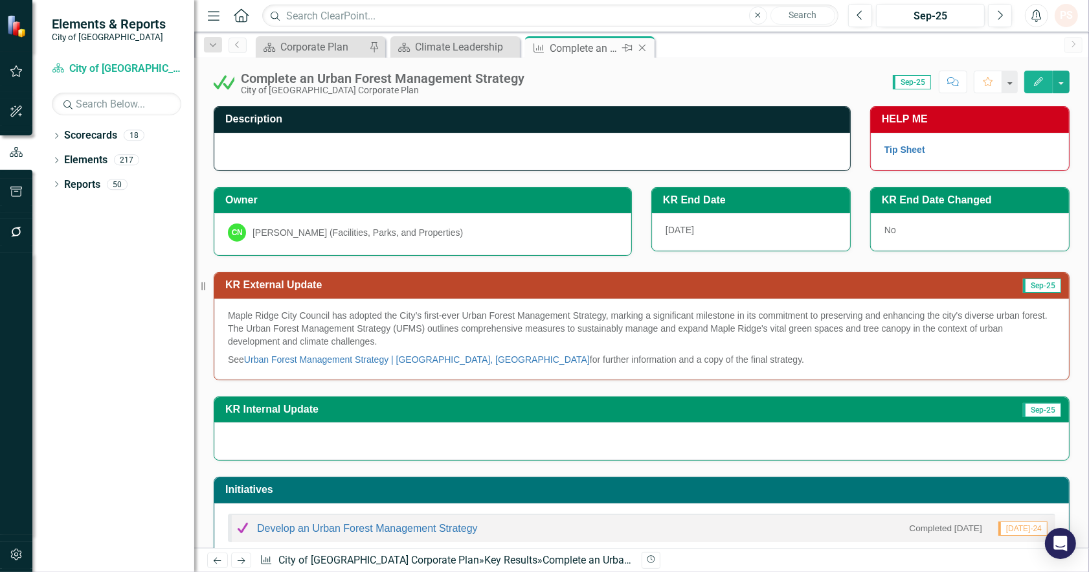
click at [643, 43] on icon "Close" at bounding box center [642, 48] width 13 height 10
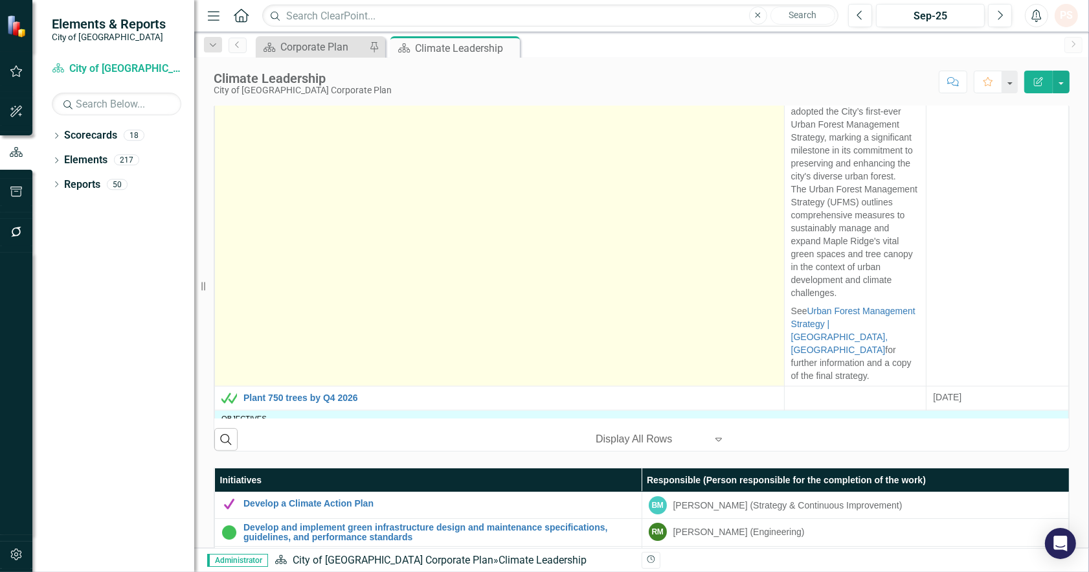
scroll to position [1727, 0]
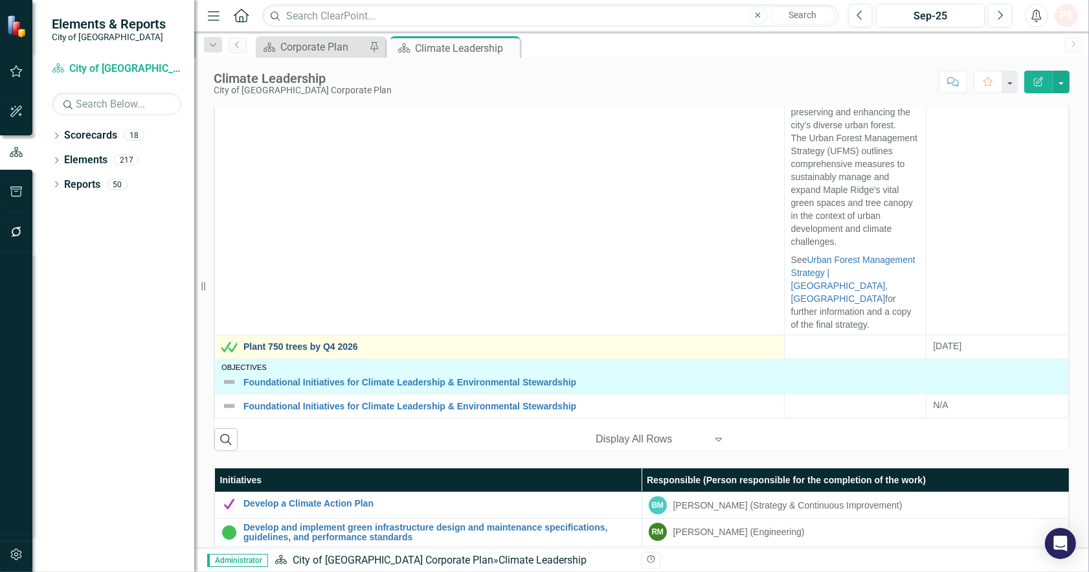
click at [324, 342] on link "Plant 750 trees by Q4 2026" at bounding box center [510, 347] width 534 height 10
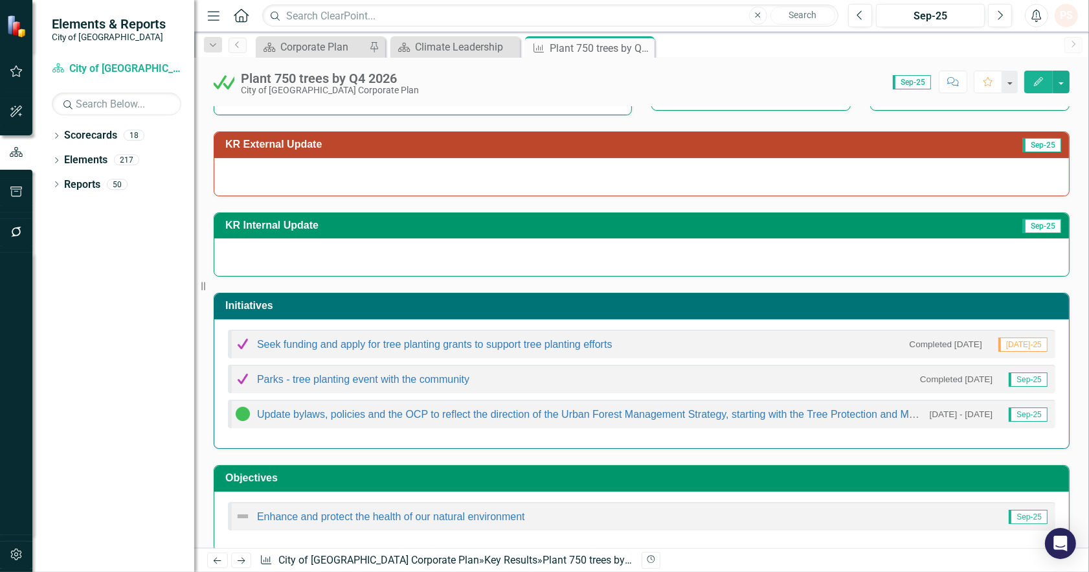
scroll to position [157, 0]
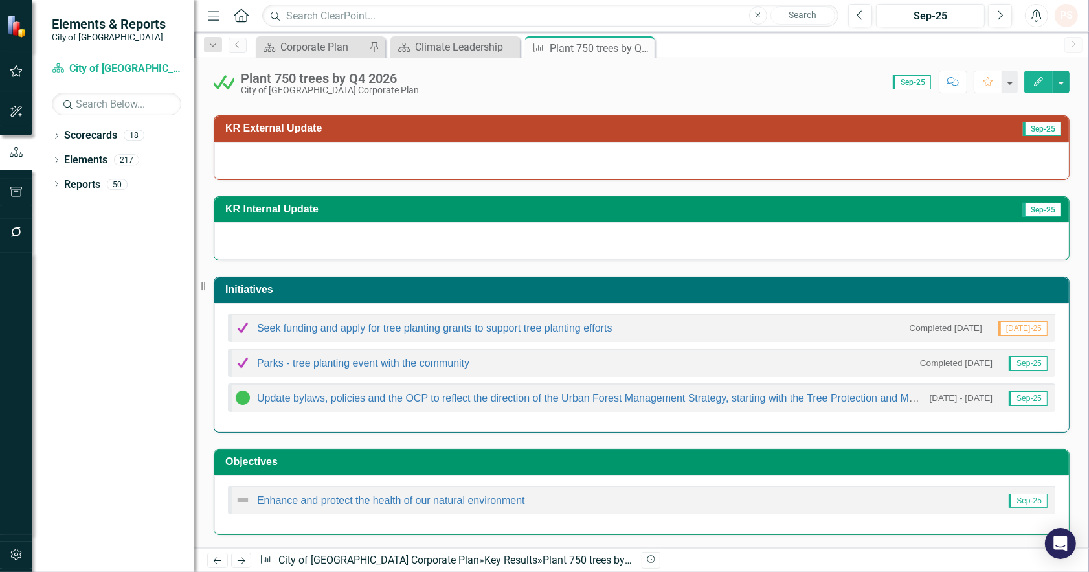
click at [242, 80] on div "Plant 750 trees by Q4 2026" at bounding box center [330, 78] width 178 height 14
click at [231, 83] on img at bounding box center [224, 82] width 21 height 21
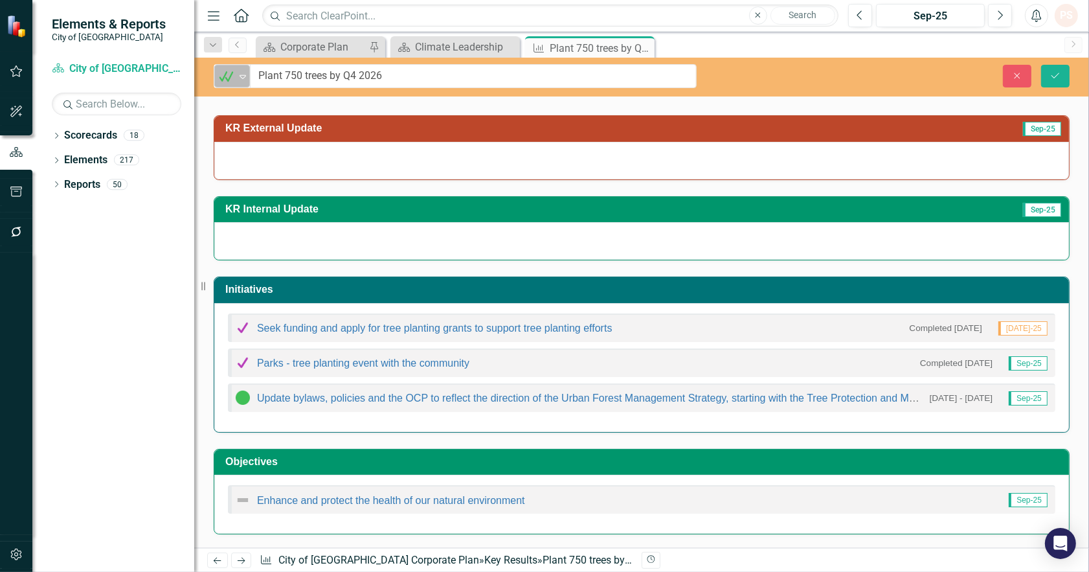
click at [247, 81] on icon "Expand" at bounding box center [242, 76] width 13 height 10
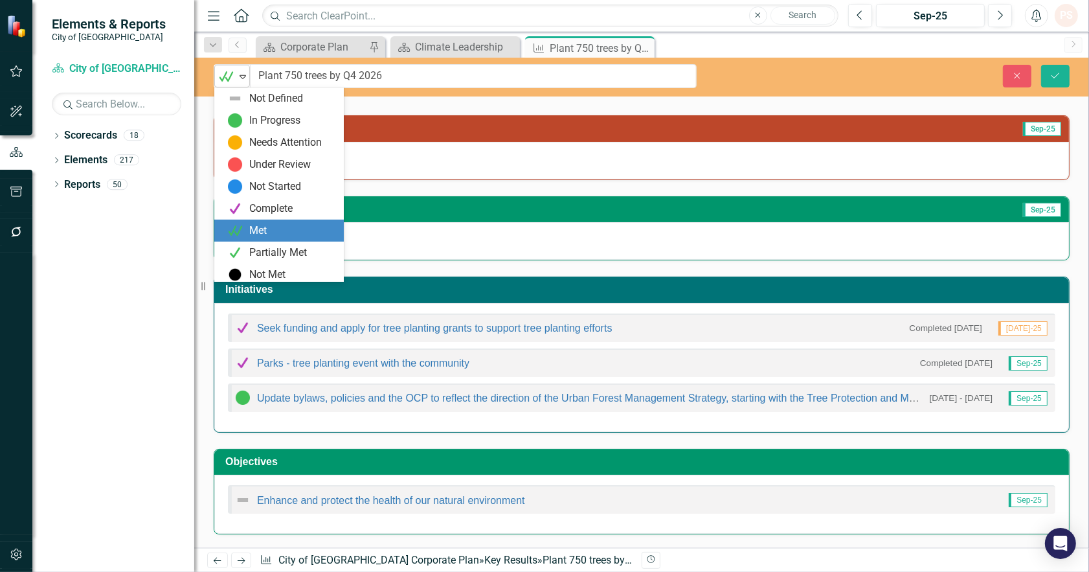
scroll to position [3, 0]
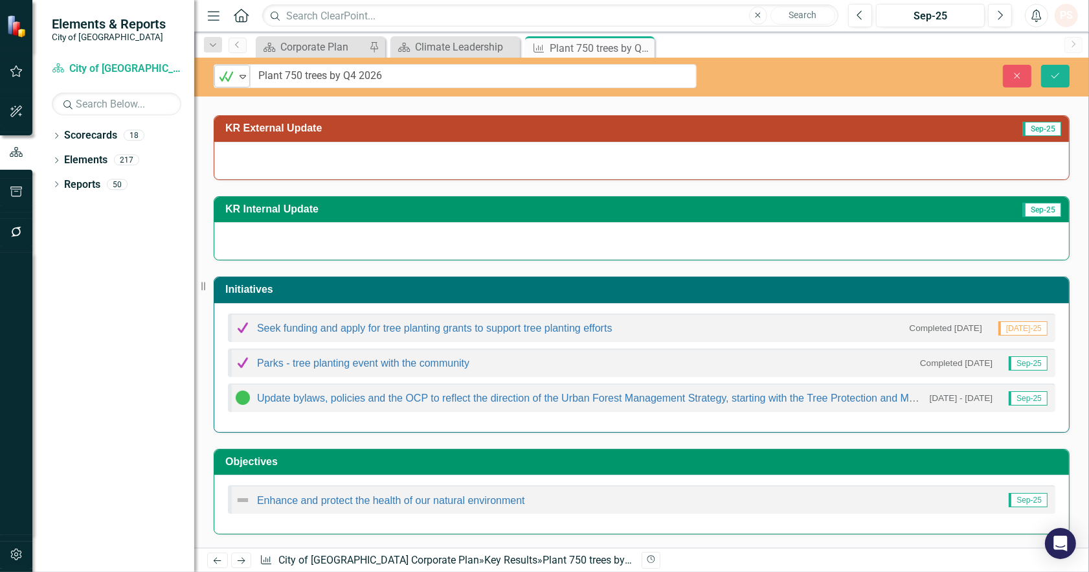
click at [247, 81] on icon "Expand" at bounding box center [242, 76] width 13 height 10
click at [50, 184] on div "Dropdown Scorecards 18 Dropdown City of Maple Ridge Corporate Plan Building Byl…" at bounding box center [113, 348] width 162 height 447
click at [58, 185] on icon "Dropdown" at bounding box center [56, 185] width 9 height 7
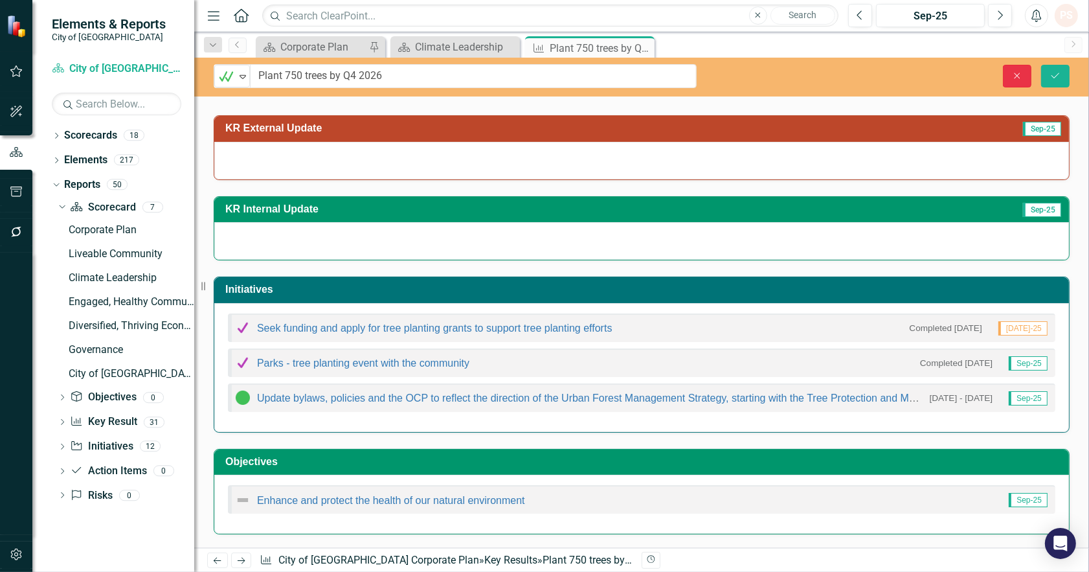
click at [1014, 80] on button "Close" at bounding box center [1017, 76] width 28 height 23
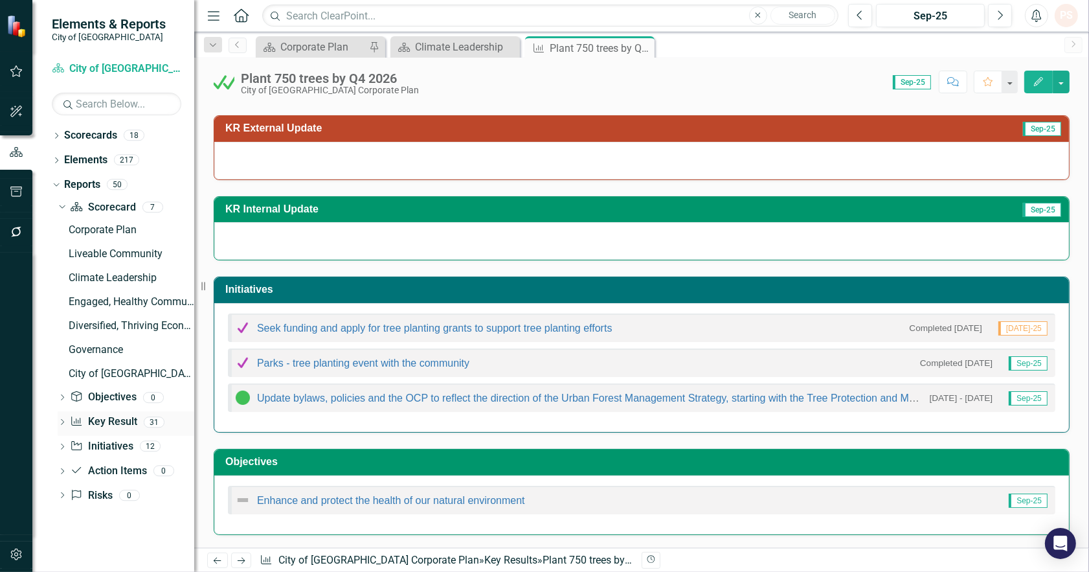
click at [61, 423] on icon "Dropdown" at bounding box center [62, 422] width 9 height 7
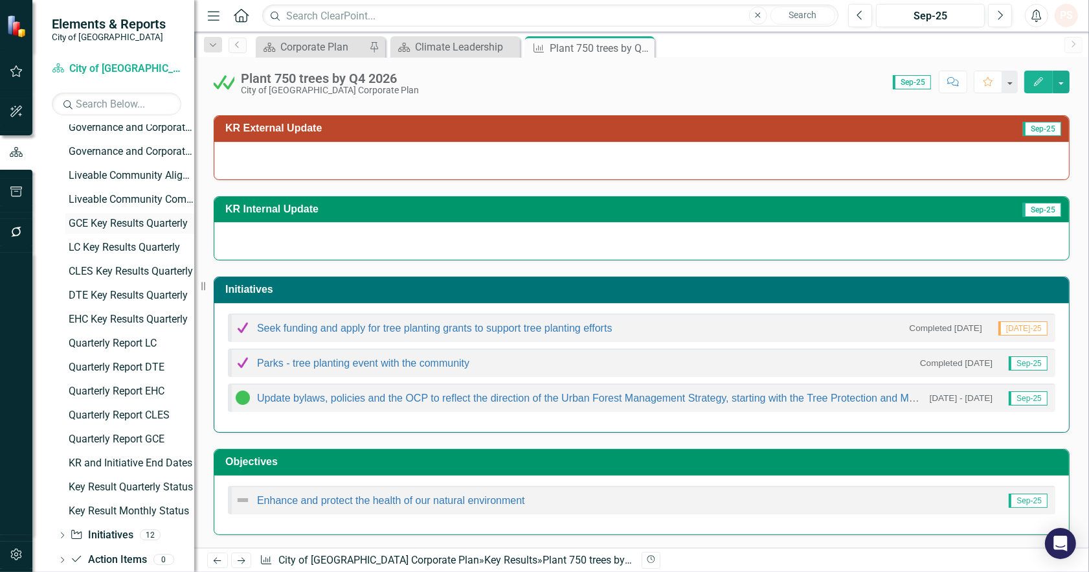
scroll to position [503, 0]
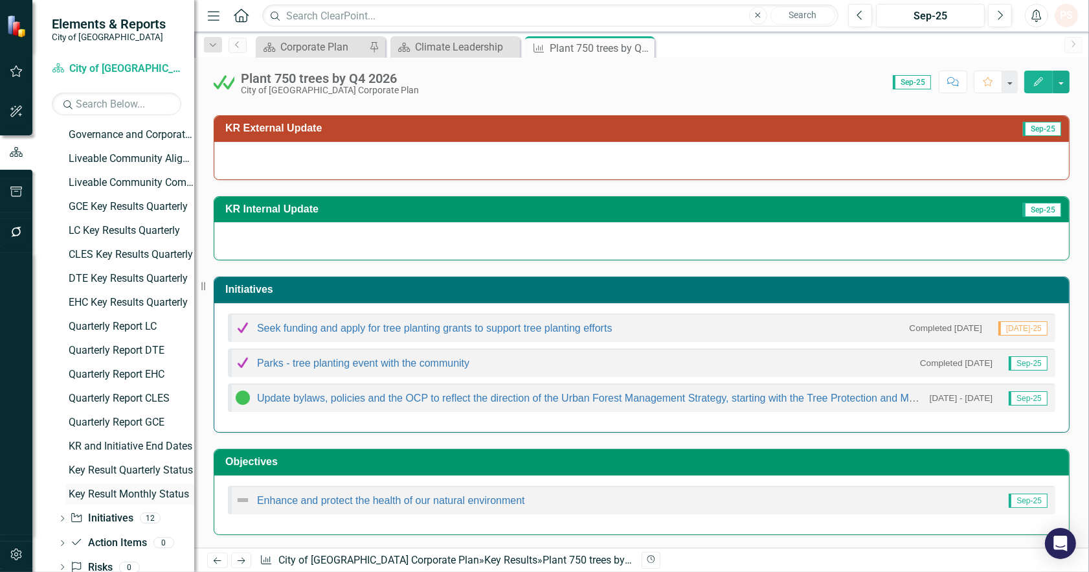
click at [101, 492] on div "Key Result Monthly Status" at bounding box center [132, 494] width 126 height 12
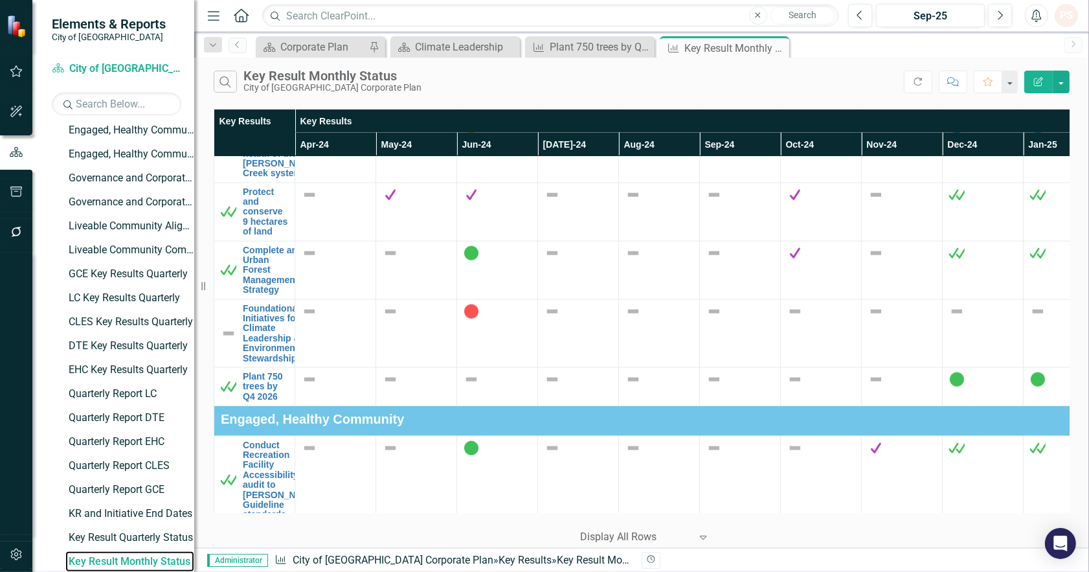
scroll to position [1763, 0]
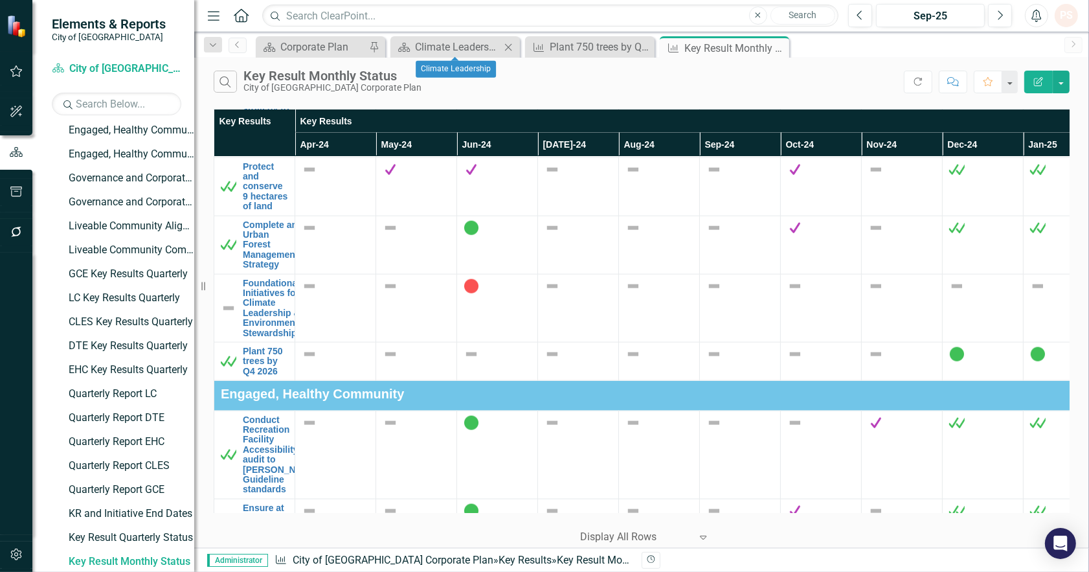
click at [451, 56] on div "Scorecard Climate Leadership Close" at bounding box center [454, 46] width 129 height 21
click at [457, 49] on div "Climate Leadership" at bounding box center [457, 47] width 85 height 16
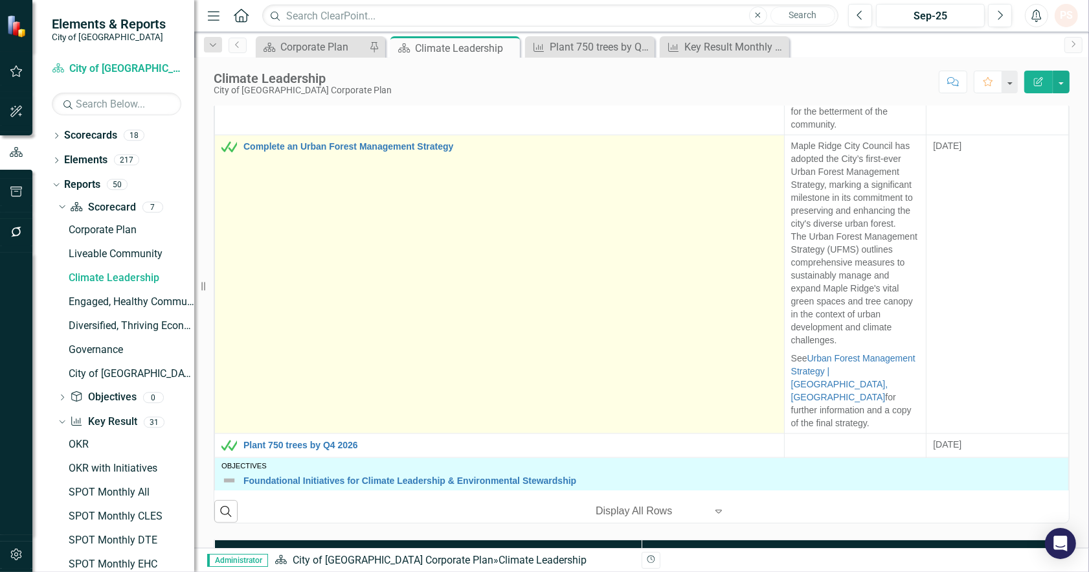
scroll to position [1727, 0]
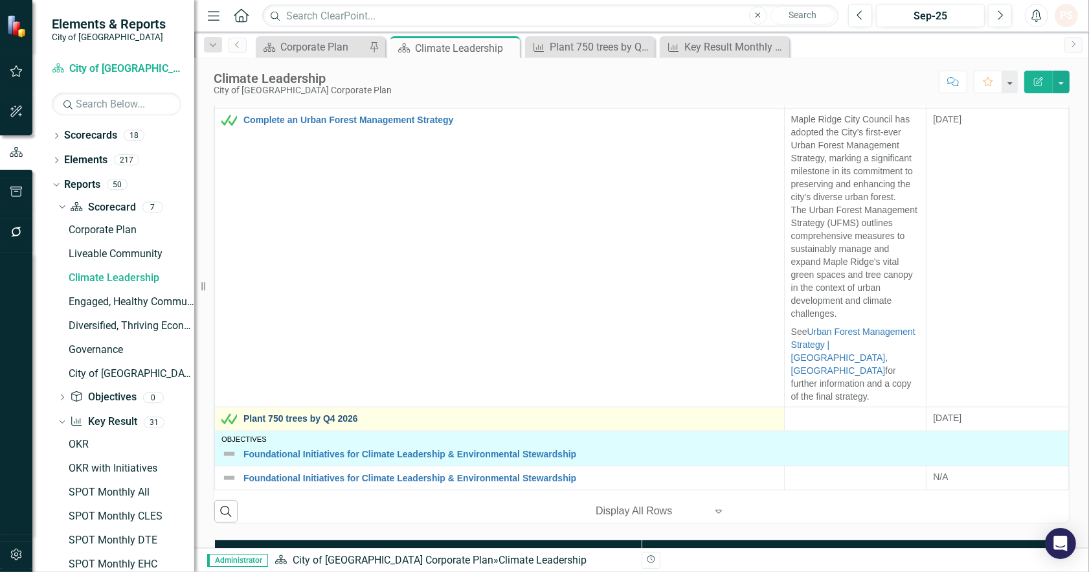
click at [295, 414] on link "Plant 750 trees by Q4 2026" at bounding box center [510, 419] width 534 height 10
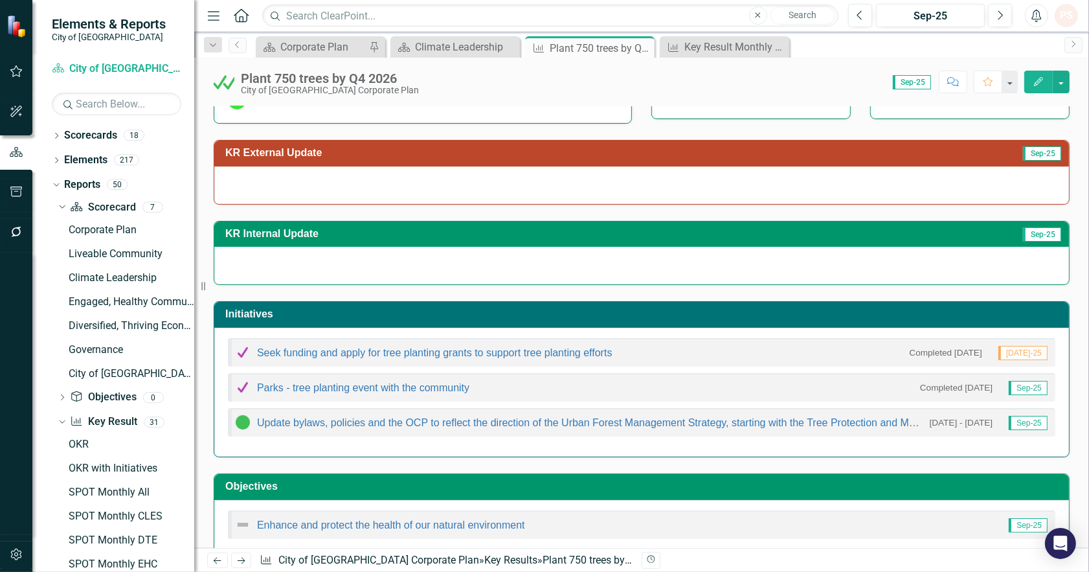
scroll to position [144, 0]
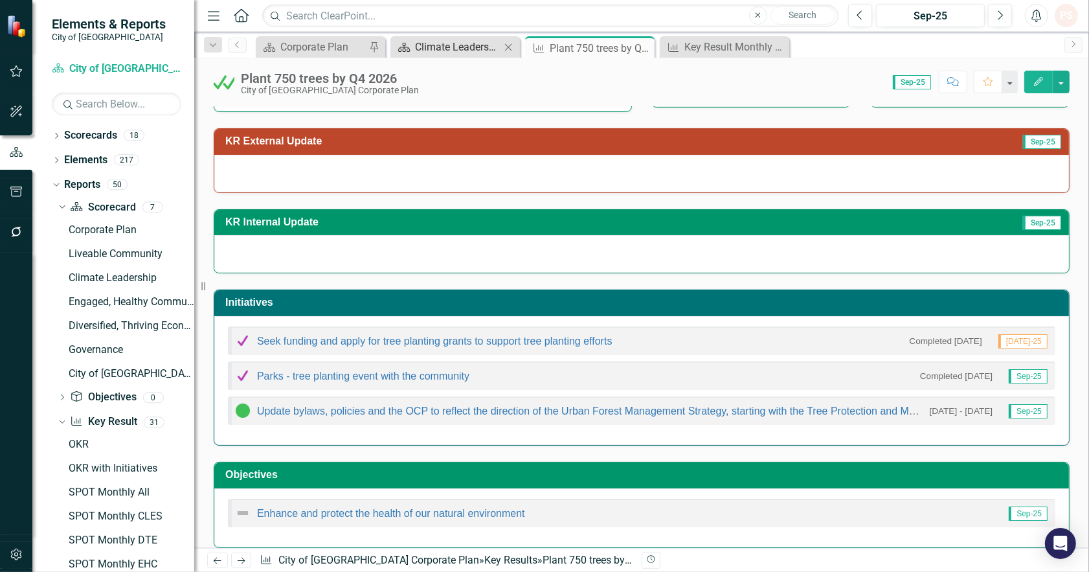
click at [462, 50] on div "Climate Leadership" at bounding box center [457, 47] width 85 height 16
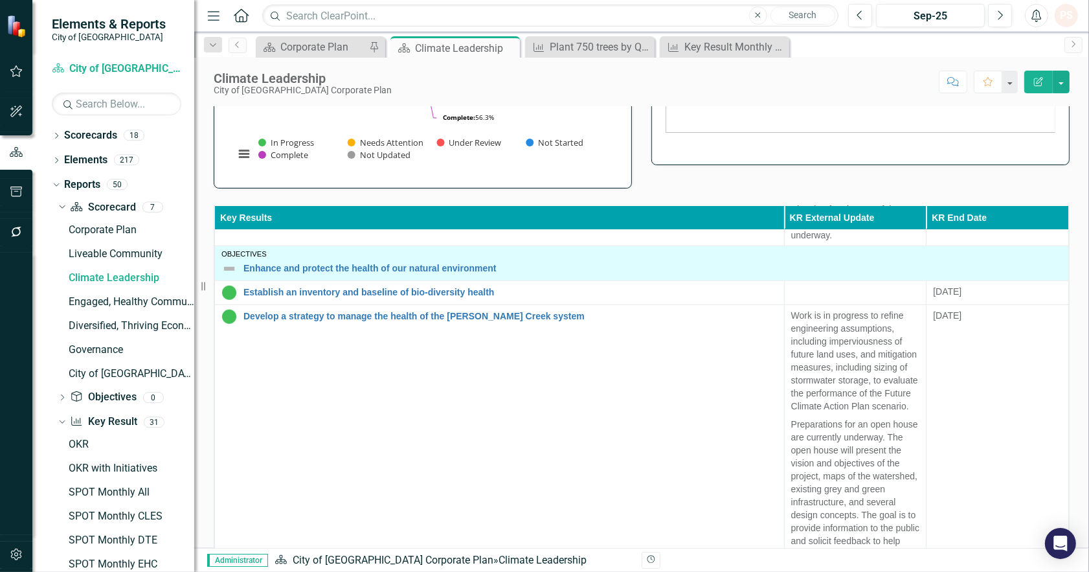
scroll to position [1224, 0]
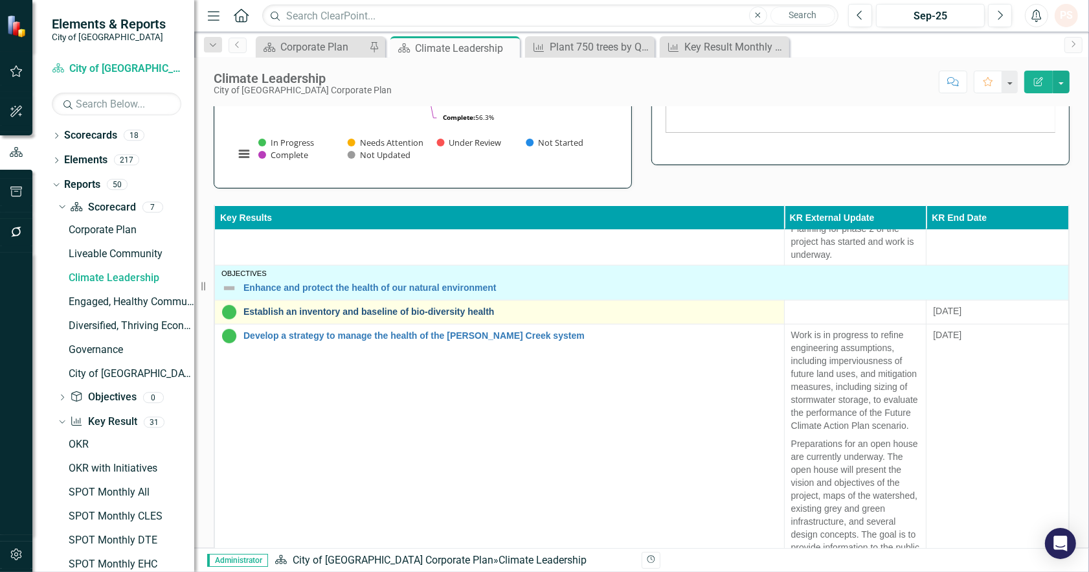
click at [390, 317] on link "Establish an inventory and baseline of bio-diversity health" at bounding box center [510, 312] width 534 height 10
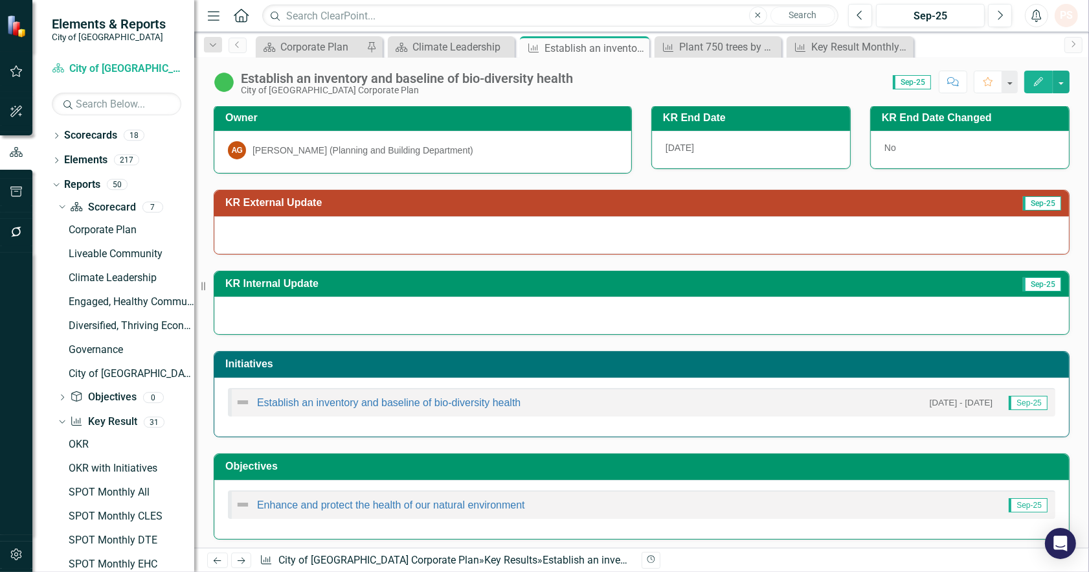
scroll to position [87, 0]
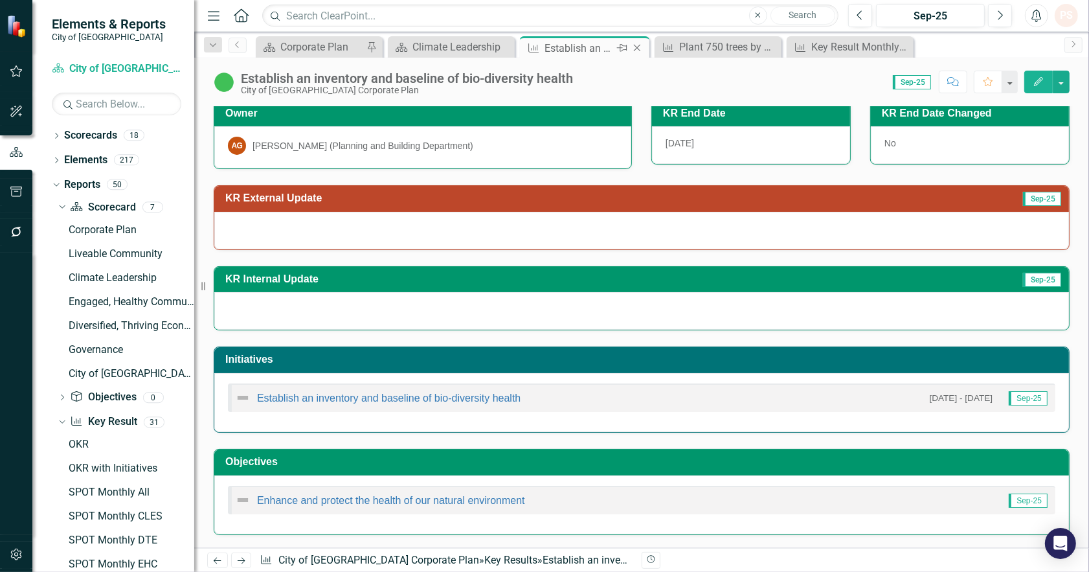
click at [633, 50] on icon "Close" at bounding box center [637, 48] width 13 height 10
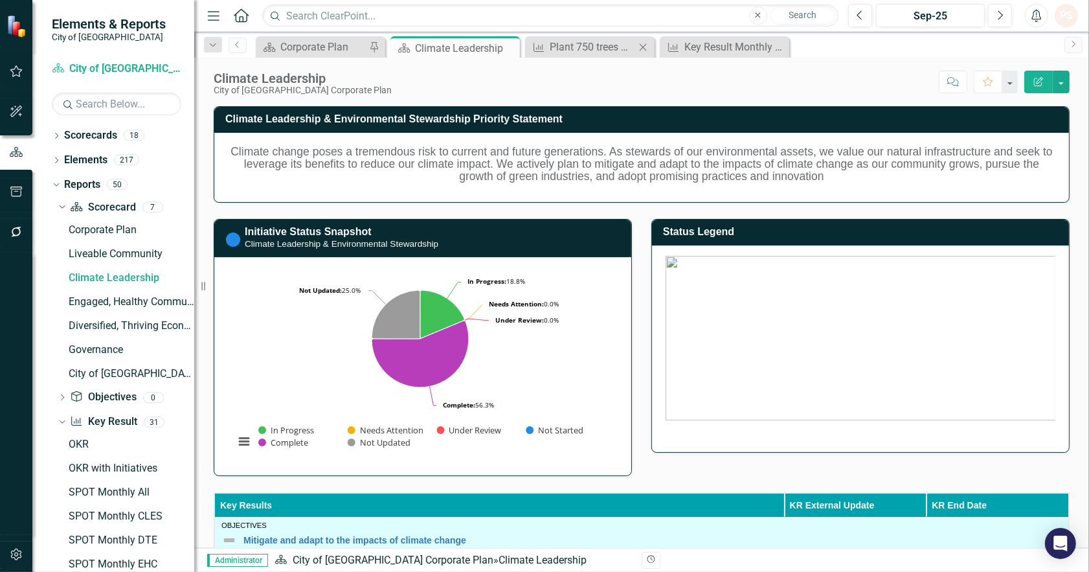
click at [643, 50] on icon "Close" at bounding box center [642, 47] width 13 height 10
click at [638, 49] on icon "Close" at bounding box center [642, 47] width 13 height 10
click at [509, 49] on icon "Close" at bounding box center [507, 48] width 13 height 10
